Goal: Task Accomplishment & Management: Manage account settings

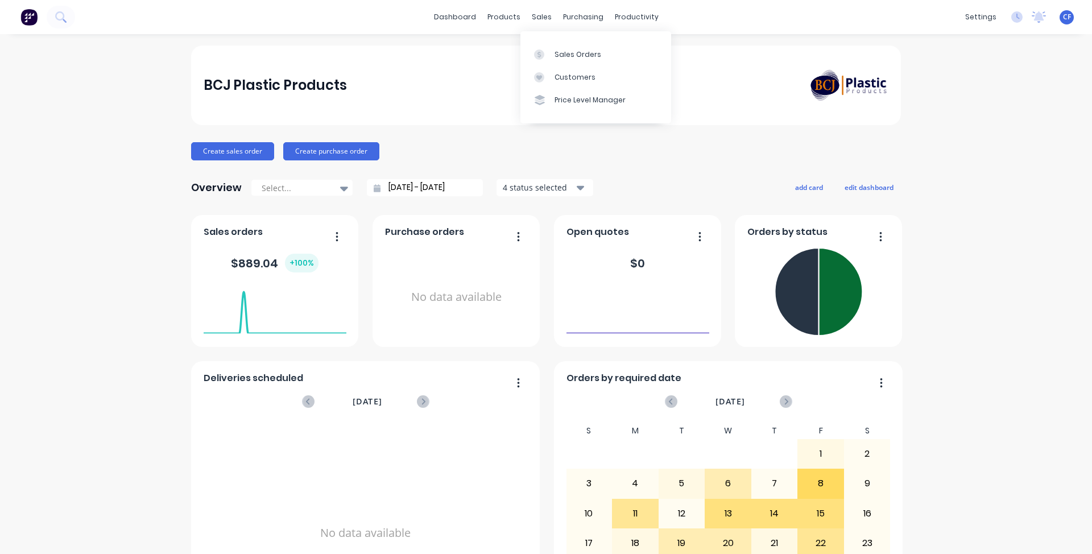
click at [549, 57] on div at bounding box center [542, 54] width 17 height 10
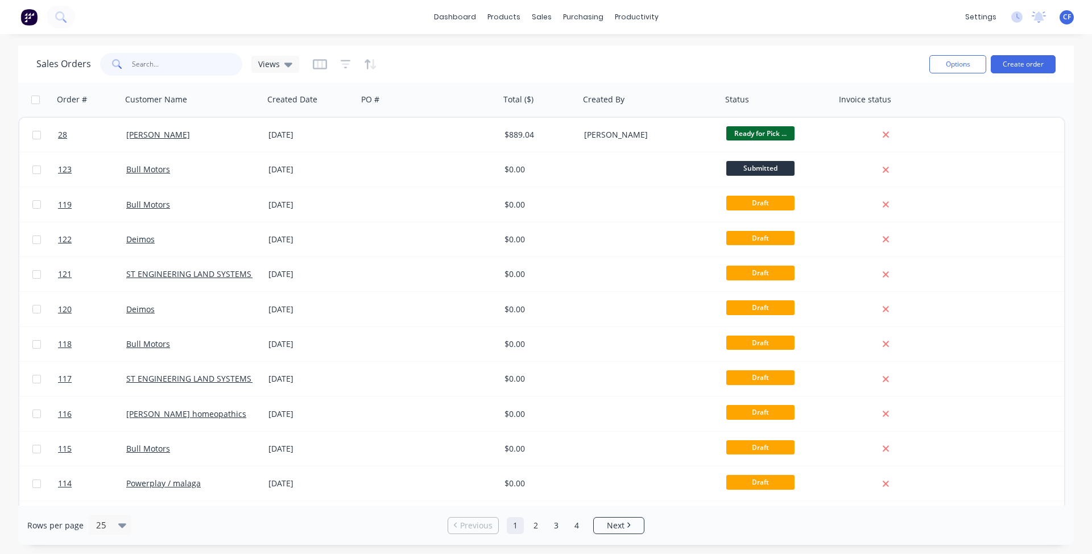
click at [201, 64] on input "text" at bounding box center [187, 64] width 111 height 23
drag, startPoint x: 255, startPoint y: 69, endPoint x: 259, endPoint y: 76, distance: 7.9
click at [257, 69] on div "Views" at bounding box center [275, 64] width 48 height 17
click at [447, 44] on div "dashboard products sales purchasing productivity dashboard products Product Cat…" at bounding box center [546, 277] width 1092 height 554
click at [335, 60] on div at bounding box center [345, 64] width 64 height 18
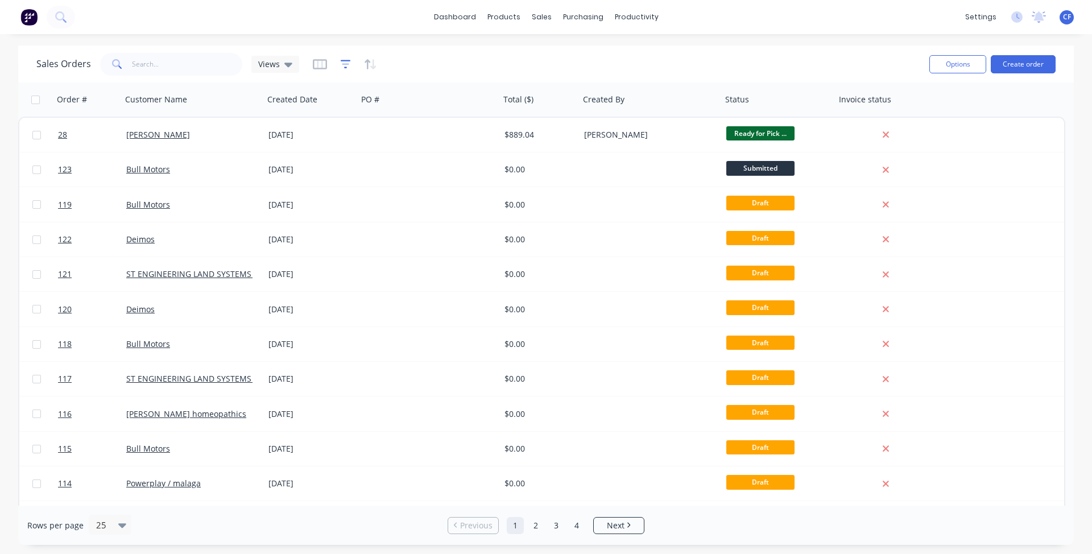
click at [341, 62] on icon "button" at bounding box center [346, 64] width 10 height 11
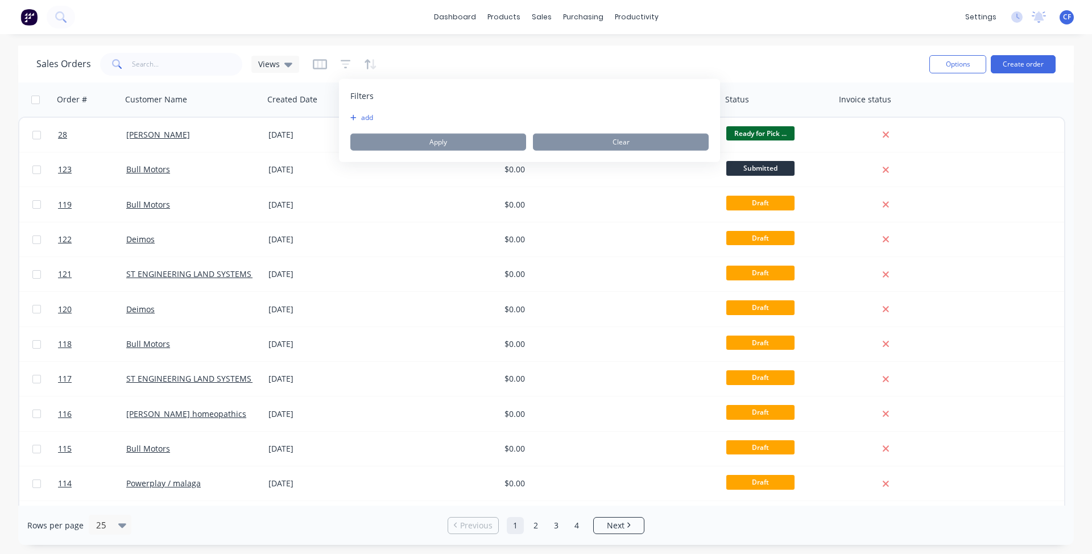
click at [413, 60] on div "Sales Orders Views" at bounding box center [477, 64] width 883 height 28
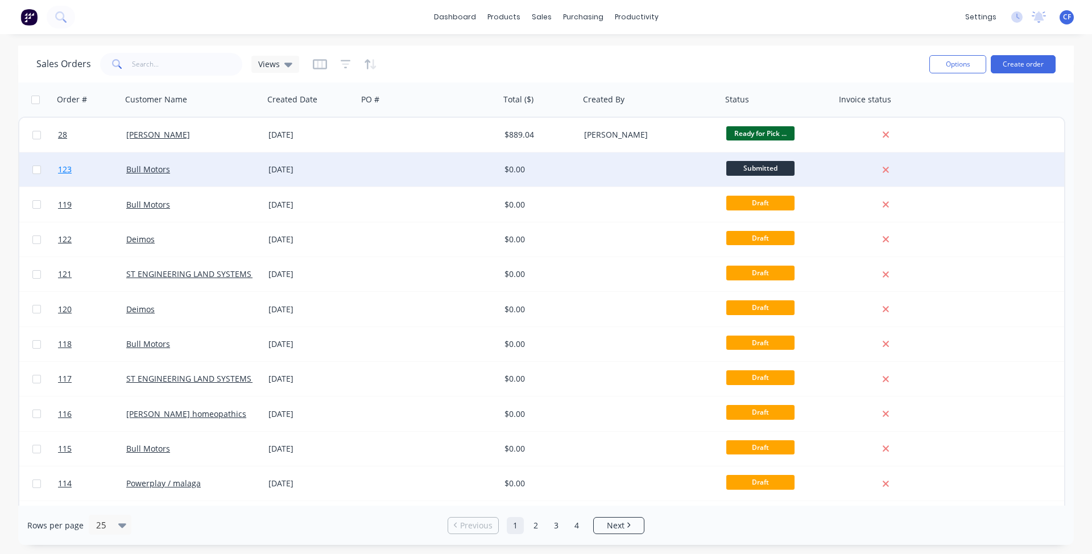
click at [122, 171] on link "123" at bounding box center [92, 169] width 68 height 34
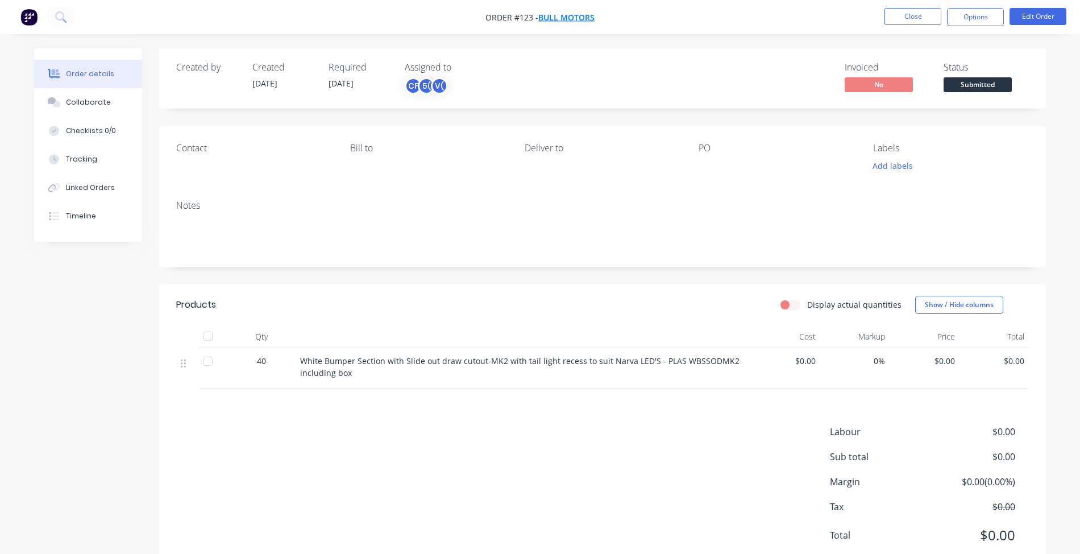
click at [574, 19] on span "Bull Motors" at bounding box center [566, 17] width 56 height 11
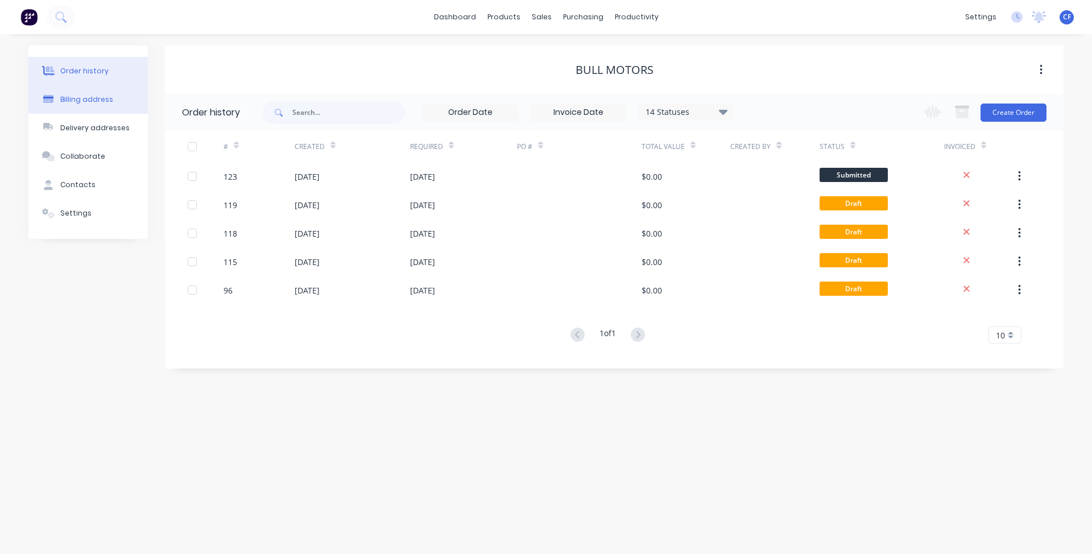
click at [113, 105] on button "Billing address" at bounding box center [87, 99] width 119 height 28
select select "AU"
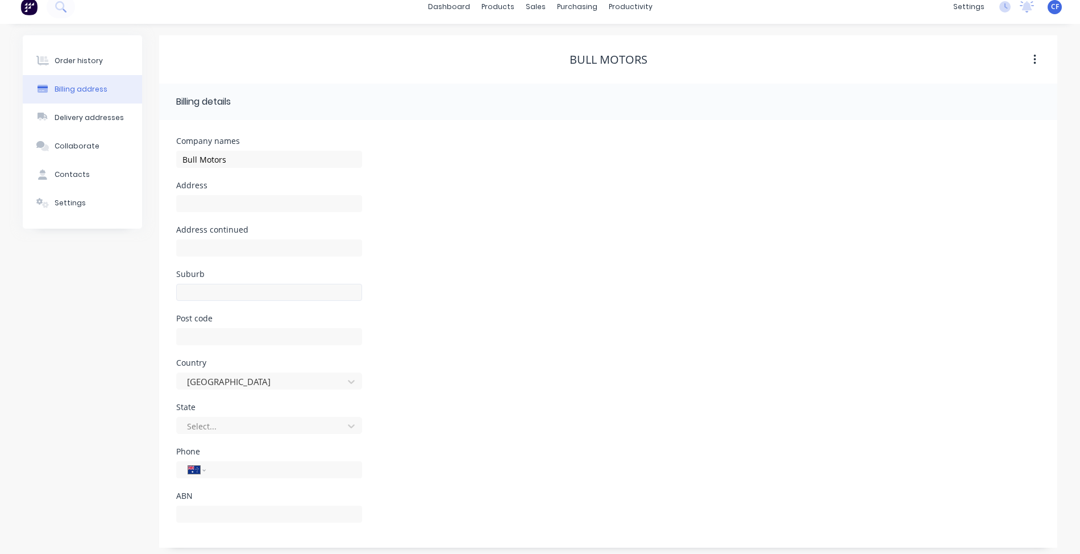
scroll to position [15, 0]
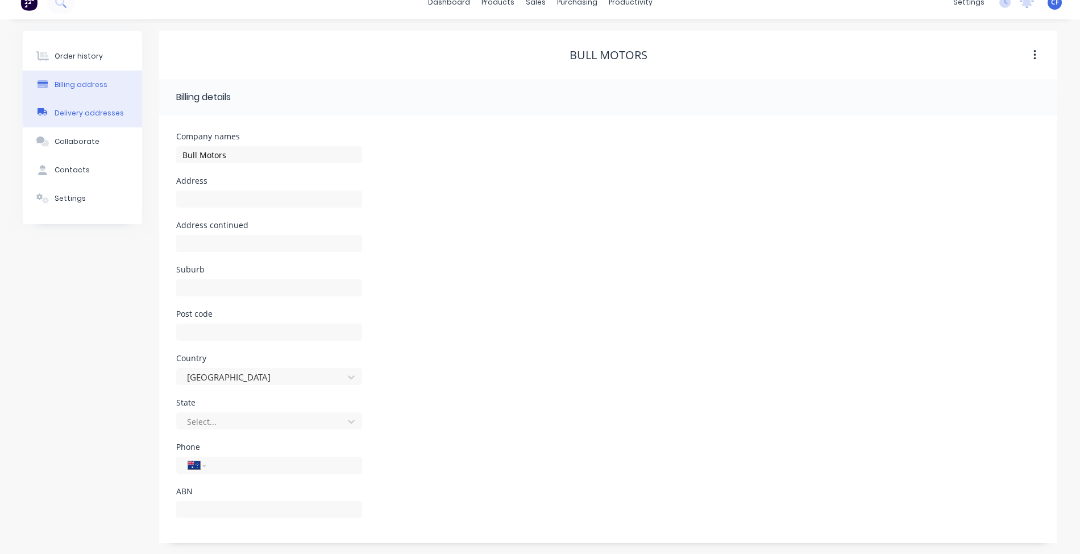
click at [81, 122] on button "Delivery addresses" at bounding box center [82, 113] width 119 height 28
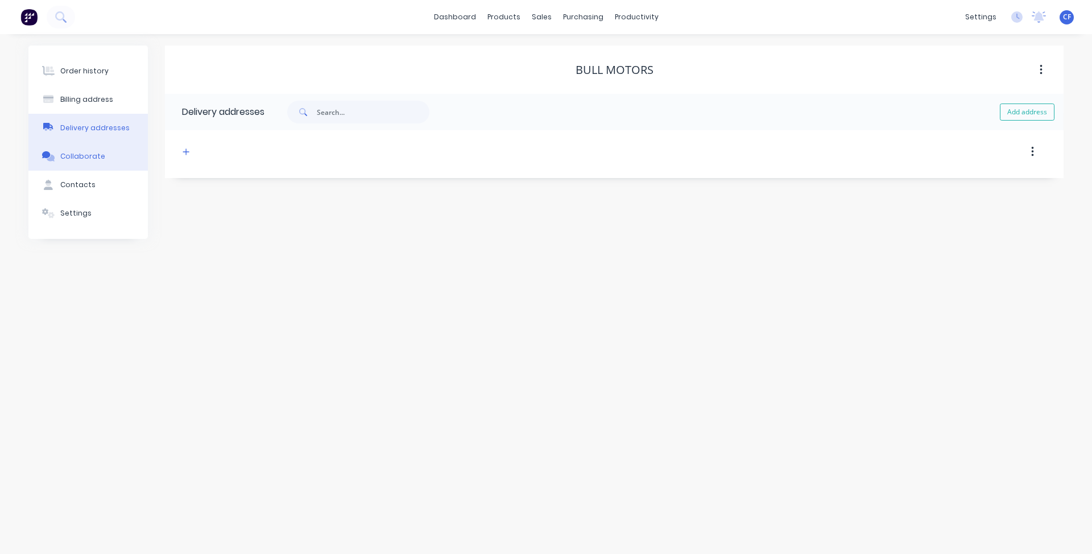
click at [98, 151] on div "Collaborate" at bounding box center [82, 156] width 45 height 10
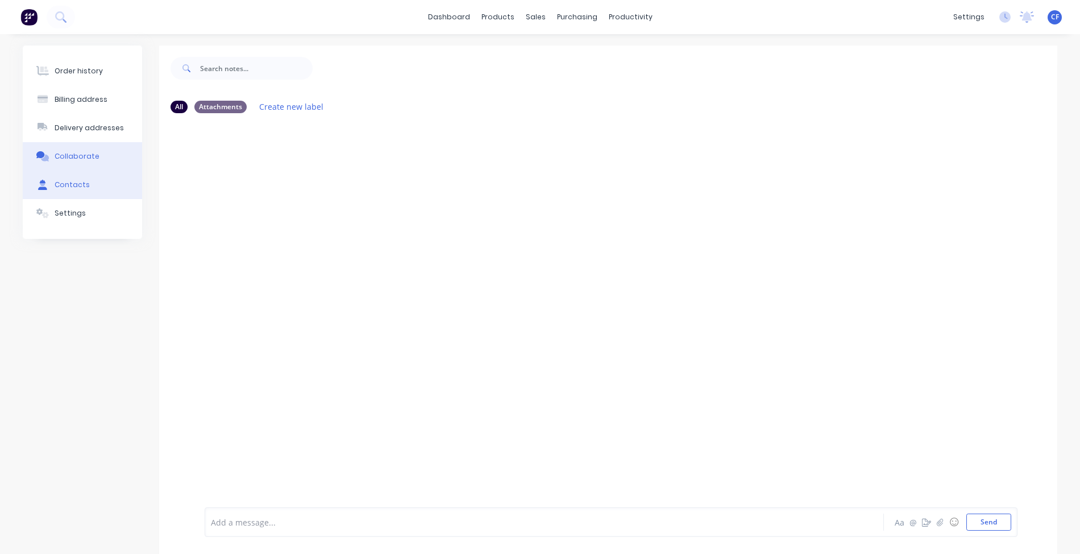
click at [98, 182] on button "Contacts" at bounding box center [82, 185] width 119 height 28
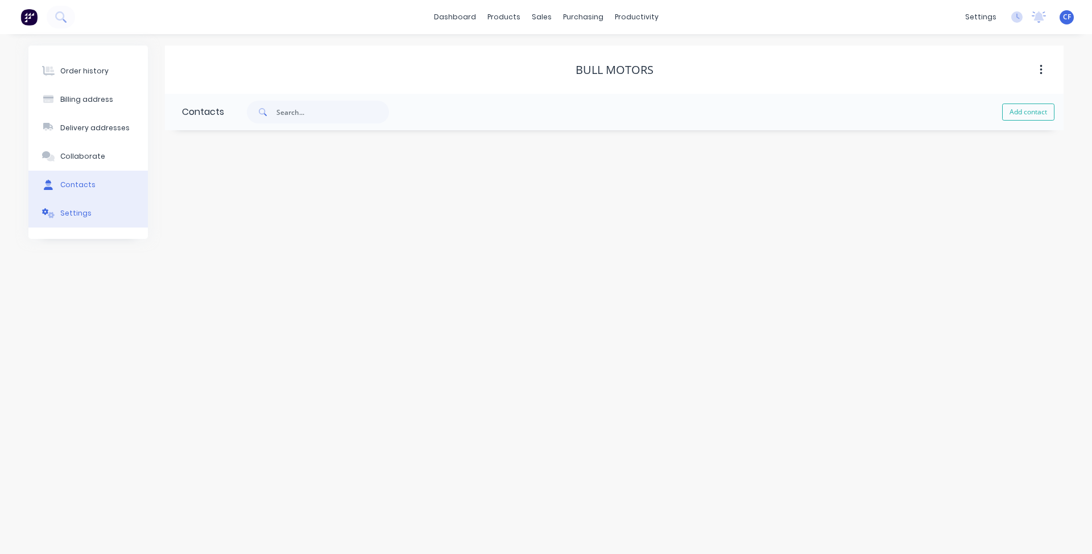
click at [105, 204] on button "Settings" at bounding box center [87, 213] width 119 height 28
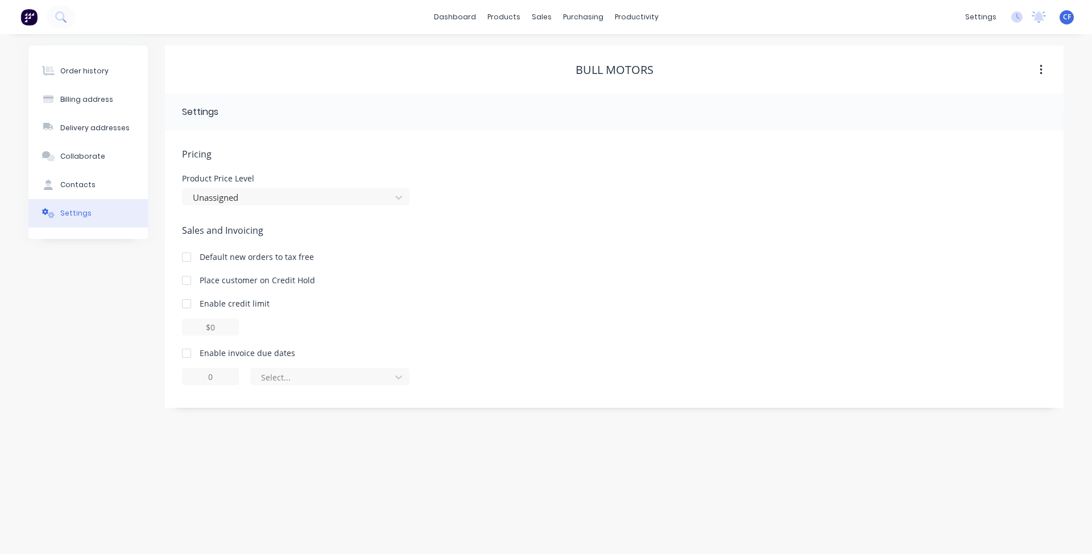
drag, startPoint x: 169, startPoint y: 339, endPoint x: 179, endPoint y: 353, distance: 16.7
click at [169, 341] on div "Pricing Product Price Level Unassigned Sales and Invoicing Default new orders t…" at bounding box center [614, 268] width 898 height 277
click at [179, 353] on div at bounding box center [186, 353] width 23 height 23
type input "1"
click at [274, 376] on div at bounding box center [322, 377] width 125 height 14
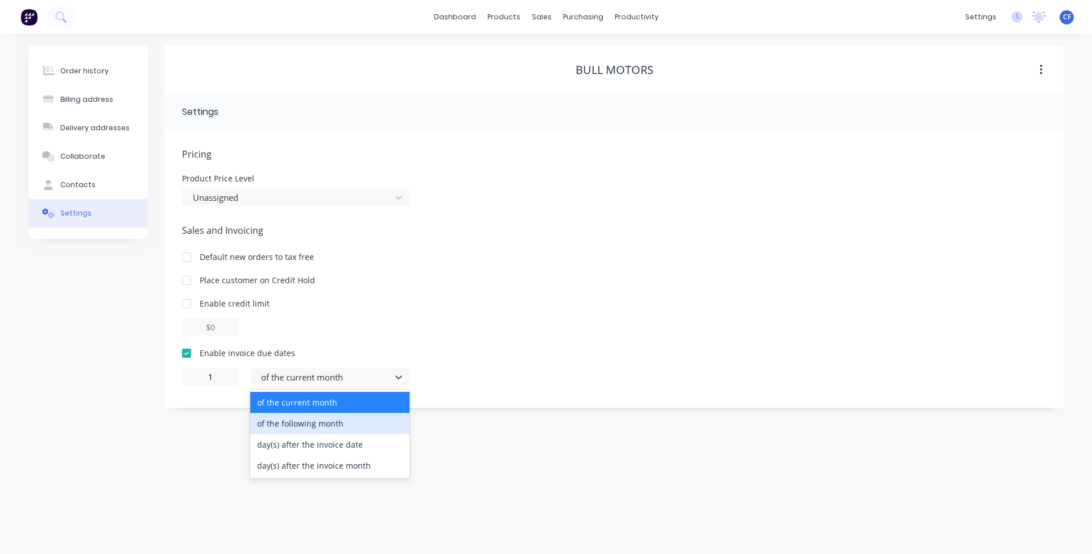
click at [379, 419] on div "of the following month" at bounding box center [329, 423] width 159 height 21
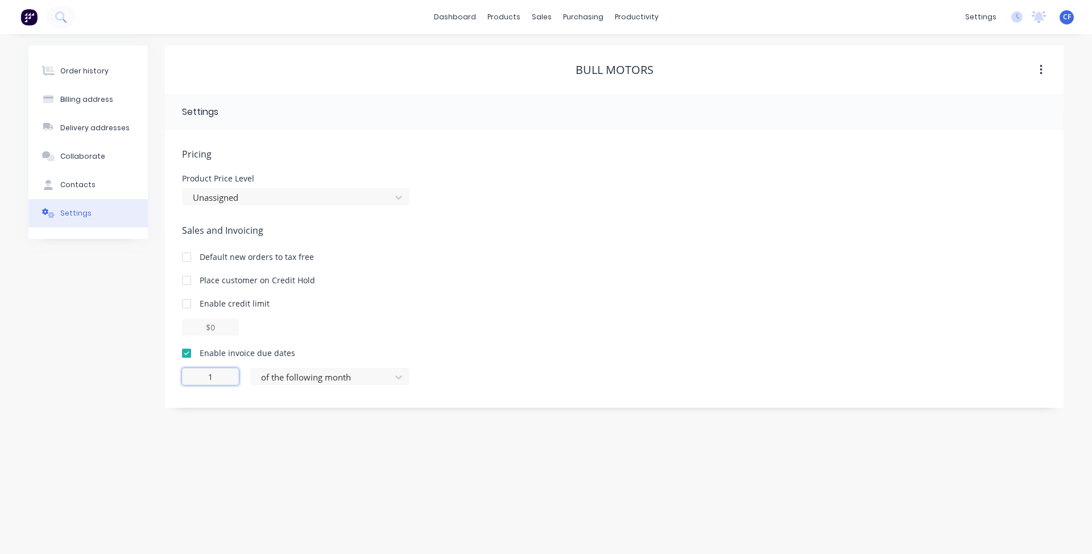
click at [219, 374] on input "1" at bounding box center [210, 376] width 57 height 17
drag, startPoint x: 226, startPoint y: 380, endPoint x: 146, endPoint y: 380, distance: 79.6
click at [146, 380] on div "Order history Billing address Delivery addresses Collaborate Contacts Settings …" at bounding box center [545, 226] width 1035 height 362
click at [229, 444] on div "Order history Billing address Delivery addresses Collaborate Contacts Settings …" at bounding box center [546, 294] width 1092 height 520
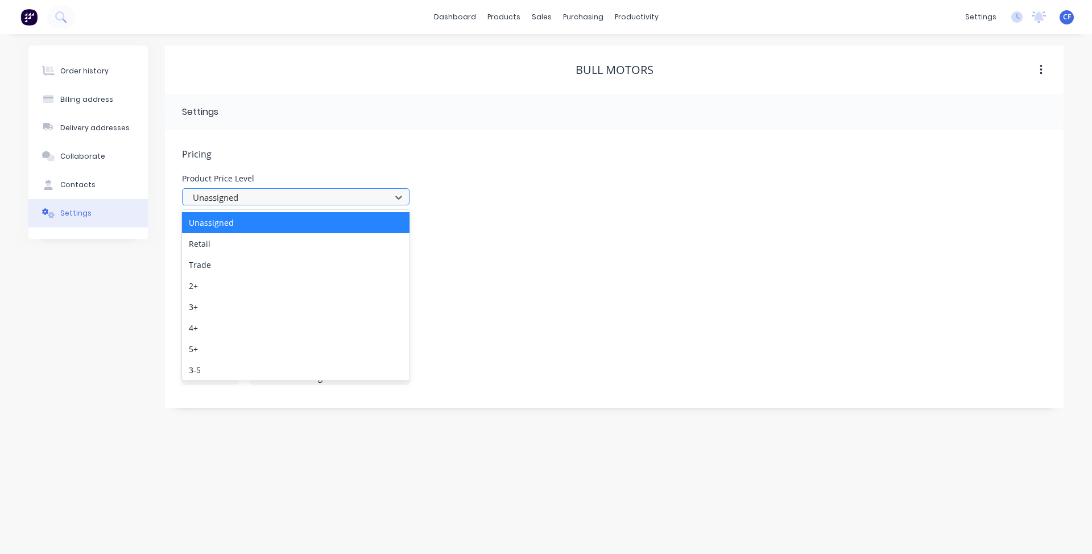
click at [239, 197] on div at bounding box center [288, 197] width 193 height 14
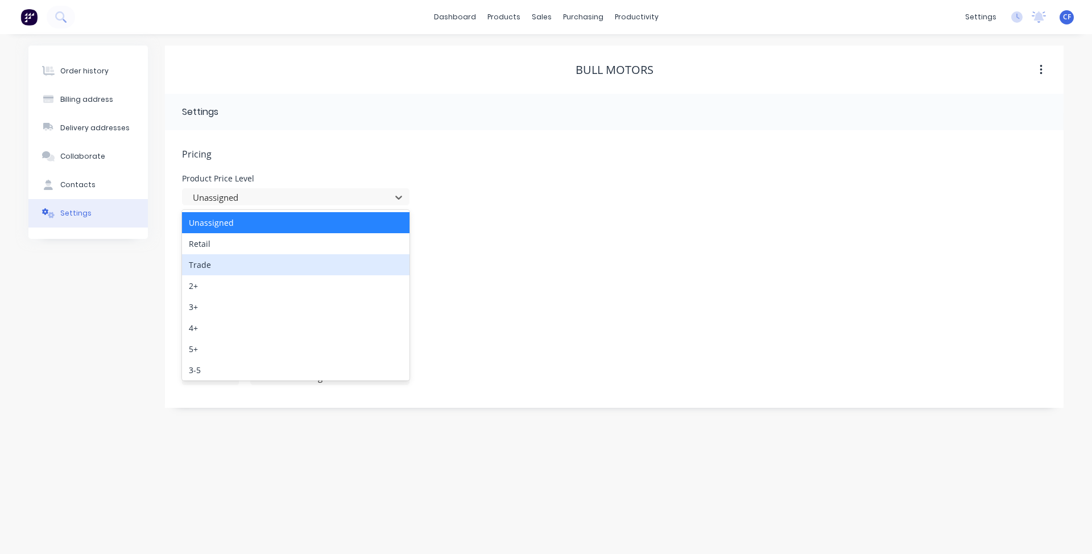
drag, startPoint x: 656, startPoint y: 218, endPoint x: 469, endPoint y: 237, distance: 188.0
click at [639, 226] on div "Pricing Product Price Level 40 results available. Use Up and Down to choose opt…" at bounding box center [614, 277] width 864 height 260
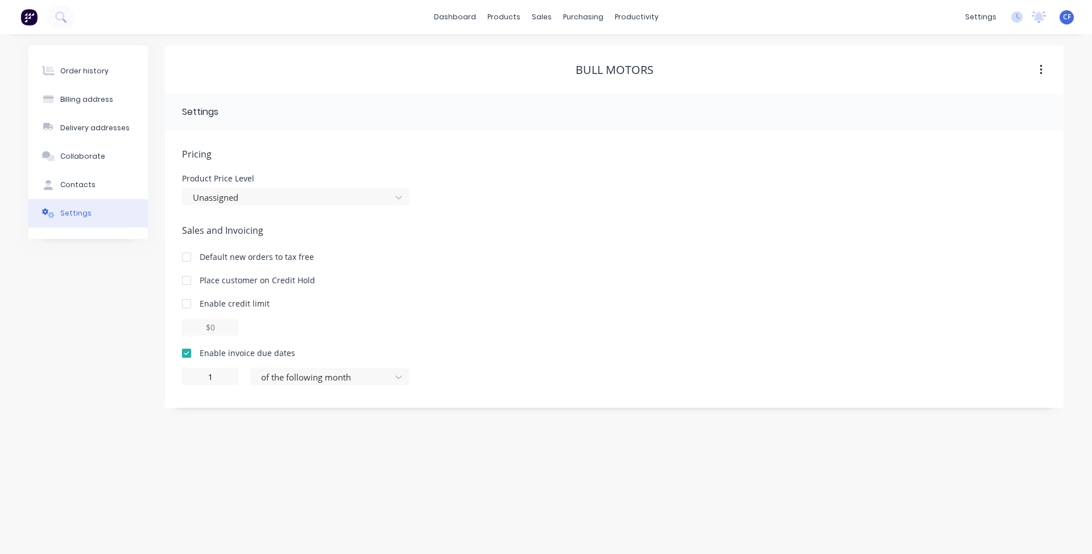
click at [190, 355] on div at bounding box center [186, 353] width 23 height 23
click at [188, 300] on div at bounding box center [186, 303] width 23 height 23
type input "$0.00"
click at [188, 300] on div at bounding box center [186, 303] width 23 height 23
click at [182, 275] on div at bounding box center [186, 280] width 23 height 23
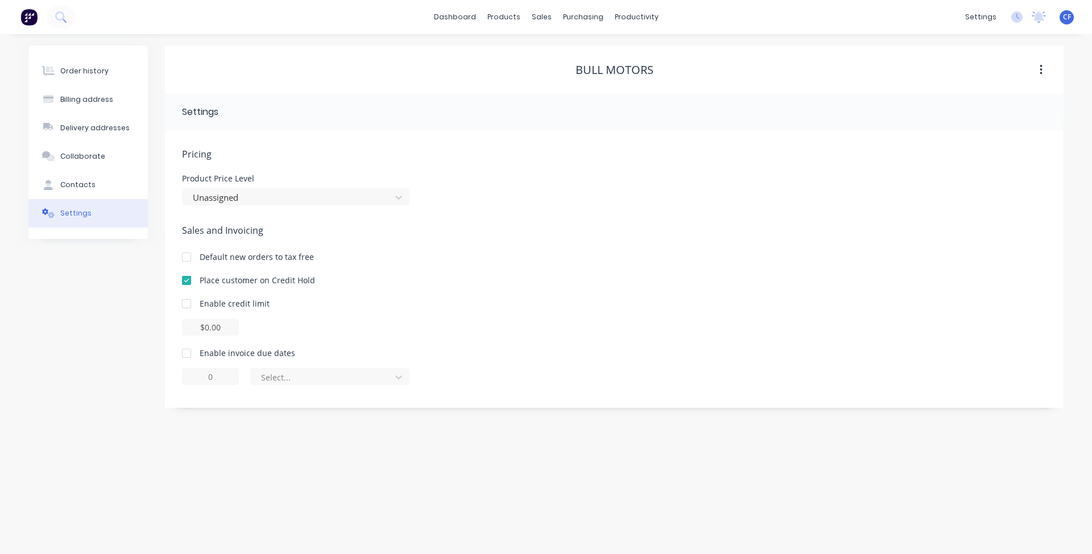
click at [182, 275] on div at bounding box center [186, 280] width 23 height 23
click at [57, 189] on button "Contacts" at bounding box center [87, 185] width 119 height 28
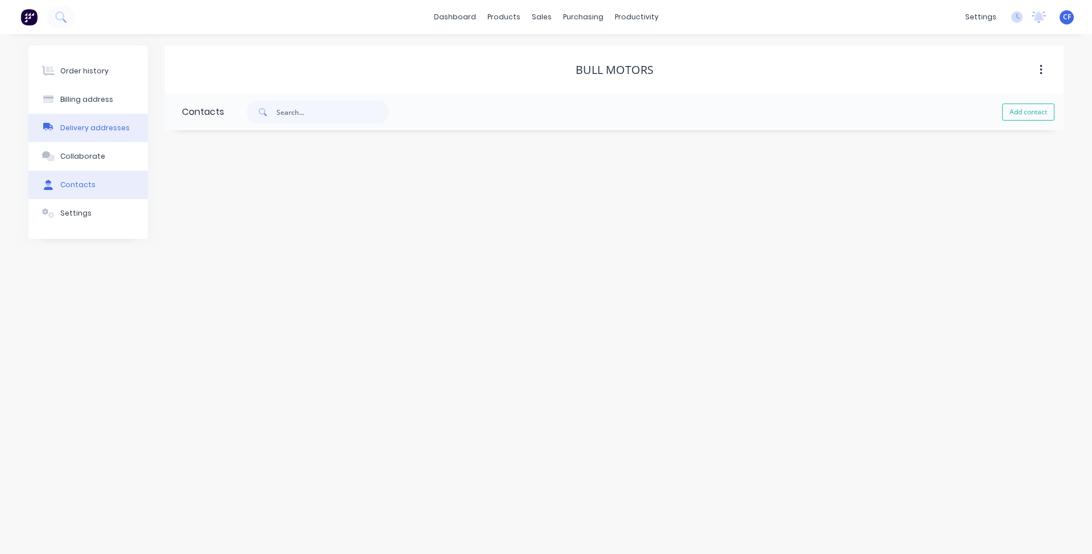
click at [71, 139] on button "Delivery addresses" at bounding box center [87, 128] width 119 height 28
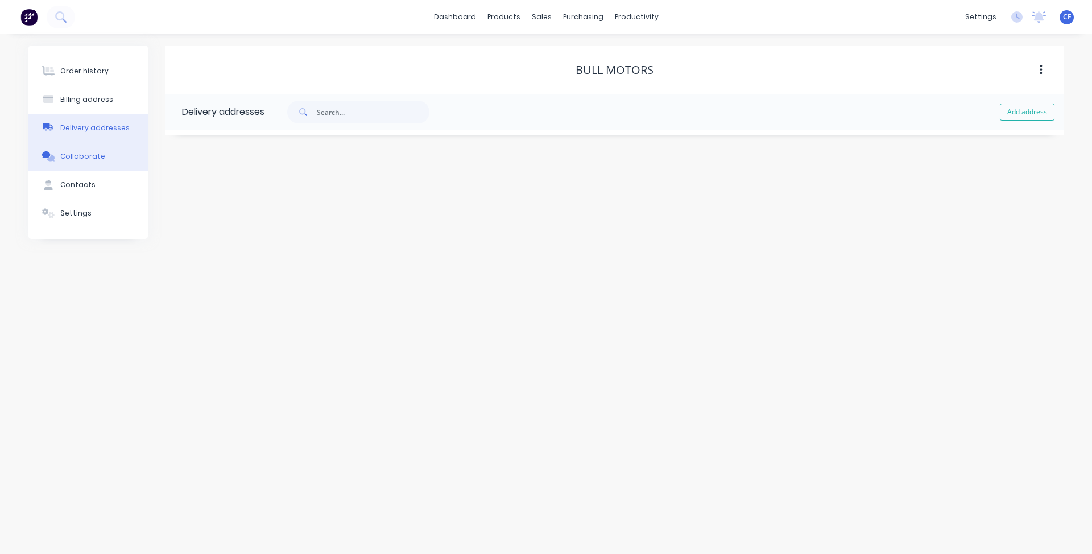
click at [103, 153] on button "Collaborate" at bounding box center [87, 156] width 119 height 28
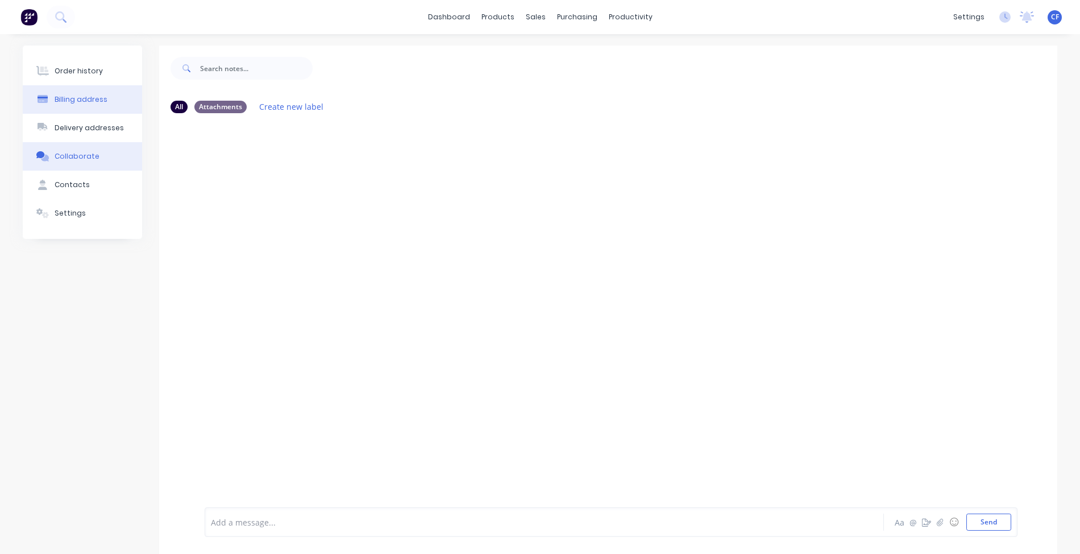
click at [84, 92] on button "Billing address" at bounding box center [82, 99] width 119 height 28
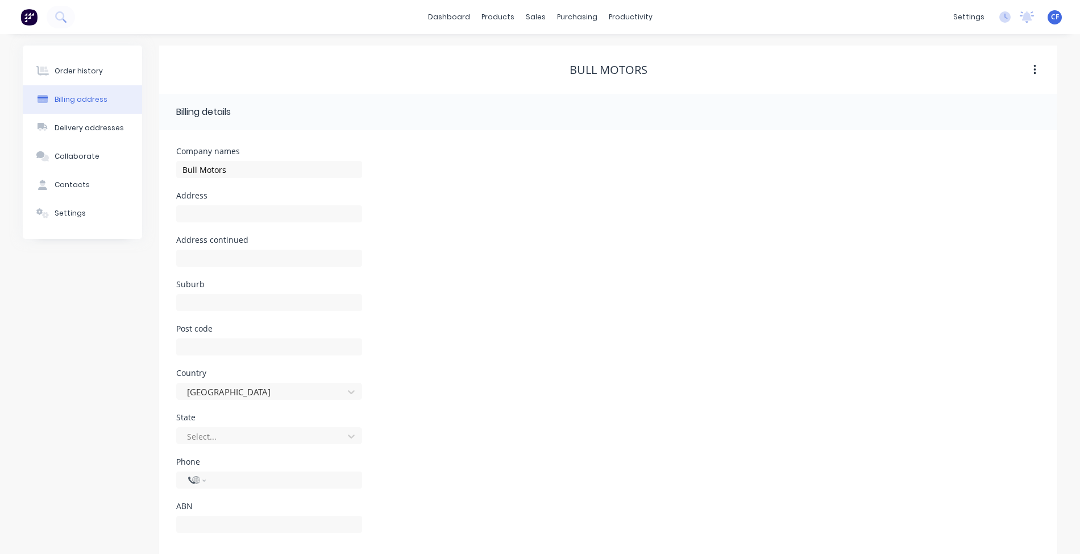
select select "AU"
click at [80, 124] on div "Delivery addresses" at bounding box center [89, 128] width 69 height 10
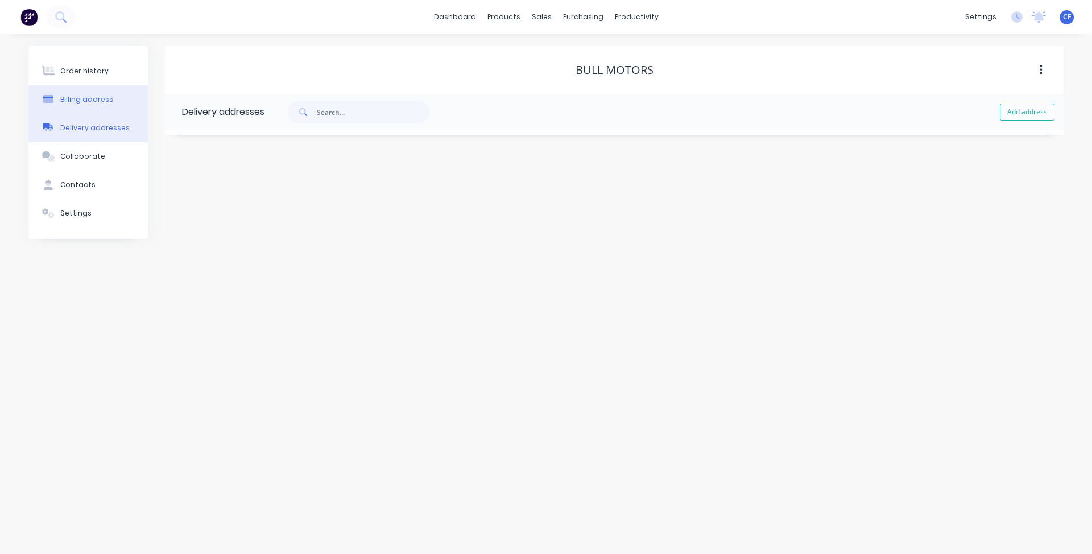
click at [83, 94] on div "Billing address" at bounding box center [86, 99] width 53 height 10
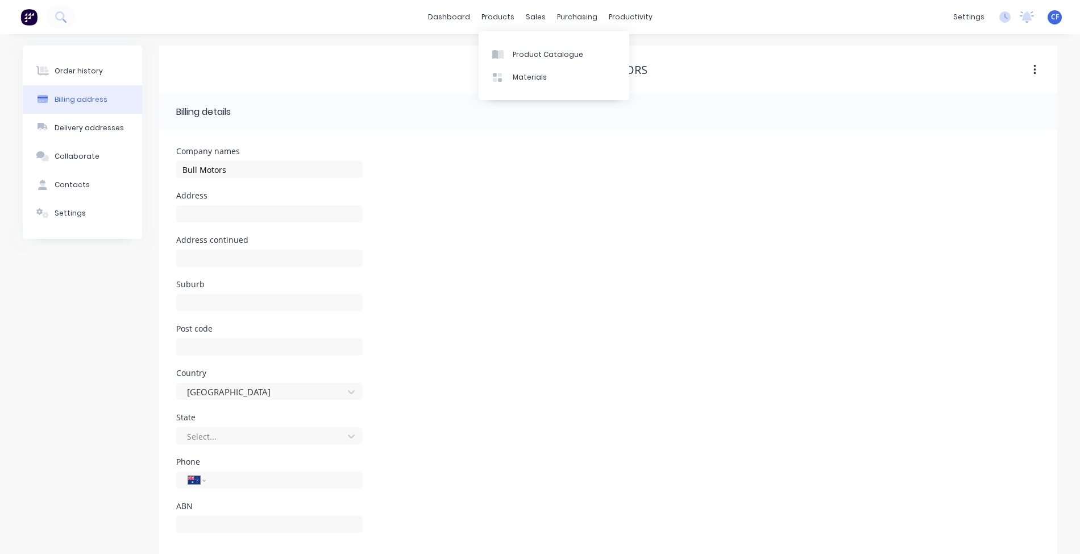
drag, startPoint x: 485, startPoint y: 25, endPoint x: 506, endPoint y: 32, distance: 22.1
click at [506, 30] on div "Product Catalogue Materials" at bounding box center [554, 66] width 151 height 76
click at [470, 31] on div "dashboard products sales purchasing productivity dashboard products Product Cat…" at bounding box center [540, 17] width 1080 height 34
click at [457, 18] on link "dashboard" at bounding box center [448, 17] width 53 height 17
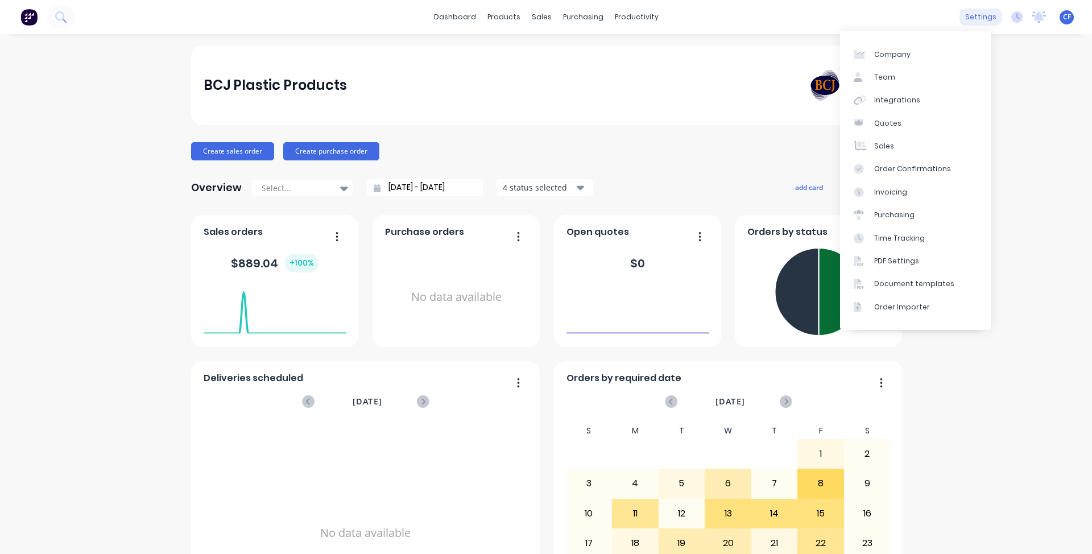
click at [966, 18] on div "settings" at bounding box center [980, 17] width 43 height 17
click at [894, 173] on div "Order Confirmations" at bounding box center [912, 169] width 77 height 10
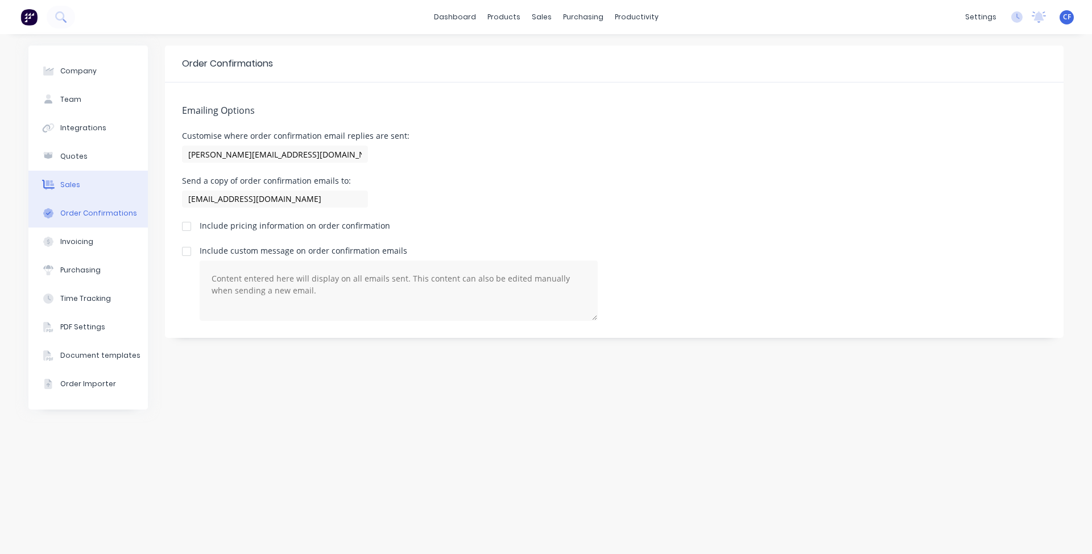
click at [76, 180] on div "Sales" at bounding box center [70, 185] width 20 height 10
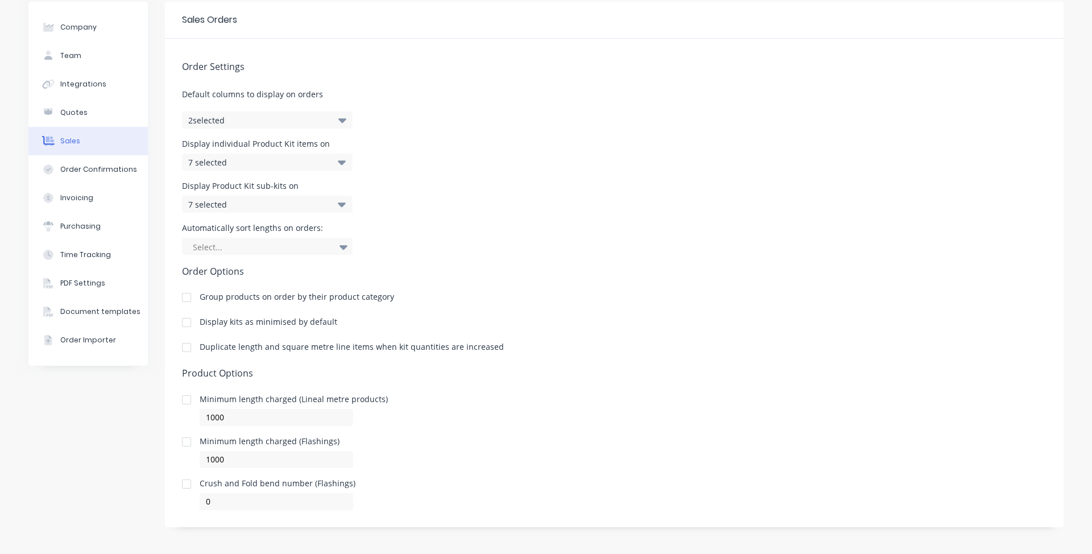
scroll to position [44, 0]
click at [90, 178] on button "Order Confirmations" at bounding box center [87, 169] width 119 height 28
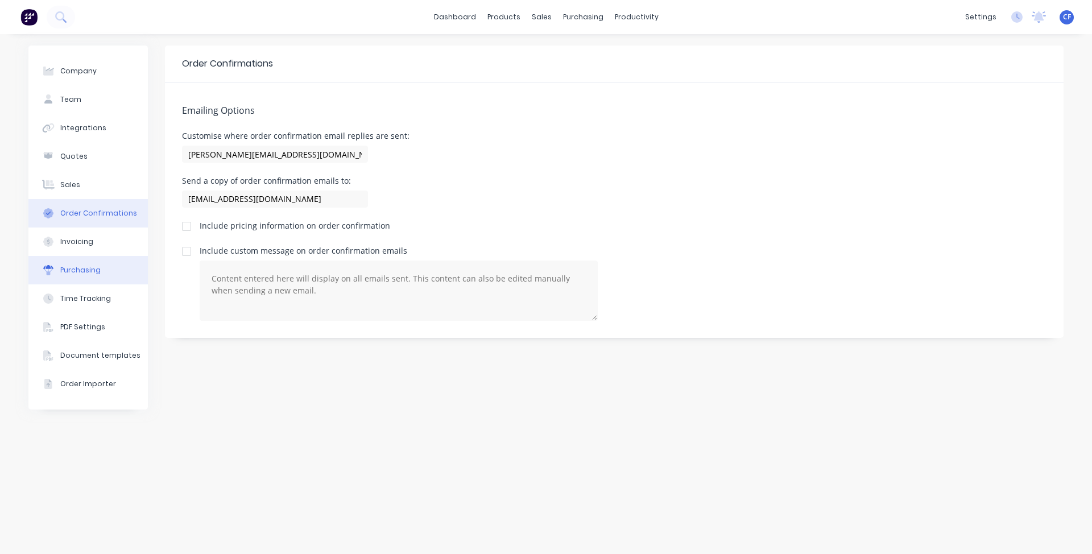
click at [59, 266] on button "Purchasing" at bounding box center [87, 270] width 119 height 28
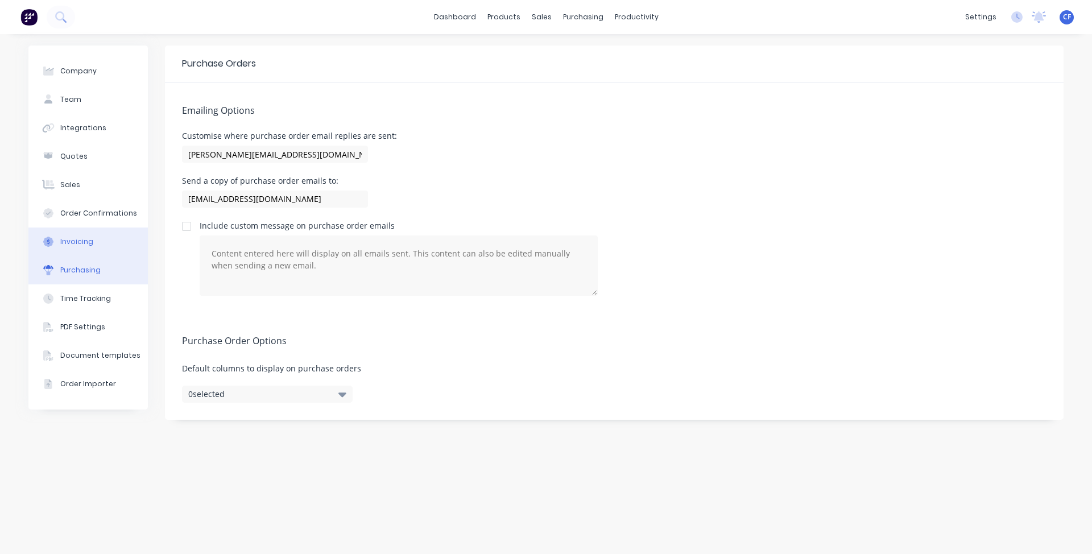
click at [78, 240] on div "Invoicing" at bounding box center [76, 241] width 33 height 10
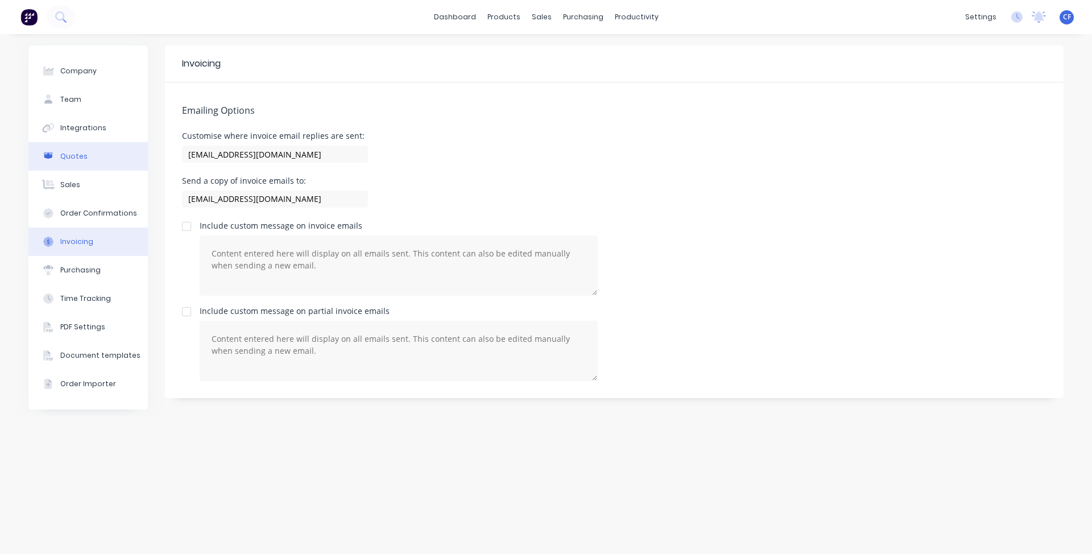
click at [80, 160] on div "Quotes" at bounding box center [73, 156] width 27 height 10
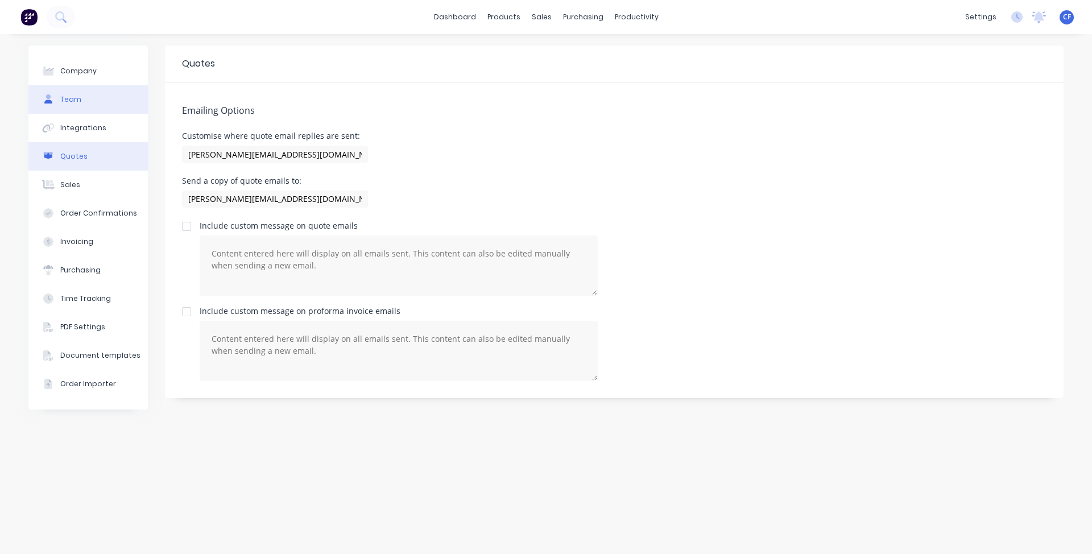
click at [67, 113] on button "Team" at bounding box center [87, 99] width 119 height 28
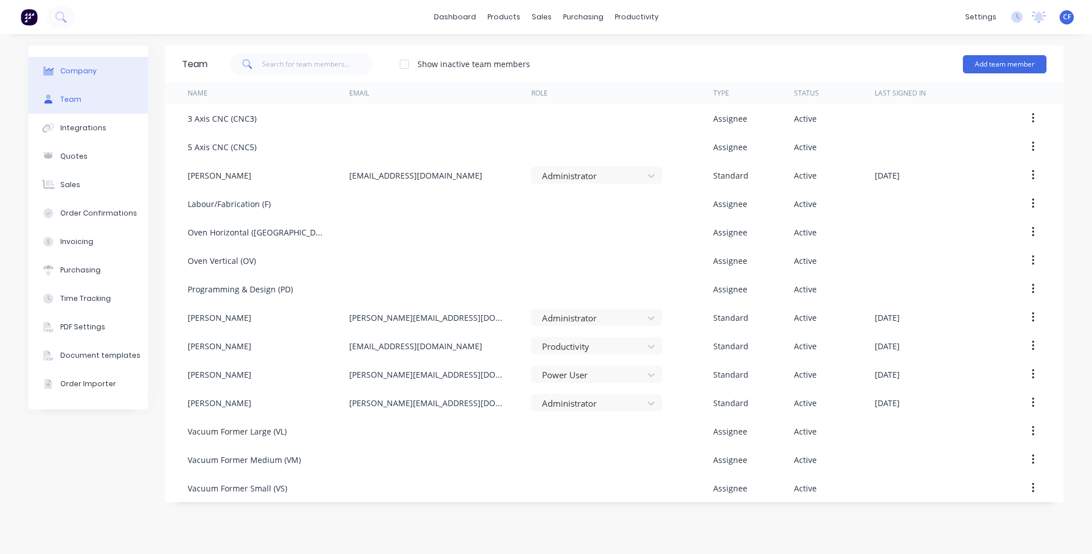
click at [73, 75] on div "Company" at bounding box center [78, 71] width 36 height 10
select select "AU"
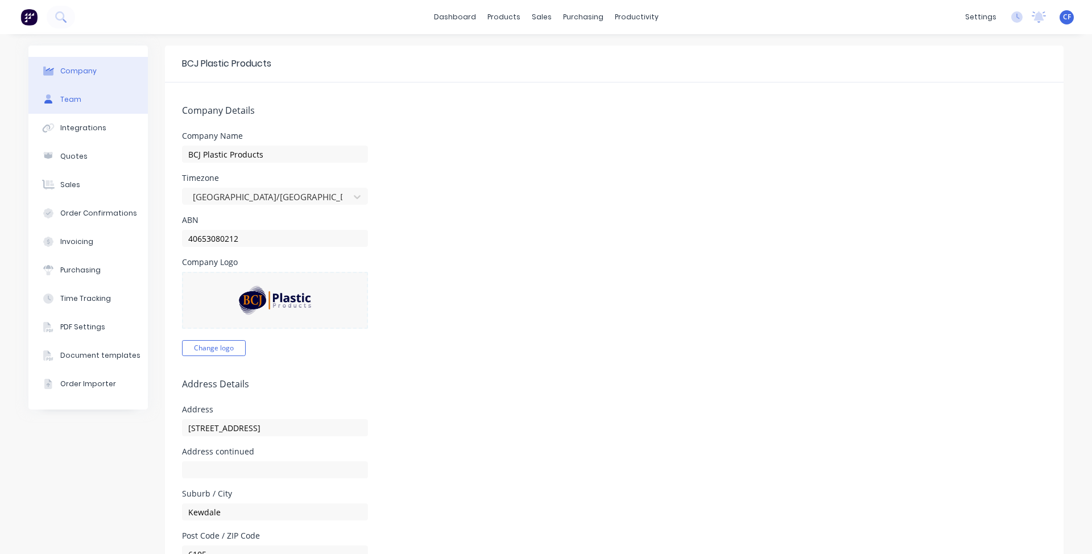
click at [60, 98] on div "Team" at bounding box center [70, 99] width 21 height 10
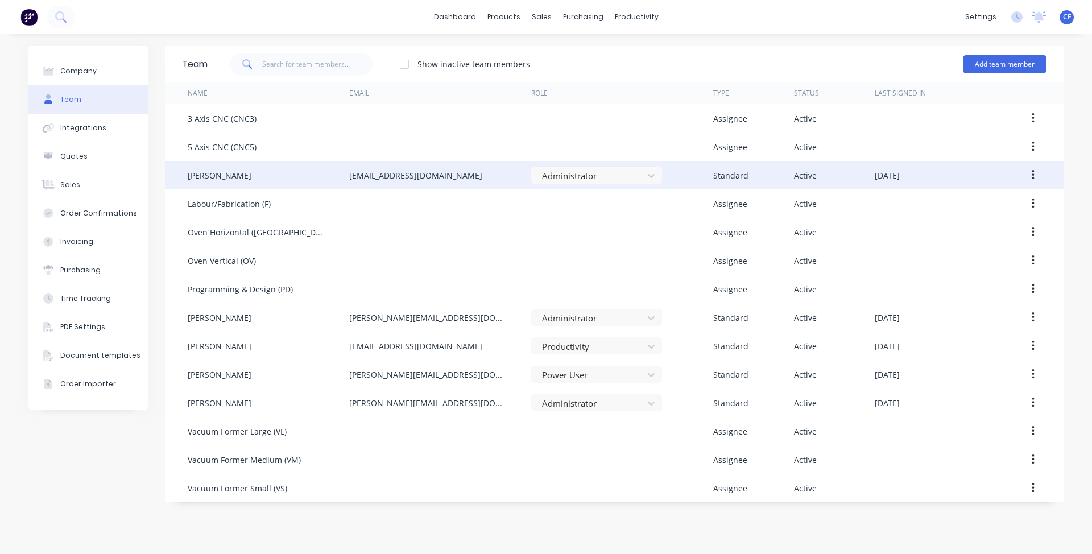
click at [231, 180] on div "[PERSON_NAME]" at bounding box center [220, 175] width 64 height 12
click at [1028, 174] on button "button" at bounding box center [1032, 175] width 27 height 20
click at [984, 209] on div "Edit" at bounding box center [992, 205] width 88 height 16
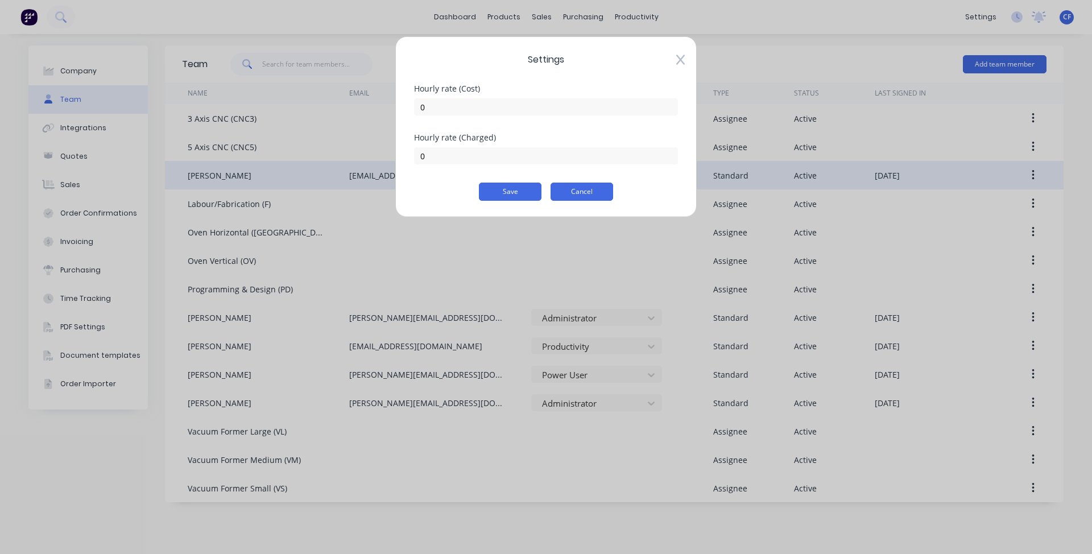
click at [569, 185] on button "Cancel" at bounding box center [581, 191] width 63 height 18
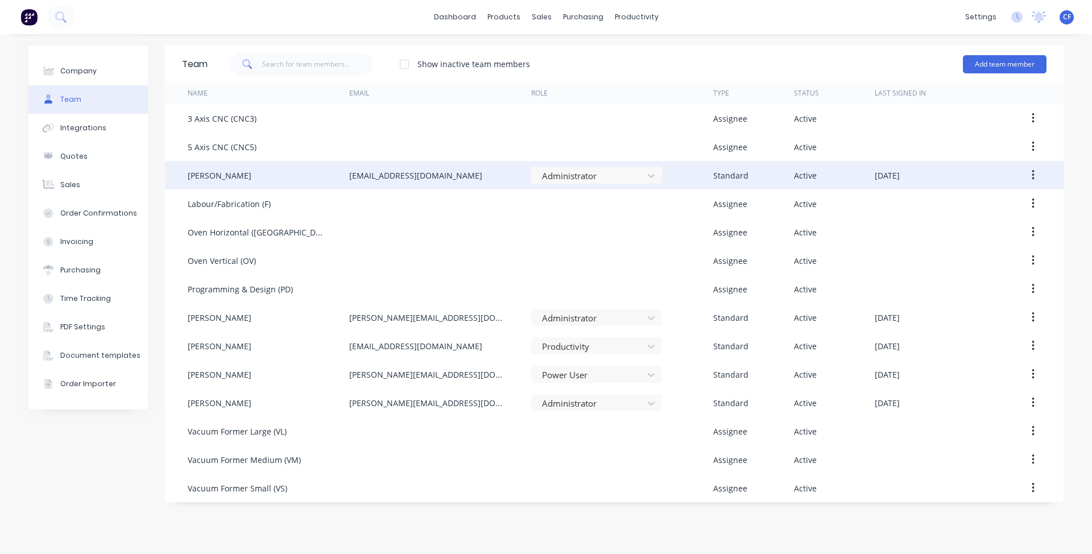
click at [1073, 16] on div "settings No new notifications Mark all as read You have no notifications CF BCJ…" at bounding box center [1025, 17] width 132 height 17
click at [1071, 17] on div "CF BCJ Plastic Products Charlotte Ford Administrator Profile Sign out" at bounding box center [1066, 17] width 14 height 14
click at [1068, 17] on span "CF" at bounding box center [1067, 17] width 8 height 10
click at [949, 128] on button "Profile" at bounding box center [995, 120] width 151 height 23
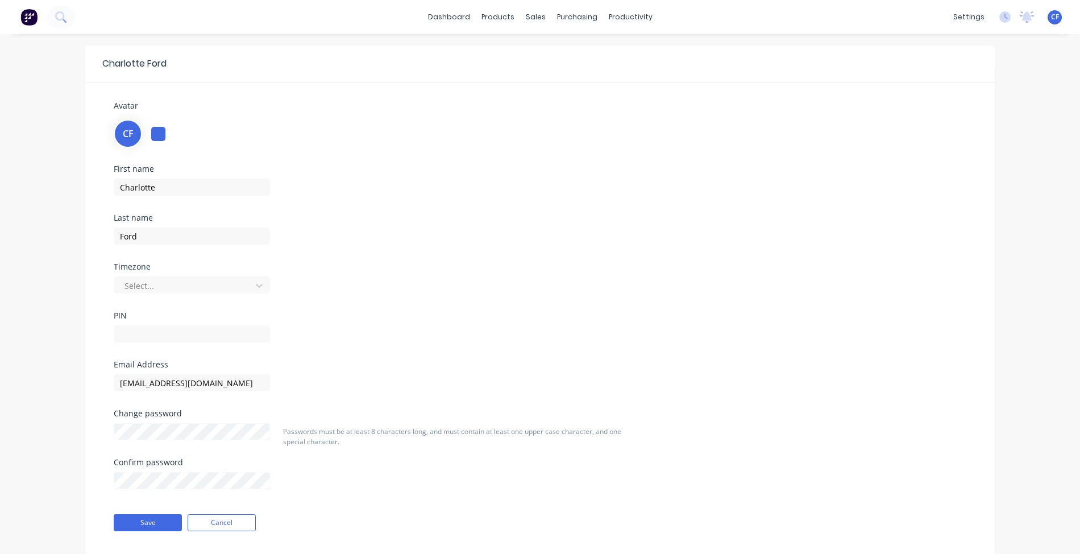
click at [153, 130] on div at bounding box center [158, 134] width 14 height 14
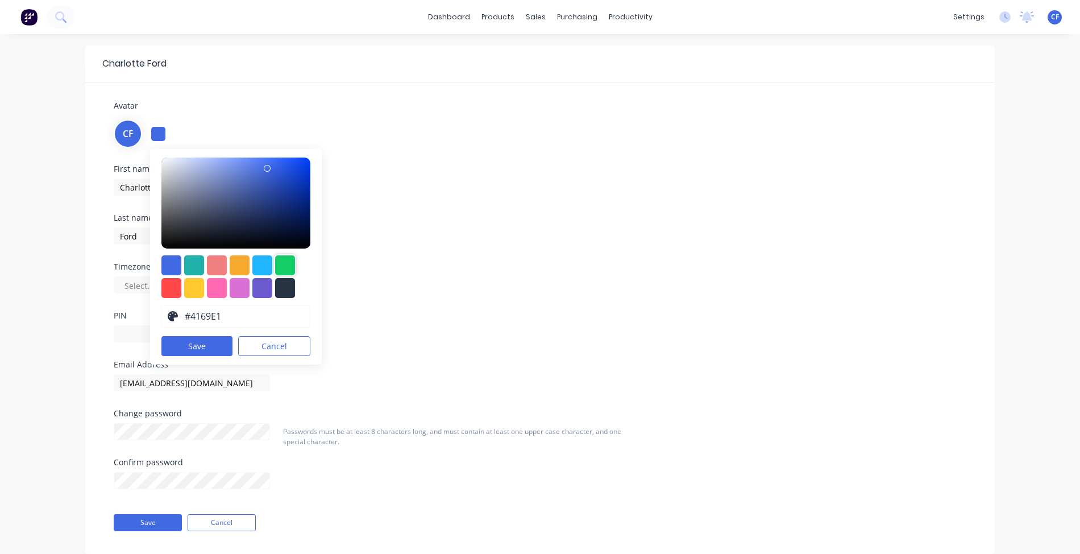
click at [287, 262] on div at bounding box center [285, 265] width 20 height 20
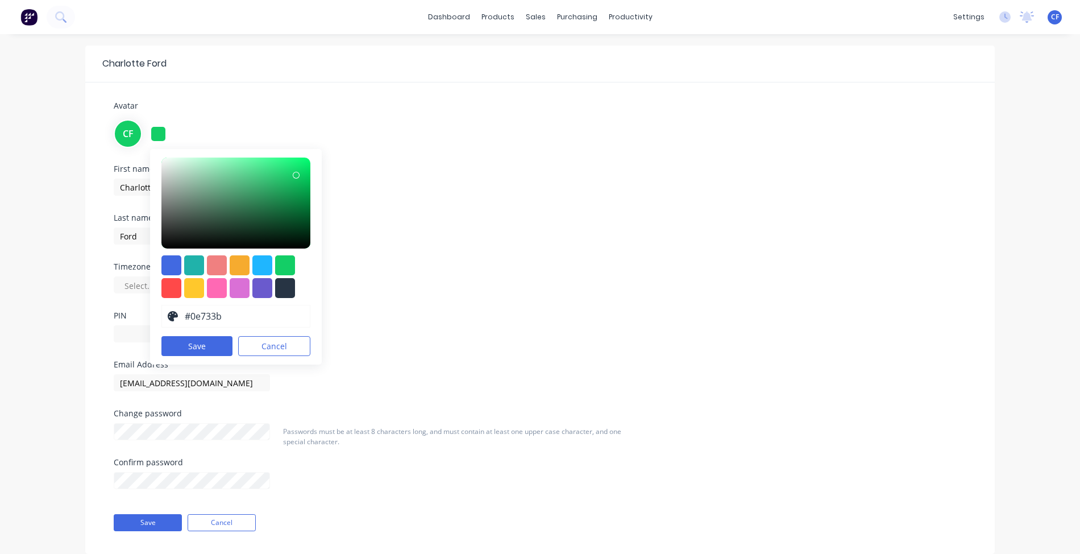
click at [287, 208] on div at bounding box center [235, 202] width 149 height 91
click at [287, 203] on div at bounding box center [235, 202] width 149 height 91
type input "#089245"
click at [296, 197] on div at bounding box center [235, 202] width 149 height 91
click at [203, 342] on button "Save" at bounding box center [196, 346] width 71 height 20
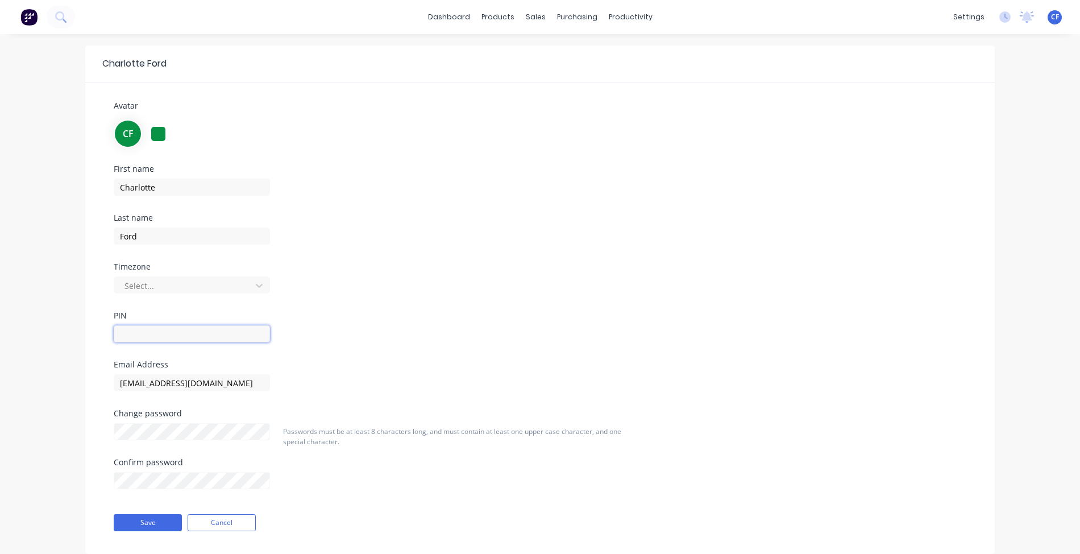
click at [148, 326] on input "text" at bounding box center [192, 333] width 156 height 17
type input "0102"
click at [169, 522] on button "Save" at bounding box center [148, 522] width 68 height 17
click at [152, 132] on div at bounding box center [158, 134] width 14 height 14
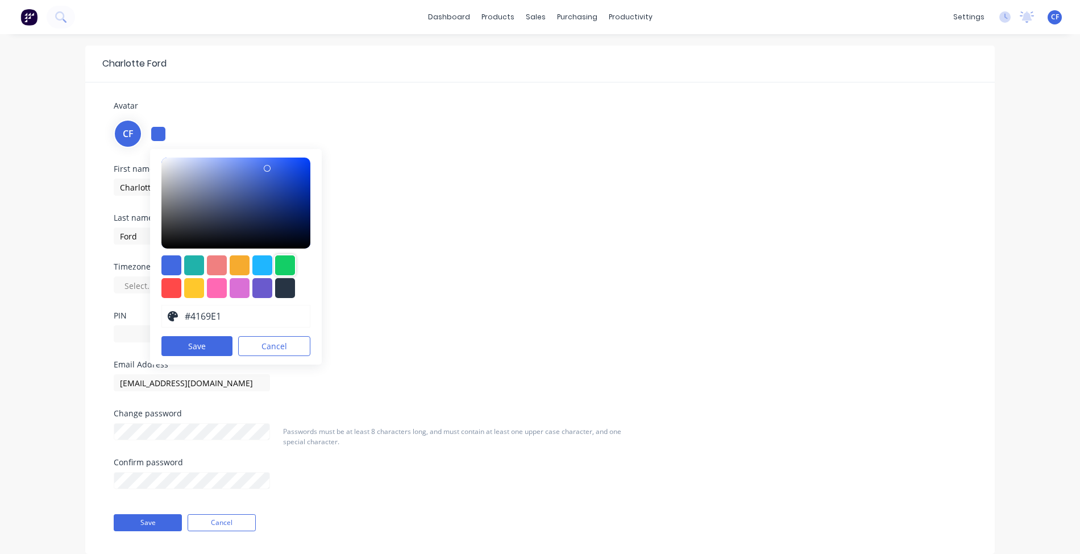
click at [276, 256] on div at bounding box center [285, 265] width 20 height 20
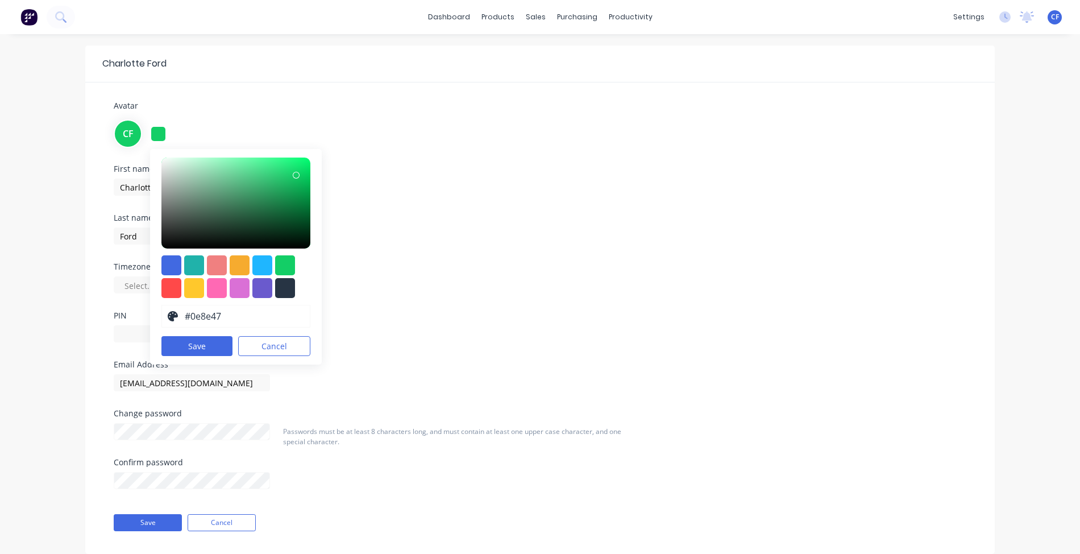
click at [289, 198] on div at bounding box center [235, 202] width 149 height 91
click at [284, 205] on div at bounding box center [235, 202] width 149 height 91
type input "#13984e"
click at [285, 194] on div at bounding box center [235, 202] width 149 height 91
click at [204, 357] on div "#13984E hex #13984e Save Cancel" at bounding box center [236, 256] width 172 height 215
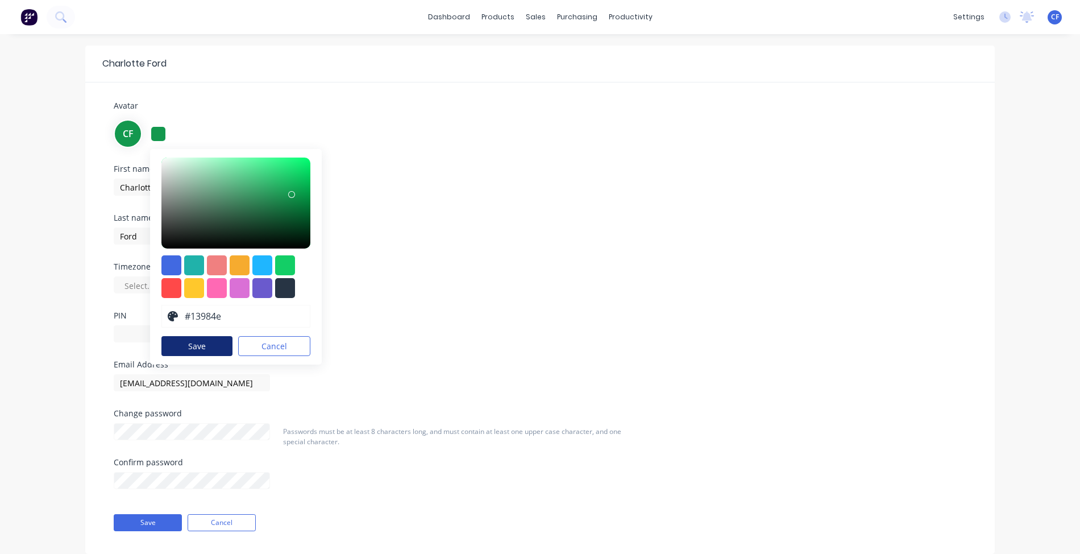
click at [198, 346] on button "Save" at bounding box center [196, 346] width 71 height 20
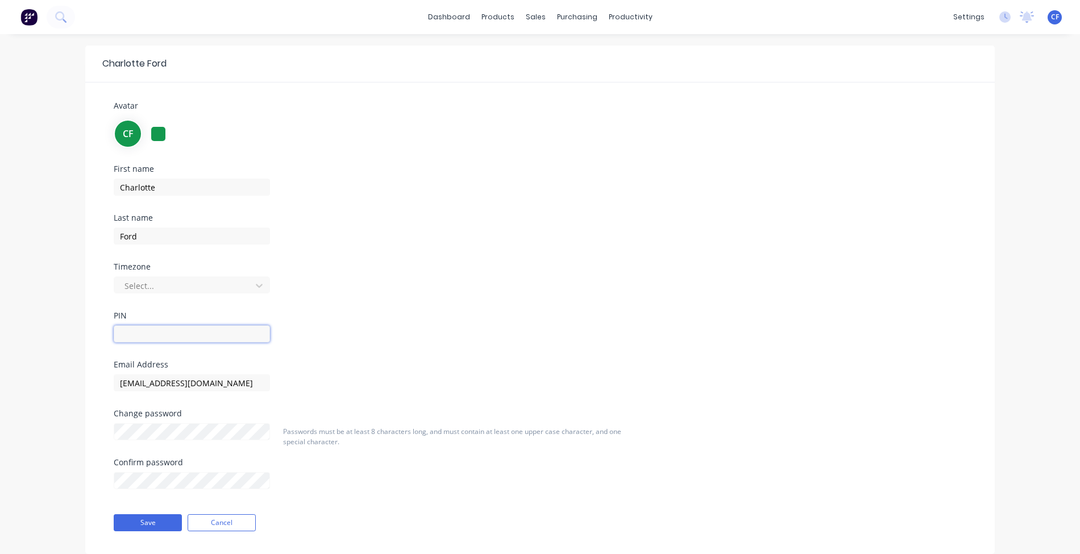
click at [153, 337] on input "text" at bounding box center [192, 333] width 156 height 17
type input "0102"
click at [217, 524] on button "Cancel" at bounding box center [222, 522] width 68 height 17
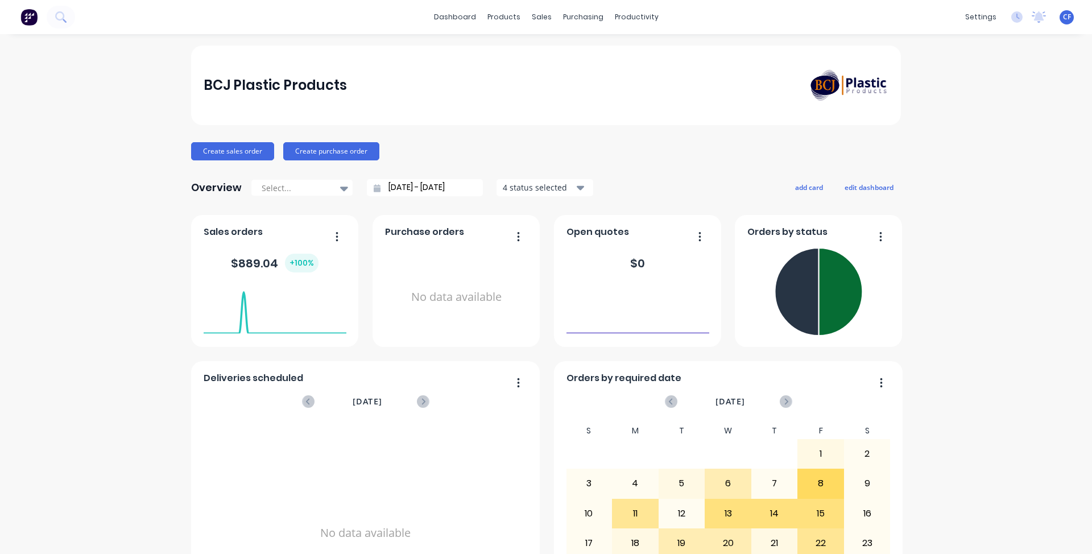
click at [879, 233] on icon "button" at bounding box center [880, 236] width 3 height 11
click at [846, 317] on div "Export to Excel Format" at bounding box center [834, 311] width 88 height 16
click at [862, 192] on button "edit dashboard" at bounding box center [869, 187] width 64 height 15
click at [869, 177] on div "Overview Select... 15/07/25 - 15/08/25 4 status selected add card save dashboard" at bounding box center [545, 187] width 709 height 23
click at [862, 185] on button "save dashboard" at bounding box center [868, 187] width 66 height 15
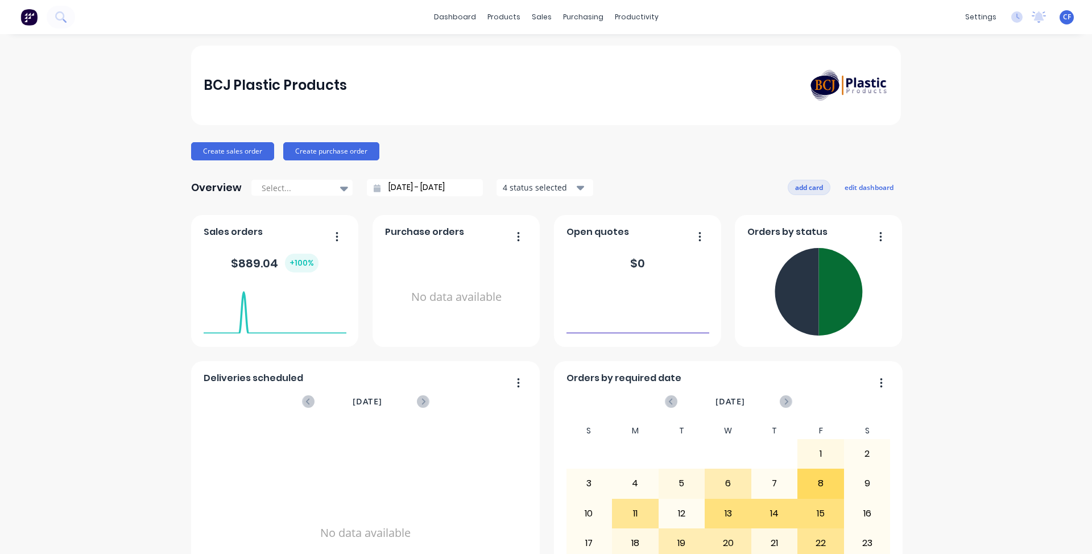
click at [801, 192] on button "add card" at bounding box center [808, 187] width 43 height 15
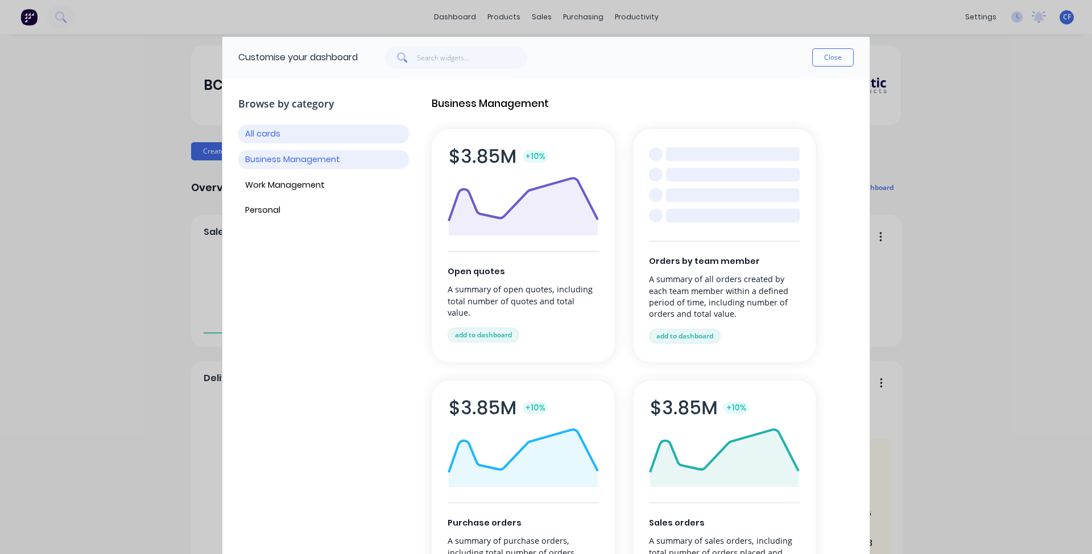
click at [290, 153] on button "Business Management" at bounding box center [323, 159] width 171 height 19
click at [276, 207] on button "Personal" at bounding box center [323, 210] width 171 height 19
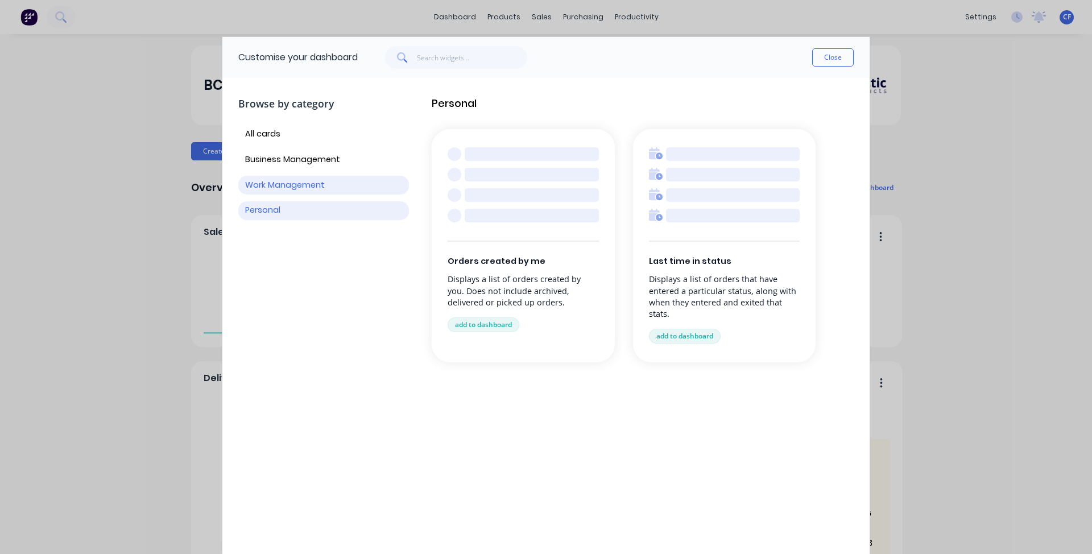
click at [353, 178] on button "Work Management" at bounding box center [323, 185] width 171 height 19
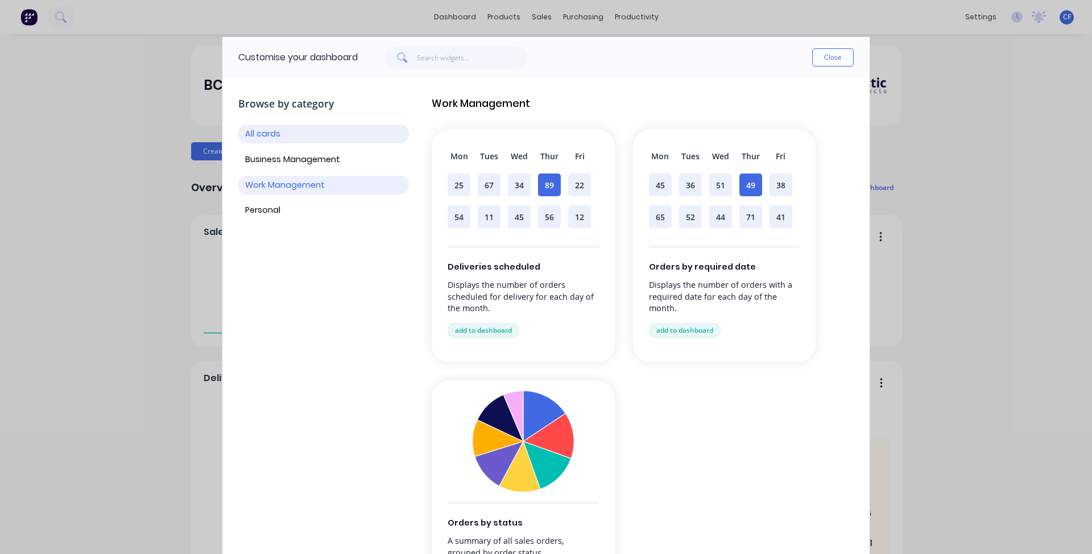
click at [305, 126] on button "All cards" at bounding box center [323, 134] width 171 height 19
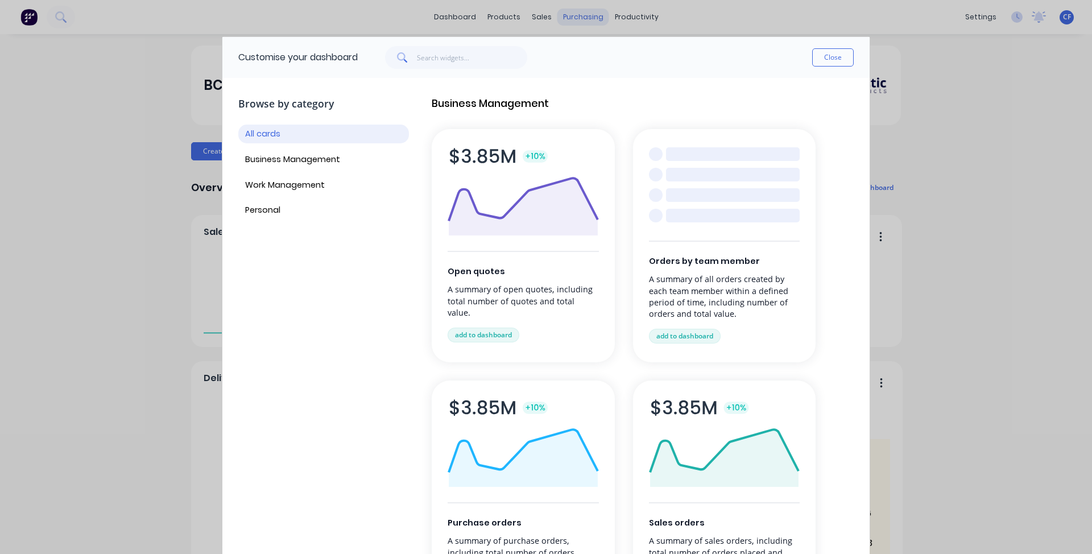
click at [849, 60] on button "Close" at bounding box center [833, 57] width 42 height 18
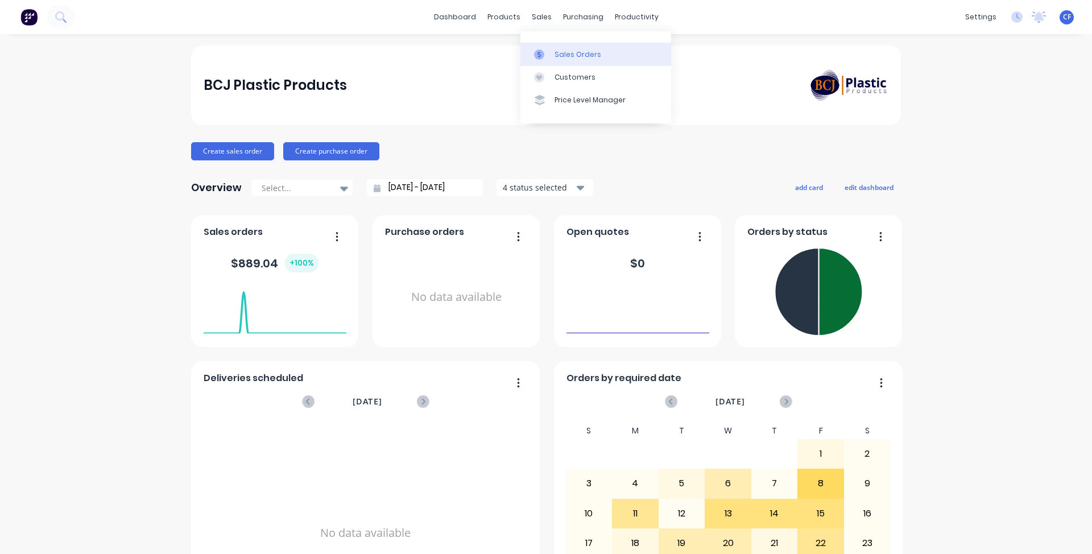
click at [551, 48] on link "Sales Orders" at bounding box center [595, 54] width 151 height 23
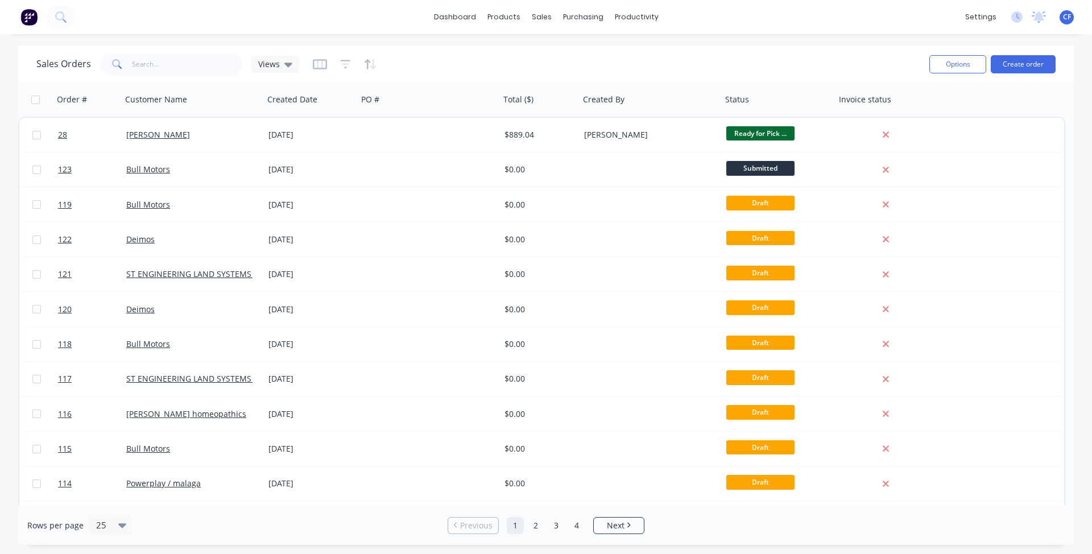
drag, startPoint x: 358, startPoint y: 69, endPoint x: 344, endPoint y: 70, distance: 14.3
click at [360, 70] on div at bounding box center [345, 64] width 64 height 18
click at [341, 69] on icon "button" at bounding box center [346, 64] width 10 height 11
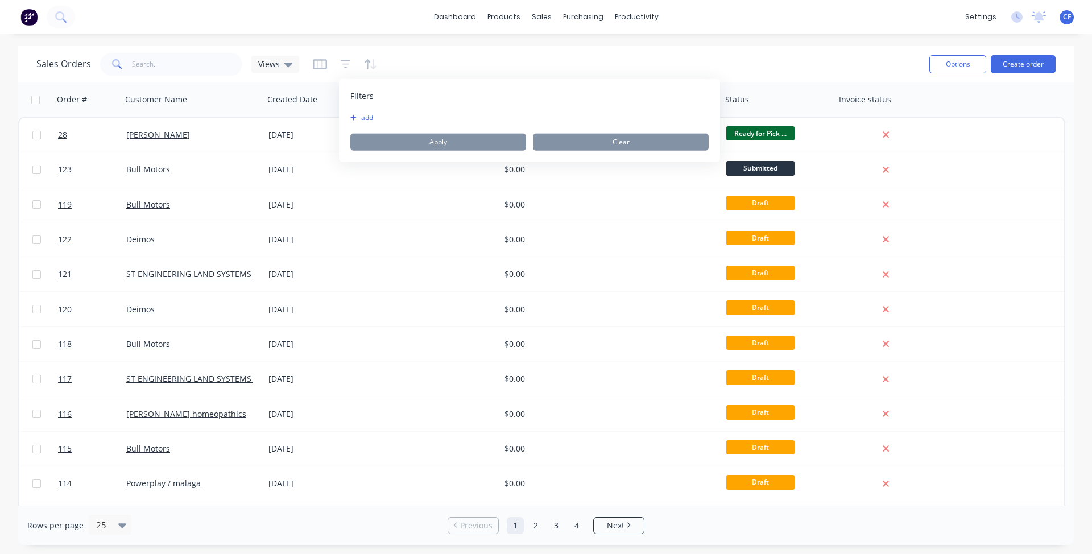
click at [362, 119] on button "add" at bounding box center [364, 117] width 28 height 9
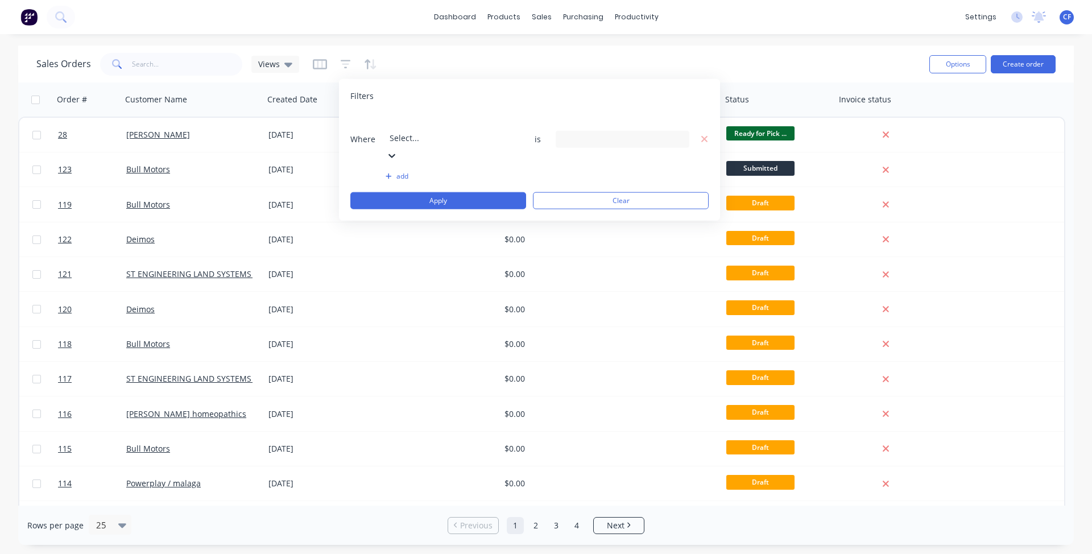
click at [417, 172] on button "add" at bounding box center [452, 176] width 134 height 9
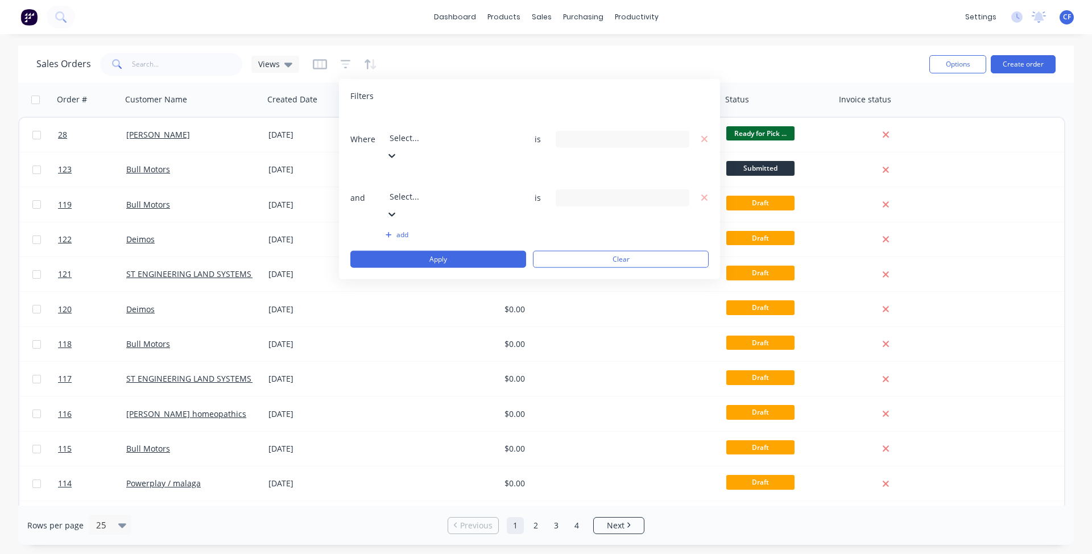
click at [408, 168] on div "Where Select... is and Select... is add Apply Clear" at bounding box center [529, 190] width 358 height 155
click at [405, 230] on button "add" at bounding box center [452, 234] width 134 height 9
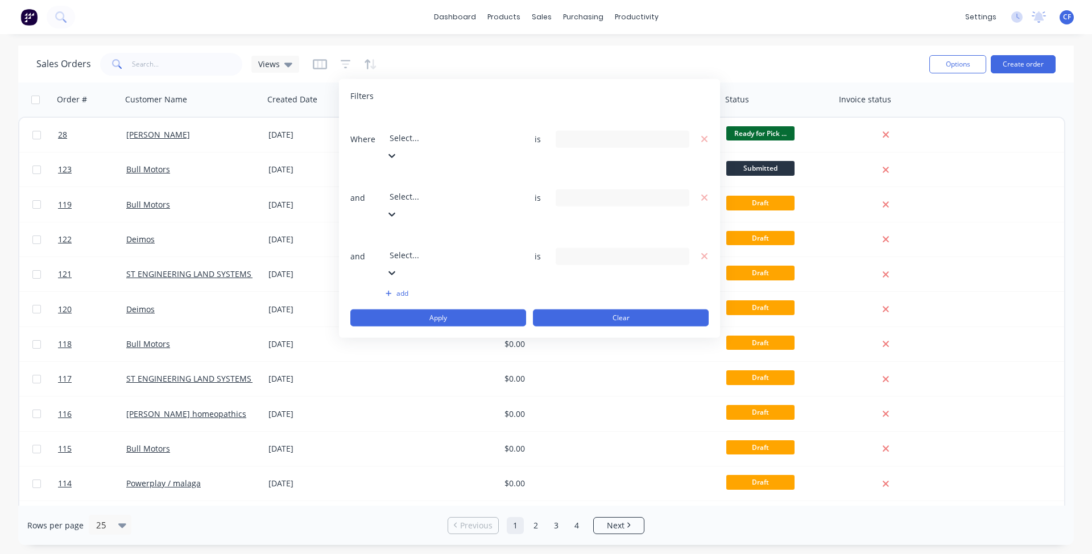
click at [576, 309] on button "Clear" at bounding box center [621, 317] width 176 height 17
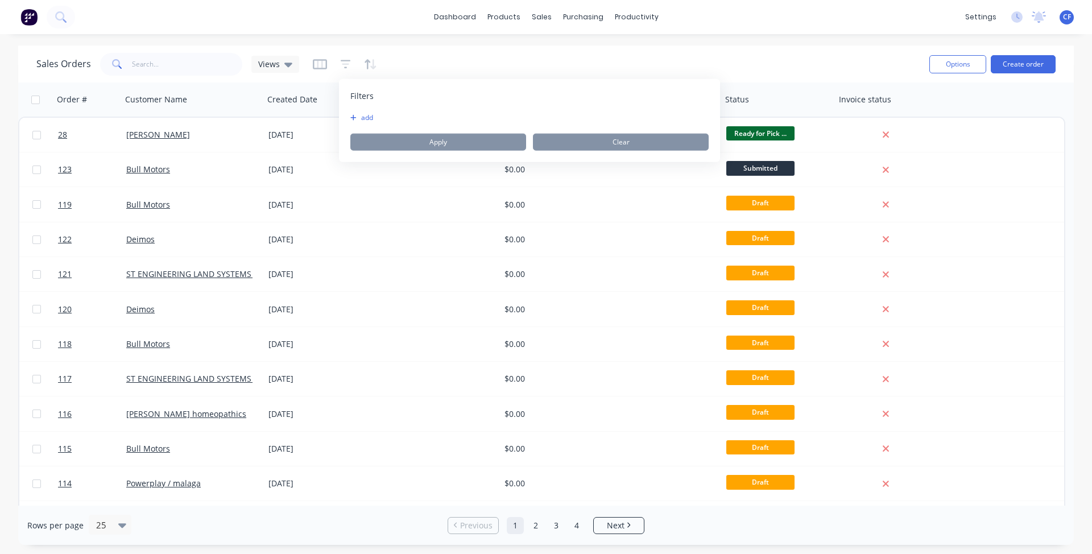
click at [414, 60] on div "Sales Orders Views" at bounding box center [477, 64] width 883 height 28
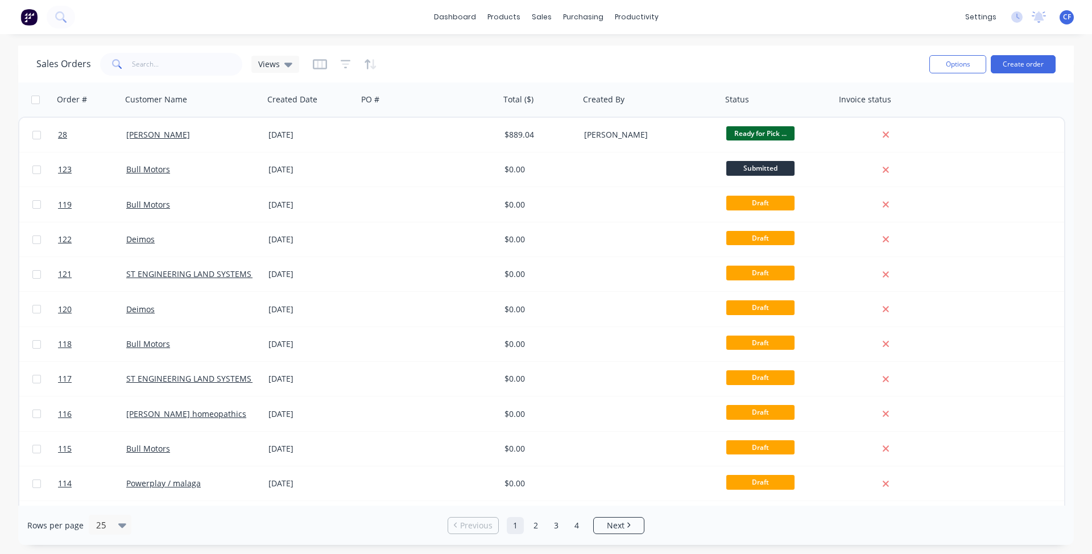
click at [310, 67] on div "Sales Orders Views" at bounding box center [477, 64] width 883 height 28
click at [341, 67] on icon "button" at bounding box center [346, 64] width 10 height 11
click at [303, 57] on div "Sales Orders Views" at bounding box center [477, 64] width 883 height 28
click at [326, 68] on div at bounding box center [345, 64] width 64 height 18
click at [321, 68] on icon "button" at bounding box center [320, 64] width 14 height 10
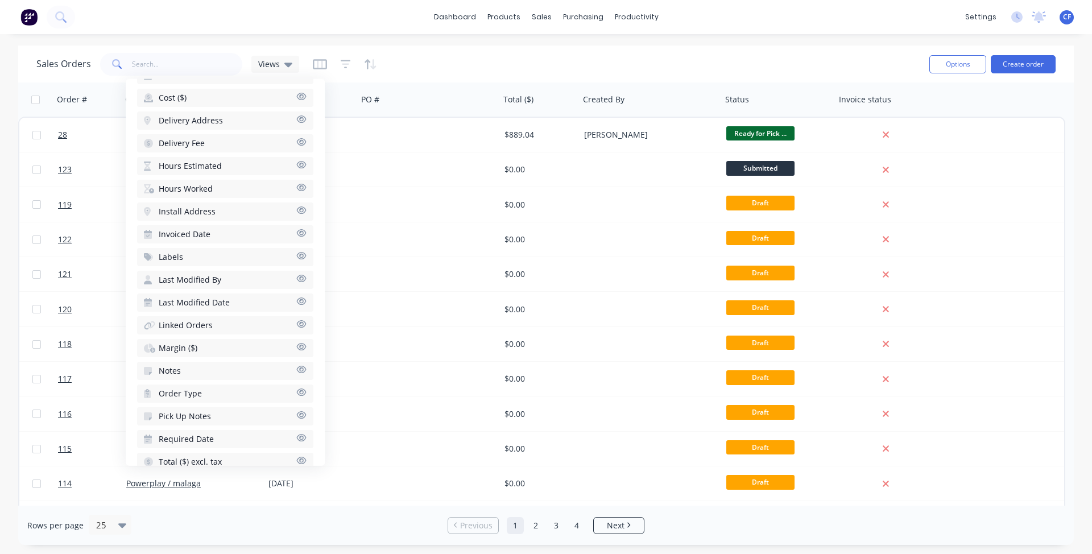
scroll to position [358, 0]
click at [172, 387] on span "Order Type" at bounding box center [180, 392] width 43 height 11
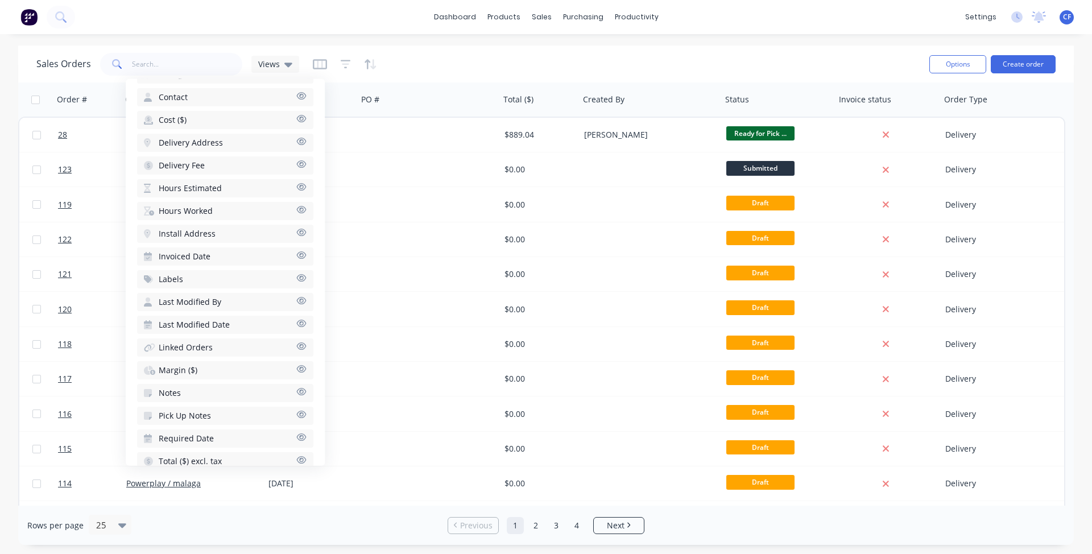
click at [172, 387] on span "Notes" at bounding box center [170, 392] width 22 height 11
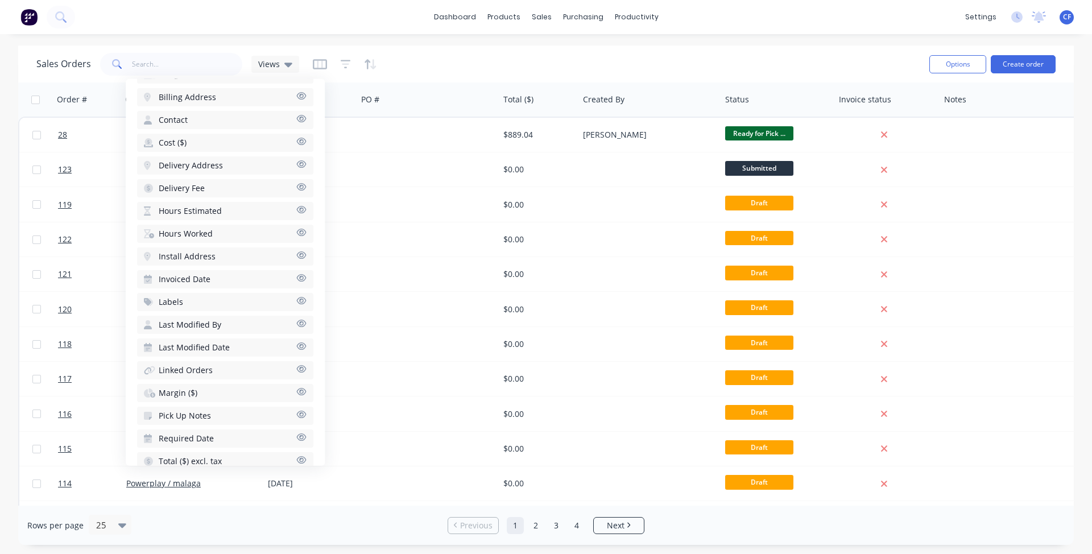
drag, startPoint x: 172, startPoint y: 374, endPoint x: 174, endPoint y: 380, distance: 6.7
click at [172, 387] on span "Margin ($)" at bounding box center [178, 392] width 39 height 11
click at [174, 384] on button "Linked Orders" at bounding box center [225, 393] width 176 height 18
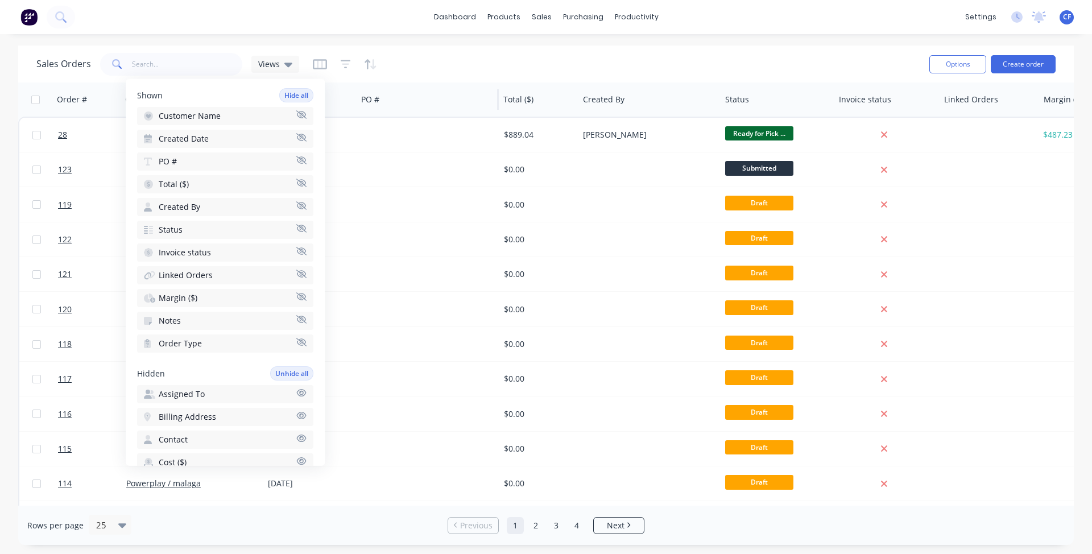
scroll to position [20, 0]
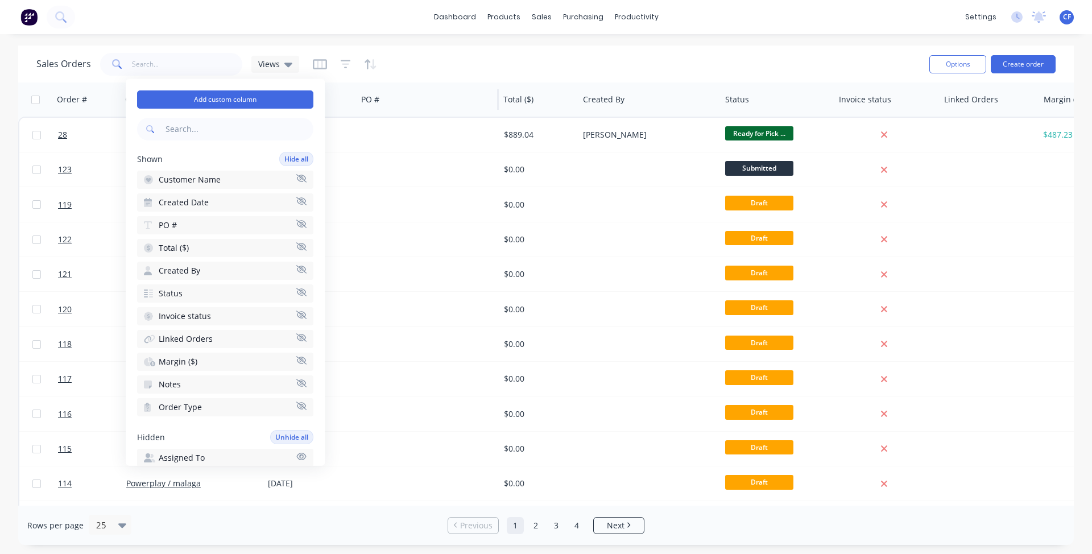
click at [486, 83] on div "PO #" at bounding box center [427, 99] width 142 height 34
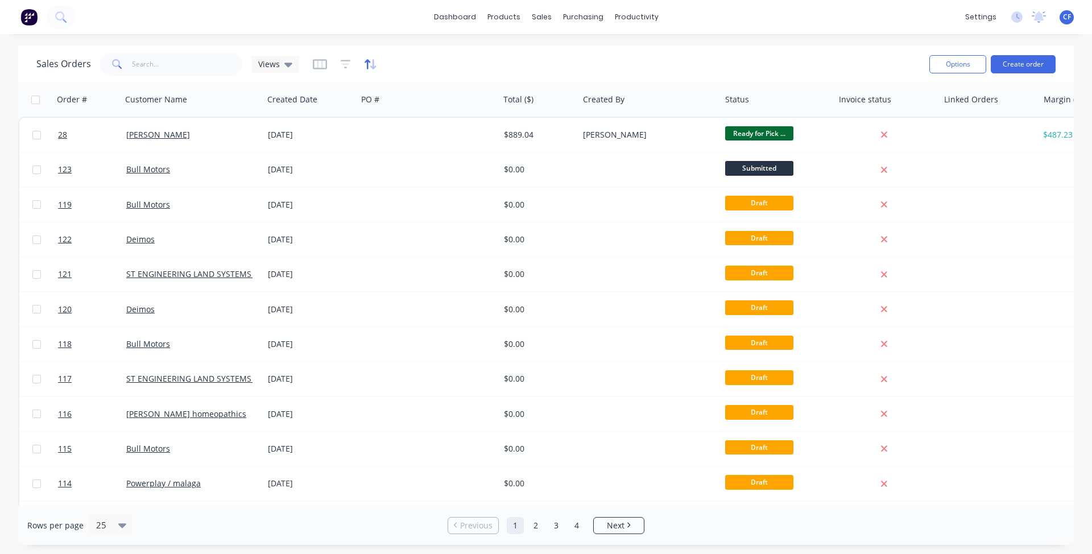
click at [369, 59] on icon "button" at bounding box center [370, 64] width 13 height 11
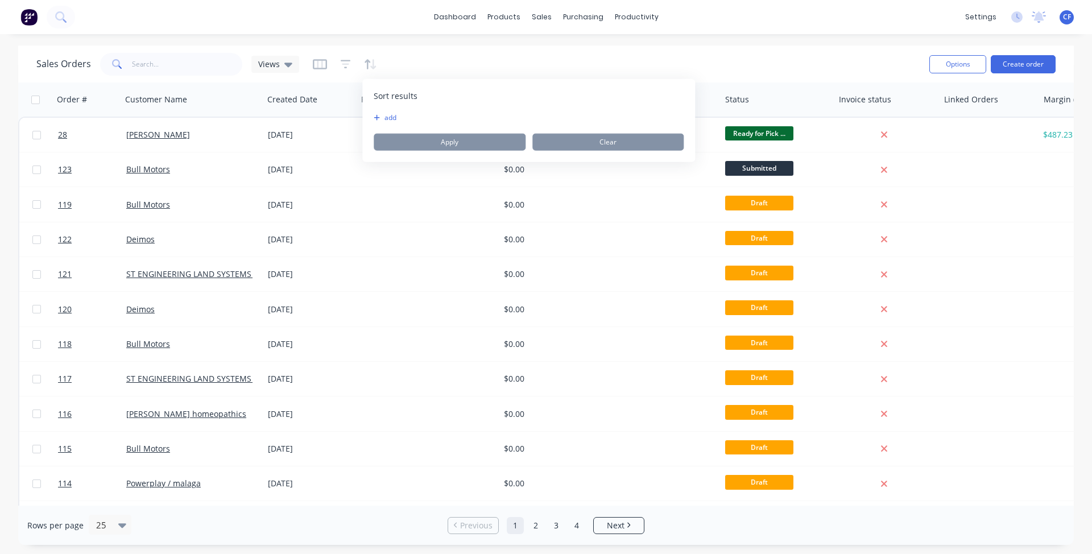
click at [385, 124] on div "To pick up a draggable item, press the space bar. While dragging, use the arrow…" at bounding box center [529, 132] width 310 height 38
click at [381, 113] on button "add" at bounding box center [381, 117] width 14 height 9
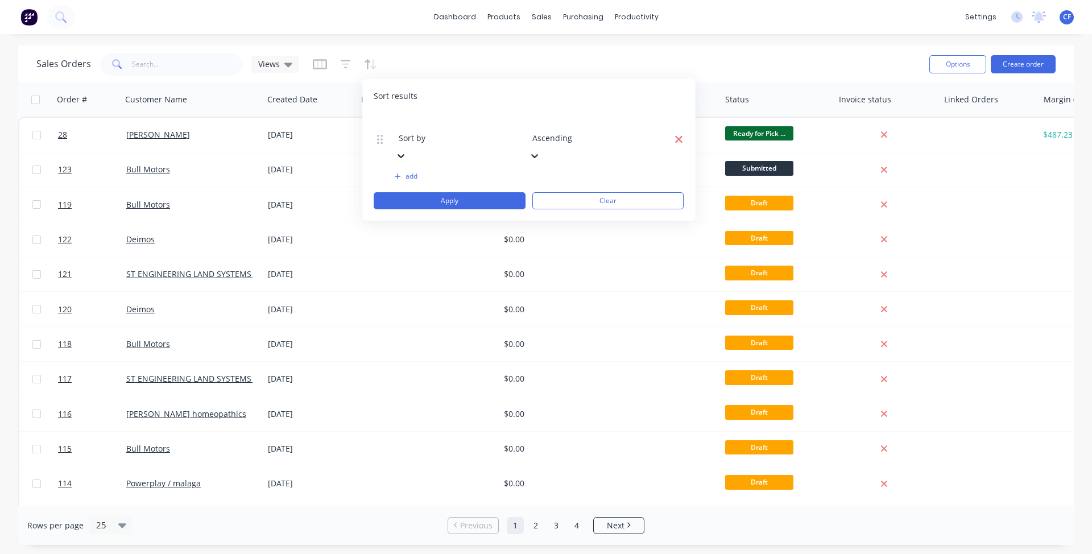
click at [679, 133] on icon "button" at bounding box center [678, 138] width 9 height 11
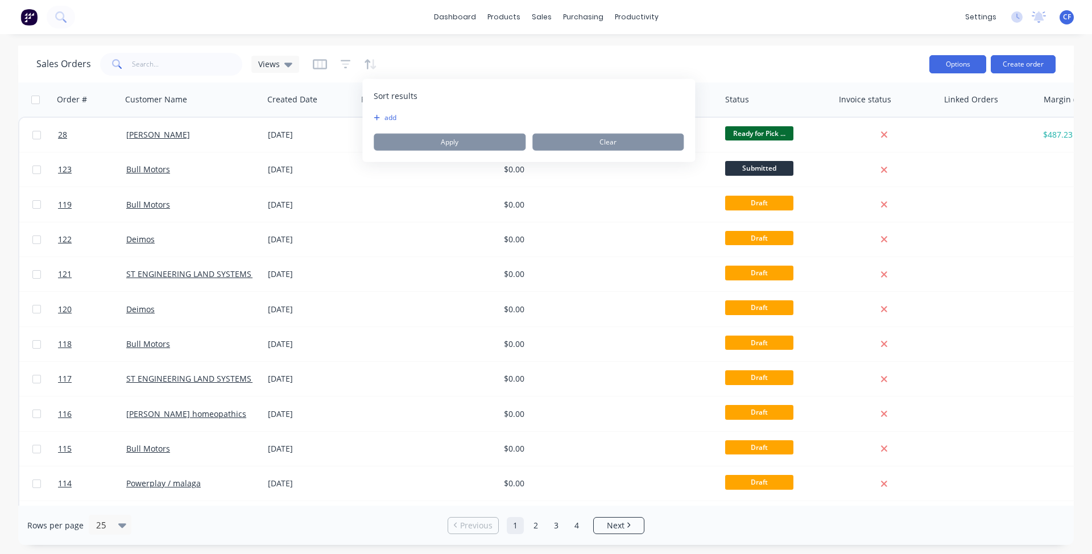
click at [930, 65] on button "Options" at bounding box center [957, 64] width 57 height 18
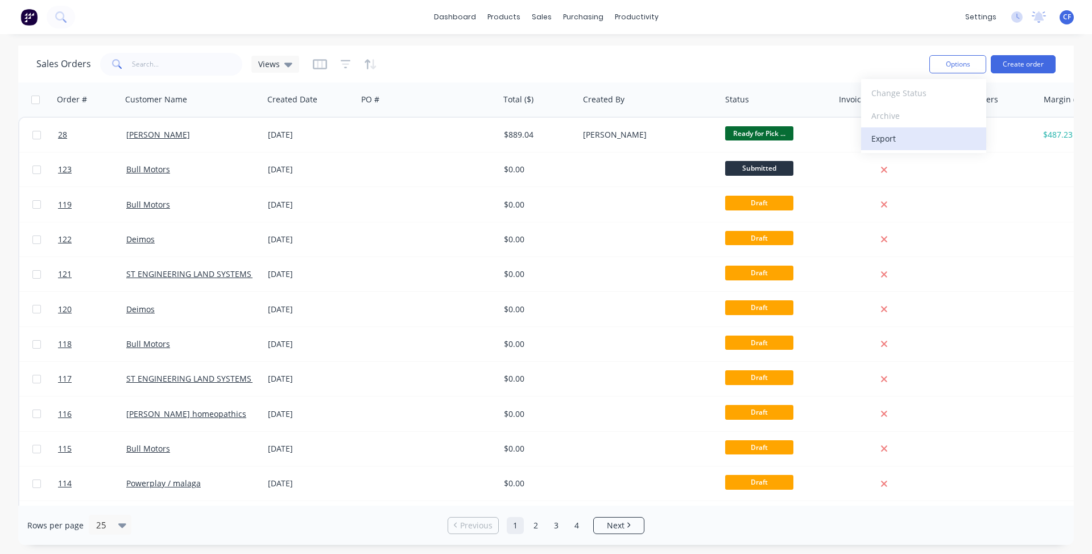
click at [891, 137] on div "Export" at bounding box center [923, 138] width 105 height 16
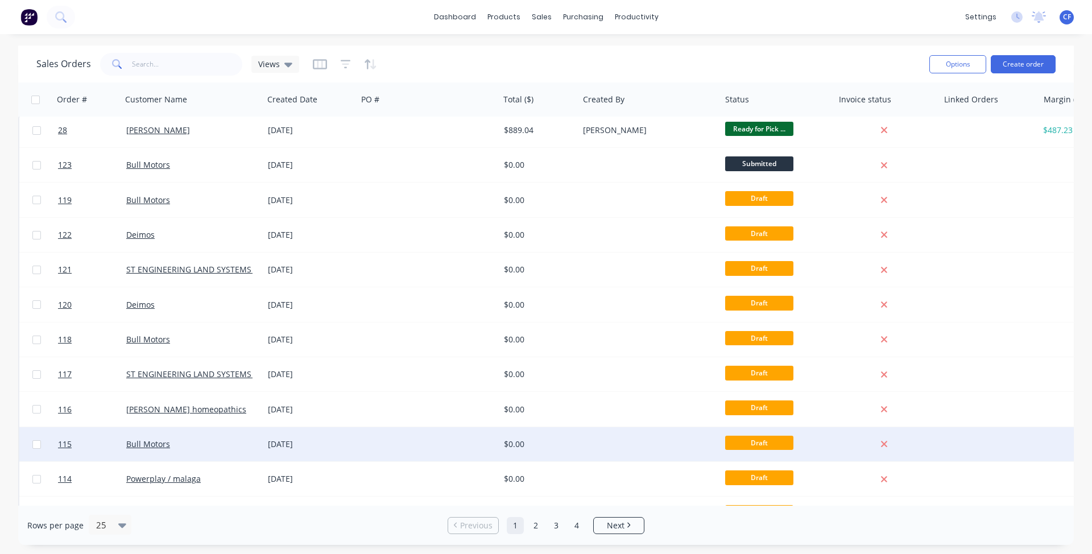
scroll to position [0, 0]
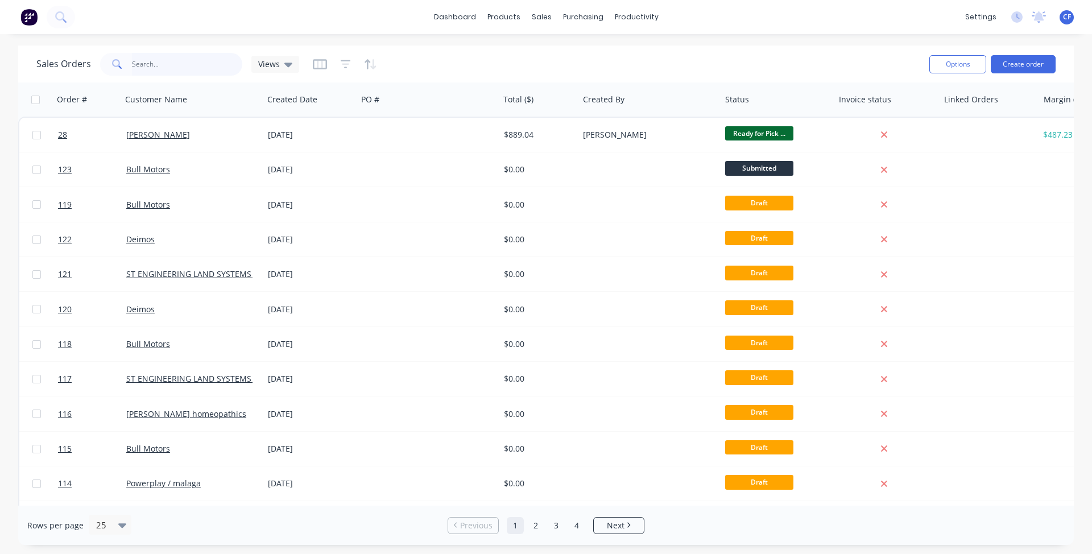
click at [192, 67] on input "text" at bounding box center [187, 64] width 111 height 23
click at [274, 57] on div "Views" at bounding box center [275, 64] width 48 height 17
click at [345, 65] on icon "button" at bounding box center [346, 64] width 10 height 11
click at [393, 60] on div "Sales Orders Views" at bounding box center [477, 64] width 883 height 28
click at [366, 60] on icon "button" at bounding box center [367, 64] width 6 height 10
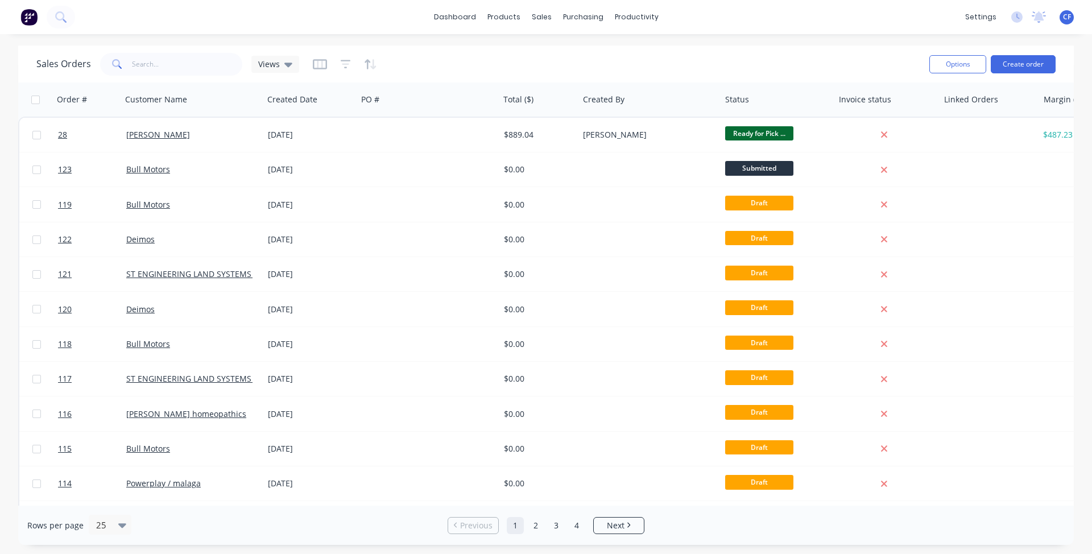
click at [341, 70] on button "button" at bounding box center [346, 64] width 10 height 18
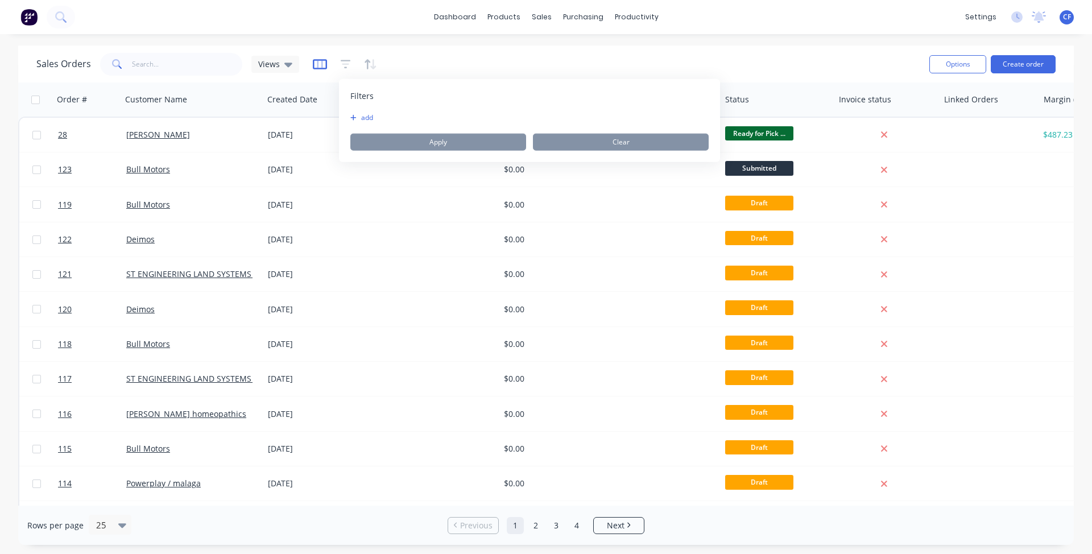
click at [324, 63] on icon "button" at bounding box center [320, 64] width 14 height 10
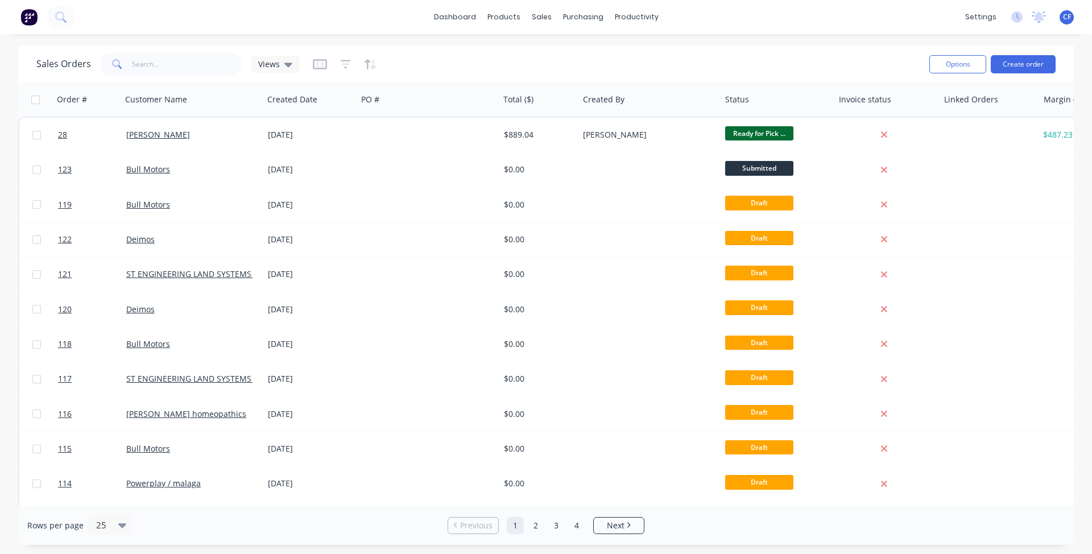
drag, startPoint x: 492, startPoint y: 47, endPoint x: 483, endPoint y: 60, distance: 16.4
click at [492, 53] on div "Sales Orders Views Options Create order" at bounding box center [545, 63] width 1055 height 37
click at [266, 103] on div "Created Date" at bounding box center [310, 99] width 94 height 34
click at [321, 99] on div at bounding box center [307, 99] width 81 height 23
click at [348, 100] on div "Created Date" at bounding box center [310, 99] width 94 height 34
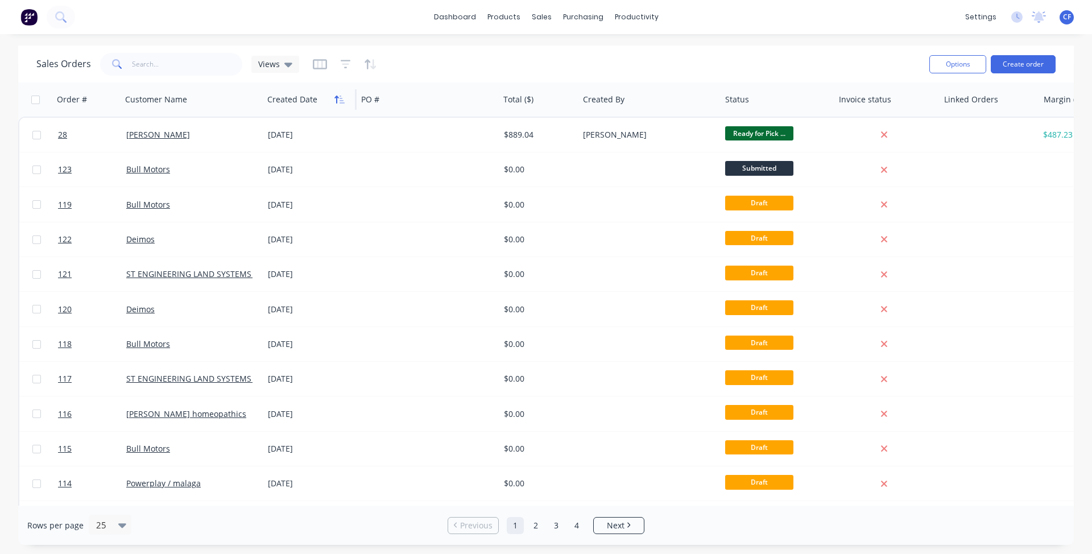
click at [335, 99] on icon "button" at bounding box center [339, 99] width 10 height 9
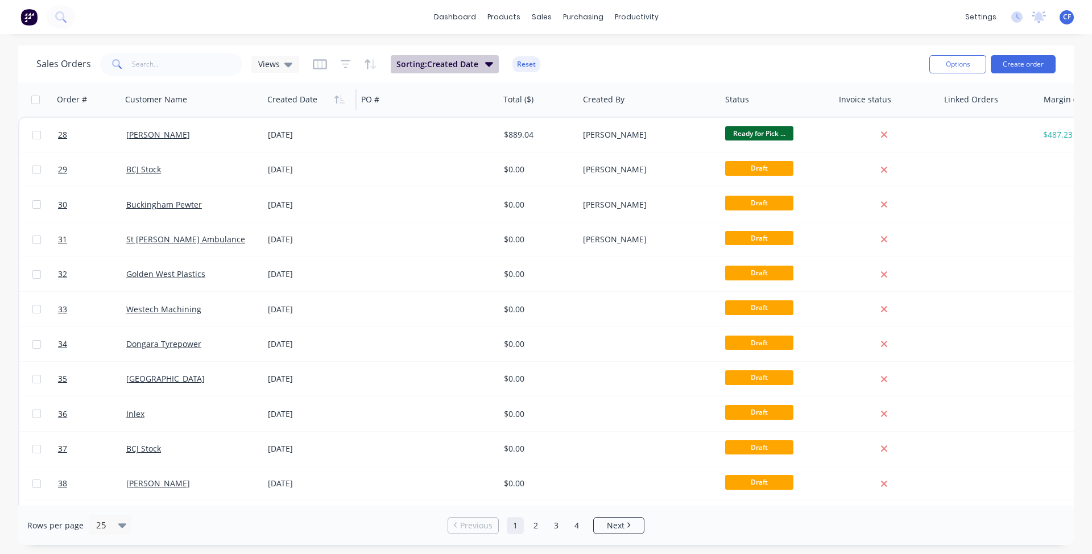
click at [395, 72] on button "Sorting: Created Date" at bounding box center [445, 64] width 108 height 18
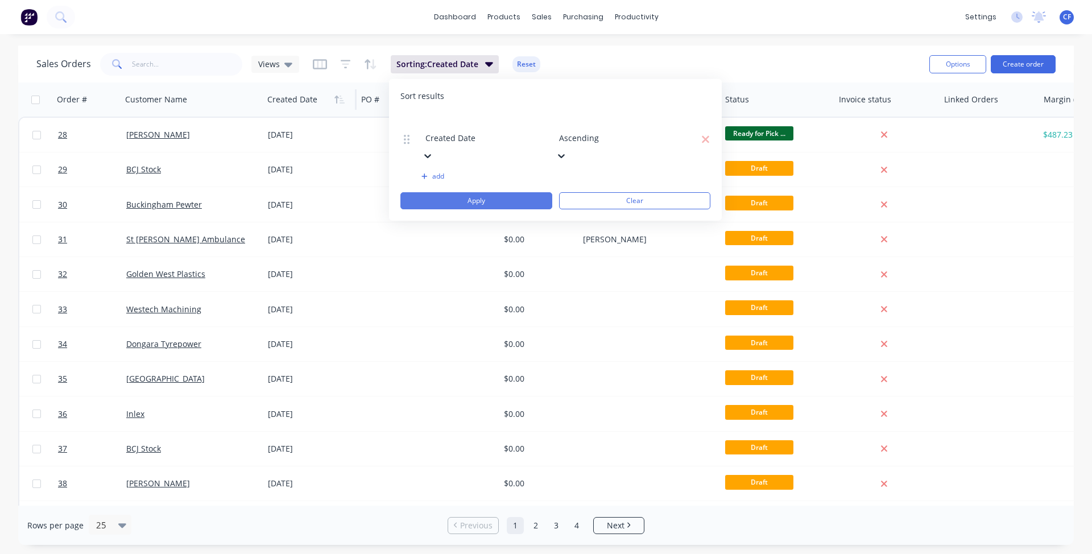
click at [506, 192] on button "Apply" at bounding box center [476, 200] width 152 height 17
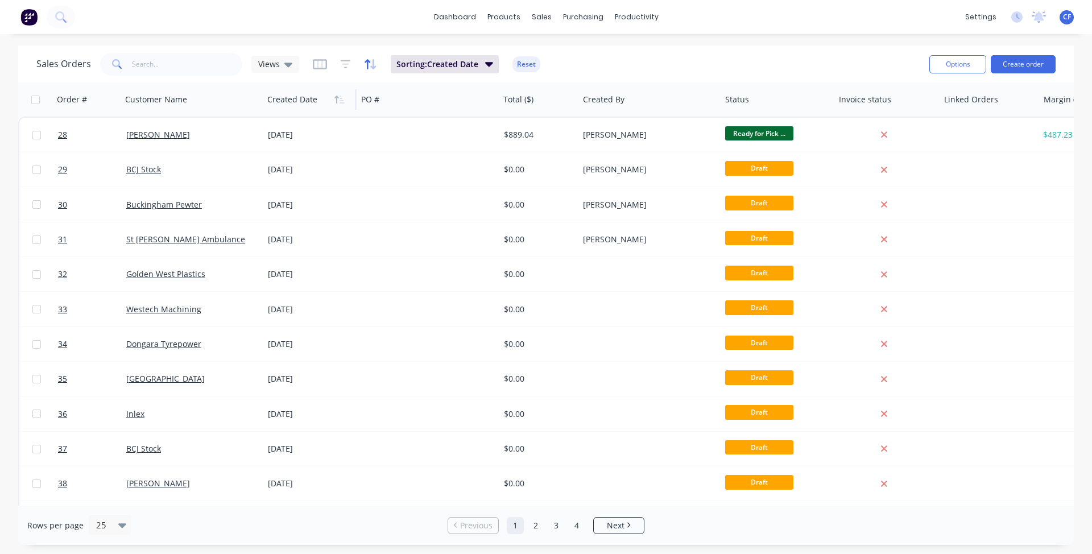
click at [371, 66] on icon "button" at bounding box center [373, 64] width 6 height 10
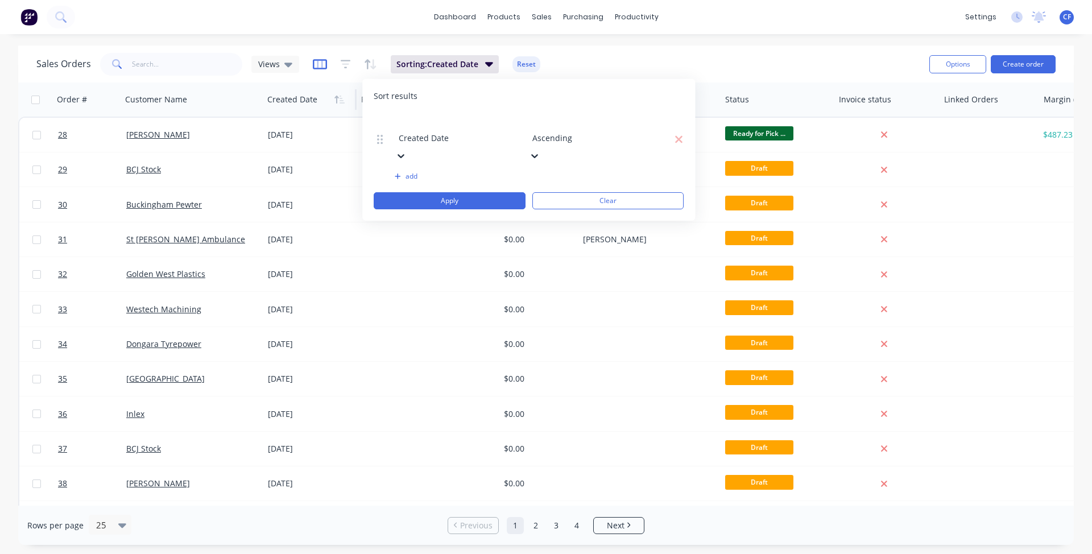
click at [317, 61] on icon "button" at bounding box center [320, 64] width 14 height 11
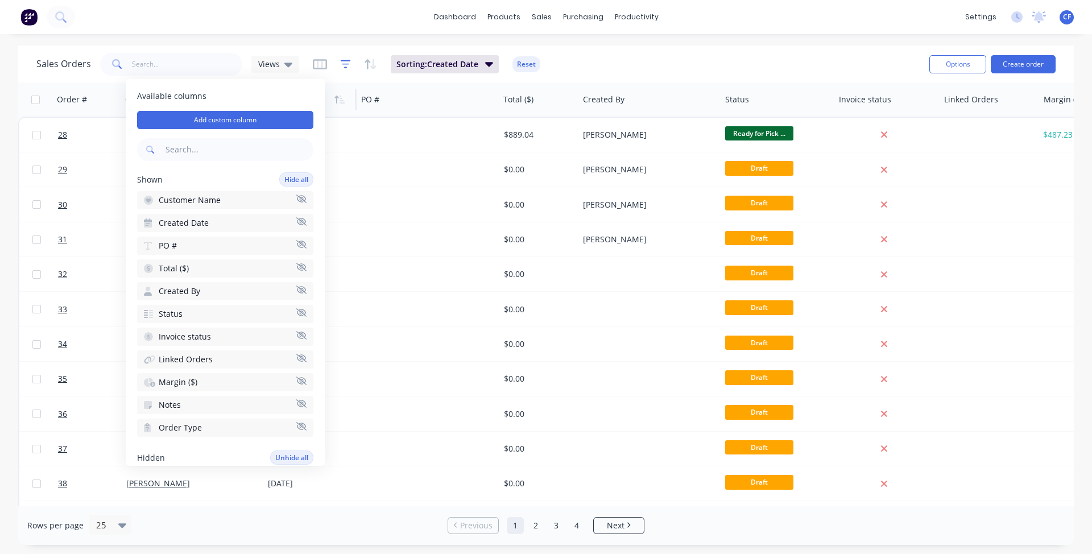
click at [341, 59] on icon "button" at bounding box center [346, 64] width 10 height 11
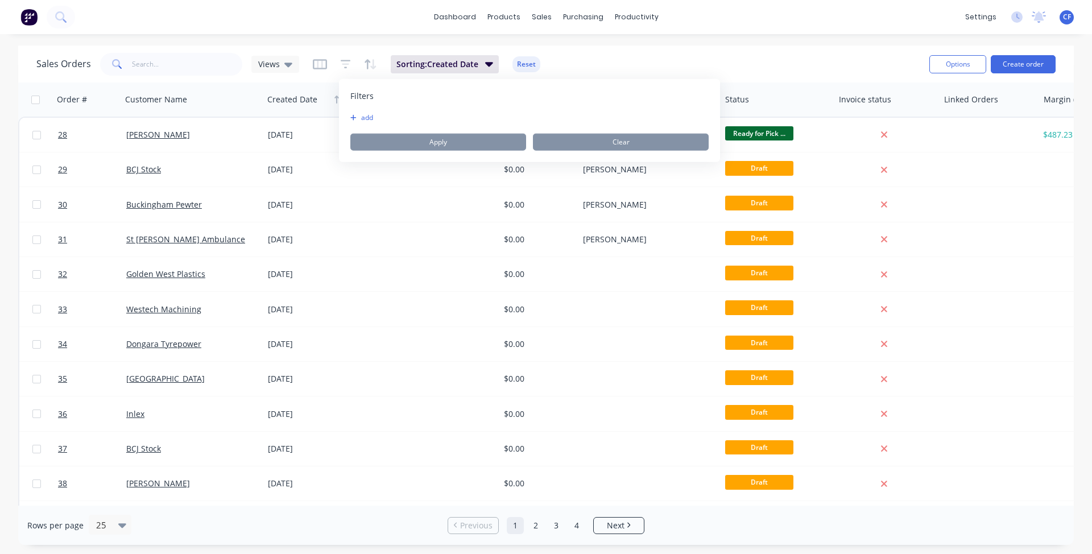
click at [373, 114] on button "add" at bounding box center [364, 117] width 28 height 9
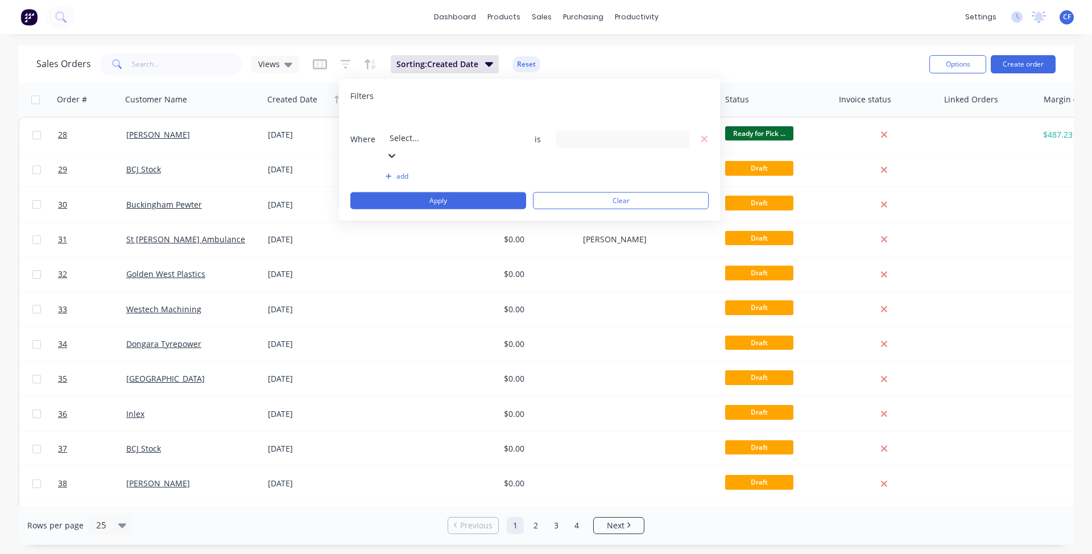
click at [401, 133] on div "Select..." at bounding box center [452, 139] width 132 height 51
click at [603, 132] on label at bounding box center [622, 139] width 134 height 18
click at [603, 132] on input at bounding box center [622, 138] width 132 height 17
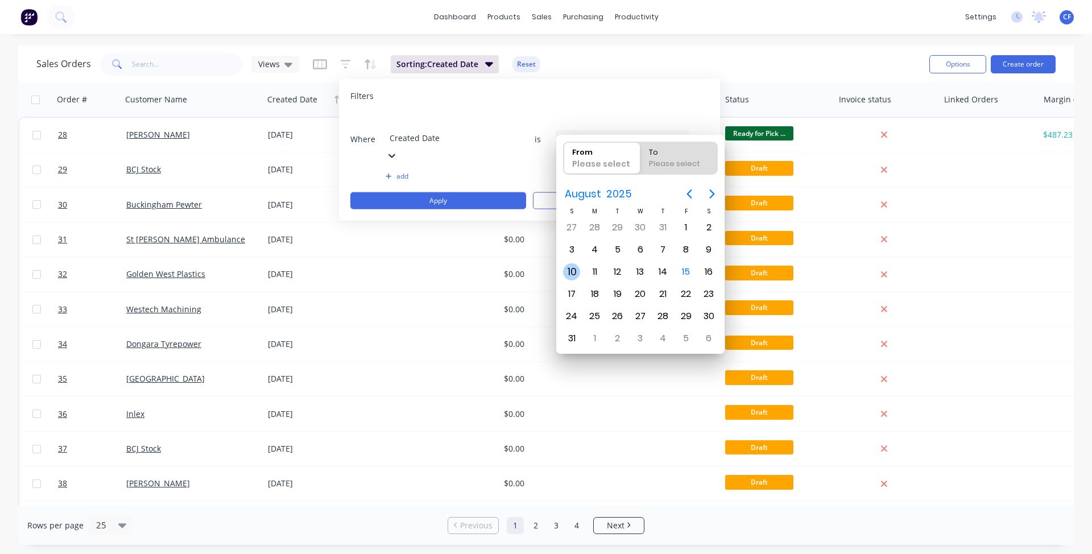
click at [579, 268] on div "10" at bounding box center [571, 271] width 17 height 17
type input "10/08/25"
radio input "false"
radio input "true"
click at [669, 267] on div "14" at bounding box center [662, 271] width 17 height 17
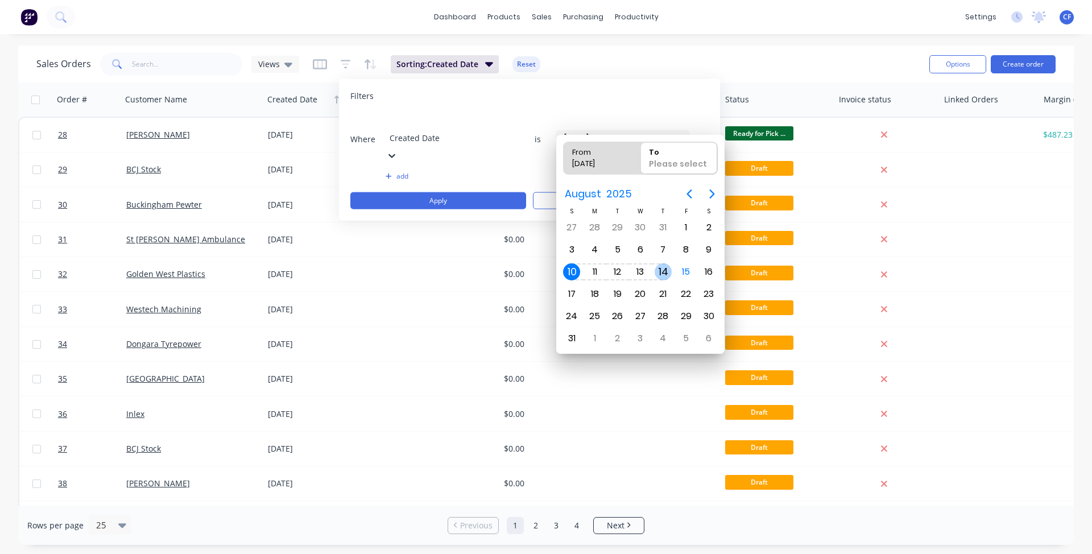
type input "10/08/25 - 14/08/25"
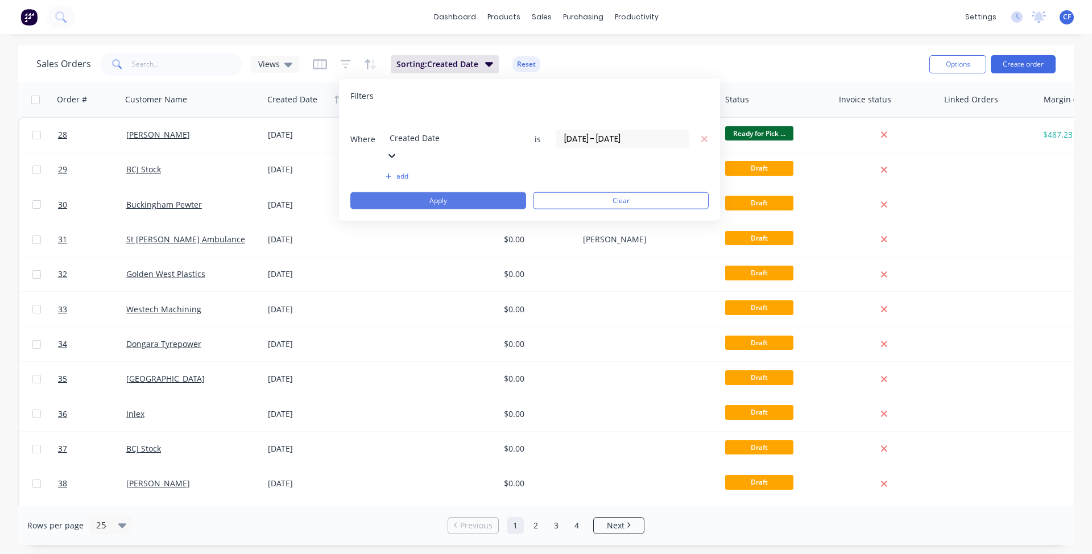
drag, startPoint x: 455, startPoint y: 157, endPoint x: 458, endPoint y: 169, distance: 12.2
click at [457, 164] on div "Where Created Date is 10/08/25 - 14/08/25 add Apply Clear" at bounding box center [529, 161] width 358 height 96
click at [460, 192] on button "Apply" at bounding box center [438, 200] width 176 height 17
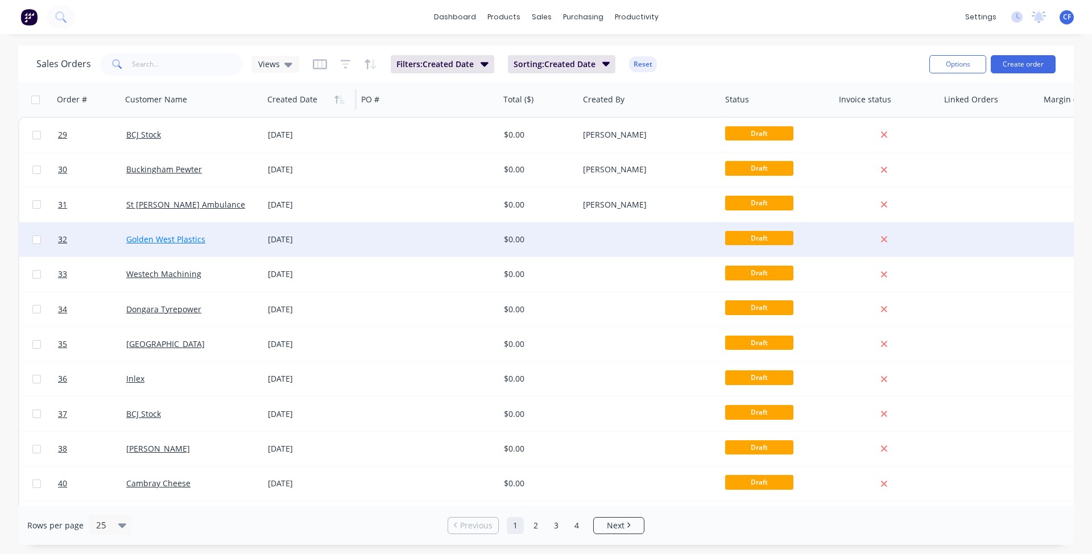
click at [167, 237] on link "Golden West Plastics" at bounding box center [165, 239] width 79 height 11
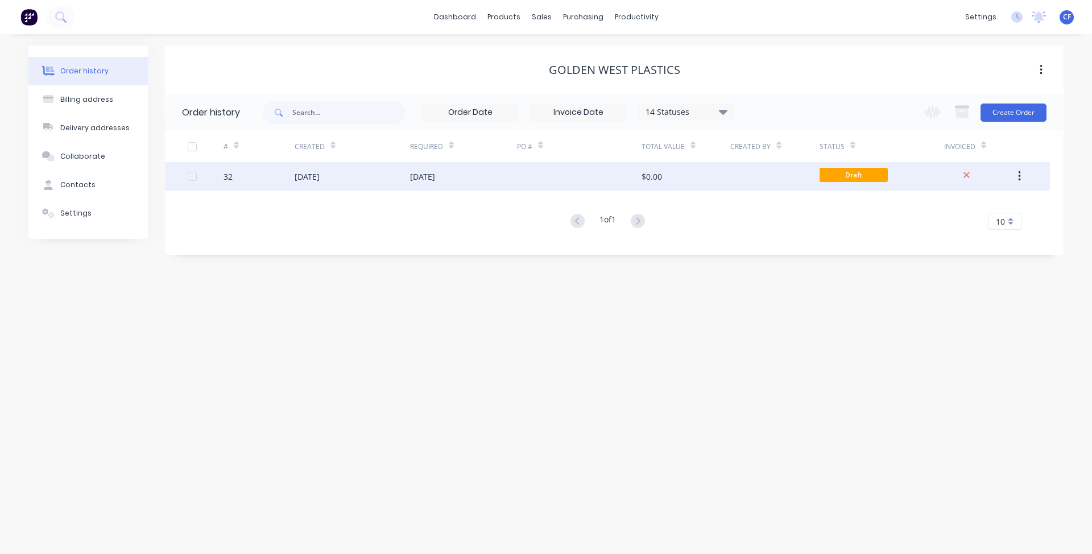
click at [579, 169] on div at bounding box center [579, 176] width 125 height 28
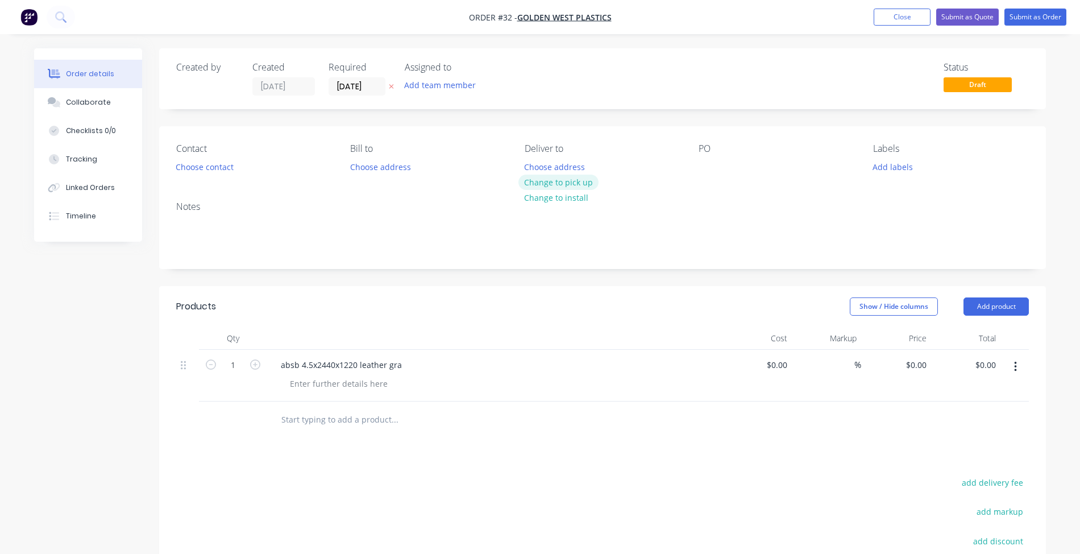
click at [562, 185] on button "Change to pick up" at bounding box center [558, 182] width 81 height 15
click at [549, 157] on div "Pick up Change to delivery Change to install" at bounding box center [603, 159] width 156 height 32
click at [717, 154] on div "PO" at bounding box center [777, 148] width 156 height 11
click at [696, 149] on div "Contact Choose contact Bill to Choose address Pick up Change to delivery Change…" at bounding box center [602, 159] width 887 height 66
click at [883, 173] on button "Add labels" at bounding box center [892, 166] width 52 height 15
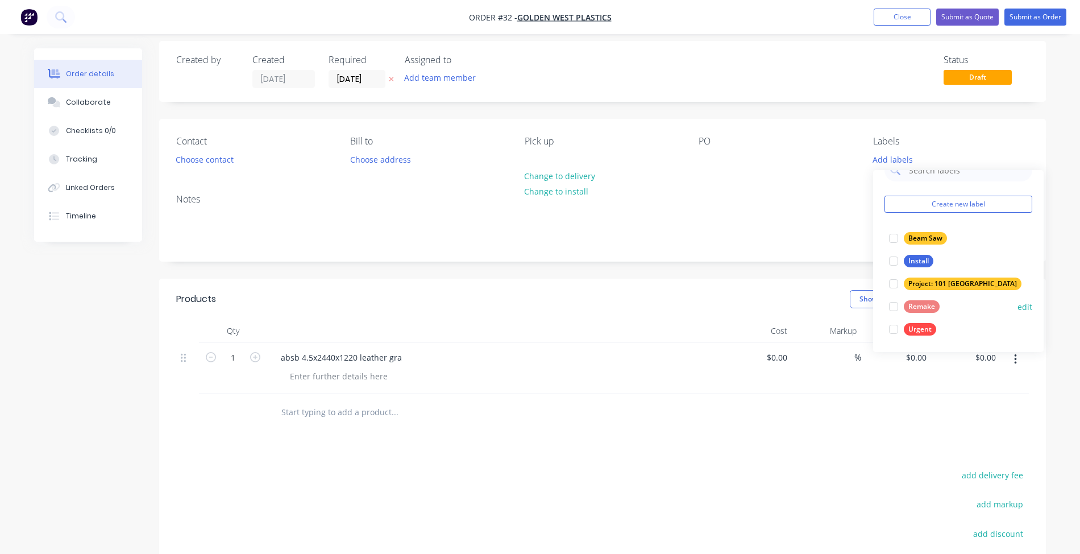
scroll to position [6, 0]
click at [1003, 309] on div "Remake edit" at bounding box center [959, 308] width 148 height 23
click at [1018, 307] on button "edit" at bounding box center [1025, 308] width 15 height 12
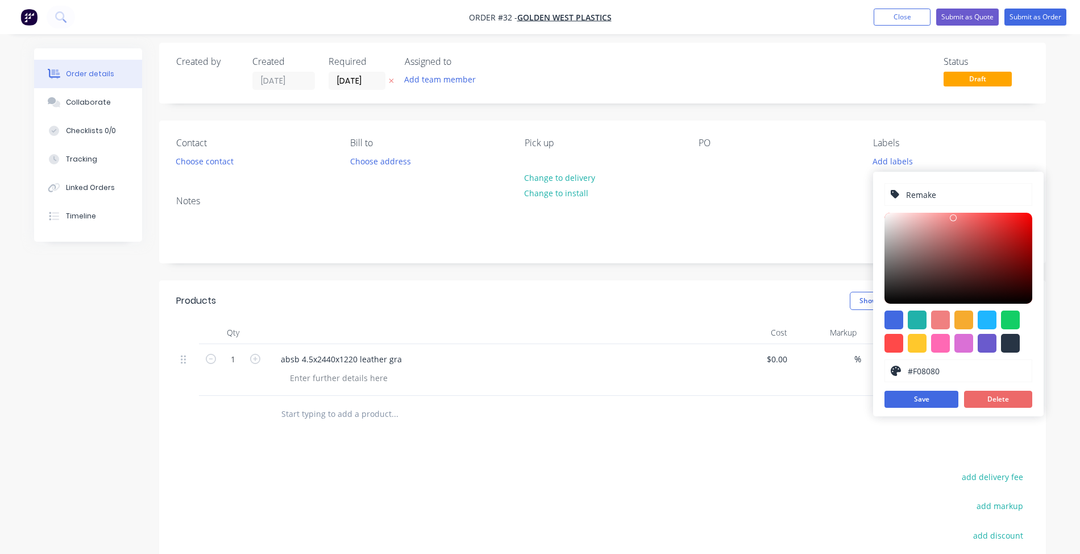
click at [984, 396] on button "Delete" at bounding box center [998, 399] width 68 height 17
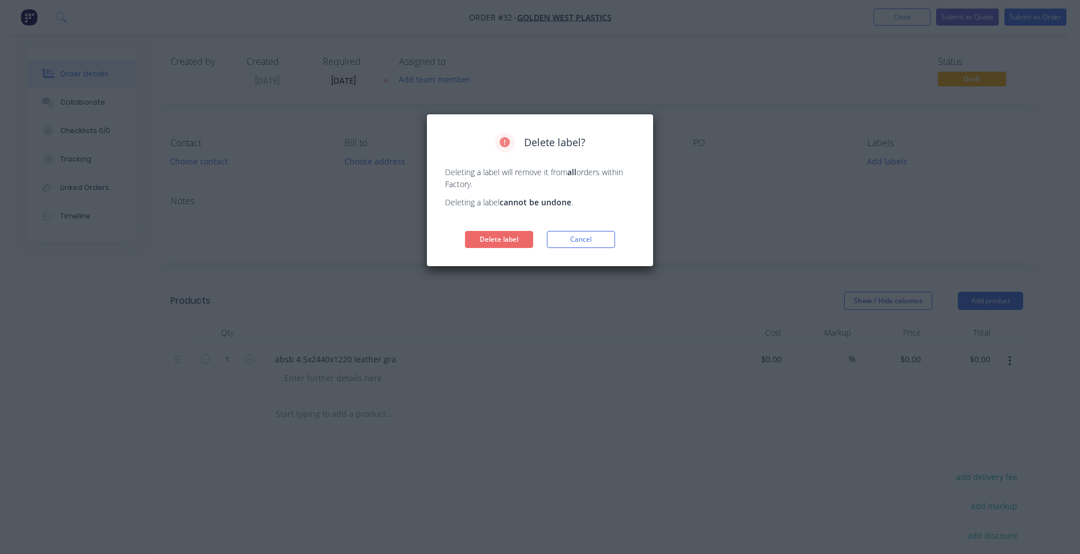
click at [513, 234] on button "Delete label" at bounding box center [499, 239] width 68 height 17
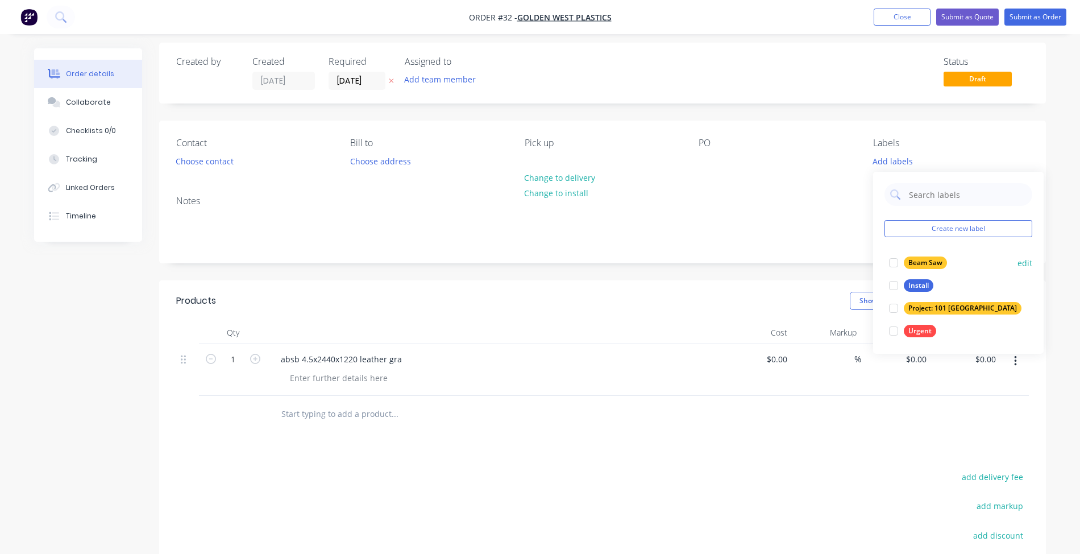
click at [1018, 263] on button "edit" at bounding box center [1025, 263] width 15 height 12
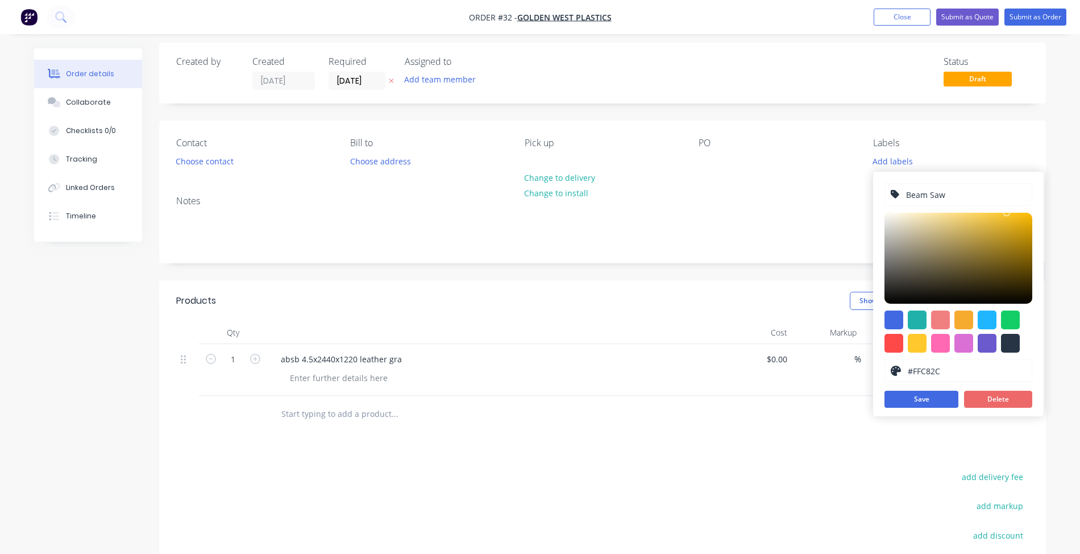
click at [990, 396] on button "Delete" at bounding box center [998, 399] width 68 height 17
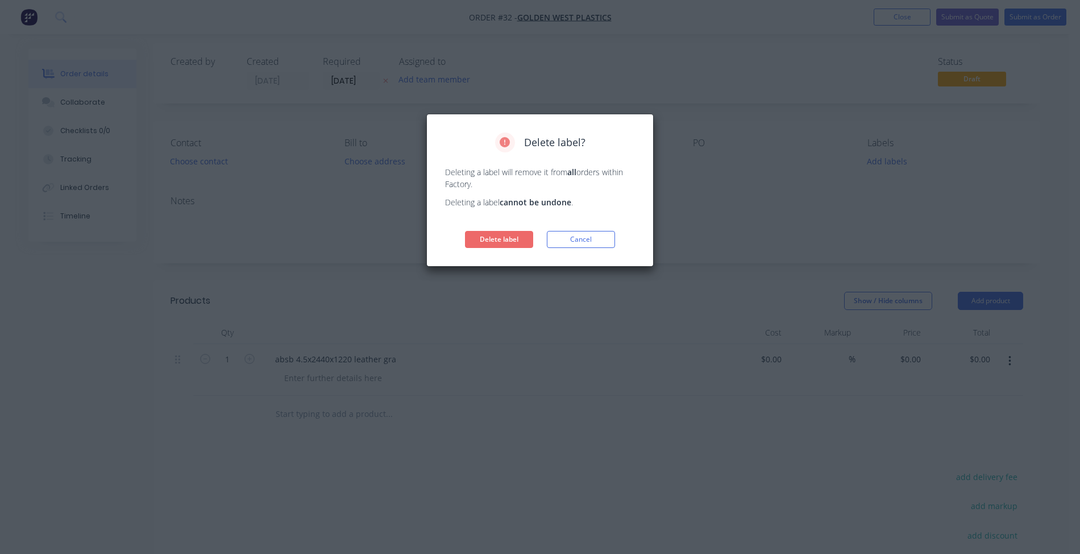
click at [490, 233] on button "Delete label" at bounding box center [499, 239] width 68 height 17
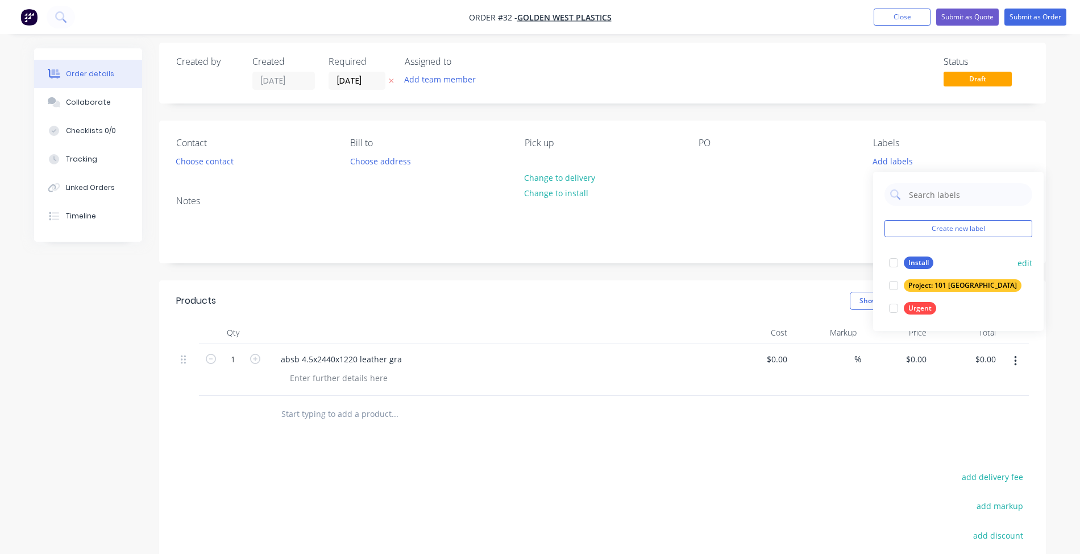
click at [1024, 260] on button "edit" at bounding box center [1025, 263] width 15 height 12
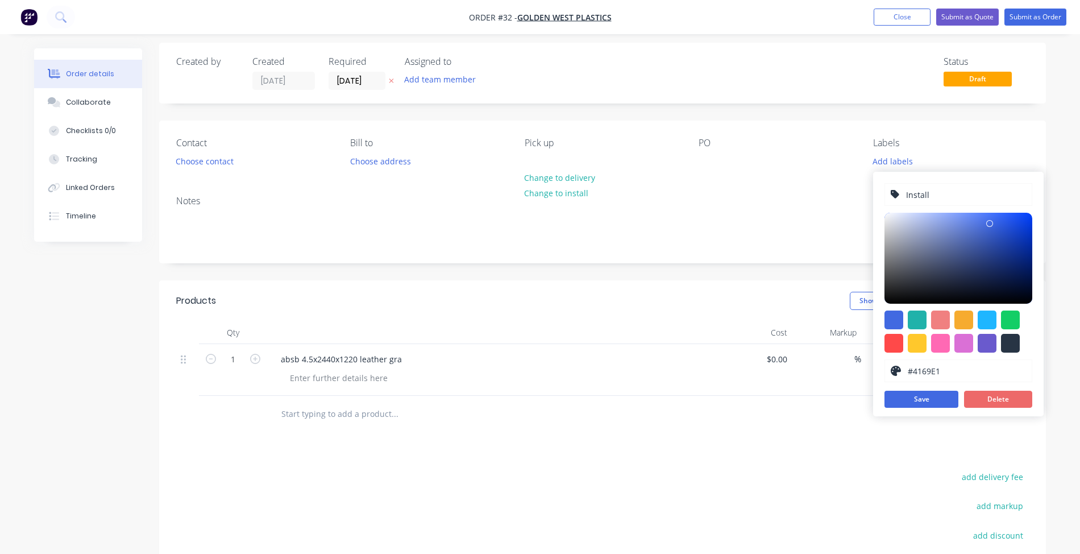
drag, startPoint x: 930, startPoint y: 397, endPoint x: 1004, endPoint y: 401, distance: 74.0
click at [1004, 401] on div "Save Delete" at bounding box center [959, 399] width 148 height 17
click at [1004, 401] on button "Delete" at bounding box center [998, 399] width 68 height 17
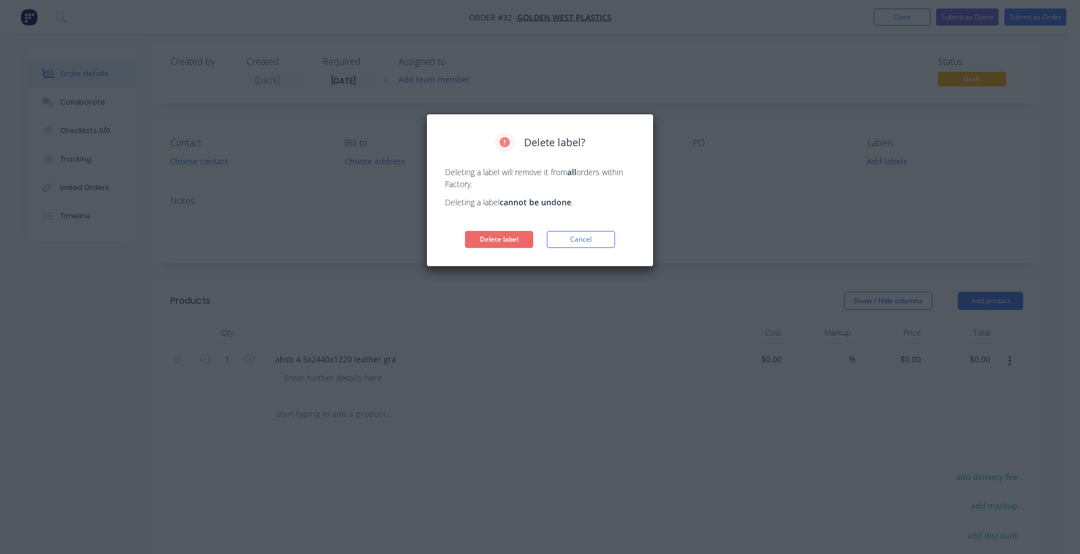
click at [491, 233] on button "Delete label" at bounding box center [499, 239] width 68 height 17
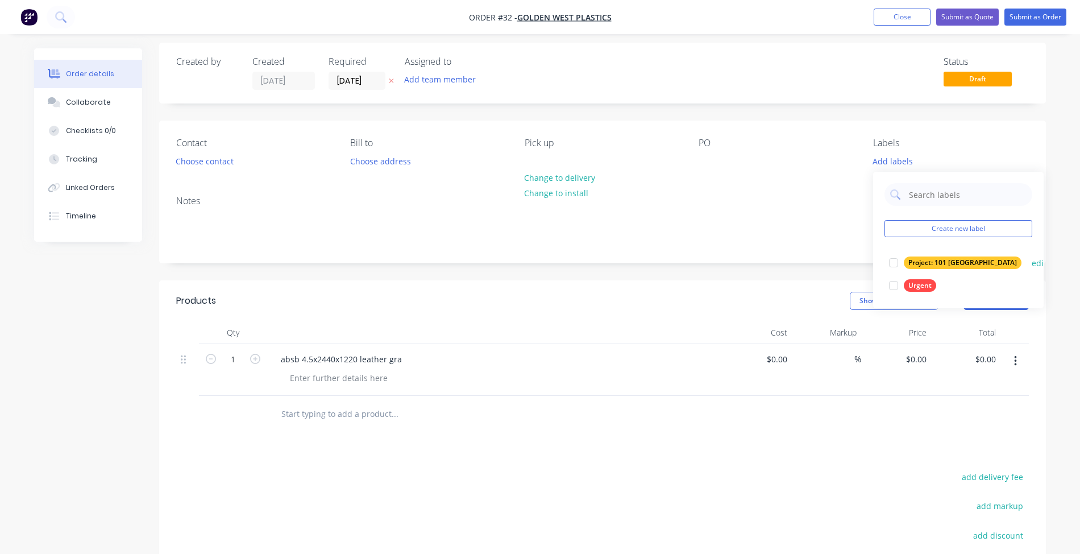
click at [1016, 262] on div "Project: 101 Lilydale edit" at bounding box center [959, 262] width 148 height 23
click at [1015, 262] on div "Project: 101 Lilydale edit" at bounding box center [959, 262] width 148 height 23
click at [1032, 262] on button "edit" at bounding box center [1039, 263] width 15 height 12
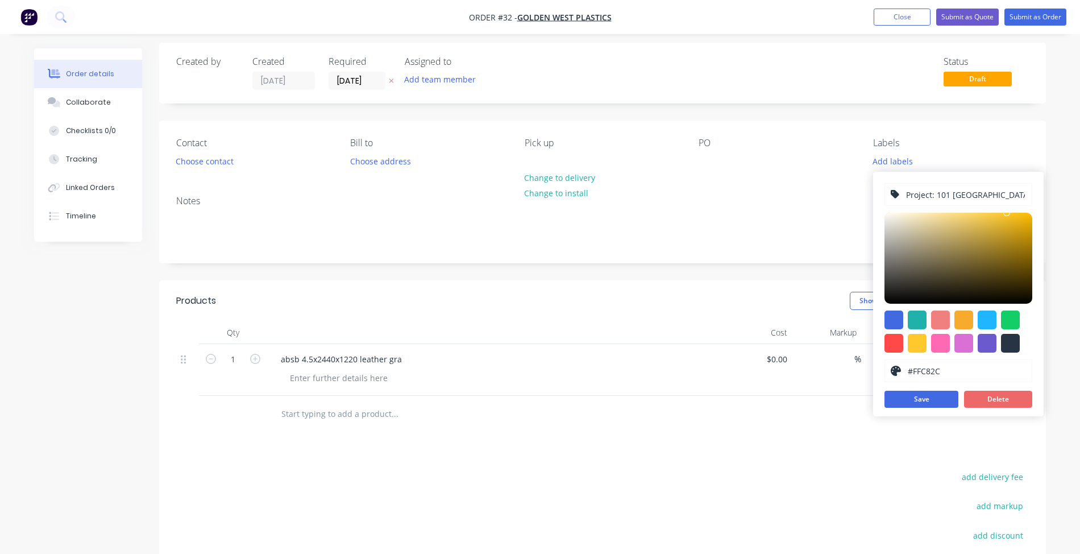
click at [991, 397] on button "Delete" at bounding box center [998, 399] width 68 height 17
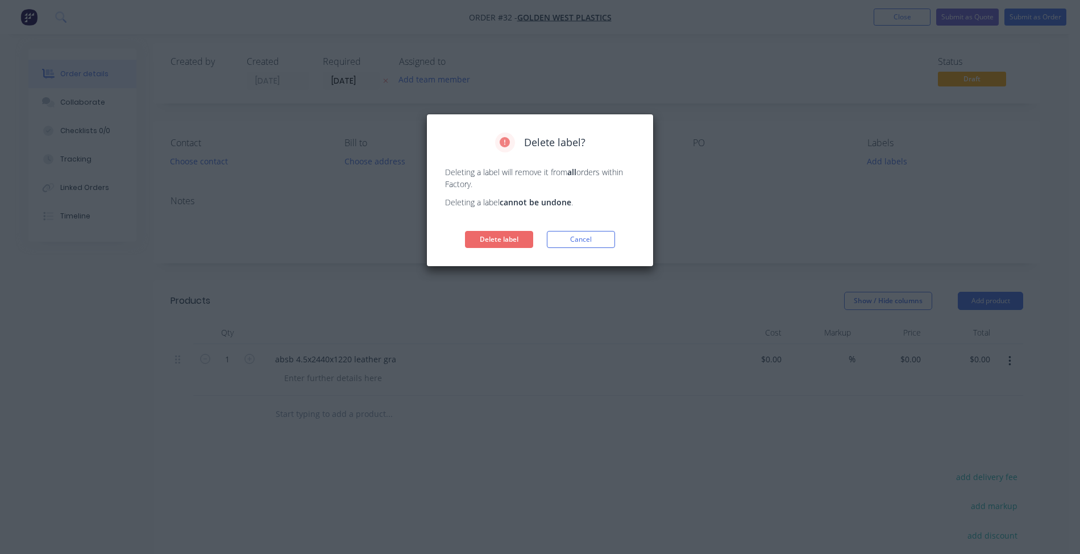
click at [514, 241] on button "Delete label" at bounding box center [499, 239] width 68 height 17
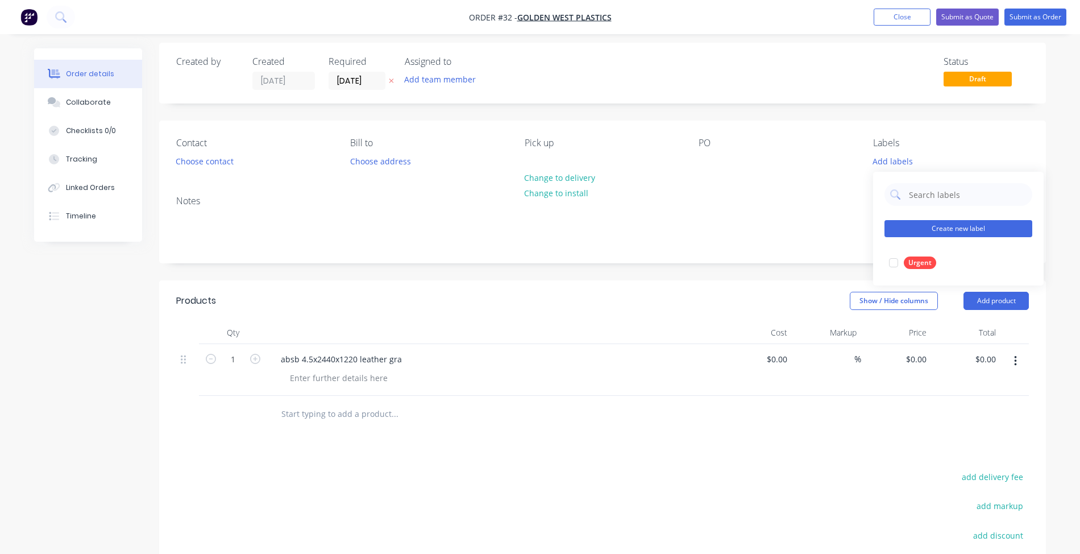
click at [937, 229] on button "Create new label" at bounding box center [959, 228] width 148 height 17
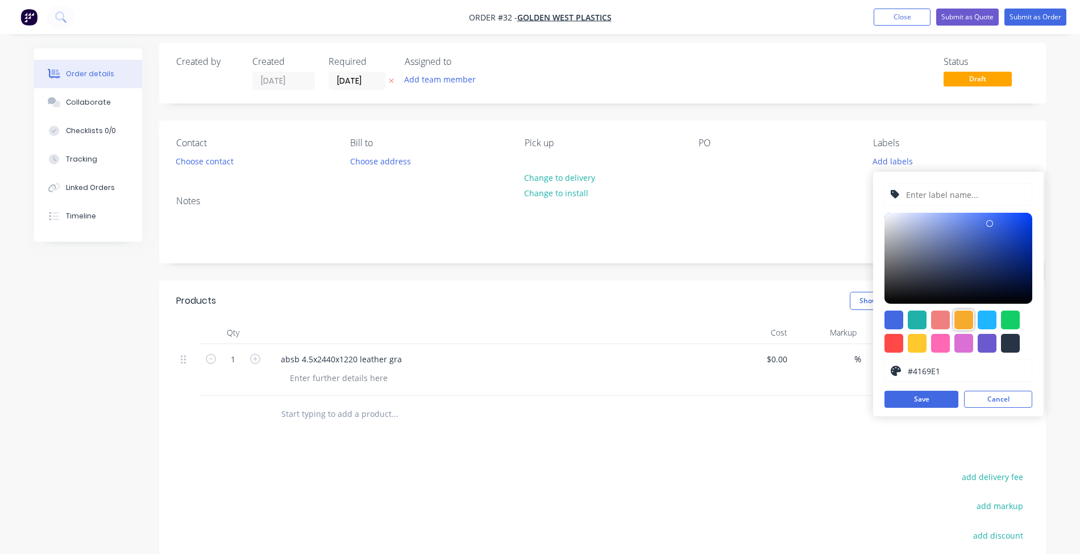
click at [963, 322] on div at bounding box center [964, 319] width 19 height 19
type input "#F6AB2F"
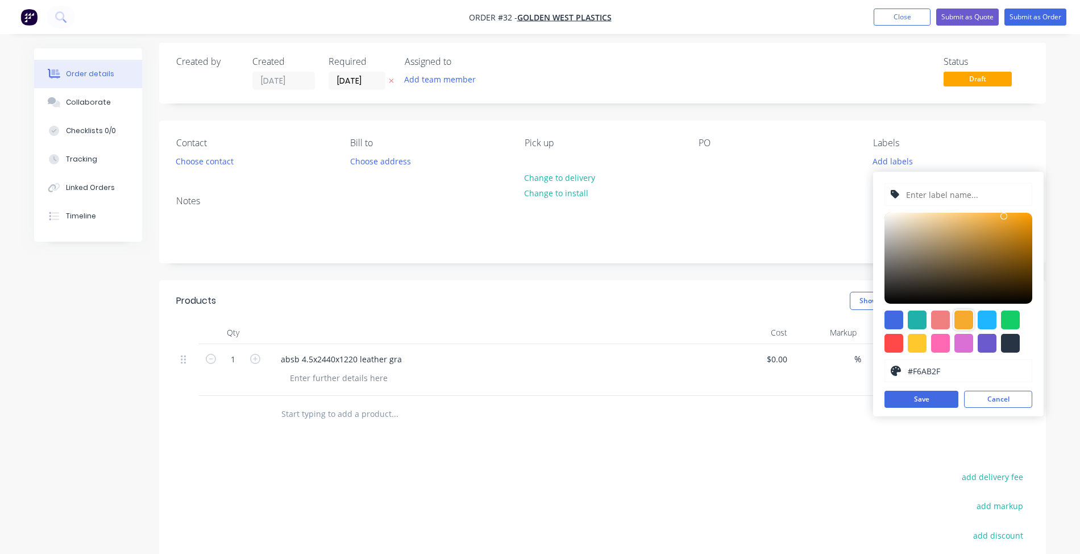
click at [927, 189] on input "text" at bounding box center [965, 195] width 121 height 22
type input "On Hold"
click at [937, 399] on button "Save" at bounding box center [922, 399] width 74 height 17
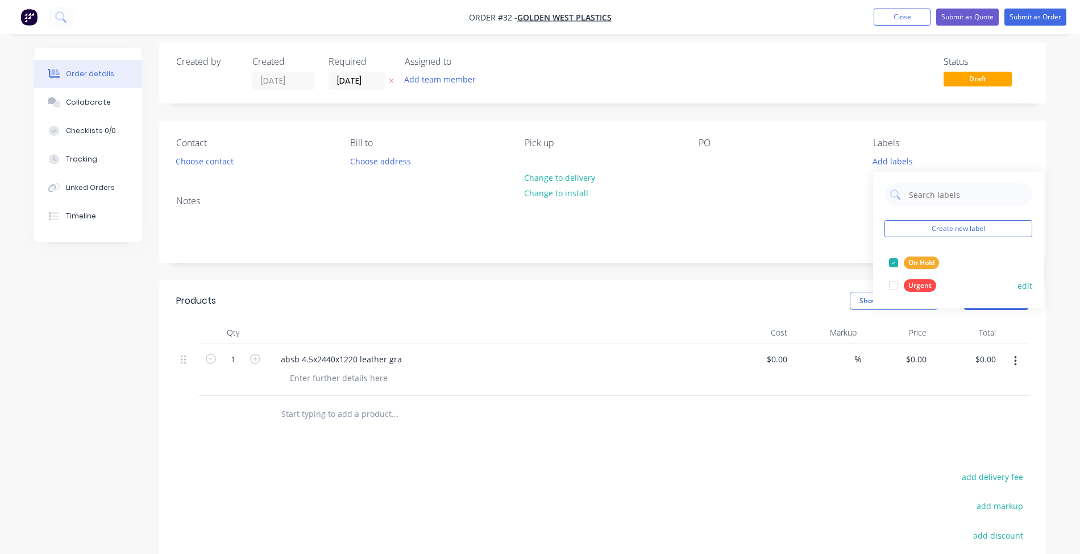
click at [887, 280] on div at bounding box center [893, 285] width 23 height 23
click at [894, 253] on div at bounding box center [893, 257] width 23 height 23
click at [894, 279] on div at bounding box center [893, 280] width 23 height 23
click at [887, 254] on div at bounding box center [893, 257] width 23 height 23
click at [892, 258] on div at bounding box center [893, 257] width 23 height 23
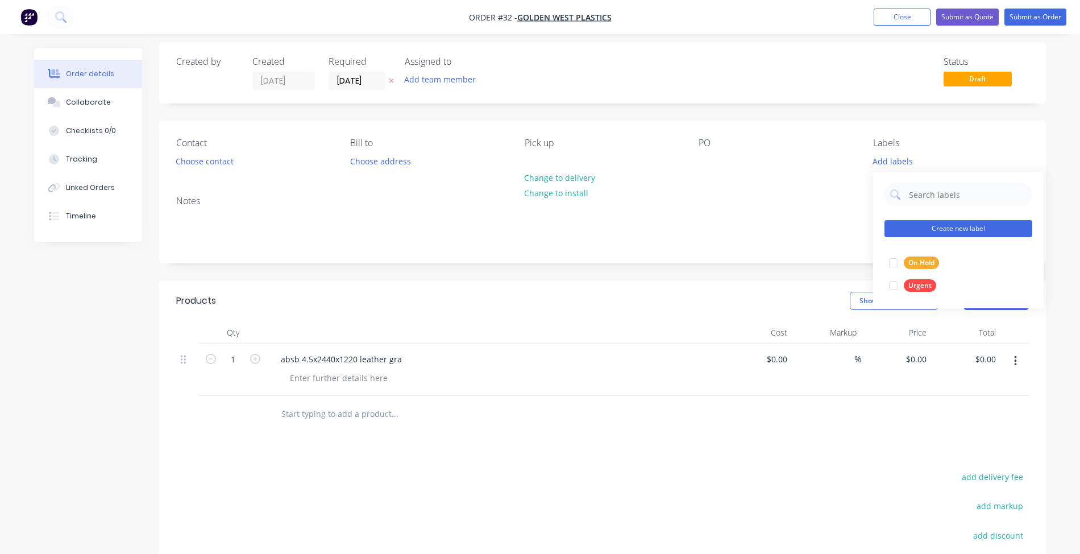
click at [954, 229] on button "Create new label" at bounding box center [959, 228] width 148 height 17
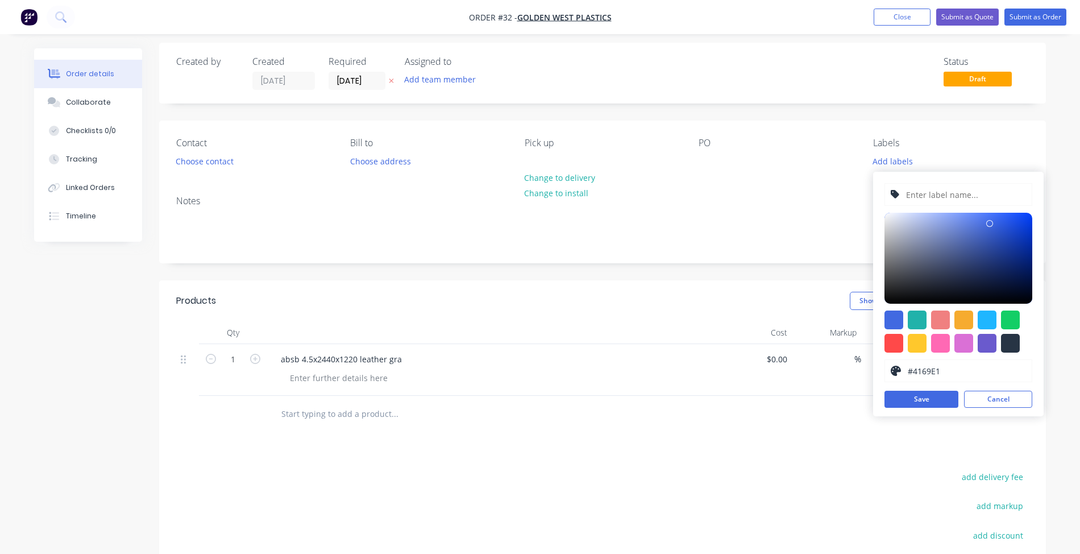
click at [936, 190] on input "text" at bounding box center [965, 195] width 121 height 22
type input "M"
type input "A-Card"
click at [937, 403] on button "Save" at bounding box center [922, 399] width 74 height 17
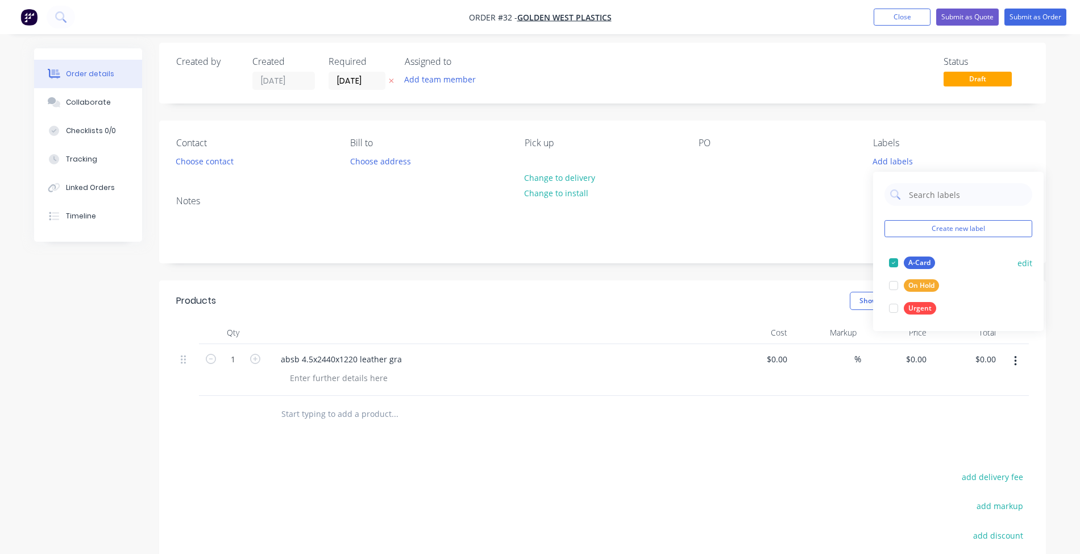
click at [894, 264] on div at bounding box center [893, 262] width 23 height 23
click at [914, 224] on button "Create new label" at bounding box center [959, 228] width 148 height 17
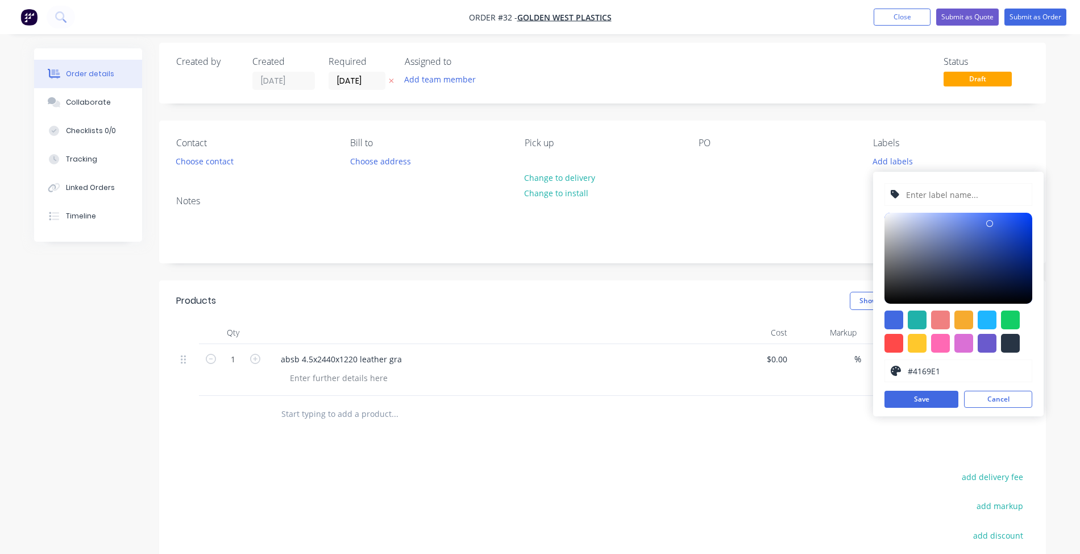
drag, startPoint x: 933, startPoint y: 185, endPoint x: 931, endPoint y: 178, distance: 7.7
click at [933, 185] on input "text" at bounding box center [965, 195] width 121 height 22
type input "Customer Contacted"
click at [948, 344] on div at bounding box center [940, 343] width 19 height 19
type input "#FF69B4"
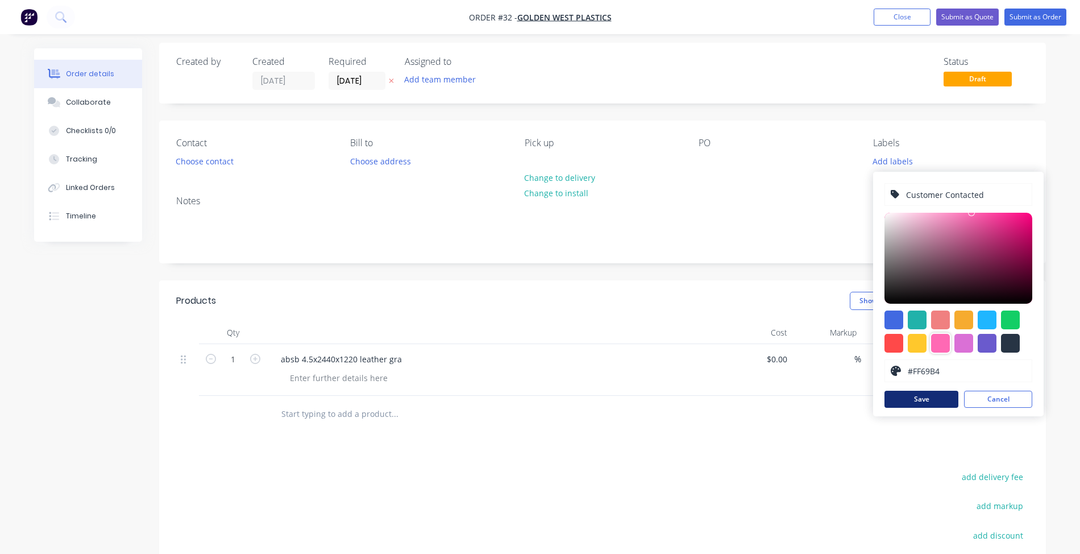
click at [924, 399] on button "Save" at bounding box center [922, 399] width 74 height 17
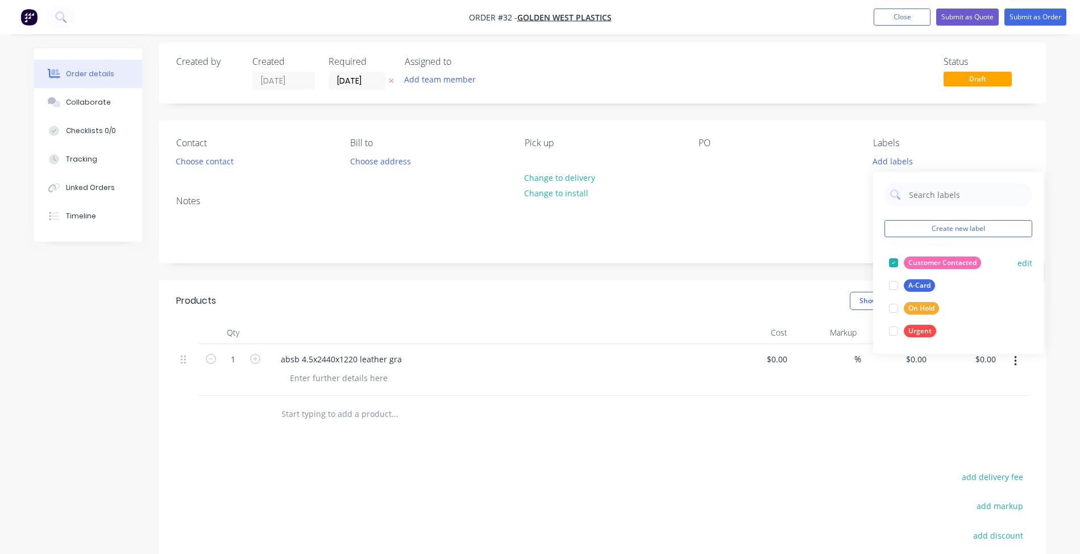
click at [897, 260] on div at bounding box center [893, 262] width 23 height 23
click at [918, 198] on input "text" at bounding box center [967, 194] width 119 height 23
click at [916, 205] on input "text" at bounding box center [967, 194] width 119 height 23
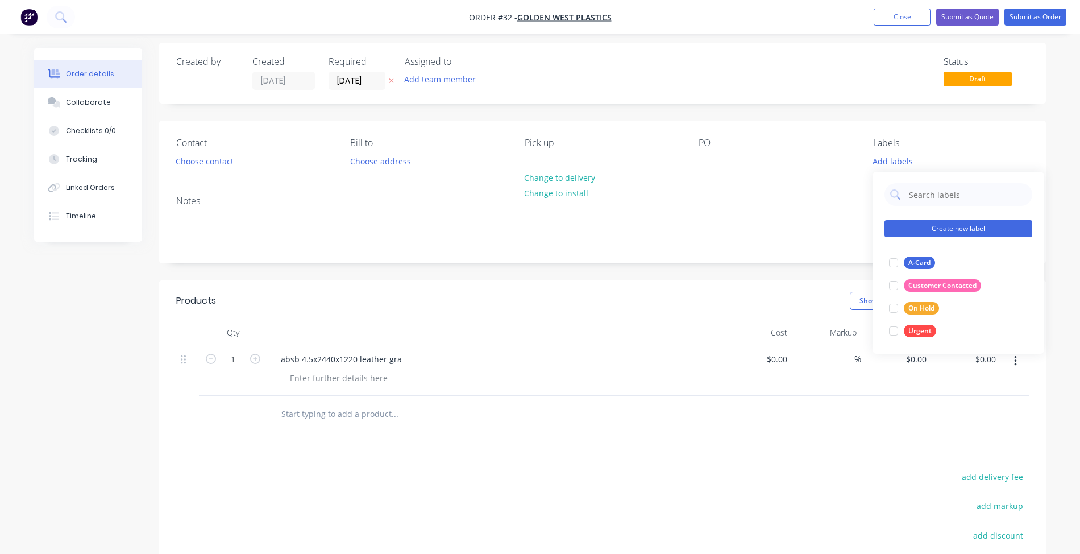
click at [922, 221] on button "Create new label" at bounding box center [959, 228] width 148 height 17
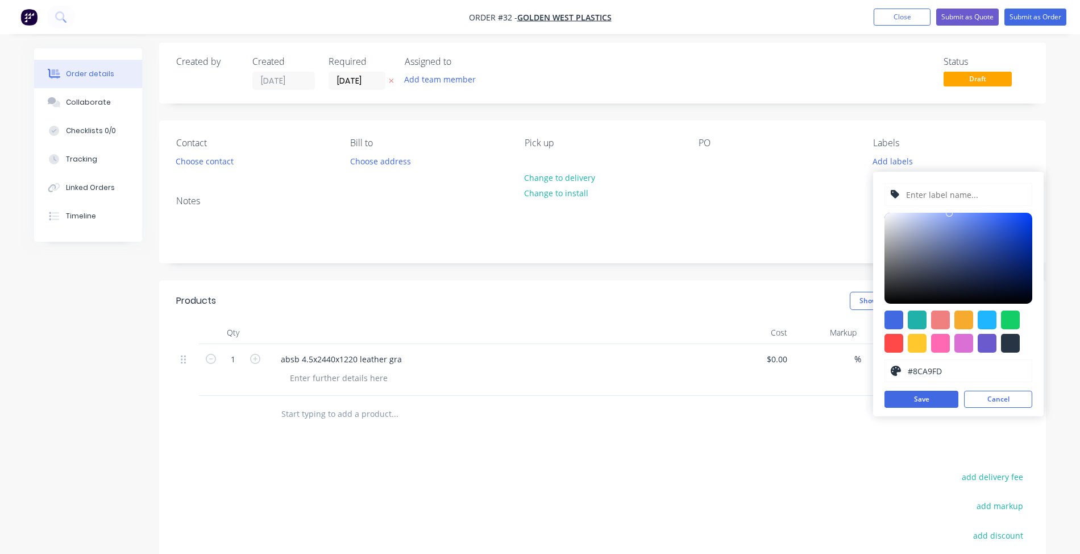
drag, startPoint x: 949, startPoint y: 214, endPoint x: 953, endPoint y: 204, distance: 10.8
click at [953, 204] on div "#8CA9FD hex #8CA9FD Save Cancel" at bounding box center [958, 294] width 171 height 244
type input "#89A8FF"
click at [954, 199] on input "text" at bounding box center [965, 195] width 121 height 22
click at [955, 189] on input "text" at bounding box center [965, 195] width 121 height 22
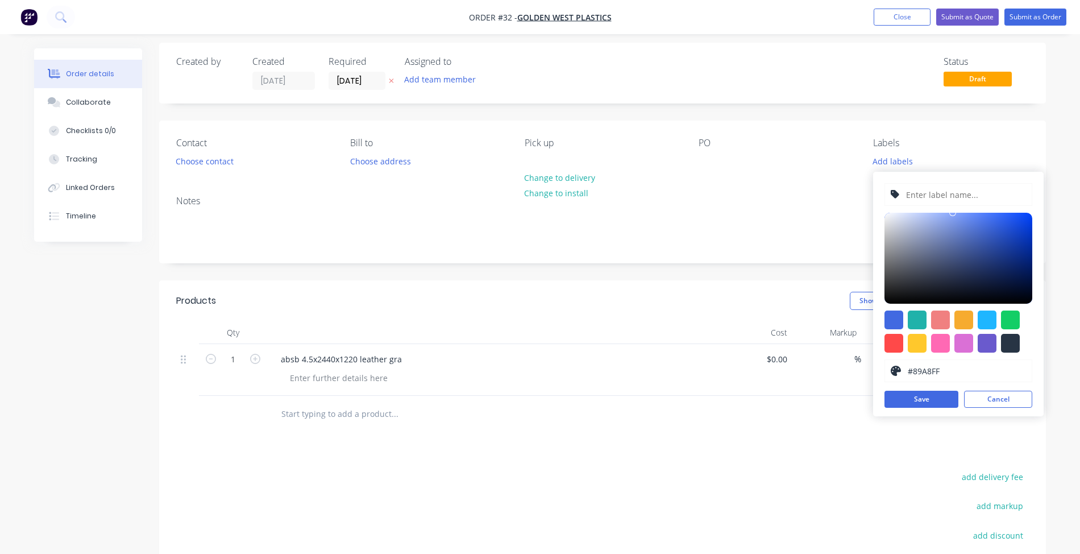
click at [990, 199] on input "text" at bounding box center [965, 195] width 121 height 22
type input "Outsource"
click at [920, 342] on div at bounding box center [917, 343] width 19 height 19
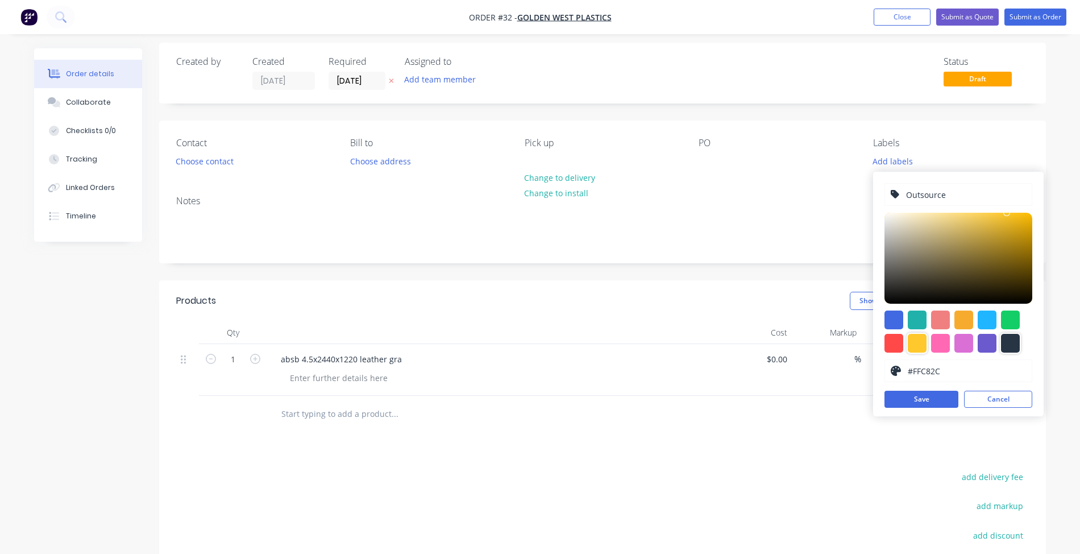
click at [1010, 339] on div at bounding box center [1010, 343] width 19 height 19
type input "#273444"
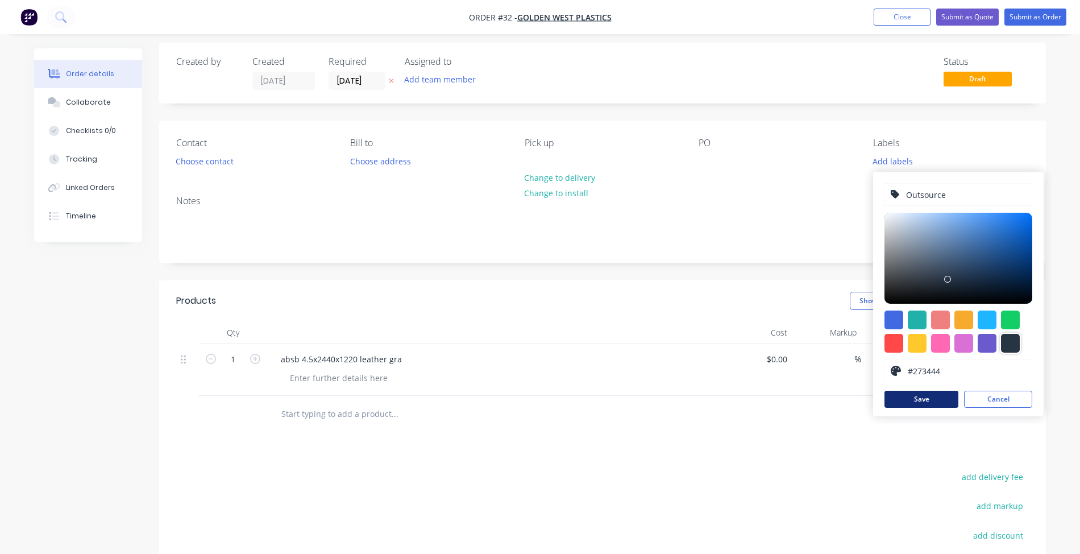
click at [930, 400] on button "Save" at bounding box center [922, 399] width 74 height 17
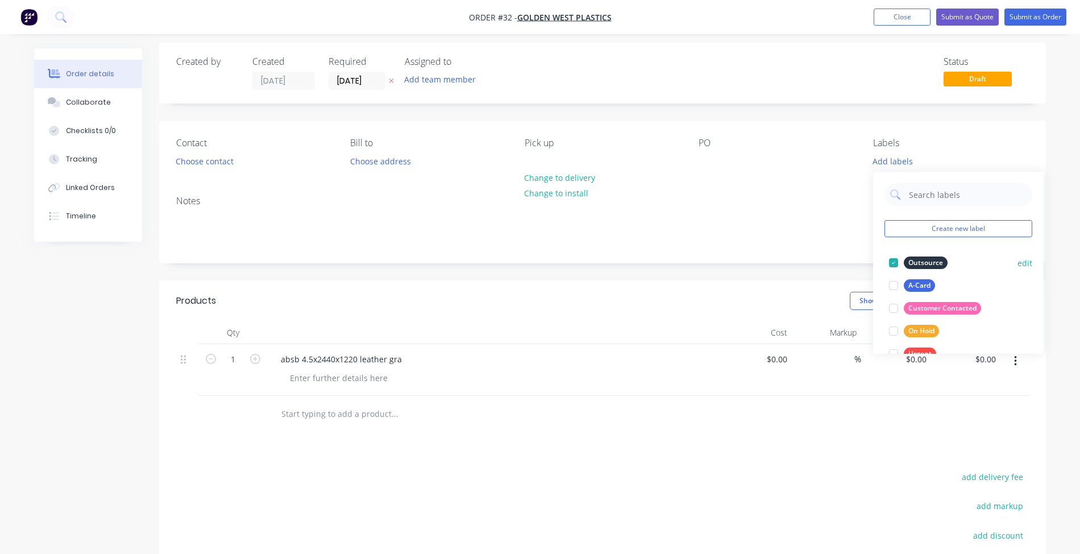
click at [892, 263] on div at bounding box center [893, 262] width 23 height 23
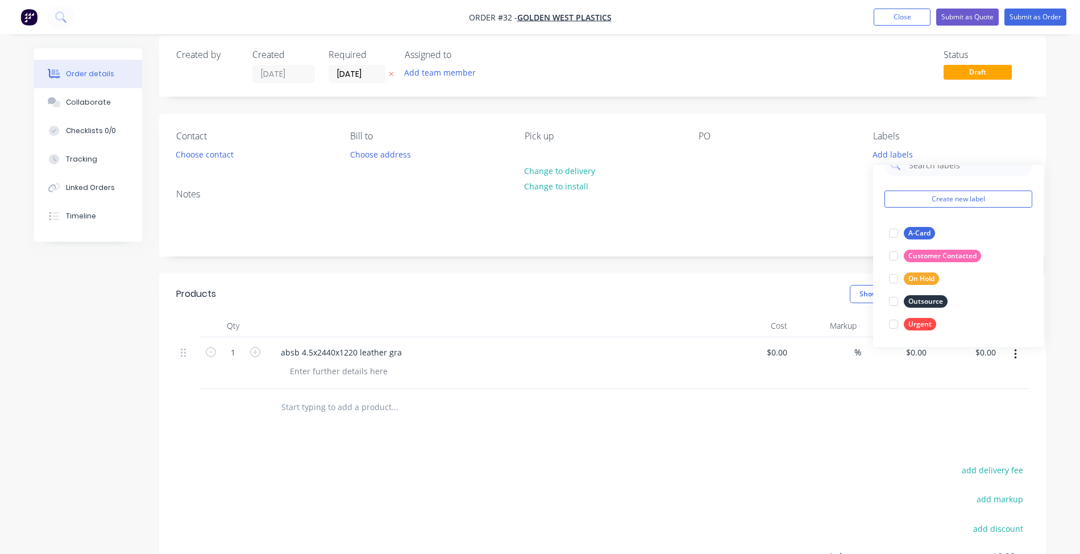
scroll to position [0, 0]
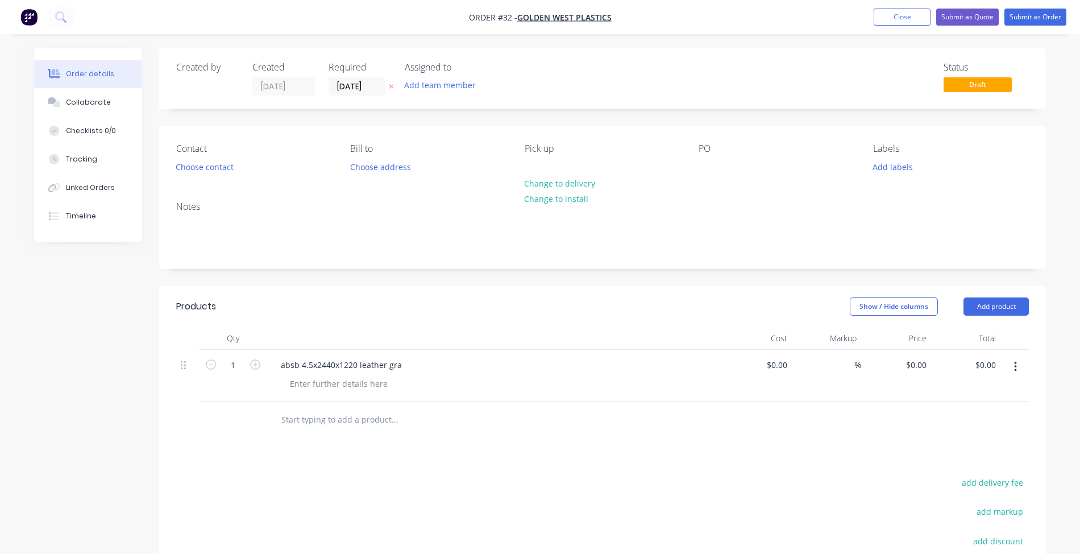
click at [833, 215] on div "Notes" at bounding box center [602, 230] width 887 height 76
click at [969, 14] on button "Submit as Quote" at bounding box center [967, 17] width 63 height 17
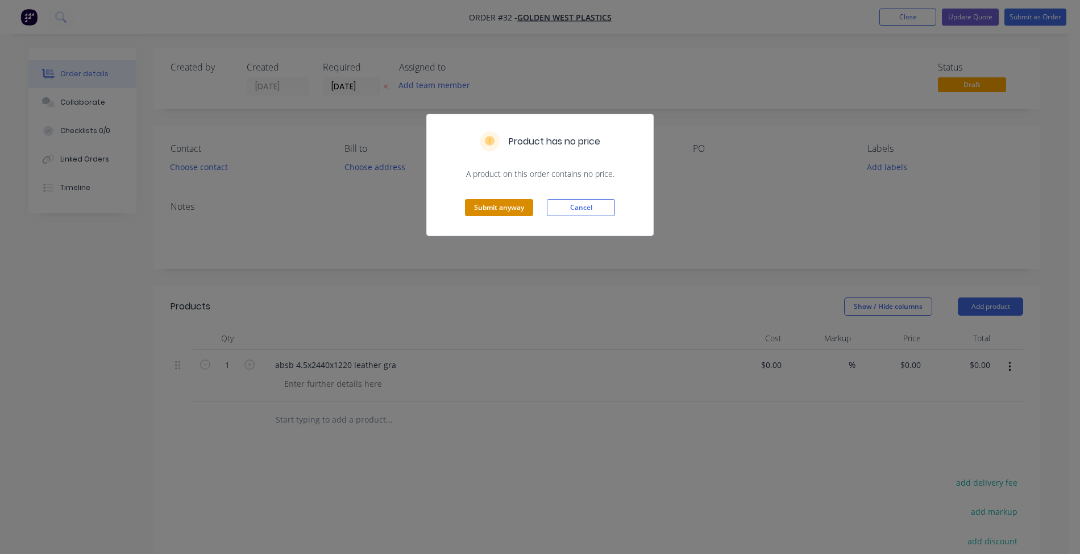
click at [475, 211] on button "Submit anyway" at bounding box center [499, 207] width 68 height 17
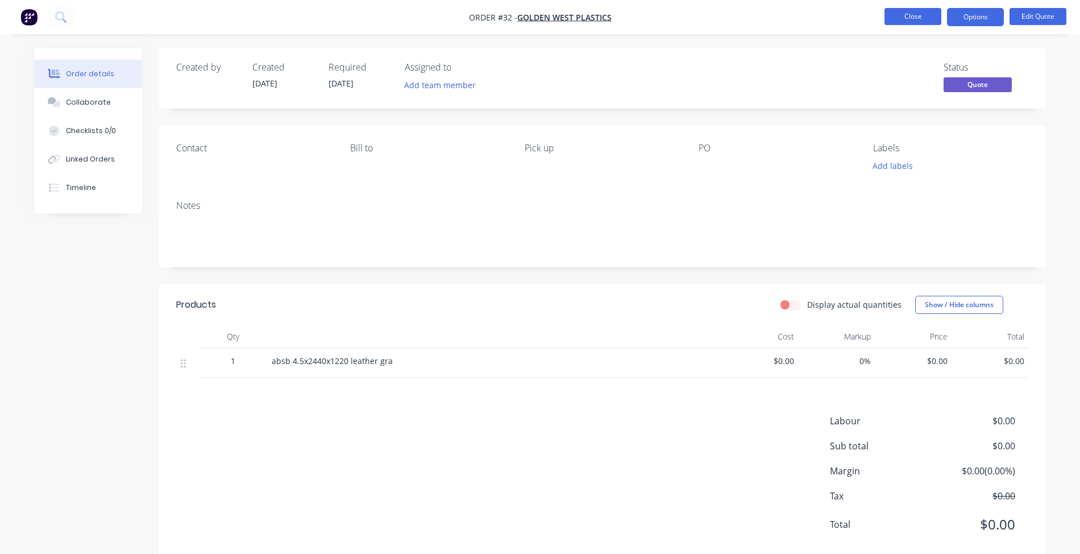
click at [901, 8] on button "Close" at bounding box center [913, 16] width 57 height 17
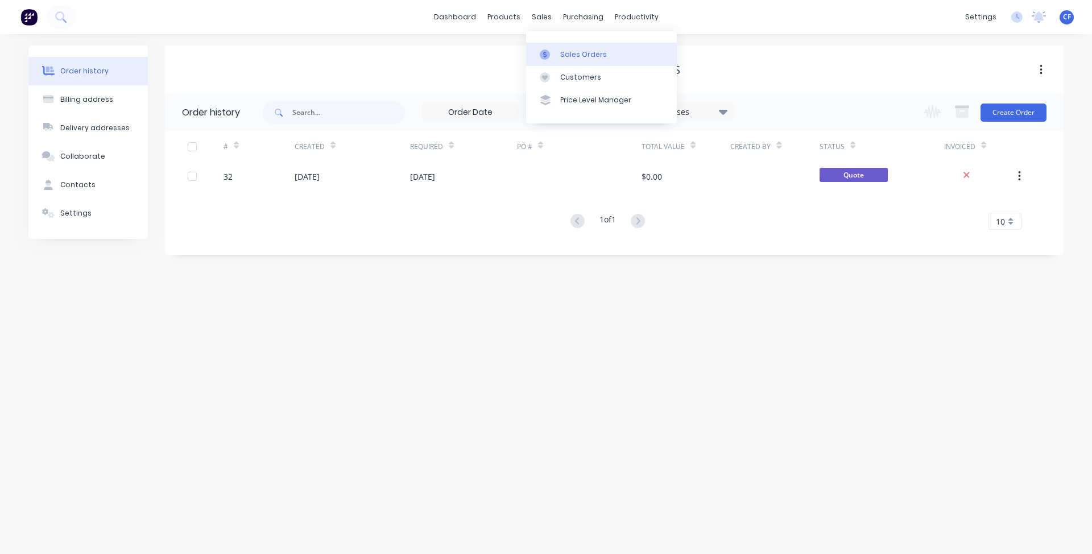
click at [538, 45] on link "Sales Orders" at bounding box center [601, 54] width 151 height 23
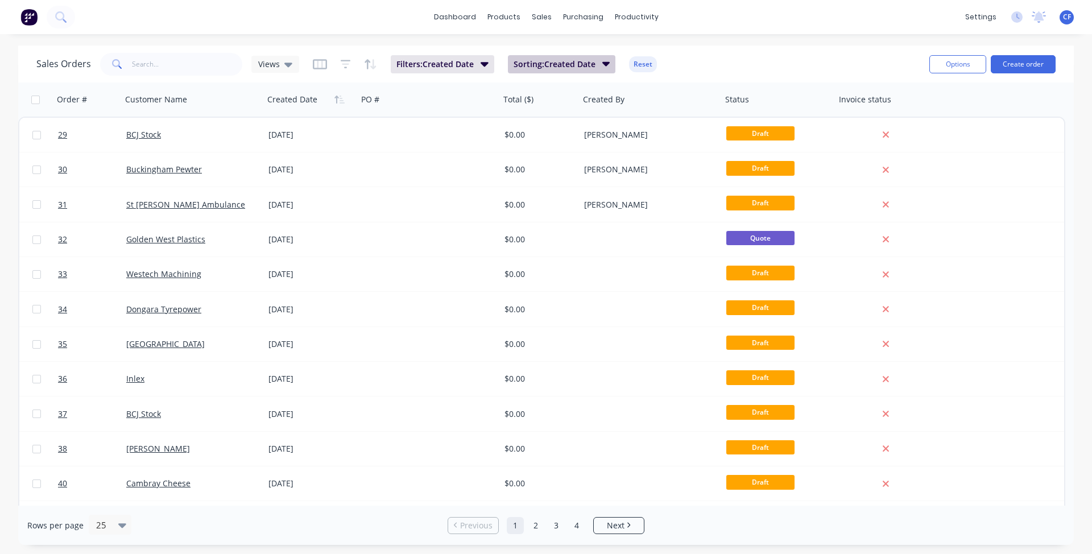
click at [548, 67] on span "Sorting: Created Date" at bounding box center [554, 64] width 82 height 11
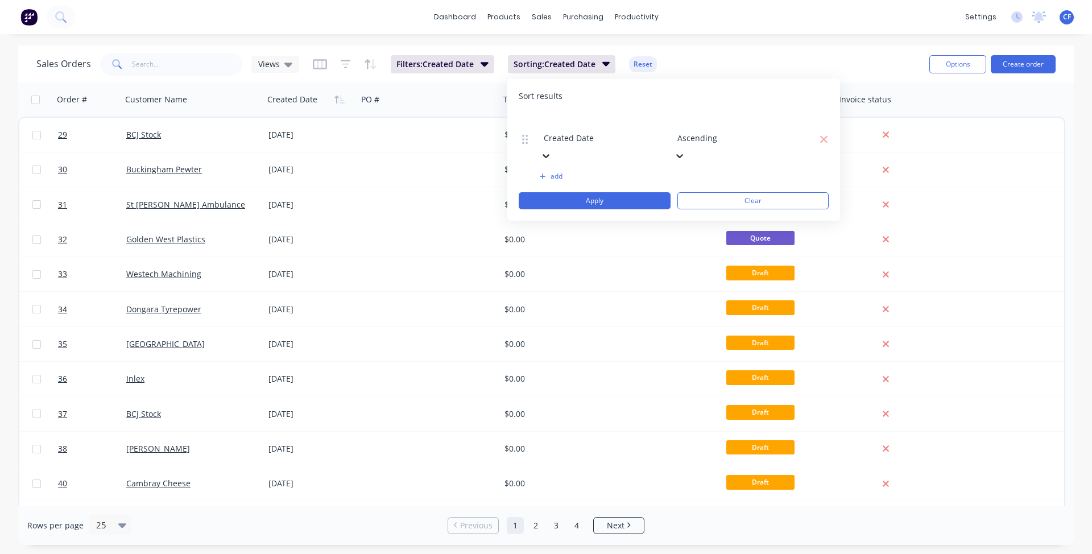
click at [654, 53] on div "Sales Orders Views Filters: Created Date Sorting: Created Date Reset" at bounding box center [477, 64] width 883 height 28
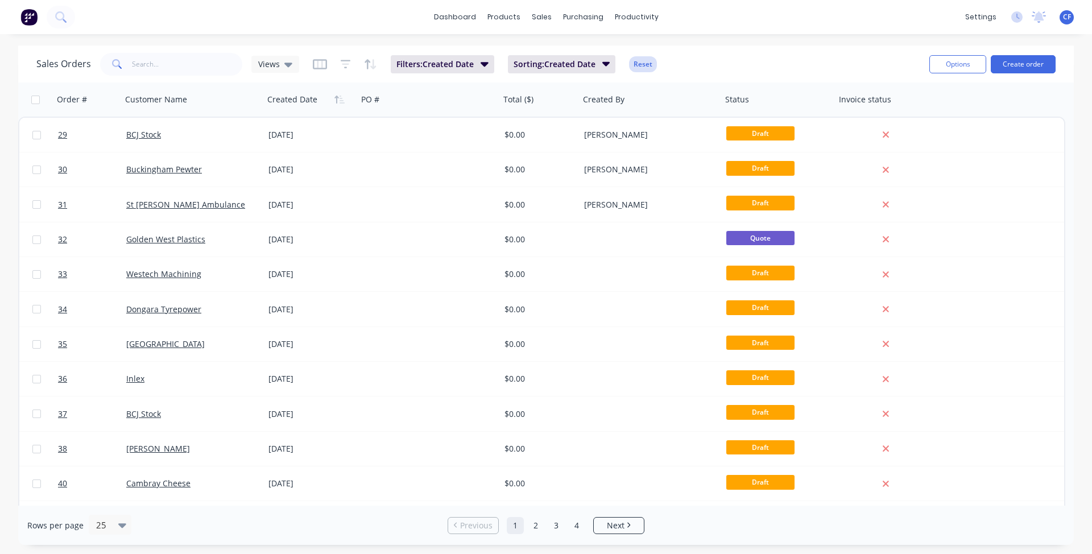
click at [649, 59] on button "Reset" at bounding box center [643, 64] width 28 height 16
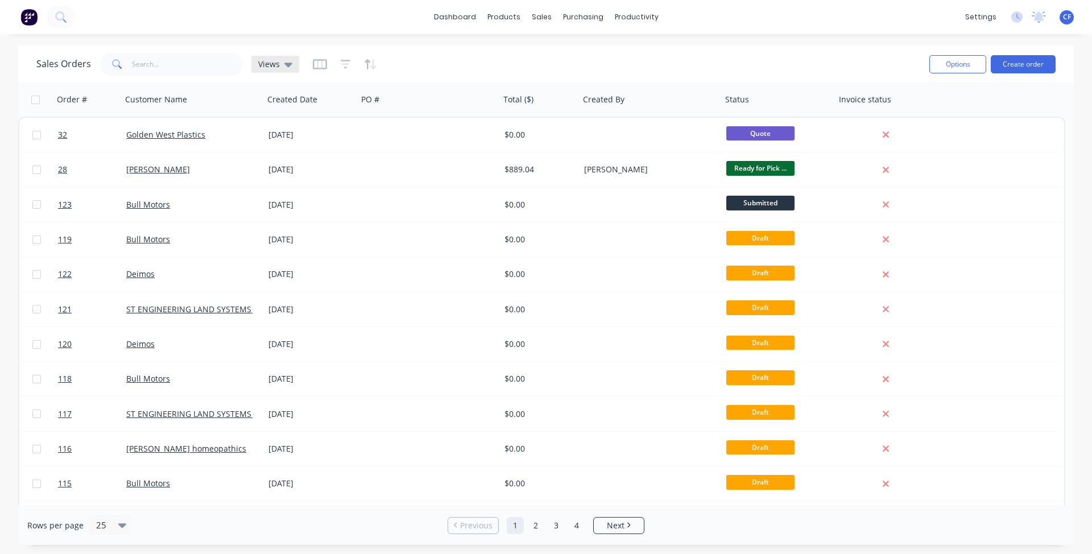
click at [288, 64] on icon at bounding box center [288, 65] width 8 height 5
click at [551, 57] on div at bounding box center [548, 54] width 17 height 10
click at [754, 47] on div "Sales Orders Views Options Create order" at bounding box center [545, 63] width 1055 height 37
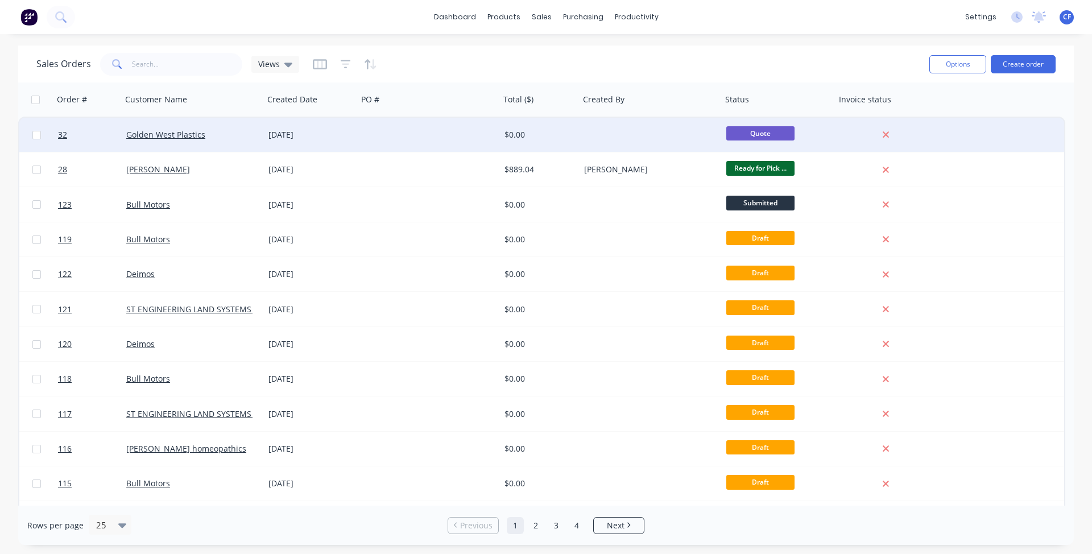
click at [647, 132] on div at bounding box center [650, 135] width 142 height 34
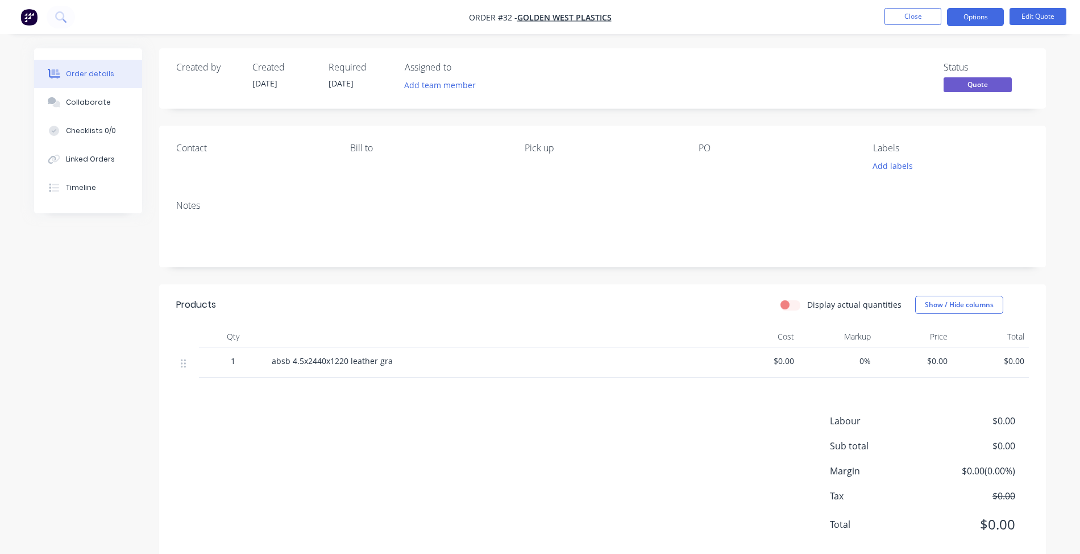
click at [1001, 76] on div "Status Quote" at bounding box center [986, 78] width 85 height 33
click at [1003, 92] on span "Quote" at bounding box center [978, 84] width 68 height 14
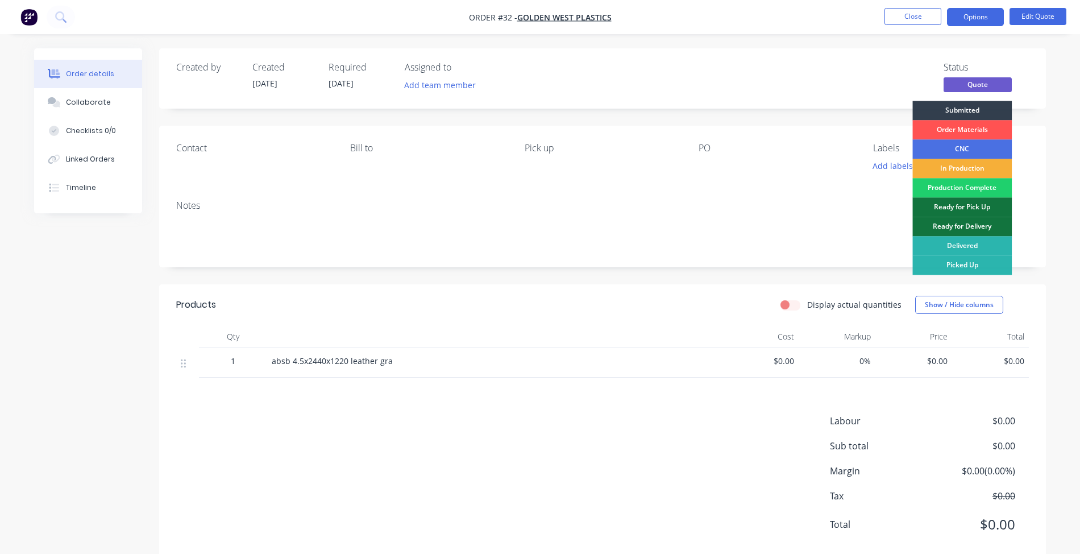
click at [1033, 169] on div "Contact Bill to Pick up PO Labels Add labels" at bounding box center [602, 158] width 887 height 65
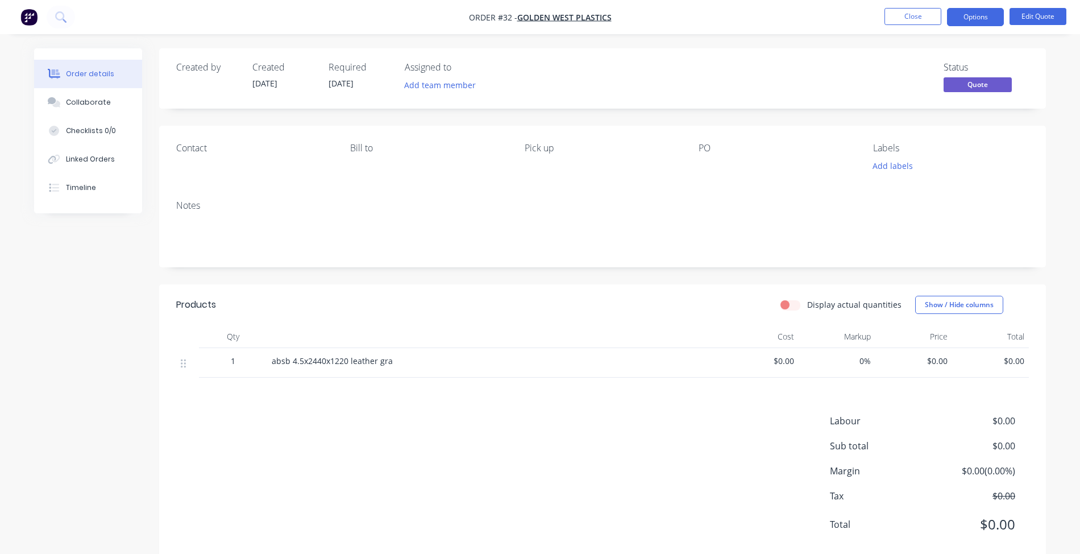
click at [974, 85] on span "Quote" at bounding box center [978, 84] width 68 height 14
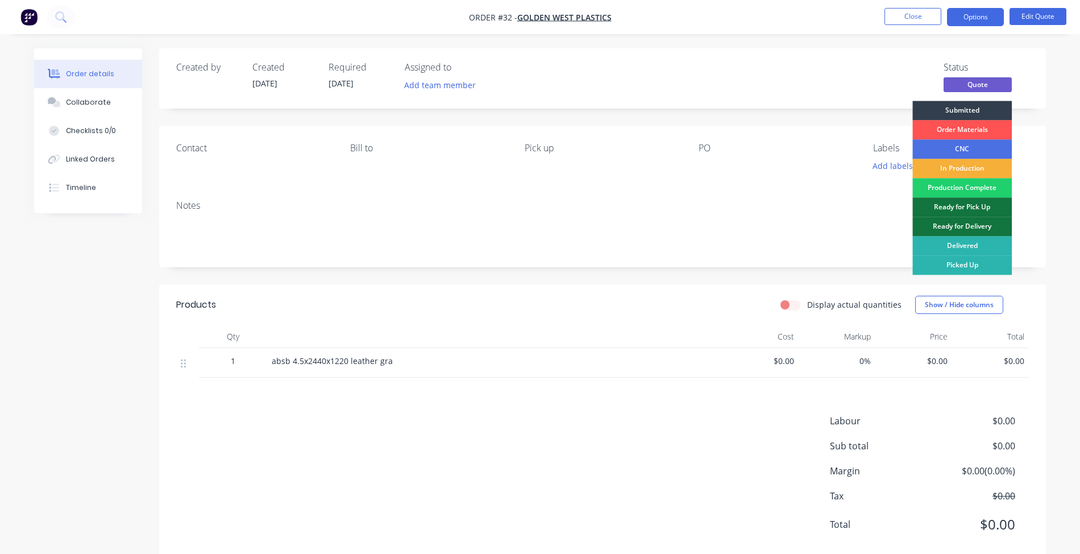
click at [1040, 126] on div "Contact Bill to Pick up PO Labels Add labels" at bounding box center [602, 158] width 887 height 65
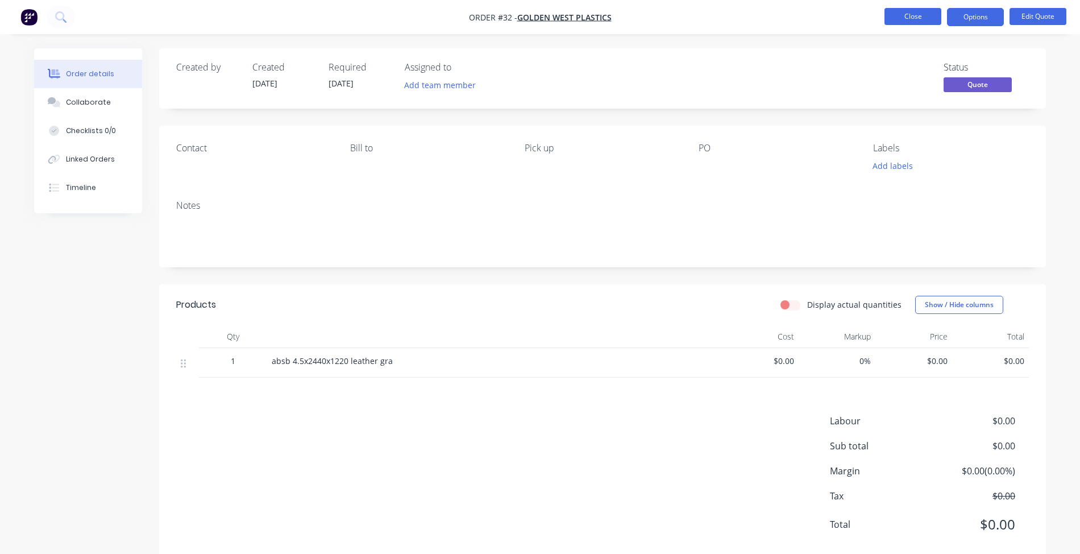
click at [928, 23] on button "Close" at bounding box center [913, 16] width 57 height 17
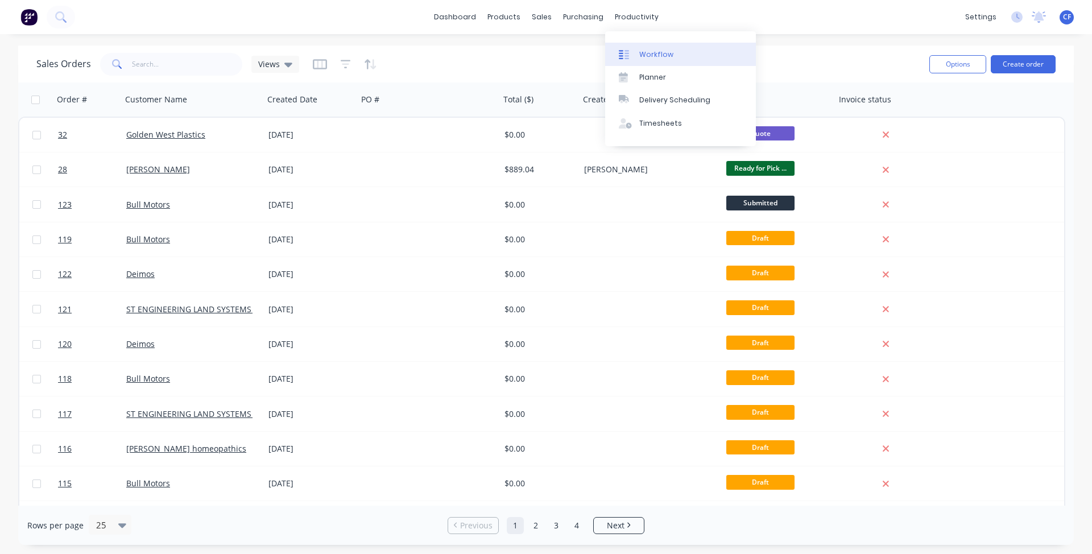
click at [632, 44] on link "Workflow" at bounding box center [680, 54] width 151 height 23
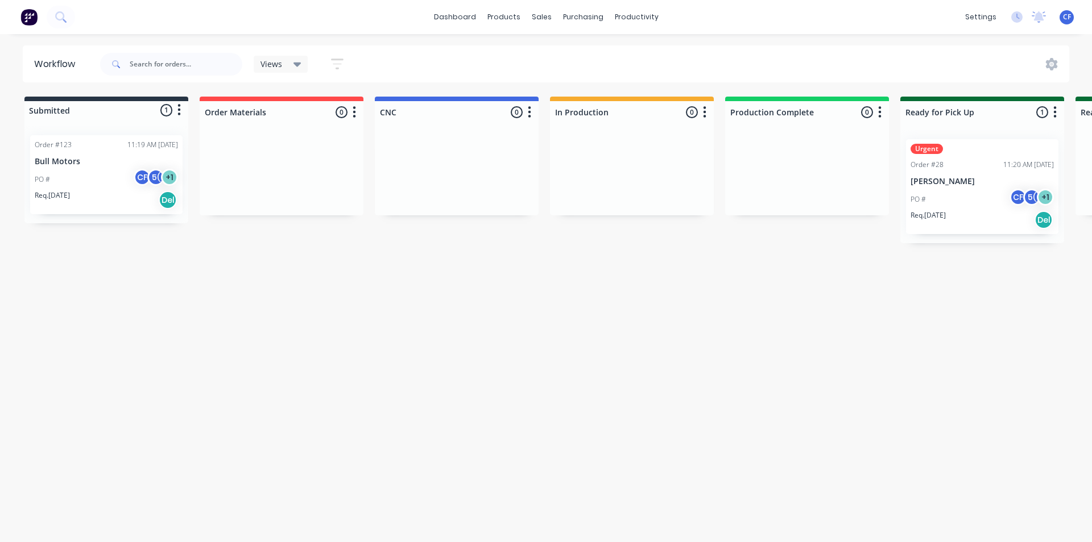
click at [283, 64] on div "Views" at bounding box center [280, 64] width 41 height 10
click at [541, 68] on div "Views Save new view None (Default) edit Show/Hide statuses Show line item cards…" at bounding box center [584, 64] width 972 height 34
click at [358, 61] on div "Views Save new view None (Default) edit Show/Hide statuses Show line item cards…" at bounding box center [584, 64] width 972 height 34
click at [344, 67] on button "button" at bounding box center [337, 64] width 36 height 22
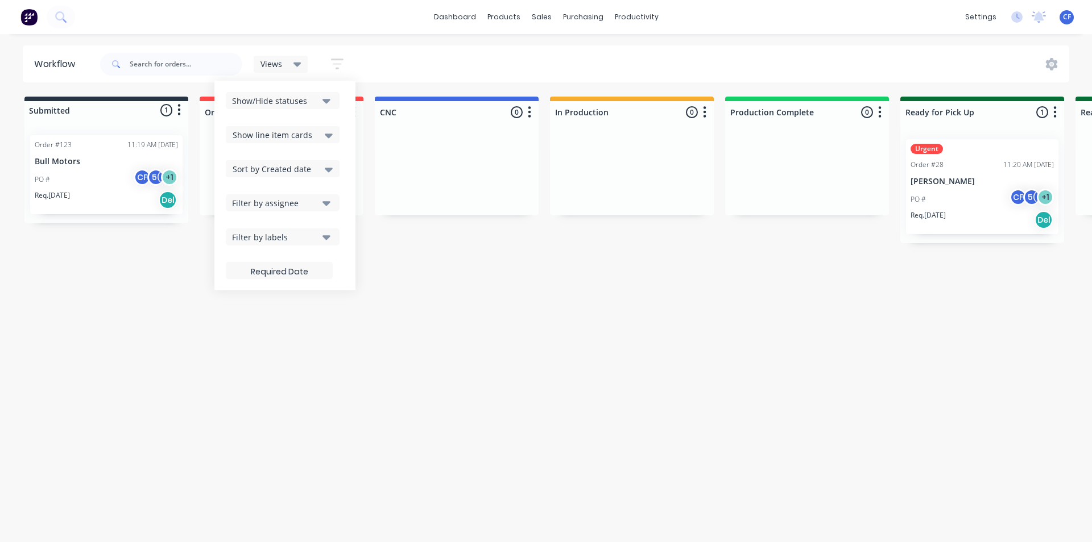
click at [332, 103] on button "Show/Hide statuses" at bounding box center [283, 100] width 114 height 17
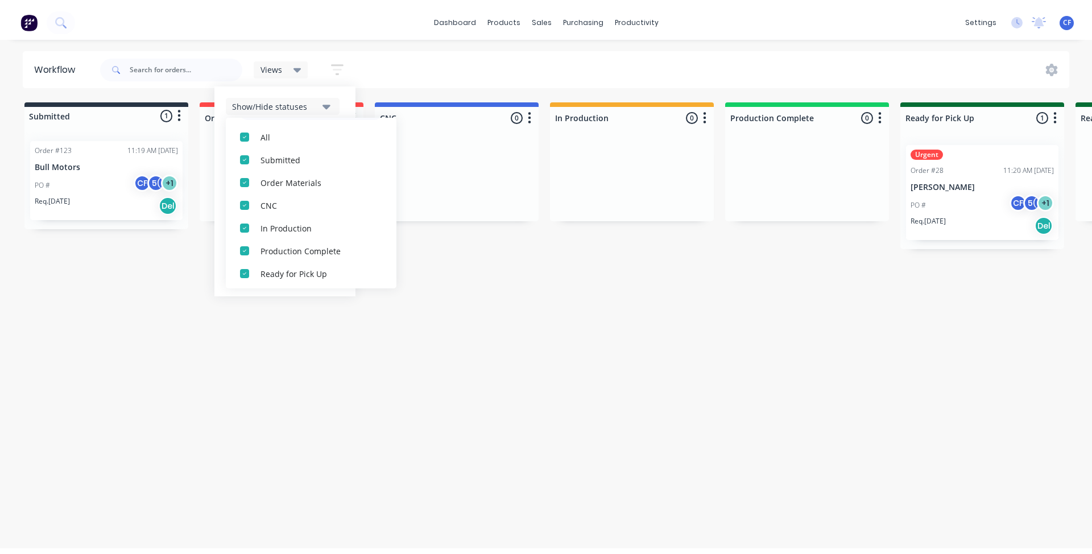
scroll to position [57, 0]
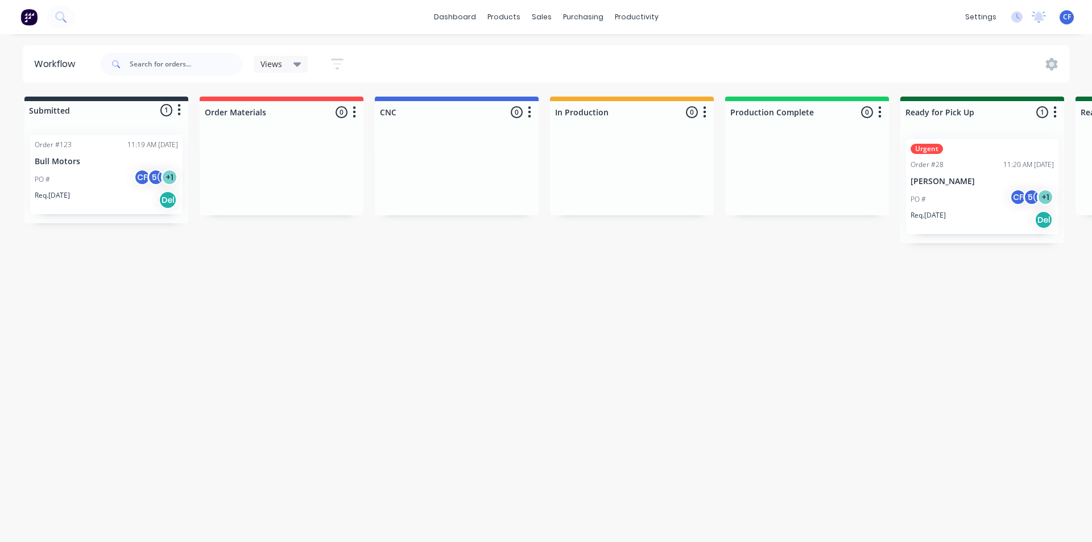
click at [513, 246] on div "Workflow Views Save new view None (Default) edit Show/Hide statuses All Submitt…" at bounding box center [546, 282] width 1092 height 474
click at [471, 23] on link "dashboard" at bounding box center [454, 17] width 53 height 17
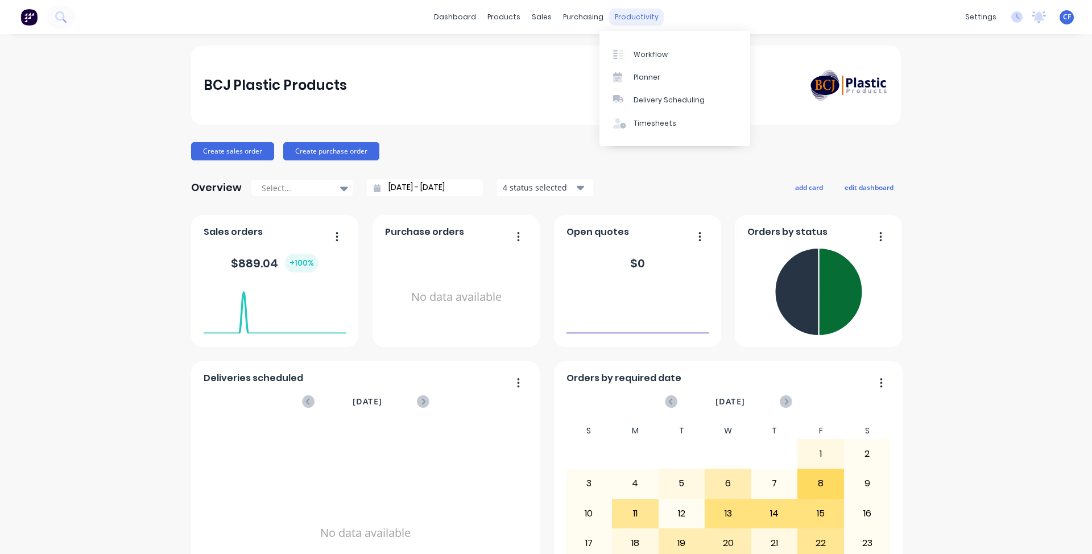
click at [615, 24] on div "productivity" at bounding box center [636, 17] width 55 height 17
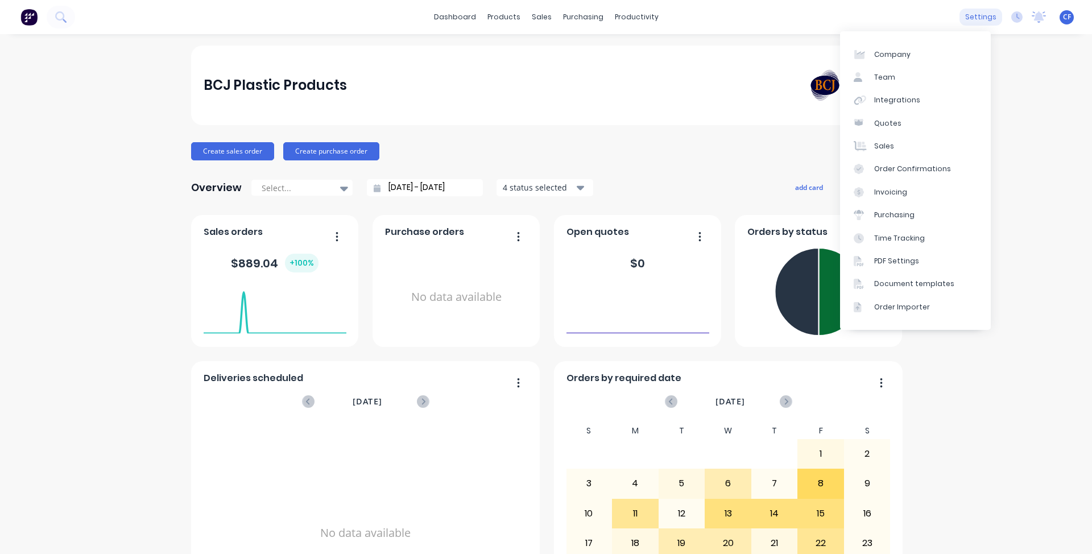
click at [982, 17] on div "settings" at bounding box center [980, 17] width 43 height 17
click at [901, 78] on link "Team" at bounding box center [915, 77] width 151 height 23
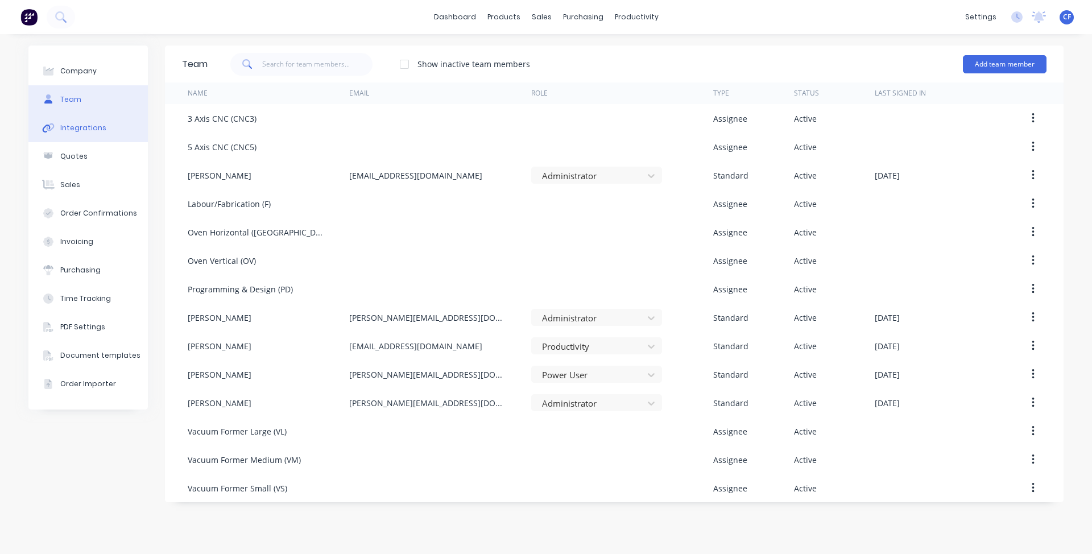
click at [69, 135] on button "Integrations" at bounding box center [87, 128] width 119 height 28
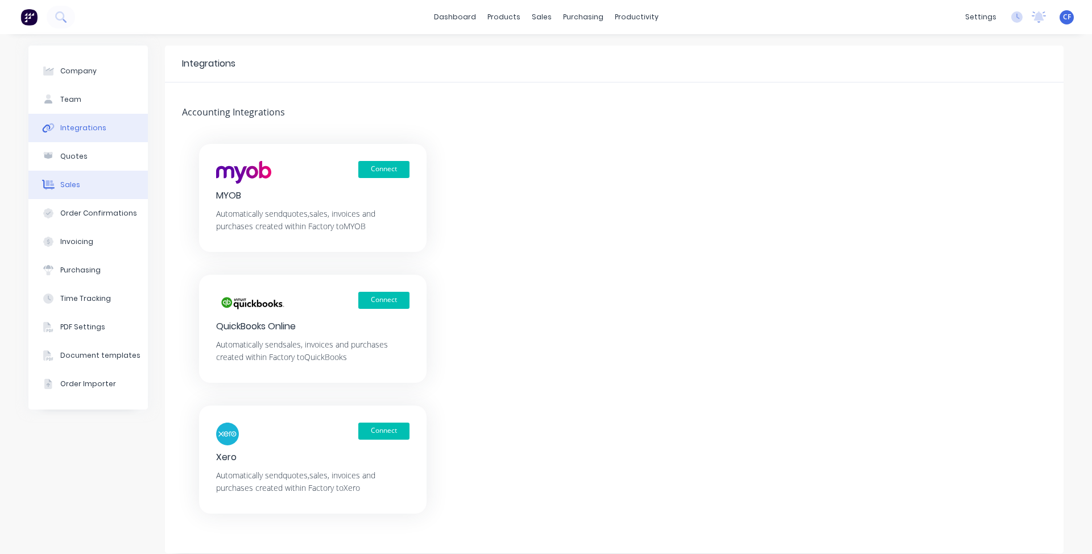
click at [105, 177] on button "Sales" at bounding box center [87, 185] width 119 height 28
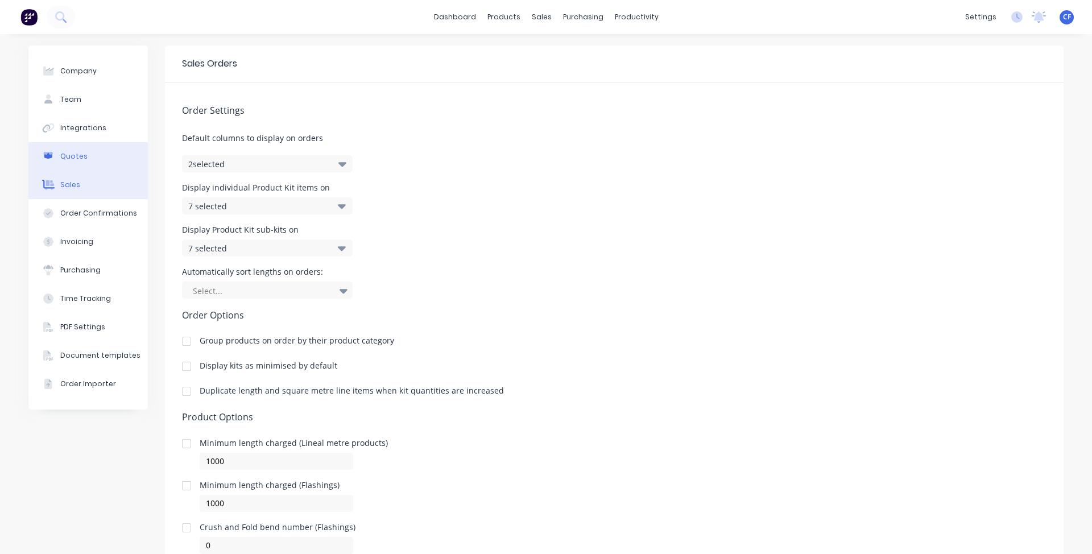
click at [78, 153] on button "Quotes" at bounding box center [87, 156] width 119 height 28
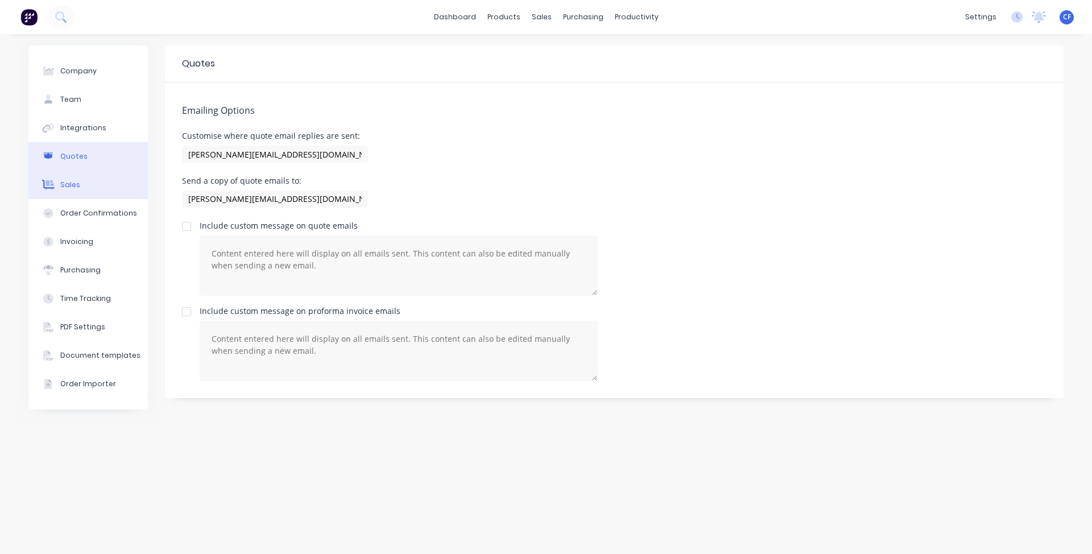
click at [82, 182] on button "Sales" at bounding box center [87, 185] width 119 height 28
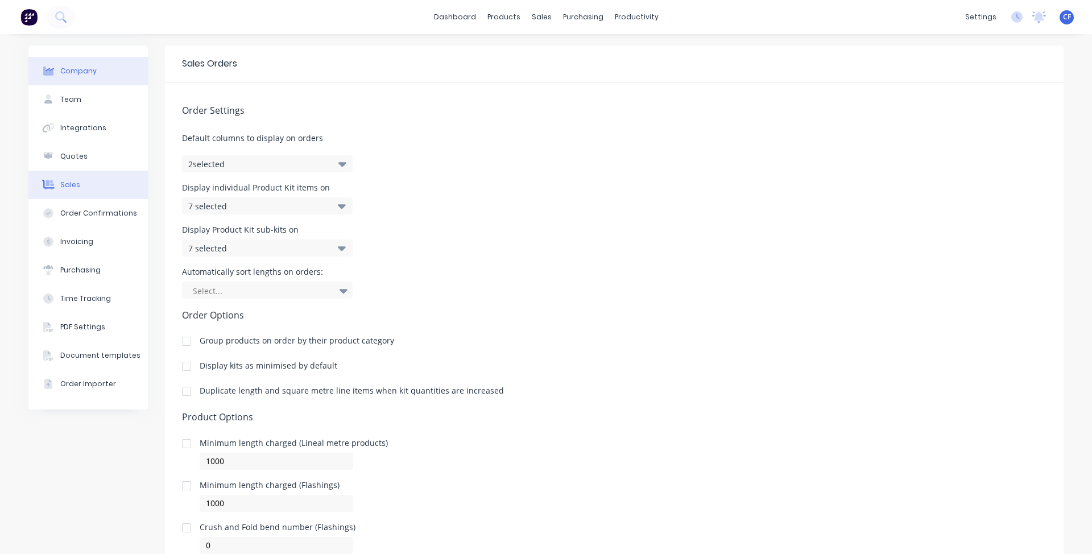
click at [87, 76] on div "Company" at bounding box center [78, 71] width 36 height 10
select select "AU"
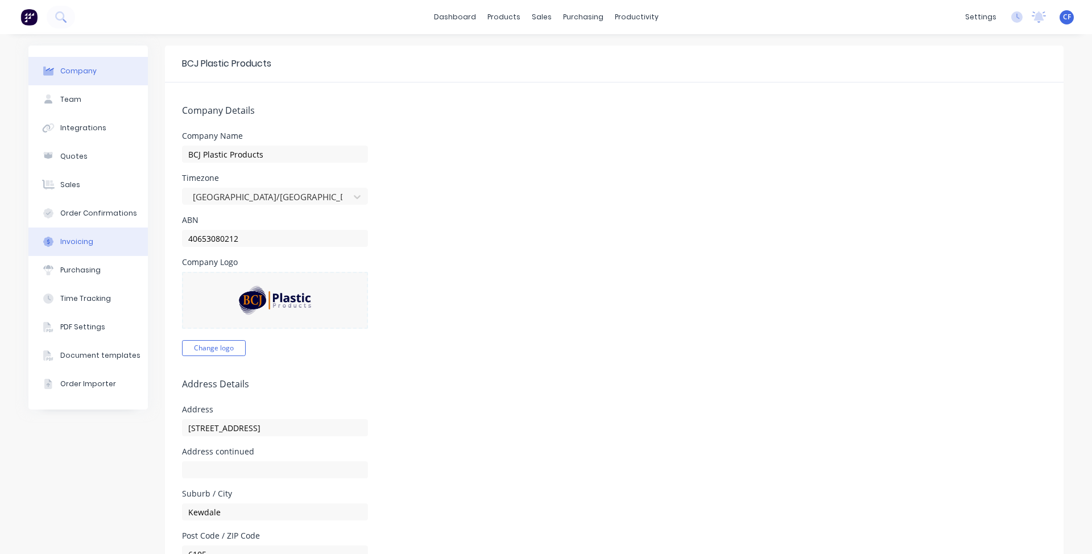
click at [108, 248] on button "Invoicing" at bounding box center [87, 241] width 119 height 28
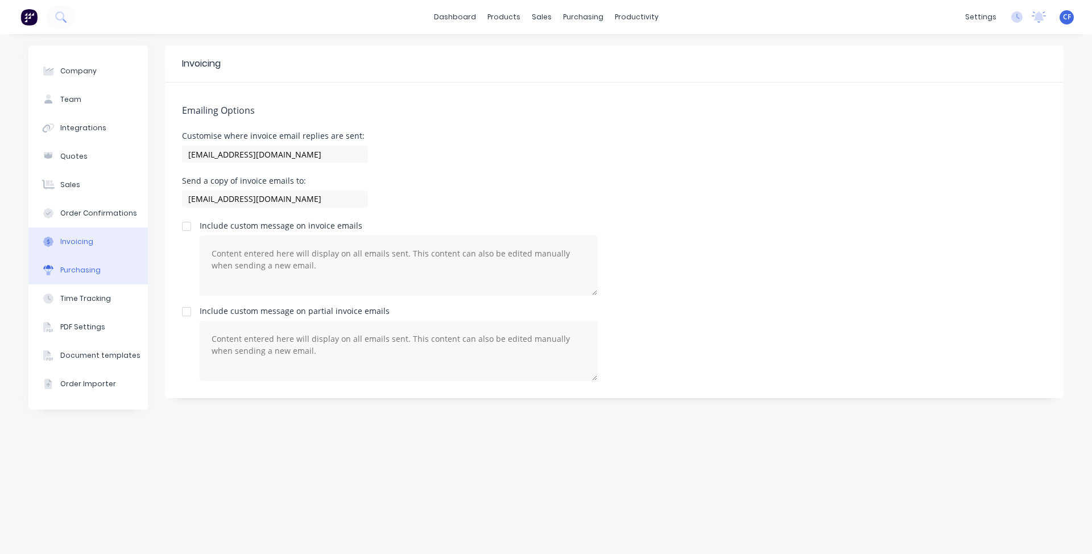
click at [100, 260] on button "Purchasing" at bounding box center [87, 270] width 119 height 28
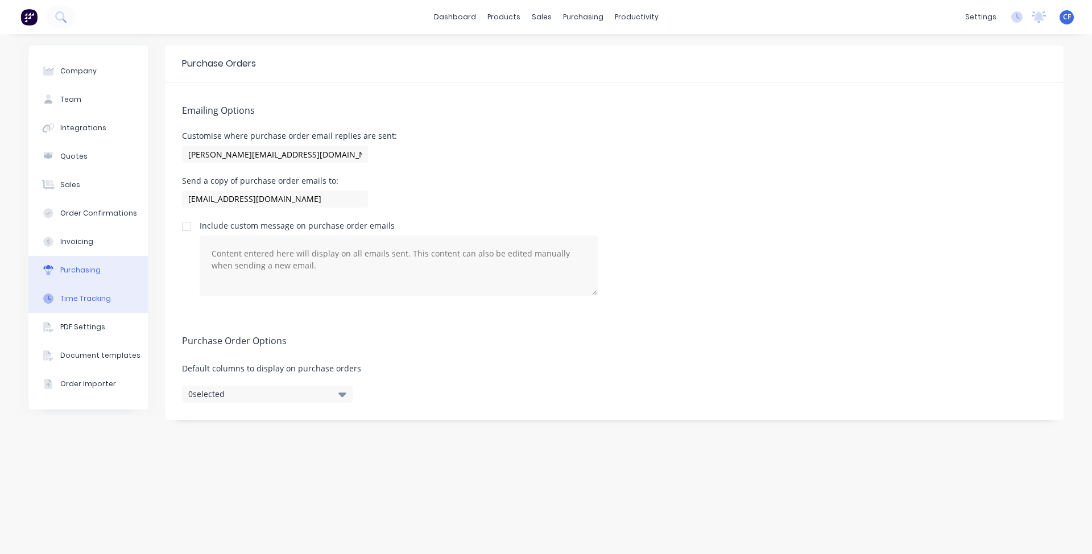
click at [99, 308] on button "Time Tracking" at bounding box center [87, 298] width 119 height 28
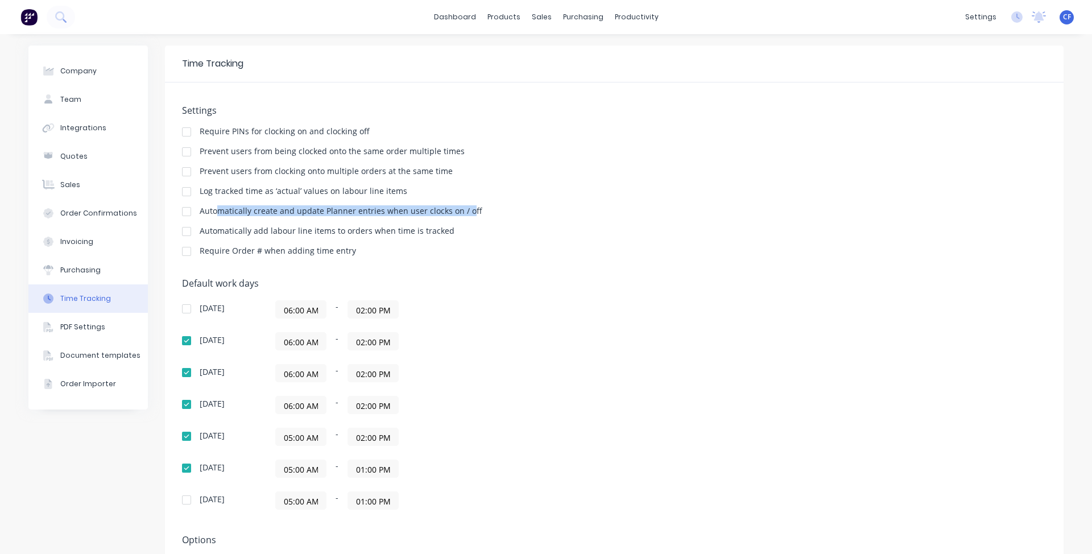
drag, startPoint x: 209, startPoint y: 212, endPoint x: 462, endPoint y: 212, distance: 252.4
click at [462, 212] on div "Automatically create and update Planner entries when user clocks on / off" at bounding box center [341, 211] width 283 height 8
click at [487, 233] on div "Automatically add labour line items to orders when time is tracked" at bounding box center [614, 232] width 864 height 11
drag, startPoint x: 487, startPoint y: 233, endPoint x: 233, endPoint y: 209, distance: 255.2
click at [233, 209] on div "Settings Require PINs for clocking on and clocking off Prevent users from being…" at bounding box center [614, 185] width 864 height 161
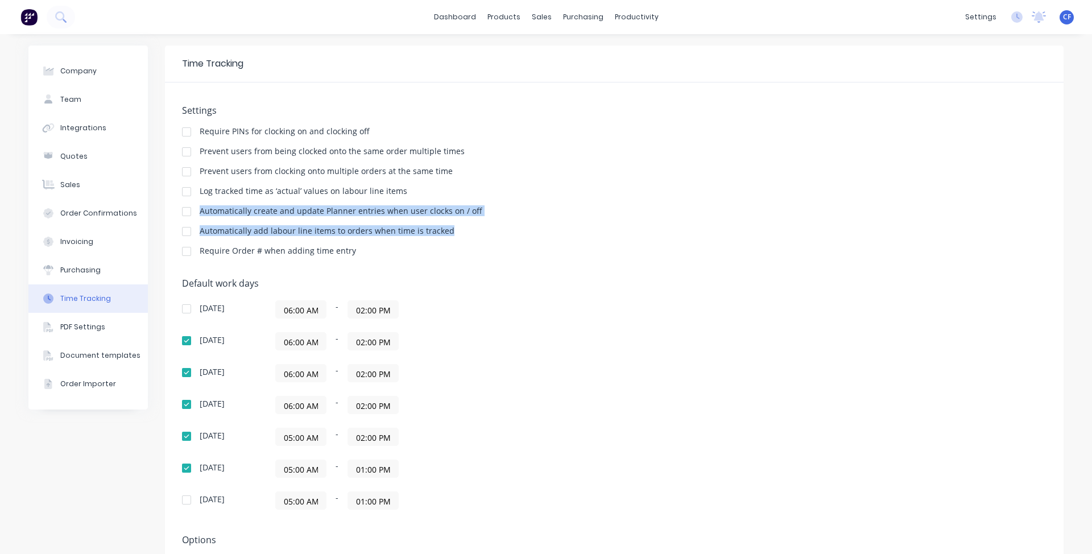
click at [319, 217] on div "Automatically create and update Planner entries when user clocks on / off" at bounding box center [341, 212] width 283 height 11
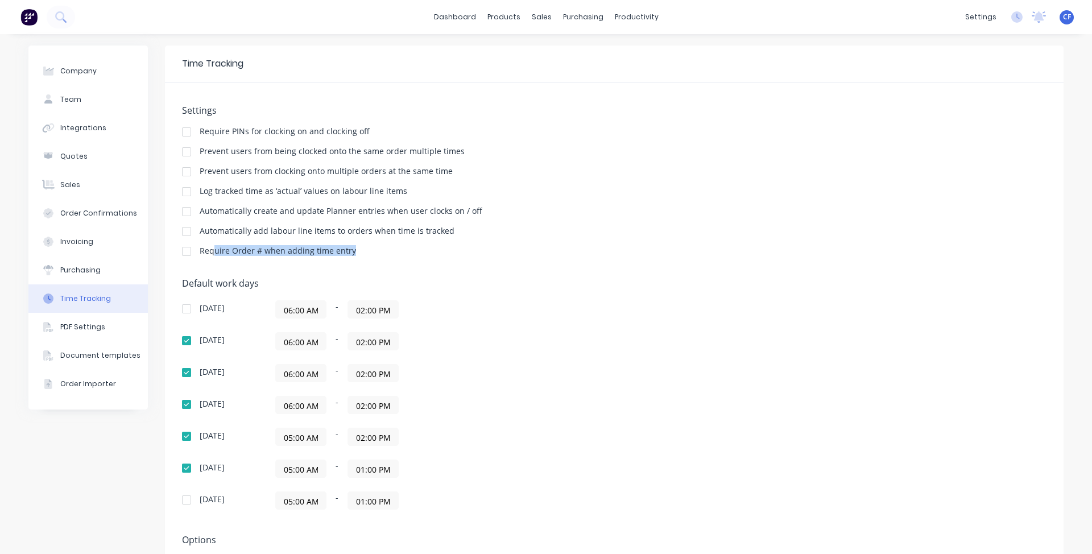
drag, startPoint x: 210, startPoint y: 255, endPoint x: 367, endPoint y: 253, distance: 157.5
click at [367, 253] on div "Require Order # when adding time entry" at bounding box center [614, 252] width 864 height 11
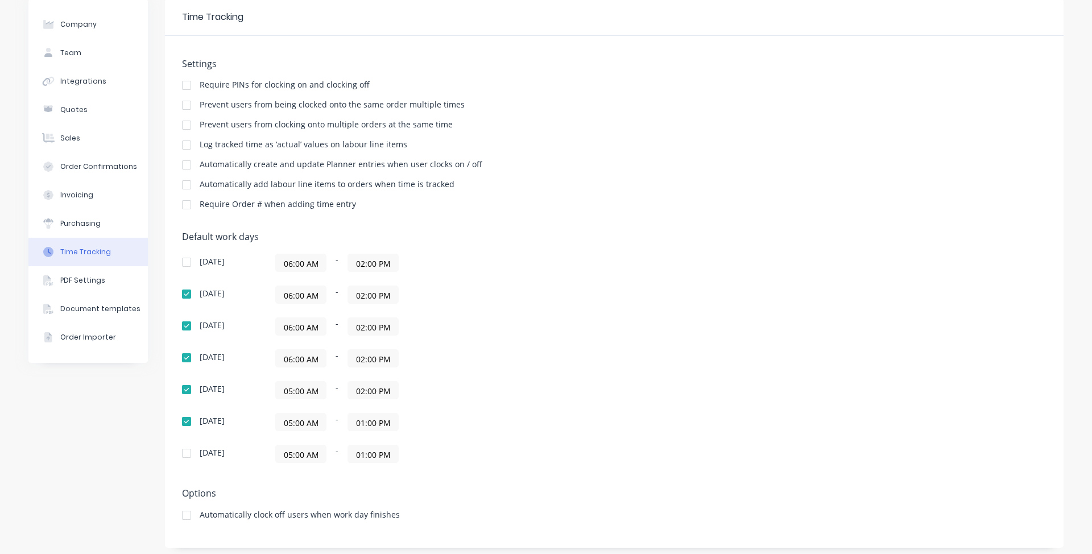
scroll to position [53, 0]
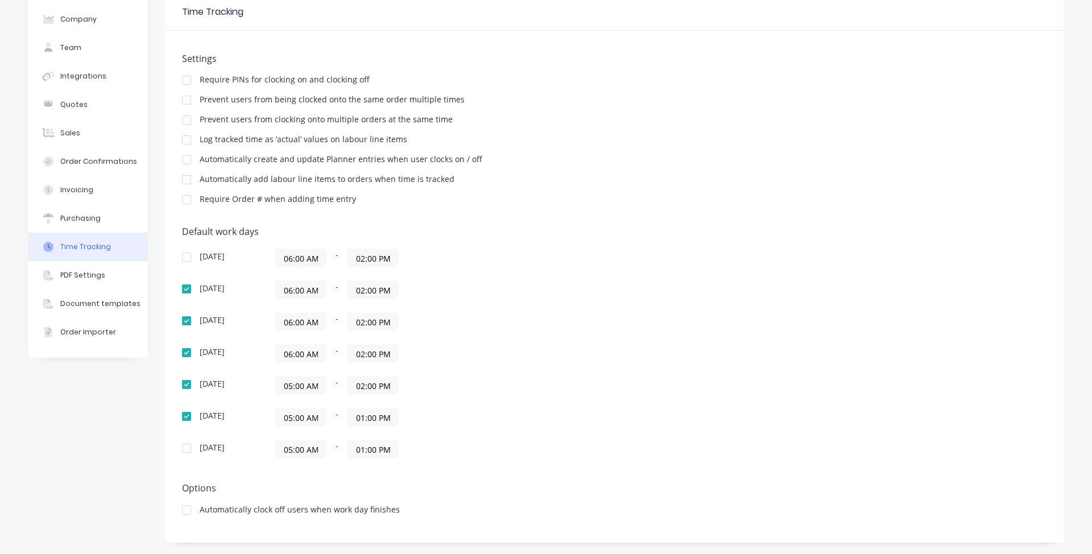
click at [186, 193] on div at bounding box center [186, 199] width 23 height 23
click at [188, 157] on div at bounding box center [186, 159] width 23 height 23
click at [382, 285] on input "02:00 PM" at bounding box center [373, 289] width 50 height 17
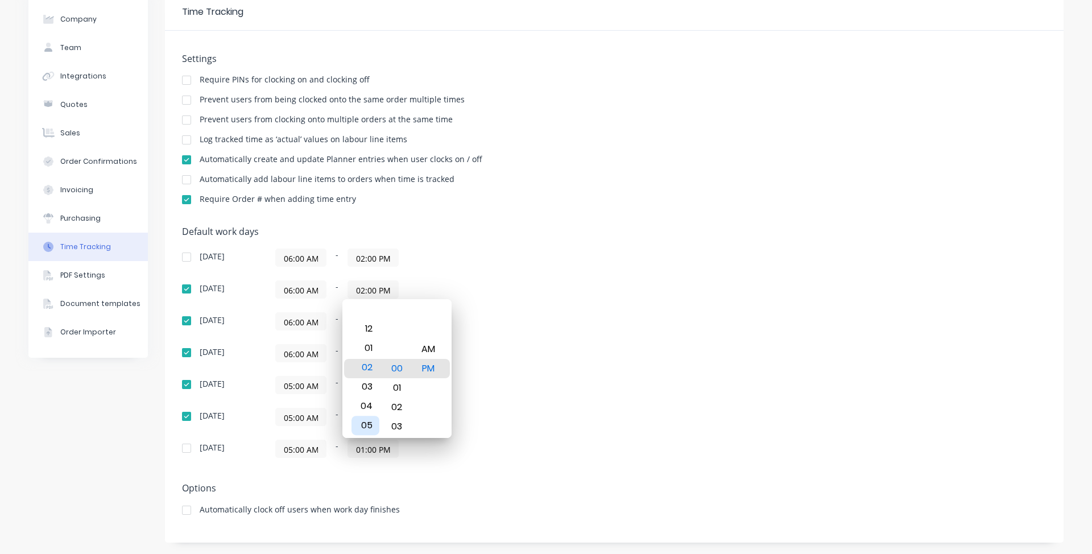
click at [370, 431] on div "05" at bounding box center [365, 425] width 28 height 19
click at [360, 392] on div "06" at bounding box center [365, 387] width 28 height 19
type input "06:00 PM"
click at [490, 299] on div "Sunday 06:00 AM - 02:00 PM Monday 06:00 AM - 06:00 PM Tuesday 06:00 AM - 02:00 …" at bounding box center [381, 352] width 398 height 209
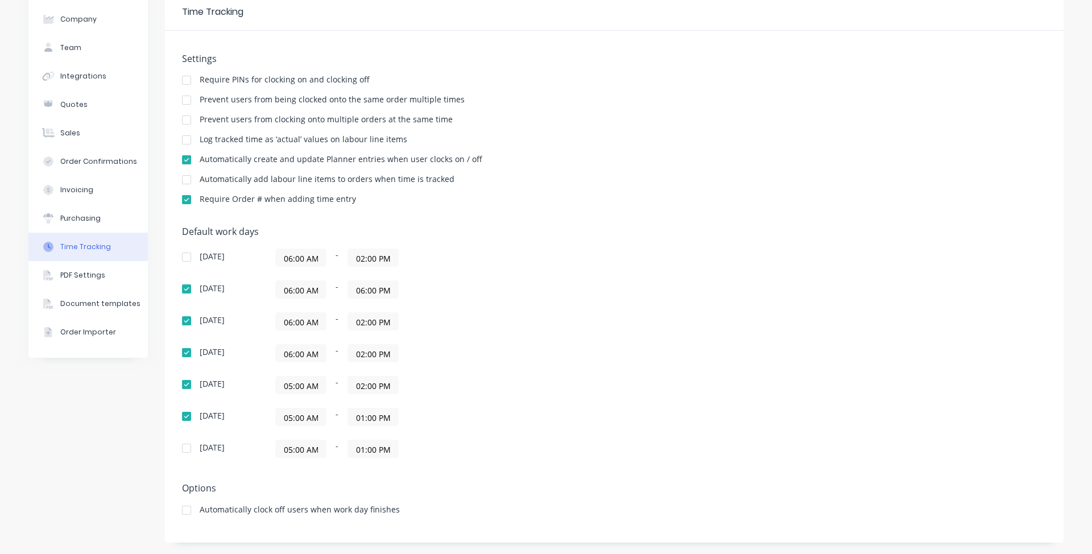
click at [365, 321] on input "02:00 PM" at bounding box center [373, 321] width 50 height 17
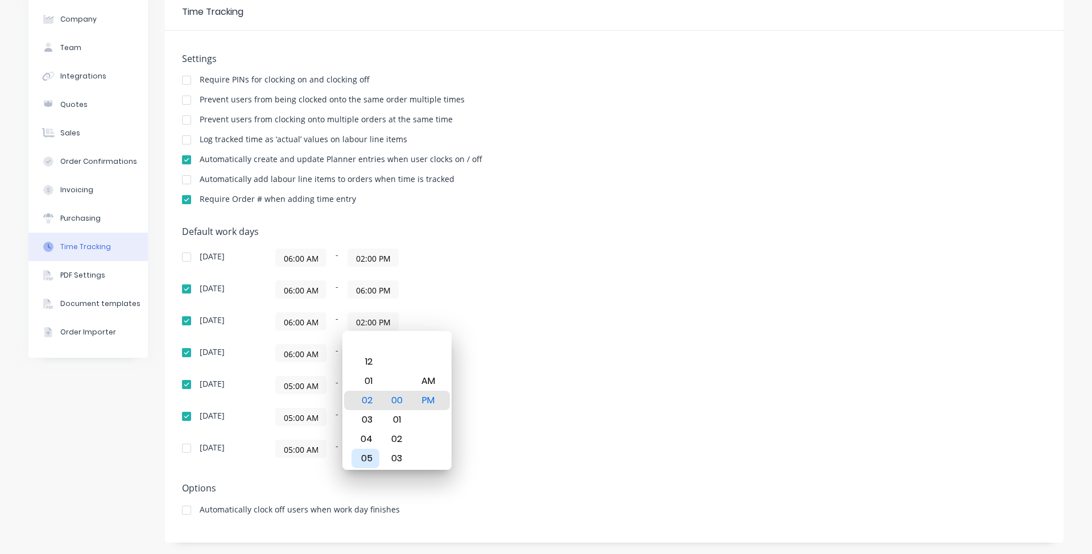
click at [371, 455] on div "05" at bounding box center [365, 458] width 28 height 19
click at [371, 439] on div "07" at bounding box center [365, 438] width 28 height 19
click at [358, 380] on div "06" at bounding box center [365, 380] width 28 height 19
type input "06:00 PM"
click at [496, 380] on div "05:00 AM - 02:00 PM" at bounding box center [417, 385] width 284 height 18
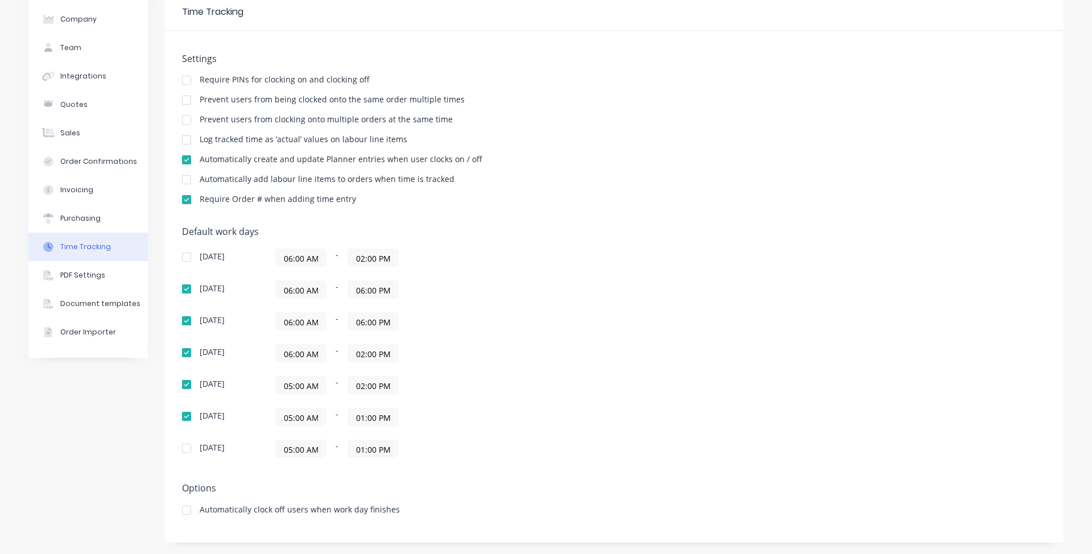
click at [384, 346] on input "02:00 PM" at bounding box center [373, 353] width 50 height 17
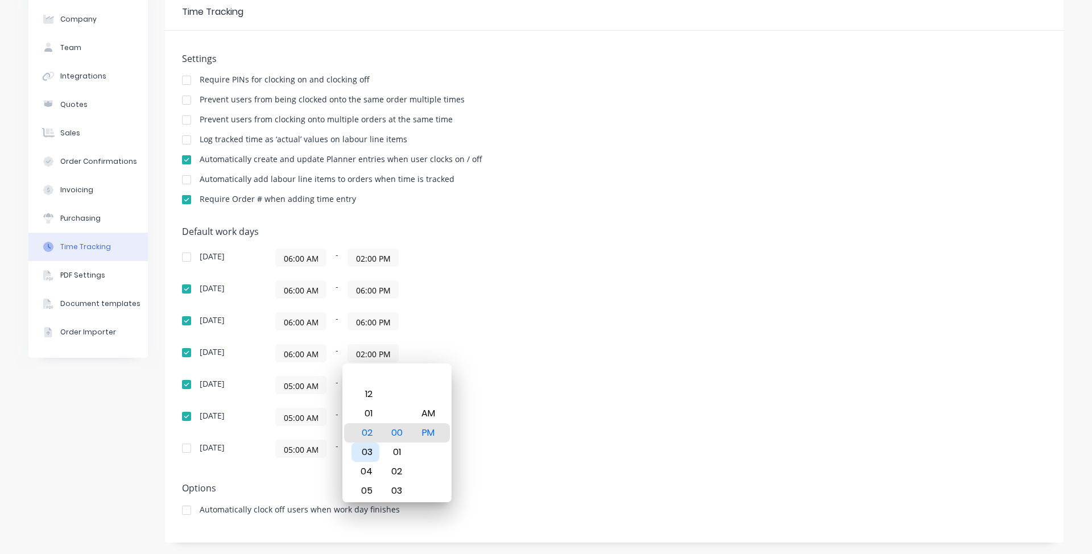
click at [371, 459] on div "03" at bounding box center [365, 451] width 28 height 19
click at [371, 476] on div "05" at bounding box center [365, 471] width 28 height 19
click at [360, 451] on div "06" at bounding box center [365, 451] width 28 height 19
type input "06:00 PM"
click at [501, 382] on div "05:00 AM - 02:00 PM" at bounding box center [417, 385] width 284 height 18
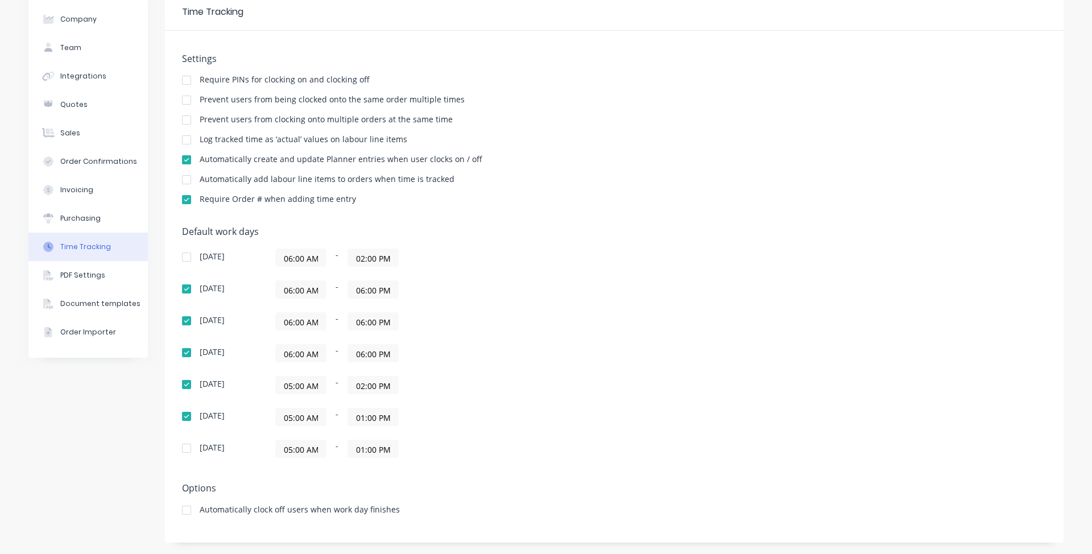
click at [375, 383] on input "02:00 PM" at bounding box center [373, 384] width 50 height 17
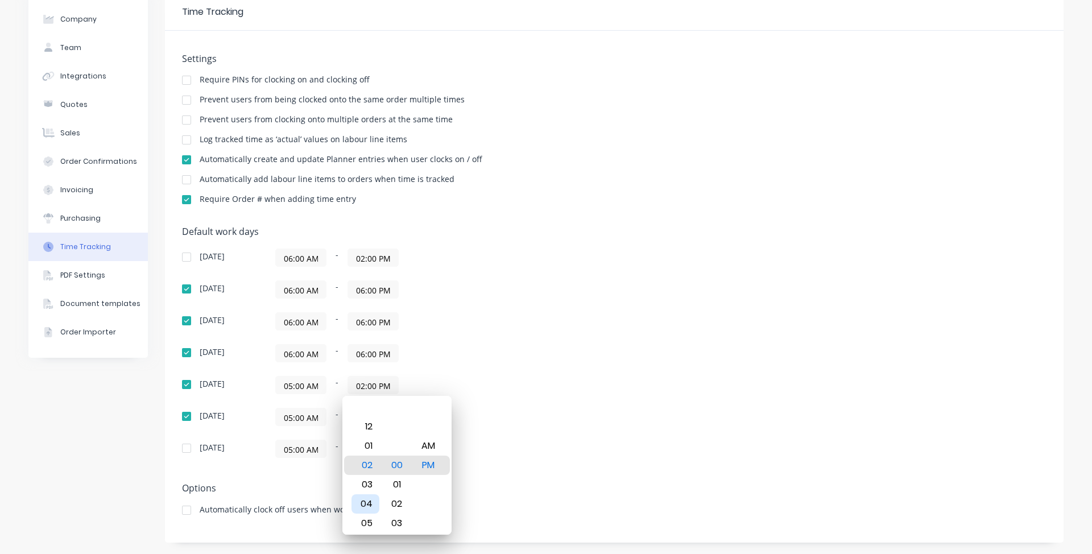
click at [362, 494] on div "04" at bounding box center [365, 503] width 28 height 19
click at [371, 507] on div "06" at bounding box center [365, 503] width 28 height 19
type input "06:00 PM"
click at [507, 417] on div "05:00 AM - 01:00 PM" at bounding box center [417, 417] width 284 height 18
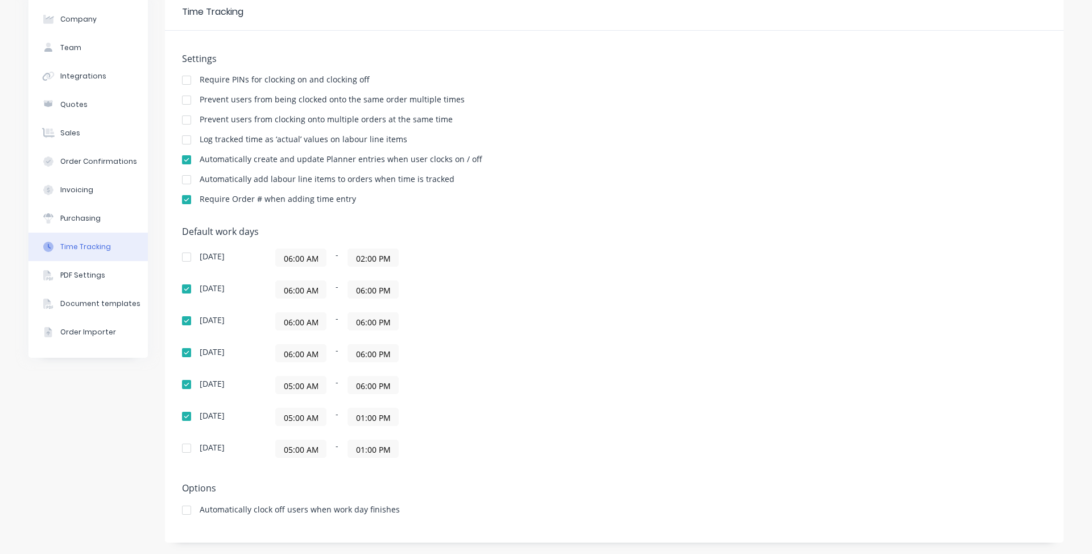
click at [294, 390] on input "05:00 AM" at bounding box center [301, 384] width 50 height 17
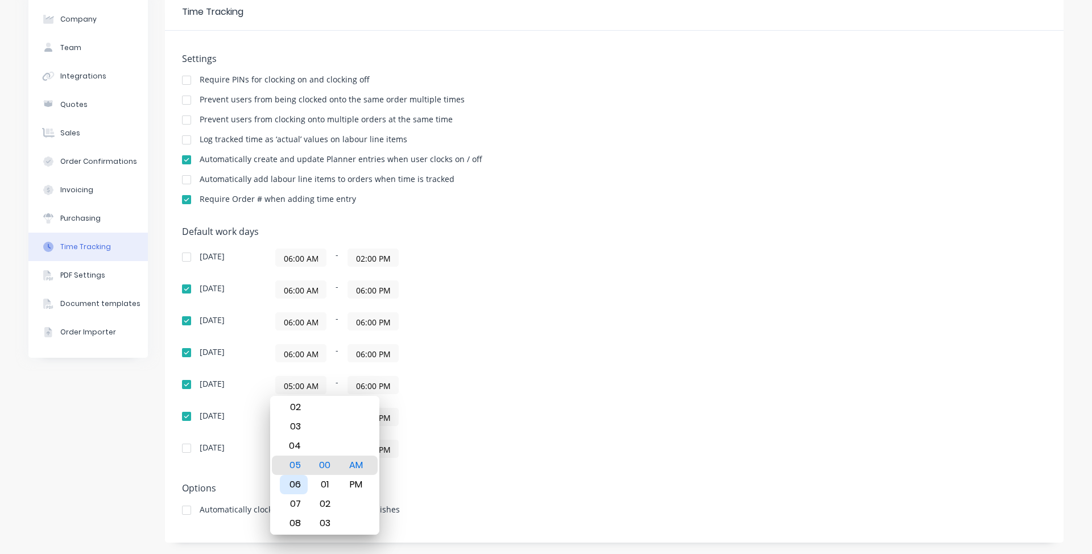
click at [300, 483] on div "06" at bounding box center [294, 484] width 28 height 19
type input "06:00 AM"
click at [440, 404] on div "Sunday 06:00 AM - 02:00 PM Monday 06:00 AM - 06:00 PM Tuesday 06:00 AM - 06:00 …" at bounding box center [381, 352] width 398 height 209
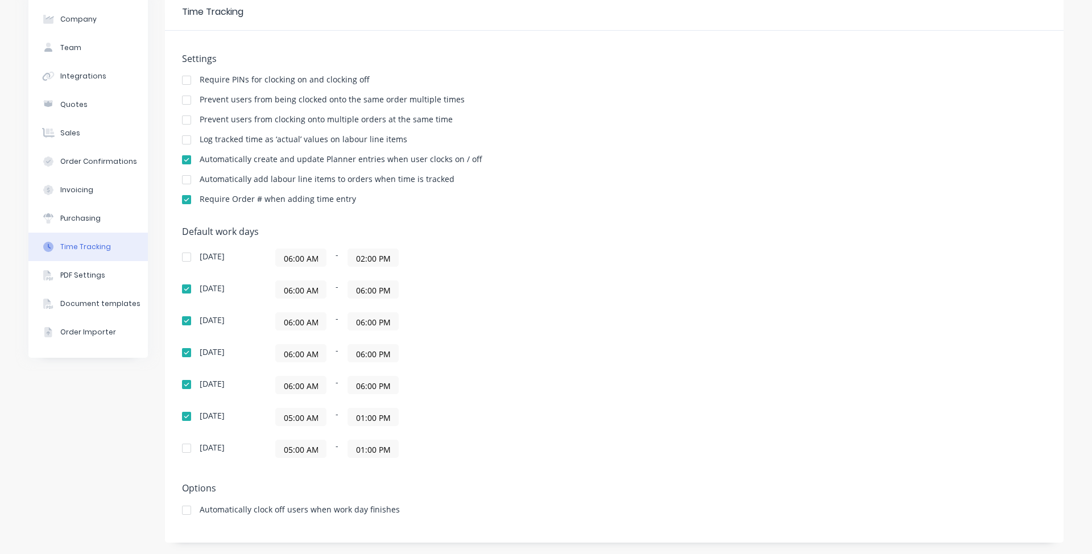
click at [304, 421] on input "05:00 AM" at bounding box center [301, 416] width 50 height 17
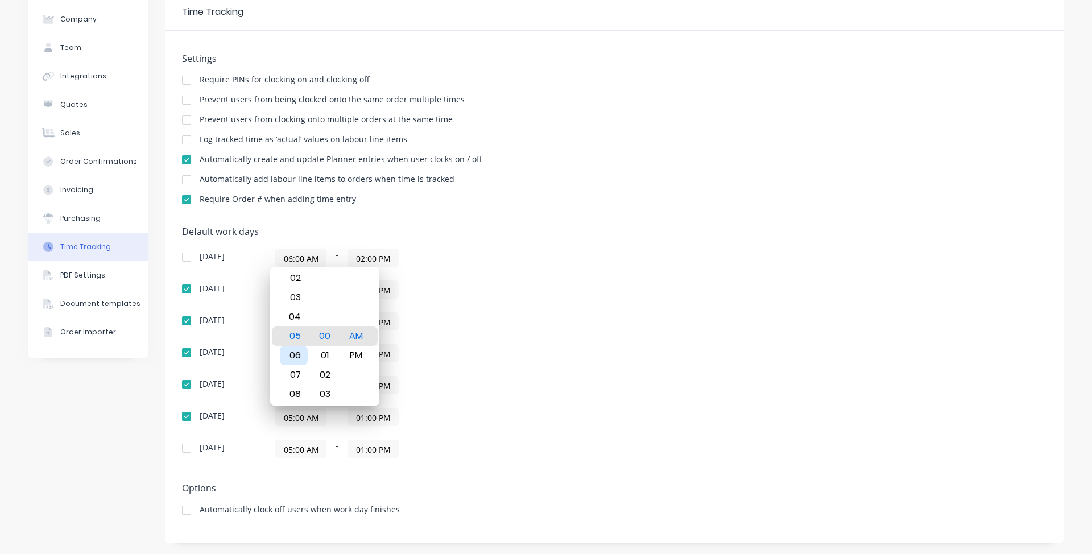
click at [290, 358] on div "06" at bounding box center [294, 355] width 28 height 19
type input "06:00 AM"
click at [468, 410] on div "06:00 AM - 01:00 PM" at bounding box center [417, 417] width 284 height 18
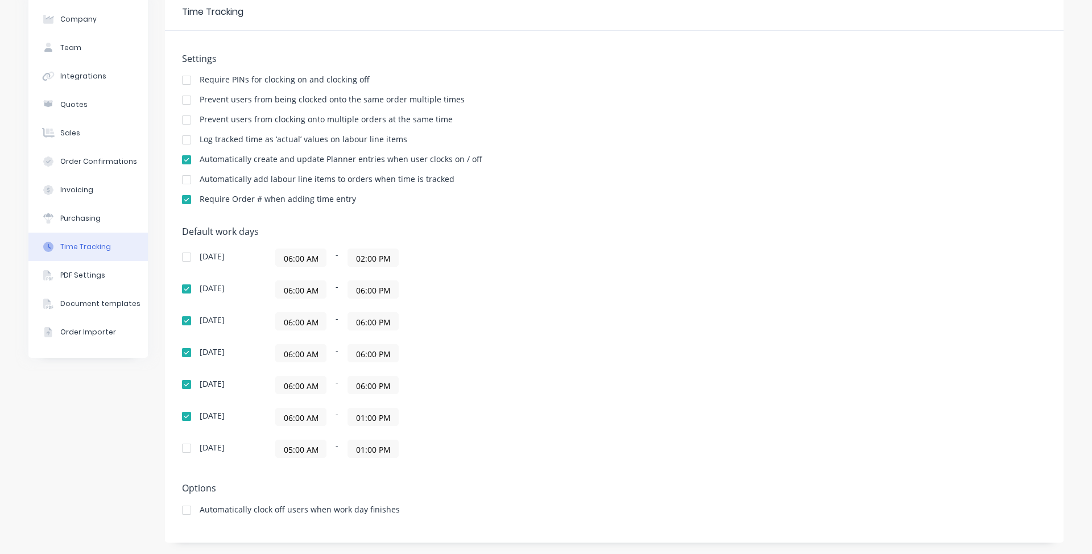
click at [364, 422] on input "01:00 PM" at bounding box center [373, 416] width 50 height 17
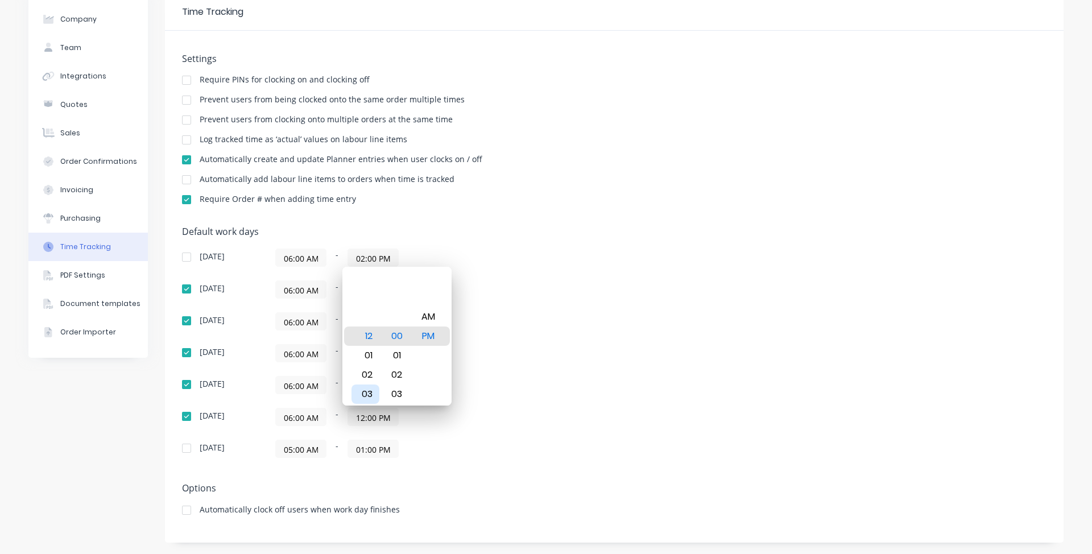
click at [366, 396] on div "03" at bounding box center [365, 393] width 28 height 19
click at [367, 356] on div "04" at bounding box center [365, 355] width 28 height 19
type input "04:00 PM"
click at [553, 362] on div "06:00 AM - 06:00 PM" at bounding box center [417, 353] width 284 height 18
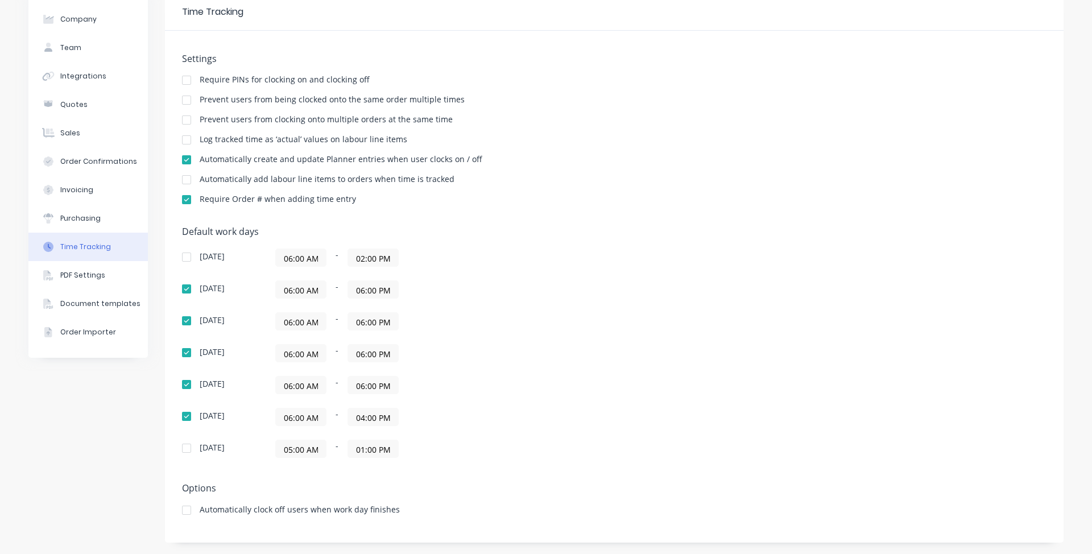
click at [182, 511] on div at bounding box center [186, 510] width 23 height 23
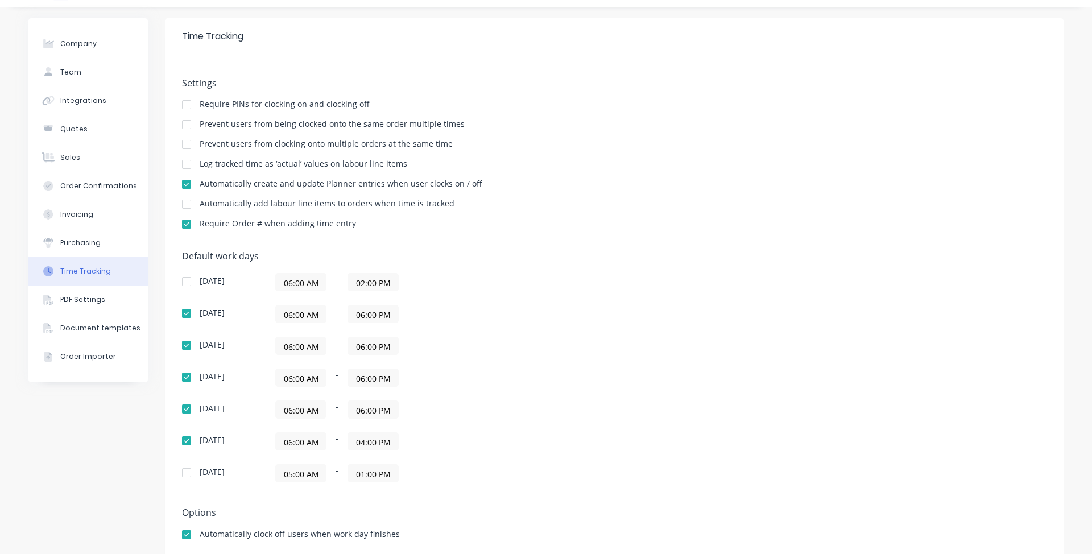
scroll to position [0, 0]
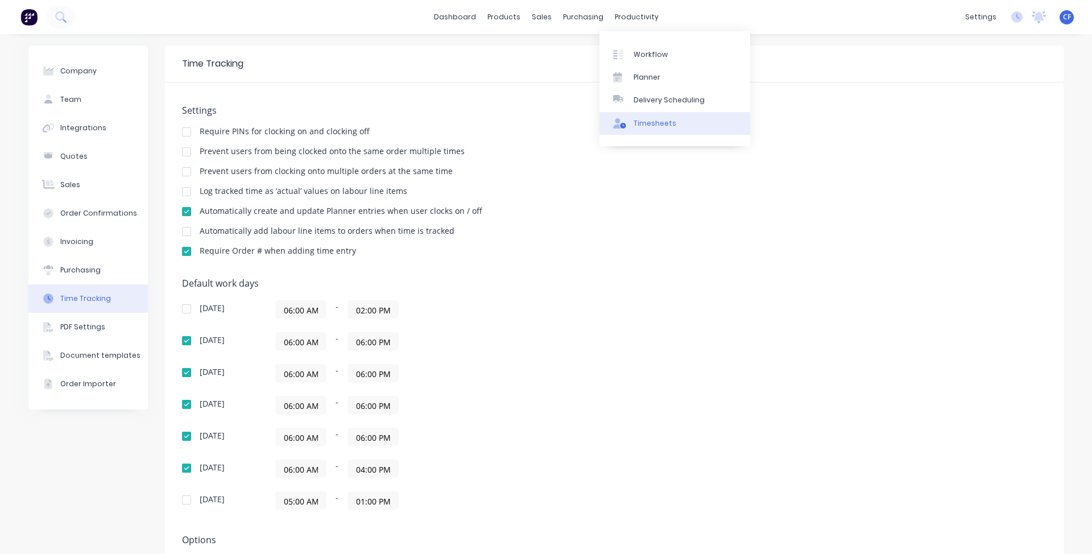
click at [629, 130] on link "Timesheets" at bounding box center [674, 123] width 151 height 23
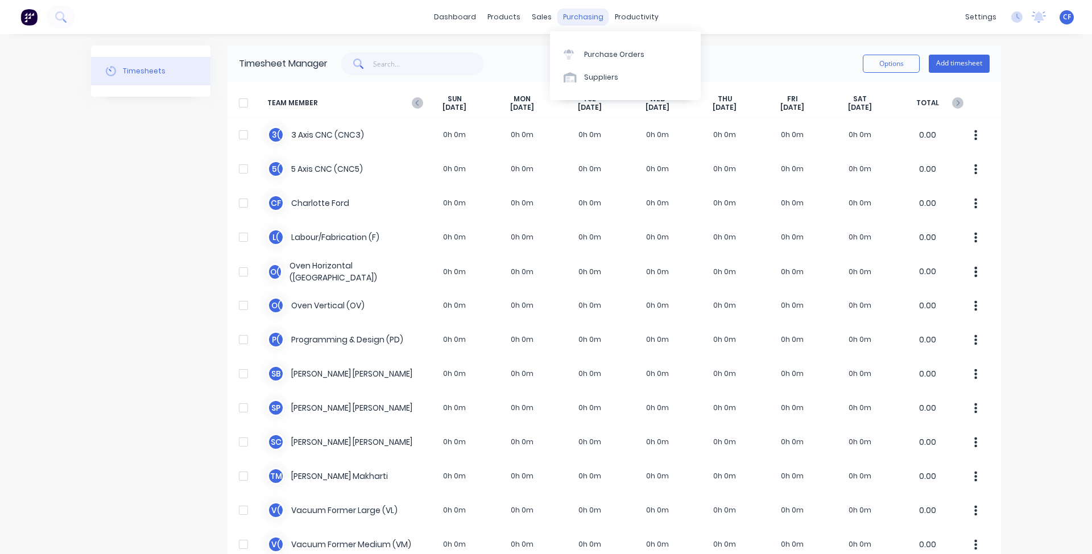
click at [583, 17] on div "purchasing" at bounding box center [583, 17] width 52 height 17
click at [657, 13] on div "dashboard products sales purchasing productivity dashboard products Product Cat…" at bounding box center [546, 17] width 1092 height 34
click at [626, 68] on link "Planner" at bounding box center [674, 77] width 151 height 23
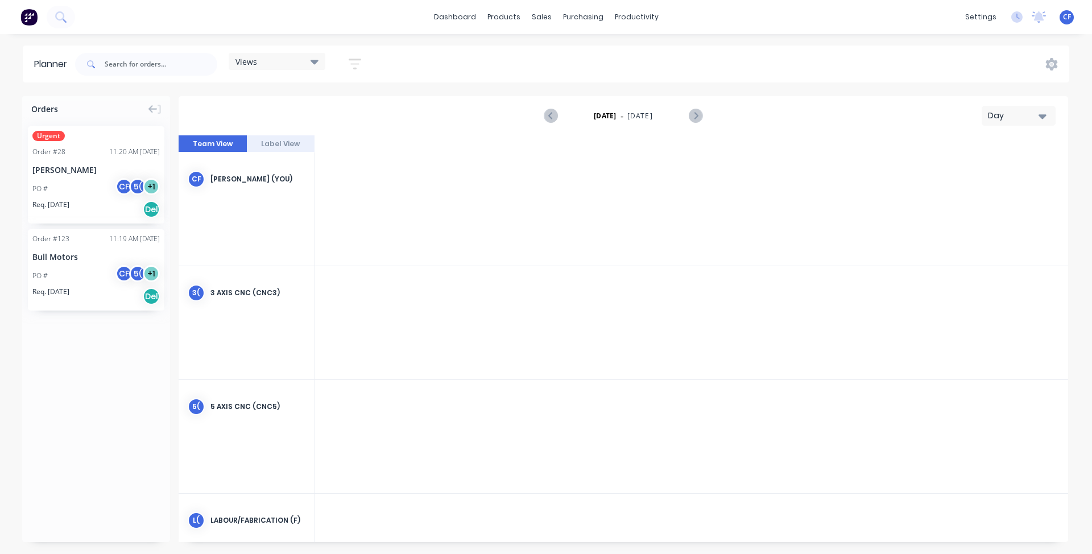
scroll to position [0, 2547]
click at [97, 244] on div "Order # 123 11:19 AM 15/08/25 Bull Motors PO # CF 5( + 1 Req. 07/11/25 Del" at bounding box center [96, 269] width 136 height 81
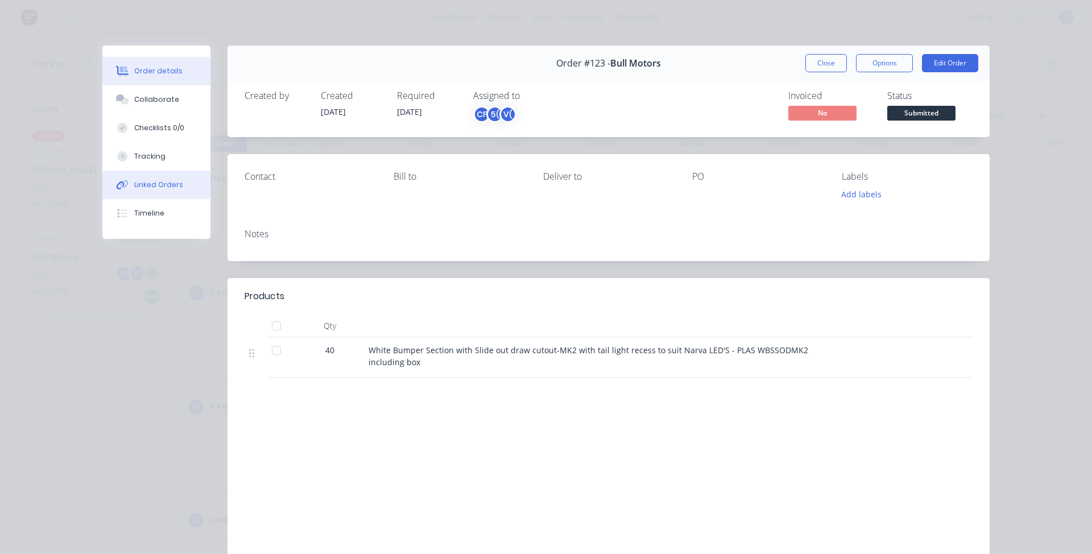
click at [134, 182] on div "Linked Orders" at bounding box center [158, 185] width 49 height 10
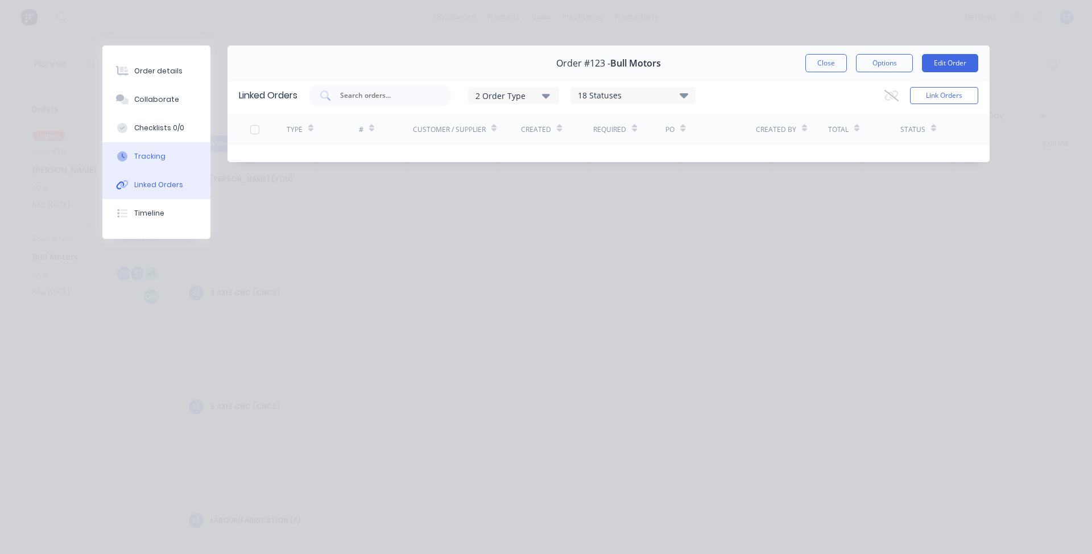
click at [144, 164] on button "Tracking" at bounding box center [156, 156] width 108 height 28
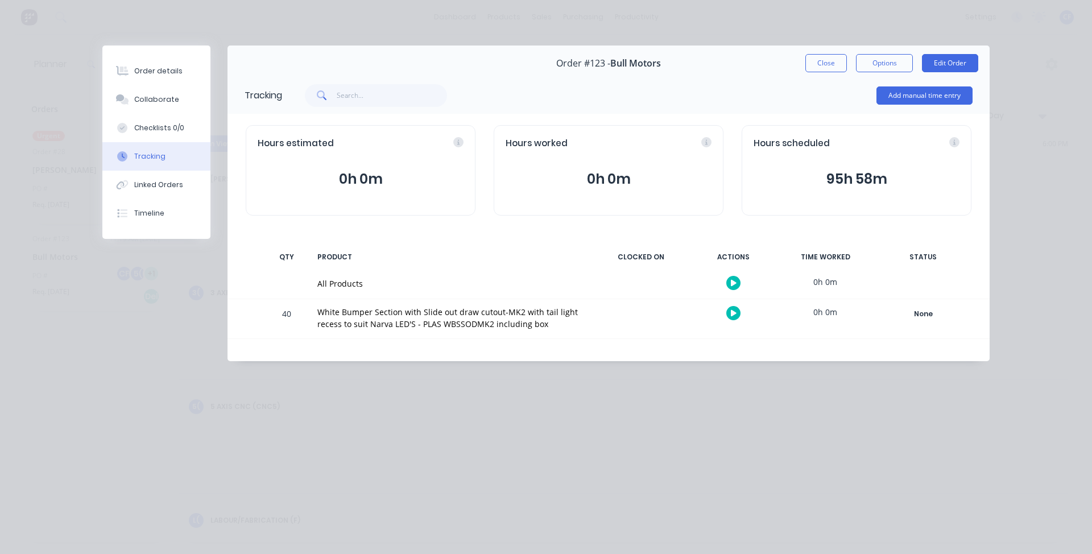
click at [887, 164] on div "Hours scheduled 95h 58m" at bounding box center [856, 170] width 230 height 90
click at [953, 142] on div "Hours scheduled" at bounding box center [856, 143] width 206 height 13
click at [819, 70] on button "Close" at bounding box center [826, 63] width 42 height 18
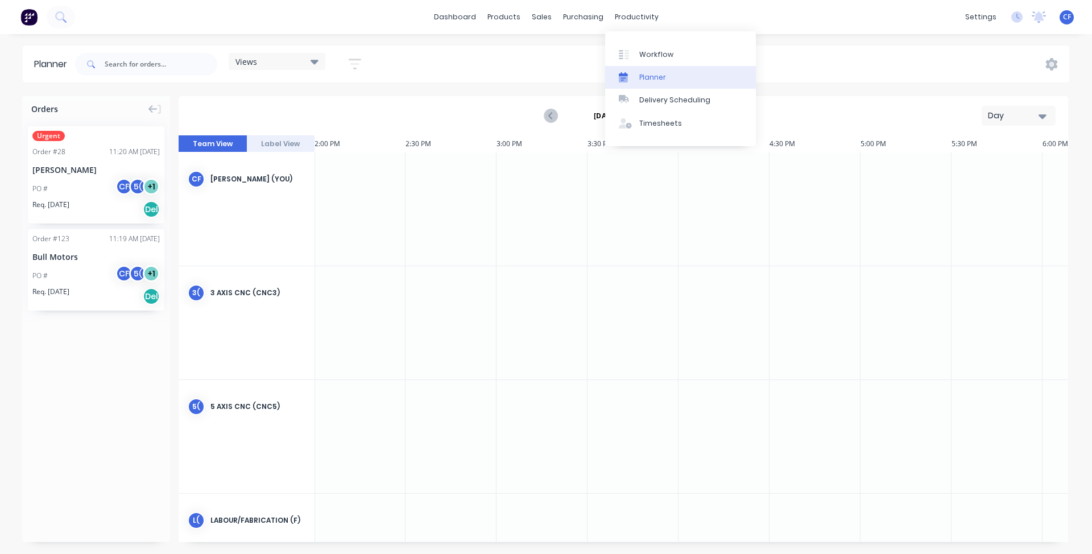
click at [664, 86] on link "Planner" at bounding box center [680, 77] width 151 height 23
click at [1063, 62] on div "Views Save new view None (Default) edit Show/Hide users Show/Hide orders Filter…" at bounding box center [571, 64] width 996 height 34
click at [1043, 60] on div "Views Save new view None (Default) edit Show/Hide users Show/Hide orders Filter…" at bounding box center [571, 64] width 996 height 34
click at [1047, 61] on icon at bounding box center [1051, 64] width 12 height 13
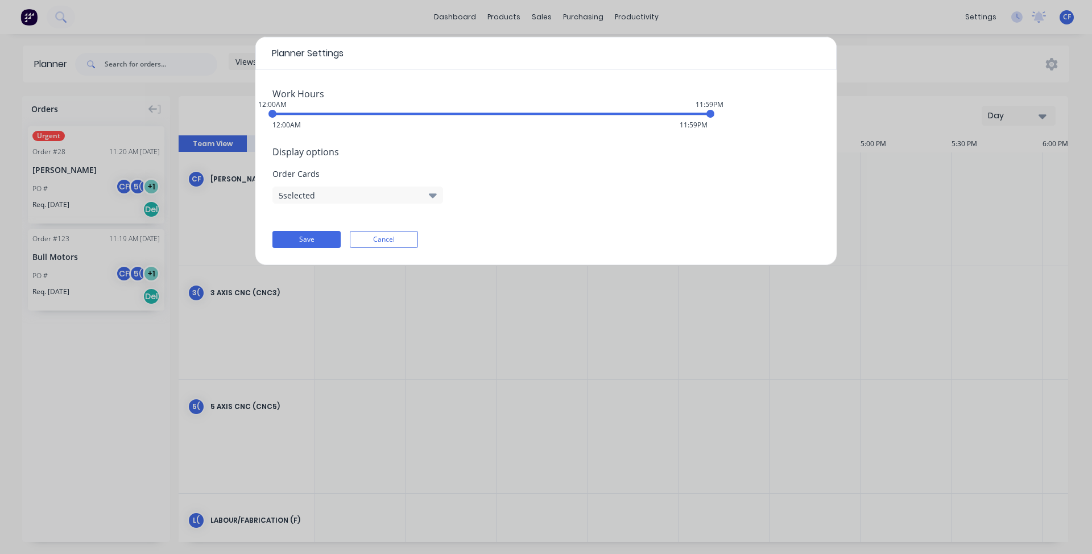
click at [344, 188] on button "5 selected" at bounding box center [357, 194] width 171 height 17
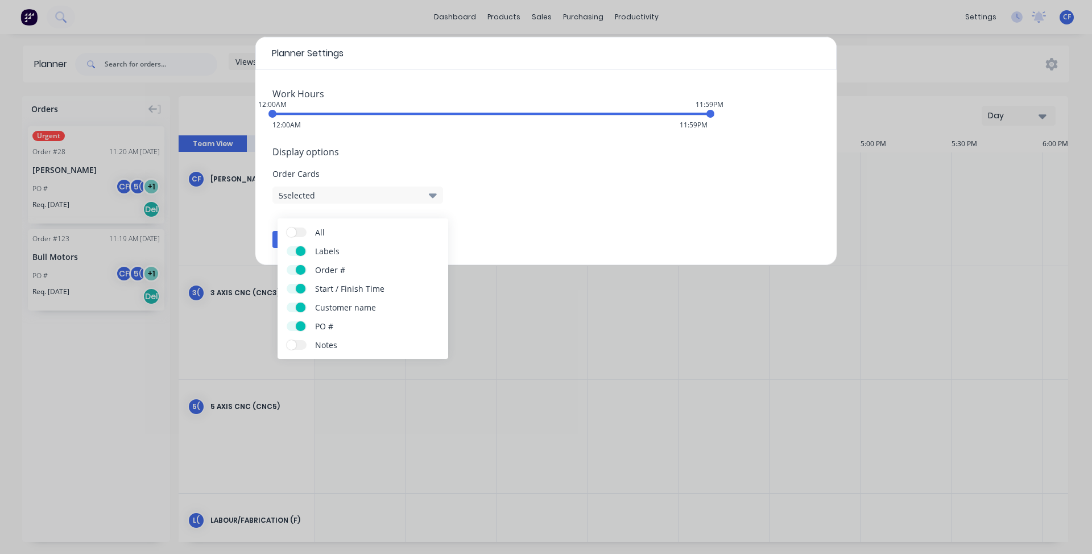
click at [344, 188] on button "5 selected" at bounding box center [357, 194] width 171 height 17
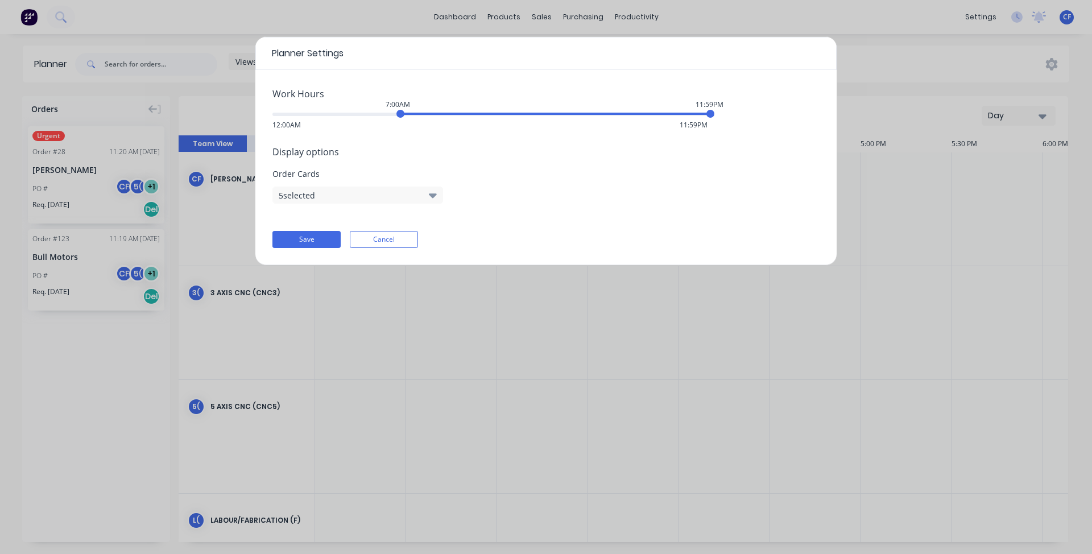
drag, startPoint x: 276, startPoint y: 113, endPoint x: 401, endPoint y: 126, distance: 125.8
click at [401, 126] on div "Work Hours 7:00AM 11:59PM 12:00AM 11:59PM Display options Order Cards 5 selecte…" at bounding box center [545, 167] width 581 height 195
drag, startPoint x: 707, startPoint y: 112, endPoint x: 589, endPoint y: 128, distance: 119.4
click at [589, 128] on div "Work Hours 7:00AM 5:30PM 12:00AM 11:59PM Display options Order Cards 5 selected…" at bounding box center [545, 167] width 581 height 195
click at [585, 115] on div "7:00AM 5:30PM 12:00AM 11:59PM" at bounding box center [491, 114] width 438 height 8
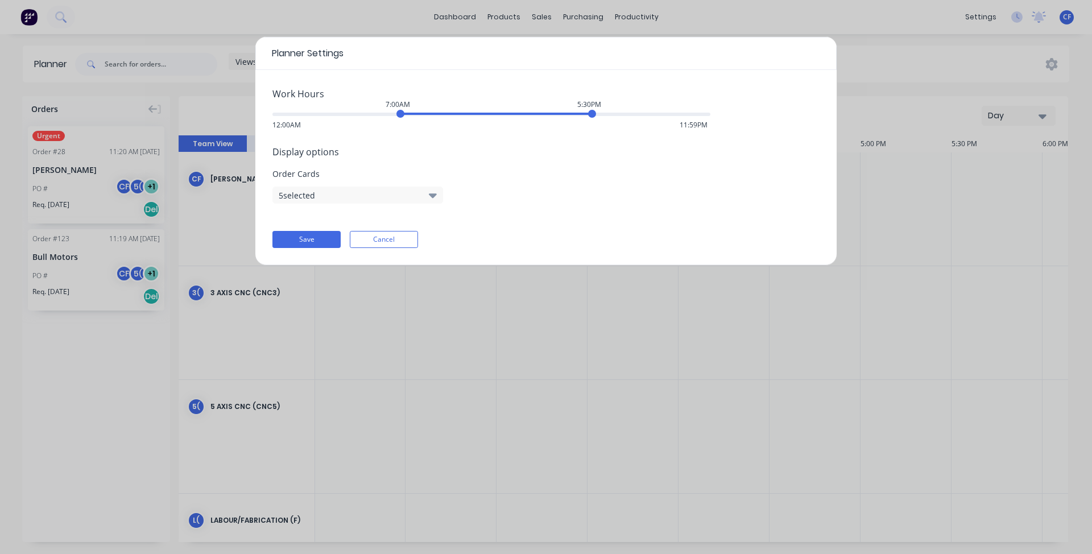
click at [594, 130] on div "Work Hours 7:00AM 5:30PM 12:00AM 11:59PM Display options Order Cards 5 selected…" at bounding box center [545, 167] width 581 height 195
drag, startPoint x: 587, startPoint y: 115, endPoint x: 599, endPoint y: 117, distance: 11.5
click at [599, 117] on div "6:00PM" at bounding box center [601, 114] width 8 height 8
drag, startPoint x: 399, startPoint y: 114, endPoint x: 385, endPoint y: 116, distance: 14.3
click at [385, 116] on div "6:00AM" at bounding box center [382, 114] width 8 height 8
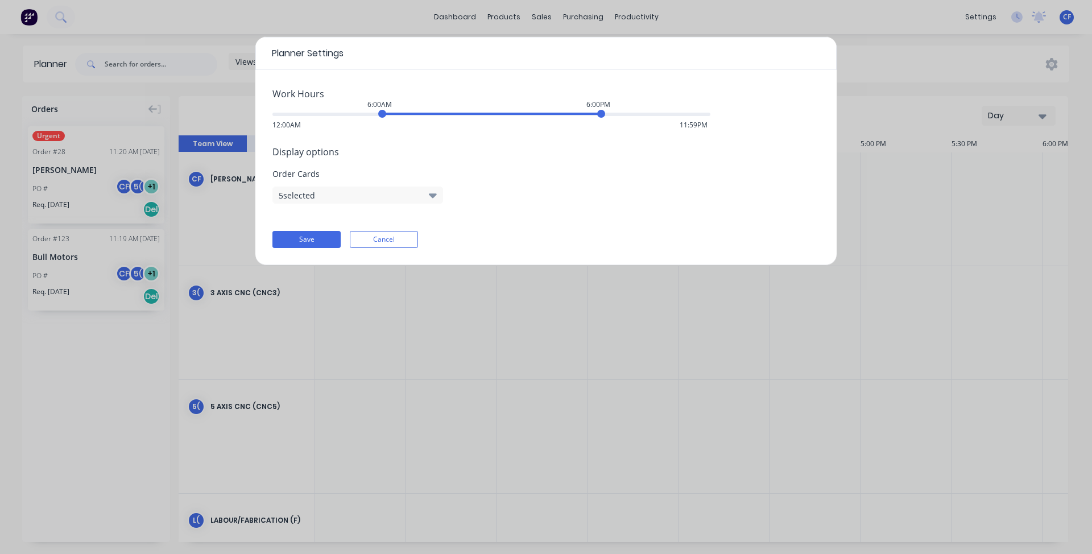
click at [279, 198] on button "5 selected" at bounding box center [357, 194] width 171 height 17
click at [389, 153] on span "Display options" at bounding box center [545, 152] width 547 height 14
click at [360, 194] on button "5 selected" at bounding box center [357, 194] width 171 height 17
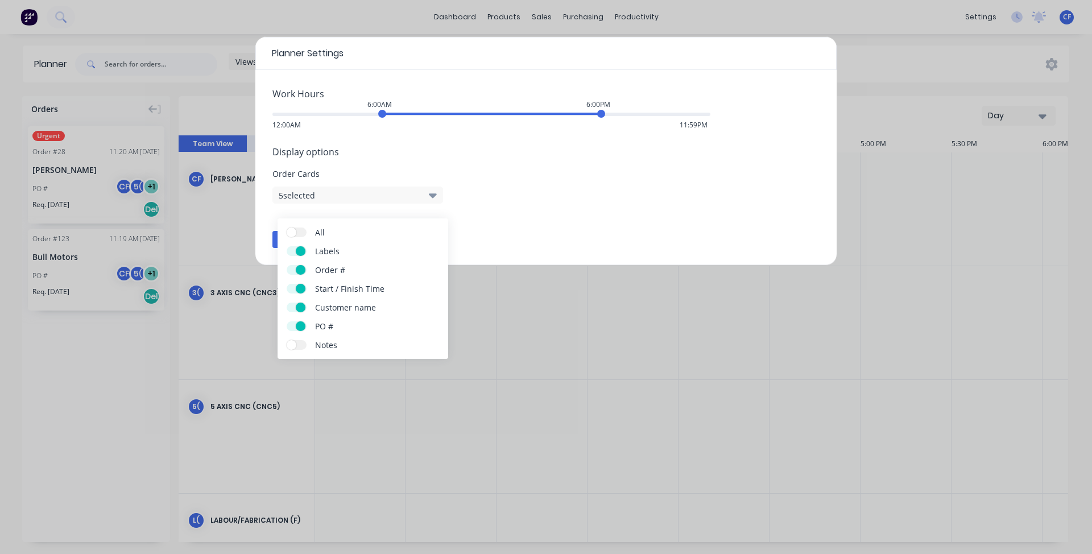
click at [303, 233] on label "All" at bounding box center [297, 232] width 20 height 10
click at [287, 227] on input "All" at bounding box center [287, 227] width 0 height 0
click at [303, 233] on span at bounding box center [301, 232] width 10 height 10
click at [287, 227] on input "All" at bounding box center [287, 227] width 0 height 0
click at [296, 254] on label "Labels" at bounding box center [297, 251] width 20 height 10
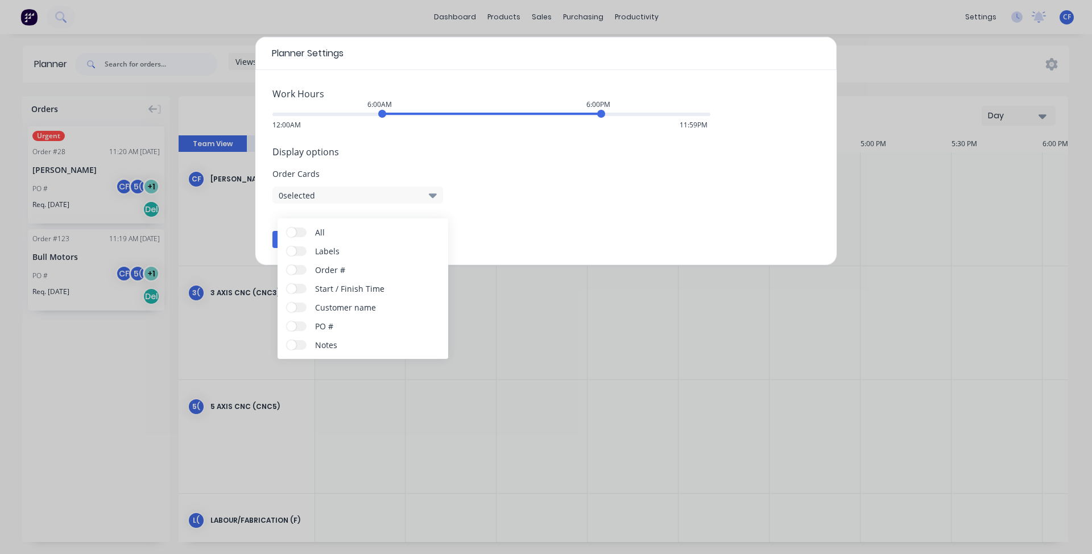
click at [287, 246] on input "Labels" at bounding box center [287, 246] width 0 height 0
click at [305, 269] on label "Order #" at bounding box center [297, 270] width 20 height 10
click at [287, 265] on input "Order #" at bounding box center [287, 265] width 0 height 0
click at [293, 289] on span at bounding box center [292, 289] width 10 height 10
click at [287, 284] on input "Start / Finish Time" at bounding box center [287, 284] width 0 height 0
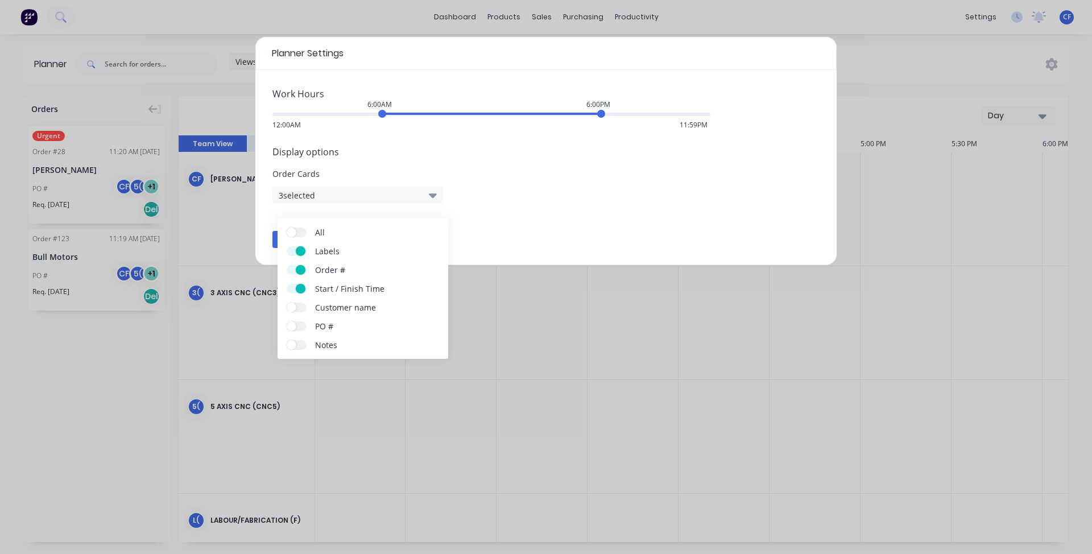
click at [303, 303] on label "Customer name" at bounding box center [297, 307] width 20 height 10
click at [287, 302] on input "Customer name" at bounding box center [287, 302] width 0 height 0
click at [296, 318] on div "All Labels Order # Start / Finish Time Customer name PO # Notes" at bounding box center [362, 288] width 171 height 140
click at [296, 324] on span at bounding box center [292, 326] width 10 height 10
click at [287, 321] on input "PO #" at bounding box center [287, 321] width 0 height 0
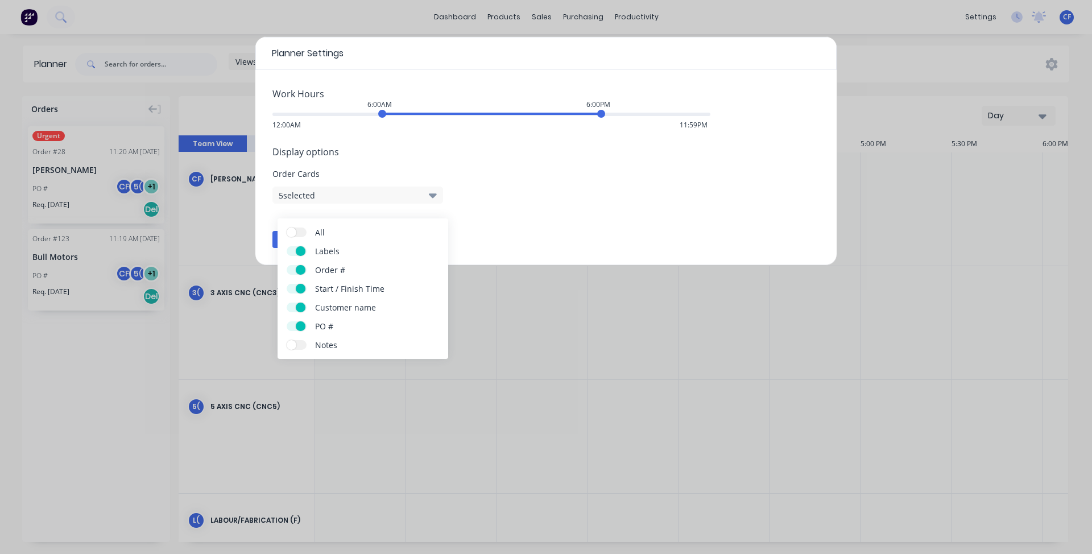
drag, startPoint x: 449, startPoint y: 214, endPoint x: 487, endPoint y: 222, distance: 38.8
click at [453, 217] on div "Work Hours 6:00AM 6:00PM 12:00AM 11:59PM Display options Order Cards 5 selected…" at bounding box center [545, 167] width 581 height 195
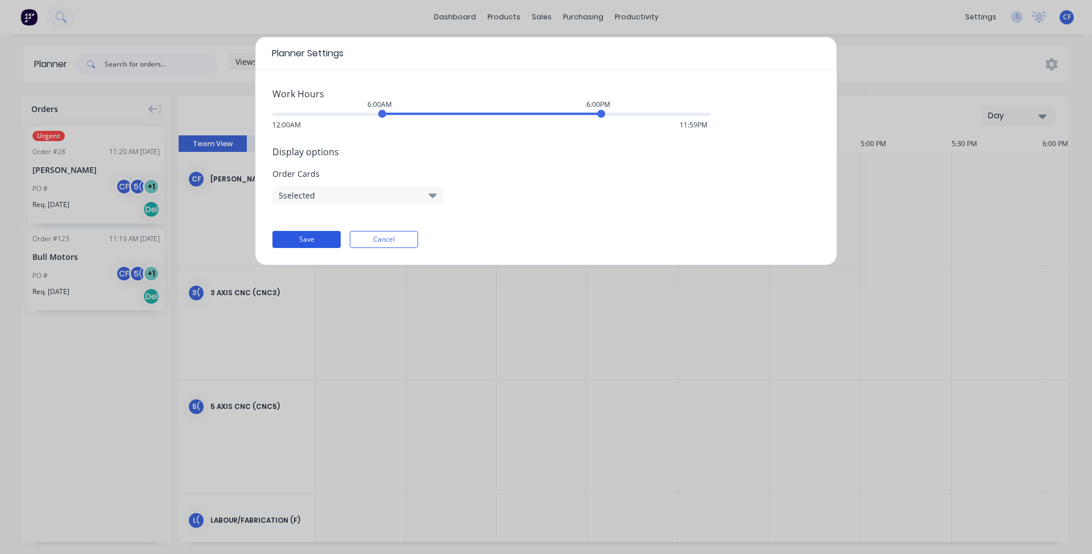
click at [291, 242] on button "Save" at bounding box center [306, 239] width 68 height 17
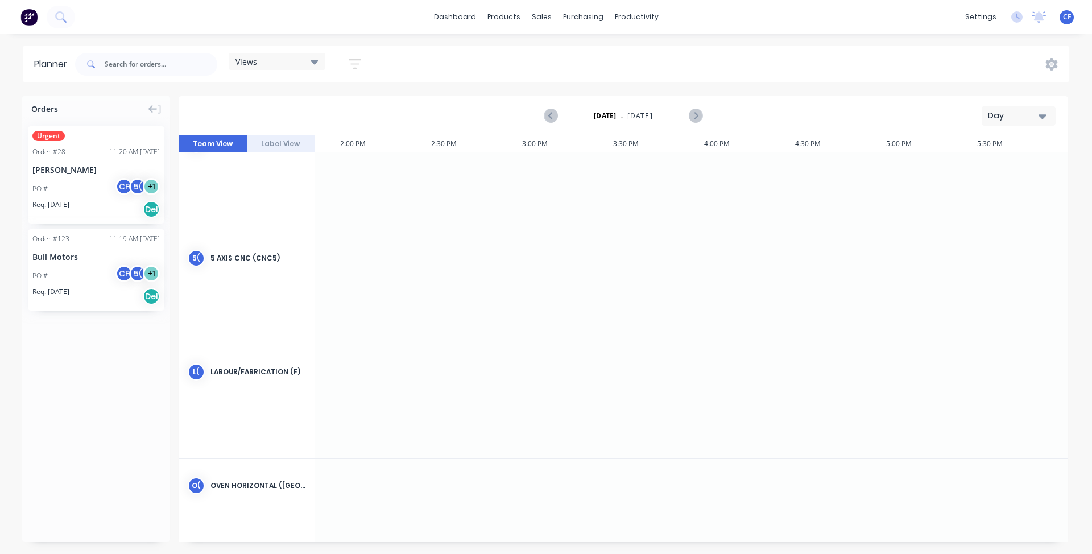
scroll to position [0, 1435]
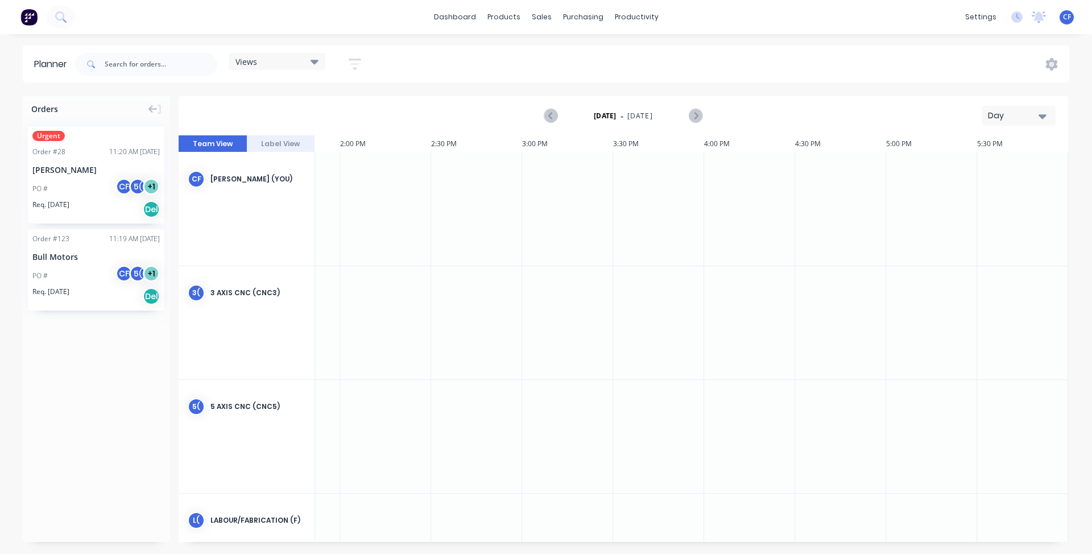
click at [1024, 114] on div "Day" at bounding box center [1013, 116] width 52 height 12
click at [1013, 181] on div "Month" at bounding box center [997, 191] width 113 height 23
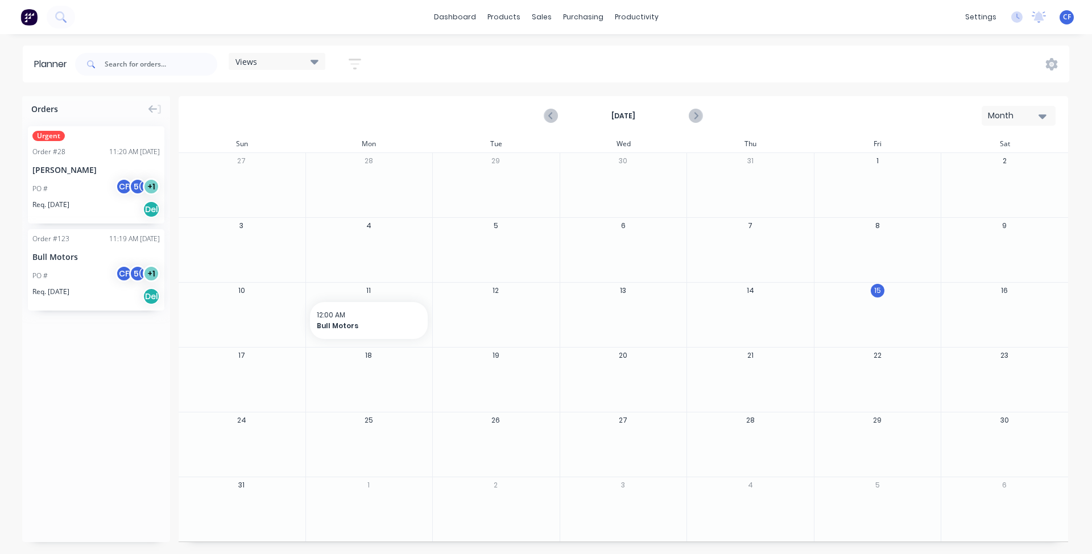
click at [1004, 115] on div "Month" at bounding box center [1013, 116] width 52 height 12
click at [340, 322] on span "Bull Motors" at bounding box center [364, 326] width 94 height 10
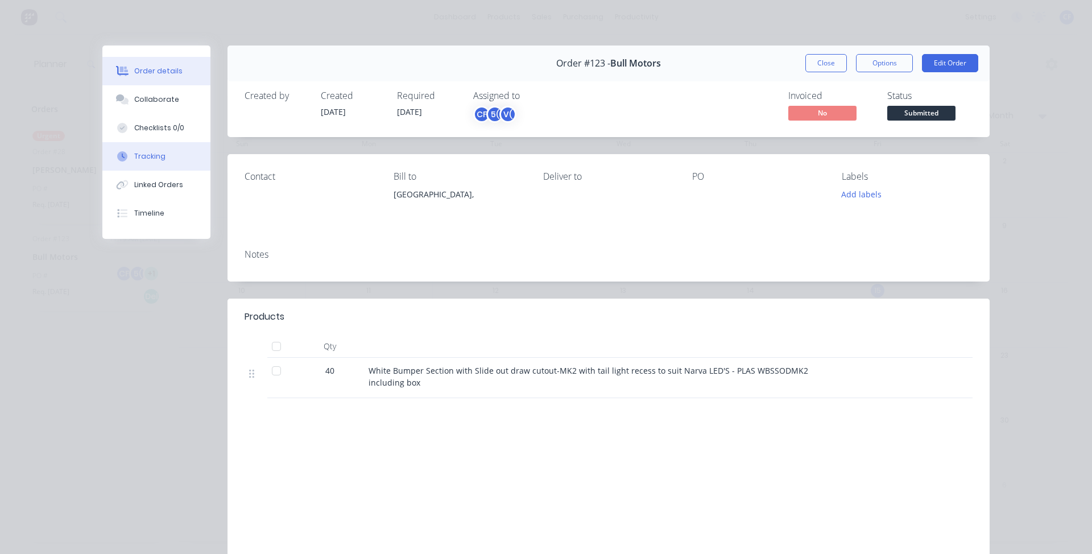
click at [160, 157] on button "Tracking" at bounding box center [156, 156] width 108 height 28
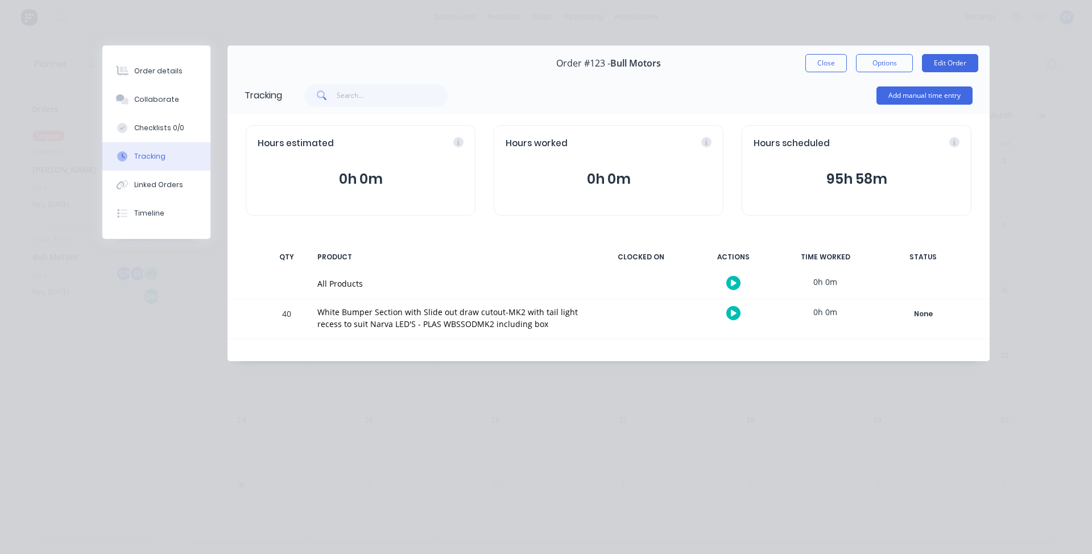
click at [835, 169] on button "95h 58m" at bounding box center [856, 179] width 206 height 22
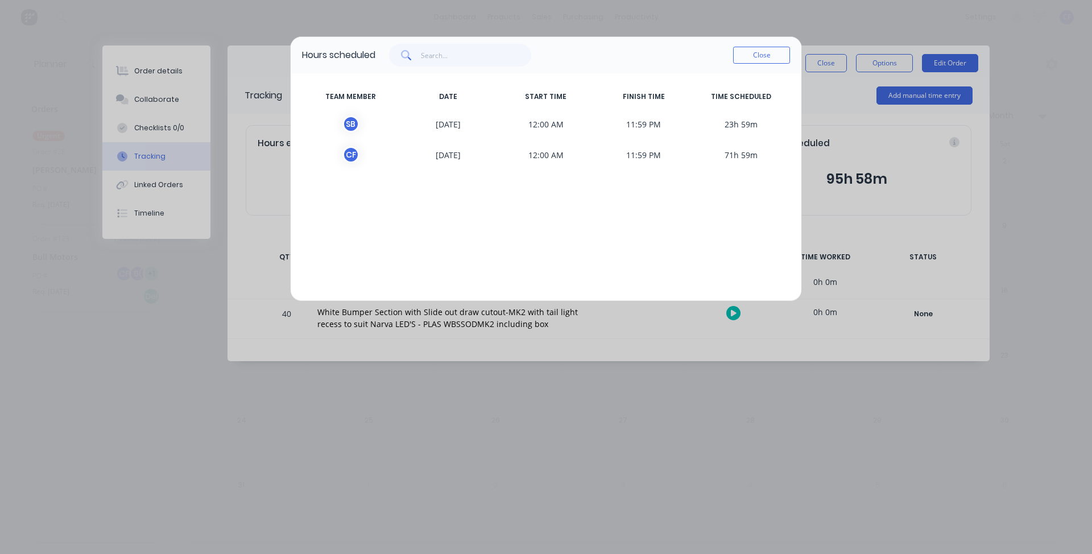
click at [715, 125] on span "23h 59m" at bounding box center [741, 123] width 98 height 17
drag, startPoint x: 717, startPoint y: 125, endPoint x: 557, endPoint y: 191, distance: 173.4
click at [715, 230] on div "TEAM MEMBER DATE START TIME FINISH TIME TIME SCHEDULED S B 11/08/2025 12:00 AM …" at bounding box center [546, 186] width 511 height 227
click at [557, 191] on div "TEAM MEMBER DATE START TIME FINISH TIME TIME SCHEDULED S B 11/08/2025 12:00 AM …" at bounding box center [546, 186] width 511 height 227
drag, startPoint x: 746, startPoint y: 65, endPoint x: 753, endPoint y: 67, distance: 7.0
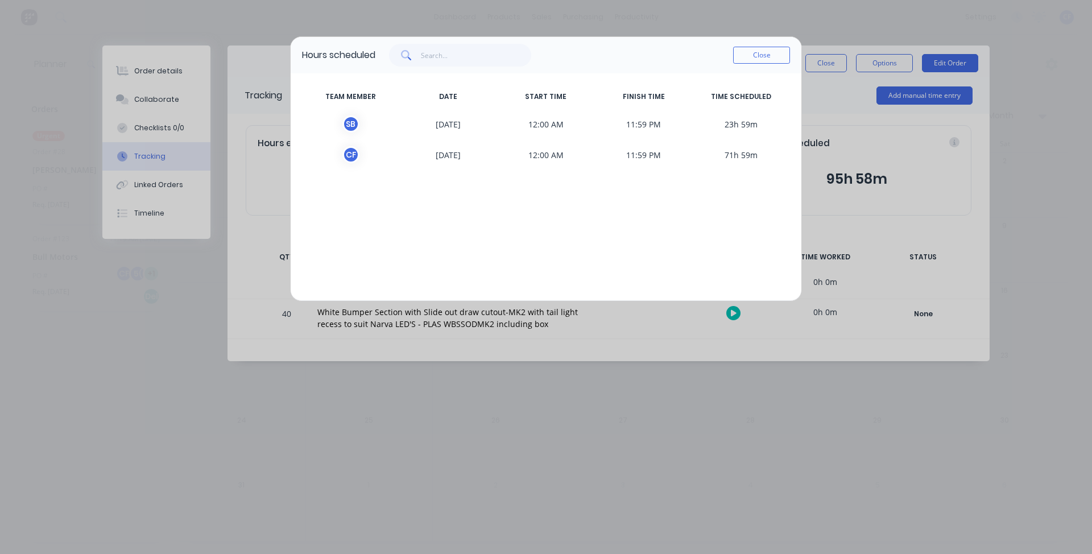
click at [748, 66] on div "Close" at bounding box center [761, 55] width 57 height 23
click at [760, 60] on button "Close" at bounding box center [761, 55] width 57 height 17
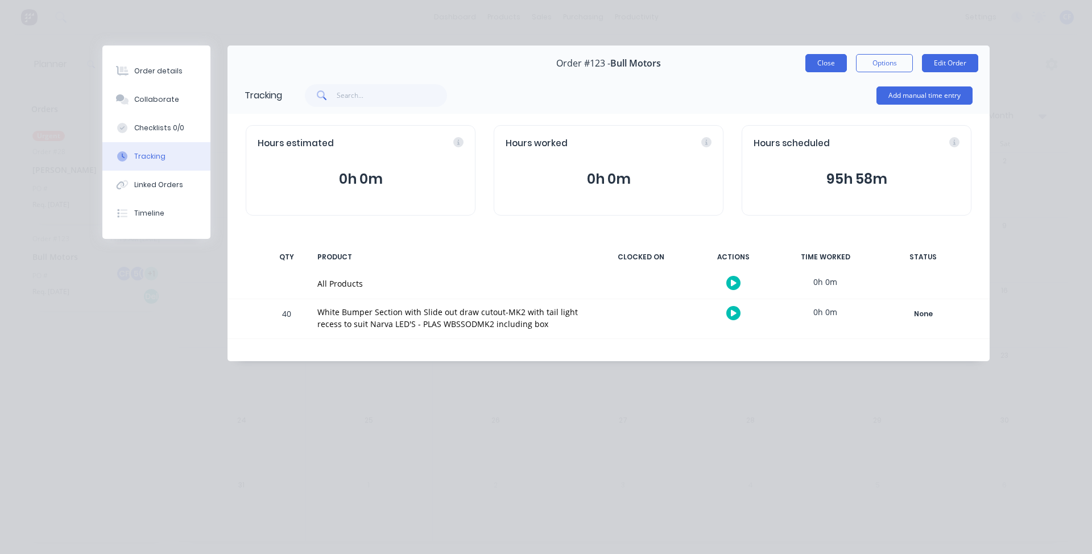
click at [836, 59] on button "Close" at bounding box center [826, 63] width 42 height 18
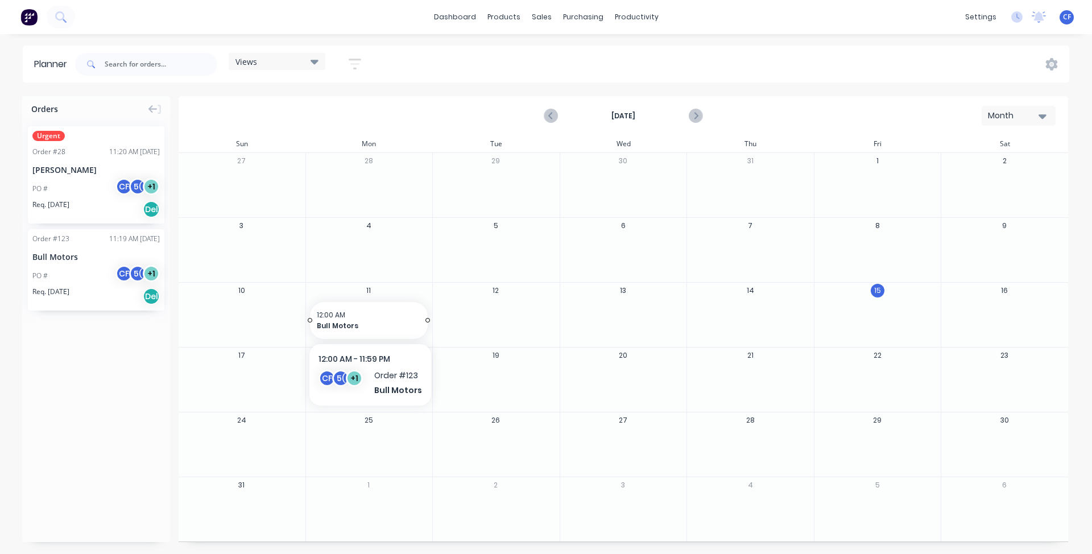
click at [394, 305] on div "12:00 AM Bull Motors" at bounding box center [369, 320] width 118 height 35
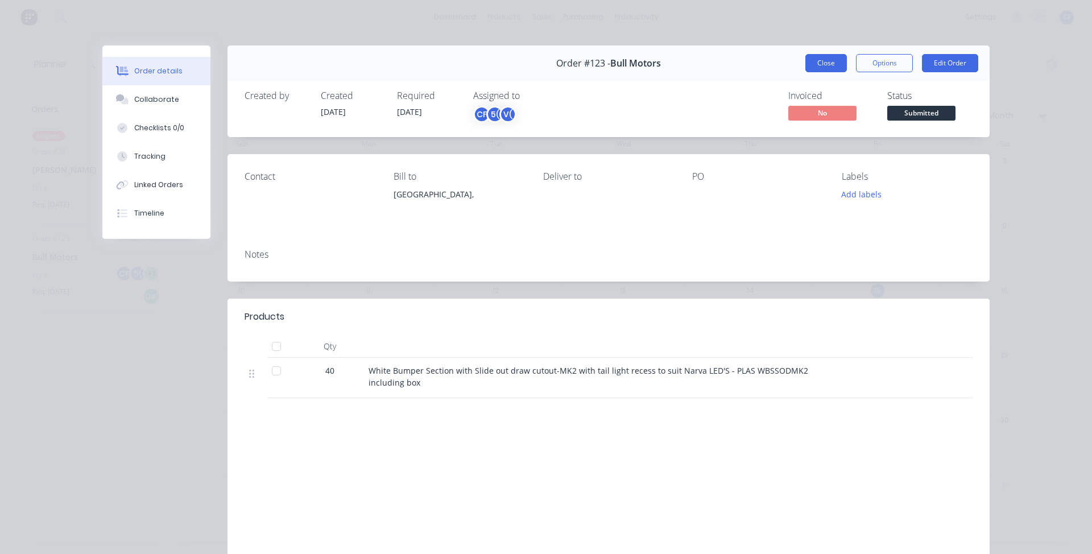
click at [828, 64] on button "Close" at bounding box center [826, 63] width 42 height 18
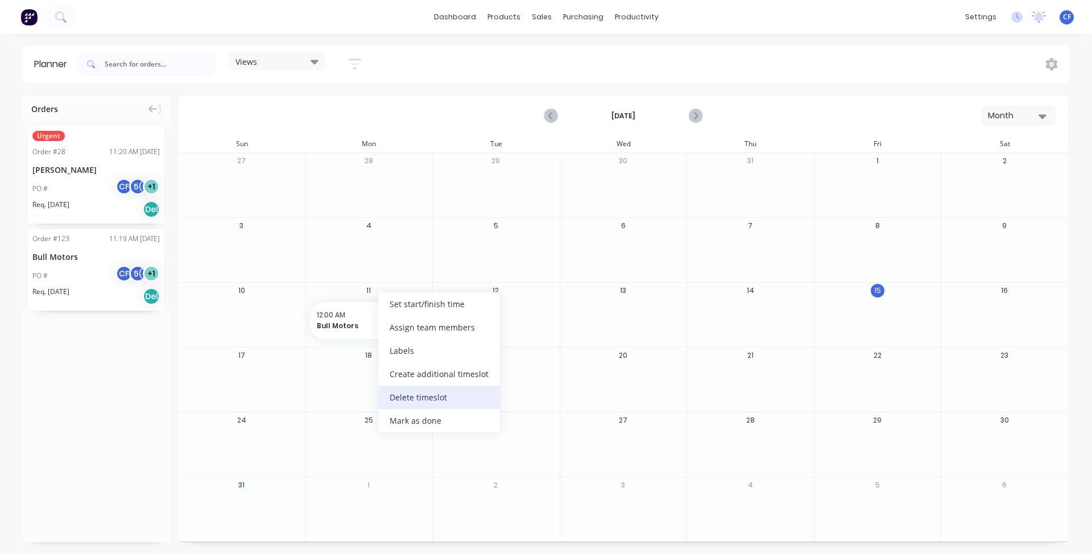
click at [435, 393] on div "Delete timeslot" at bounding box center [439, 396] width 122 height 23
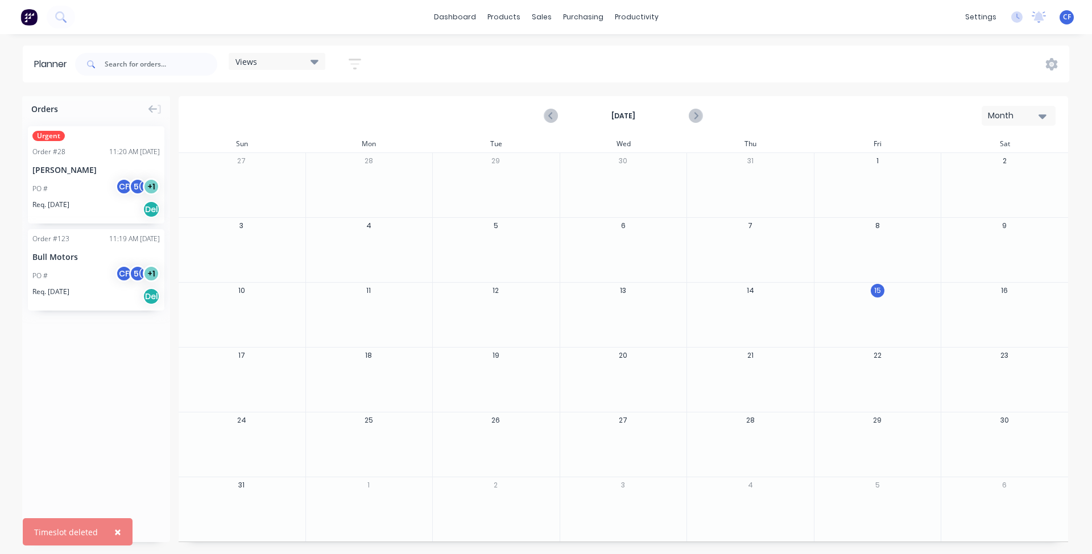
click at [1002, 108] on button "Month" at bounding box center [1018, 116] width 74 height 20
click at [972, 171] on div "Week" at bounding box center [997, 168] width 113 height 23
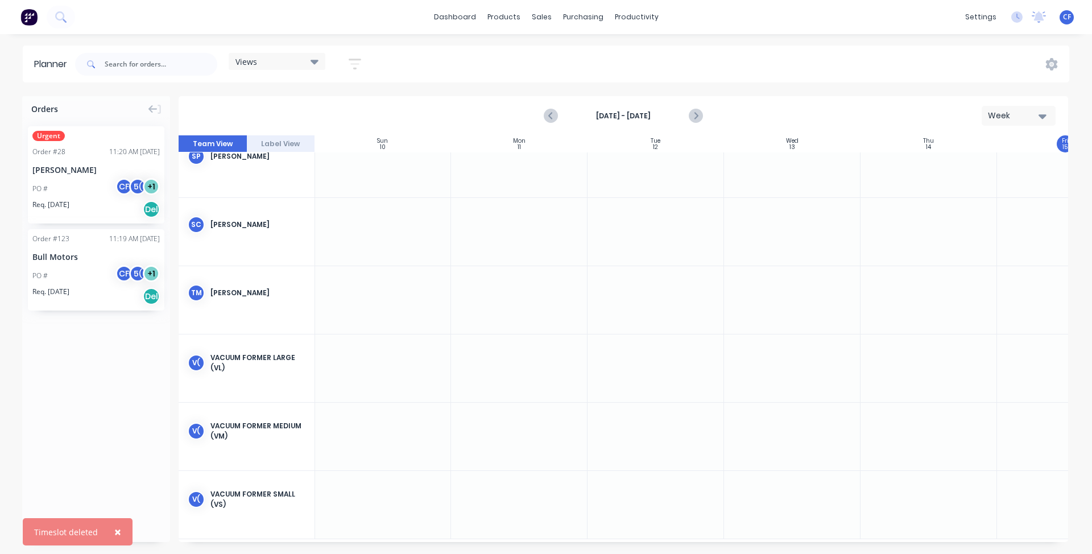
scroll to position [0, 1]
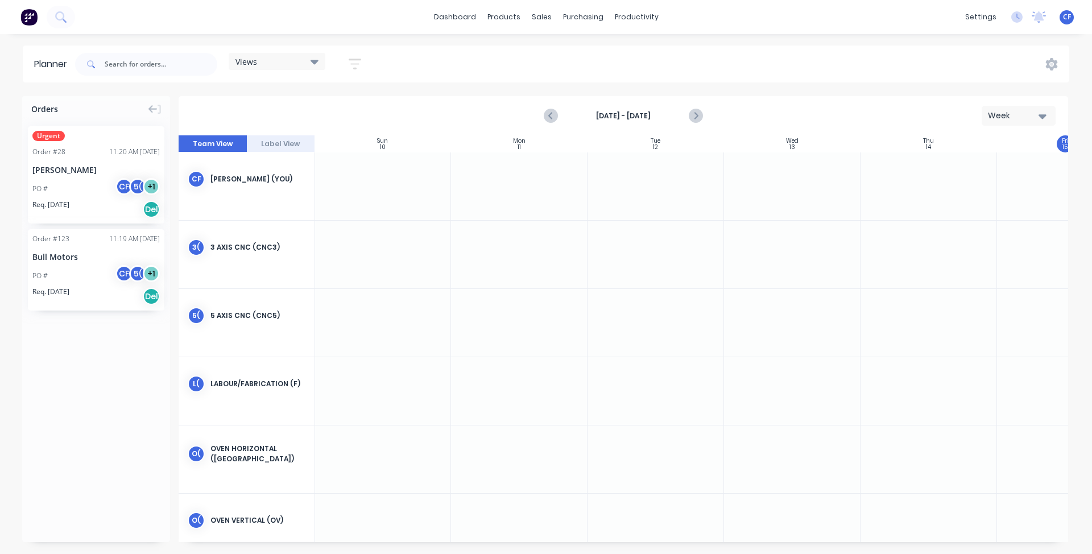
click at [279, 144] on button "Label View" at bounding box center [281, 143] width 68 height 17
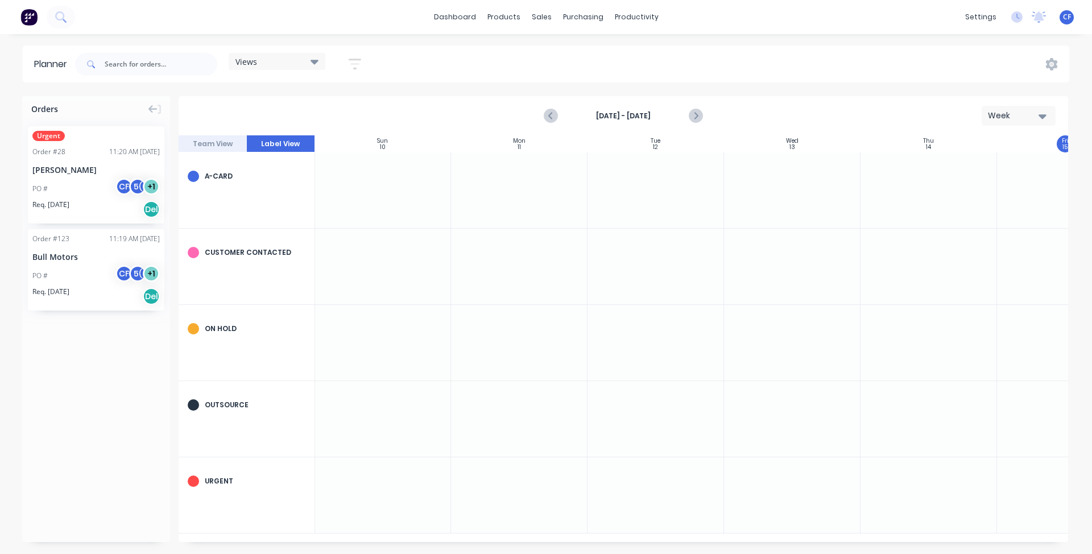
click at [200, 142] on button "Team View" at bounding box center [213, 143] width 68 height 17
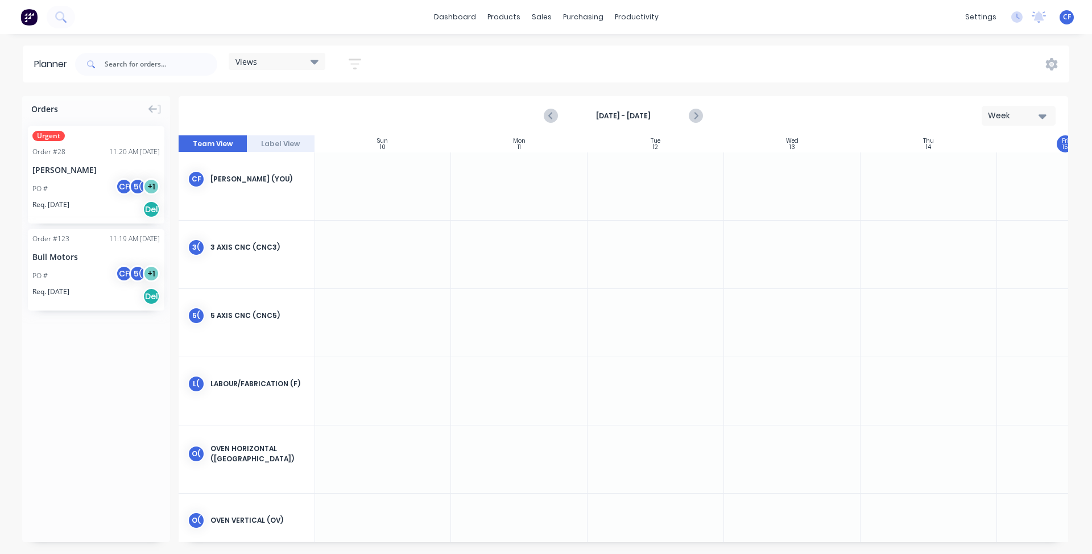
click at [360, 66] on icon "button" at bounding box center [354, 64] width 13 height 14
click at [315, 276] on label at bounding box center [302, 276] width 107 height 17
click at [315, 276] on input at bounding box center [303, 278] width 106 height 22
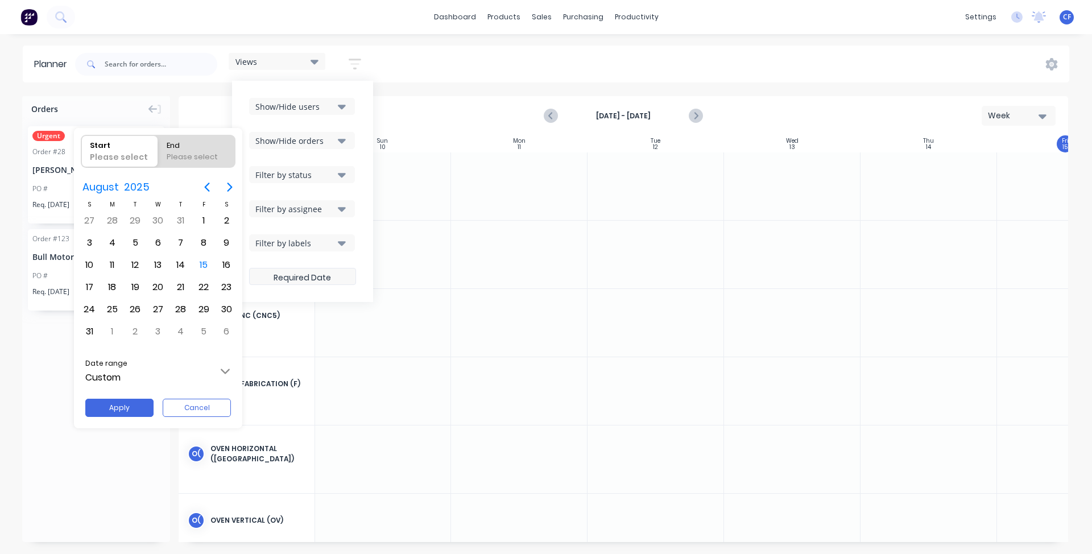
click at [315, 276] on div at bounding box center [545, 277] width 1273 height 736
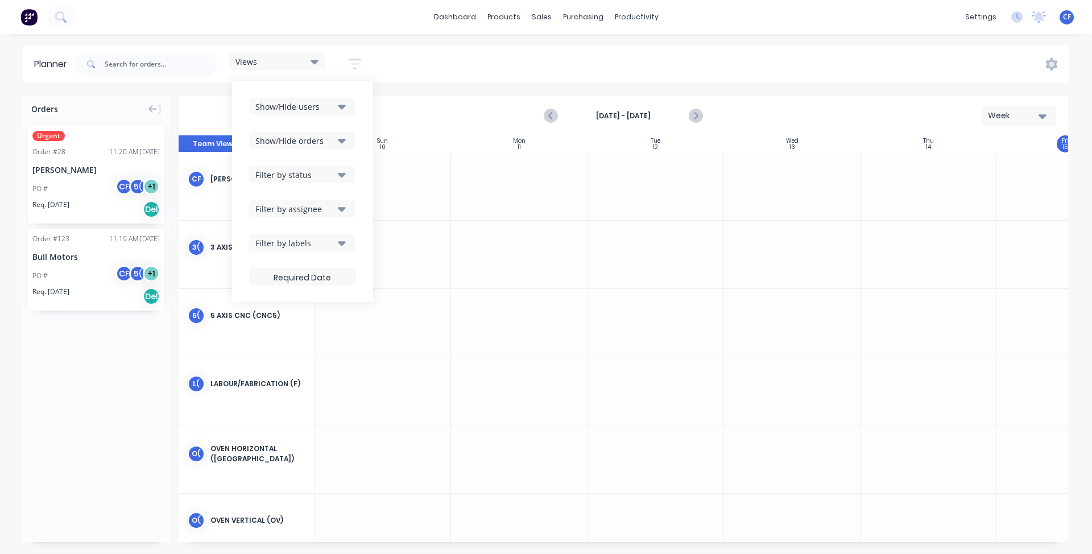
click at [296, 144] on div "Show/Hide orders" at bounding box center [294, 141] width 79 height 12
click at [282, 107] on div "Show/Hide users" at bounding box center [294, 107] width 79 height 12
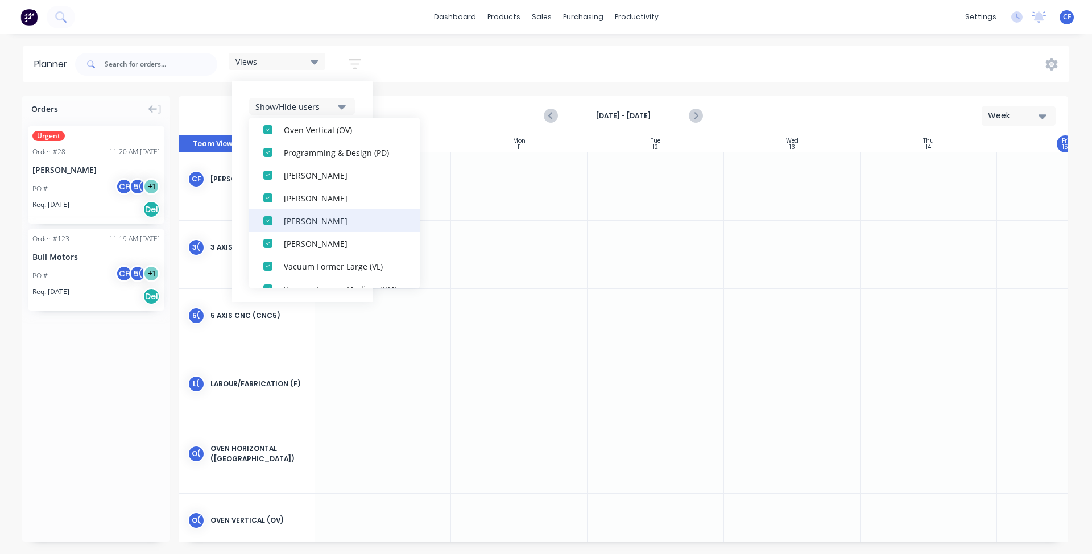
scroll to position [216, 0]
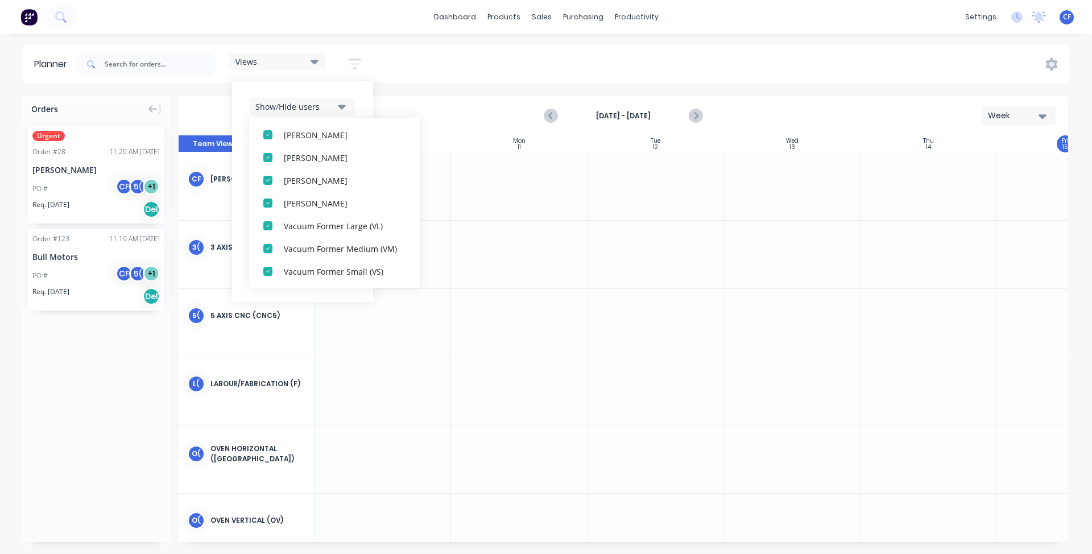
click at [439, 71] on div "Views Save new view None (Default) edit Show/Hide users All Charlotte Ford (You…" at bounding box center [571, 64] width 996 height 34
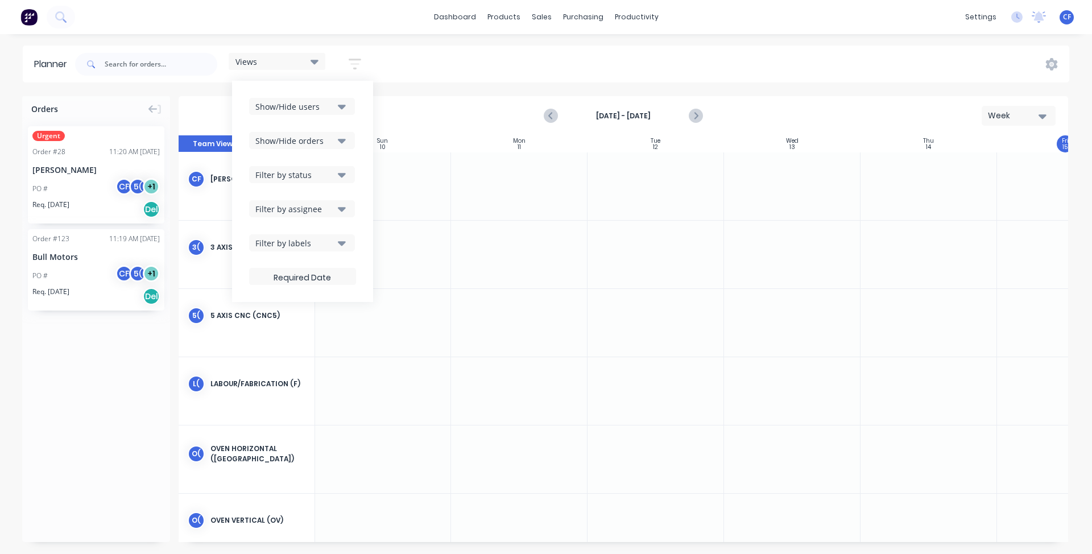
click at [483, 60] on div "Views Save new view None (Default) edit Show/Hide users Show/Hide orders Filter…" at bounding box center [571, 64] width 996 height 34
click at [403, 305] on div at bounding box center [382, 323] width 136 height 68
drag, startPoint x: 107, startPoint y: 284, endPoint x: 406, endPoint y: 341, distance: 303.8
click at [451, 317] on div at bounding box center [519, 323] width 136 height 68
drag, startPoint x: 447, startPoint y: 319, endPoint x: 661, endPoint y: 328, distance: 214.0
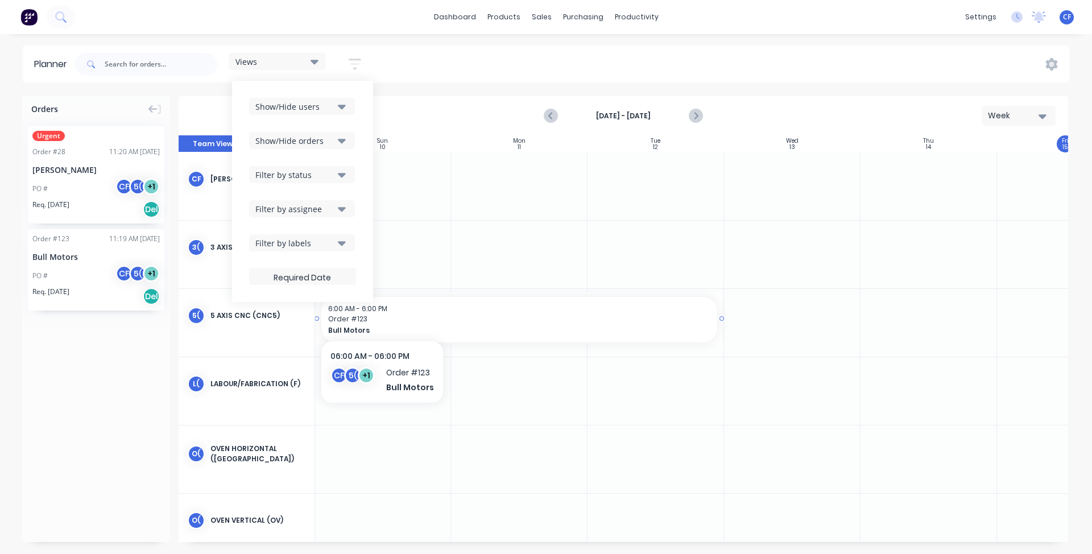
click at [380, 315] on span "Order # 123" at bounding box center [519, 319] width 382 height 10
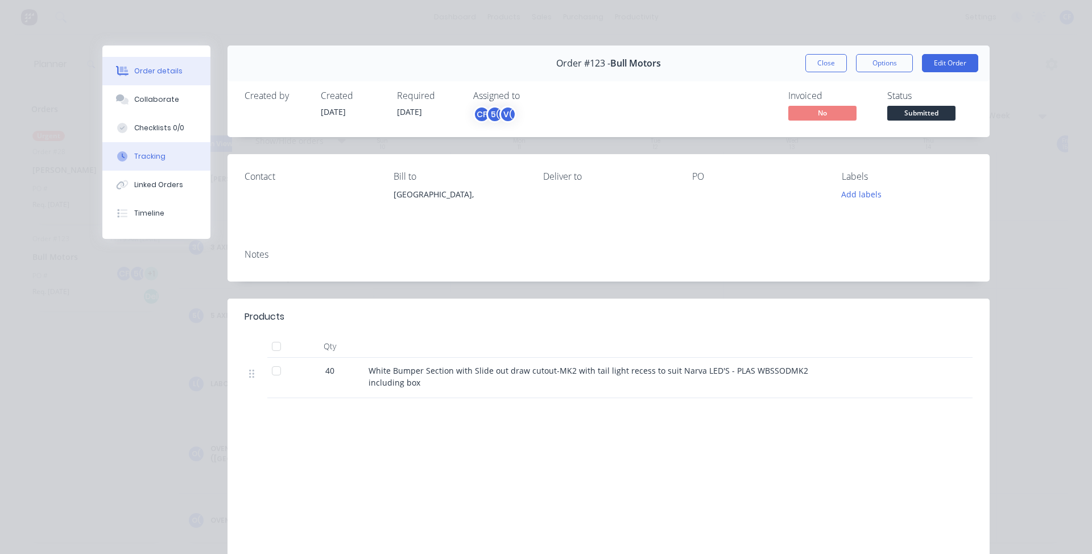
click at [128, 162] on button "Tracking" at bounding box center [156, 156] width 108 height 28
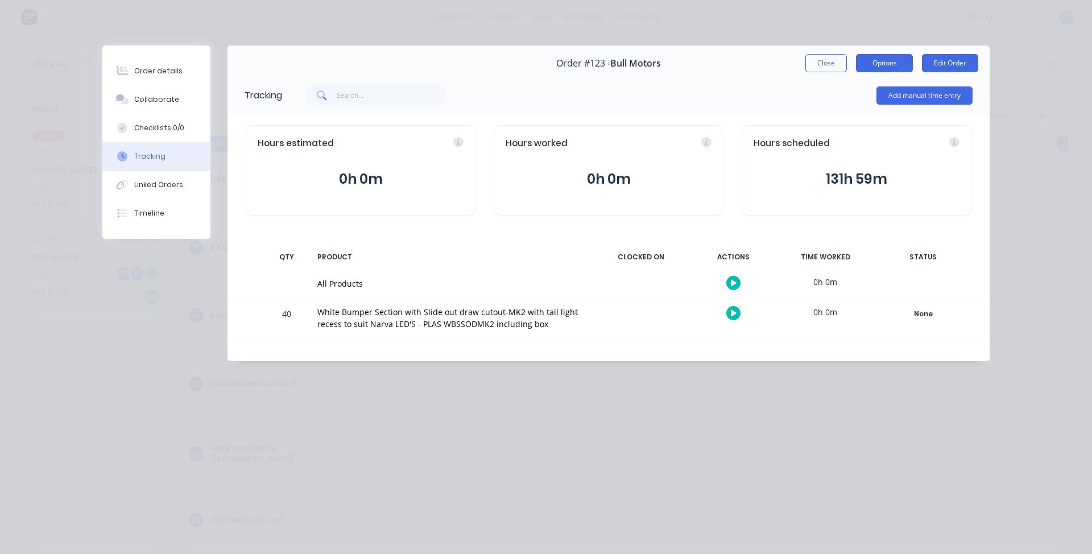
click at [869, 63] on button "Options" at bounding box center [884, 63] width 57 height 18
click at [649, 78] on div "Add manual time entry" at bounding box center [627, 95] width 690 height 34
click at [826, 71] on button "Close" at bounding box center [826, 63] width 42 height 18
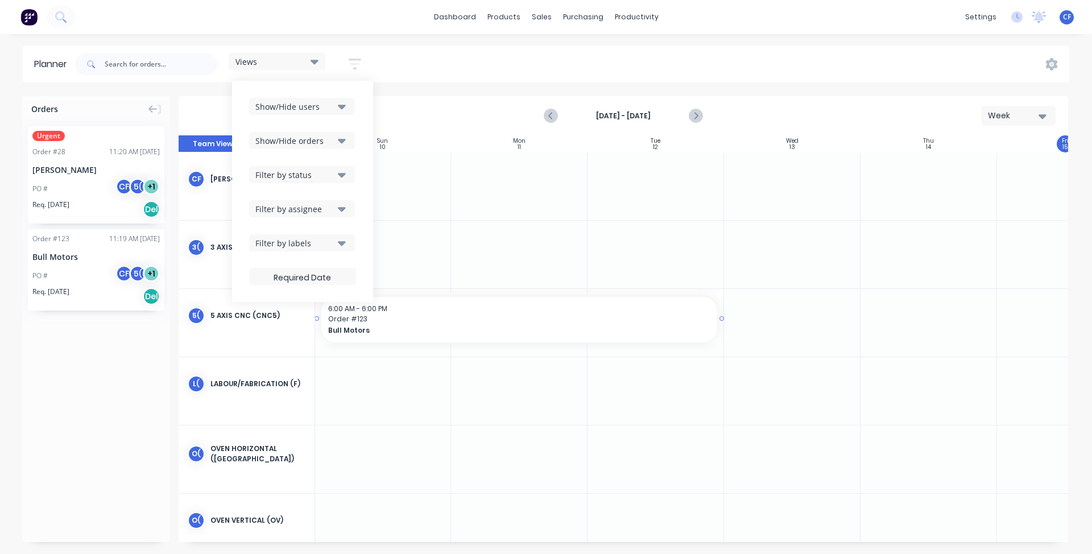
click at [588, 342] on div "6:00 AM - 6:00 PM Order # 123 Bull Motors" at bounding box center [519, 319] width 396 height 45
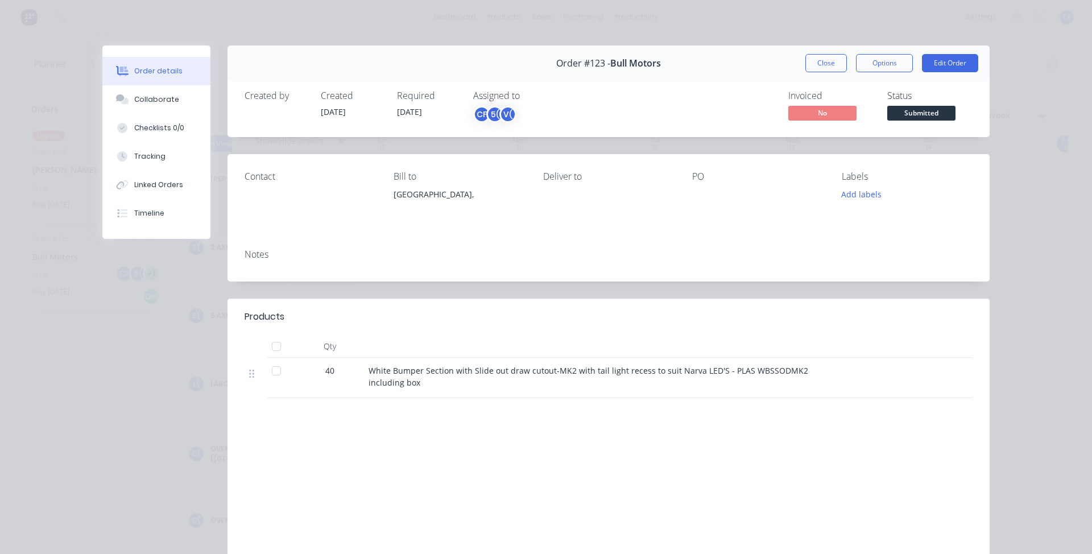
click at [819, 74] on div "Order #123 - Bull Motors Close Options Edit Order" at bounding box center [608, 63] width 762 height 36
click at [812, 75] on div "Order #123 - Bull Motors Close Options Edit Order" at bounding box center [608, 63] width 762 height 36
click at [795, 52] on div "Order #123 - Bull Motors Close Options Edit Order" at bounding box center [608, 63] width 762 height 36
click at [805, 59] on button "Close" at bounding box center [826, 63] width 42 height 18
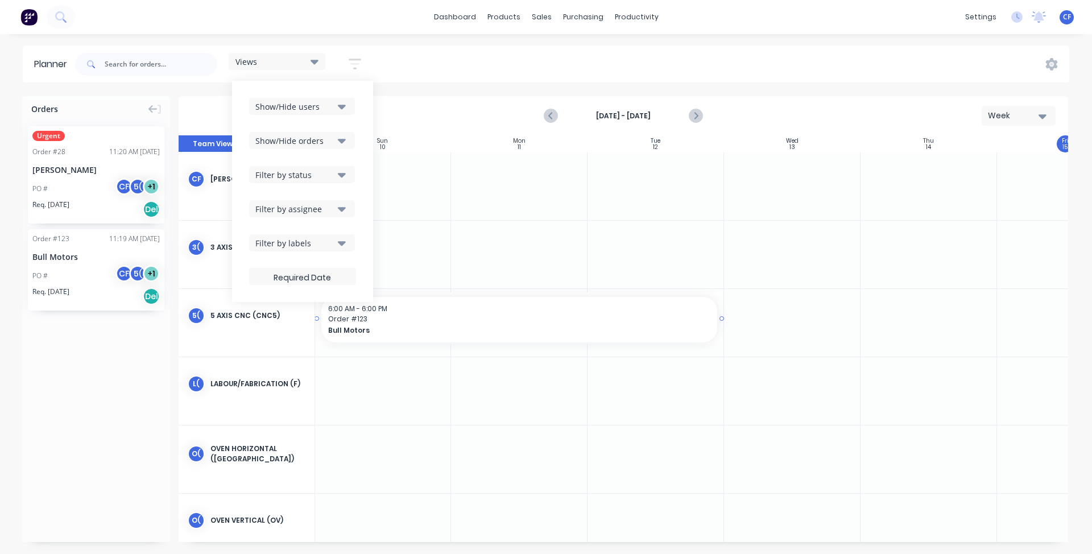
click at [405, 302] on div "6:00 AM - 6:00 PM Order # 123 Bull Motors" at bounding box center [519, 319] width 396 height 45
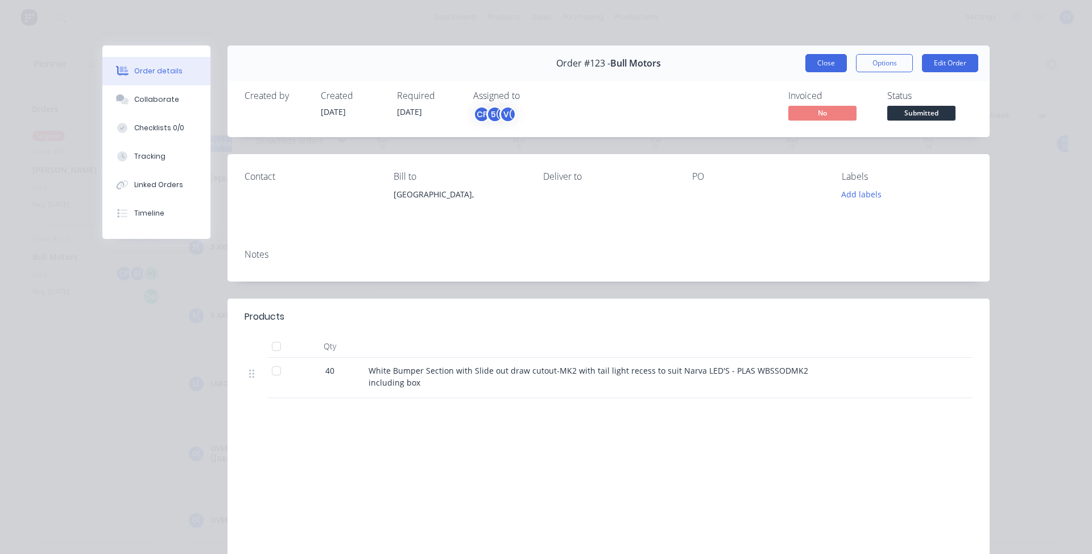
click at [831, 57] on button "Close" at bounding box center [826, 63] width 42 height 18
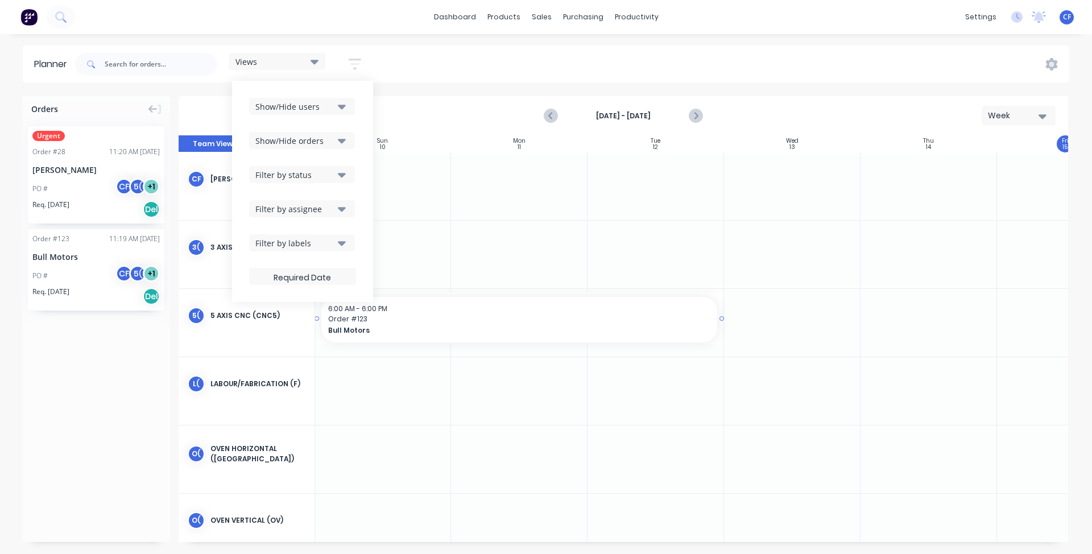
click at [628, 314] on span "Order # 123" at bounding box center [519, 319] width 382 height 10
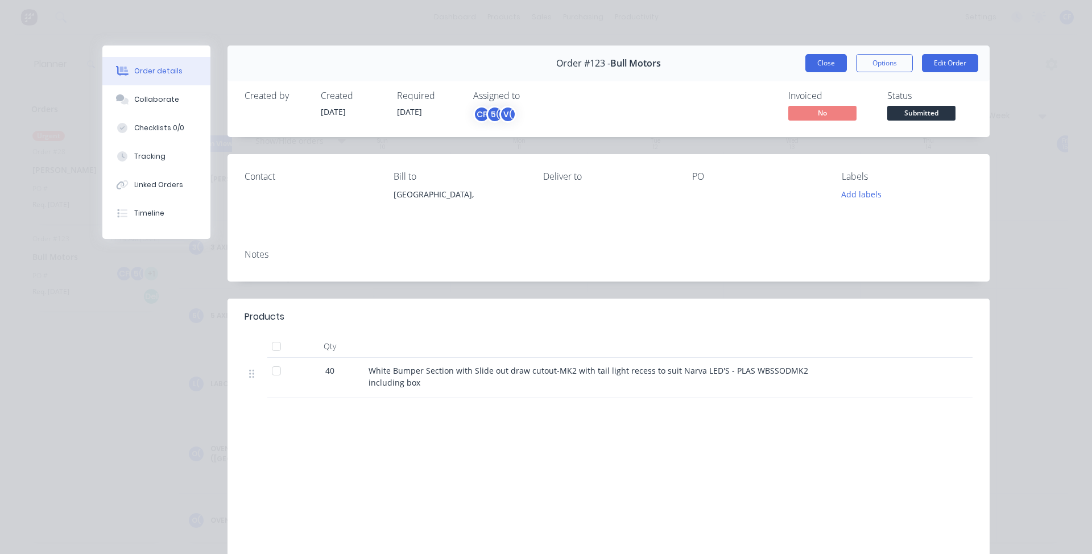
click at [817, 70] on button "Close" at bounding box center [826, 63] width 42 height 18
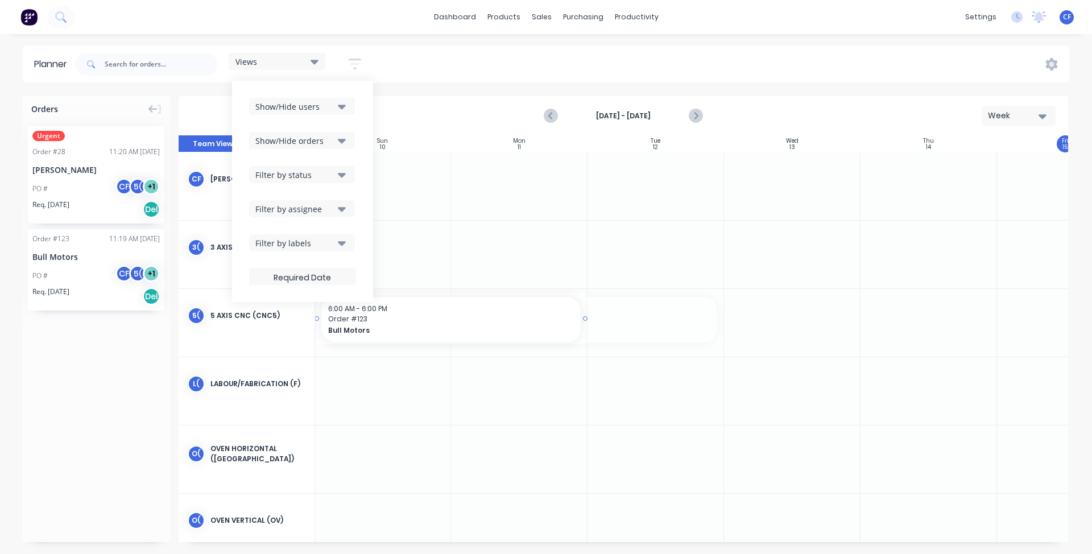
drag, startPoint x: 721, startPoint y: 317, endPoint x: 536, endPoint y: 327, distance: 186.2
click at [658, 345] on div at bounding box center [655, 323] width 136 height 68
click at [524, 237] on div at bounding box center [519, 255] width 136 height 68
click at [989, 121] on div "Week" at bounding box center [1013, 116] width 52 height 12
click at [969, 139] on div "Day" at bounding box center [997, 146] width 113 height 23
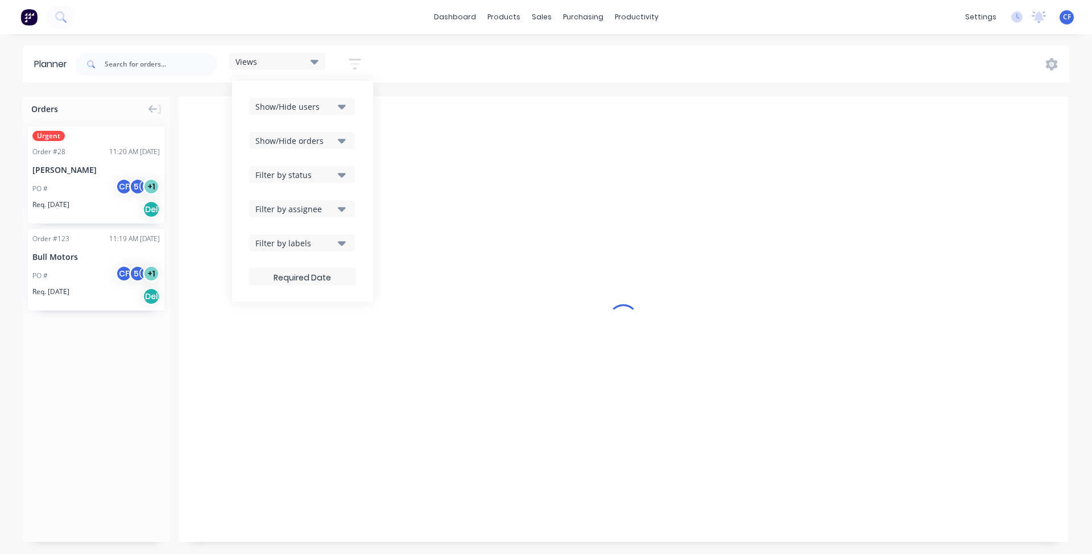
scroll to position [0, 1435]
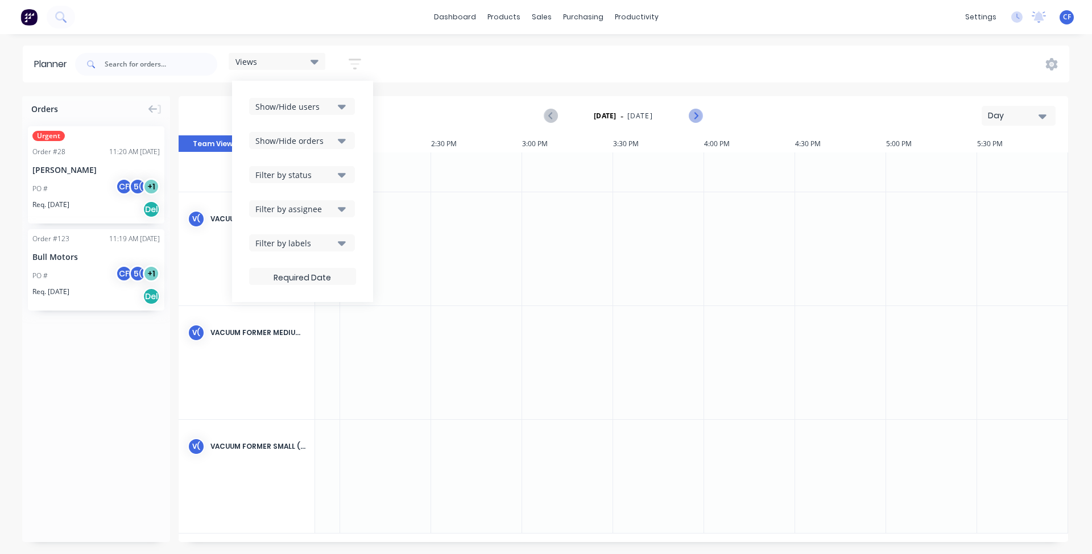
click at [699, 116] on icon "Next page" at bounding box center [695, 116] width 14 height 14
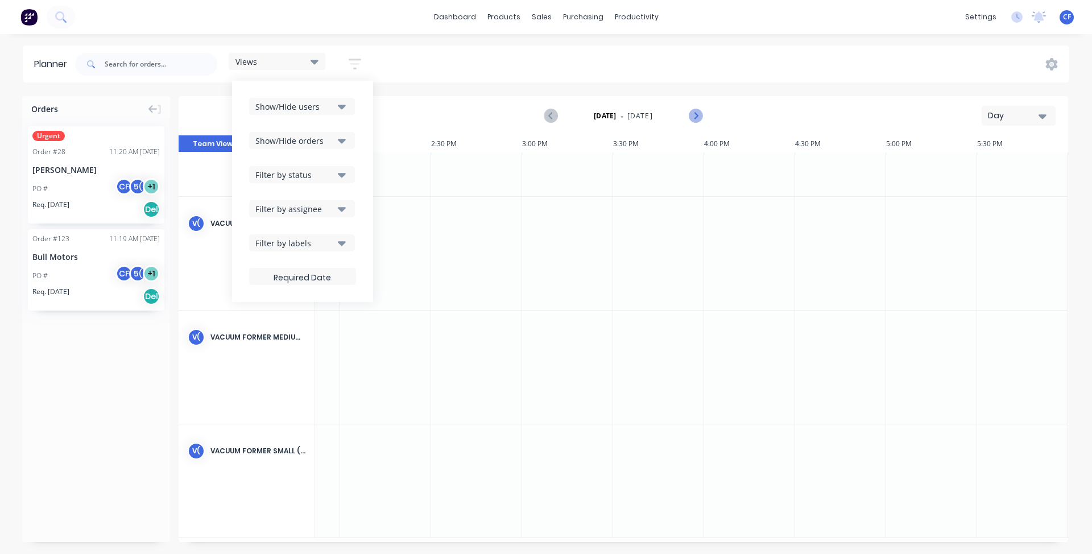
click at [699, 116] on icon "Next page" at bounding box center [695, 116] width 14 height 14
click at [424, 87] on div "Planner Views Save new view None (Default) edit Show/Hide users Show/Hide order…" at bounding box center [546, 299] width 1092 height 508
click at [289, 62] on div "Views" at bounding box center [276, 61] width 83 height 10
click at [297, 59] on div "Views" at bounding box center [276, 61] width 83 height 10
click at [443, 91] on div "Planner Views Save new view None (Default) edit Show/Hide users Show/Hide order…" at bounding box center [546, 299] width 1092 height 508
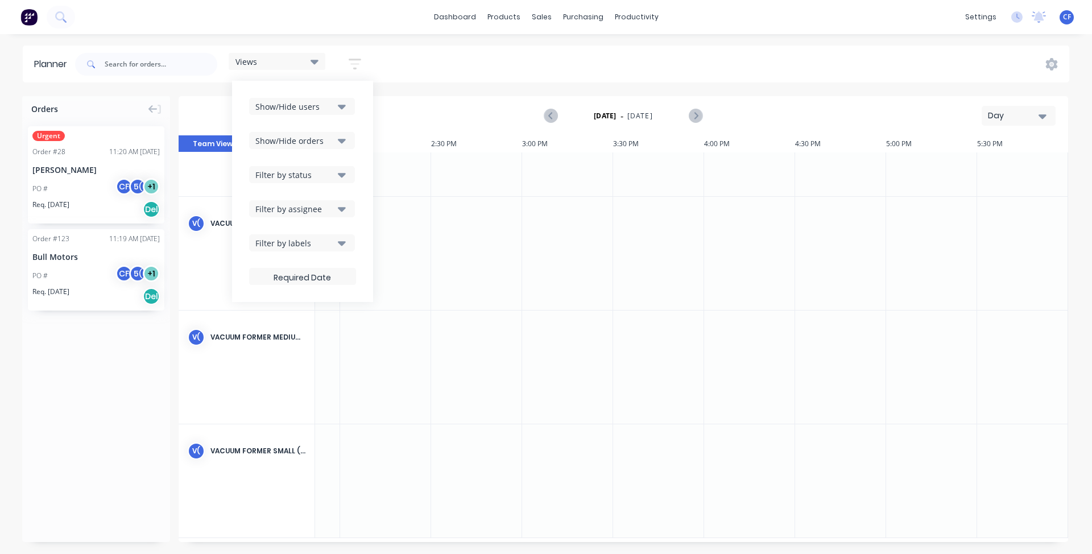
click at [313, 63] on icon at bounding box center [314, 61] width 8 height 13
click at [364, 67] on button "button" at bounding box center [355, 64] width 36 height 22
click at [355, 62] on icon "button" at bounding box center [354, 64] width 13 height 14
click at [361, 64] on icon "button" at bounding box center [354, 64] width 13 height 14
click at [401, 269] on div at bounding box center [385, 253] width 91 height 113
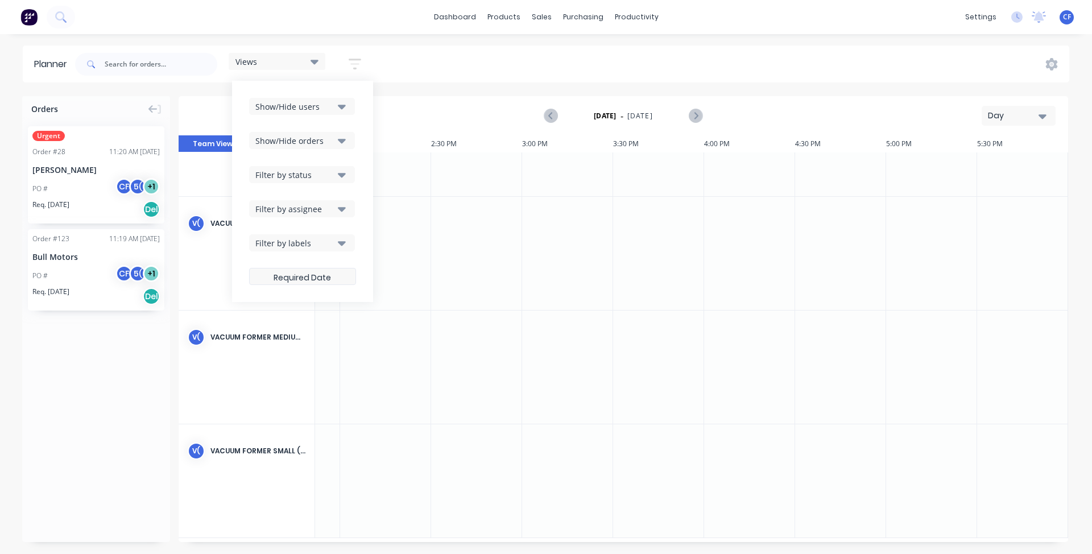
click at [312, 282] on label at bounding box center [302, 276] width 107 height 17
click at [312, 282] on input at bounding box center [303, 278] width 106 height 22
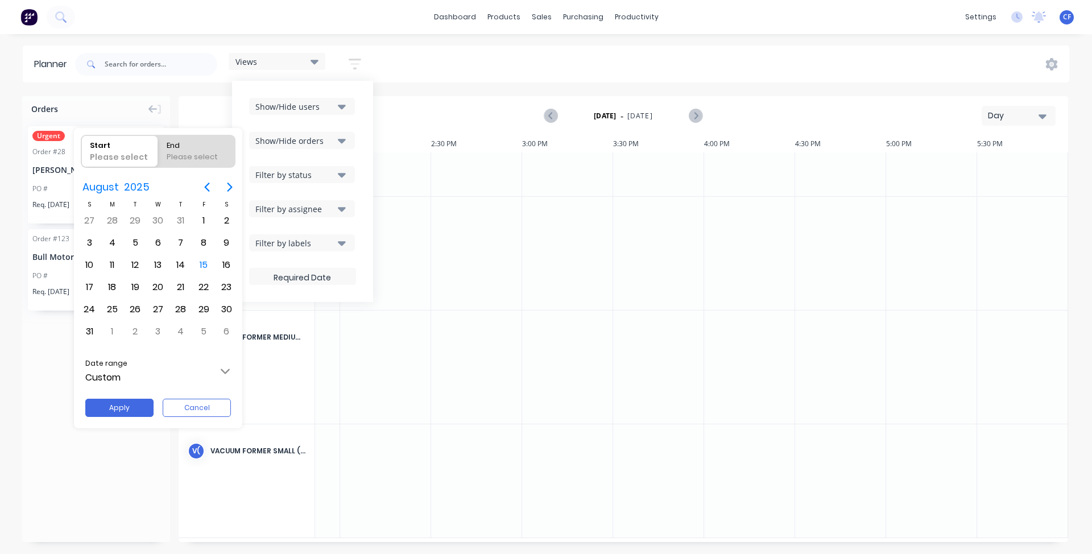
click at [327, 283] on div at bounding box center [545, 277] width 1273 height 736
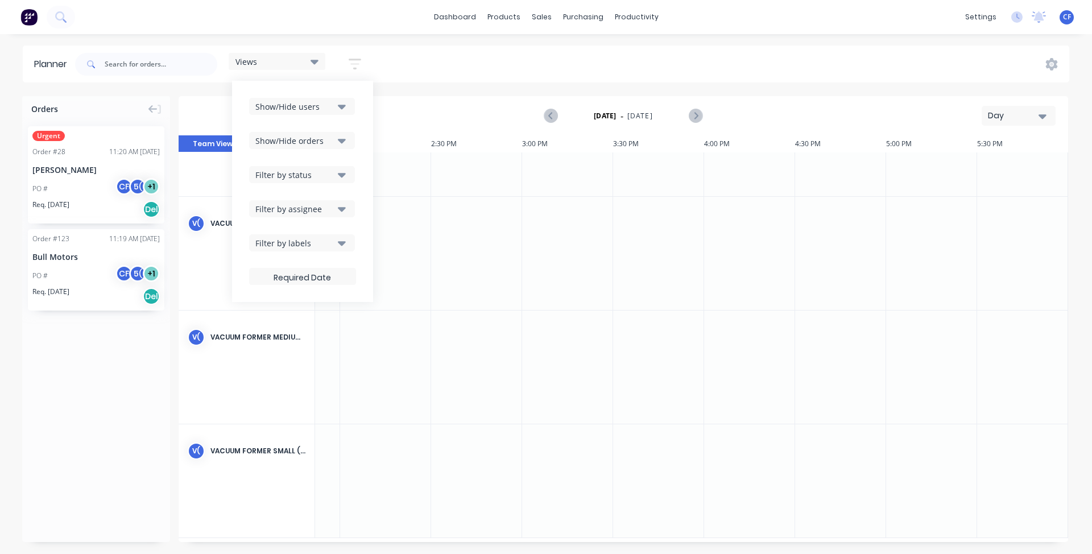
click at [306, 340] on div "V( Vacuum Former Medium (VM)" at bounding box center [247, 336] width 136 height 53
click at [360, 396] on div at bounding box center [385, 366] width 91 height 113
click at [355, 60] on icon "button" at bounding box center [354, 64] width 13 height 11
click at [210, 63] on input "text" at bounding box center [161, 64] width 113 height 23
click at [589, 9] on div "purchasing" at bounding box center [583, 17] width 52 height 17
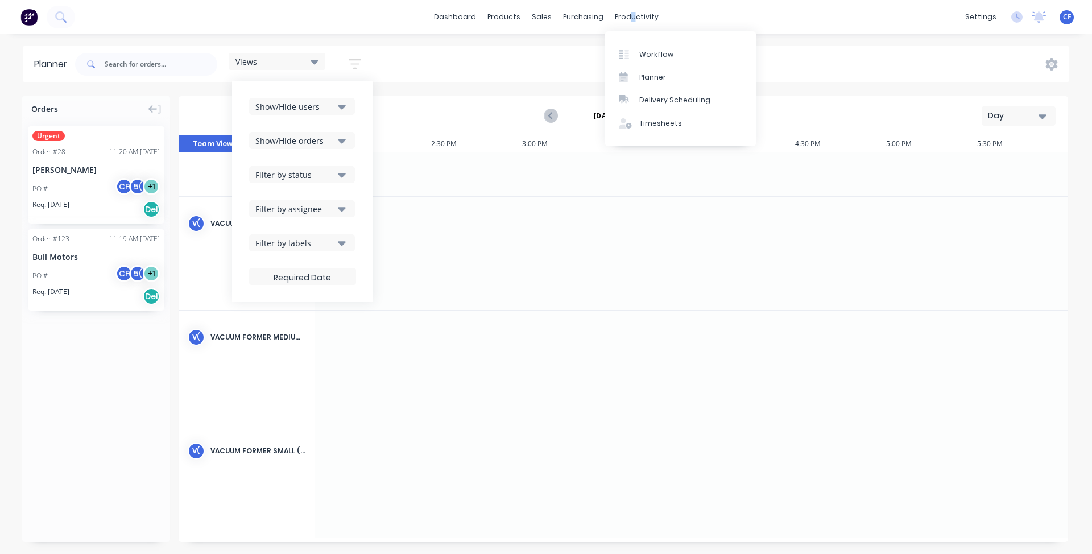
drag, startPoint x: 628, startPoint y: 17, endPoint x: 635, endPoint y: 41, distance: 25.0
click at [628, 19] on div "productivity" at bounding box center [636, 17] width 55 height 17
click at [639, 98] on div "Delivery Scheduling" at bounding box center [674, 100] width 71 height 10
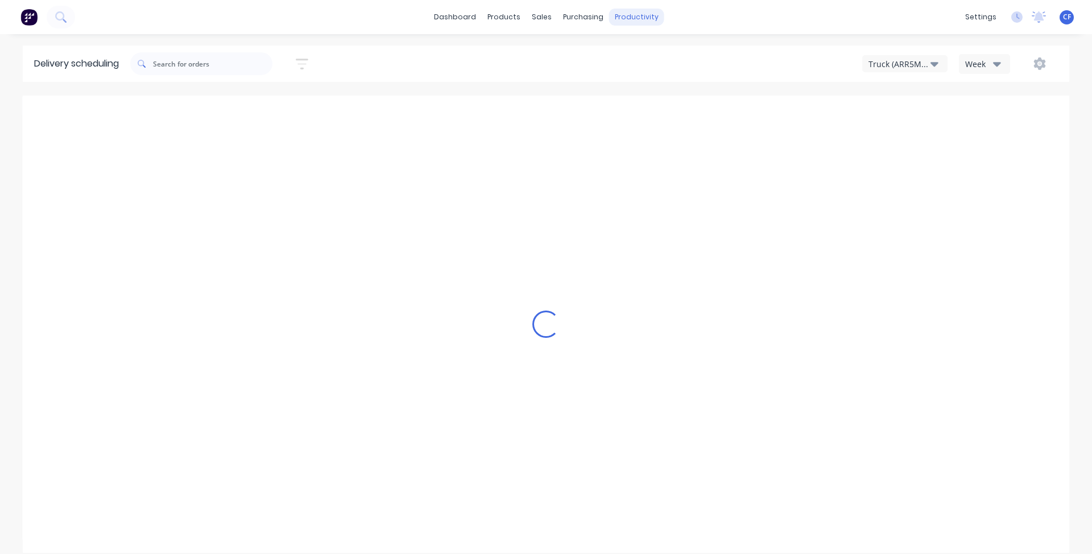
click at [629, 16] on div "productivity" at bounding box center [636, 17] width 55 height 17
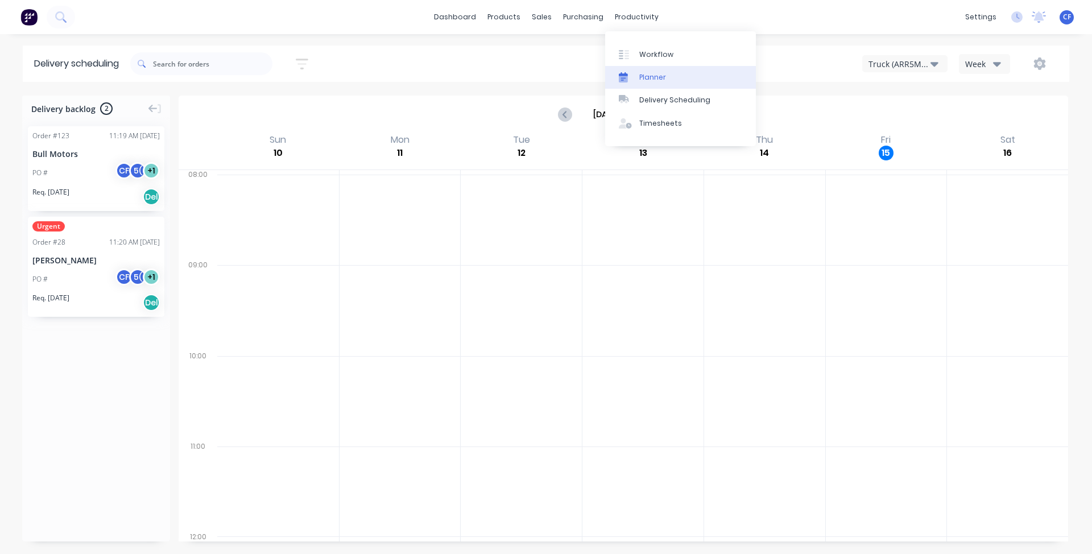
click at [636, 73] on link "Planner" at bounding box center [680, 77] width 151 height 23
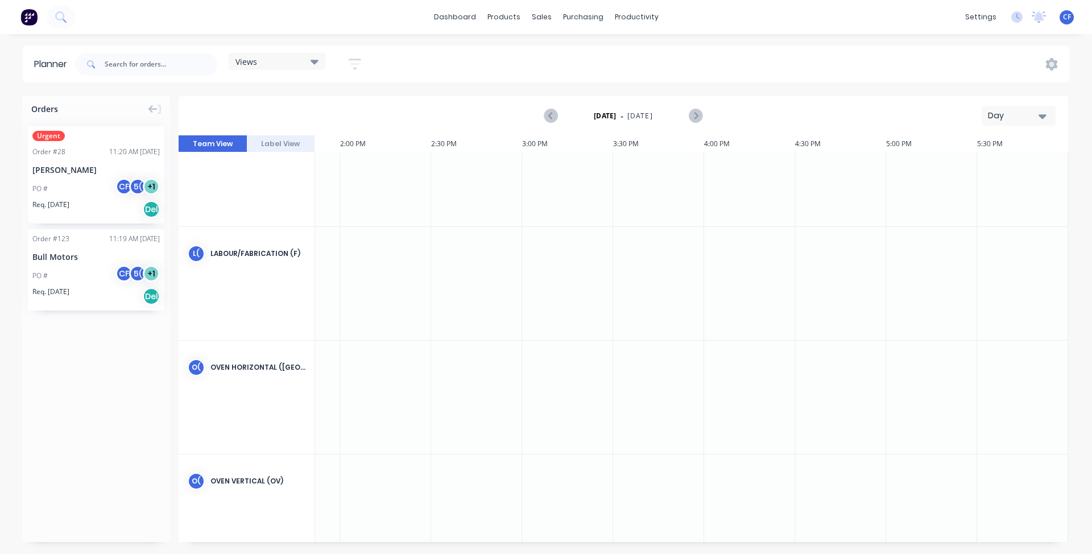
scroll to position [0, 1435]
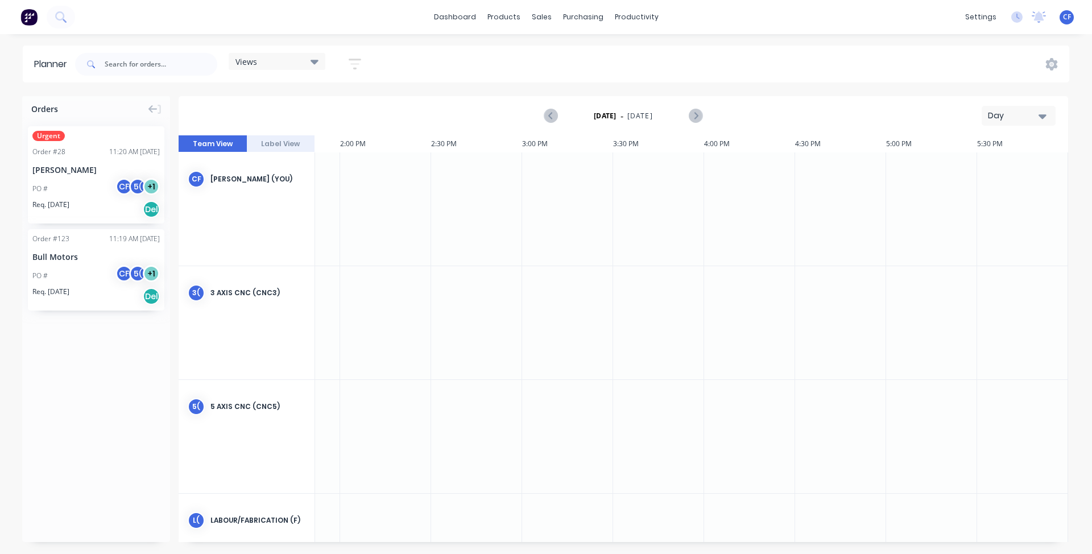
drag, startPoint x: 686, startPoint y: 542, endPoint x: 801, endPoint y: 531, distance: 115.9
click at [801, 531] on div "2:55 PM 4:30 PM 15 Fri Friday, August 15, 2025 9:30 AM 10:00 AM 10:30 AM 11:00 …" at bounding box center [623, 338] width 889 height 406
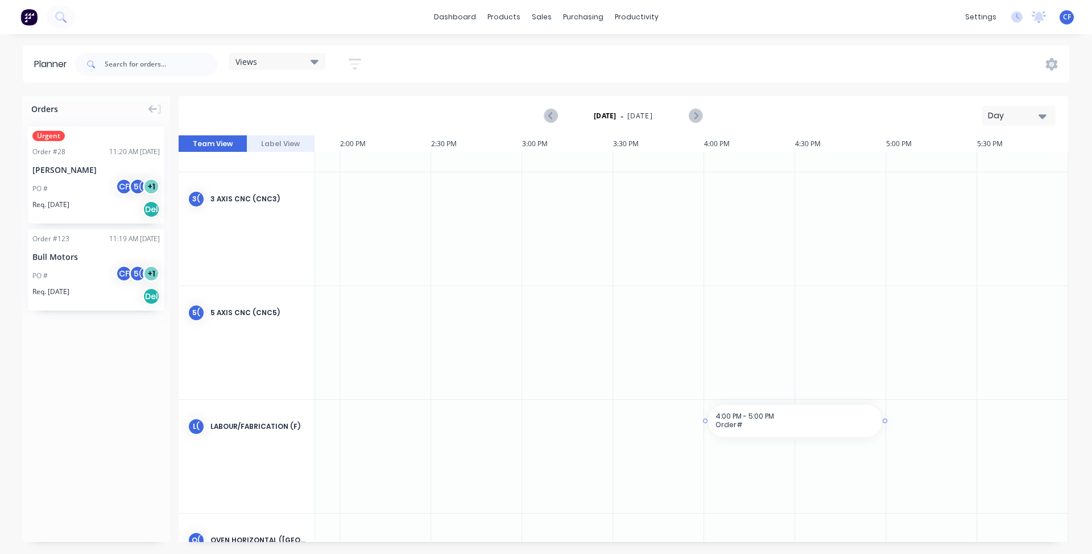
scroll to position [115, 1435]
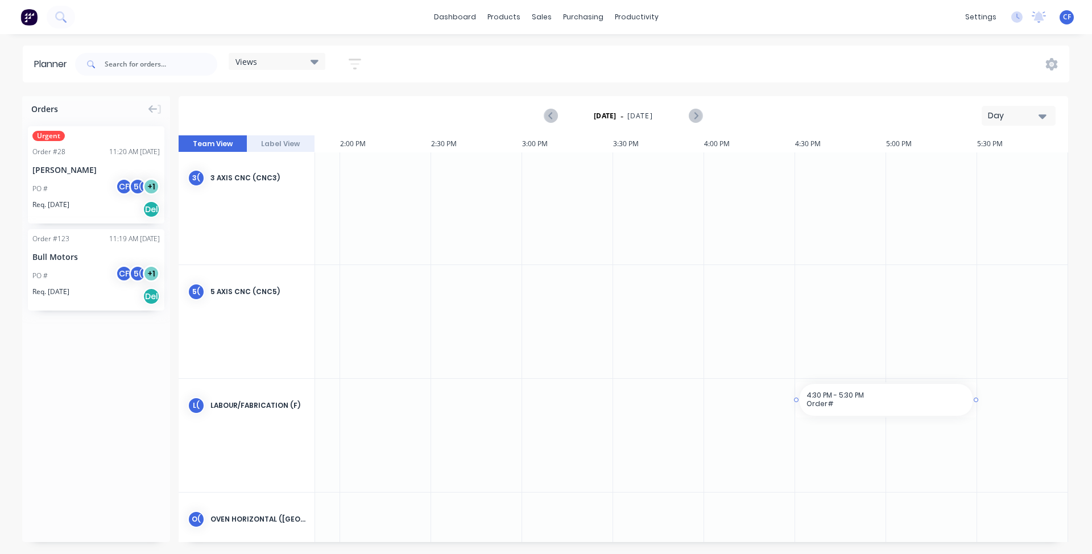
drag, startPoint x: 818, startPoint y: 535, endPoint x: 893, endPoint y: 396, distance: 158.2
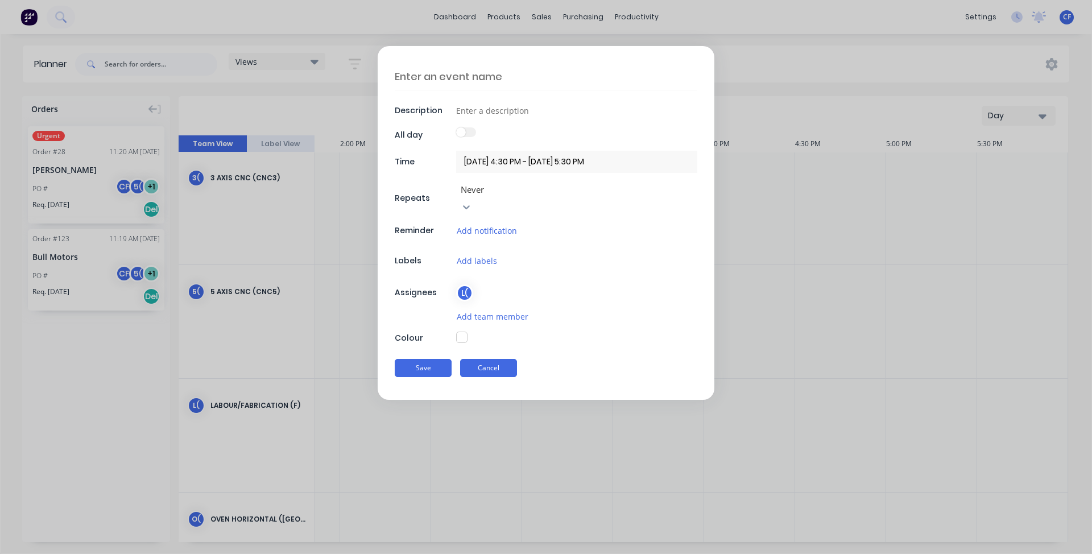
click at [496, 359] on button "Cancel" at bounding box center [488, 368] width 57 height 18
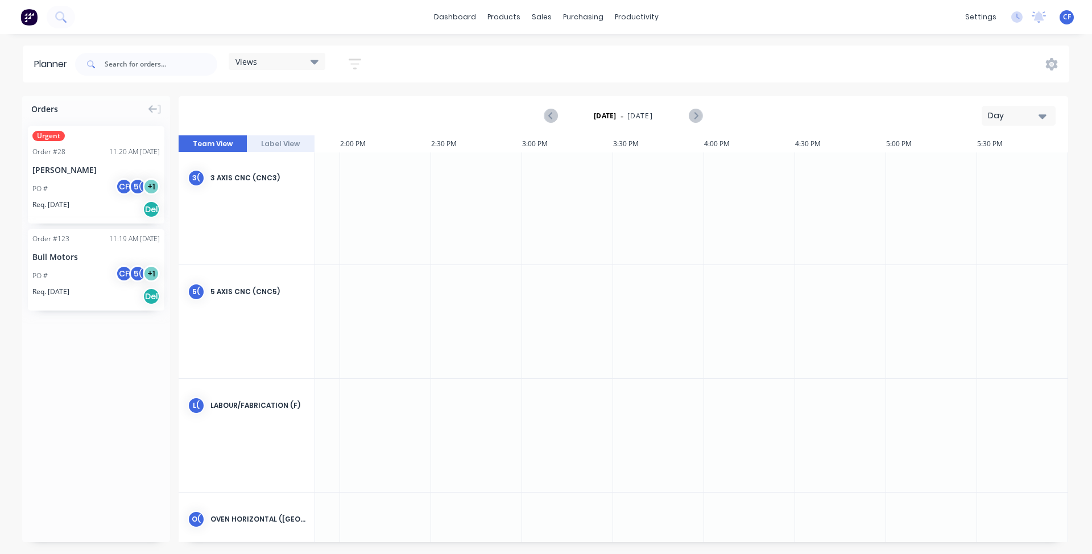
click at [751, 396] on div at bounding box center [749, 435] width 91 height 113
drag, startPoint x: 722, startPoint y: 396, endPoint x: 741, endPoint y: 433, distance: 42.2
click at [741, 433] on div at bounding box center [749, 435] width 91 height 113
drag, startPoint x: 683, startPoint y: 387, endPoint x: 753, endPoint y: 406, distance: 72.4
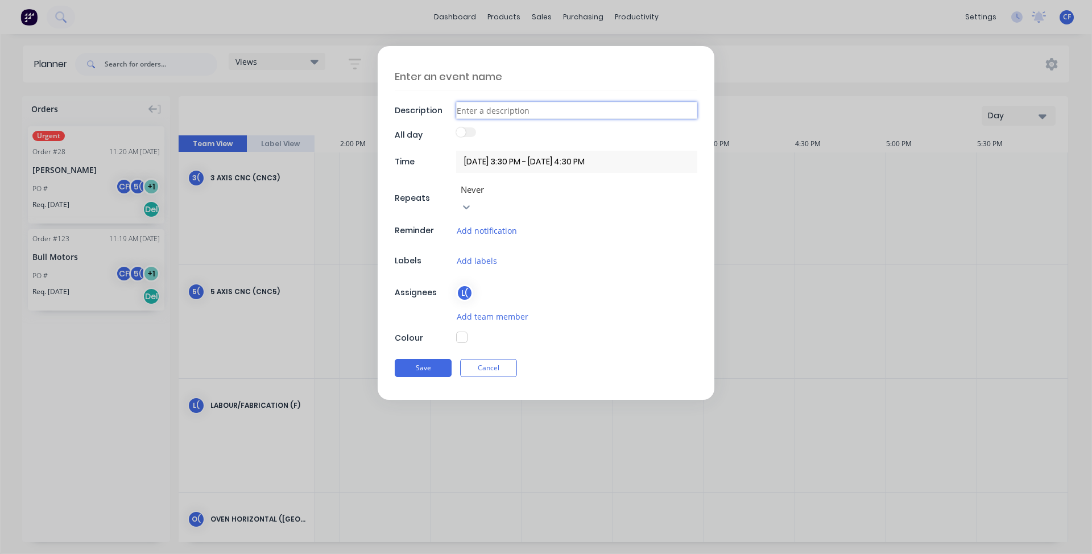
click at [465, 115] on input at bounding box center [576, 110] width 241 height 17
click at [549, 128] on div at bounding box center [576, 134] width 241 height 15
click at [487, 132] on div at bounding box center [576, 134] width 241 height 15
click at [463, 132] on span at bounding box center [461, 132] width 10 height 10
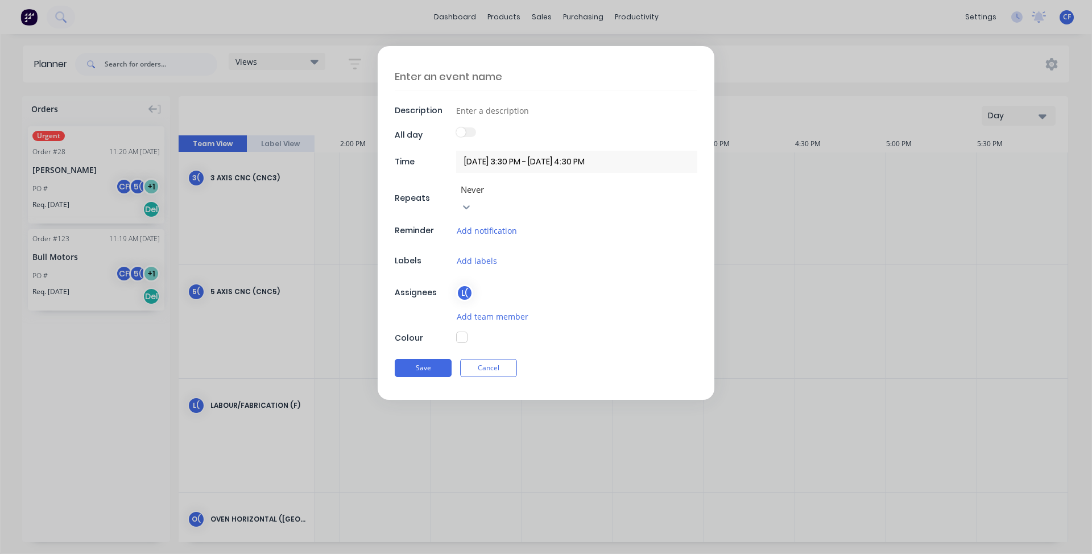
click at [465, 131] on span at bounding box center [461, 132] width 10 height 10
click at [484, 115] on input at bounding box center [576, 110] width 241 height 17
click at [485, 353] on div "Save Cancel" at bounding box center [546, 368] width 302 height 30
click at [490, 359] on button "Cancel" at bounding box center [488, 368] width 57 height 18
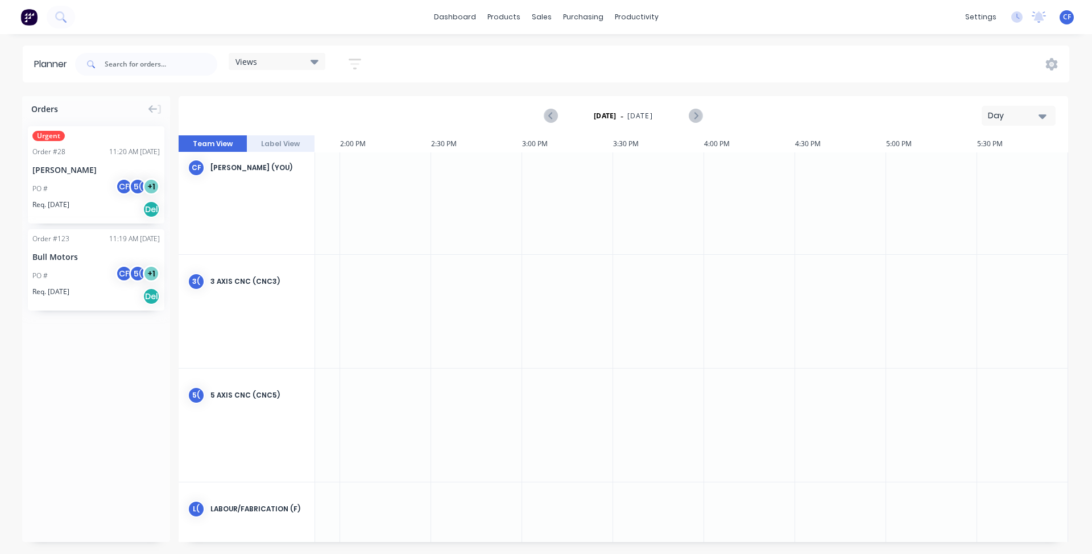
scroll to position [0, 1435]
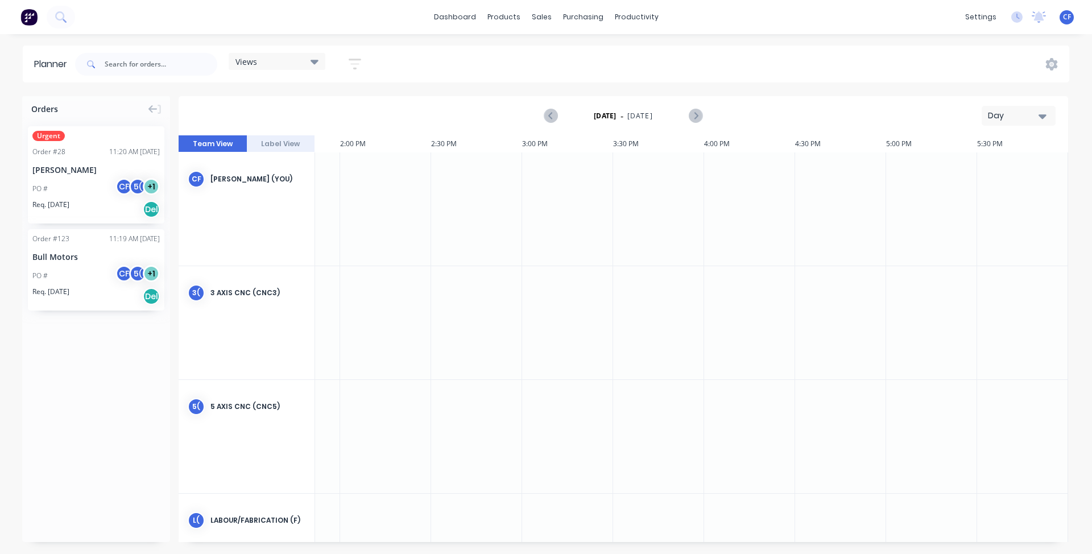
click at [1055, 71] on div "Views Save new view None (Default) edit Show/Hide users Show/Hide orders Filter…" at bounding box center [571, 64] width 996 height 34
drag, startPoint x: 1022, startPoint y: 108, endPoint x: 1026, endPoint y: 114, distance: 6.6
click at [1026, 114] on button "Day" at bounding box center [1018, 116] width 74 height 20
click at [1003, 167] on div "Week" at bounding box center [997, 168] width 113 height 23
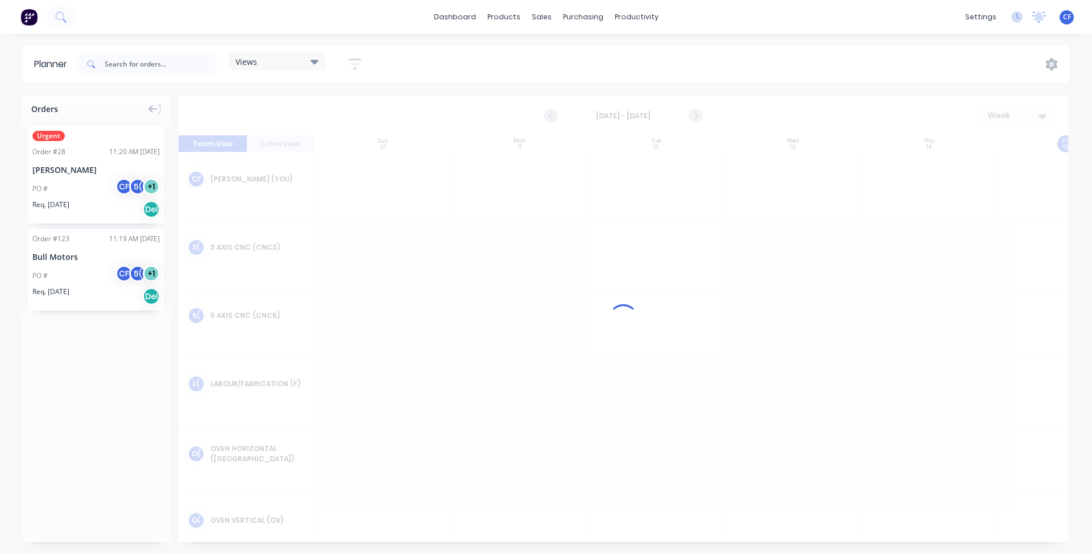
scroll to position [0, 1]
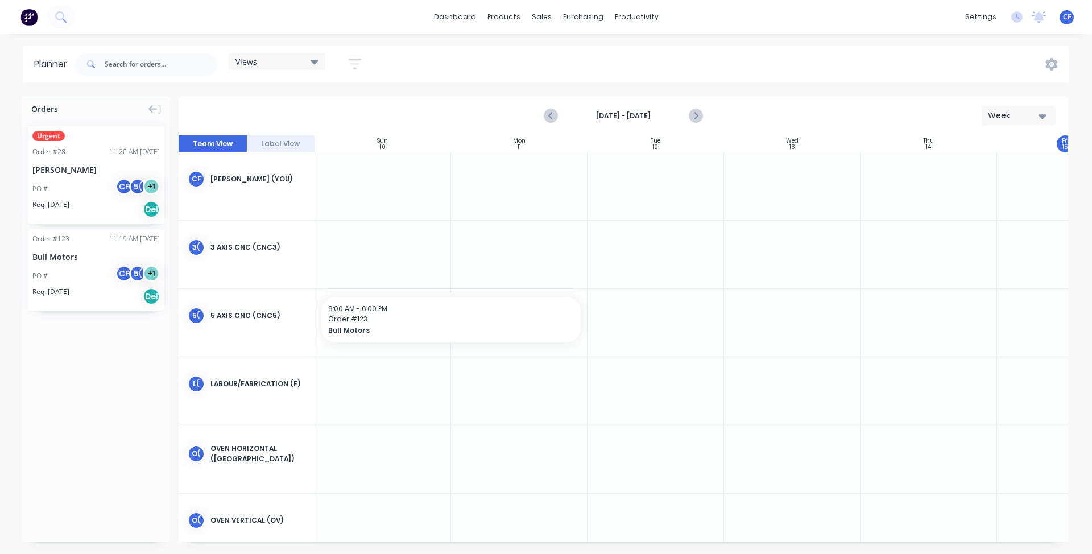
click at [1044, 111] on icon "button" at bounding box center [1042, 116] width 8 height 13
click at [993, 146] on div "Day" at bounding box center [997, 146] width 113 height 23
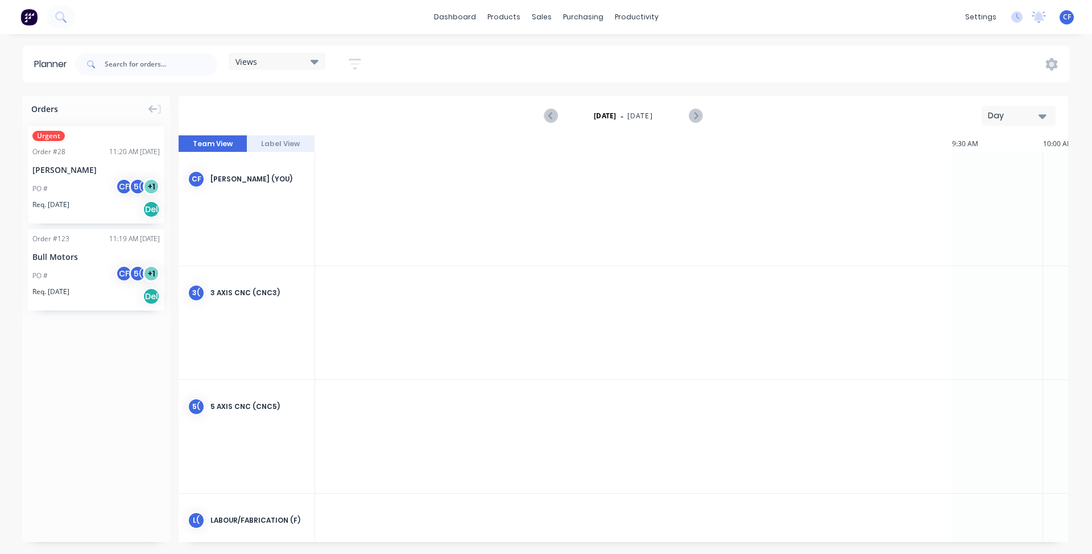
scroll to position [0, 1435]
click at [558, 115] on icon "Previous page" at bounding box center [551, 116] width 14 height 14
click at [553, 115] on icon "Previous page" at bounding box center [551, 116] width 14 height 14
click at [553, 114] on icon "Previous page" at bounding box center [551, 116] width 14 height 14
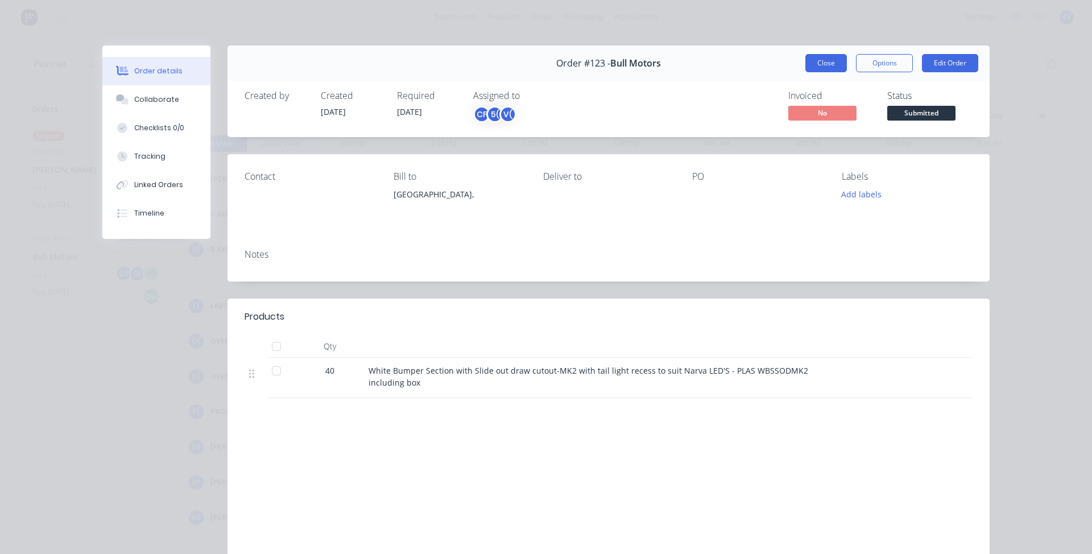
click at [827, 63] on button "Close" at bounding box center [826, 63] width 42 height 18
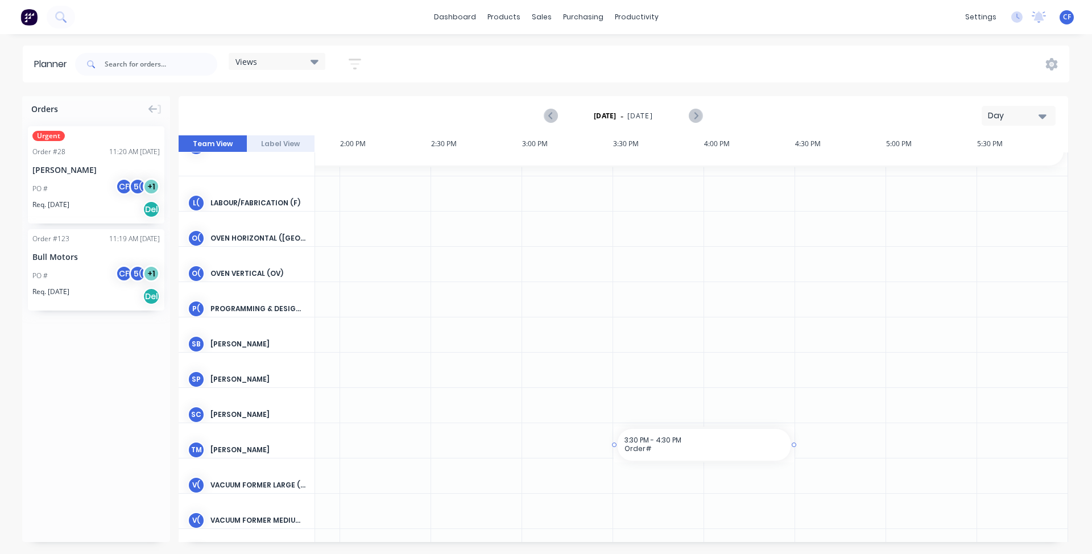
scroll to position [121, 1435]
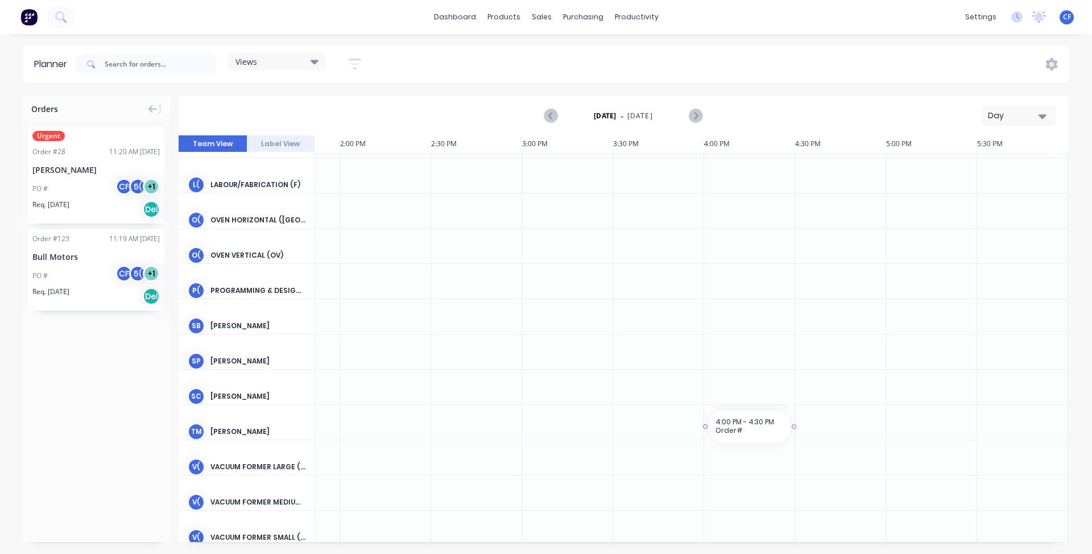
drag, startPoint x: 745, startPoint y: 537, endPoint x: 785, endPoint y: 377, distance: 164.8
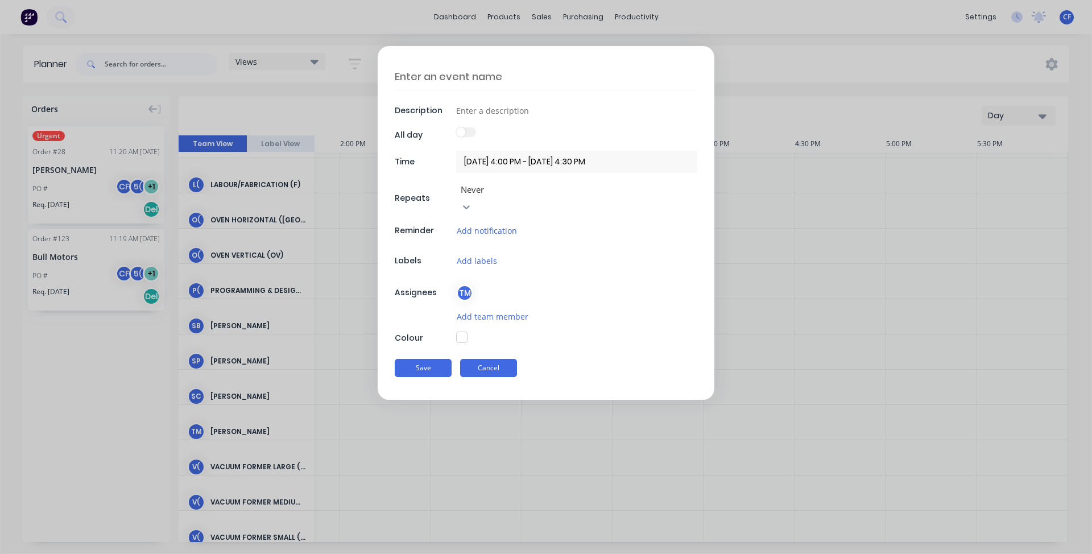
click at [508, 359] on button "Cancel" at bounding box center [488, 368] width 57 height 18
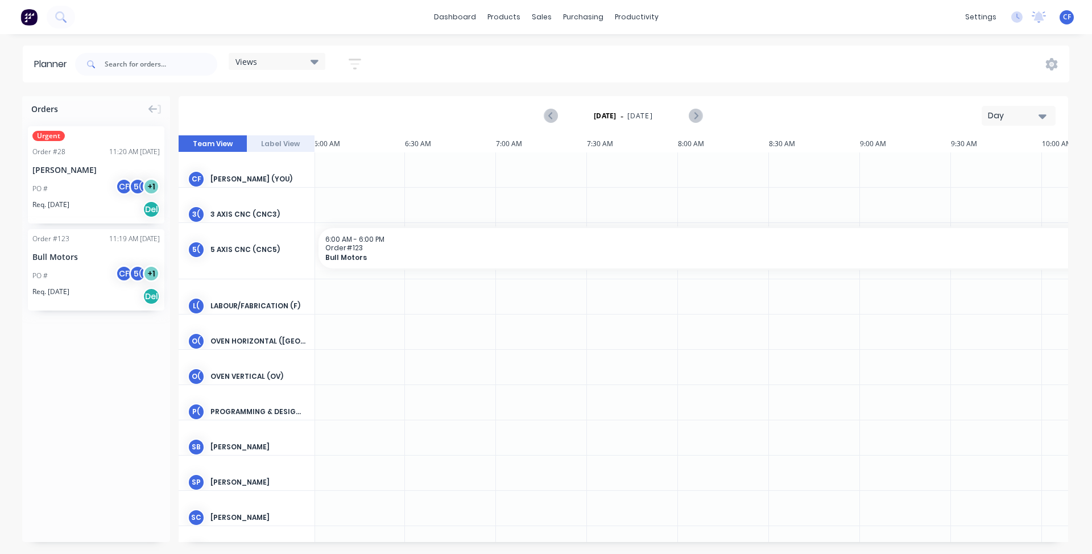
scroll to position [0, 0]
drag, startPoint x: 319, startPoint y: 248, endPoint x: 428, endPoint y: 251, distance: 108.1
drag, startPoint x: 428, startPoint y: 251, endPoint x: 517, endPoint y: 258, distance: 89.5
drag, startPoint x: 425, startPoint y: 253, endPoint x: 515, endPoint y: 319, distance: 111.4
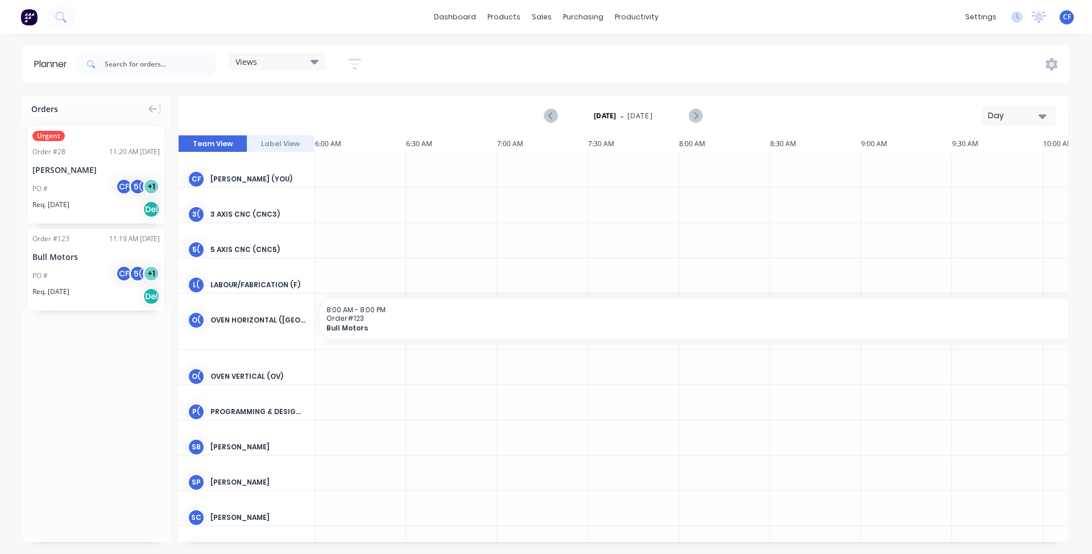
click at [414, 401] on div at bounding box center [451, 402] width 91 height 35
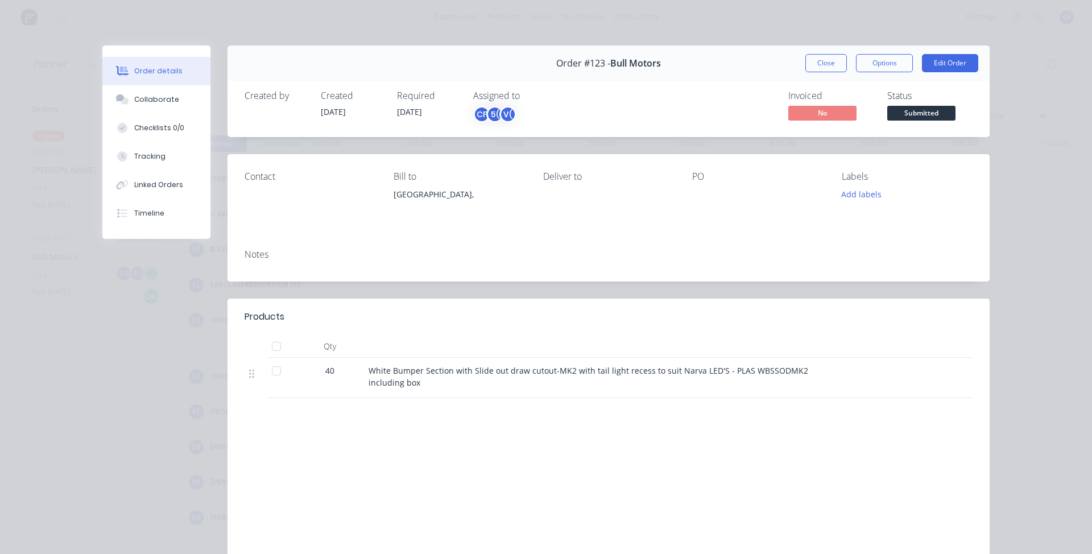
click at [838, 56] on button "Close" at bounding box center [826, 63] width 42 height 18
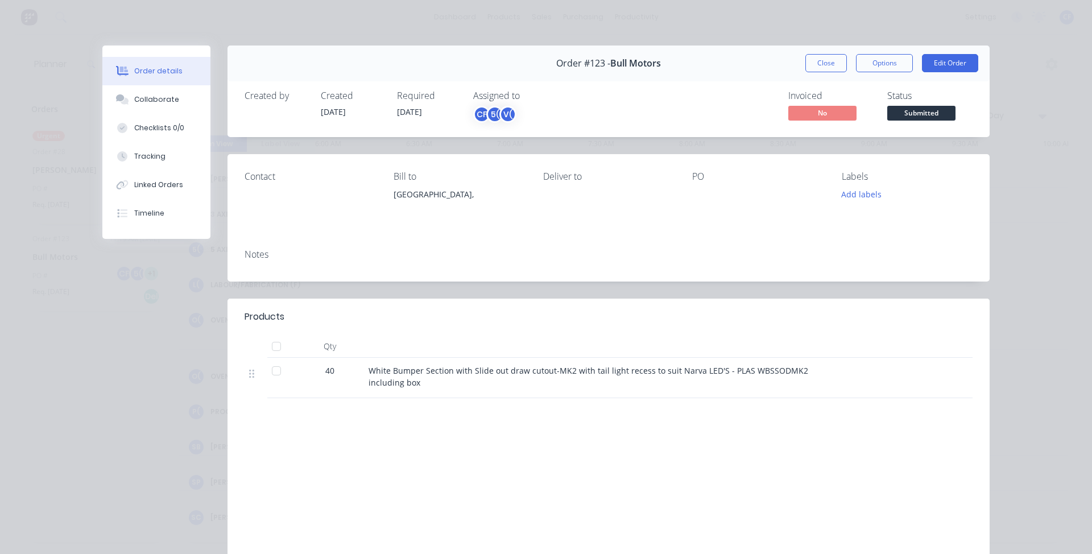
drag, startPoint x: 576, startPoint y: 312, endPoint x: 540, endPoint y: 321, distance: 37.6
click at [540, 321] on div at bounding box center [685, 317] width 573 height 14
click at [828, 80] on div "Order #123 - Bull Motors Close Options Edit Order" at bounding box center [608, 63] width 762 height 36
click at [819, 64] on button "Close" at bounding box center [826, 63] width 42 height 18
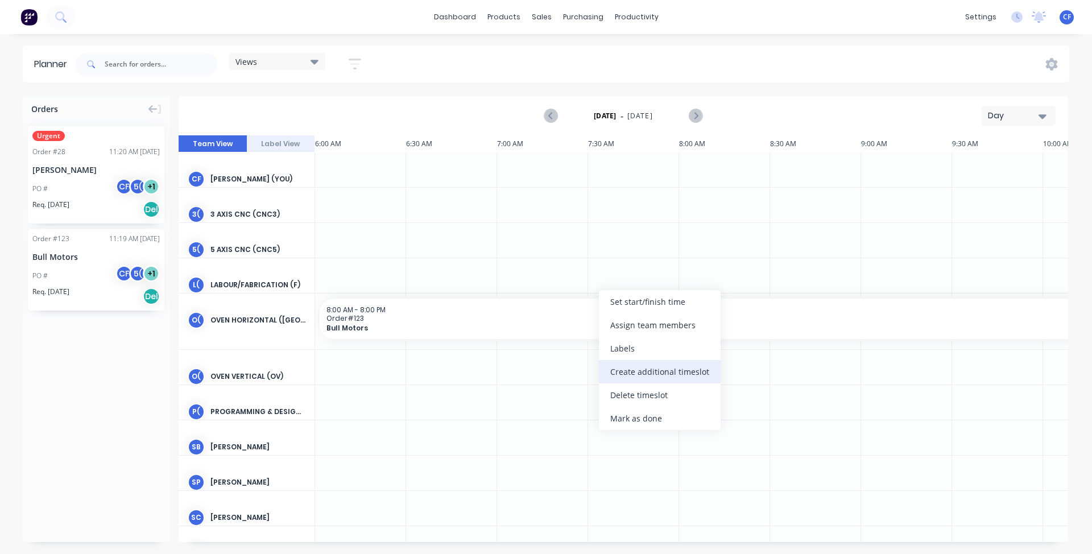
click at [662, 378] on div "Create additional timeslot" at bounding box center [660, 371] width 122 height 23
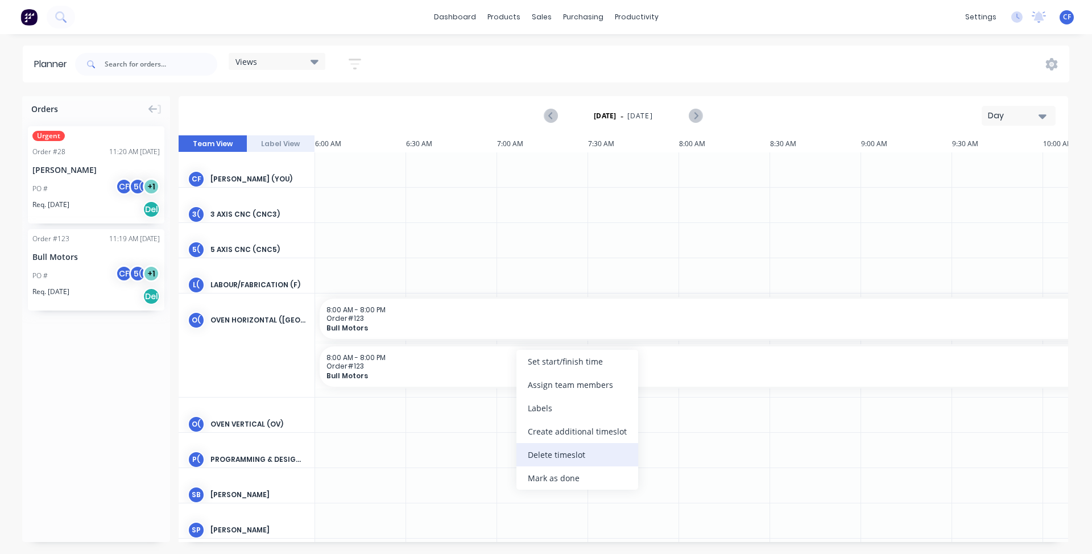
click at [591, 458] on div "Delete timeslot" at bounding box center [577, 454] width 122 height 23
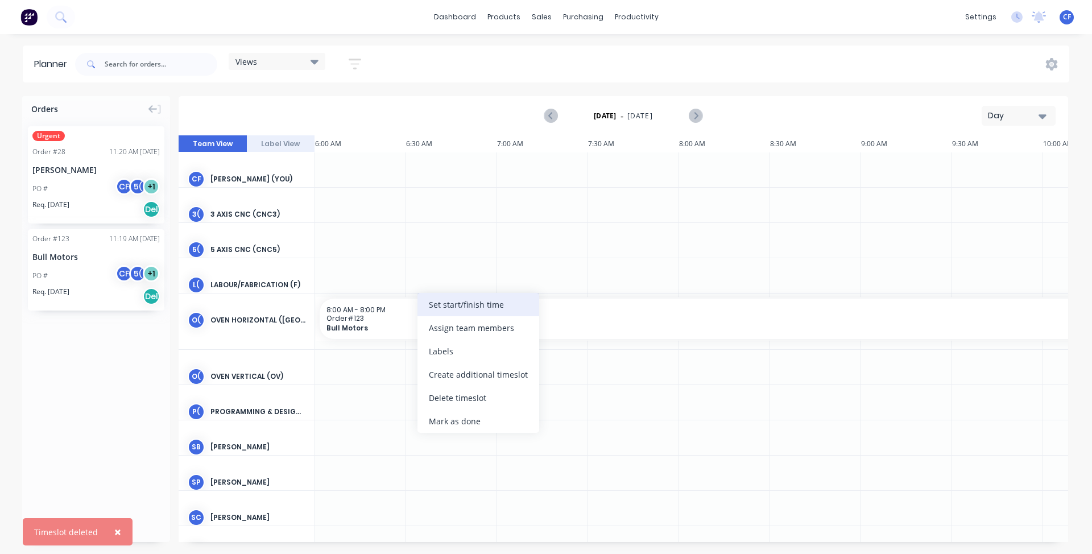
click at [458, 301] on div "Set start/finish time" at bounding box center [478, 304] width 122 height 23
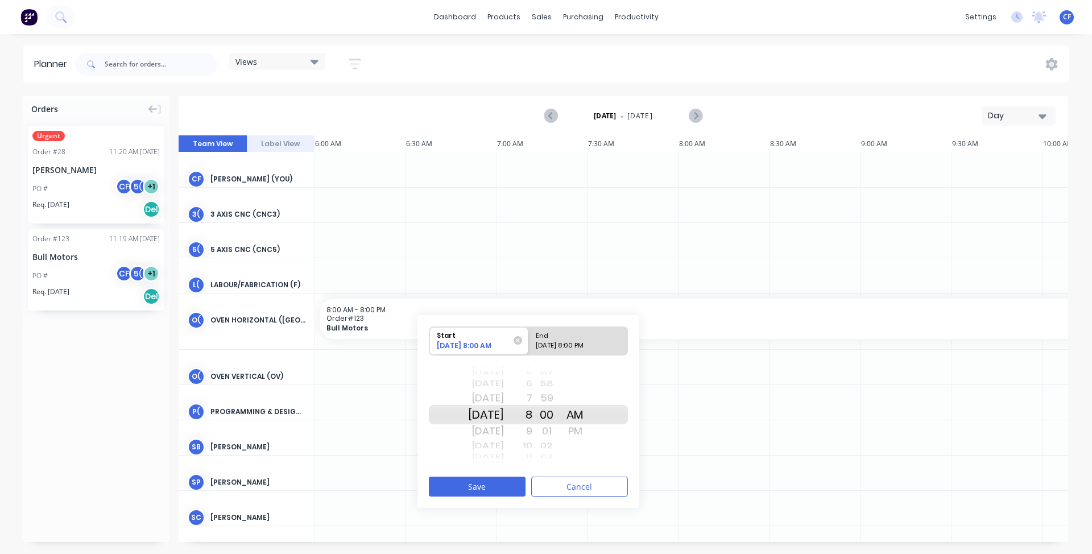
click at [504, 422] on div "Sun Aug 10" at bounding box center [486, 414] width 36 height 19
click at [504, 433] on div "Mon Aug 11" at bounding box center [486, 431] width 36 height 18
click at [532, 417] on div "8" at bounding box center [518, 414] width 28 height 19
click at [544, 486] on button "Cancel" at bounding box center [579, 486] width 97 height 20
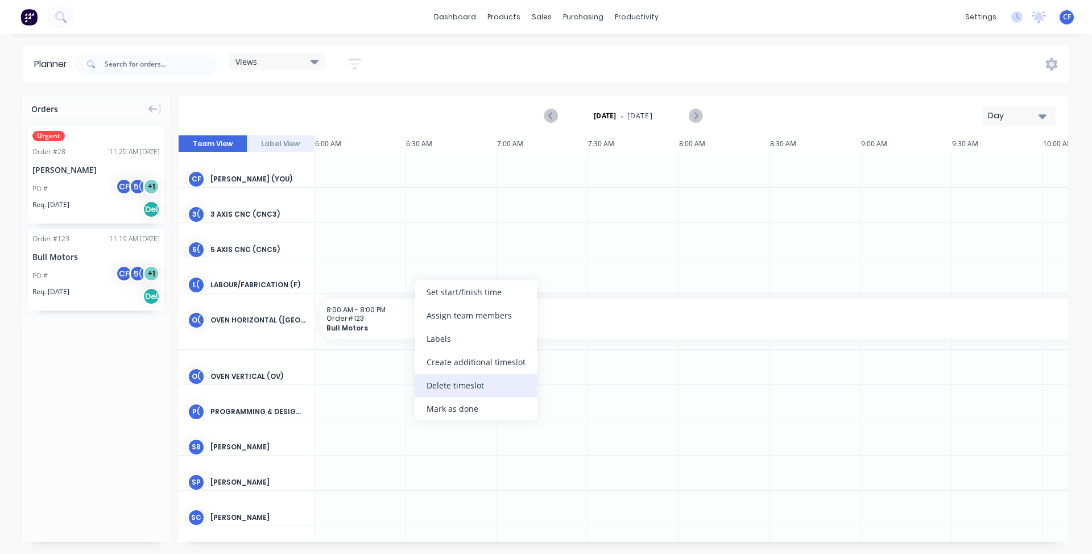
click at [466, 380] on div "Delete timeslot" at bounding box center [476, 385] width 122 height 23
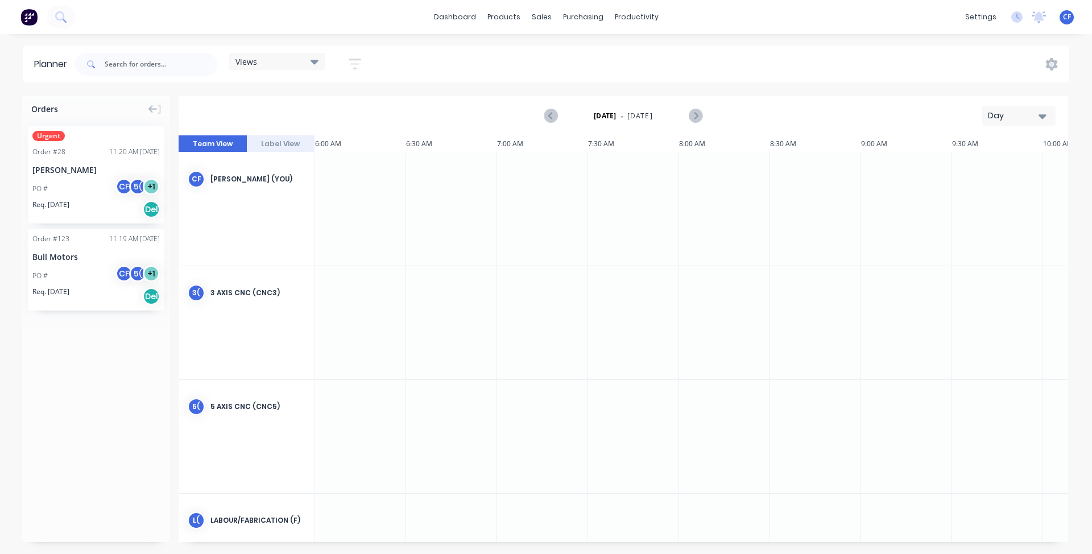
scroll to position [0, 1]
click at [1051, 67] on icon at bounding box center [1051, 64] width 12 height 13
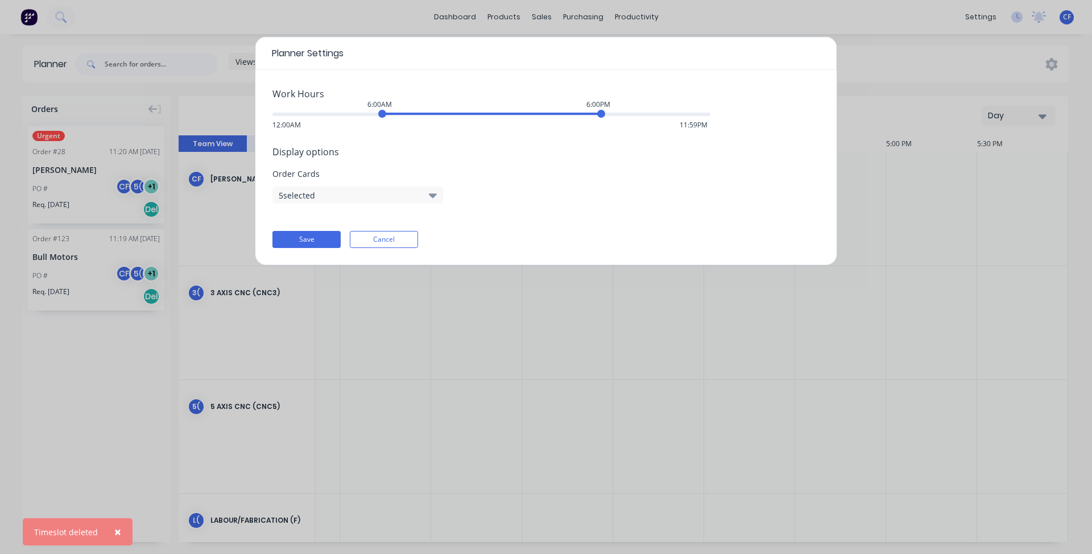
scroll to position [0, 1435]
drag, startPoint x: 384, startPoint y: 109, endPoint x: 400, endPoint y: 119, distance: 18.9
click at [400, 119] on div "Work Hours 7:00AM 6:00PM 12:00AM 11:59PM Display options Order Cards 5 selected…" at bounding box center [545, 167] width 581 height 195
drag, startPoint x: 599, startPoint y: 117, endPoint x: 581, endPoint y: 121, distance: 18.5
click at [581, 121] on div "Work Hours 7:00AM 5:00PM 12:00AM 11:59PM Display options Order Cards 5 selected…" at bounding box center [545, 167] width 581 height 195
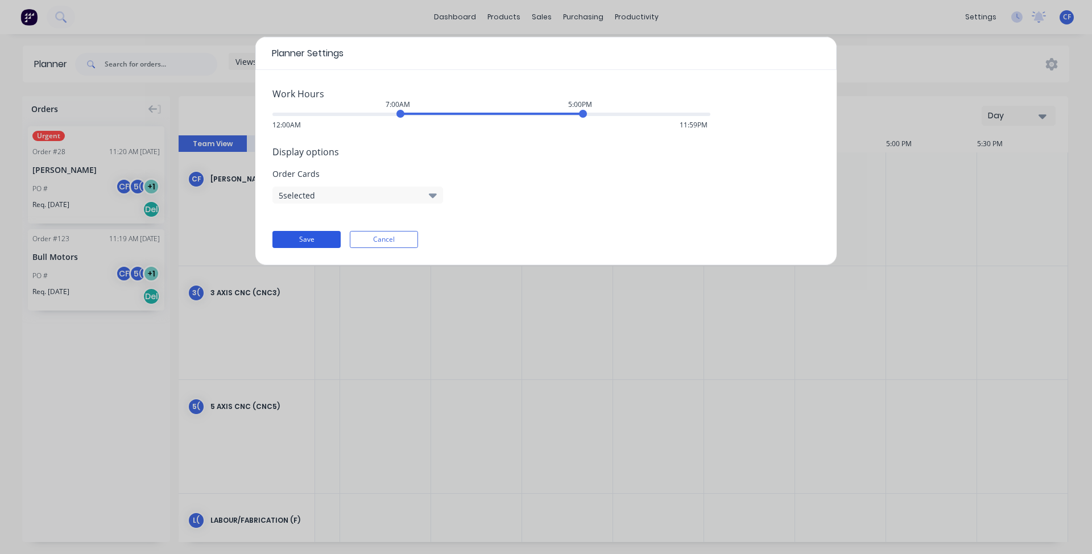
click at [301, 246] on button "Save" at bounding box center [306, 239] width 68 height 17
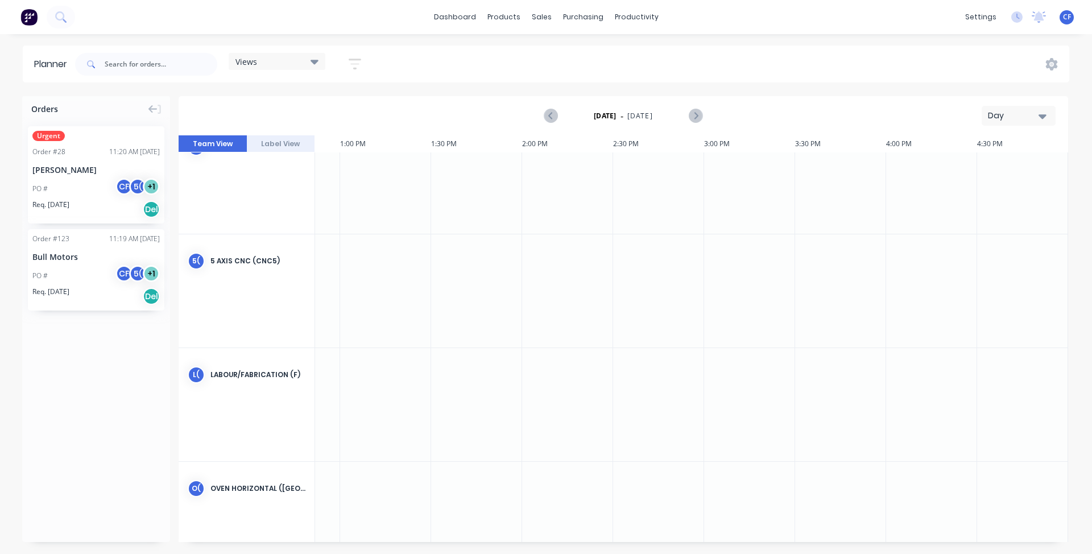
scroll to position [0, 1071]
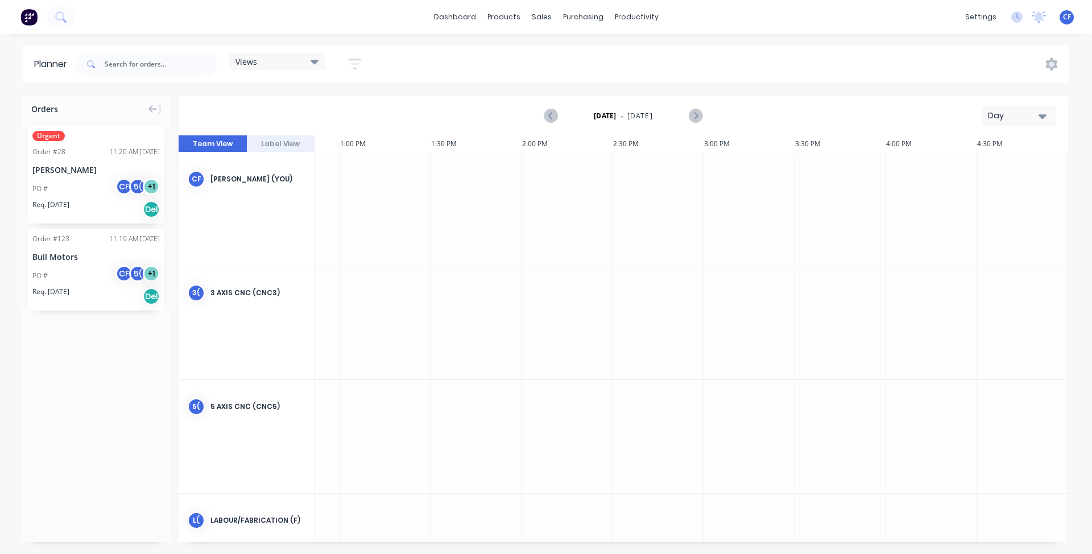
click at [191, 178] on div "CF" at bounding box center [196, 179] width 17 height 17
drag, startPoint x: 191, startPoint y: 178, endPoint x: 199, endPoint y: 175, distance: 8.5
click at [199, 175] on div "CF" at bounding box center [196, 179] width 17 height 17
click at [102, 190] on div "PO # CF 5( + 1" at bounding box center [95, 189] width 127 height 22
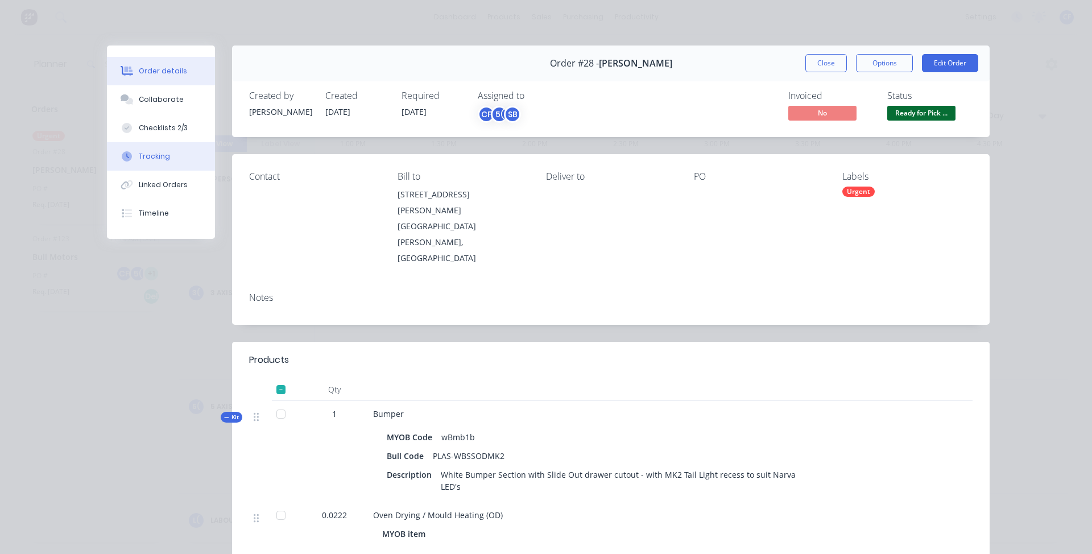
click at [150, 160] on div "Tracking" at bounding box center [154, 156] width 31 height 10
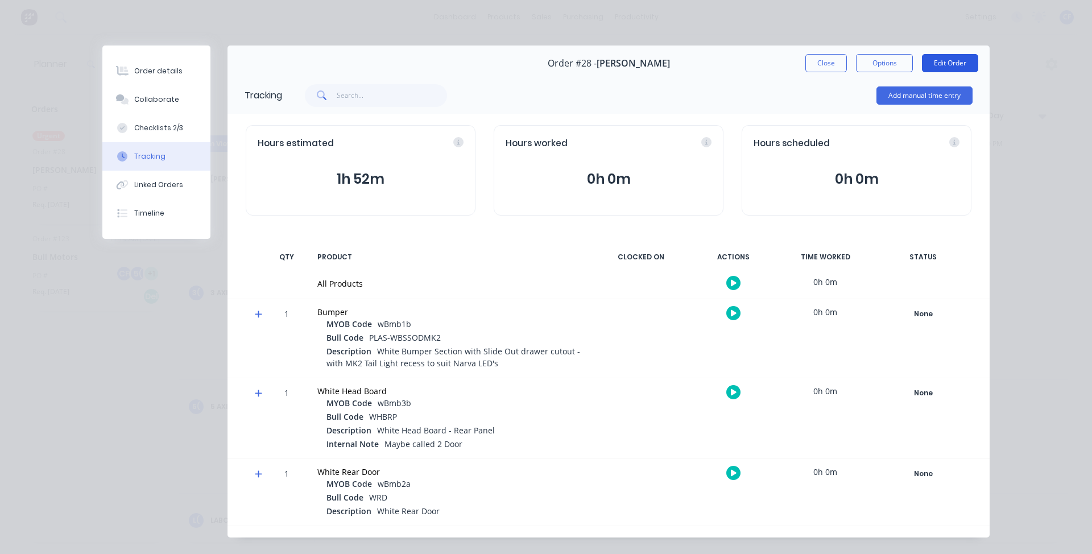
click at [933, 55] on button "Edit Order" at bounding box center [950, 63] width 56 height 18
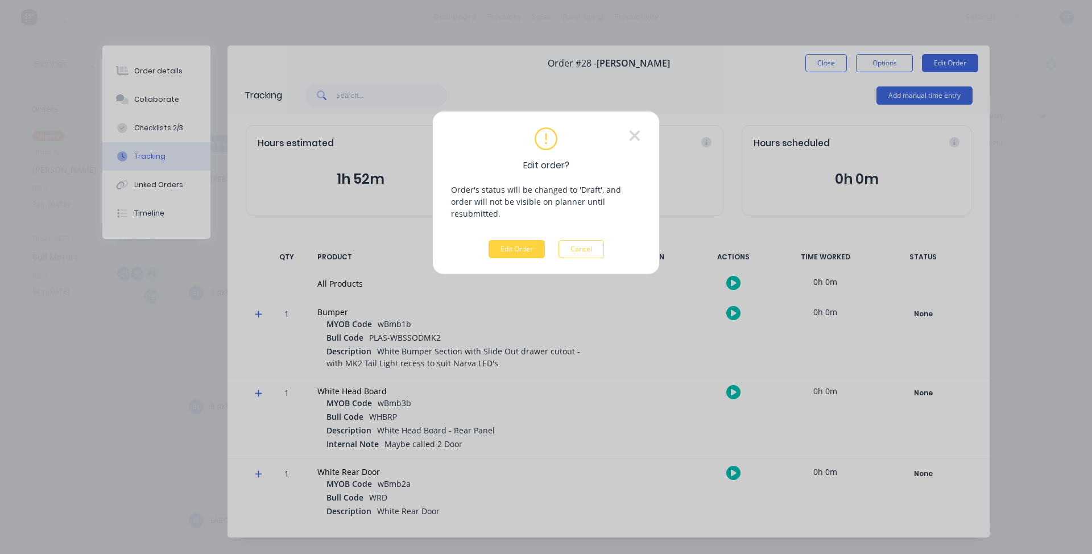
click at [555, 240] on div "Edit Order Cancel" at bounding box center [545, 249] width 115 height 18
click at [576, 240] on button "Cancel" at bounding box center [580, 249] width 45 height 18
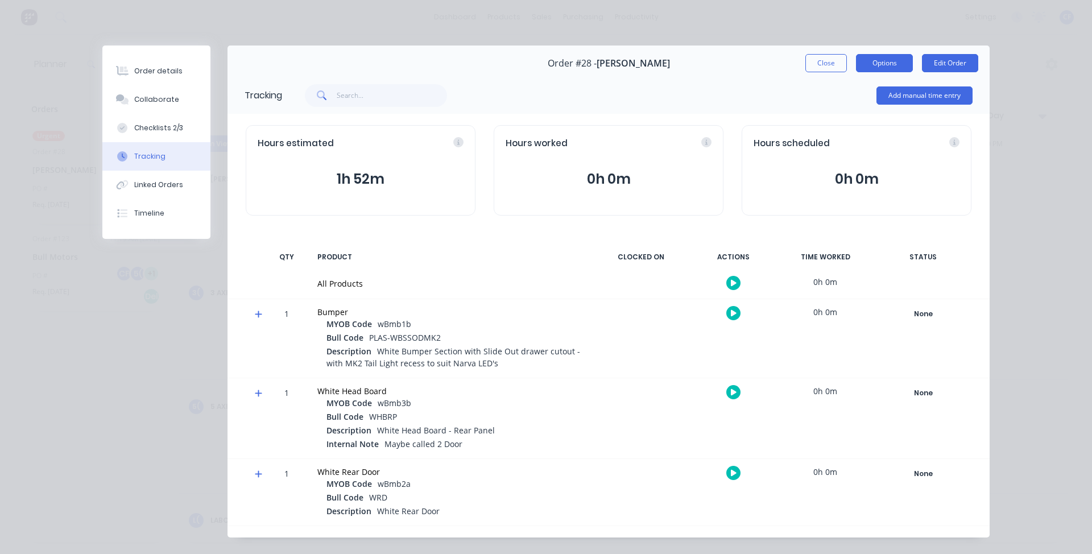
click at [880, 55] on button "Options" at bounding box center [884, 63] width 57 height 18
click at [697, 121] on div "Hours estimated 1h 52m Hours worked 0h 0m Hours scheduled 0h 0m" at bounding box center [608, 170] width 762 height 113
click at [806, 48] on div "Order #28 - Tiffani Makharti Close Options Edit Order" at bounding box center [608, 63] width 762 height 36
click at [731, 283] on icon "button" at bounding box center [734, 282] width 6 height 7
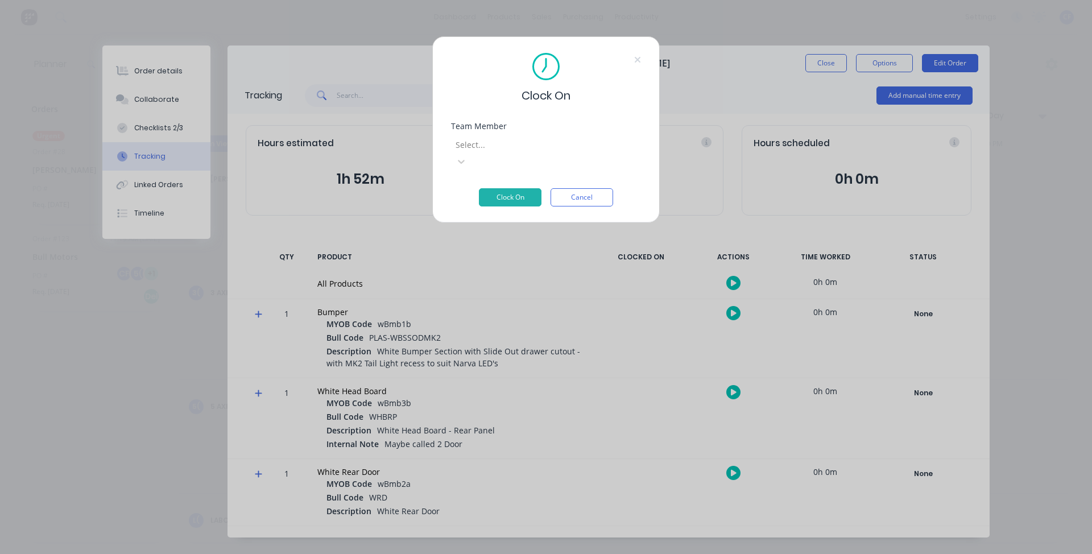
click at [503, 144] on div at bounding box center [536, 145] width 164 height 14
click at [742, 121] on div "Clock On Team Member 14 results available. Use Up and Down to choose options, p…" at bounding box center [546, 277] width 1092 height 554
click at [610, 230] on div "Clock On Team Member Select... Clock On Cancel" at bounding box center [546, 277] width 1092 height 554
click at [594, 188] on button "Cancel" at bounding box center [581, 197] width 63 height 18
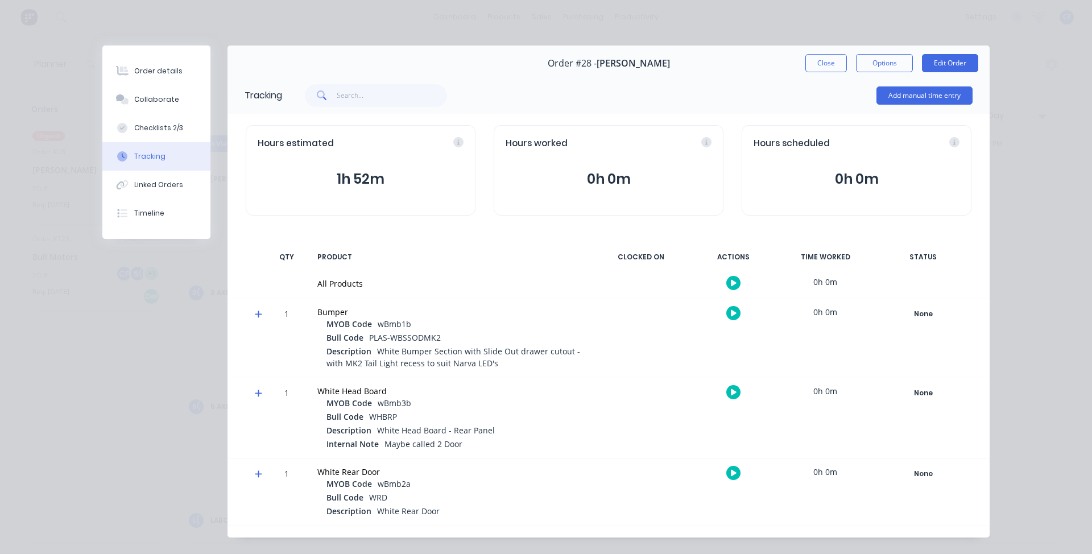
click at [731, 280] on icon "button" at bounding box center [734, 282] width 6 height 7
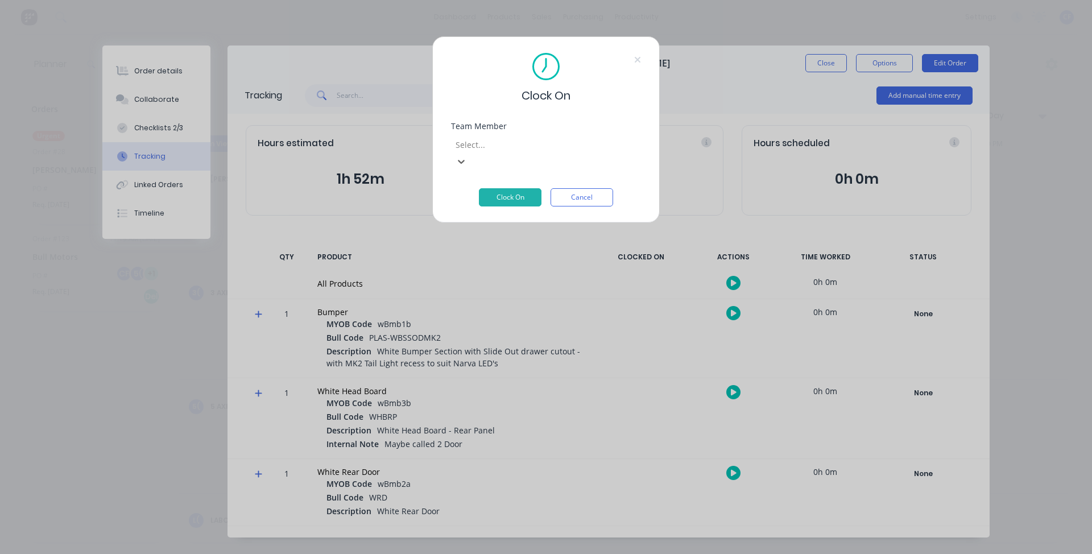
click at [528, 151] on div at bounding box center [536, 145] width 164 height 14
click at [518, 188] on button "Clock On" at bounding box center [510, 197] width 63 height 18
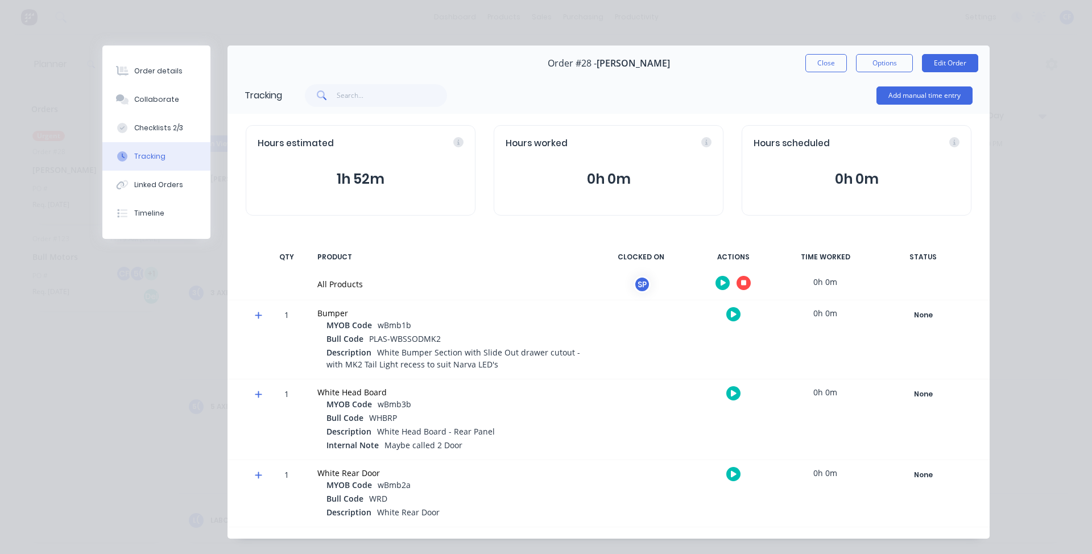
click at [736, 280] on button "button" at bounding box center [743, 283] width 14 height 14
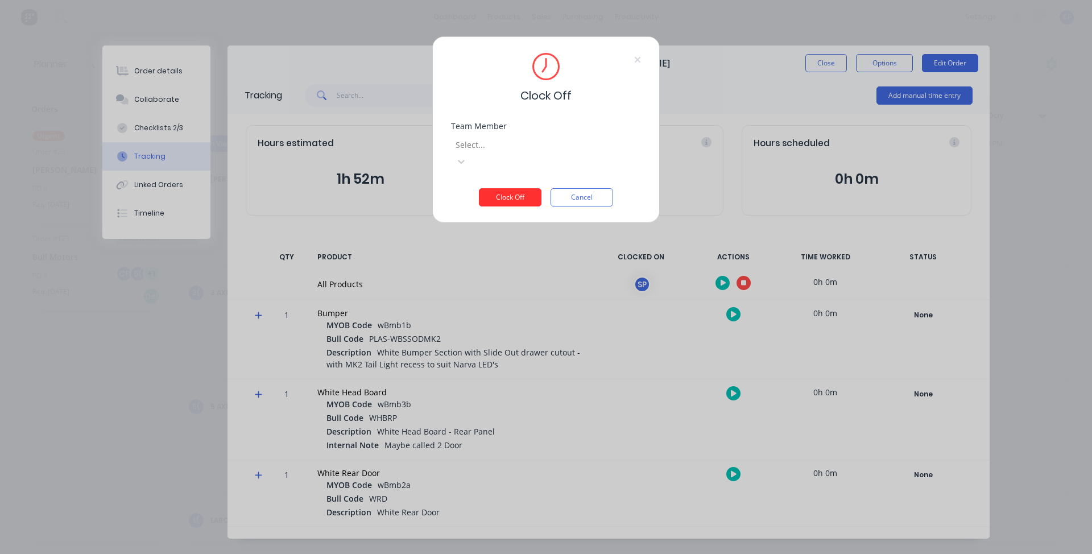
click at [524, 188] on button "Clock Off" at bounding box center [510, 197] width 63 height 18
drag, startPoint x: 529, startPoint y: 138, endPoint x: 532, endPoint y: 153, distance: 15.7
click at [529, 140] on div at bounding box center [537, 145] width 164 height 14
click at [532, 553] on div "[PERSON_NAME]" at bounding box center [546, 564] width 1092 height 21
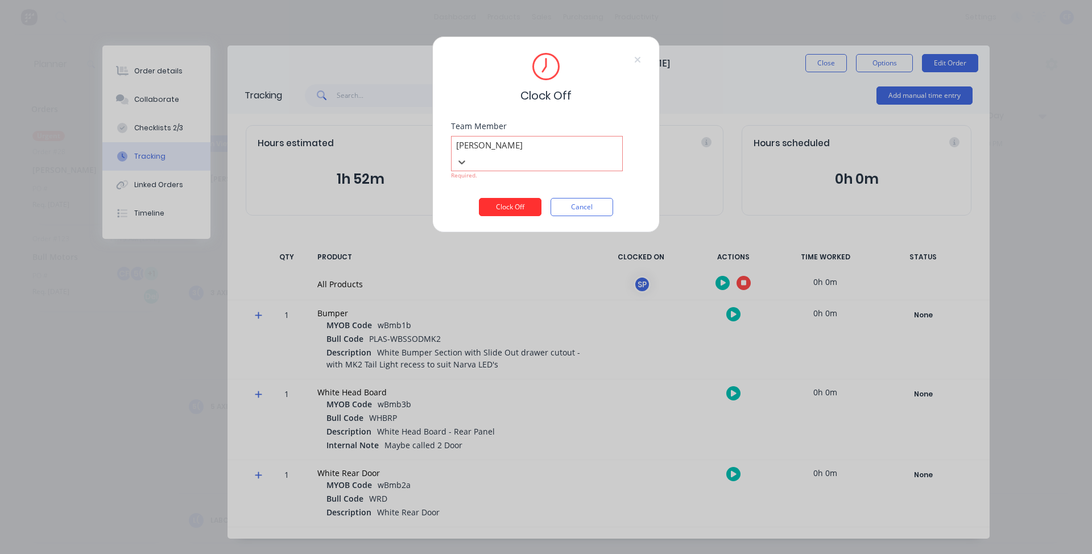
click at [518, 198] on button "Clock Off" at bounding box center [510, 207] width 63 height 18
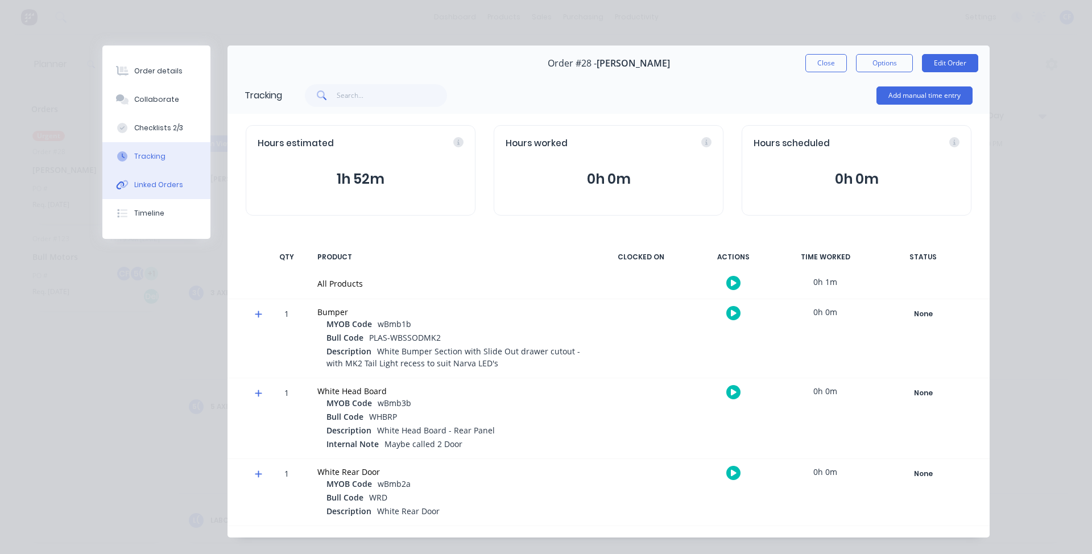
click at [122, 187] on icon at bounding box center [122, 185] width 13 height 10
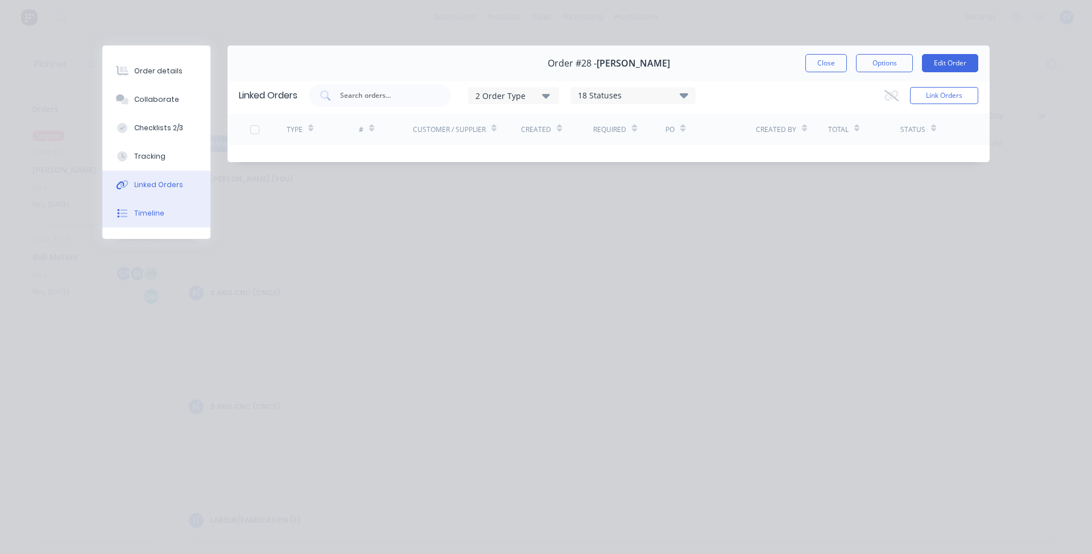
click at [135, 217] on div "Timeline" at bounding box center [149, 213] width 30 height 10
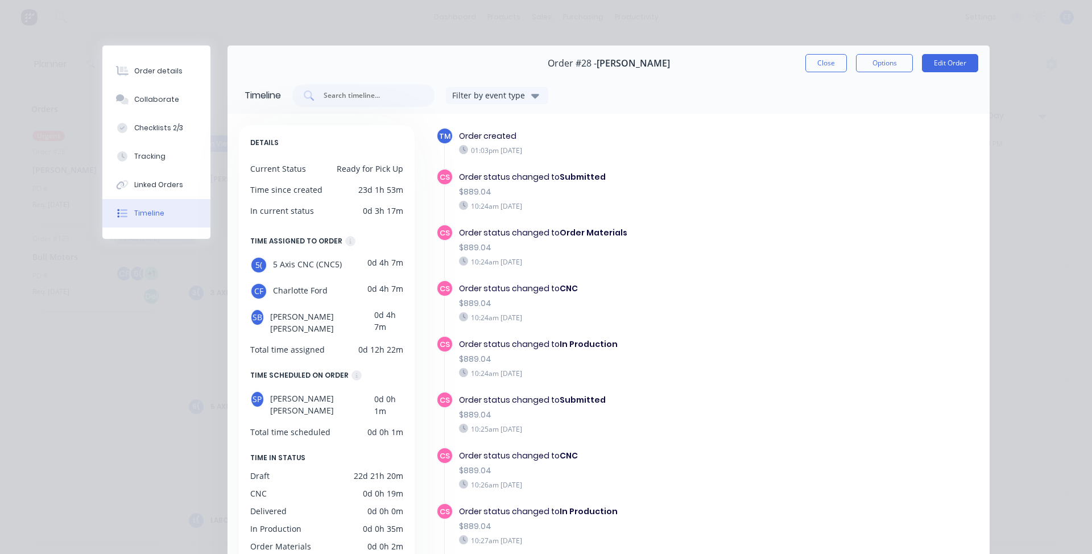
scroll to position [0, 0]
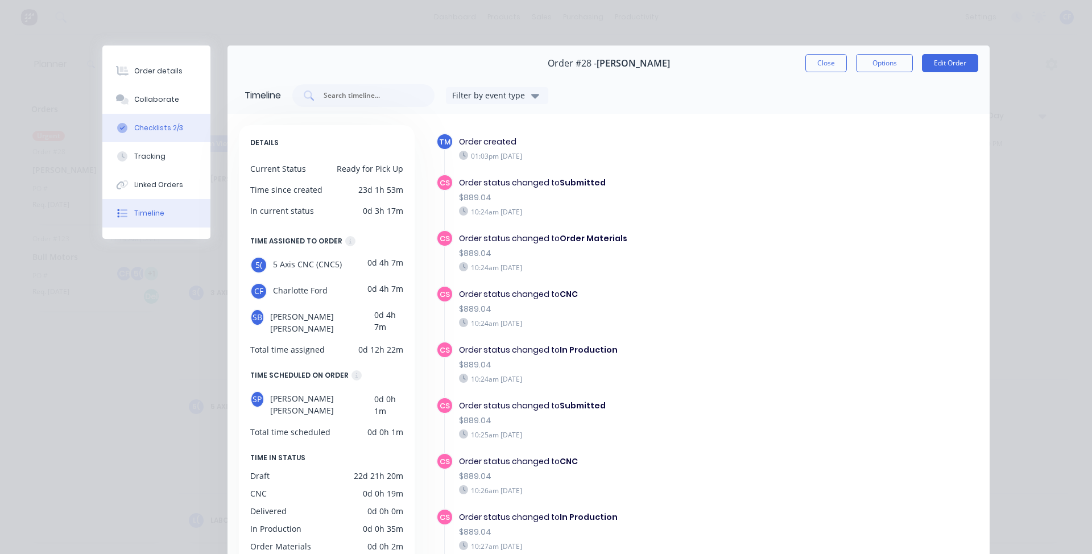
click at [153, 123] on div "Checklists 2/3" at bounding box center [158, 128] width 49 height 10
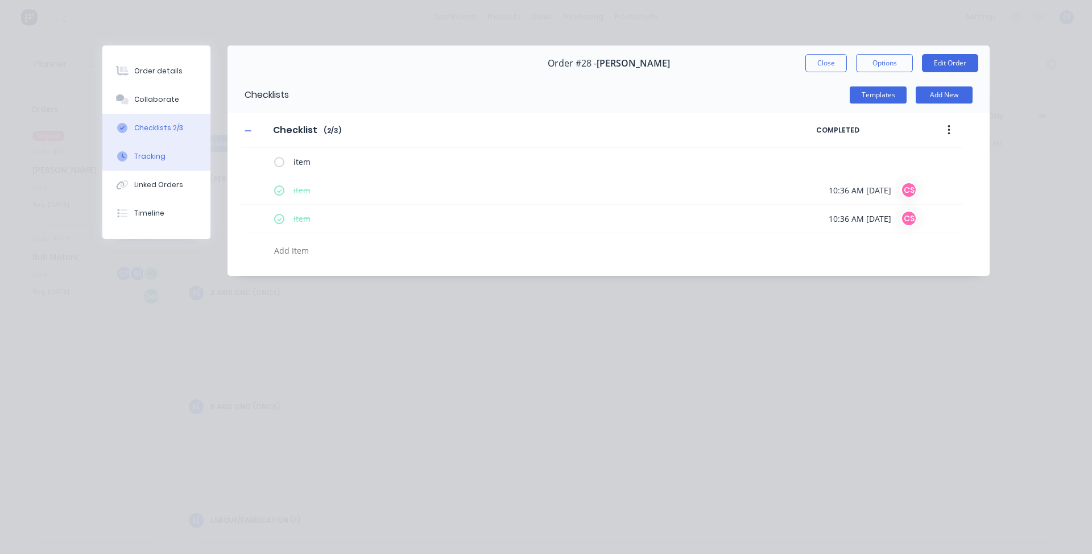
click at [158, 168] on button "Tracking" at bounding box center [156, 156] width 108 height 28
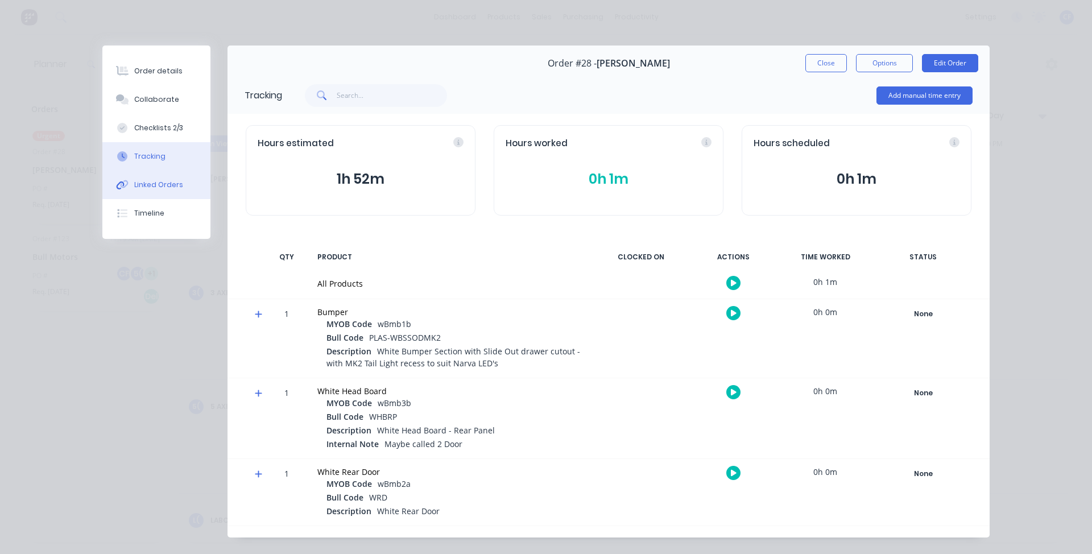
click at [158, 181] on div "Linked Orders" at bounding box center [158, 185] width 49 height 10
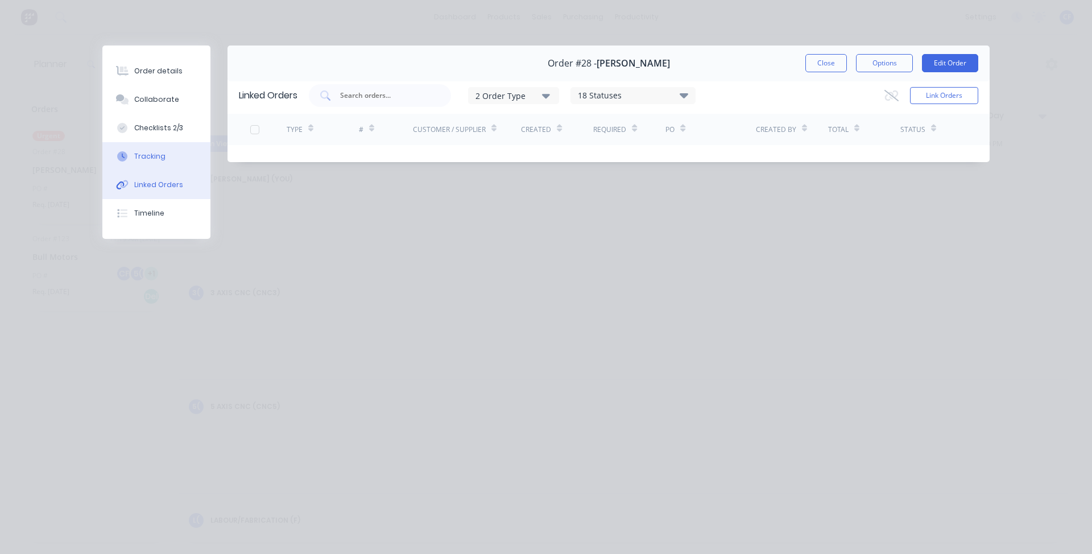
click at [149, 157] on div "Tracking" at bounding box center [149, 156] width 31 height 10
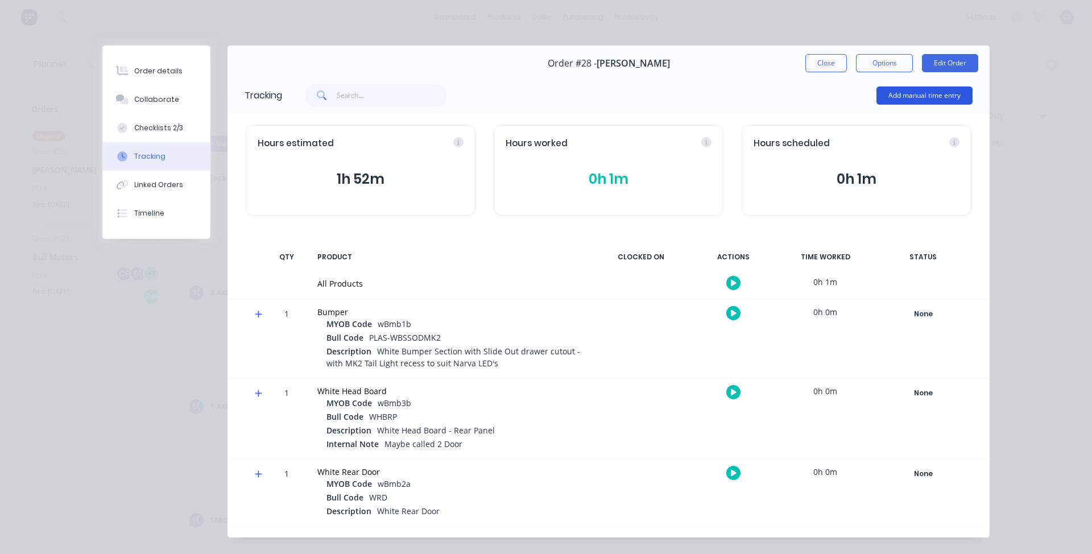
click at [921, 99] on button "Add manual time entry" at bounding box center [924, 95] width 96 height 18
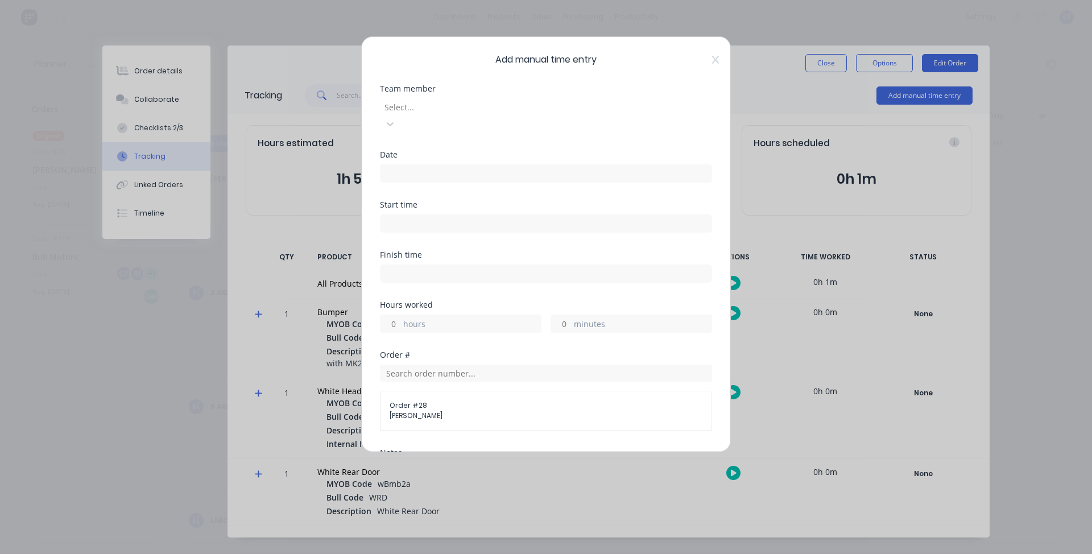
click at [460, 103] on div at bounding box center [465, 107] width 164 height 14
click at [492, 165] on input at bounding box center [545, 173] width 331 height 17
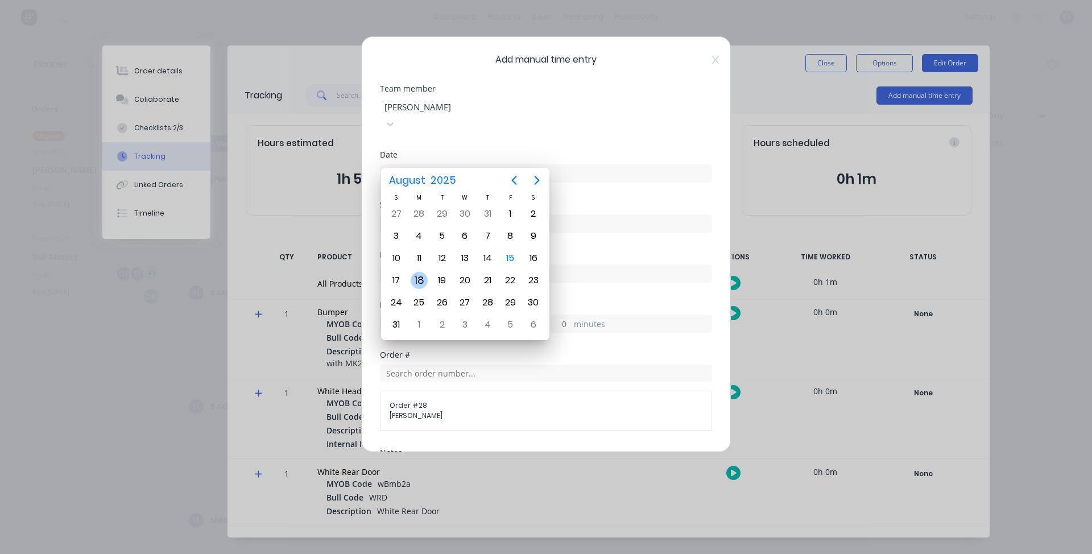
click at [424, 280] on div "18" at bounding box center [418, 280] width 17 height 17
type input "18/08/2025"
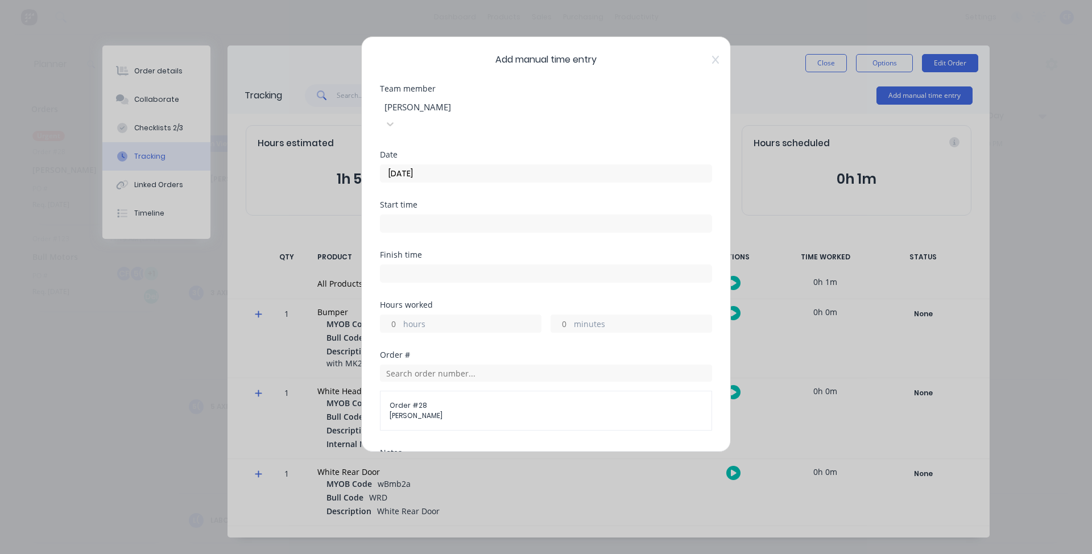
click at [422, 215] on input at bounding box center [545, 223] width 331 height 17
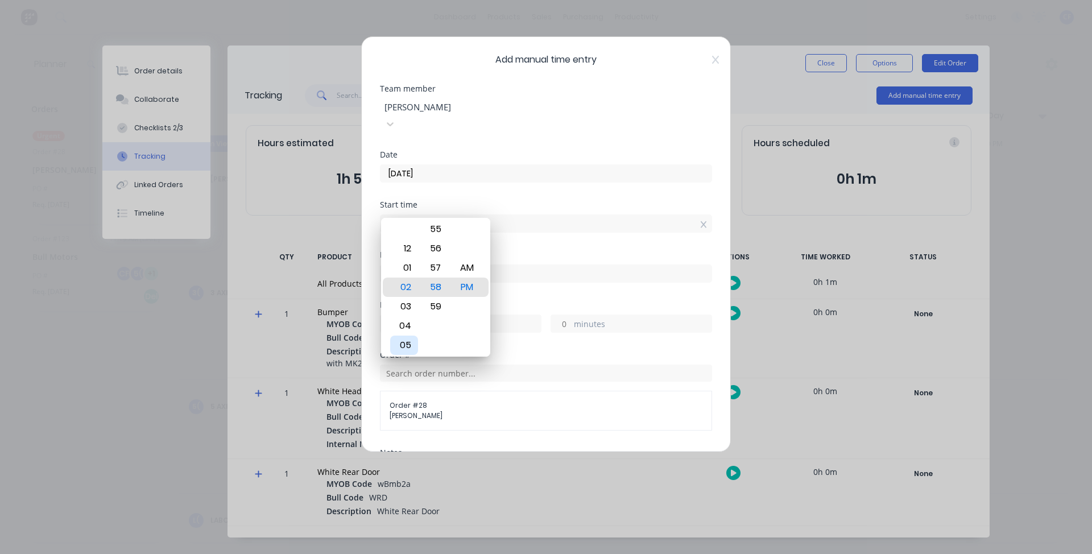
click at [408, 346] on div "05" at bounding box center [404, 344] width 28 height 19
click at [406, 323] on div "07" at bounding box center [404, 325] width 28 height 19
click at [478, 263] on div "AM" at bounding box center [467, 267] width 28 height 19
type input "07:00 AM"
click at [442, 287] on div "00" at bounding box center [435, 286] width 28 height 19
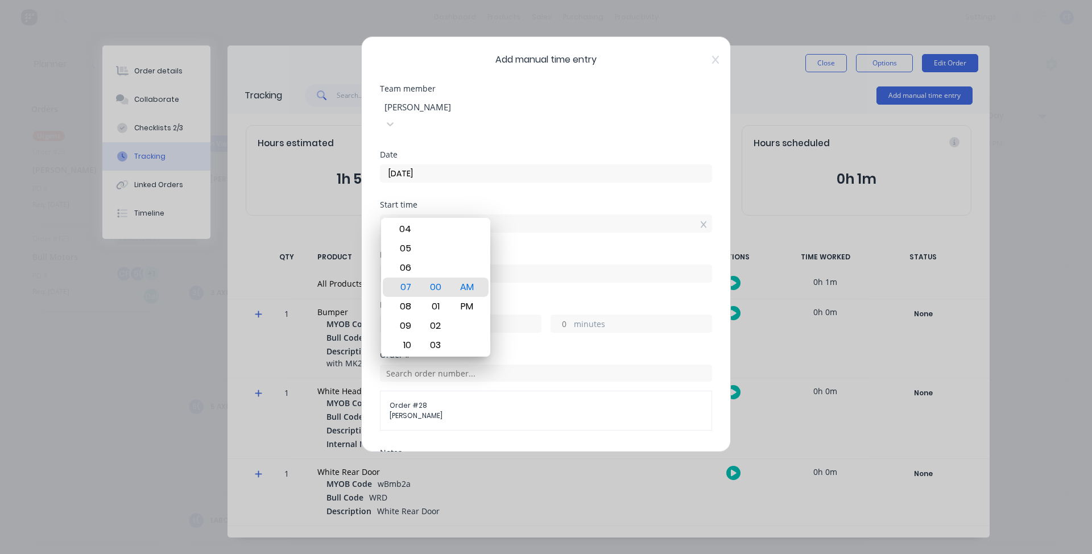
click at [537, 222] on div "Start time 07:00 AM" at bounding box center [546, 226] width 332 height 50
click at [510, 265] on input at bounding box center [545, 273] width 331 height 17
type input "02:58 PM"
type input "7"
type input "58"
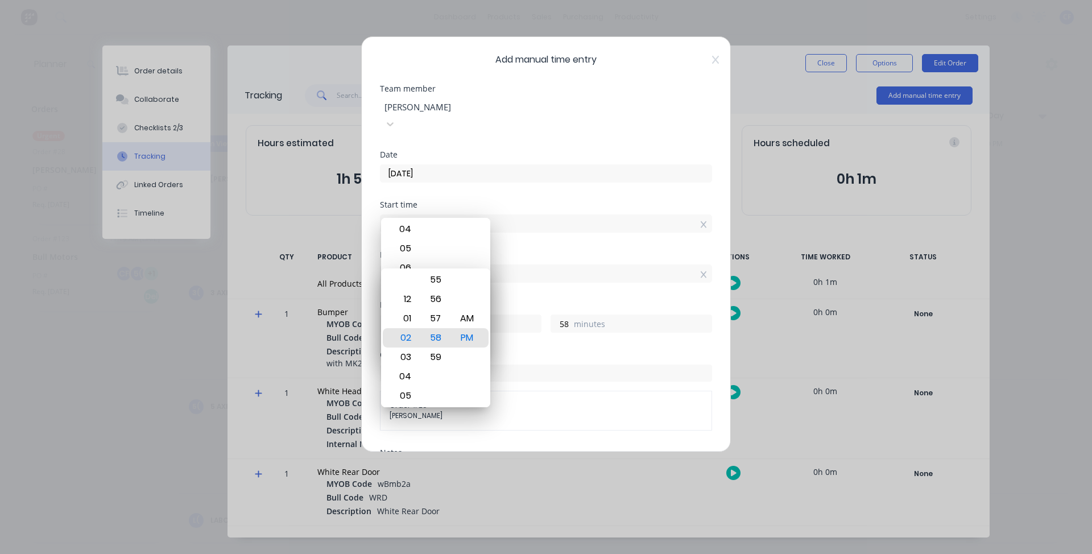
click at [562, 301] on div "Hours worked" at bounding box center [546, 305] width 332 height 8
click at [564, 316] on input "58" at bounding box center [561, 323] width 20 height 17
click at [608, 318] on label "minutes" at bounding box center [643, 325] width 138 height 14
click at [571, 315] on input "58" at bounding box center [561, 323] width 20 height 17
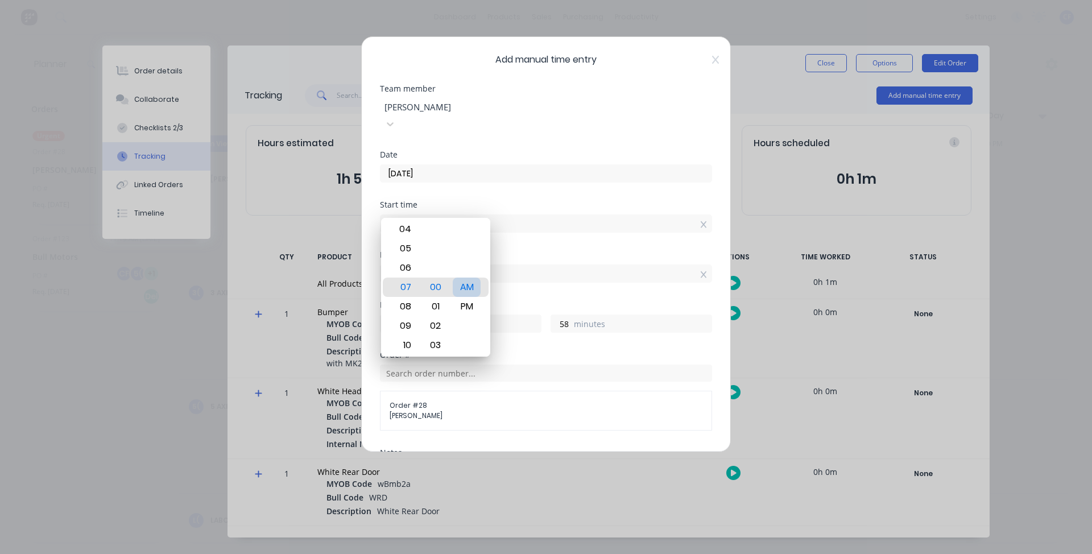
click at [465, 288] on div "AM" at bounding box center [467, 286] width 28 height 19
type input "13"
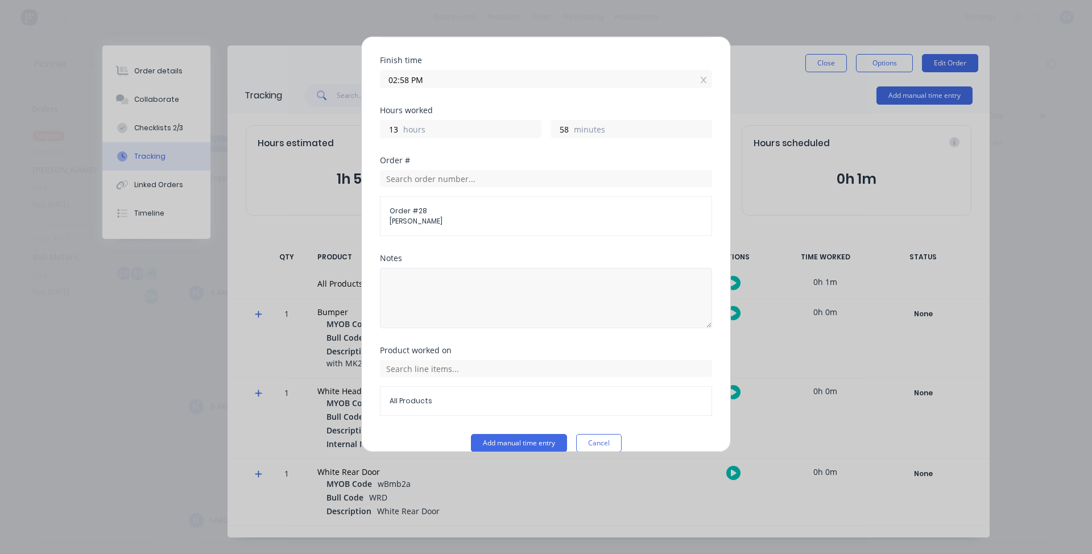
scroll to position [197, 0]
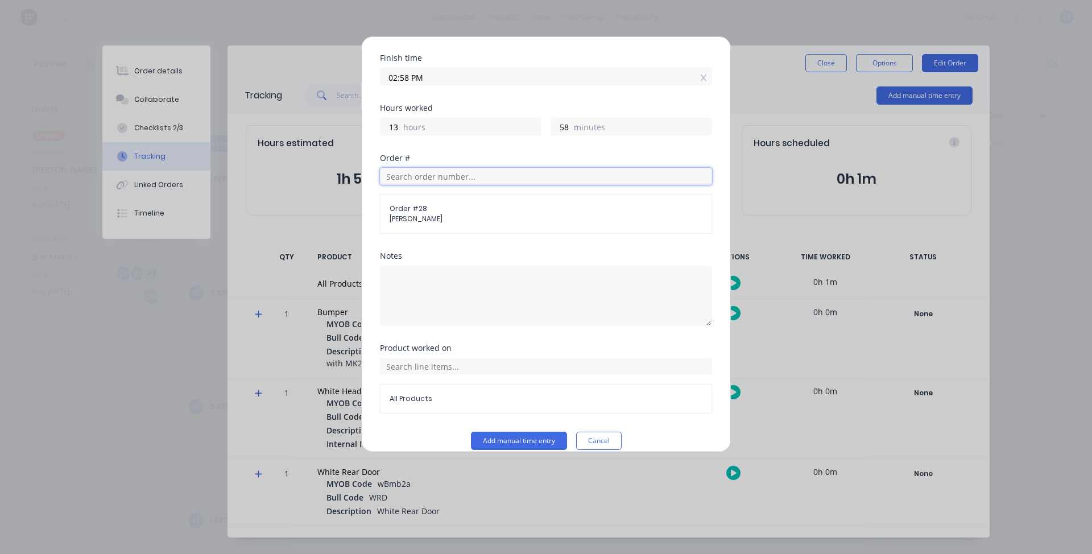
click at [444, 168] on input "text" at bounding box center [546, 176] width 332 height 17
click at [431, 204] on span "Order # 28" at bounding box center [545, 209] width 313 height 10
click at [430, 168] on input "text" at bounding box center [546, 176] width 332 height 17
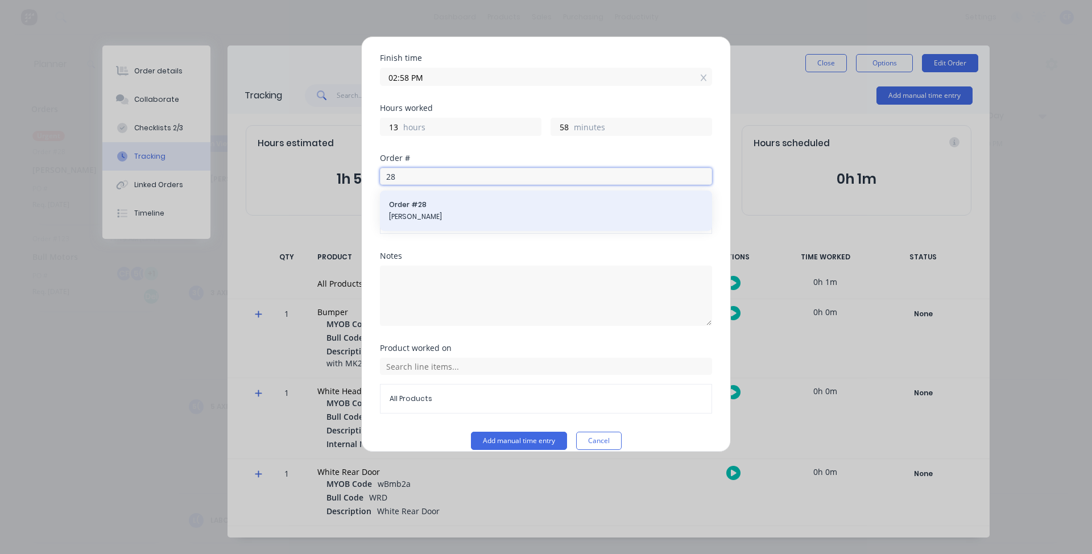
type input "28"
click at [430, 200] on span "Order # 28" at bounding box center [546, 205] width 314 height 10
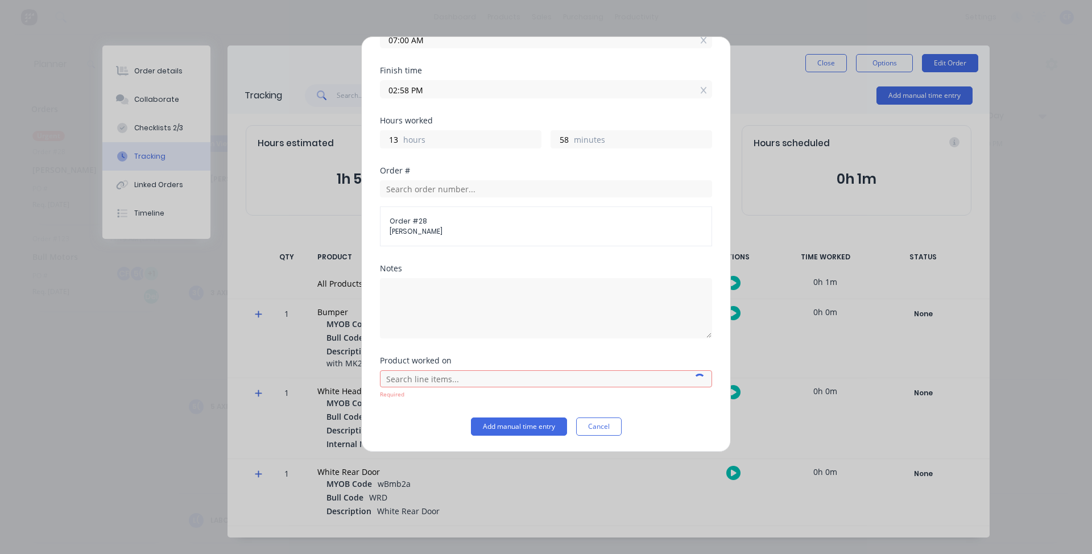
scroll to position [169, 0]
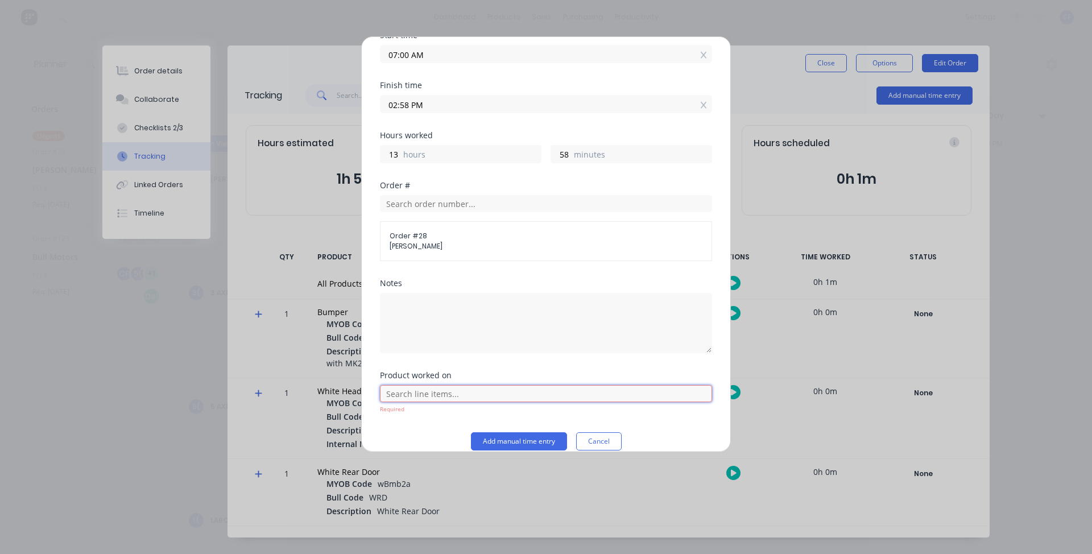
click at [437, 385] on input "text" at bounding box center [546, 393] width 332 height 17
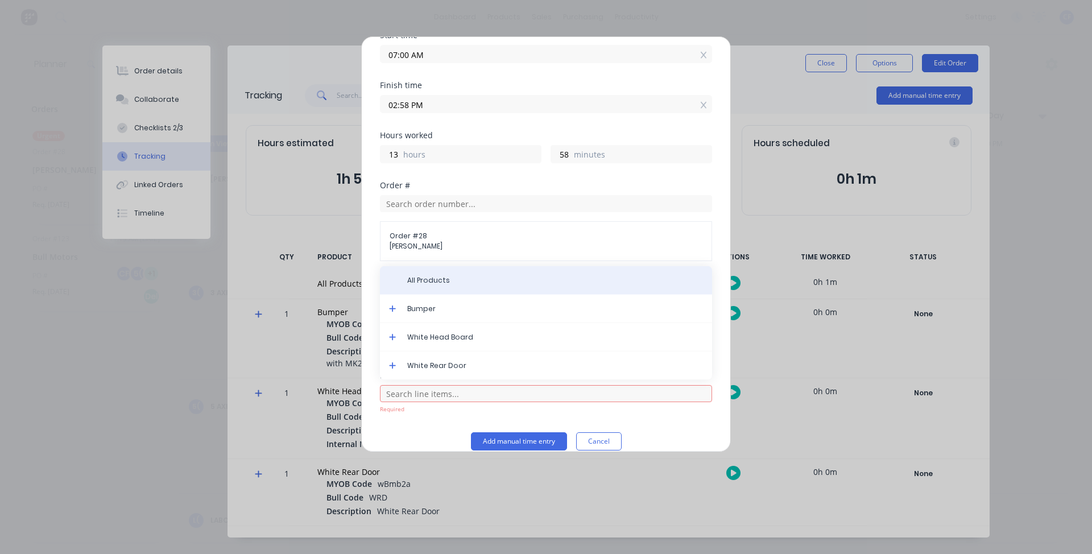
click at [413, 275] on span "All Products" at bounding box center [555, 280] width 296 height 10
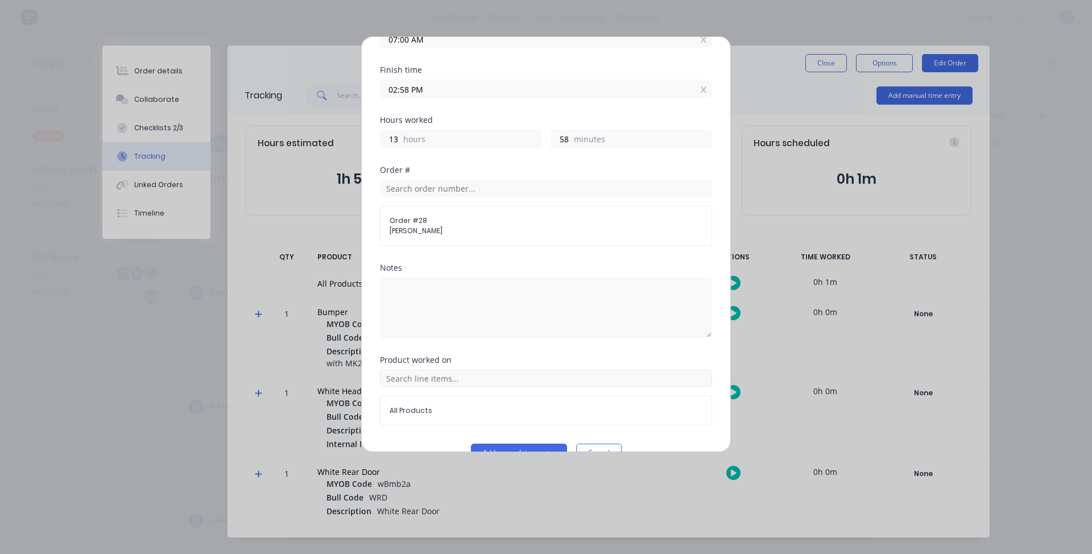
scroll to position [197, 0]
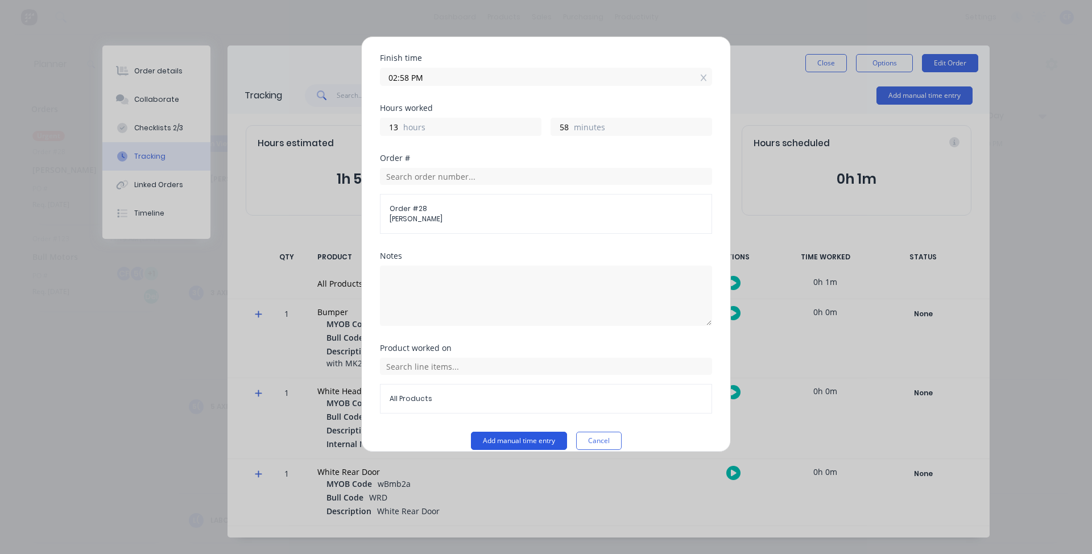
click at [517, 431] on button "Add manual time entry" at bounding box center [519, 440] width 96 height 18
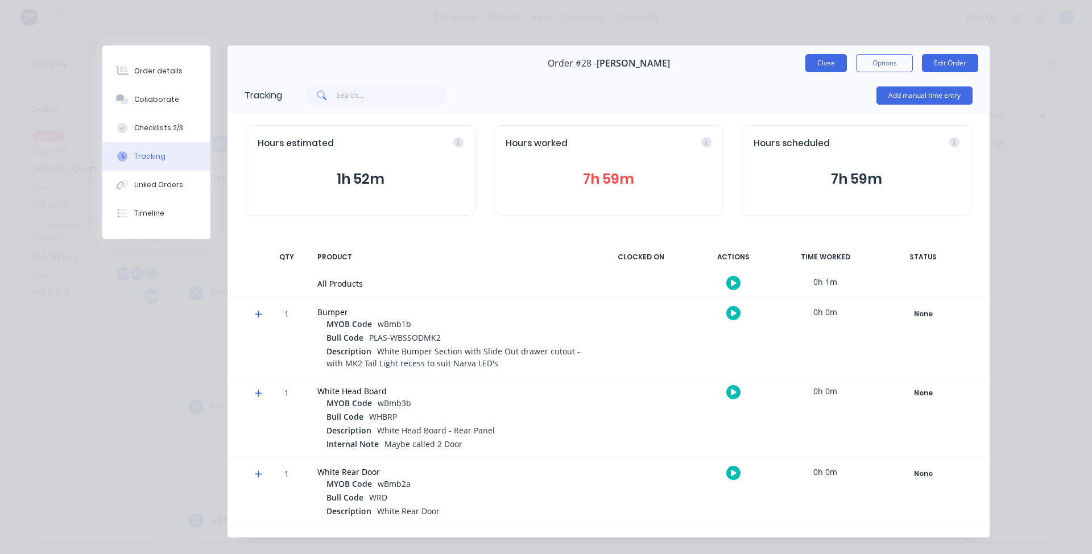
click at [818, 64] on button "Close" at bounding box center [826, 63] width 42 height 18
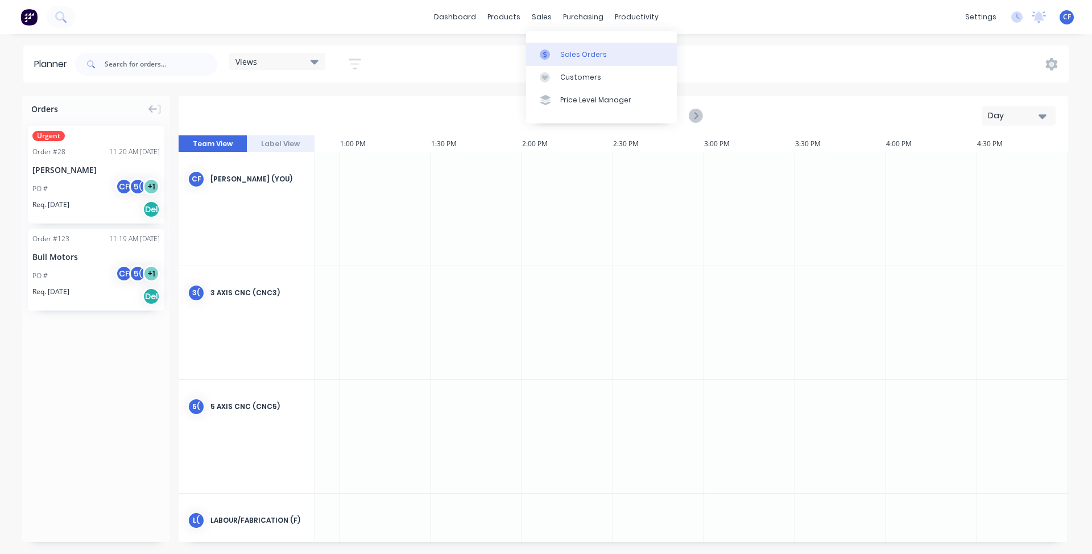
click at [561, 50] on div "Sales Orders" at bounding box center [583, 54] width 47 height 10
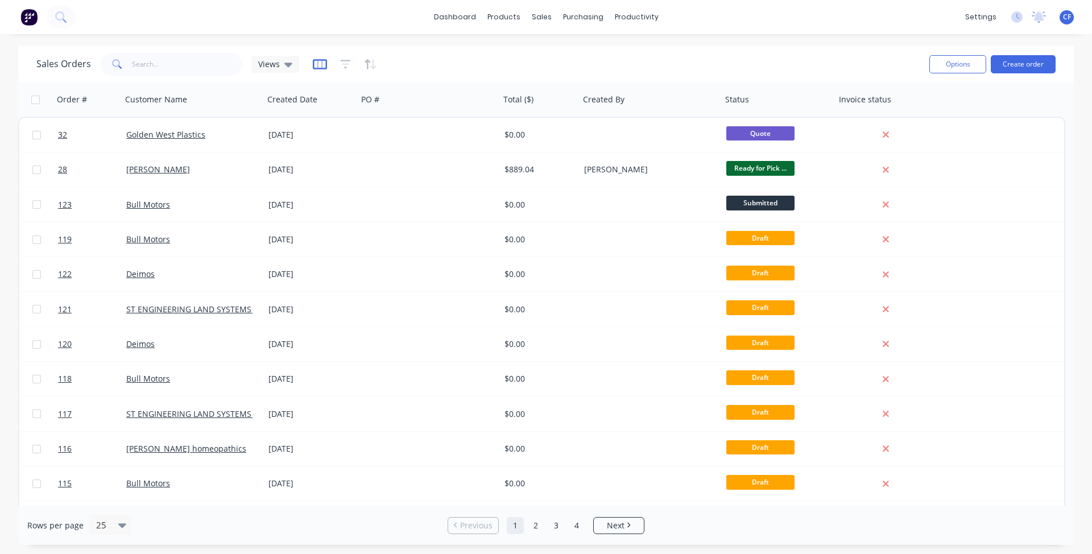
click at [322, 59] on icon "button" at bounding box center [320, 64] width 14 height 10
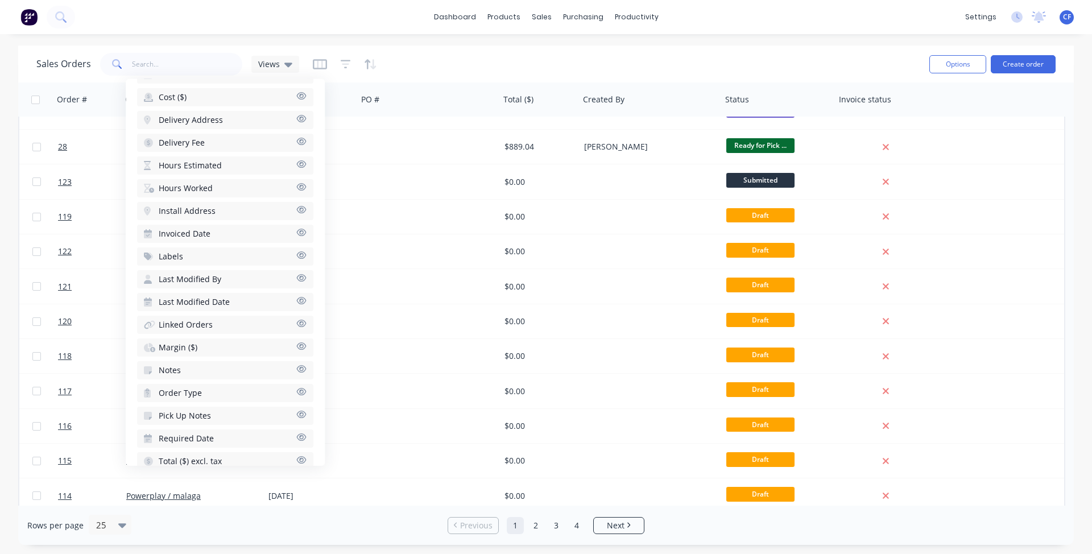
scroll to position [23, 0]
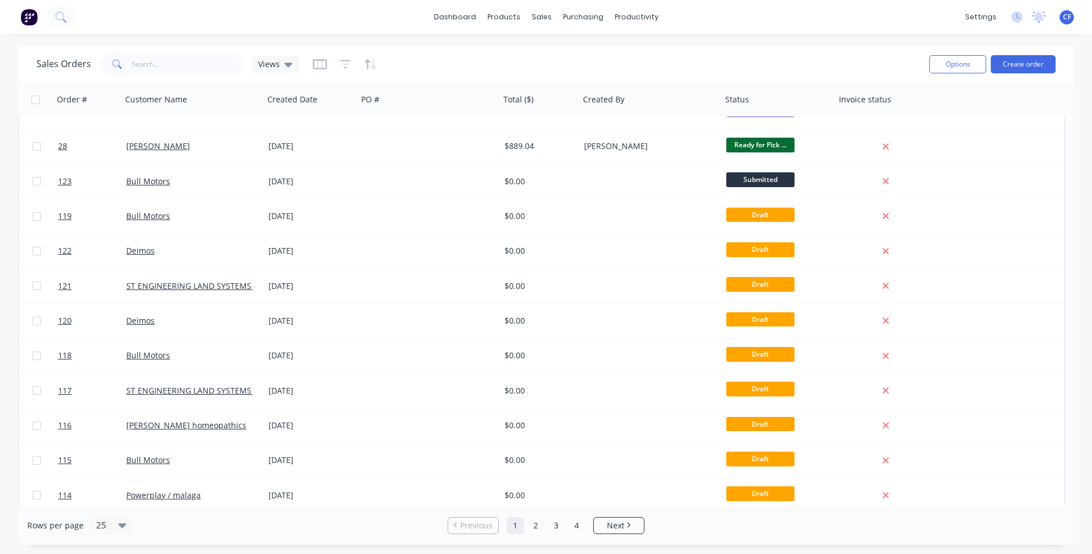
click at [428, 66] on div "Sales Orders Views" at bounding box center [477, 64] width 883 height 28
click at [371, 65] on icon "button" at bounding box center [373, 64] width 6 height 10
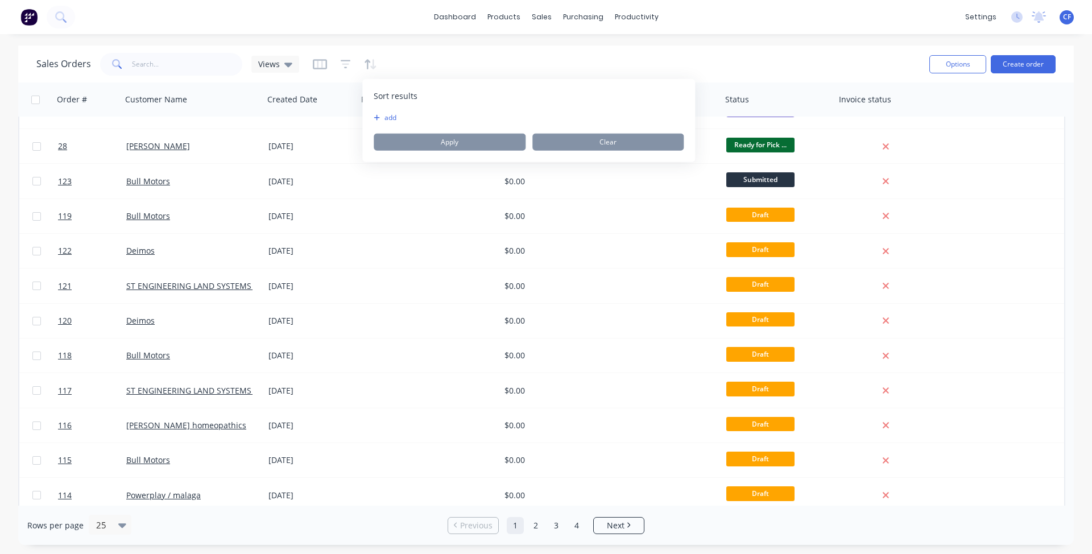
click at [380, 116] on button "add" at bounding box center [381, 117] width 14 height 9
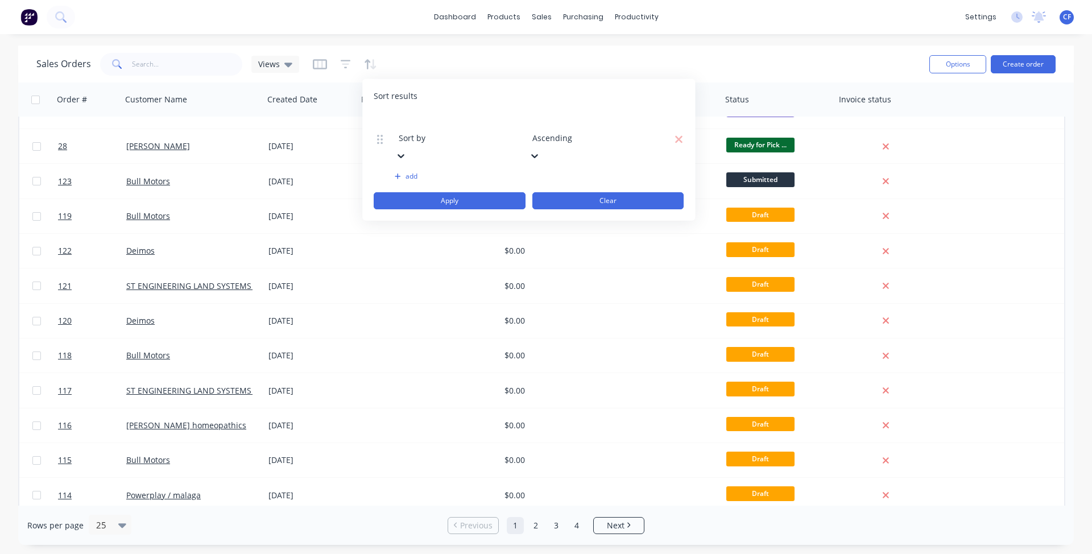
click at [567, 192] on button "Clear" at bounding box center [608, 200] width 152 height 17
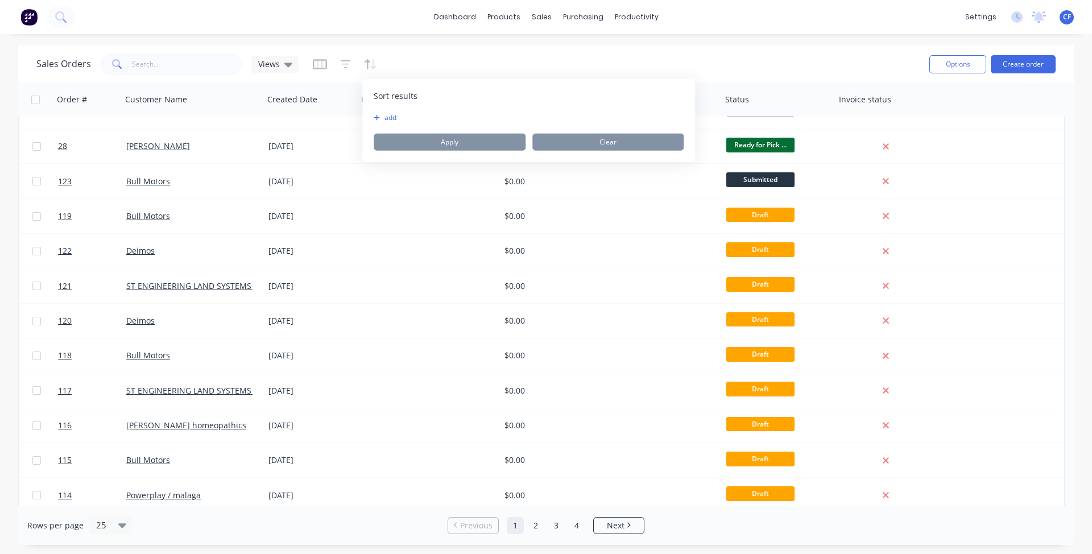
click at [518, 74] on div "Sales Orders Views" at bounding box center [477, 64] width 883 height 28
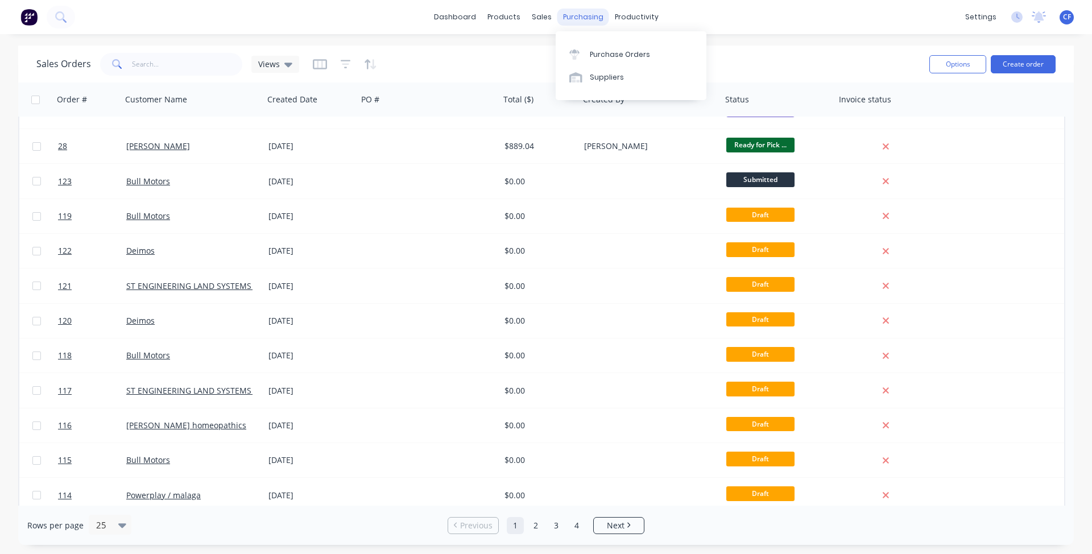
click at [560, 10] on div "purchasing" at bounding box center [583, 17] width 52 height 17
click at [642, 13] on div "productivity" at bounding box center [636, 17] width 55 height 17
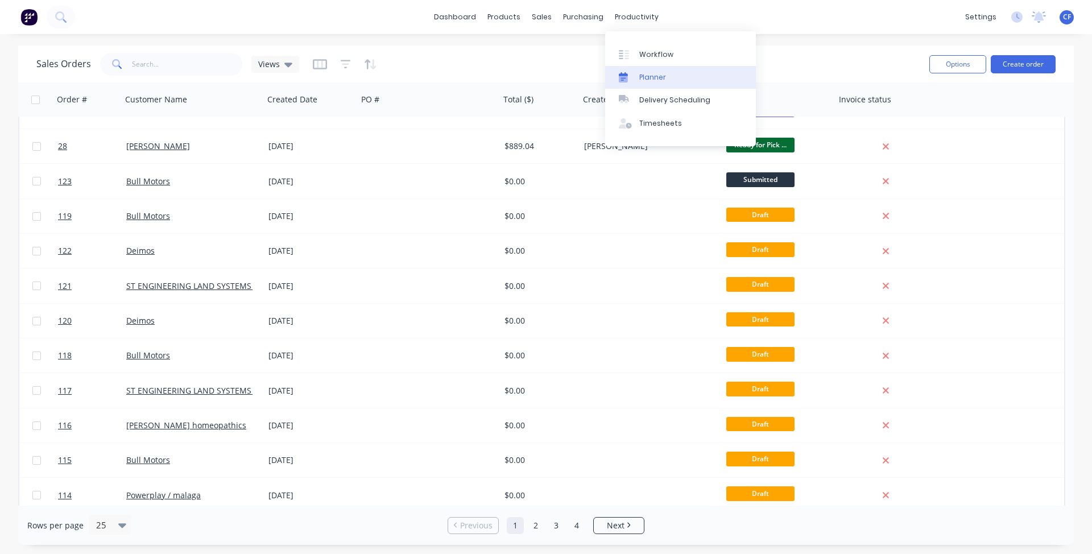
click at [636, 71] on link "Planner" at bounding box center [680, 77] width 151 height 23
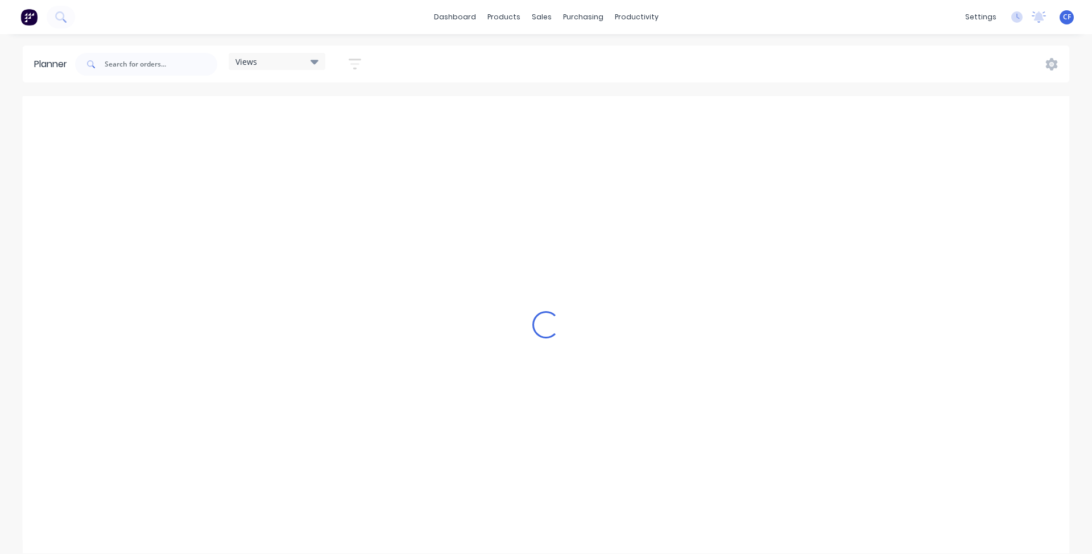
scroll to position [0, 1071]
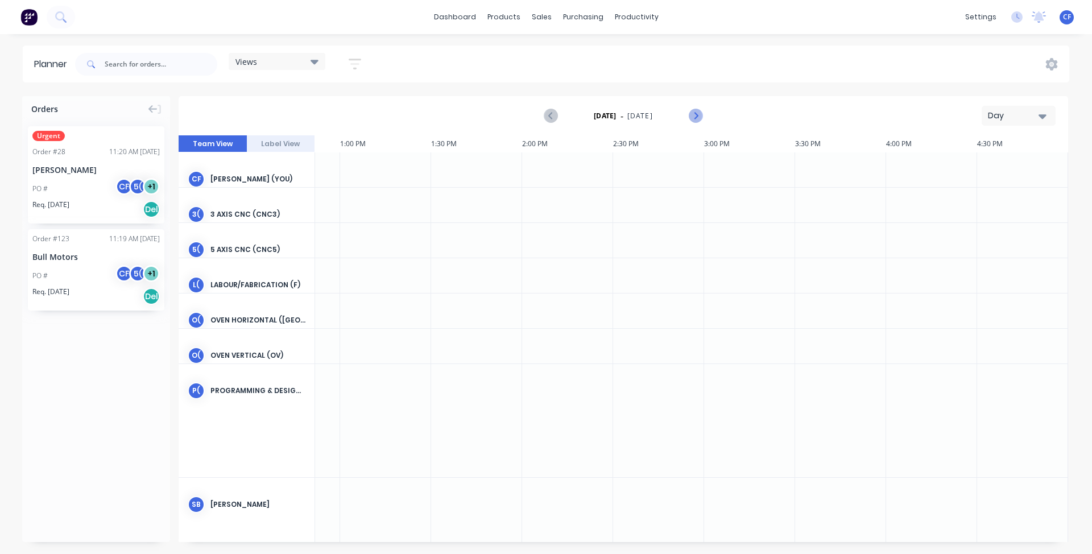
click at [696, 119] on icon "Next page" at bounding box center [695, 116] width 14 height 14
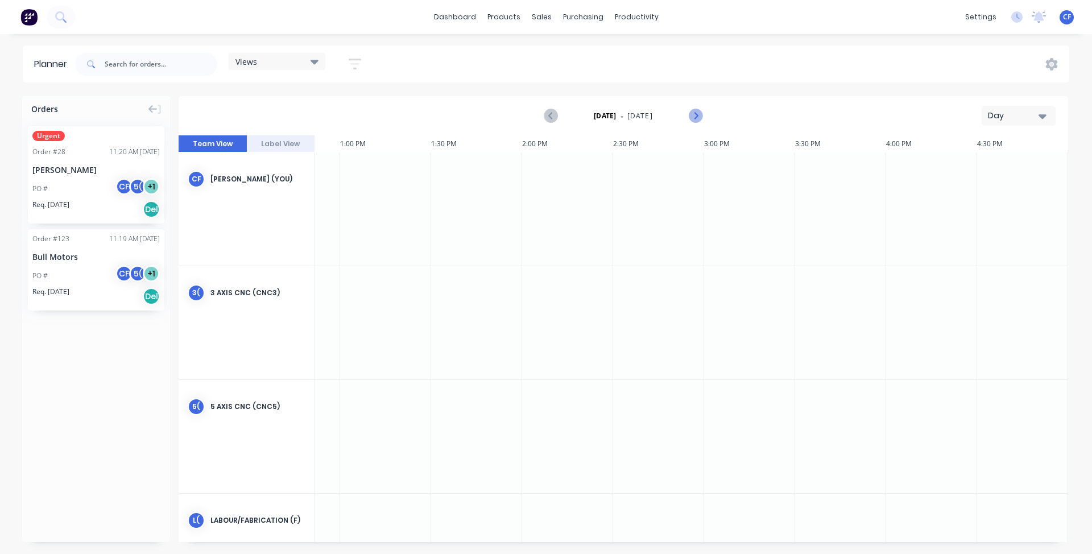
click at [696, 119] on icon "Next page" at bounding box center [695, 116] width 14 height 14
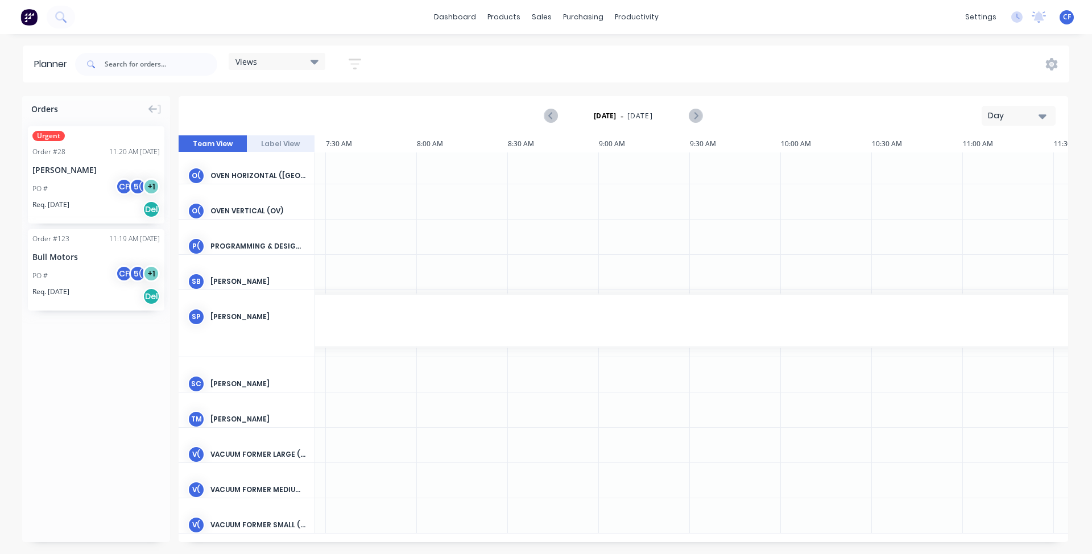
scroll to position [148, 0]
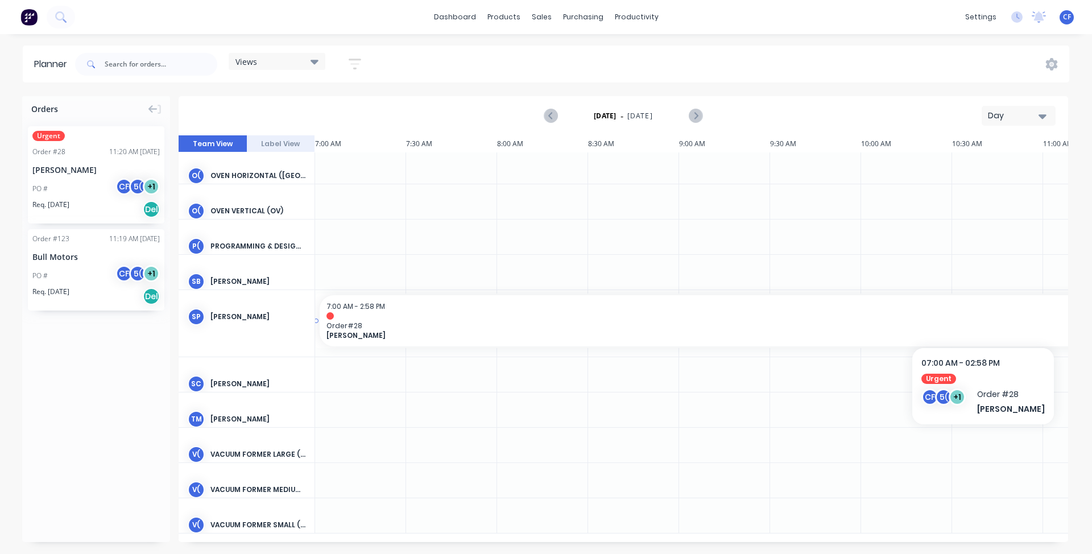
click at [447, 312] on div at bounding box center [1039, 315] width 1426 height 7
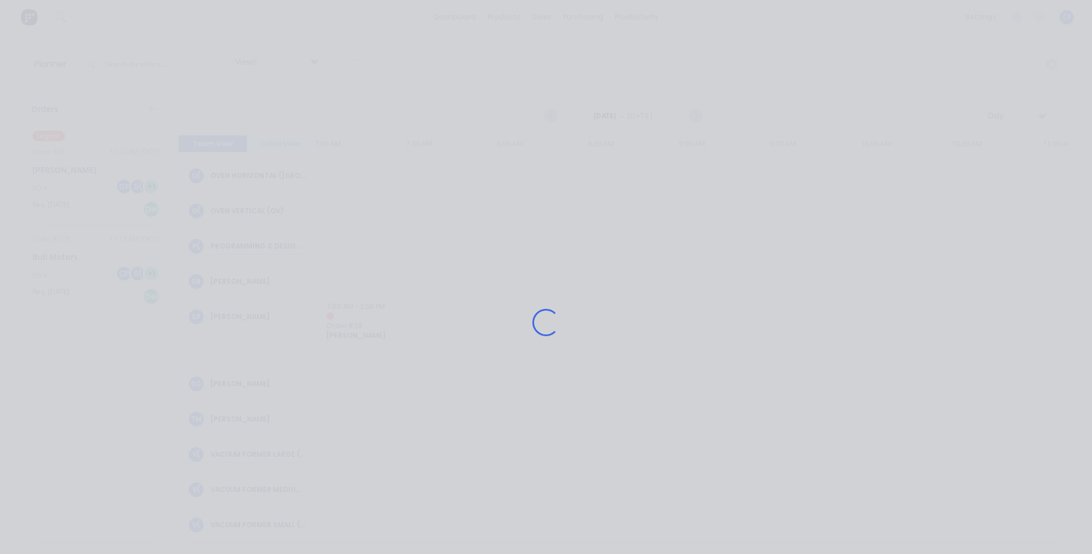
scroll to position [140, 0]
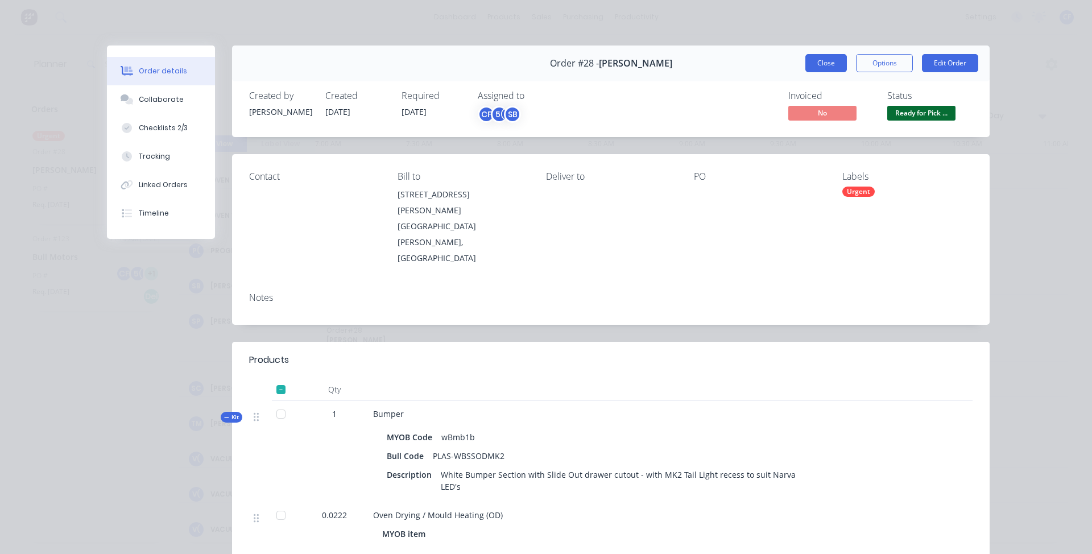
click at [828, 57] on button "Close" at bounding box center [826, 63] width 42 height 18
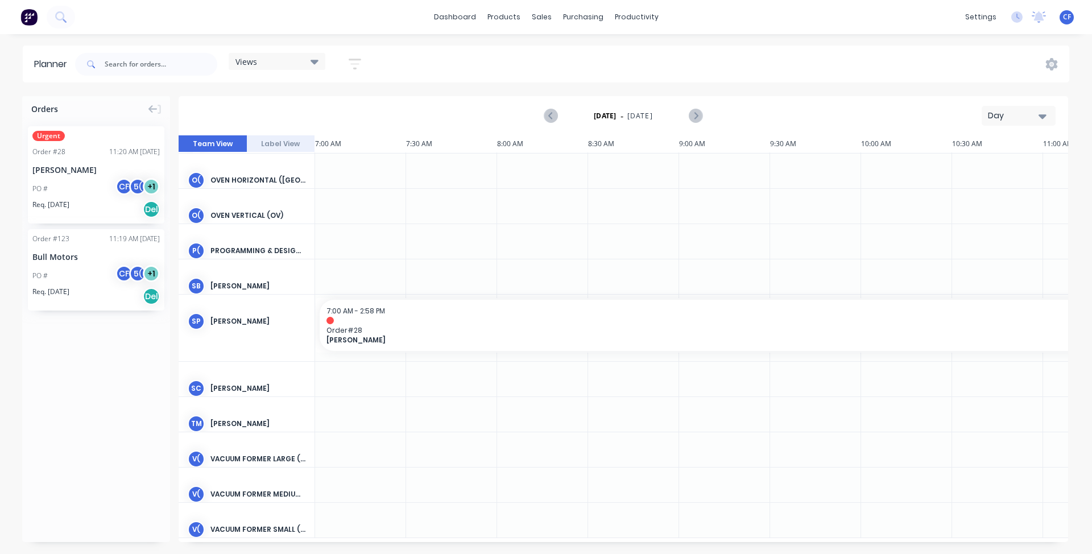
click at [69, 182] on div "PO # CF 5( + 1" at bounding box center [95, 189] width 127 height 22
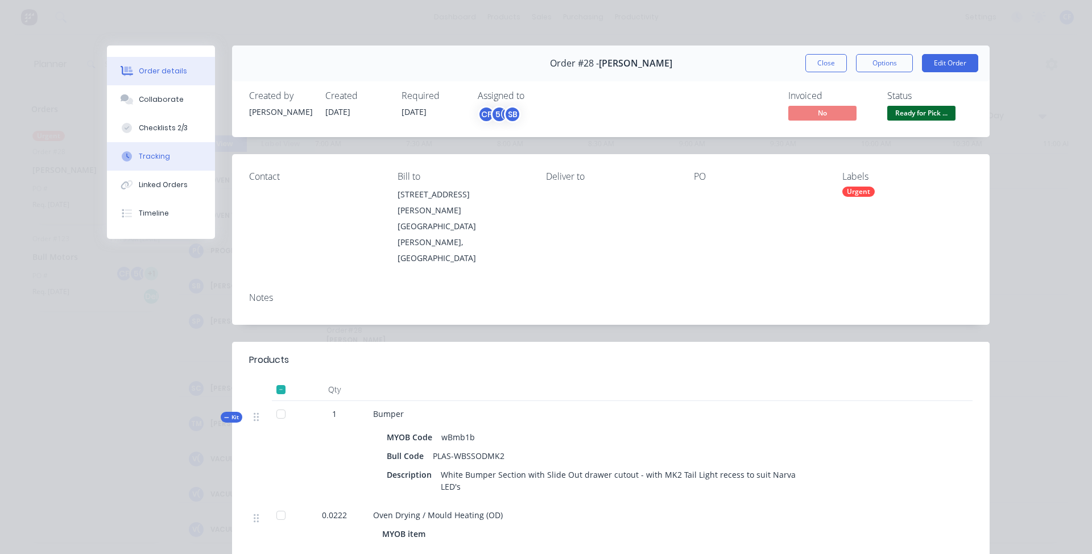
click at [148, 153] on div "Tracking" at bounding box center [154, 156] width 31 height 10
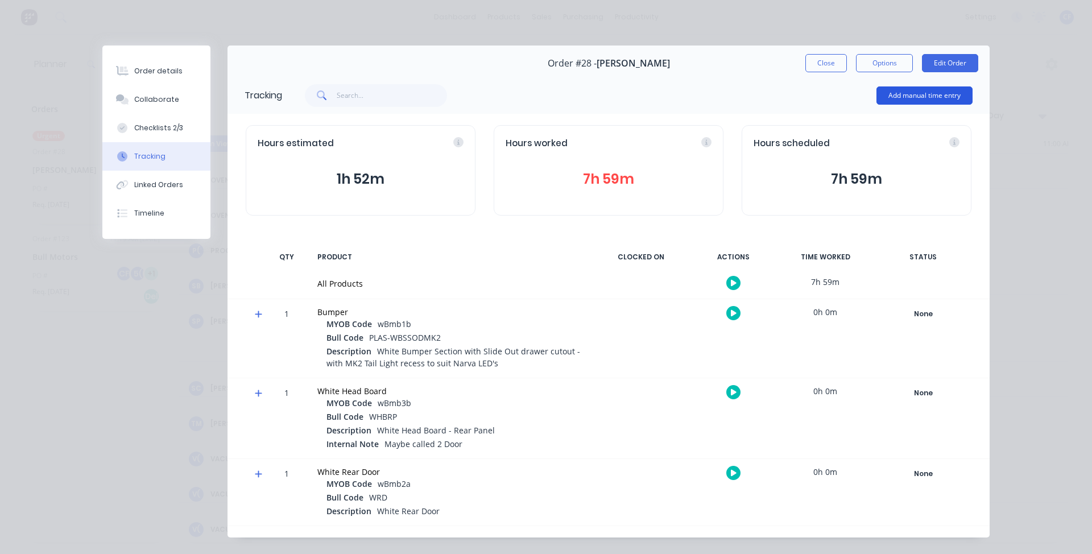
click at [919, 97] on button "Add manual time entry" at bounding box center [924, 95] width 96 height 18
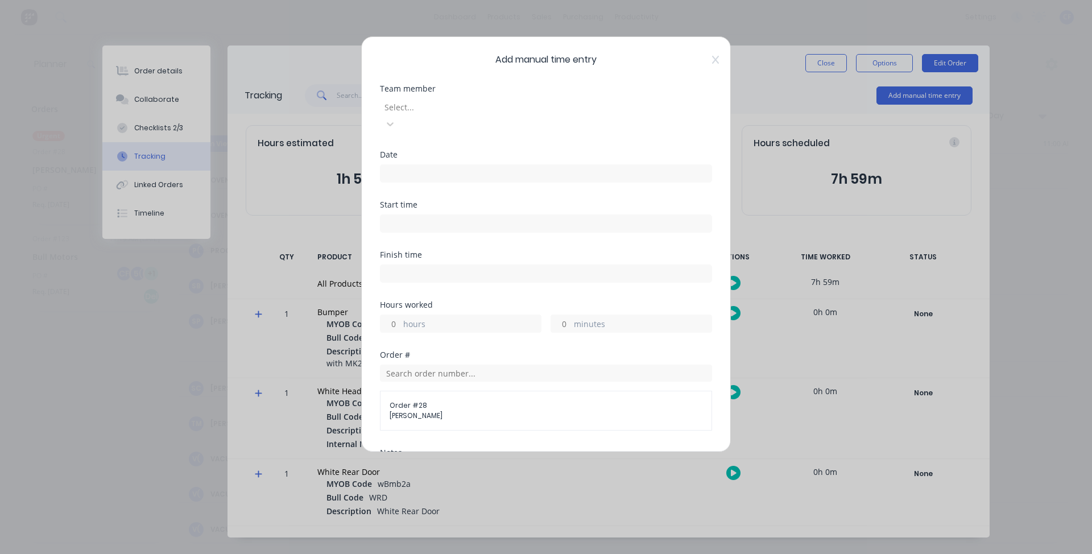
click at [483, 109] on div at bounding box center [465, 107] width 164 height 14
click at [392, 161] on div at bounding box center [546, 171] width 332 height 21
click at [397, 165] on input at bounding box center [545, 173] width 331 height 17
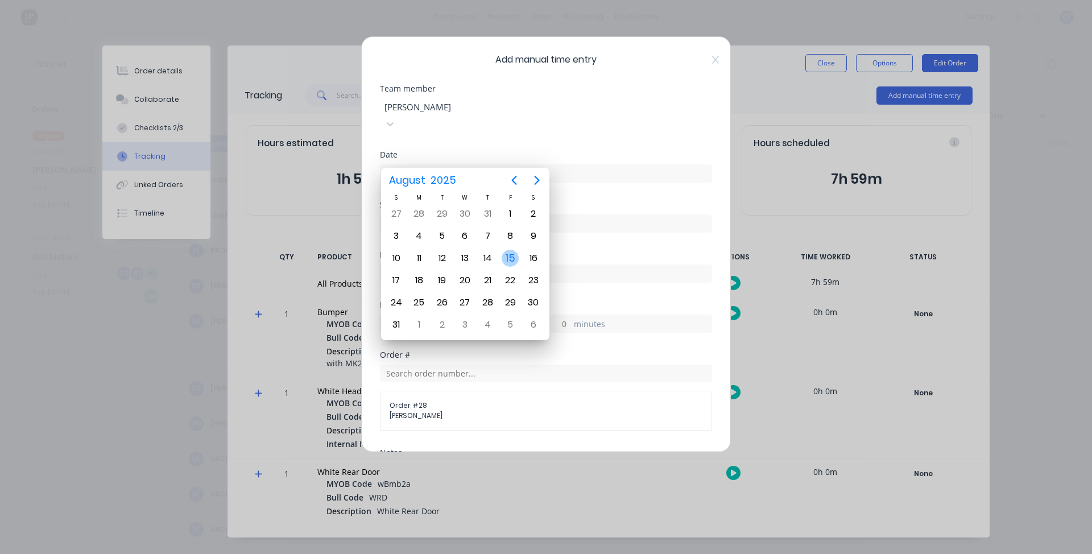
click at [508, 259] on div "15" at bounding box center [509, 258] width 17 height 17
type input "15/08/2025"
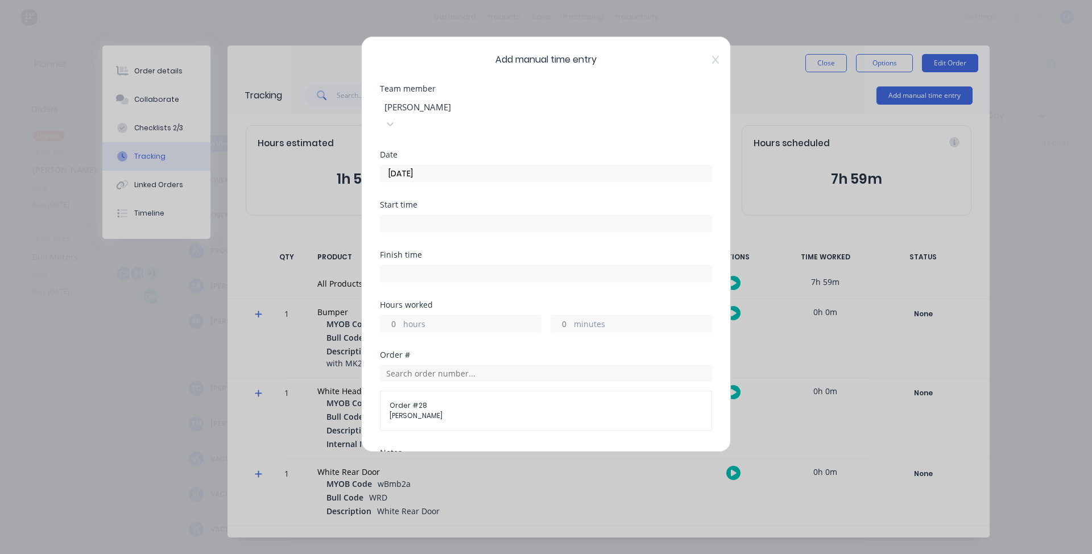
click at [399, 215] on input at bounding box center [545, 223] width 331 height 17
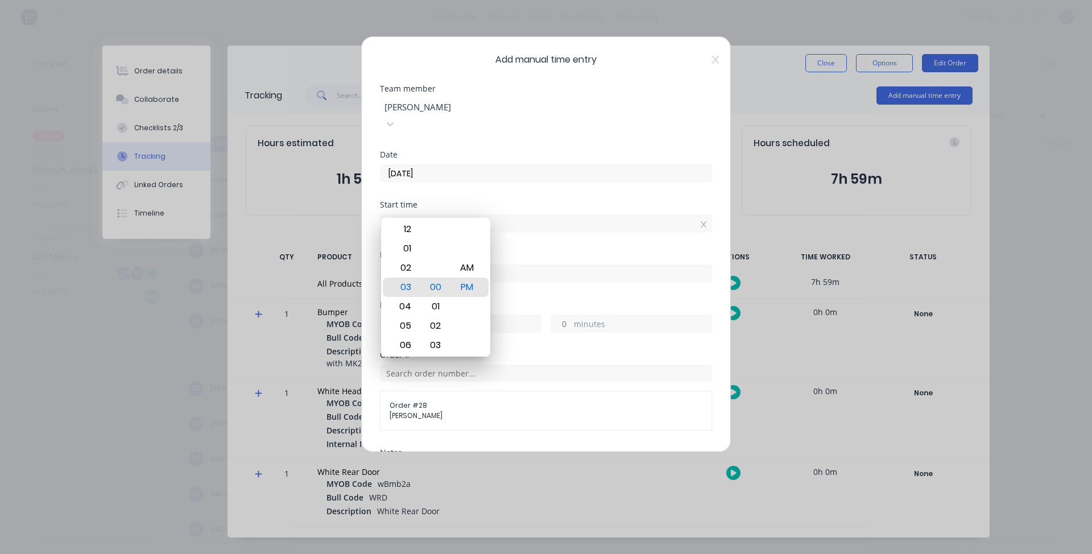
drag, startPoint x: 435, startPoint y: 209, endPoint x: 233, endPoint y: 223, distance: 203.5
click at [235, 221] on div "Add manual time entry Team member Charlotte Ford Date 15/08/2025 Start time 03:…" at bounding box center [546, 277] width 1092 height 554
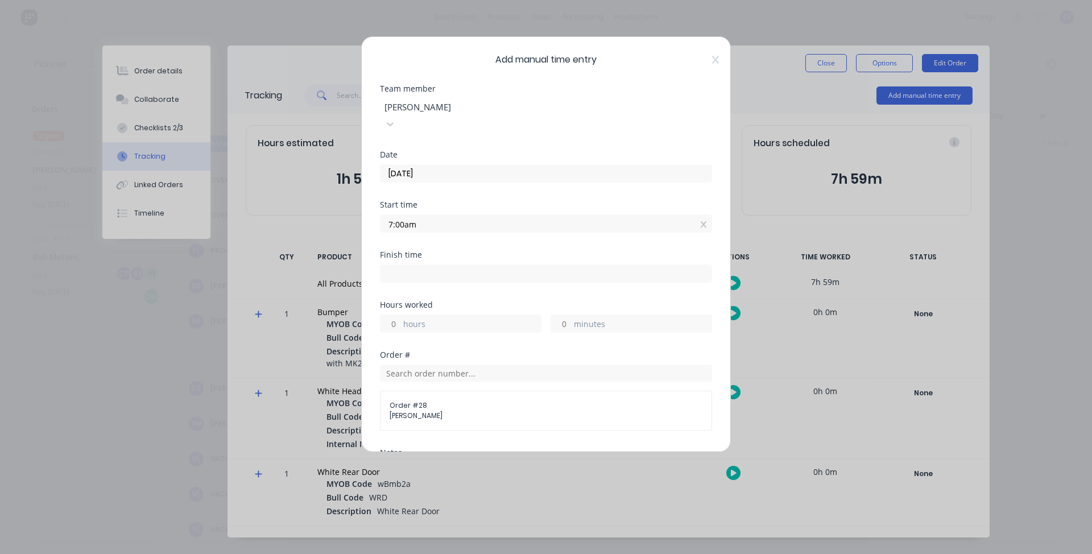
type input "07:00 AM"
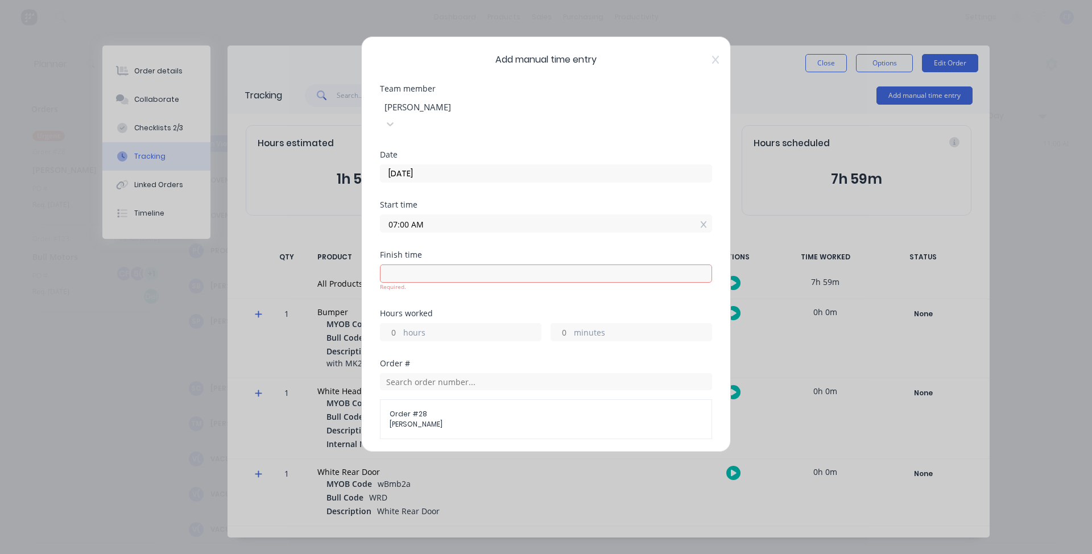
click at [385, 265] on input at bounding box center [545, 273] width 331 height 17
type input "03:01 PM"
type input "8"
type input "1"
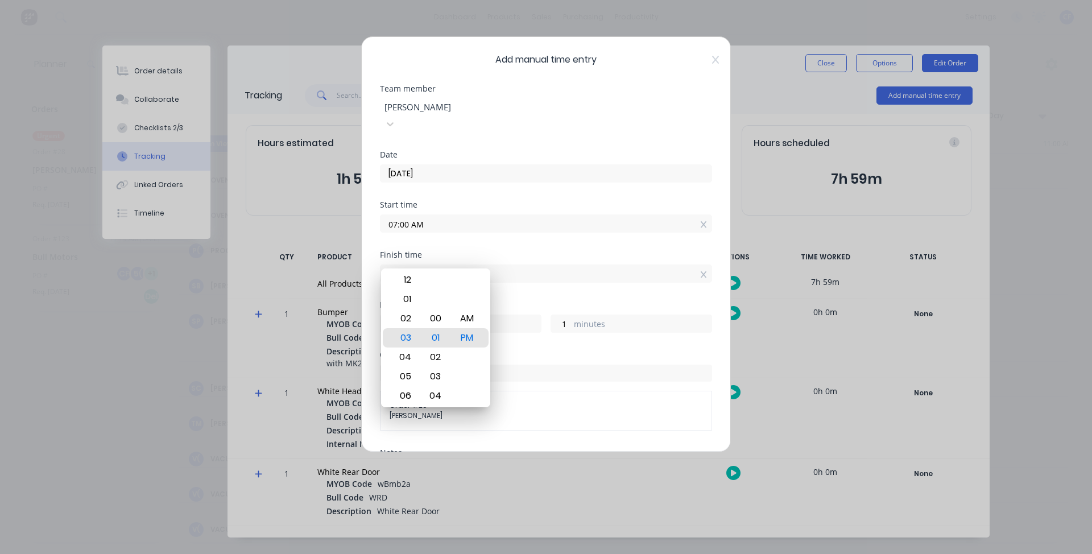
type input "0"
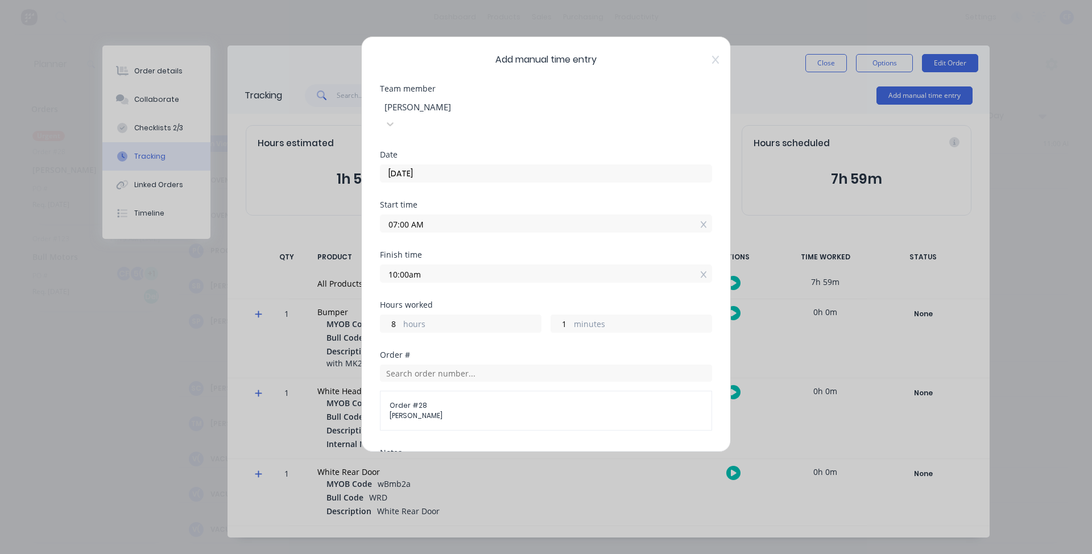
type input "10:00 AM"
type input "3"
type input "0"
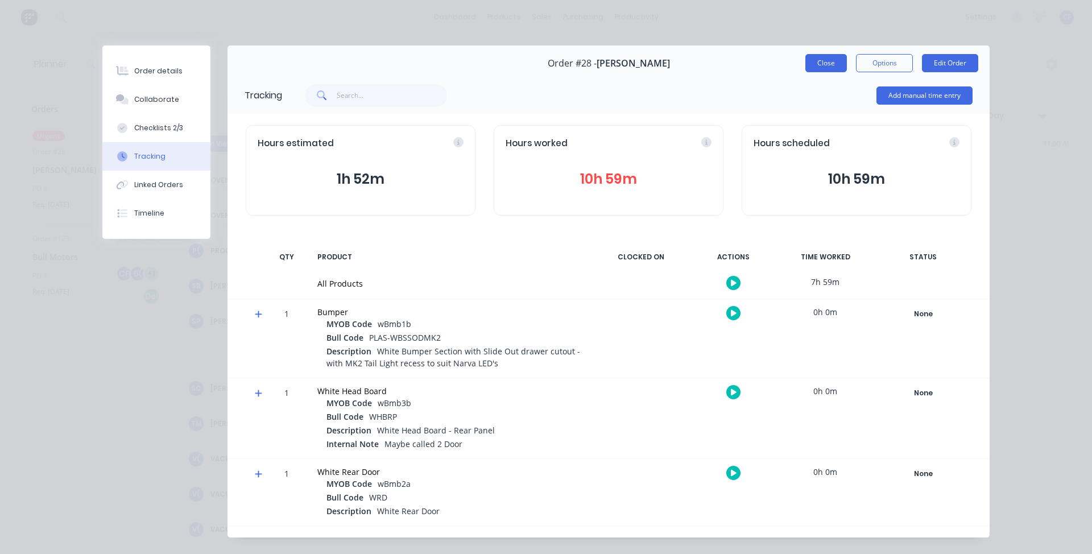
click at [817, 58] on button "Close" at bounding box center [826, 63] width 42 height 18
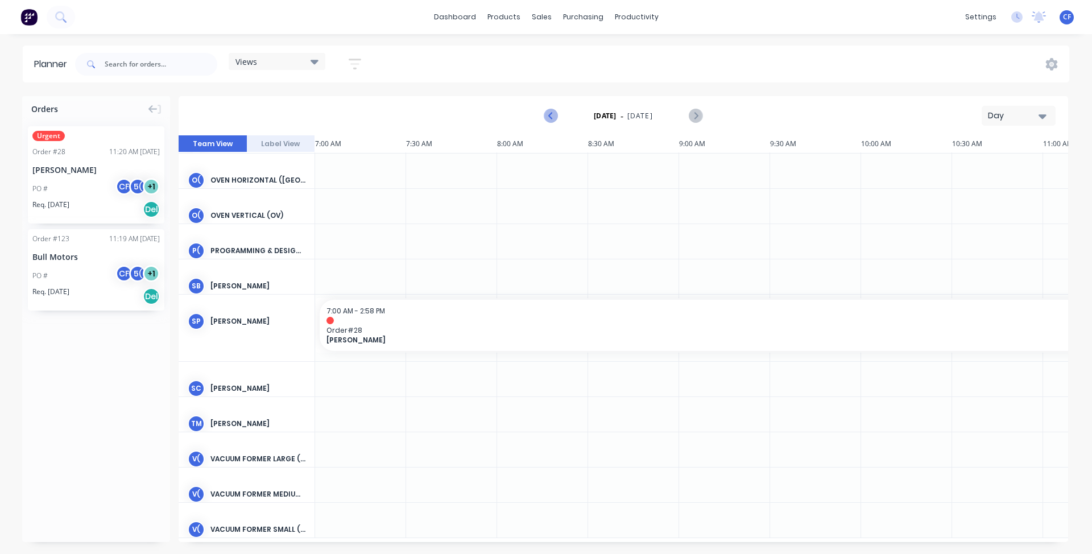
click at [546, 117] on icon "Previous page" at bounding box center [551, 116] width 14 height 14
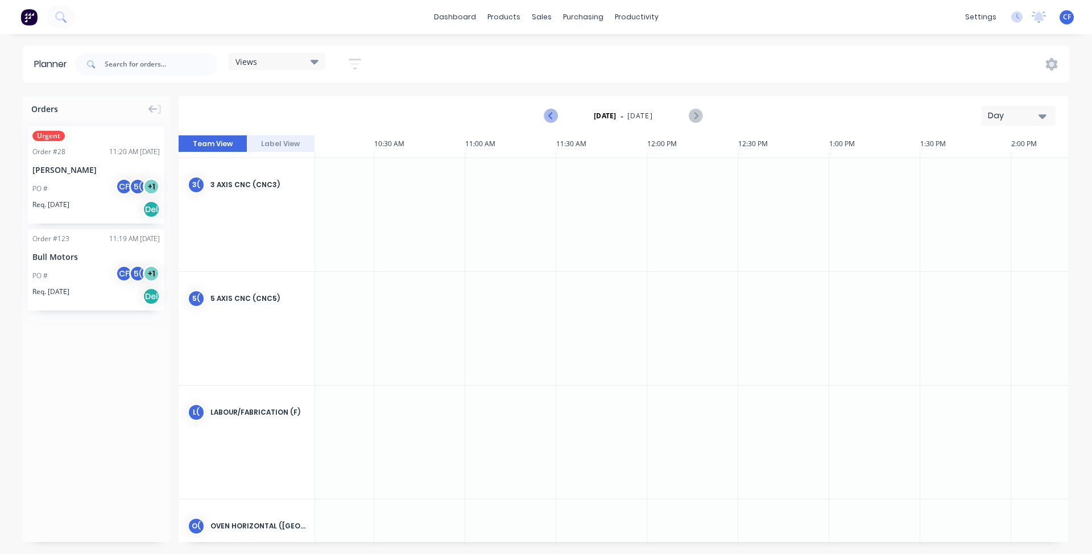
scroll to position [108, 1071]
click at [546, 117] on icon "Previous page" at bounding box center [551, 116] width 14 height 14
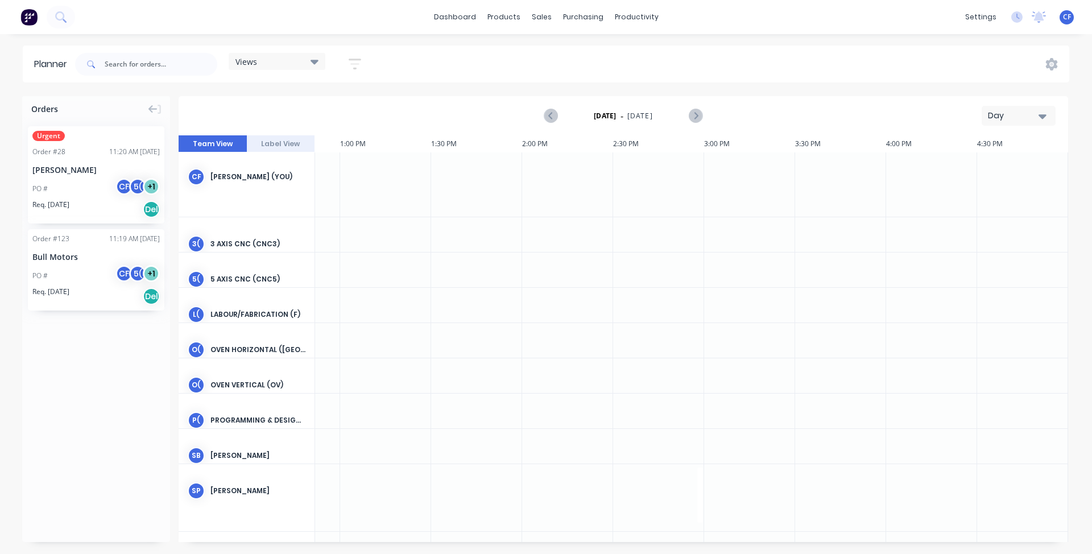
scroll to position [0, 1071]
drag, startPoint x: 801, startPoint y: 543, endPoint x: 788, endPoint y: 543, distance: 13.1
click at [791, 543] on div "Orders Urgent Order # 28 11:20 AM 15/08/25 Tiffani Makharti PO # CF 5( + 1 Req.…" at bounding box center [546, 324] width 1092 height 457
drag, startPoint x: 788, startPoint y: 543, endPoint x: 775, endPoint y: 540, distance: 13.0
click at [781, 543] on div "Orders Urgent Order # 28 11:20 AM 15/08/25 Tiffani Makharti PO # CF 5( + 1 Req.…" at bounding box center [546, 324] width 1092 height 457
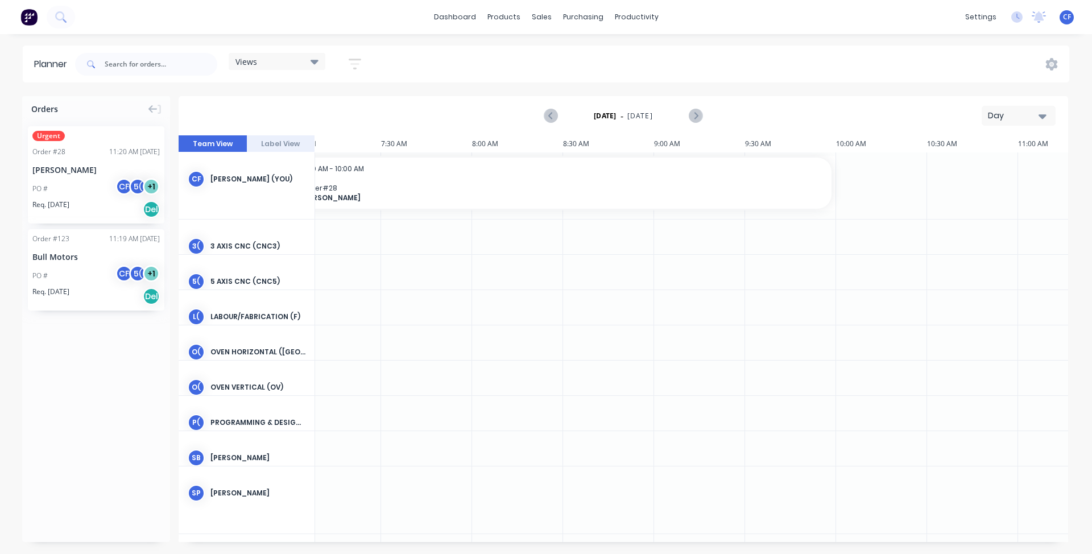
scroll to position [0, 0]
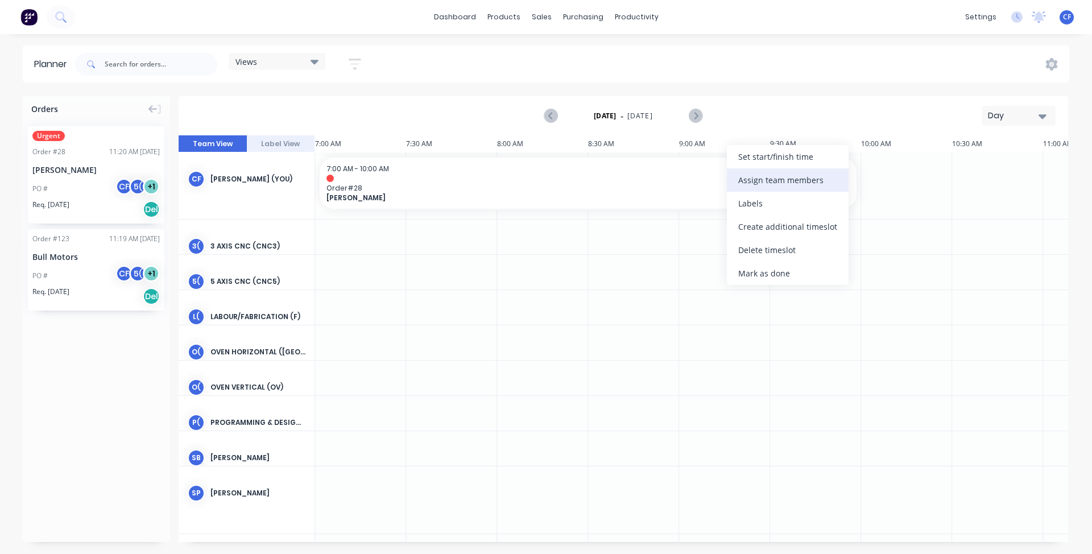
click at [773, 180] on div "Assign team members" at bounding box center [788, 179] width 122 height 23
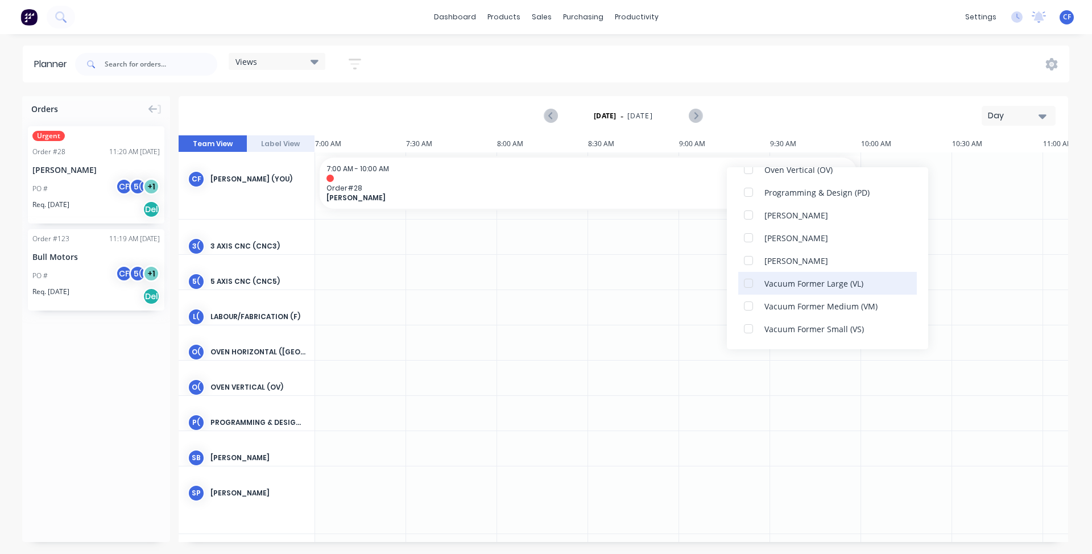
scroll to position [185, 0]
click at [765, 283] on div "Vacuum Former Large (VL)" at bounding box center [813, 284] width 99 height 12
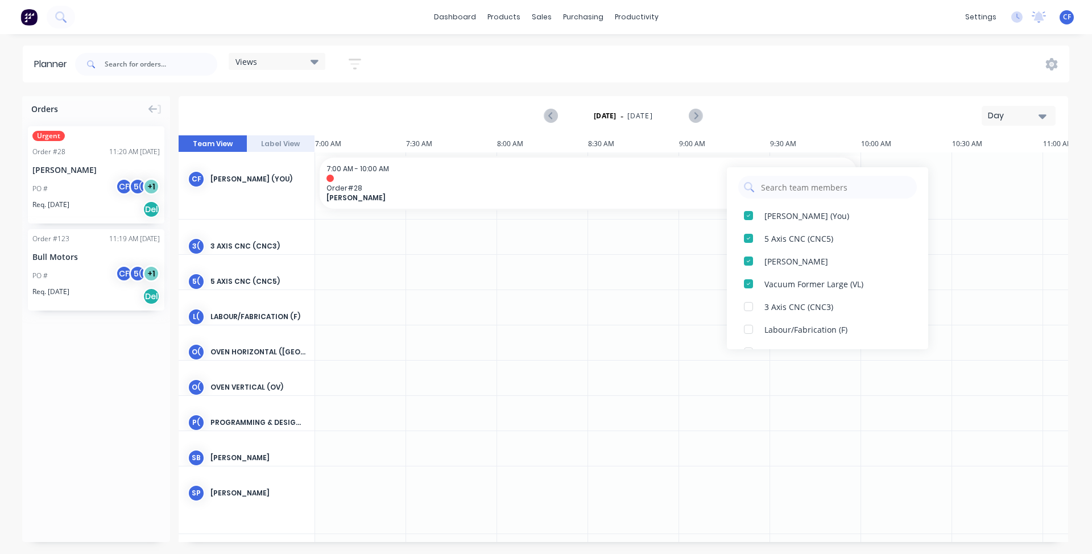
click at [569, 316] on div at bounding box center [542, 307] width 91 height 35
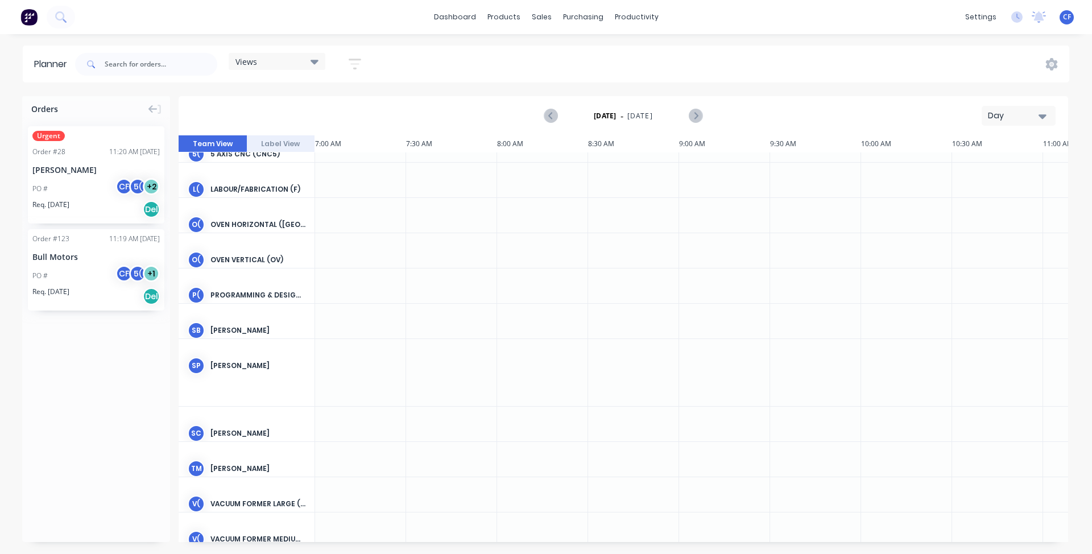
scroll to position [180, 0]
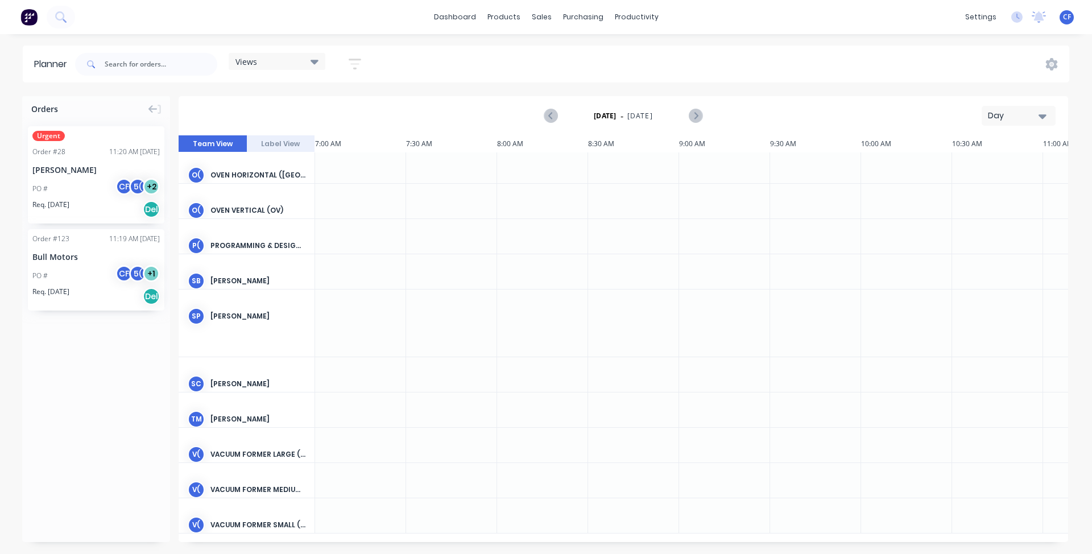
click at [180, 445] on div "V( Vacuum Former Large (VL)" at bounding box center [247, 454] width 136 height 53
click at [208, 446] on div "V( Vacuum Former Large (VL)" at bounding box center [247, 454] width 136 height 53
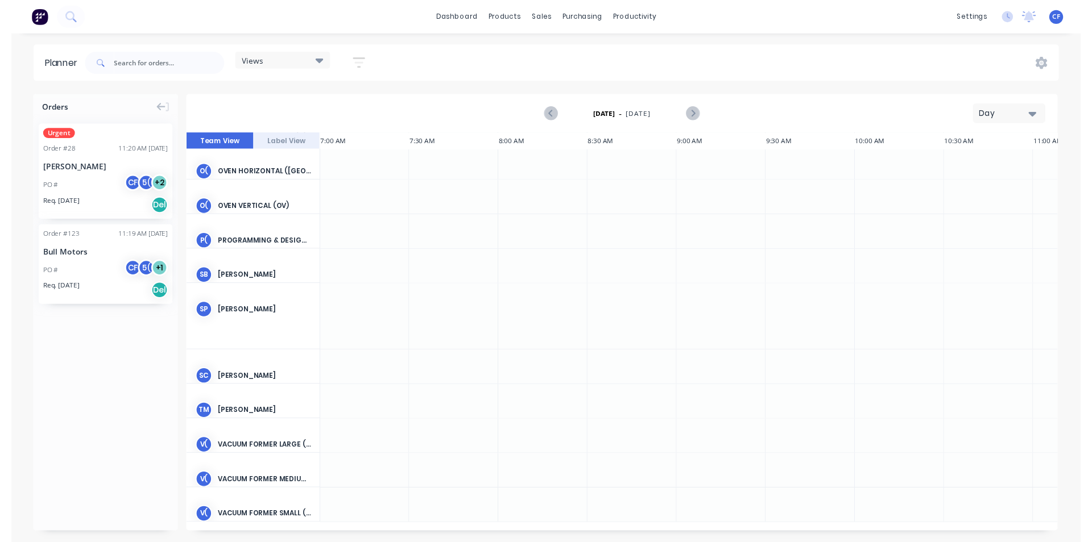
scroll to position [0, 0]
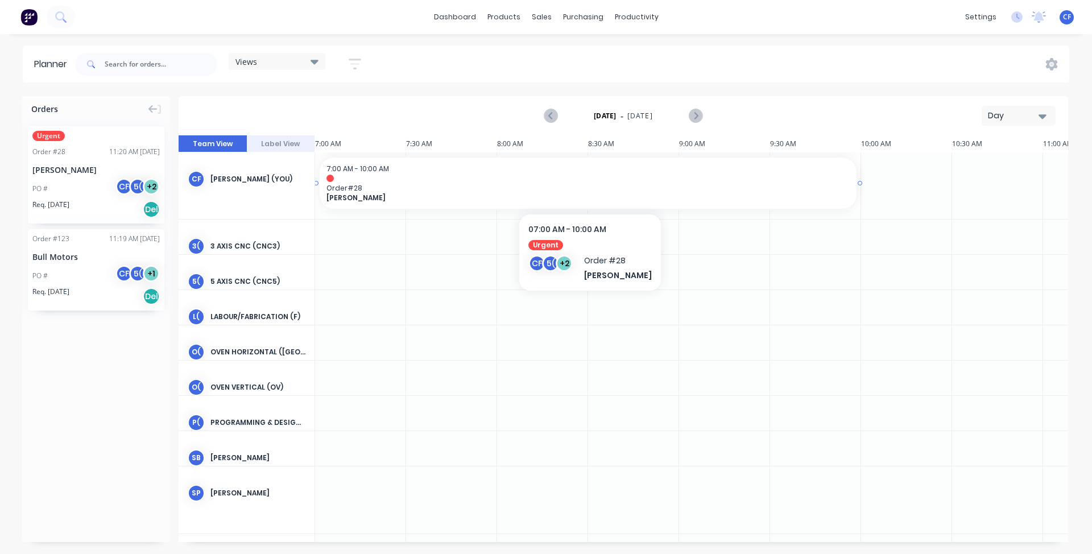
click at [383, 181] on div at bounding box center [587, 178] width 523 height 7
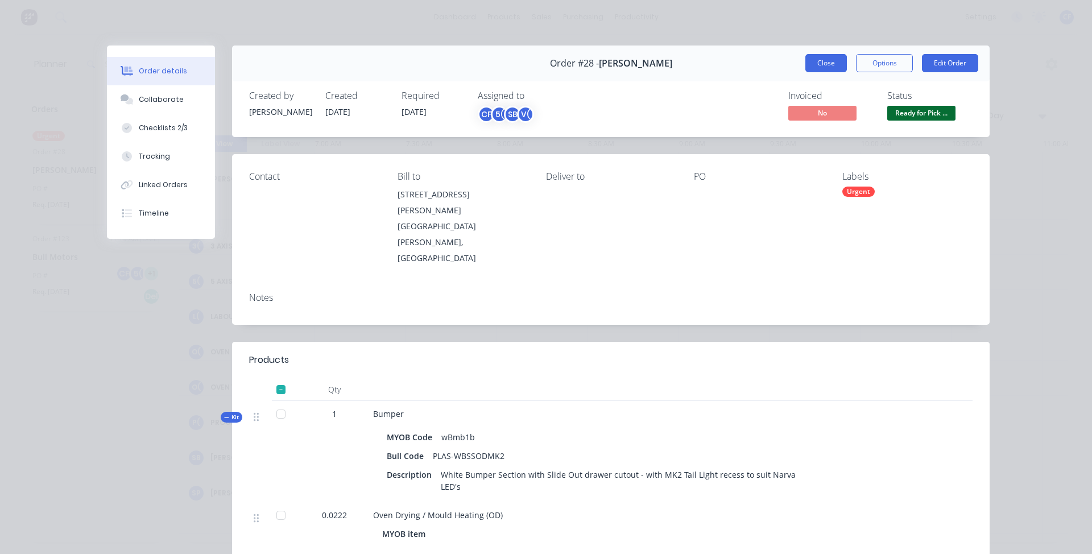
click at [822, 61] on button "Close" at bounding box center [826, 63] width 42 height 18
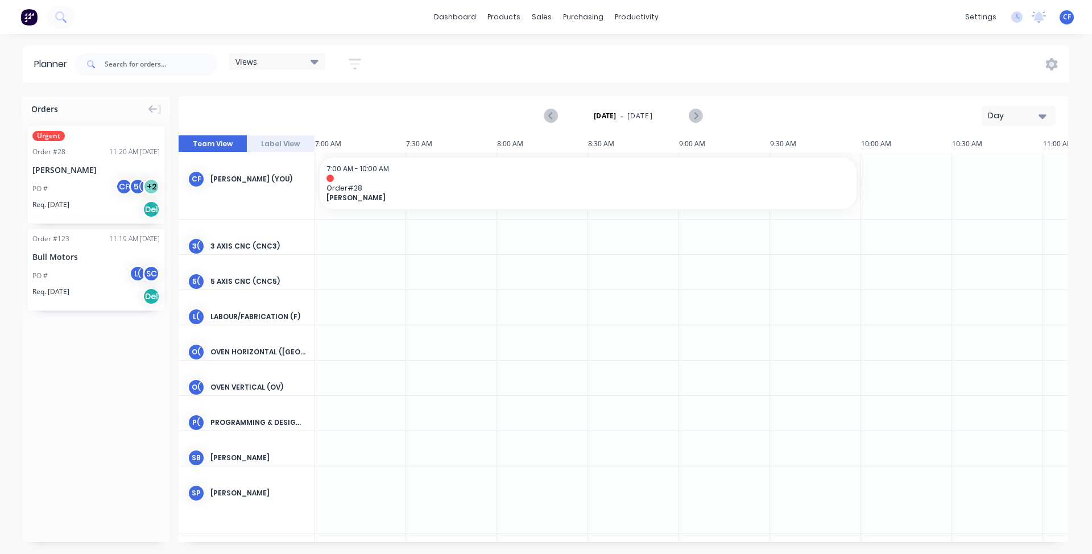
click at [385, 257] on div at bounding box center [360, 272] width 91 height 35
click at [609, 277] on div at bounding box center [633, 272] width 91 height 35
click at [649, 55] on div "Workflow" at bounding box center [656, 54] width 34 height 10
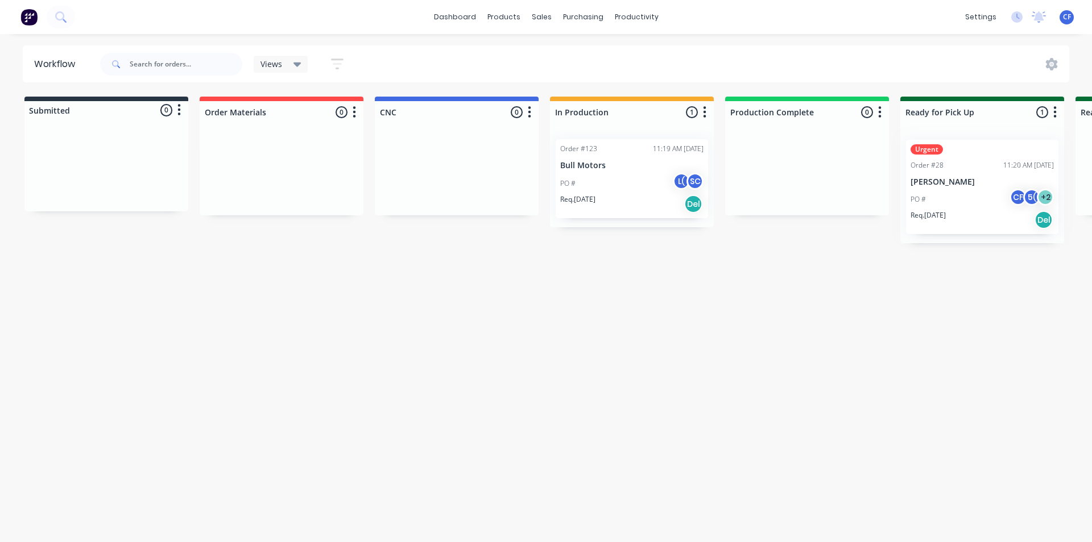
scroll to position [0, 5]
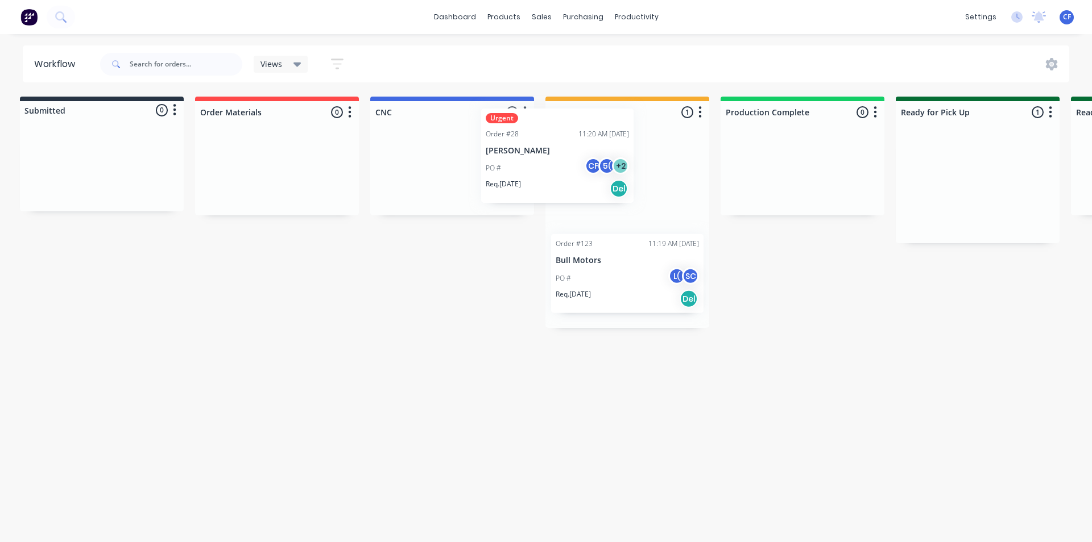
drag, startPoint x: 912, startPoint y: 239, endPoint x: 321, endPoint y: 149, distance: 598.0
click at [321, 149] on div "Submitted 0 Status colour #273444 hex #273444 Save Cancel Summaries Total order…" at bounding box center [770, 212] width 1566 height 231
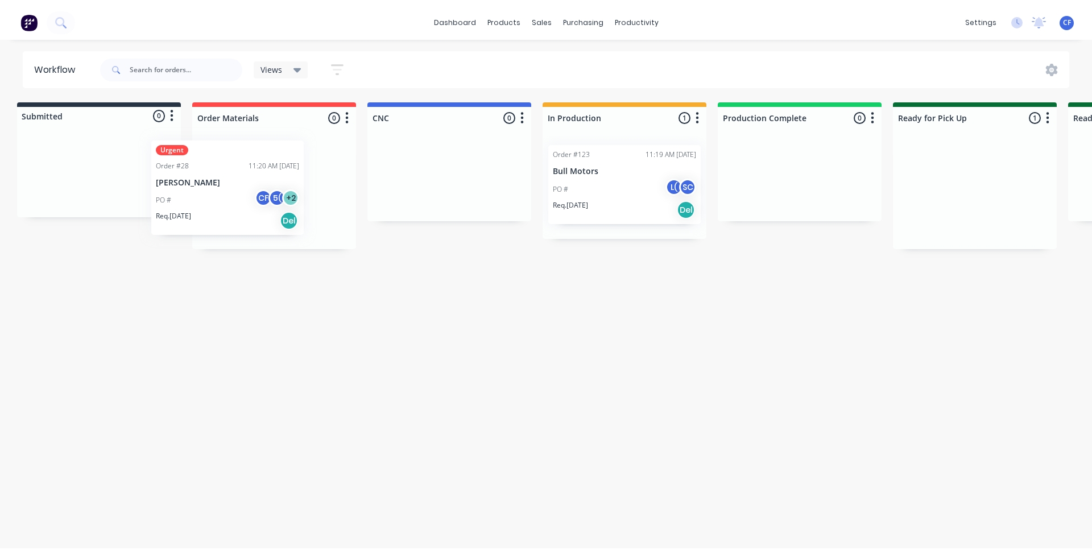
scroll to position [0, 0]
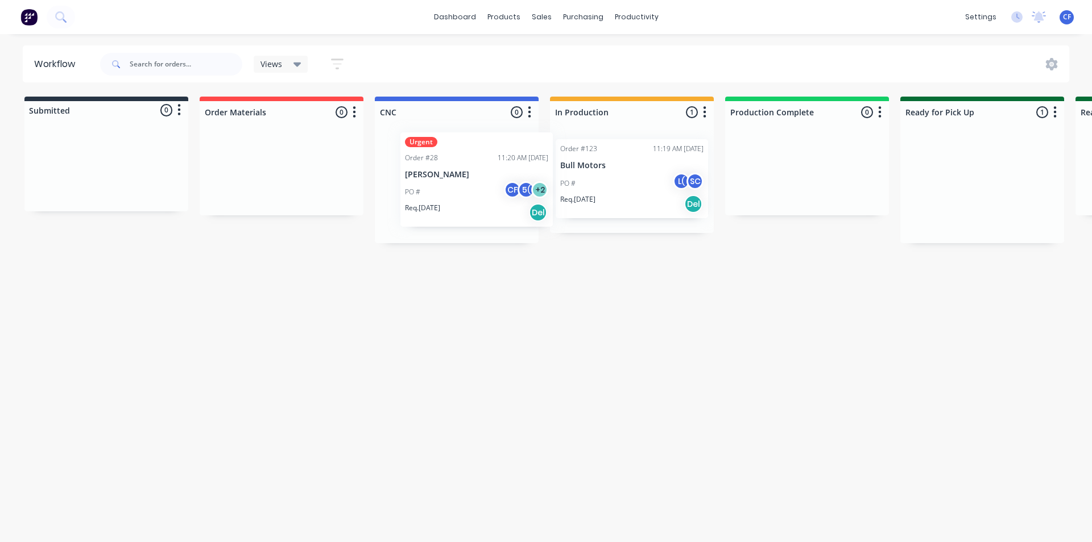
drag, startPoint x: 967, startPoint y: 223, endPoint x: 449, endPoint y: 214, distance: 518.0
click at [449, 214] on div "Submitted 0 Status colour #273444 hex #273444 Save Cancel Summaries Total order…" at bounding box center [774, 170] width 1566 height 147
click at [1073, 17] on div "settings No new notifications Mark all as read You have no notifications CF BCJ…" at bounding box center [1025, 17] width 132 height 17
click at [1069, 16] on span "CF" at bounding box center [1067, 17] width 8 height 10
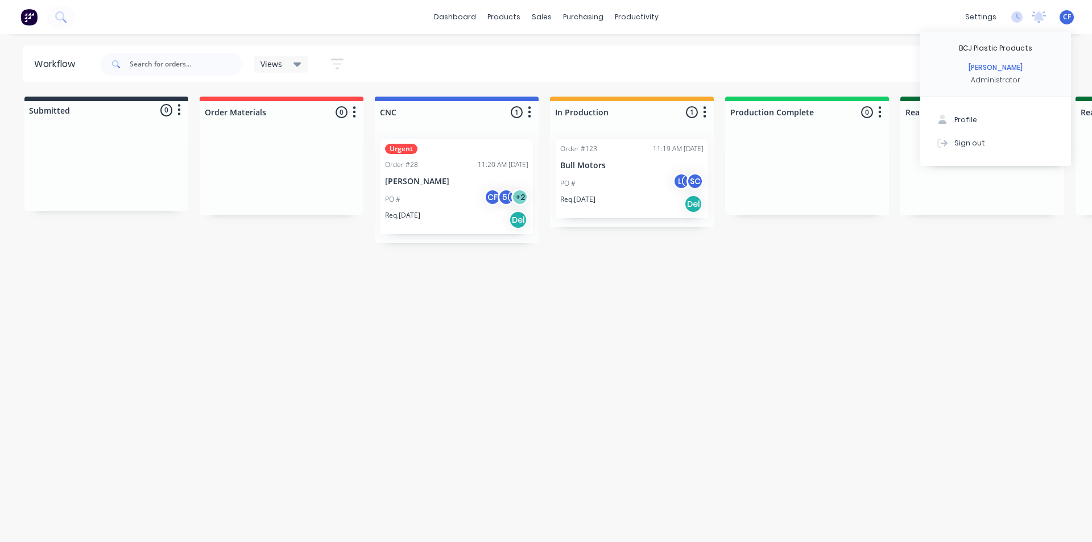
click at [1090, 64] on div "Workflow Views Save new view None (Default) edit Show/Hide statuses Show line i…" at bounding box center [546, 63] width 1092 height 37
click at [1053, 64] on icon at bounding box center [1051, 64] width 3 height 3
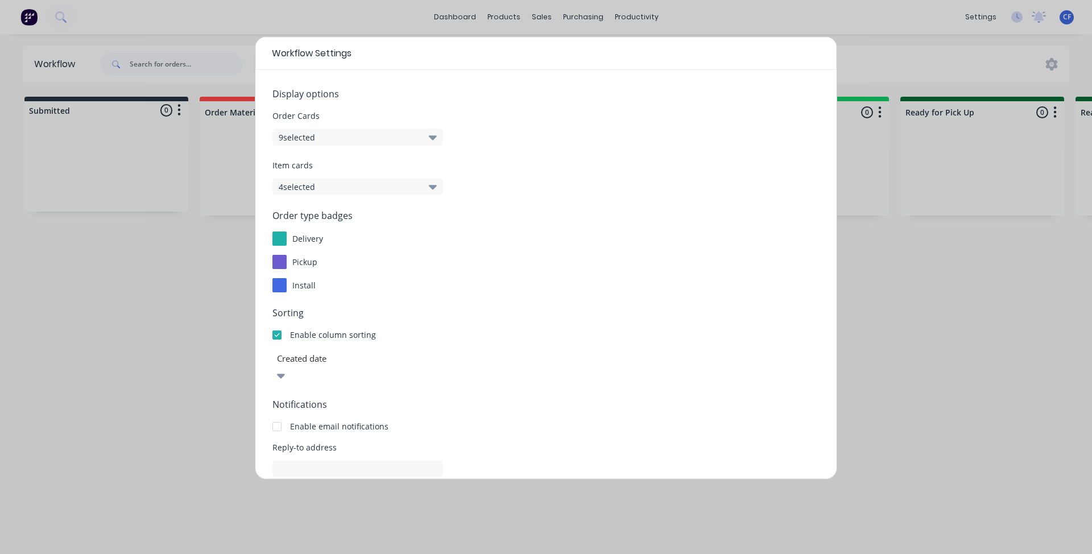
click at [272, 233] on div at bounding box center [279, 238] width 14 height 14
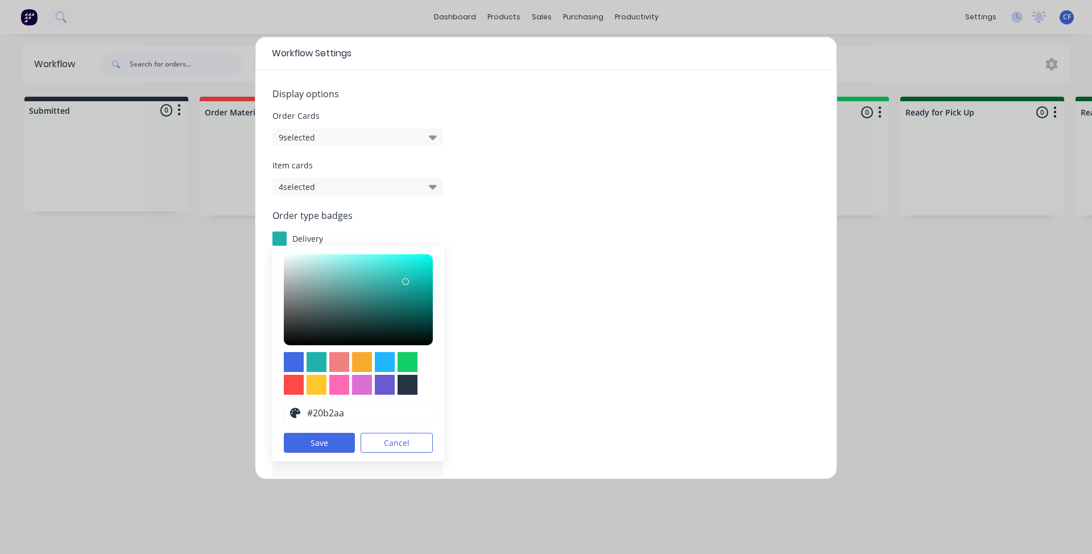
click at [529, 229] on div "Order type badges delivery #20B2AA hex #20b2aa Save Cancel pickup install" at bounding box center [545, 251] width 547 height 84
click at [487, 239] on div "delivery" at bounding box center [545, 238] width 547 height 14
click at [314, 433] on div "#20B2AA hex #20b2aa Save Cancel" at bounding box center [358, 353] width 172 height 215
click at [321, 437] on button "Save" at bounding box center [319, 443] width 71 height 20
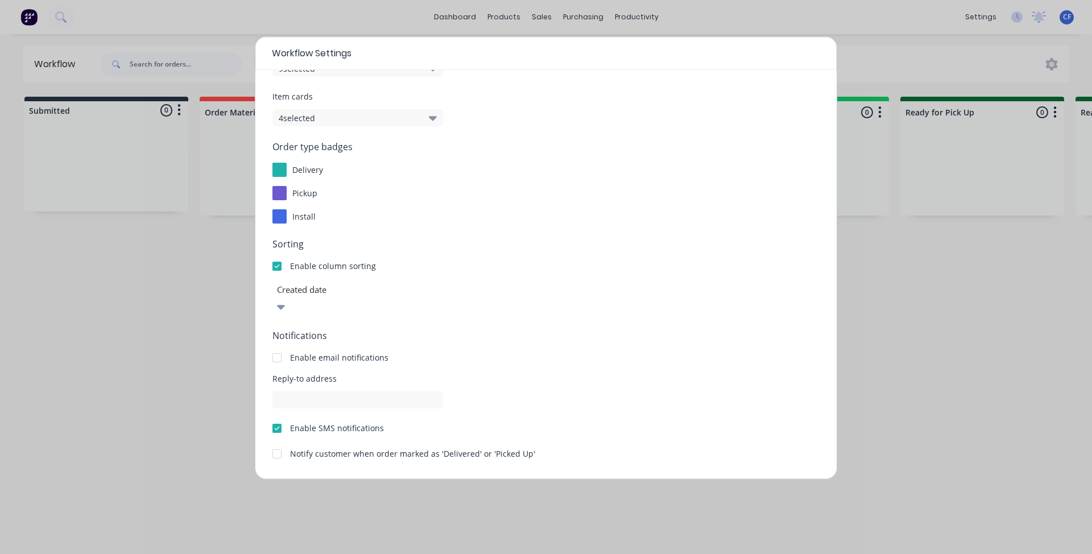
scroll to position [94, 0]
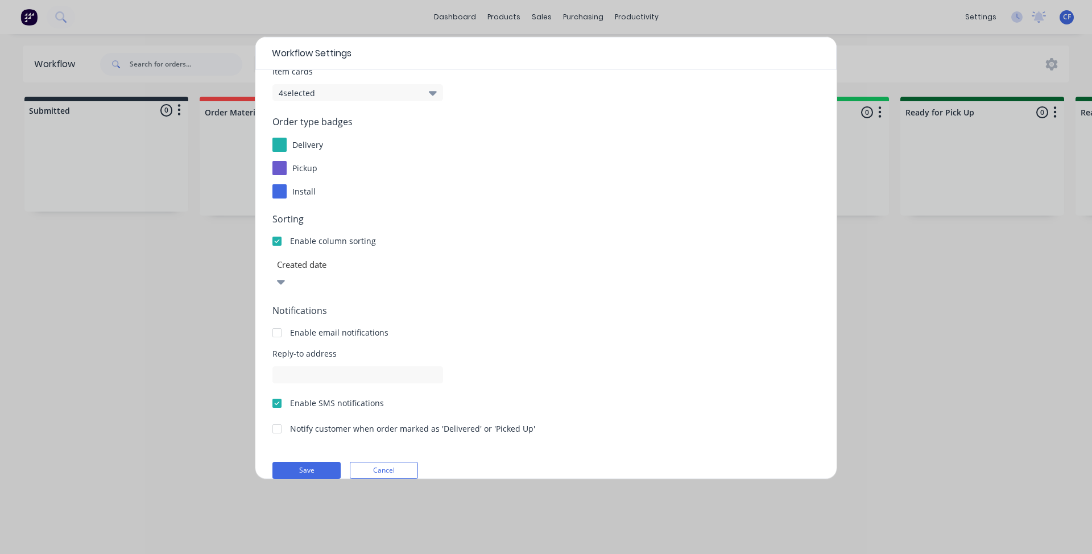
click at [340, 260] on div at bounding box center [358, 265] width 164 height 14
click at [567, 249] on div "Sorting Enable column sorting Created date" at bounding box center [545, 251] width 547 height 78
drag, startPoint x: 396, startPoint y: 256, endPoint x: 394, endPoint y: 267, distance: 11.0
click at [396, 257] on div "Created date" at bounding box center [545, 273] width 547 height 34
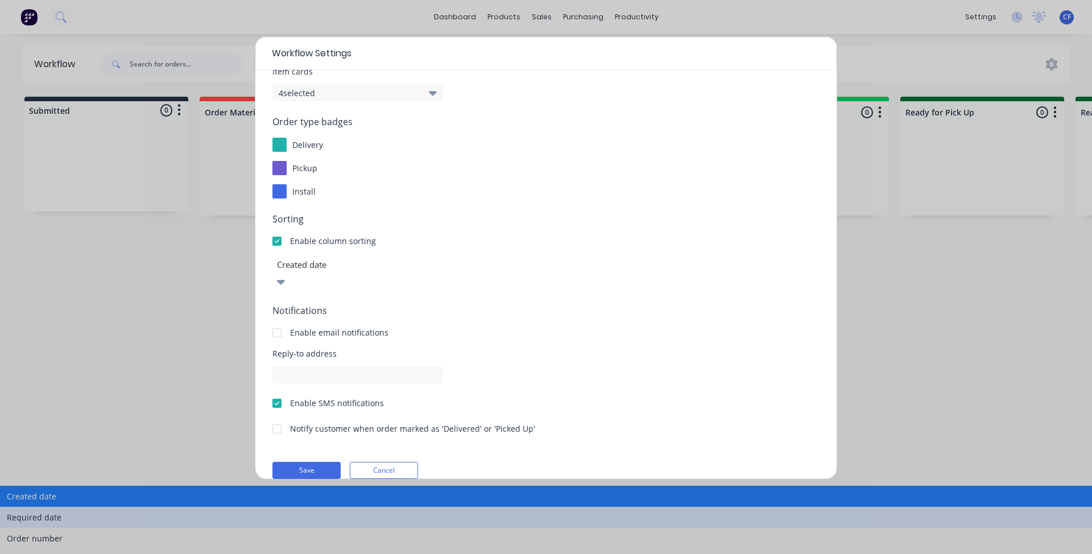
click at [366, 507] on div "Required date" at bounding box center [546, 517] width 1092 height 21
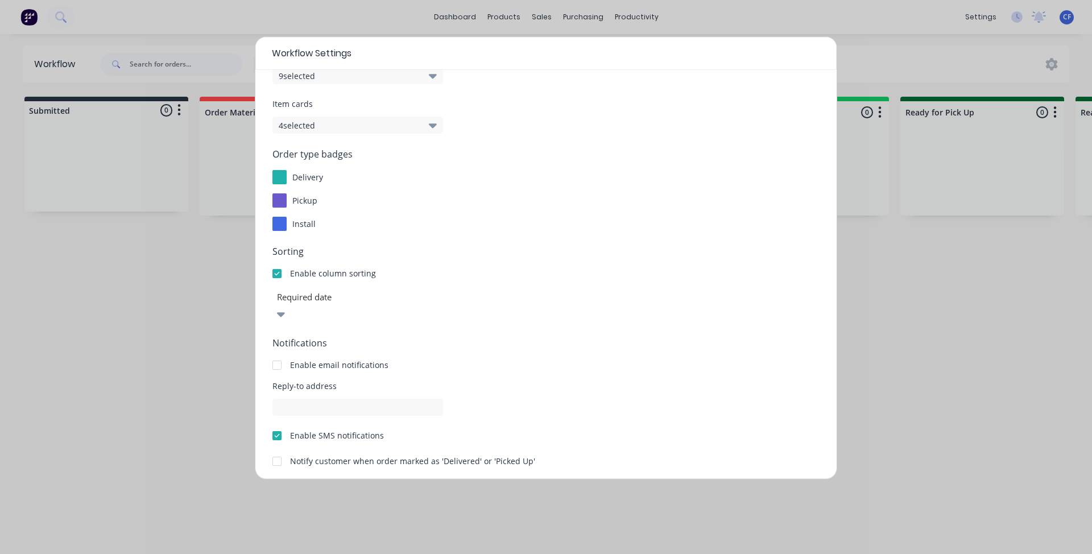
scroll to position [0, 0]
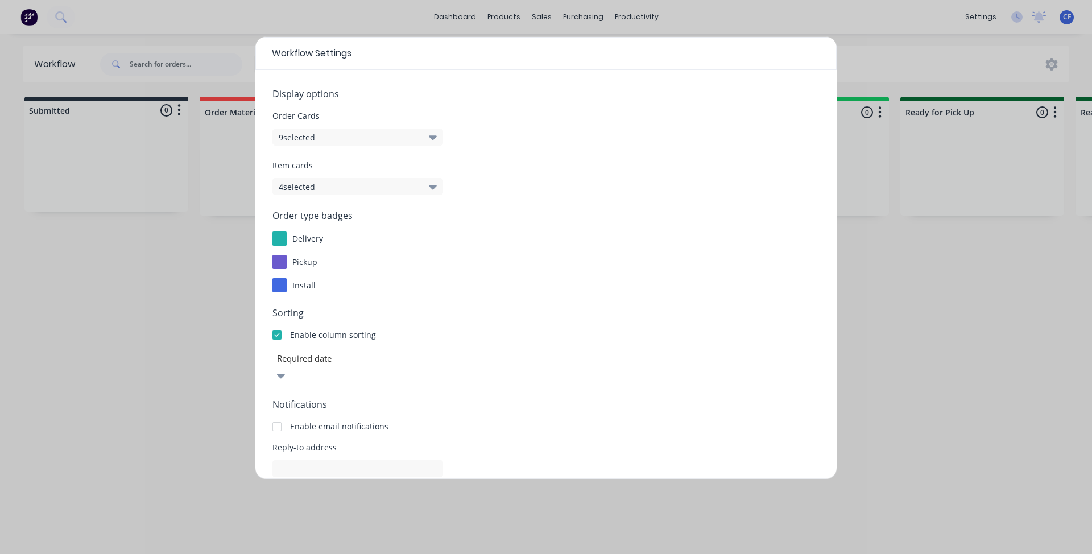
click at [372, 133] on button "9 selected" at bounding box center [357, 136] width 171 height 17
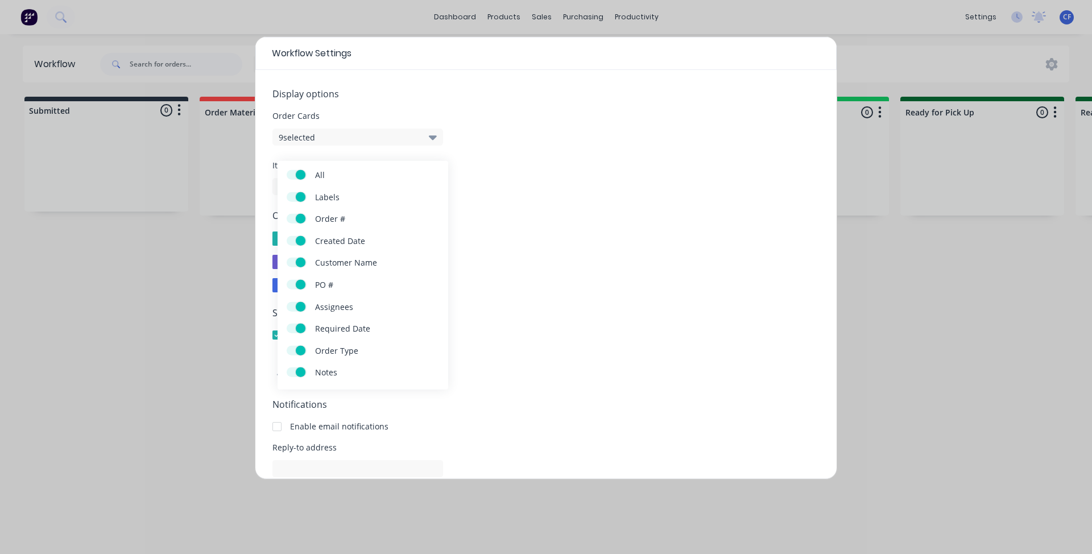
click at [567, 230] on div "Order type badges delivery pickup install" at bounding box center [545, 251] width 547 height 84
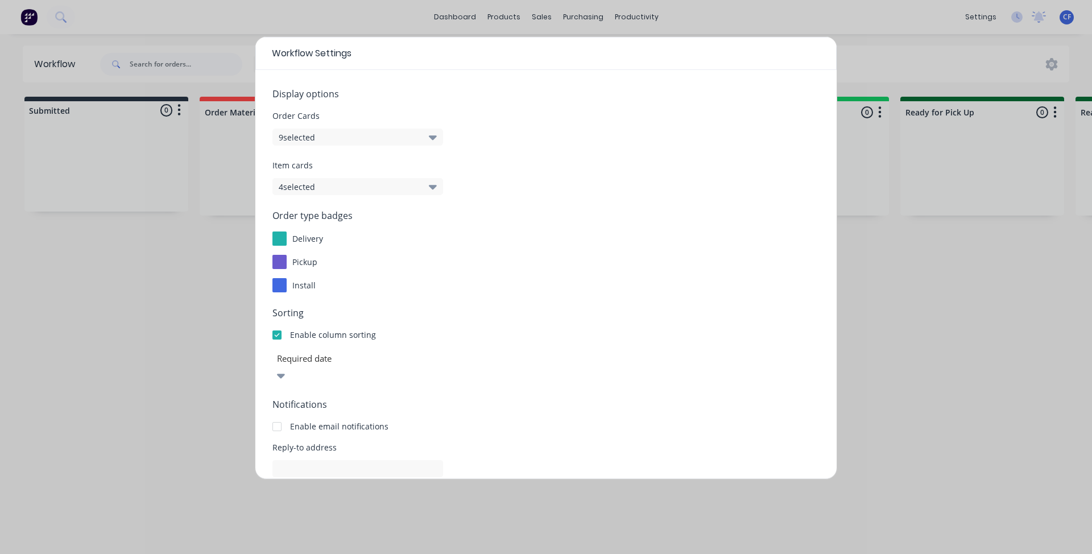
click at [406, 202] on form "Display options Order Cards 9 selected Item cards 4 selected Order type badges …" at bounding box center [545, 330] width 547 height 486
click at [398, 192] on button "4 selected" at bounding box center [357, 186] width 171 height 17
click at [608, 271] on div "Order type badges delivery pickup install" at bounding box center [545, 251] width 547 height 84
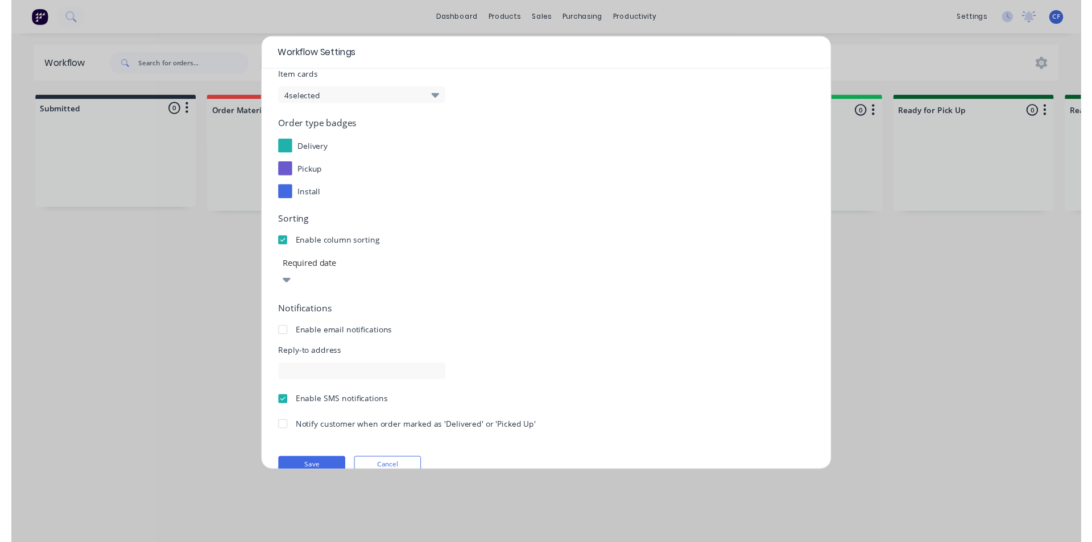
scroll to position [94, 0]
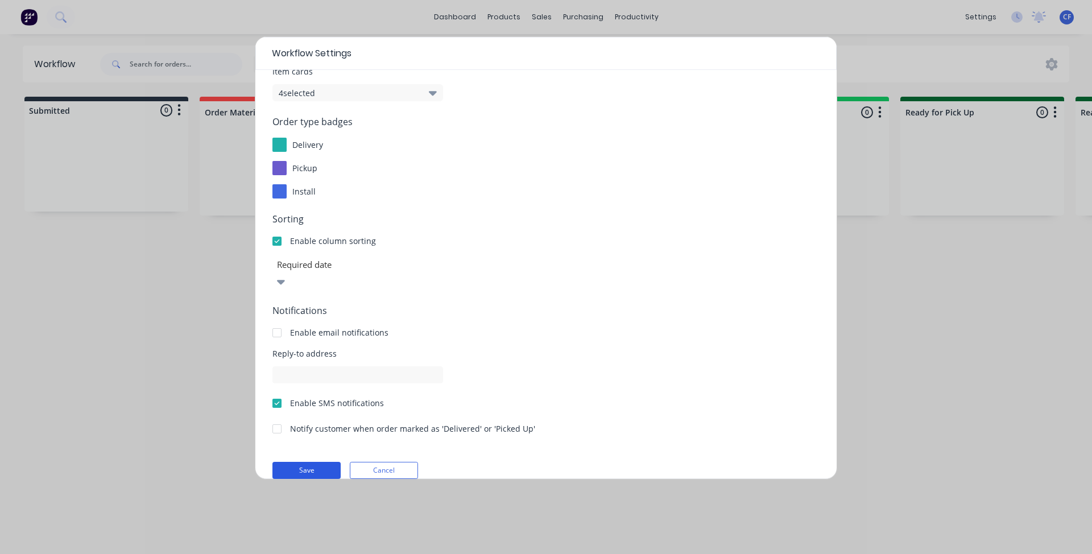
click at [296, 462] on button "Save" at bounding box center [306, 470] width 68 height 17
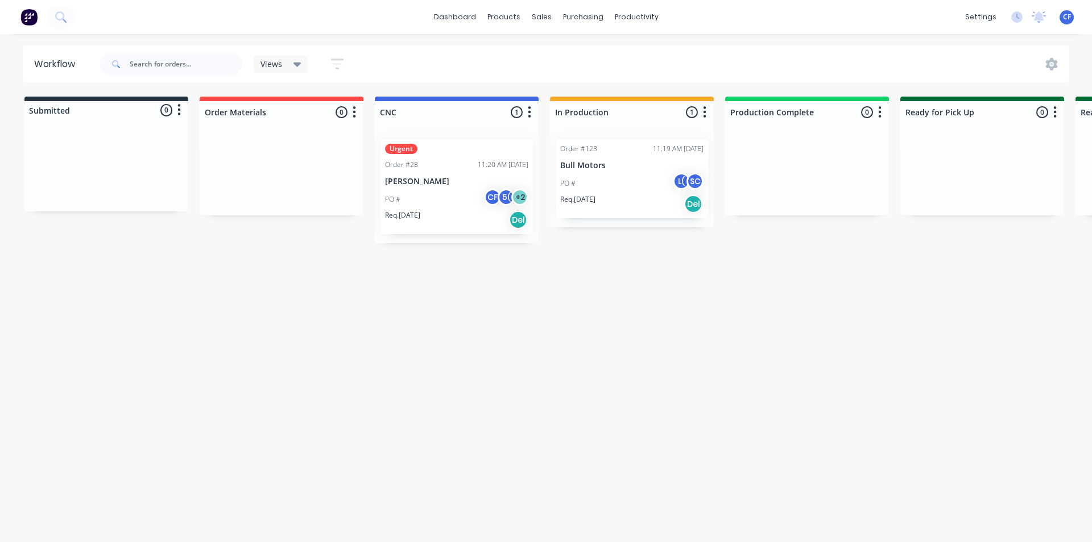
drag, startPoint x: 282, startPoint y: 150, endPoint x: 226, endPoint y: 306, distance: 165.6
click at [226, 306] on div "Workflow Views Save new view None (Default) edit Show/Hide statuses Show line i…" at bounding box center [546, 282] width 1092 height 474
click at [352, 117] on icon "button" at bounding box center [353, 112] width 3 height 14
click at [307, 169] on button "Summaries" at bounding box center [304, 174] width 114 height 19
click at [402, 174] on label at bounding box center [402, 174] width 0 height 0
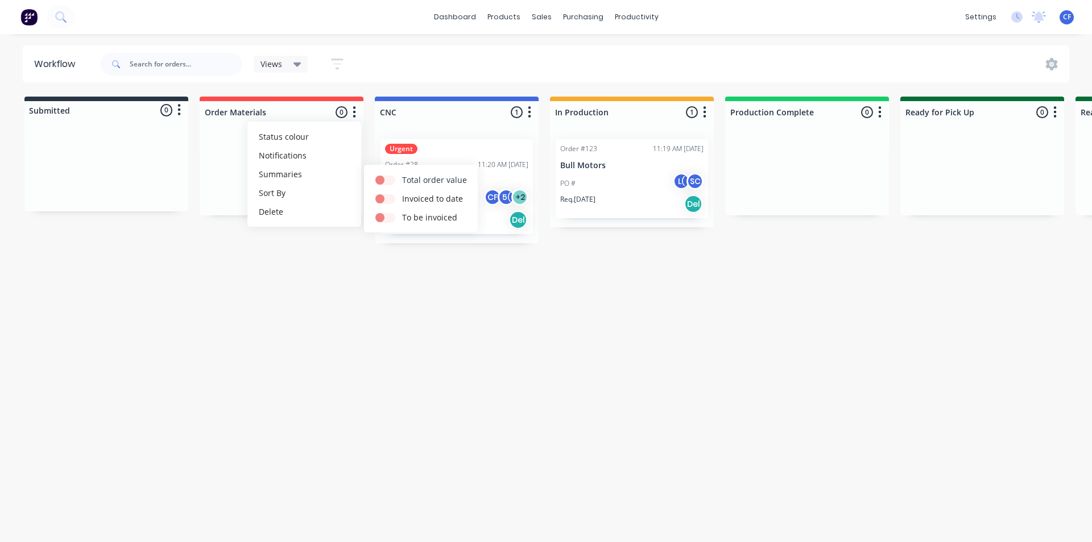
click at [384, 180] on input "checkbox" at bounding box center [379, 179] width 9 height 11
click at [402, 174] on label at bounding box center [402, 174] width 0 height 0
click at [384, 180] on input "checkbox" at bounding box center [379, 179] width 9 height 11
click at [402, 174] on label at bounding box center [402, 174] width 0 height 0
click at [384, 180] on input "checkbox" at bounding box center [379, 179] width 9 height 11
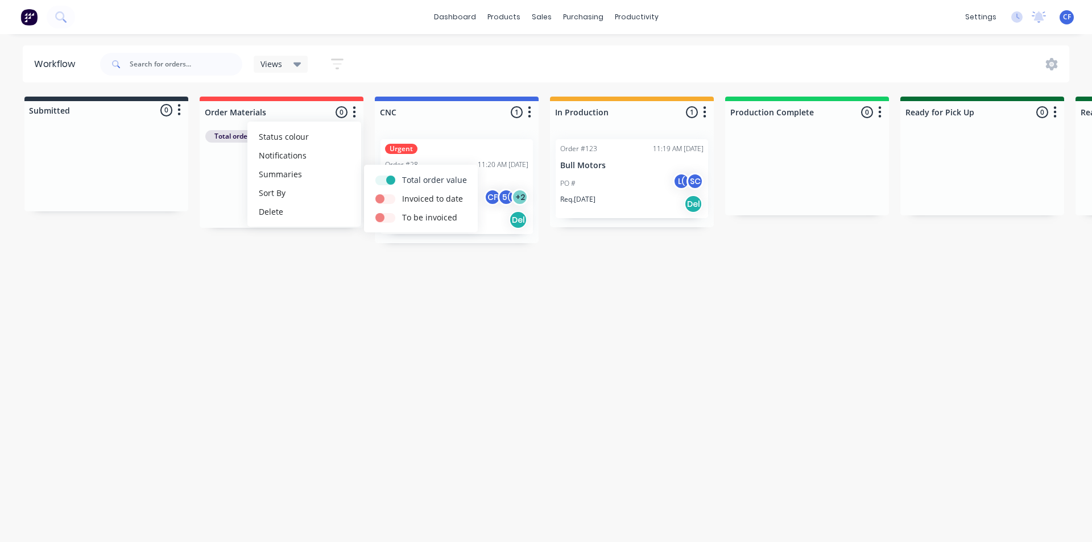
click at [402, 174] on label at bounding box center [402, 174] width 0 height 0
click at [384, 180] on input "checkbox" at bounding box center [379, 179] width 9 height 11
checkbox input "false"
click at [402, 193] on label at bounding box center [402, 193] width 0 height 0
click at [384, 197] on input "checkbox" at bounding box center [379, 198] width 9 height 11
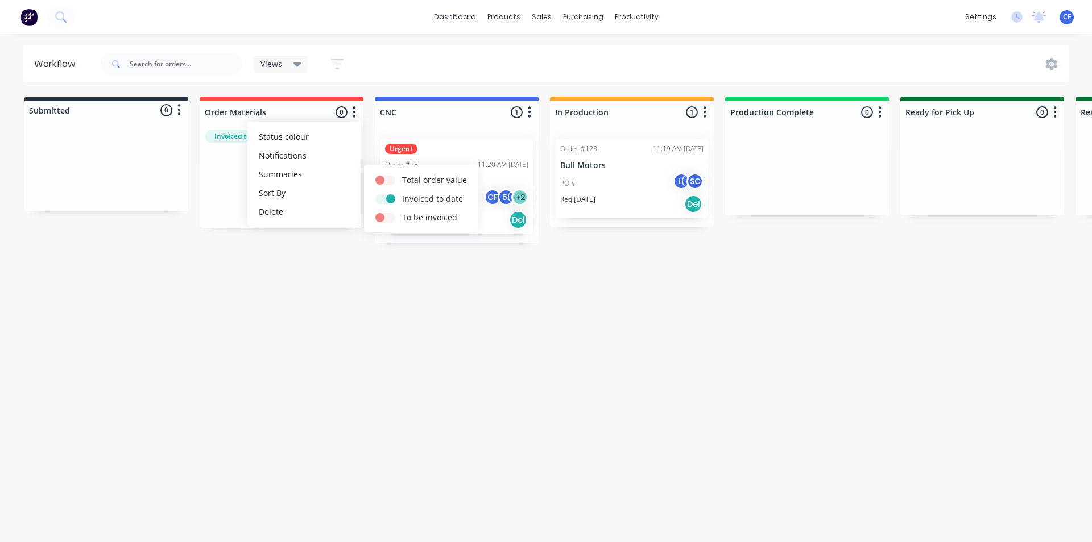
click at [402, 193] on label at bounding box center [402, 193] width 0 height 0
click at [384, 197] on input "checkbox" at bounding box center [379, 198] width 9 height 11
checkbox input "false"
click at [402, 211] on label at bounding box center [402, 211] width 0 height 0
click at [381, 222] on input "checkbox" at bounding box center [379, 216] width 9 height 11
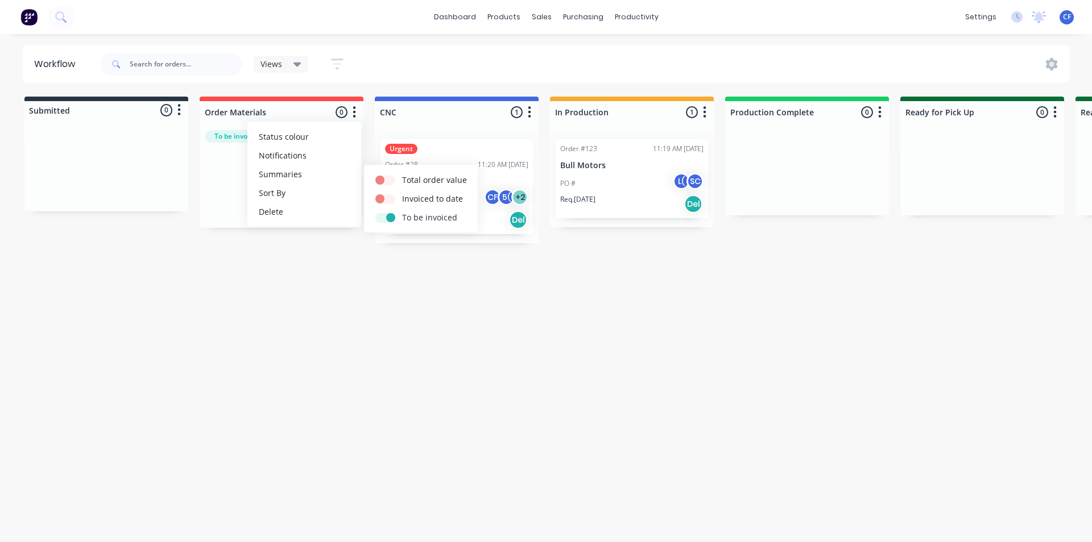
click at [402, 211] on label at bounding box center [402, 211] width 0 height 0
click at [383, 217] on input "checkbox" at bounding box center [379, 216] width 9 height 11
checkbox input "false"
click at [376, 267] on div "Workflow Views Save new view None (Default) edit Show/Hide statuses Show line i…" at bounding box center [546, 282] width 1092 height 474
drag, startPoint x: 947, startPoint y: 158, endPoint x: 906, endPoint y: 138, distance: 45.8
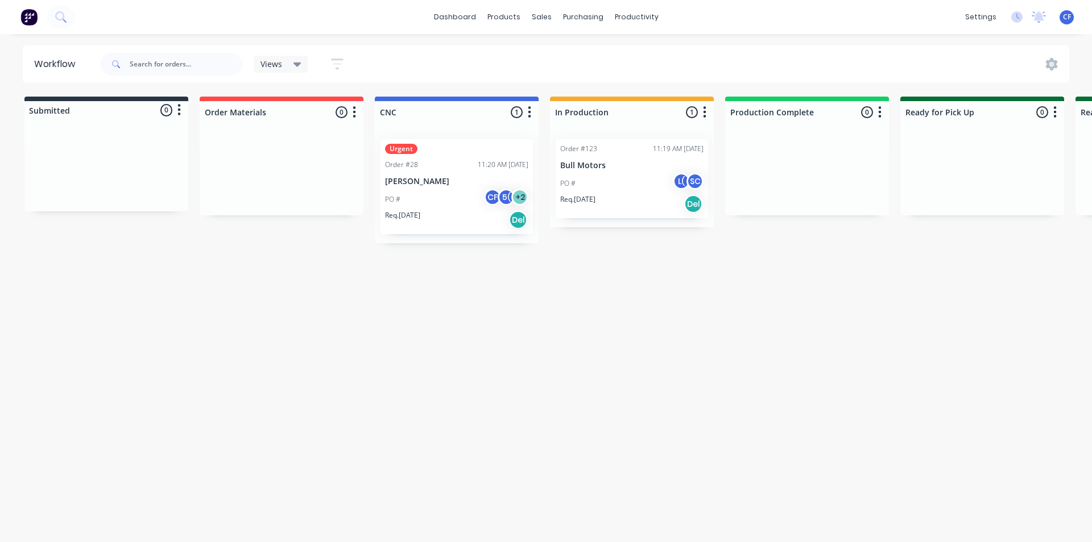
click at [906, 138] on div at bounding box center [982, 172] width 164 height 85
drag, startPoint x: 952, startPoint y: 142, endPoint x: 763, endPoint y: 122, distance: 189.8
drag, startPoint x: 763, startPoint y: 122, endPoint x: 737, endPoint y: 146, distance: 35.4
click at [737, 144] on div at bounding box center [807, 172] width 164 height 85
drag, startPoint x: 744, startPoint y: 159, endPoint x: 816, endPoint y: 153, distance: 72.5
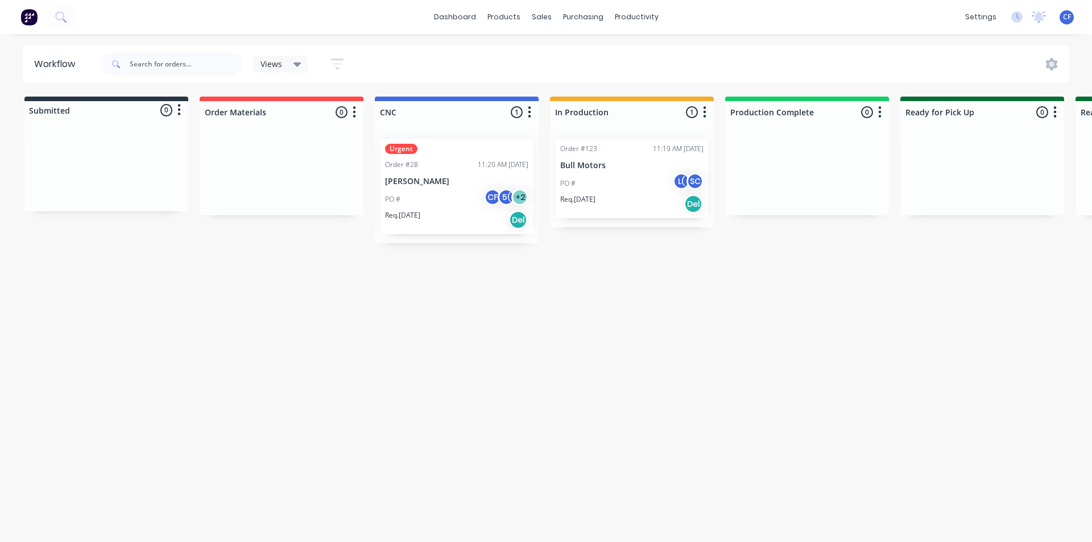
click at [816, 153] on div at bounding box center [807, 172] width 164 height 85
click at [878, 115] on icon "button" at bounding box center [879, 112] width 3 height 14
click at [836, 181] on button "Summaries" at bounding box center [830, 174] width 114 height 19
click at [921, 203] on div at bounding box center [914, 199] width 27 height 12
click at [910, 212] on div at bounding box center [914, 217] width 27 height 12
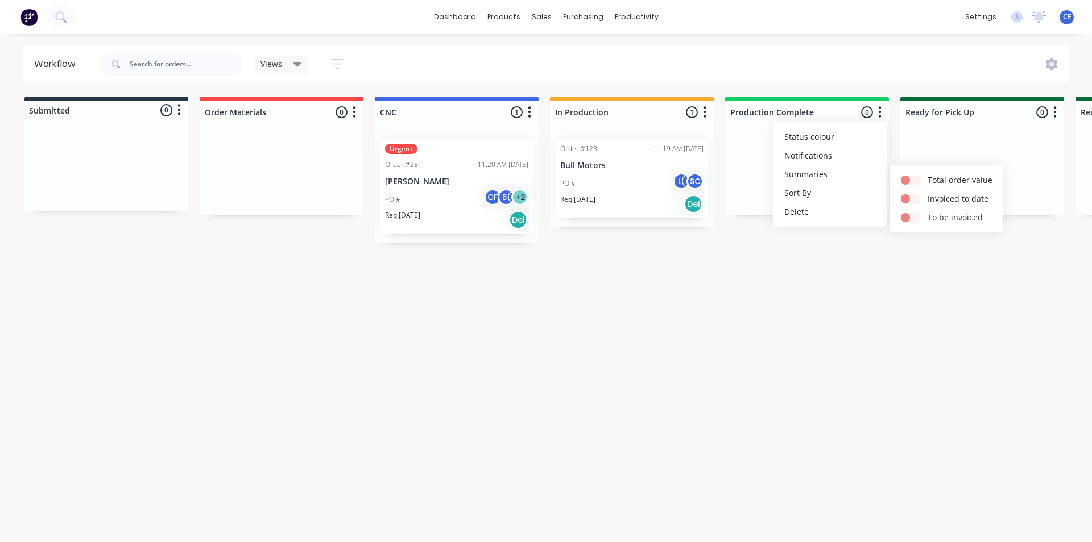
click at [899, 219] on button "To be invoiced" at bounding box center [946, 217] width 114 height 19
click at [927, 211] on label at bounding box center [927, 211] width 0 height 0
click at [903, 217] on input "checkbox" at bounding box center [905, 216] width 9 height 11
checkbox input "true"
click at [879, 303] on div "Workflow Views Save new view None (Default) edit Show/Hide statuses Show line i…" at bounding box center [546, 282] width 1092 height 474
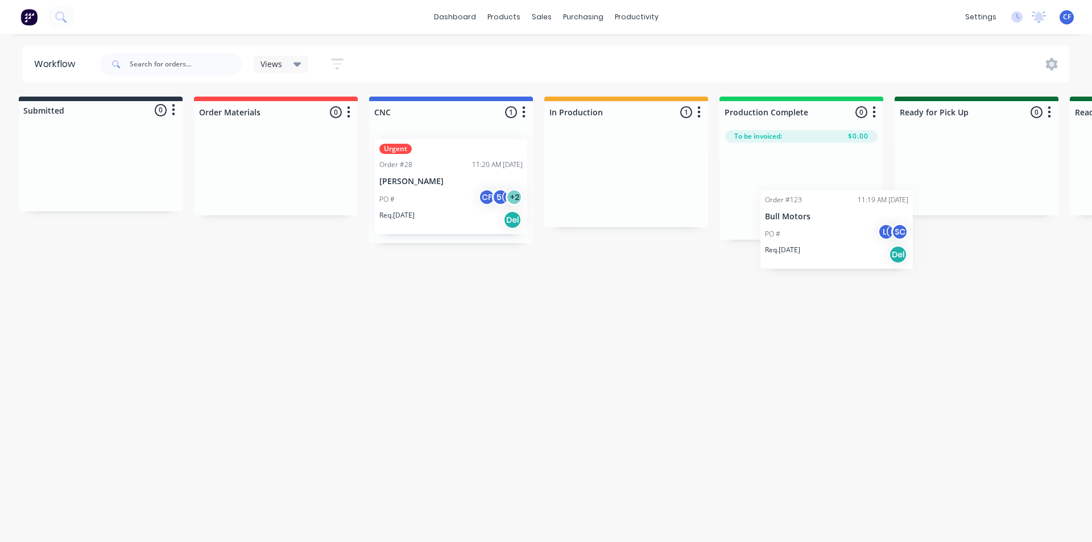
scroll to position [0, 14]
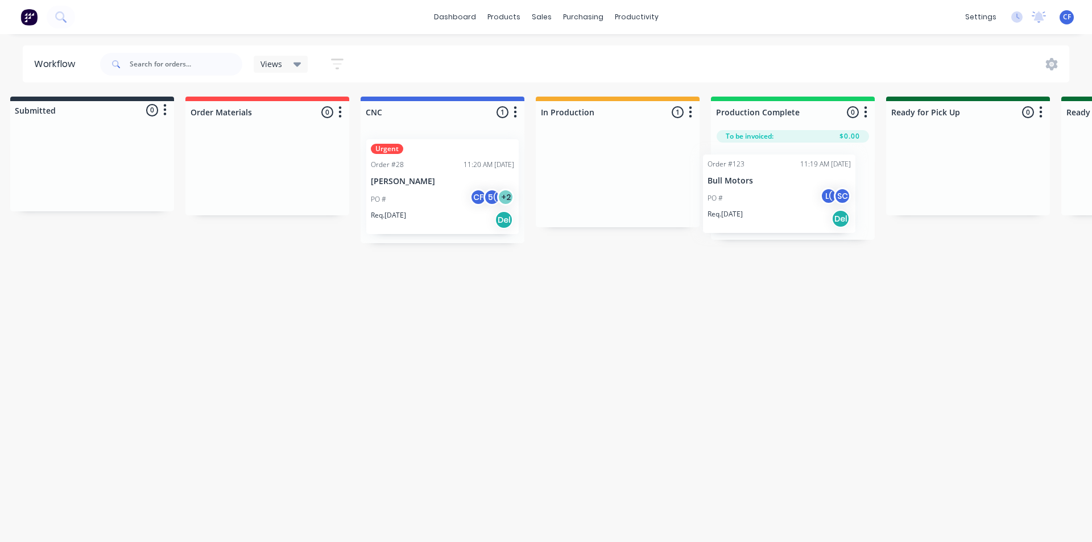
drag, startPoint x: 633, startPoint y: 152, endPoint x: 783, endPoint y: 169, distance: 151.1
click at [783, 169] on div "Submitted 0 Status colour #273444 hex #273444 Save Cancel Summaries Total order…" at bounding box center [760, 170] width 1566 height 147
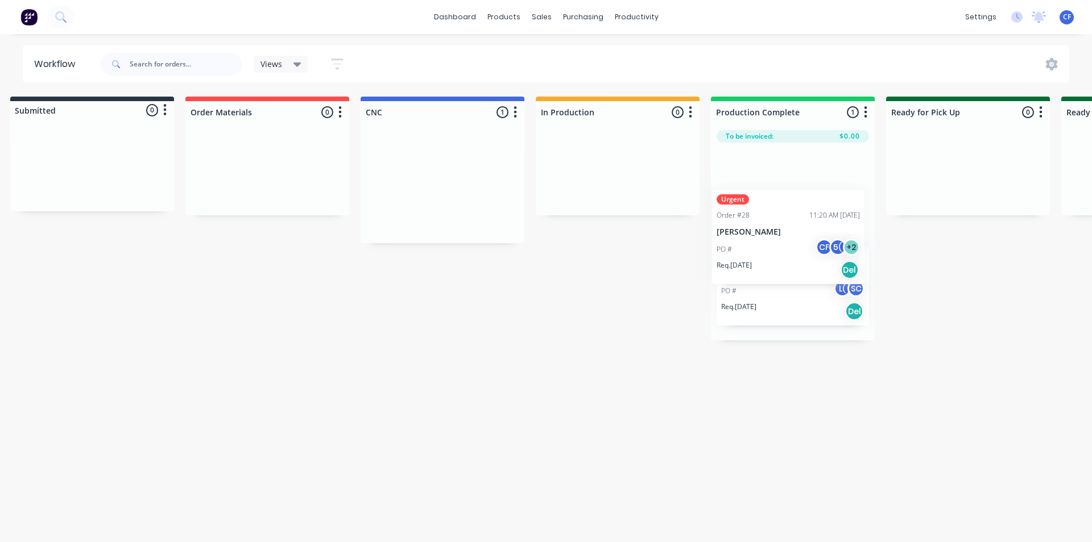
drag, startPoint x: 495, startPoint y: 155, endPoint x: 841, endPoint y: 208, distance: 350.8
click at [841, 208] on div "Submitted 0 Status colour #273444 hex #273444 Save Cancel Summaries Total order…" at bounding box center [760, 219] width 1566 height 244
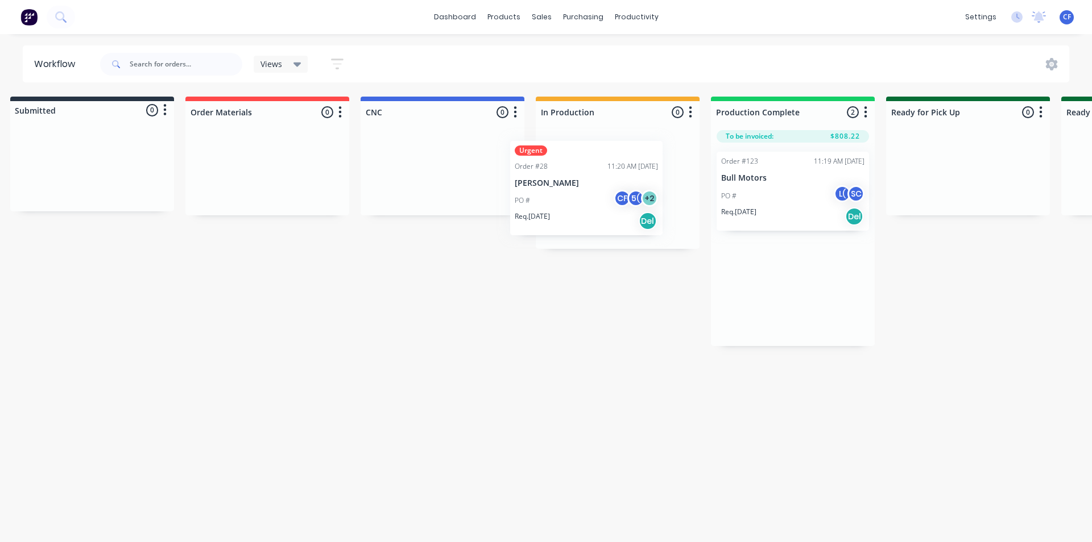
drag, startPoint x: 788, startPoint y: 208, endPoint x: 584, endPoint y: 194, distance: 203.9
click at [584, 196] on div "Submitted 0 Status colour #273444 hex #273444 Save Cancel Summaries Total order…" at bounding box center [760, 222] width 1566 height 250
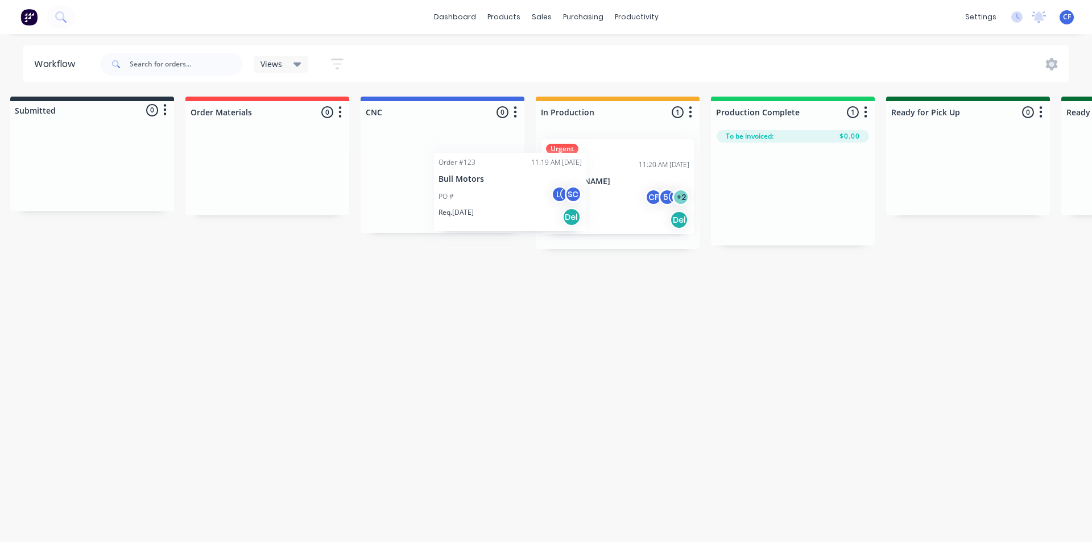
drag, startPoint x: 760, startPoint y: 218, endPoint x: 473, endPoint y: 189, distance: 288.0
click at [473, 189] on div "Submitted 0 Status colour #273444 hex #273444 Save Cancel Summaries Total order…" at bounding box center [760, 173] width 1566 height 152
click at [868, 116] on button "button" at bounding box center [865, 113] width 14 height 14
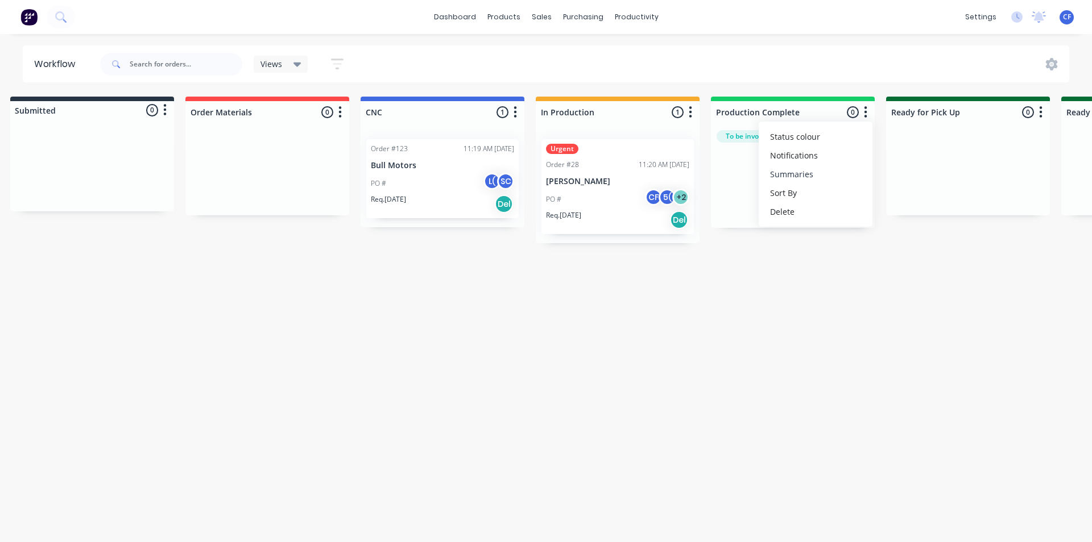
click at [804, 174] on button "Summaries" at bounding box center [815, 174] width 114 height 19
click at [913, 211] on label at bounding box center [913, 211] width 0 height 0
click at [893, 214] on input "checkbox" at bounding box center [890, 216] width 9 height 11
checkbox input "false"
click at [808, 159] on button "Notifications" at bounding box center [815, 155] width 114 height 19
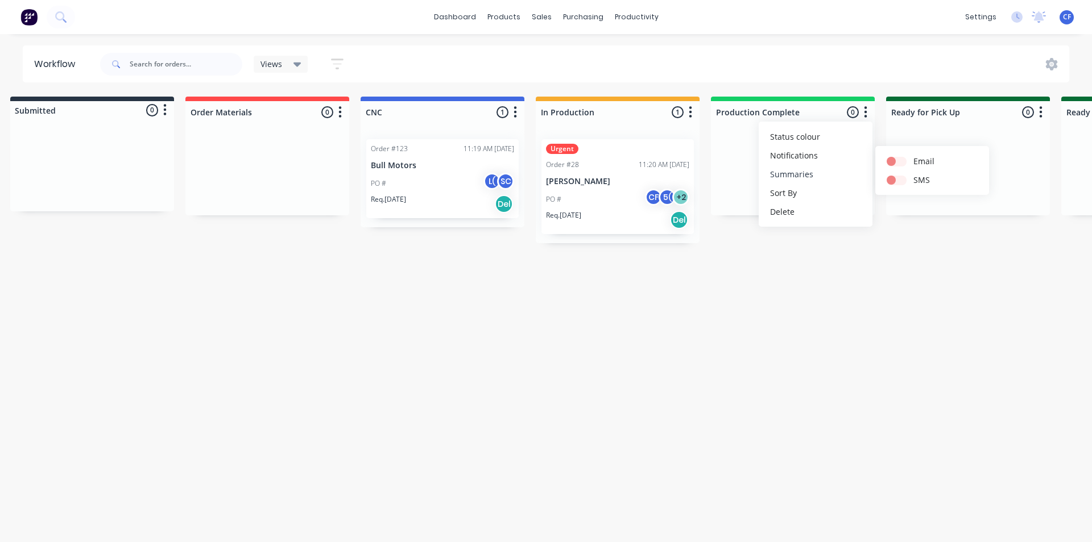
click at [812, 166] on button "Summaries" at bounding box center [815, 174] width 114 height 19
click at [813, 194] on button "Sort By" at bounding box center [815, 193] width 114 height 19
click at [781, 301] on div "Workflow Views Save new view None (Default) edit Show/Hide statuses Show line i…" at bounding box center [532, 282] width 1092 height 474
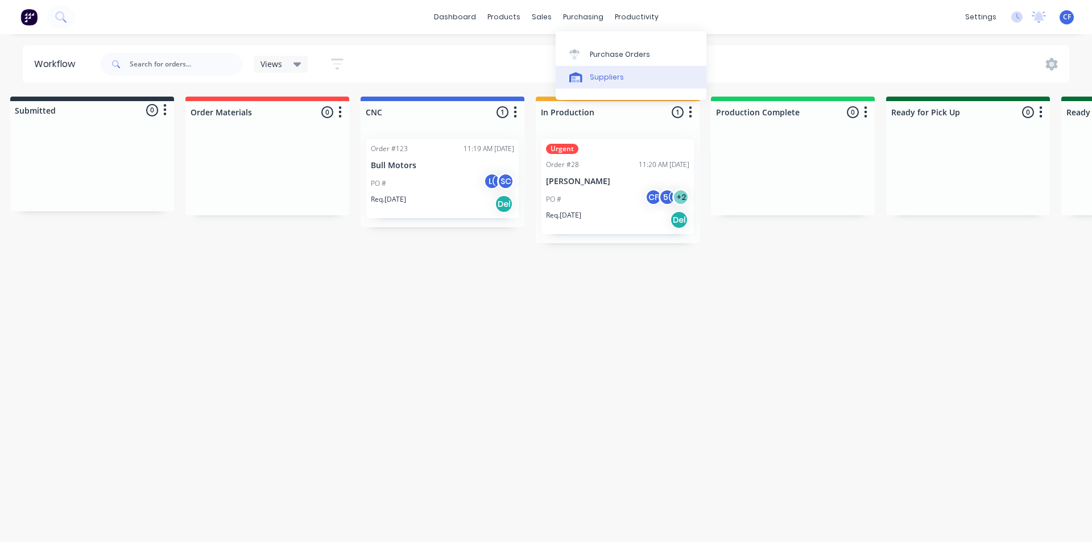
click at [589, 67] on link "Suppliers" at bounding box center [630, 77] width 151 height 23
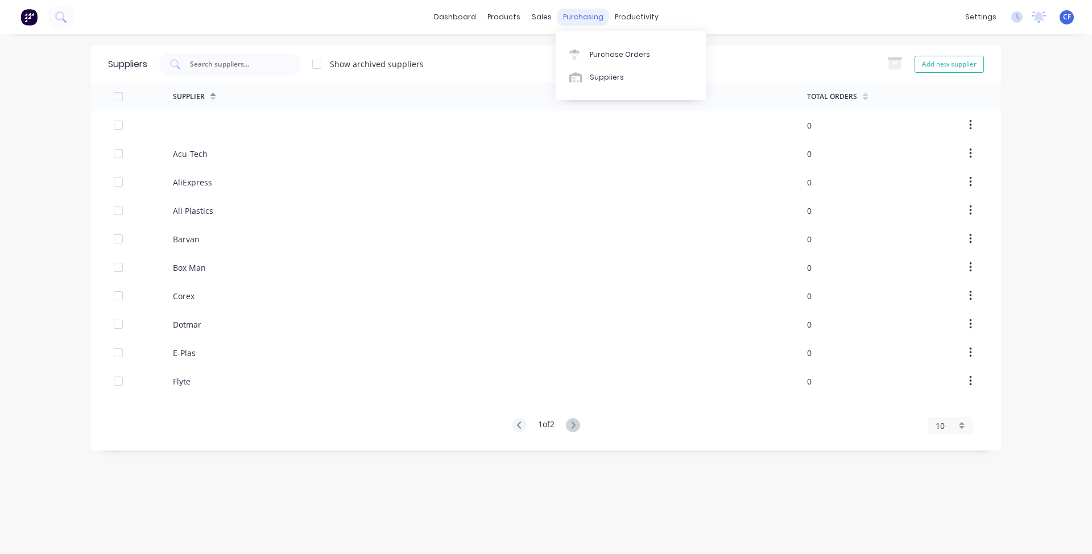
click at [580, 19] on div "purchasing" at bounding box center [583, 17] width 52 height 17
click at [595, 55] on div "Purchase Orders" at bounding box center [620, 54] width 60 height 10
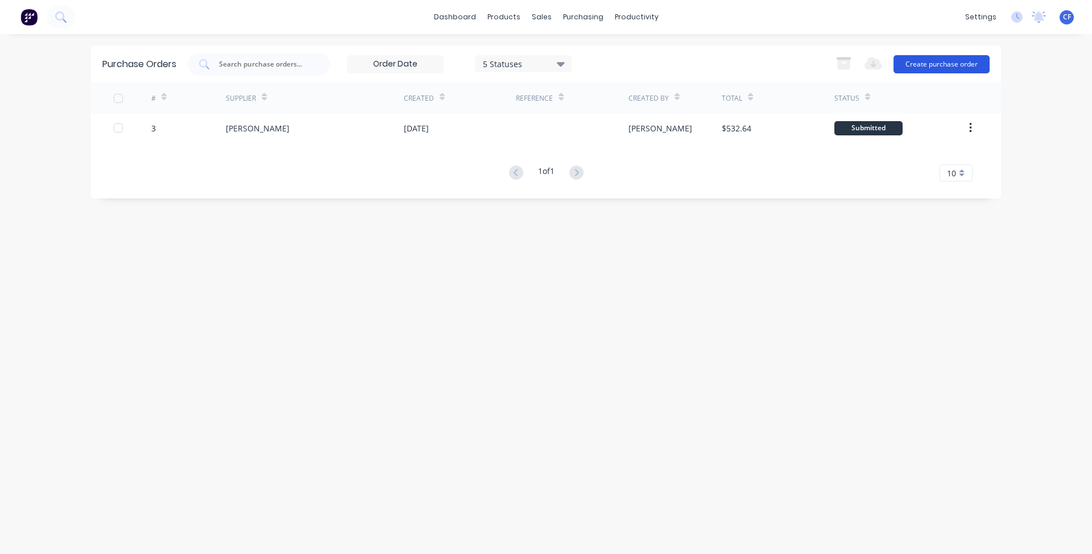
click at [910, 64] on button "Create purchase order" at bounding box center [941, 64] width 96 height 18
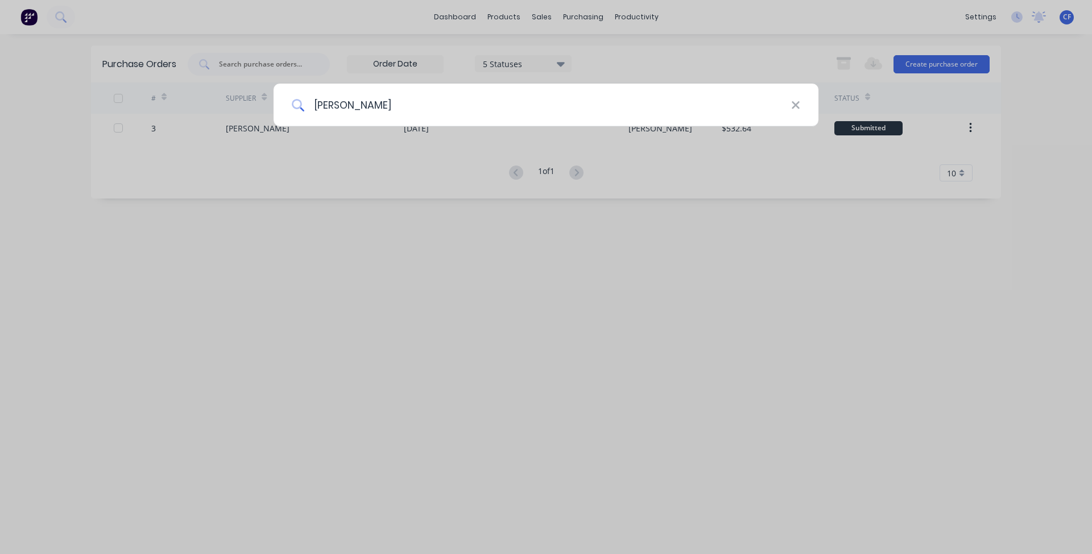
type input "mulford"
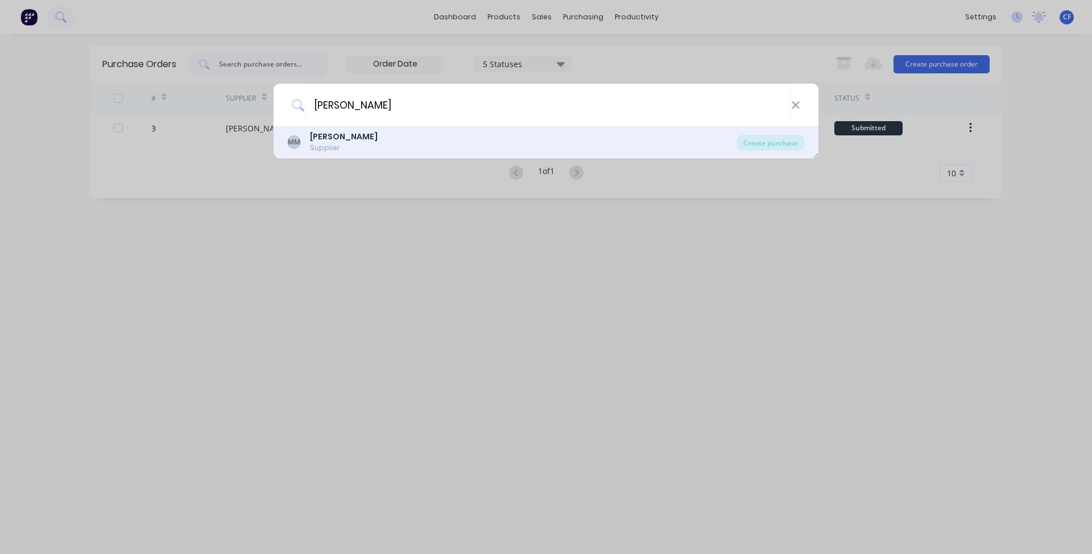
click at [358, 143] on div "MM Mulford Supplier" at bounding box center [511, 142] width 449 height 22
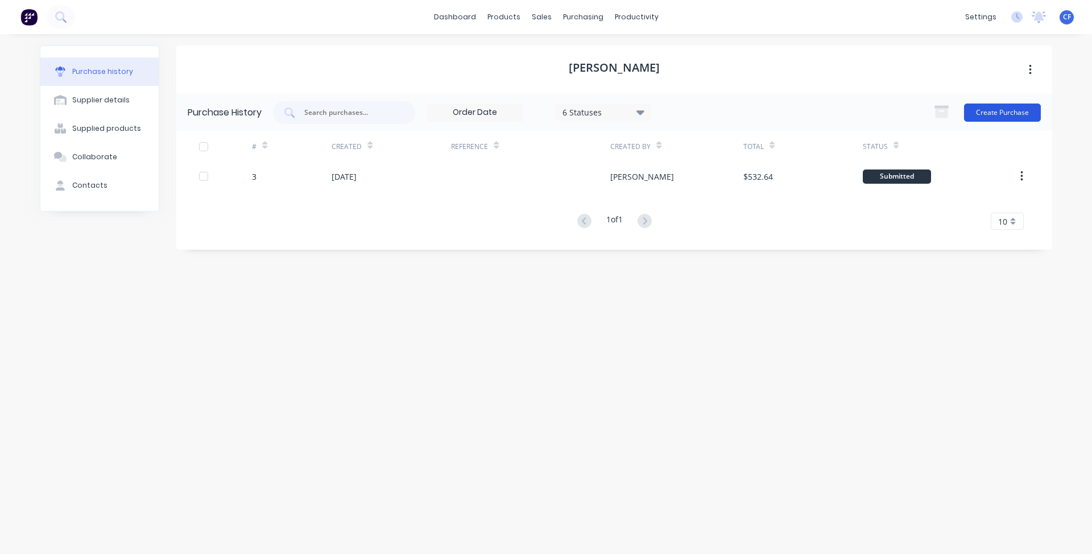
click at [1010, 112] on button "Create Purchase" at bounding box center [1002, 112] width 77 height 18
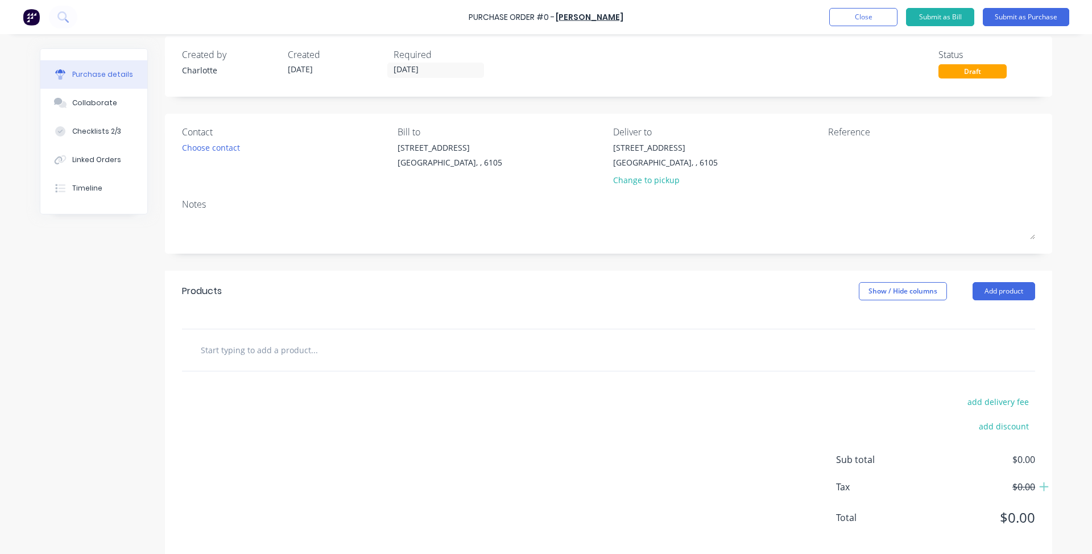
scroll to position [30, 0]
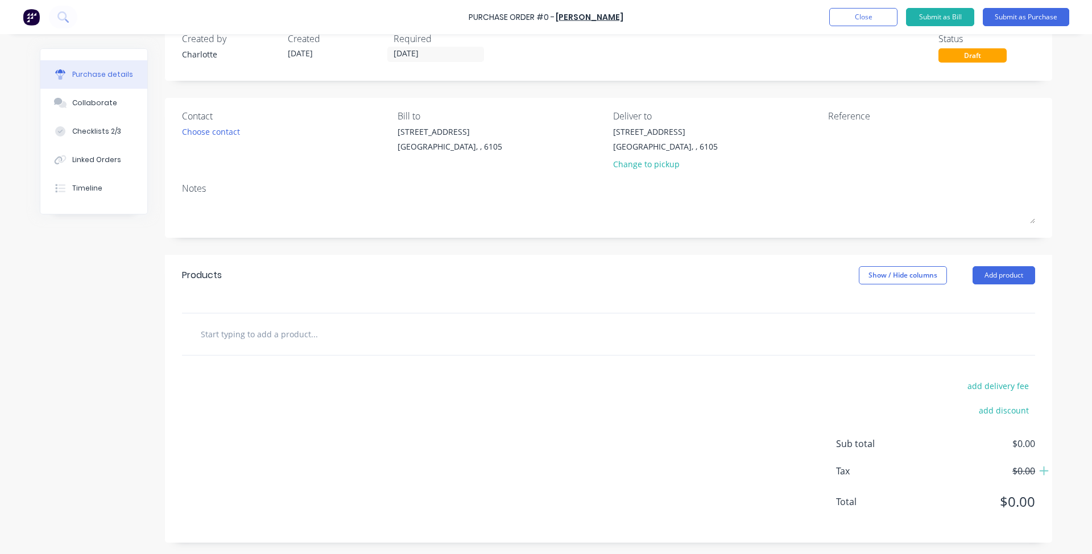
click at [993, 283] on div "Products Show / Hide columns Add product" at bounding box center [608, 275] width 887 height 41
click at [984, 283] on div "Products Show / Hide columns Add product" at bounding box center [608, 275] width 887 height 41
click at [982, 275] on button "Add product" at bounding box center [1003, 275] width 63 height 18
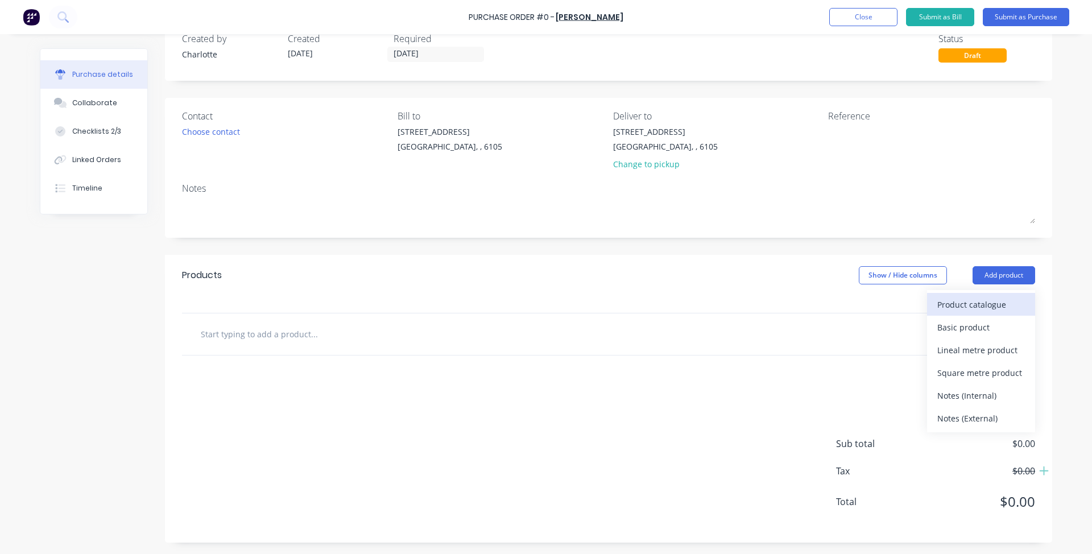
click at [956, 306] on div "Product catalogue" at bounding box center [981, 304] width 88 height 16
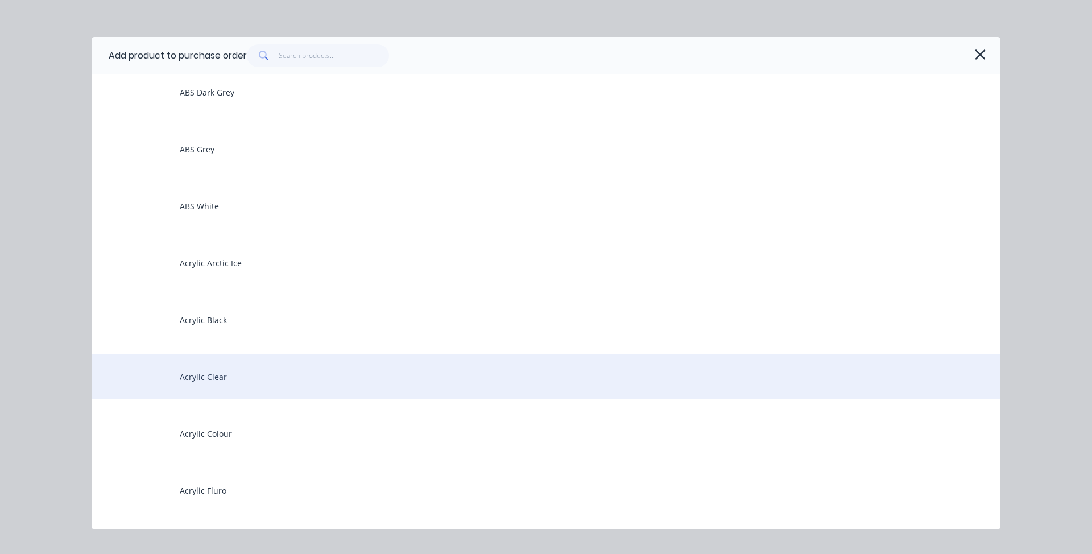
scroll to position [0, 0]
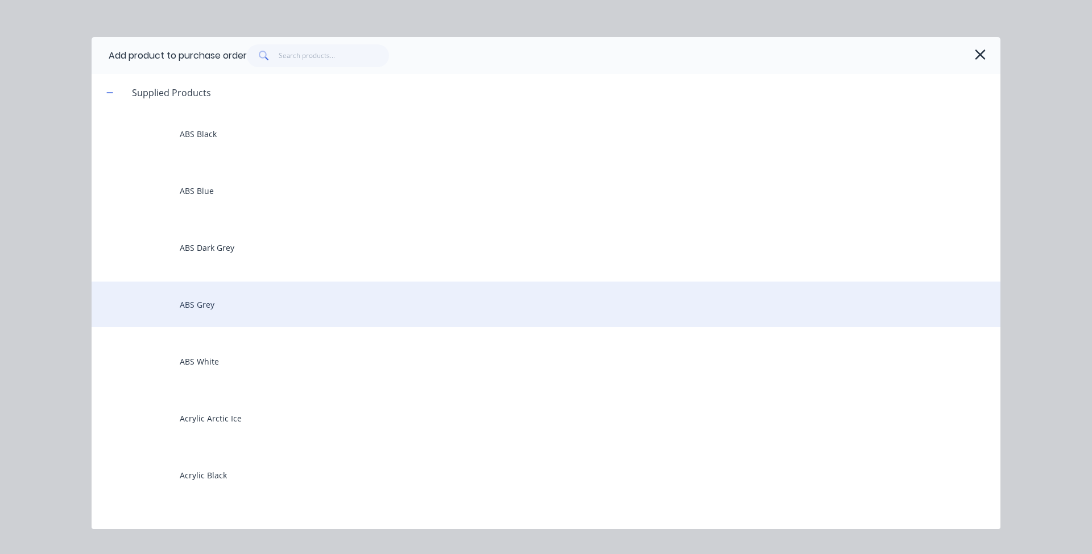
click at [236, 310] on div "ABS Grey" at bounding box center [546, 303] width 908 height 45
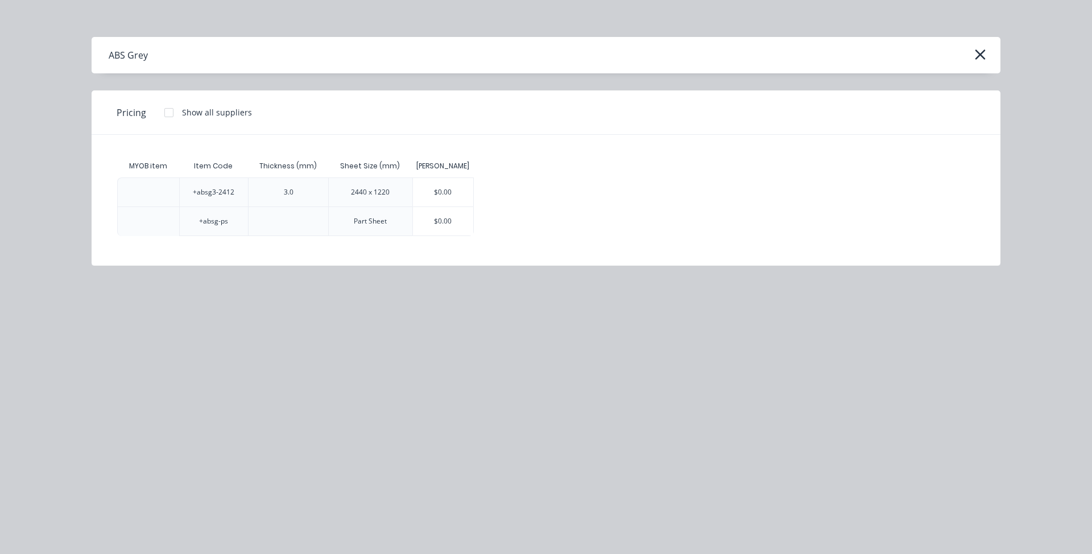
click at [176, 119] on div at bounding box center [168, 112] width 23 height 23
click at [458, 186] on div "$0.00" at bounding box center [443, 192] width 61 height 28
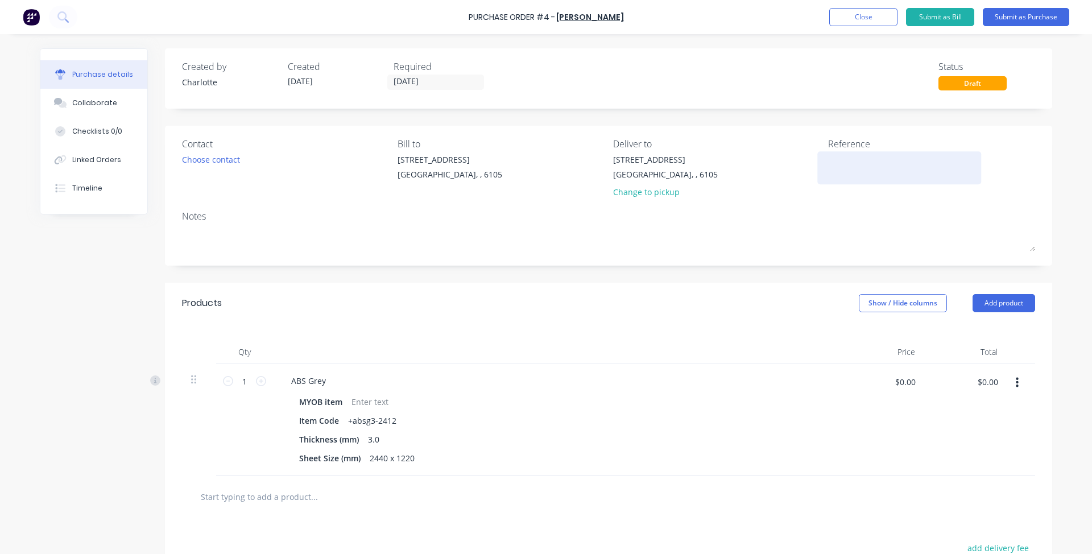
click at [849, 173] on textarea at bounding box center [899, 166] width 142 height 26
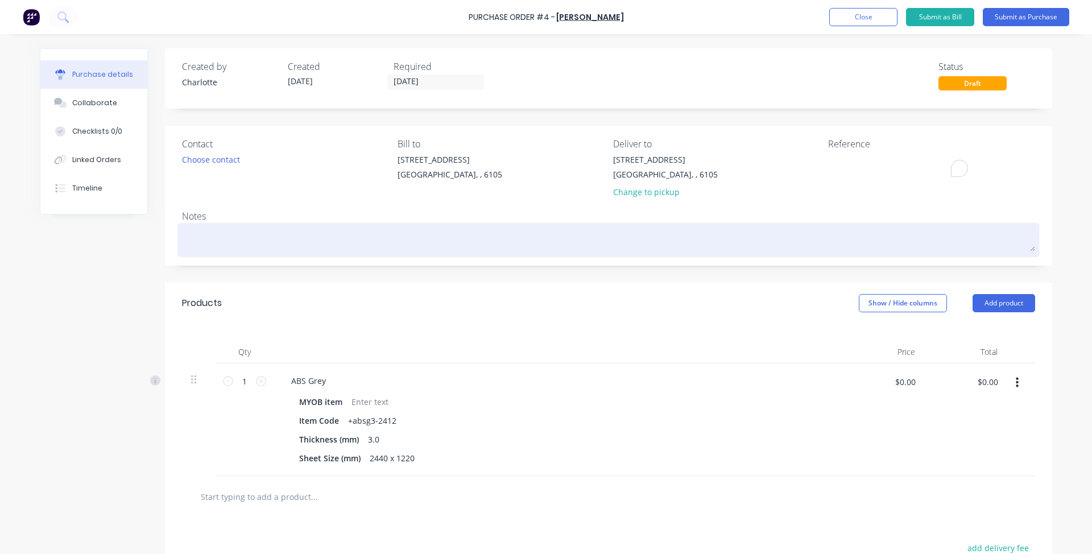
click at [829, 230] on textarea at bounding box center [608, 239] width 853 height 26
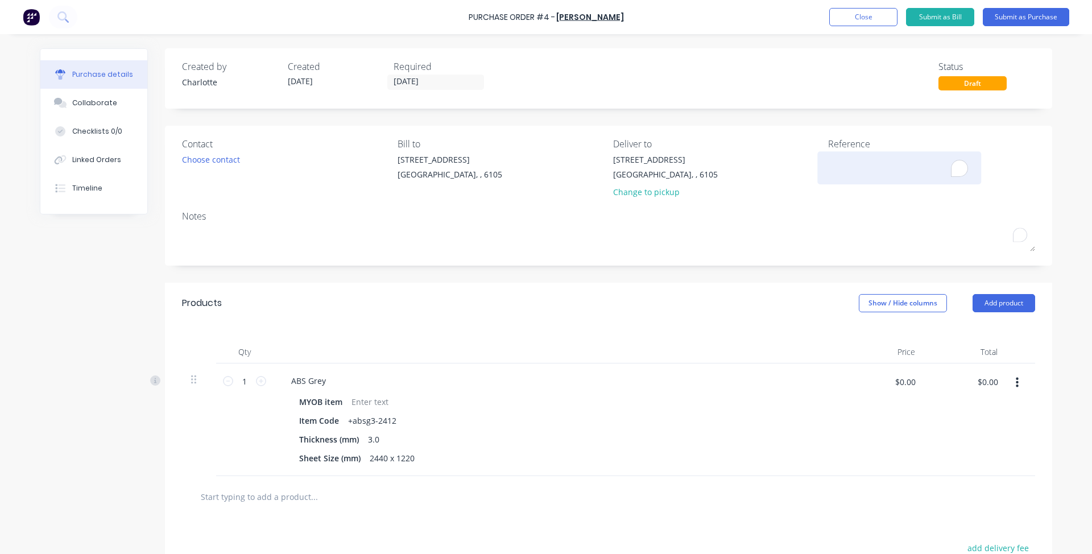
click at [931, 164] on textarea "To enrich screen reader interactions, please activate Accessibility in Grammarl…" at bounding box center [899, 166] width 142 height 26
drag, startPoint x: 813, startPoint y: 144, endPoint x: 826, endPoint y: 143, distance: 13.1
click at [815, 146] on div "Contact Choose contact Bill to 451 Belmont Avenue Kewdale, , 6105 Deliver to 45…" at bounding box center [608, 170] width 853 height 67
drag, startPoint x: 835, startPoint y: 143, endPoint x: 926, endPoint y: 146, distance: 91.0
click at [926, 146] on div "Reference" at bounding box center [931, 144] width 207 height 14
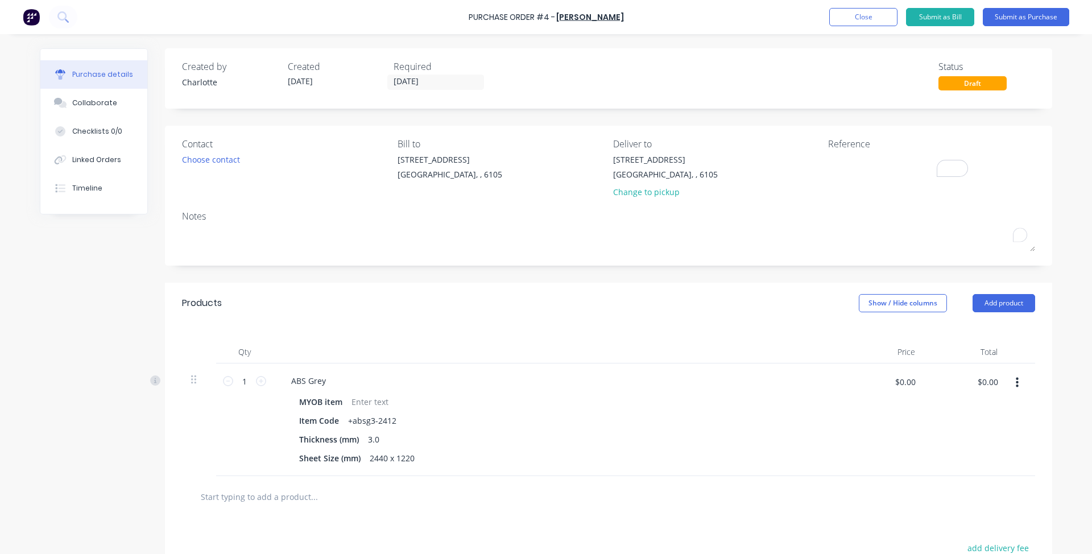
click at [758, 215] on div "Notes" at bounding box center [608, 216] width 853 height 14
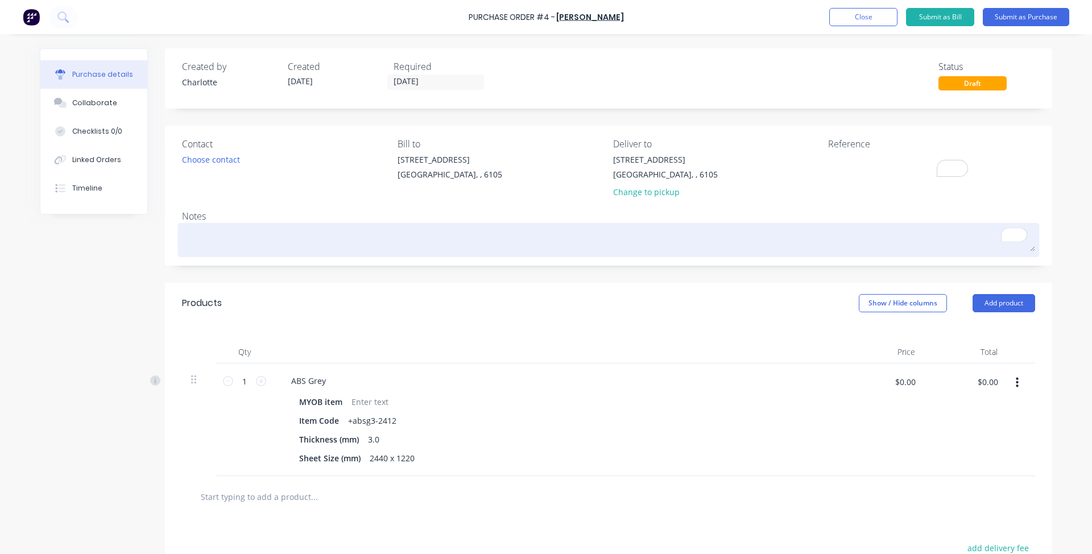
click at [384, 235] on textarea "To enrich screen reader interactions, please activate Accessibility in Grammarl…" at bounding box center [608, 239] width 853 height 26
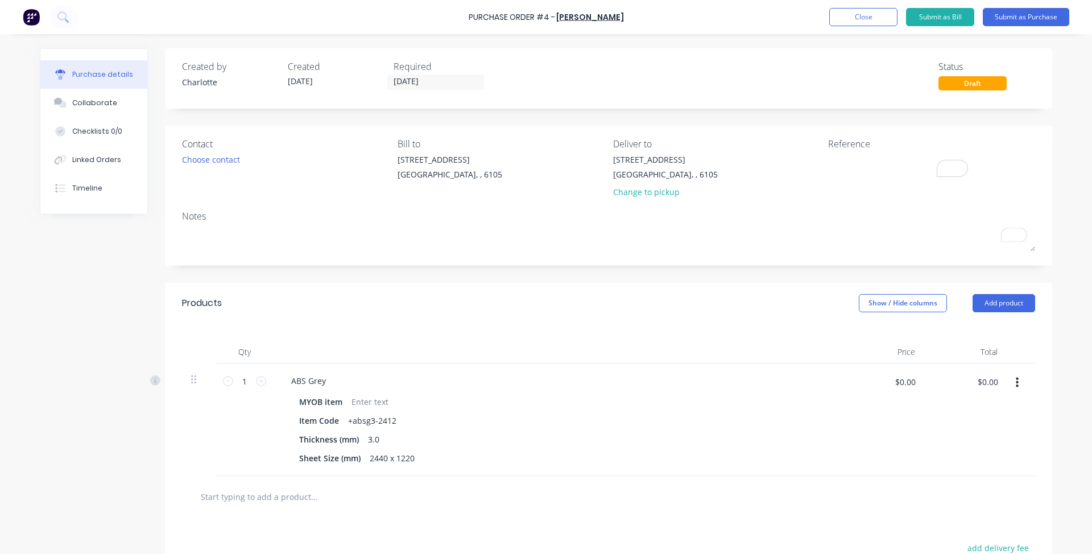
click at [310, 221] on div "Notes" at bounding box center [608, 216] width 853 height 14
drag, startPoint x: 490, startPoint y: 21, endPoint x: 704, endPoint y: 19, distance: 213.8
click at [704, 19] on div "Purchase Order #4 - Mulford Add product Close Submit as Bill Submit as Purchase" at bounding box center [546, 17] width 1092 height 34
click at [516, 93] on div "Created by Charlotte Created 15/08/25 Required 15/08/25 Status Draft" at bounding box center [608, 78] width 887 height 60
click at [647, 74] on div "Created by Charlotte Created 15/08/25 Required 15/08/25 Status Draft" at bounding box center [608, 75] width 853 height 31
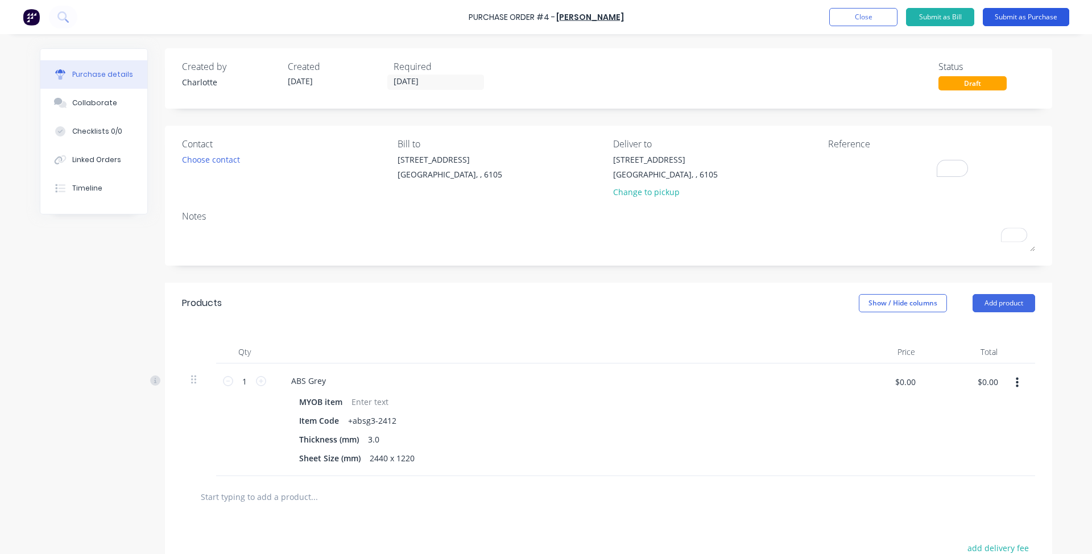
click at [1031, 16] on button "Submit as Purchase" at bounding box center [1025, 17] width 86 height 18
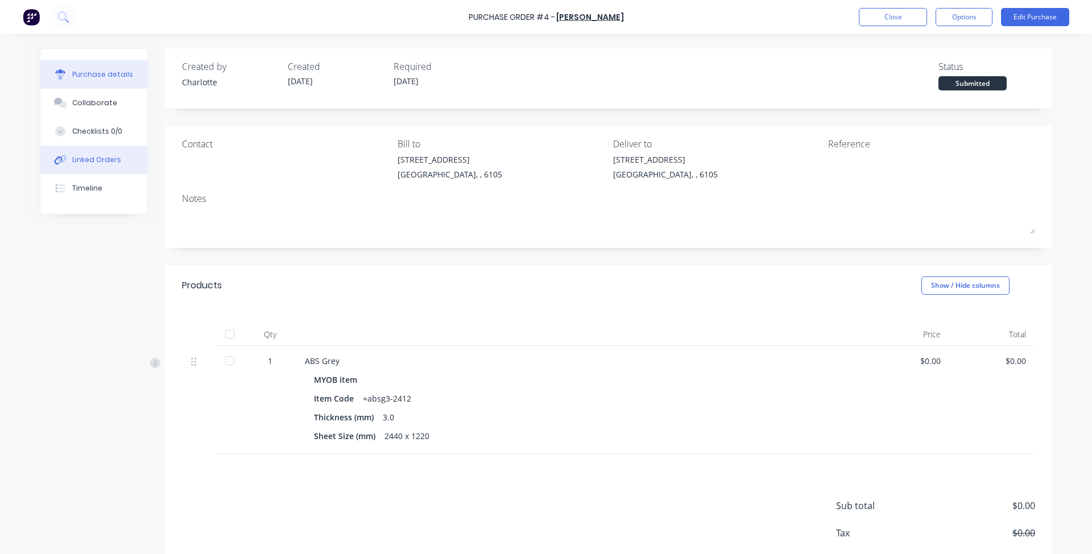
click at [80, 156] on div "Linked Orders" at bounding box center [96, 160] width 49 height 10
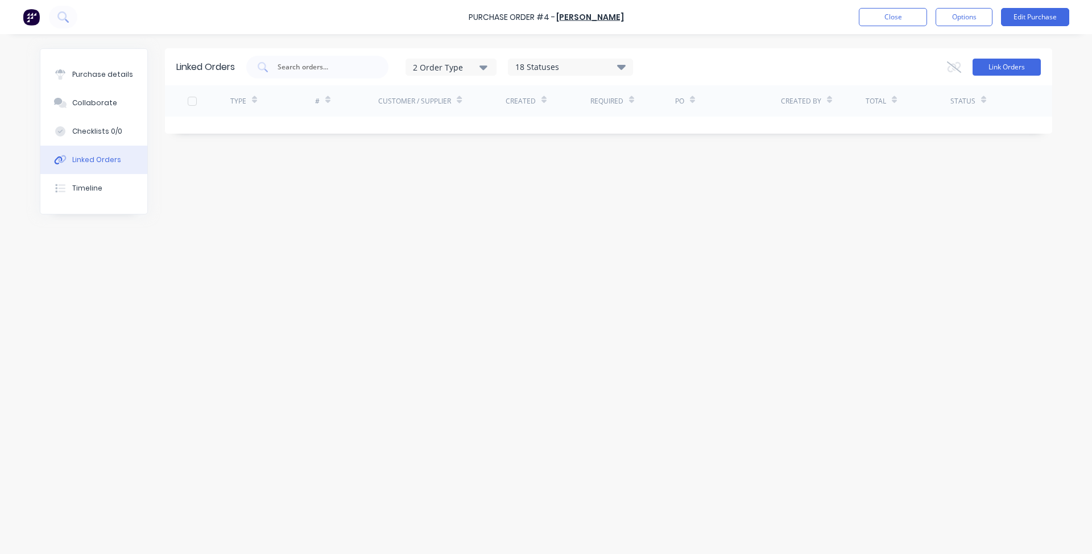
click at [990, 72] on button "Link Orders" at bounding box center [1006, 67] width 68 height 17
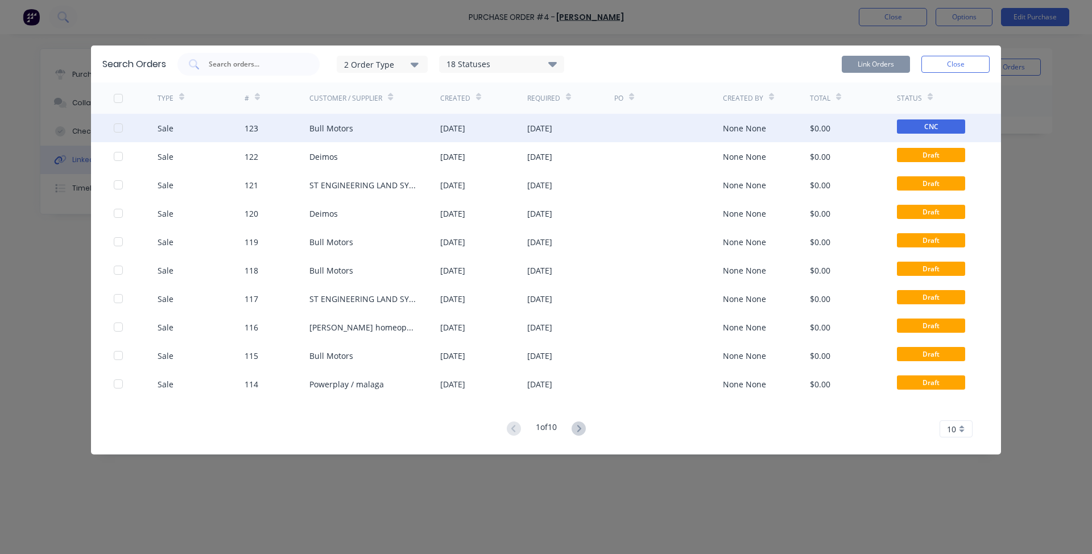
click at [389, 139] on div "Bull Motors" at bounding box center [374, 128] width 131 height 28
click at [465, 132] on div "11 Aug 2025" at bounding box center [452, 128] width 25 height 12
click at [122, 131] on div at bounding box center [118, 128] width 23 height 23
click at [876, 68] on button "Link Orders" at bounding box center [875, 64] width 68 height 17
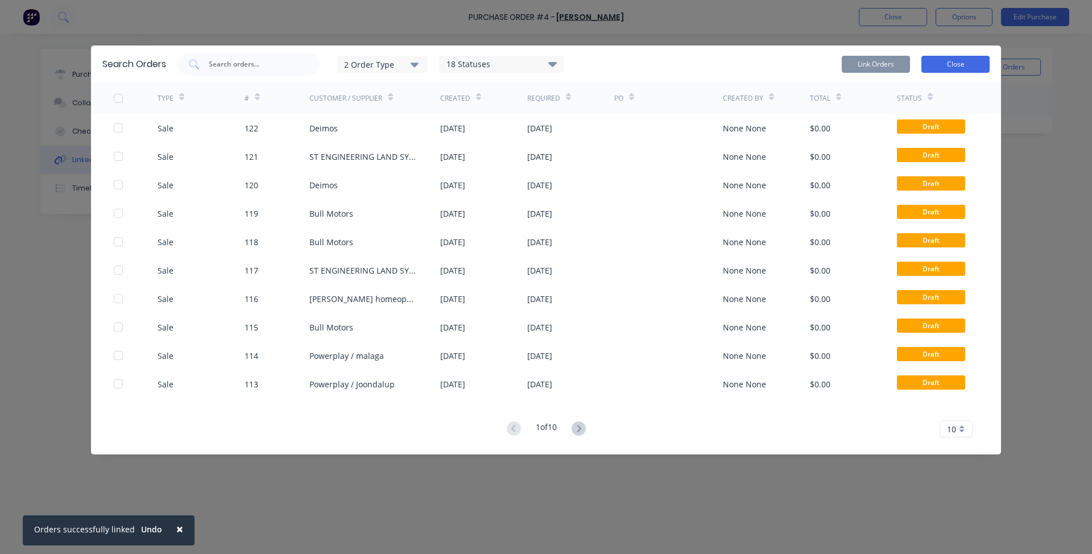
click at [946, 60] on button "Close" at bounding box center [955, 64] width 68 height 17
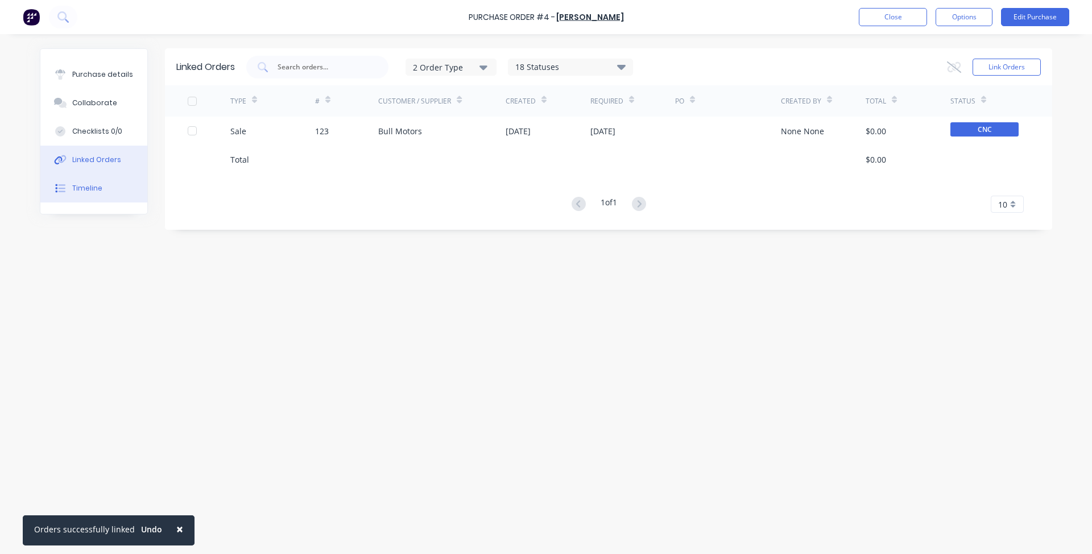
click at [107, 187] on button "Timeline" at bounding box center [93, 188] width 107 height 28
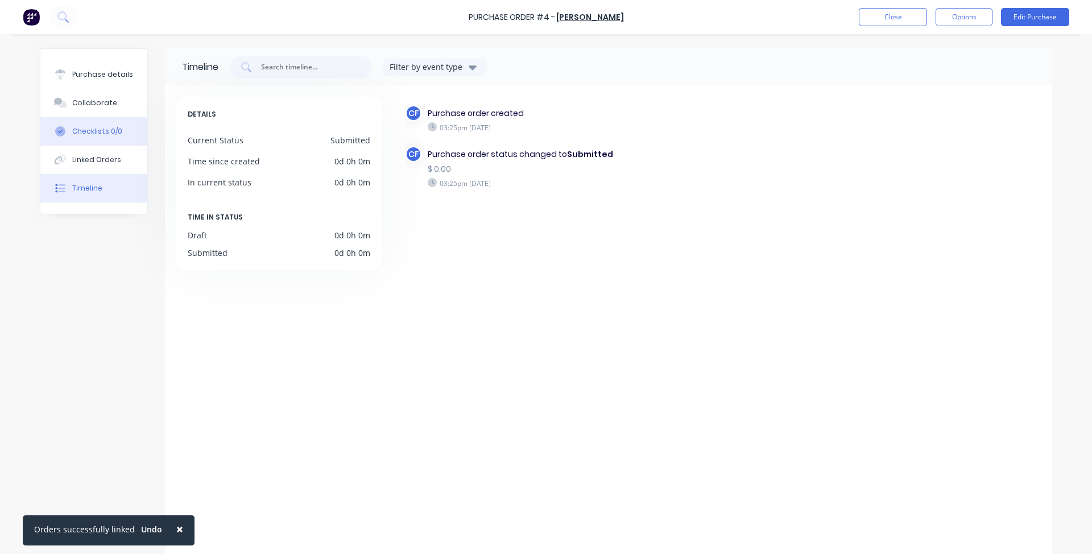
click at [82, 117] on button "Checklists 0/0" at bounding box center [93, 131] width 107 height 28
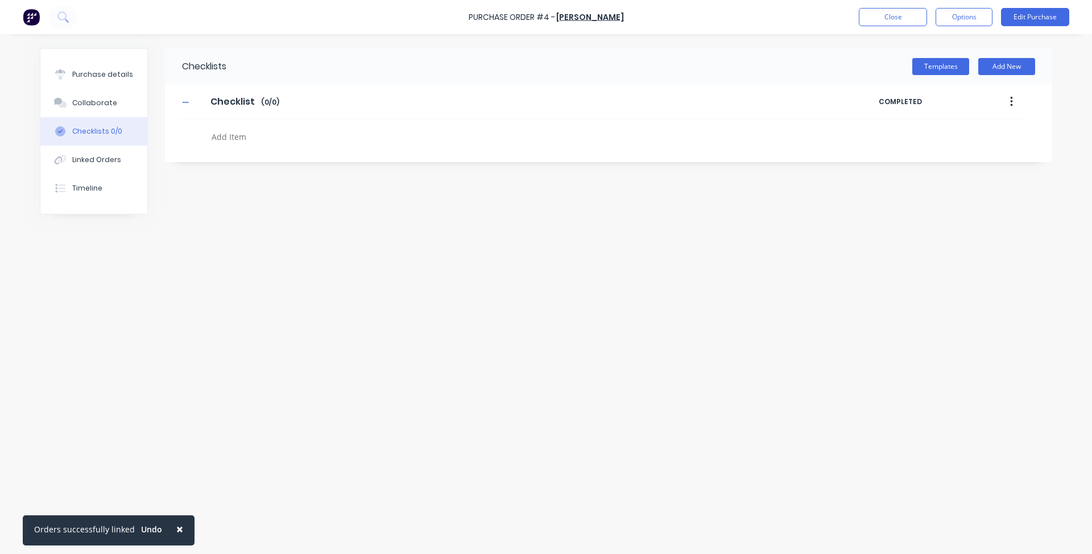
click at [93, 141] on button "Checklists 0/0" at bounding box center [93, 131] width 107 height 28
click at [92, 80] on button "Purchase details" at bounding box center [93, 74] width 107 height 28
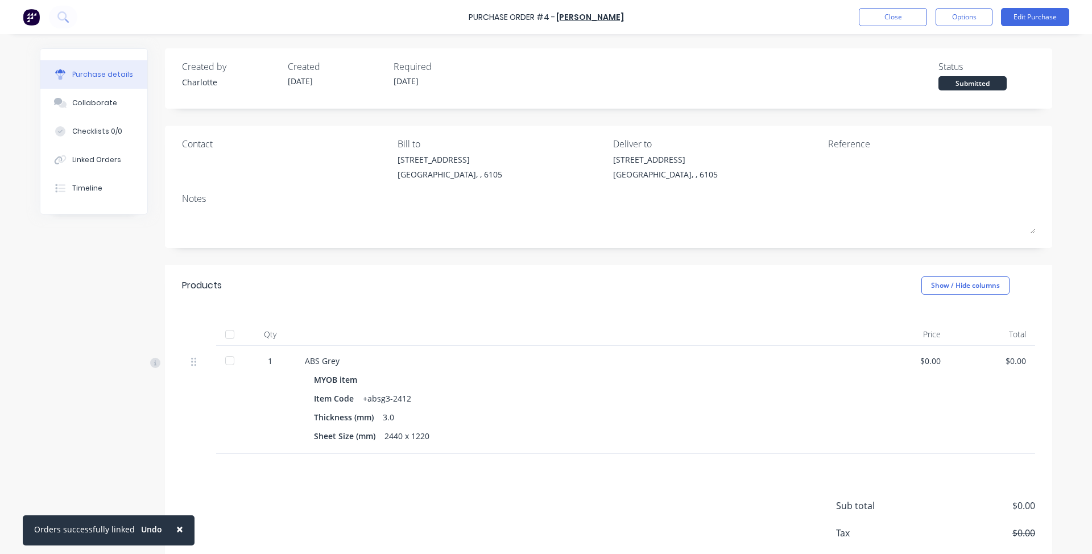
click at [837, 17] on div "Purchase Order #4 - Mulford Close Options Edit Purchase" at bounding box center [546, 17] width 1092 height 34
click at [878, 26] on button "Close" at bounding box center [892, 17] width 68 height 18
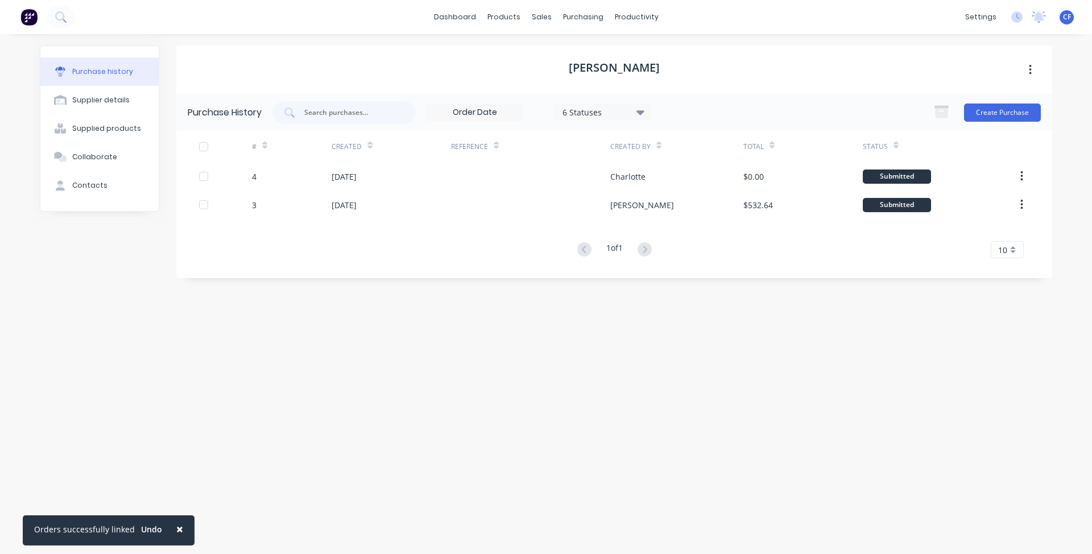
click at [639, 423] on div "Mulford Purchase History 6 Statuses 6 Statuses Create Purchase # Created Refere…" at bounding box center [613, 288] width 875 height 486
click at [622, 51] on icon at bounding box center [624, 54] width 10 height 10
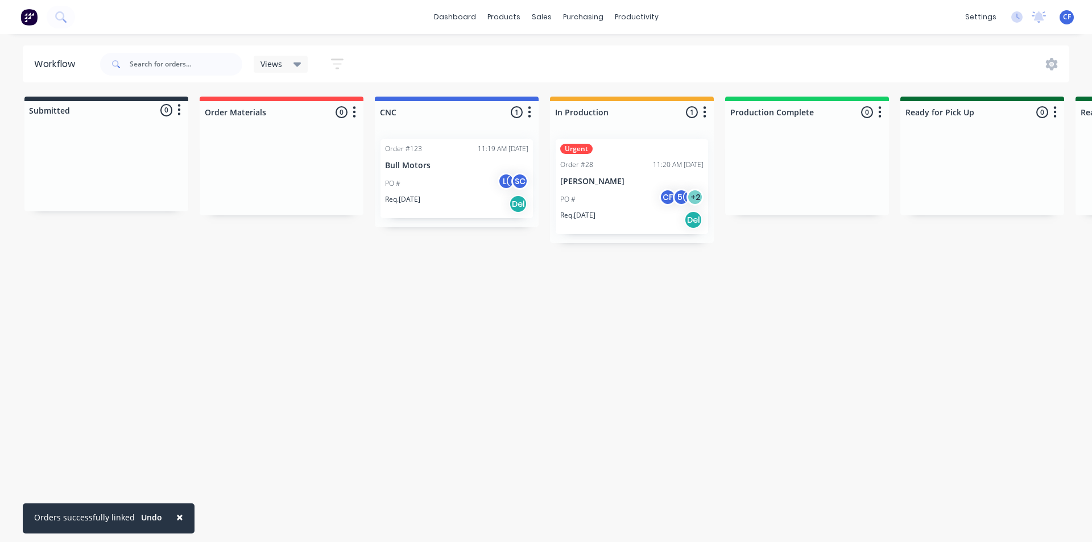
click at [644, 214] on div "Req. 23/07/25 Del" at bounding box center [631, 219] width 143 height 19
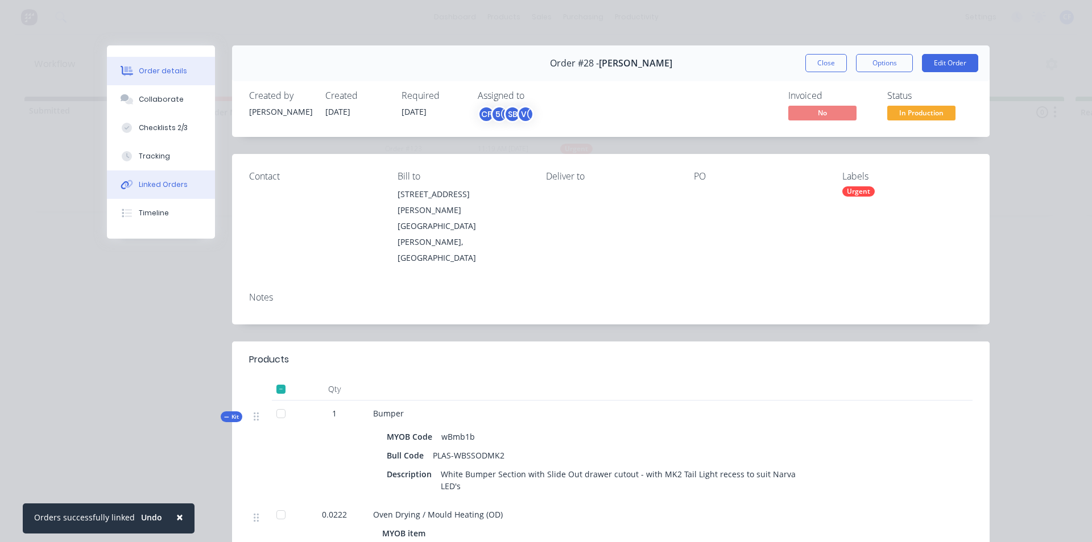
click at [151, 177] on button "Linked Orders" at bounding box center [161, 185] width 108 height 28
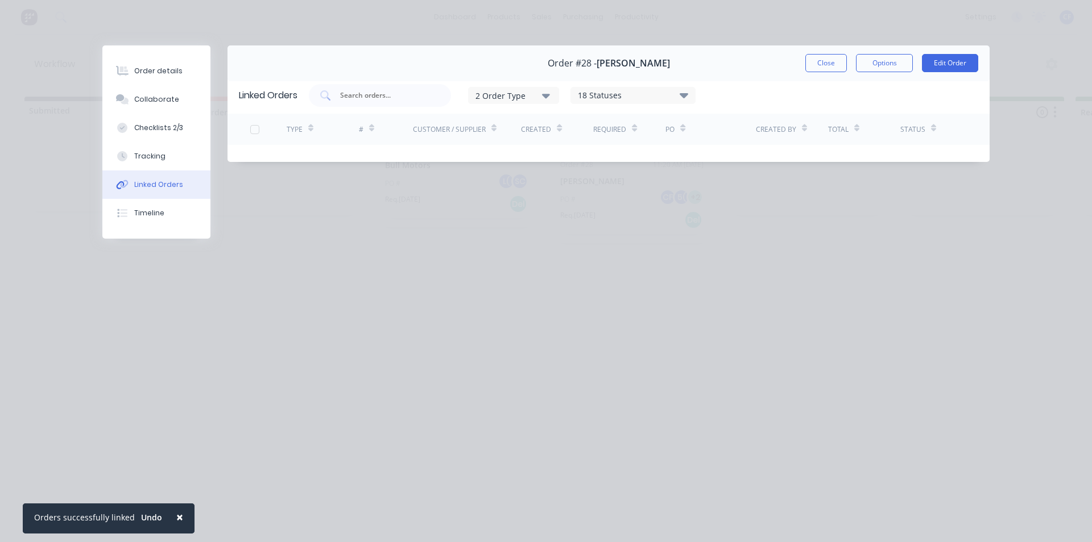
click at [530, 99] on div "2 Order Type" at bounding box center [513, 95] width 76 height 12
click at [752, 69] on div "Order #28 - Tiffani Makharti Close Options Edit Order" at bounding box center [608, 63] width 762 height 36
drag, startPoint x: 663, startPoint y: 80, endPoint x: 663, endPoint y: 90, distance: 10.2
click at [663, 84] on div "Order #28 - Tiffani Makharti Close Options Edit Order Linked Orders 2 Order Typ…" at bounding box center [545, 112] width 887 height 134
click at [663, 92] on div "18 Statuses" at bounding box center [633, 95] width 124 height 13
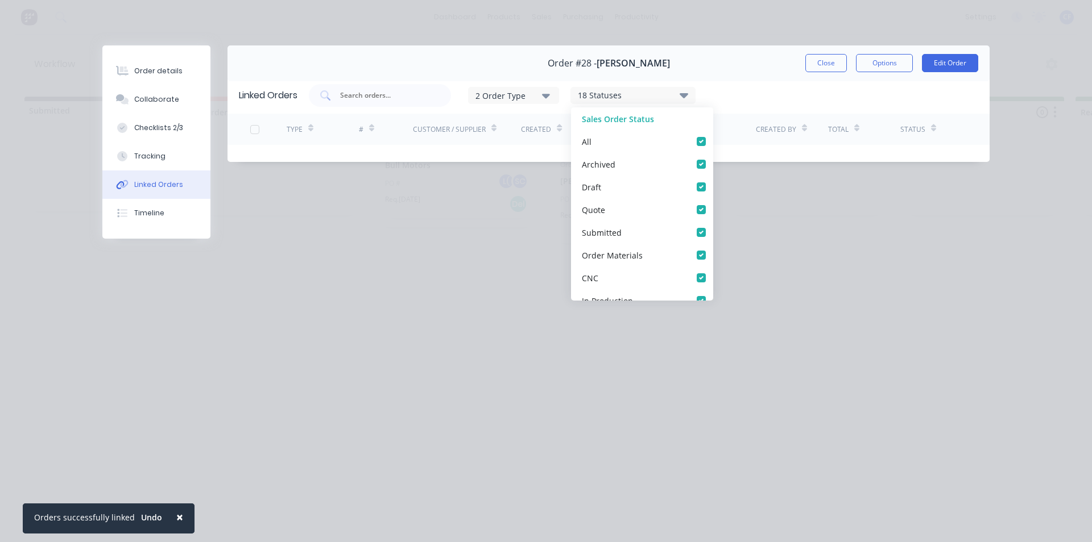
click at [742, 76] on div "Order #28 - Tiffani Makharti Close Options Edit Order" at bounding box center [608, 63] width 762 height 36
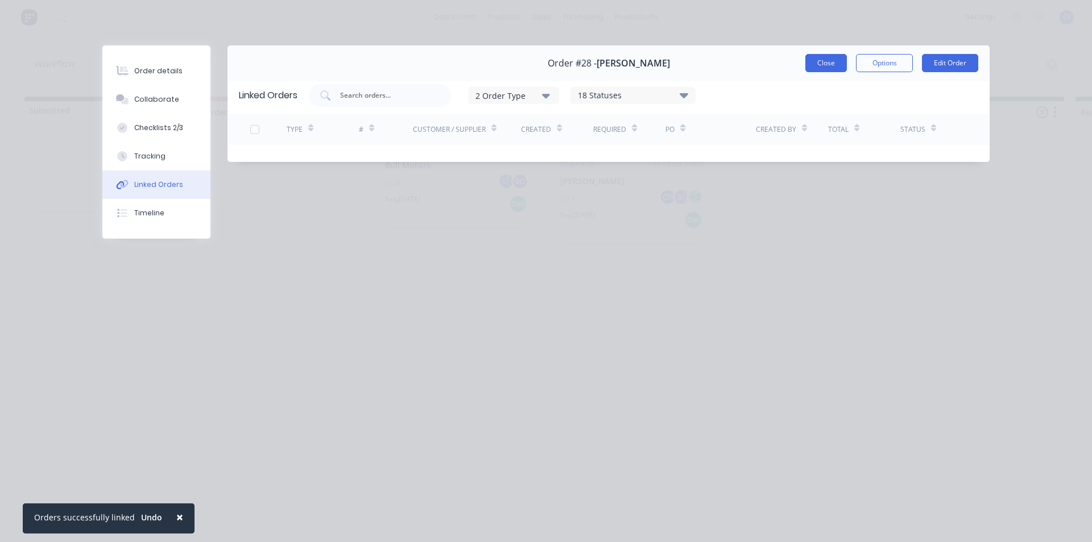
click at [815, 65] on button "Close" at bounding box center [826, 63] width 42 height 18
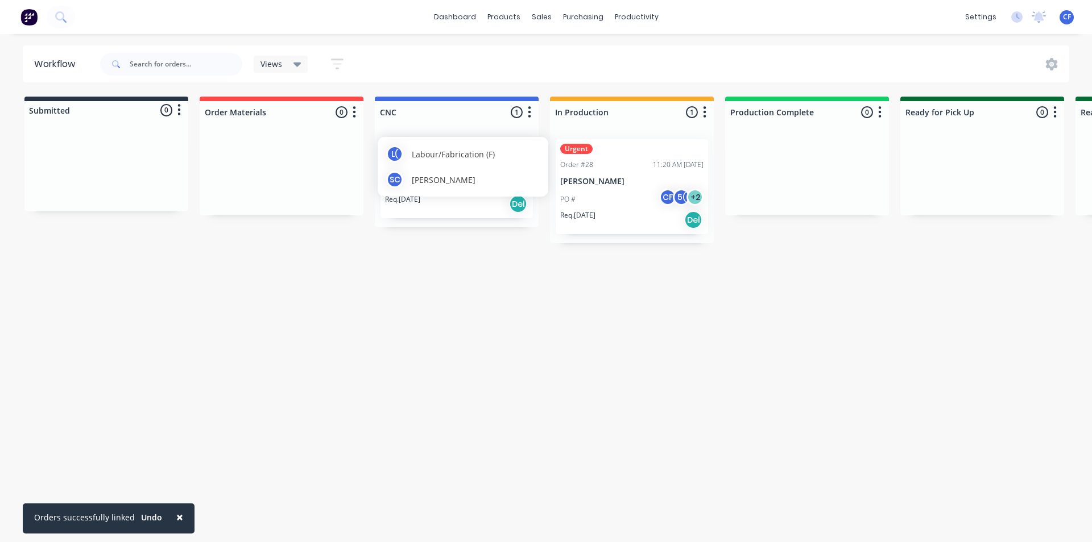
click at [430, 192] on div "L( Labour/Fabrication (F) SC Steven Clark" at bounding box center [462, 167] width 171 height 60
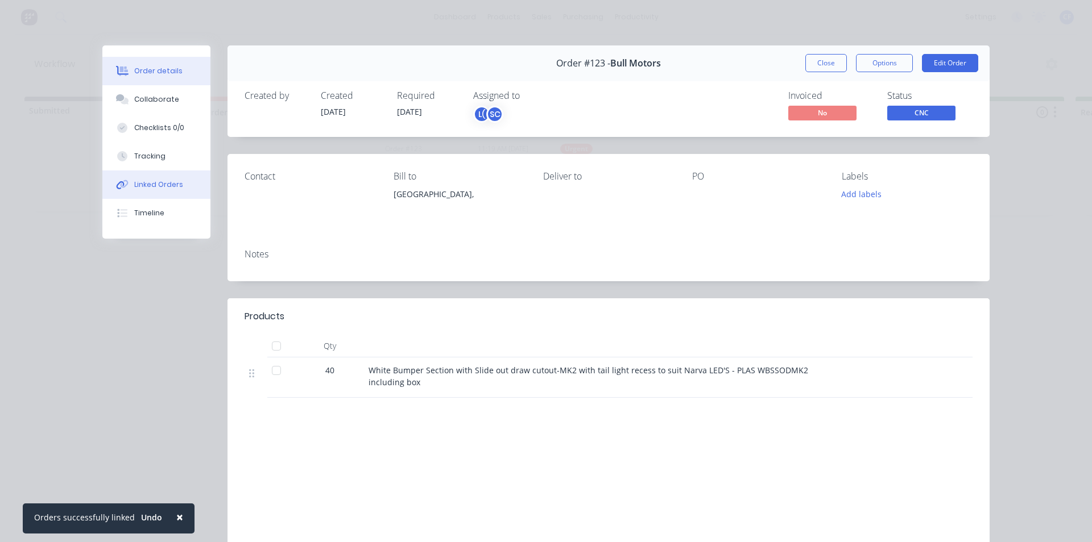
click at [151, 189] on div "Linked Orders" at bounding box center [158, 185] width 49 height 10
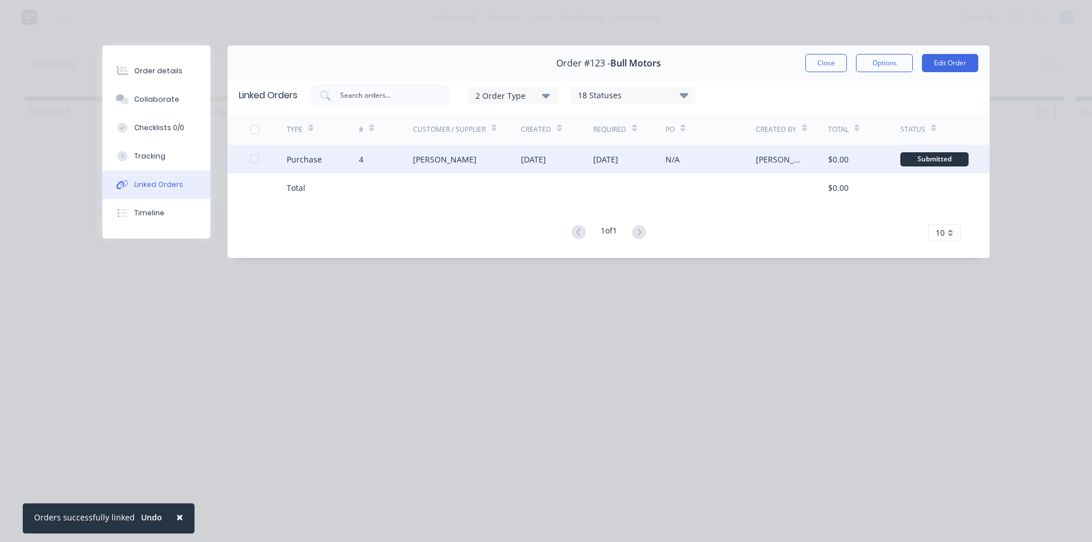
click at [498, 161] on div "Mulford" at bounding box center [467, 159] width 109 height 28
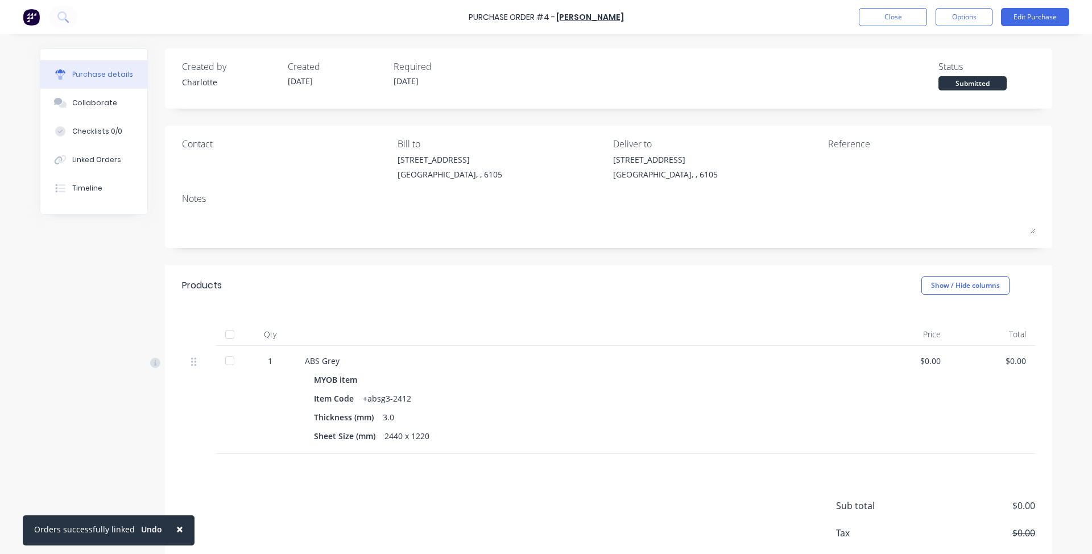
click at [878, 30] on div "Purchase Order #4 - Mulford Close Options Edit Purchase" at bounding box center [546, 17] width 1092 height 34
click at [872, 14] on button "Close" at bounding box center [892, 17] width 68 height 18
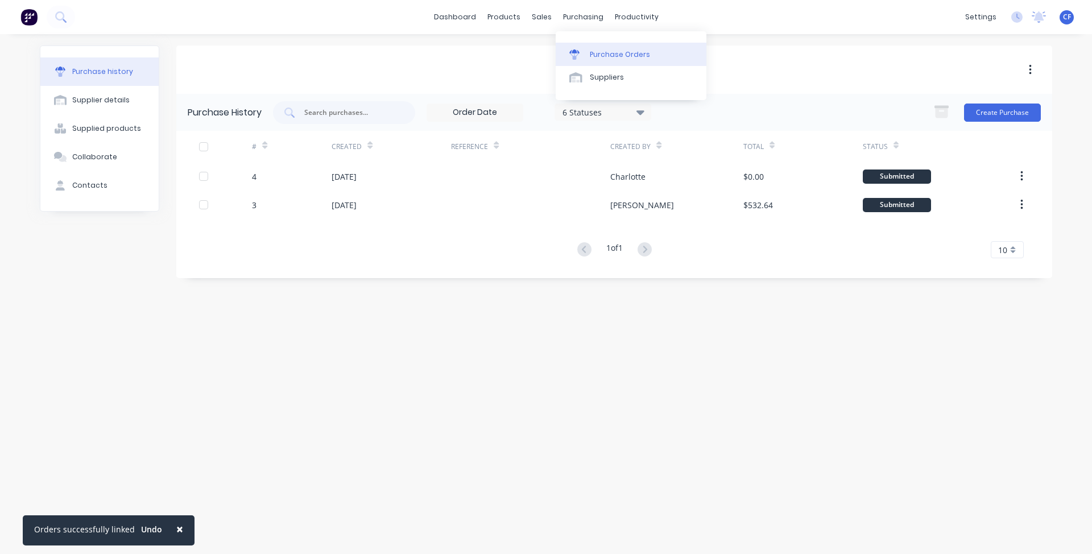
click at [580, 52] on div at bounding box center [577, 54] width 17 height 10
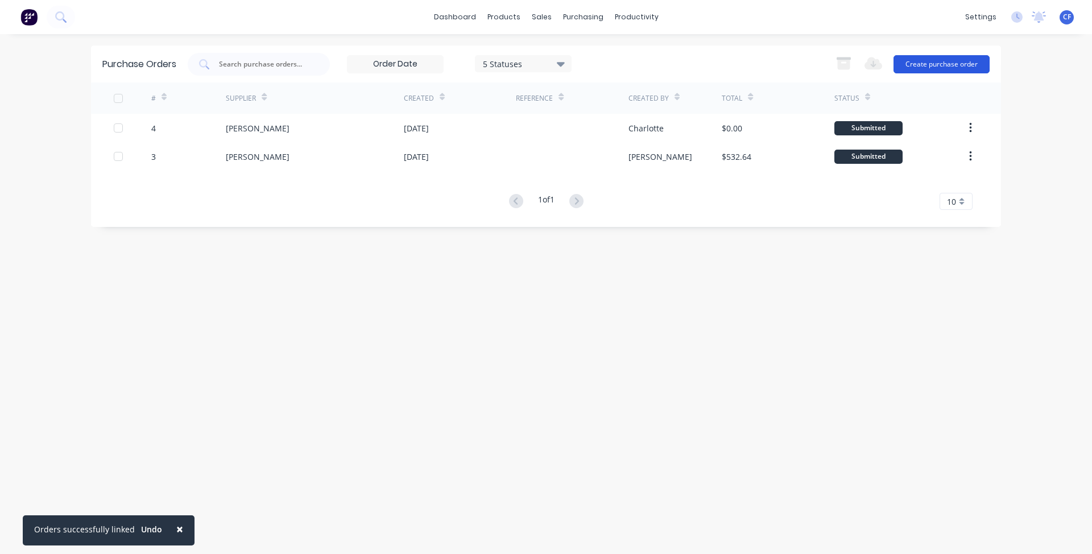
click at [976, 67] on button "Create purchase order" at bounding box center [941, 64] width 96 height 18
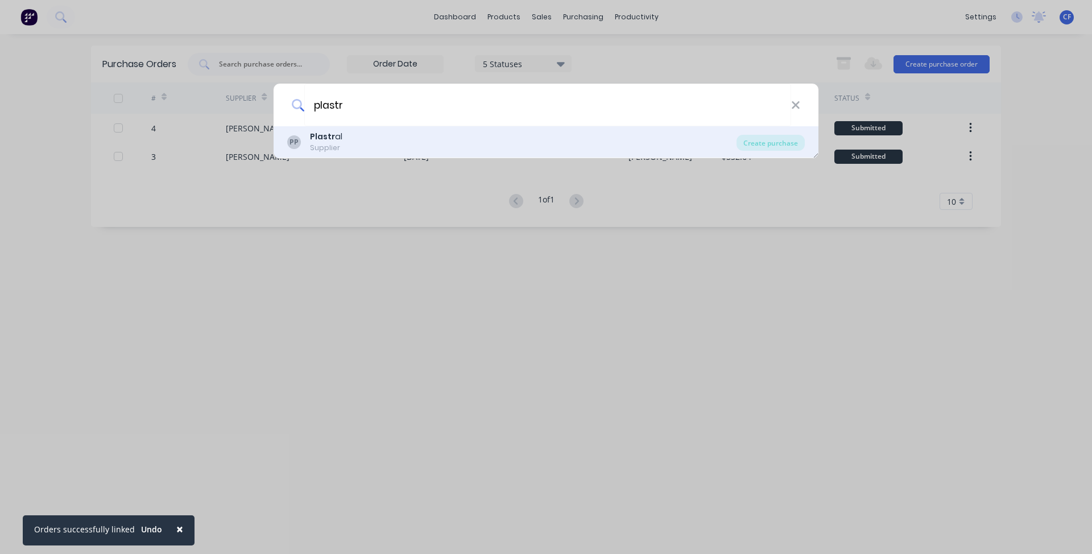
type input "plastr"
click at [478, 134] on div "PP Plastr al Supplier" at bounding box center [511, 142] width 449 height 22
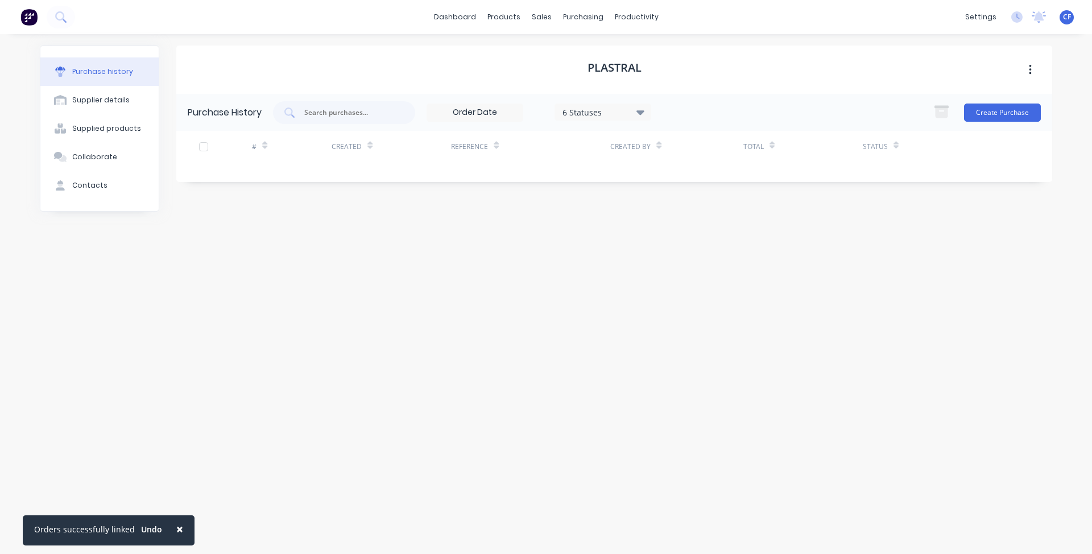
click at [1030, 80] on div "Plastral" at bounding box center [613, 69] width 875 height 48
click at [1029, 75] on icon "button" at bounding box center [1029, 70] width 3 height 13
click at [901, 87] on div "Plastral Archive" at bounding box center [613, 69] width 875 height 48
click at [973, 100] on div "Purchase History 6 Statuses 6 Statuses Create Purchase" at bounding box center [613, 112] width 875 height 37
click at [979, 110] on button "Create Purchase" at bounding box center [1002, 112] width 77 height 18
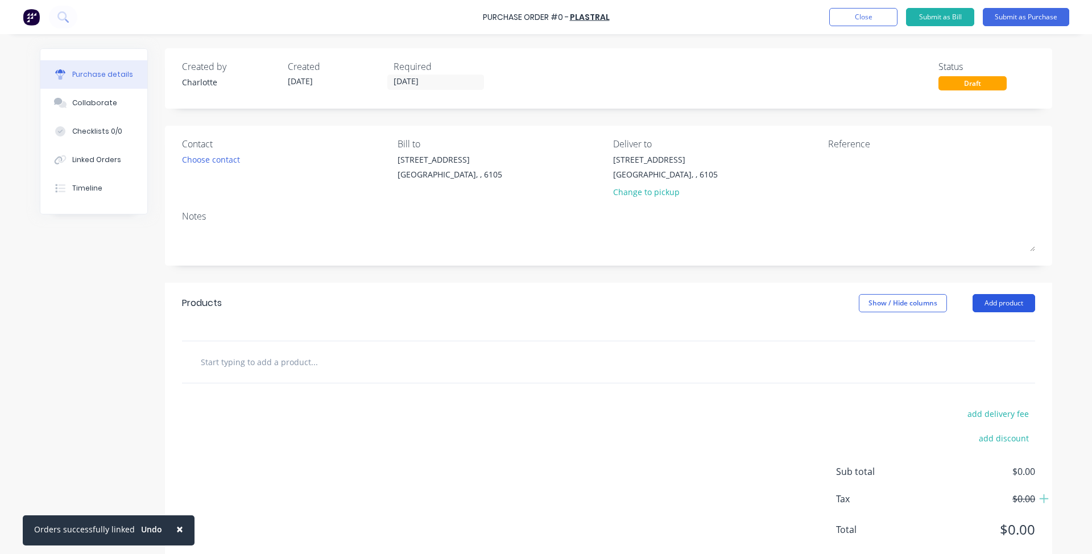
click at [1019, 301] on button "Add product" at bounding box center [1003, 303] width 63 height 18
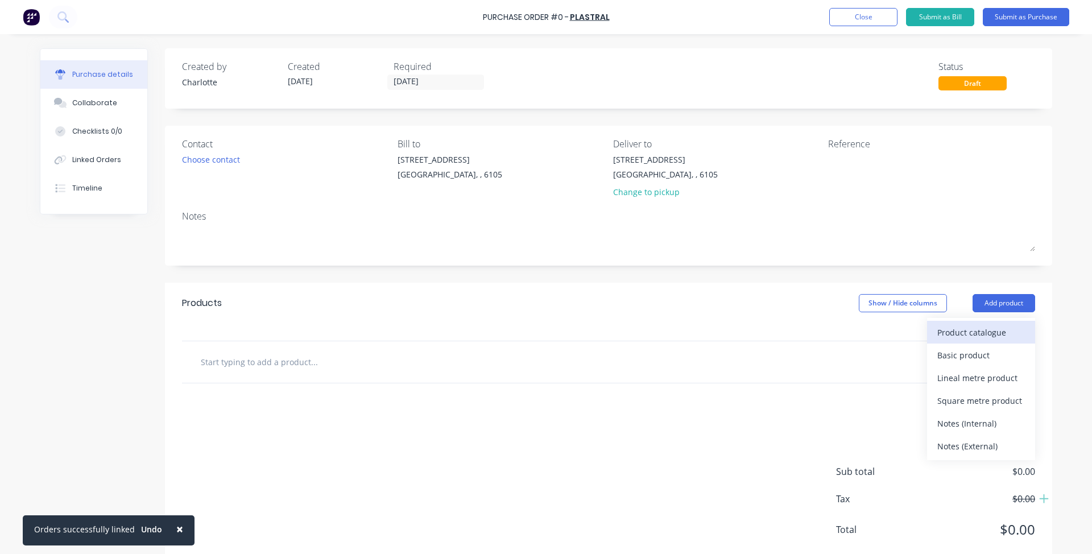
click at [944, 334] on div "Product catalogue" at bounding box center [981, 332] width 88 height 16
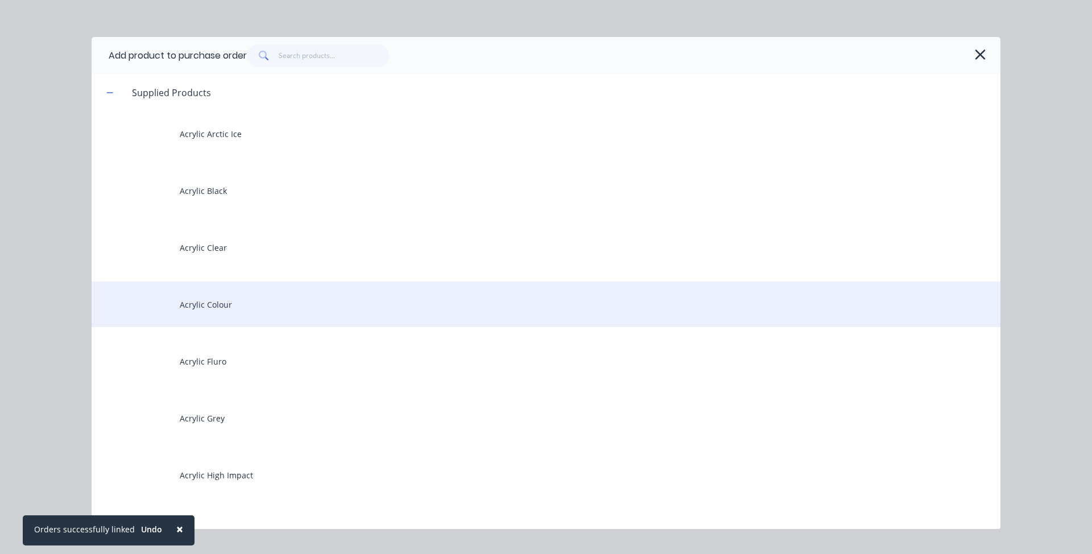
click at [264, 301] on div "Acrylic Colour" at bounding box center [546, 303] width 908 height 45
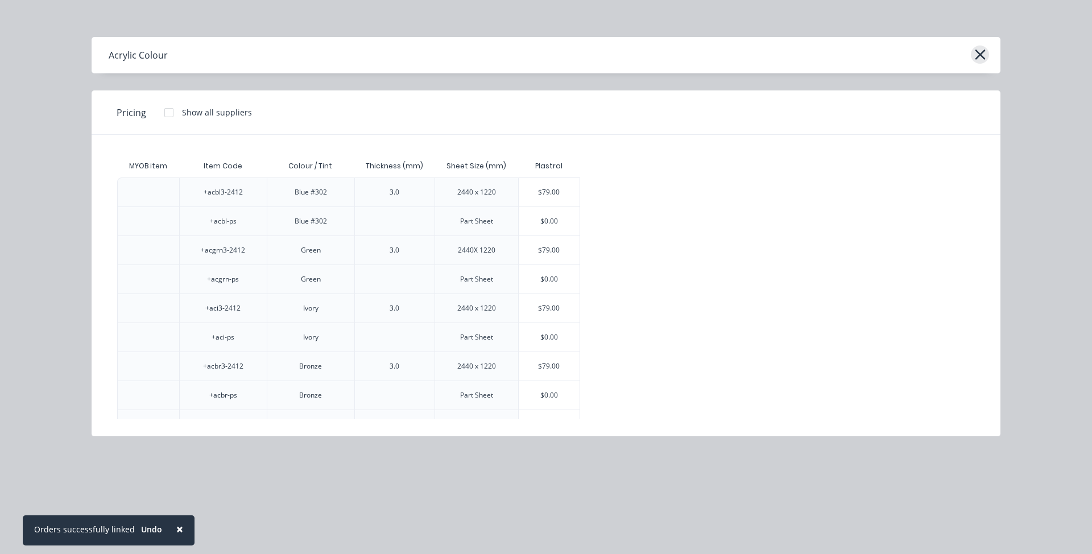
click at [985, 53] on button "button" at bounding box center [979, 54] width 18 height 18
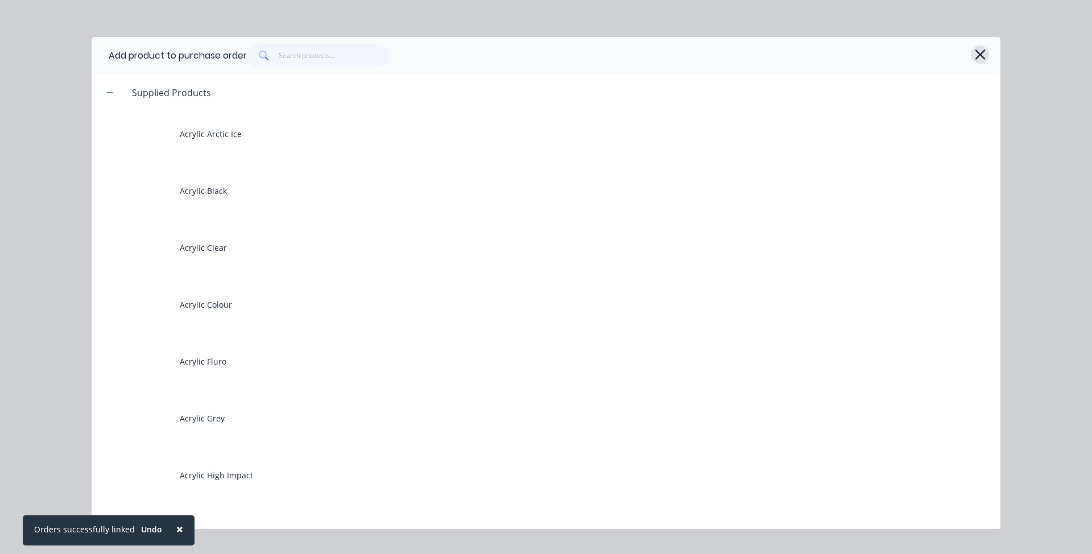
click at [974, 53] on icon "button" at bounding box center [980, 55] width 12 height 16
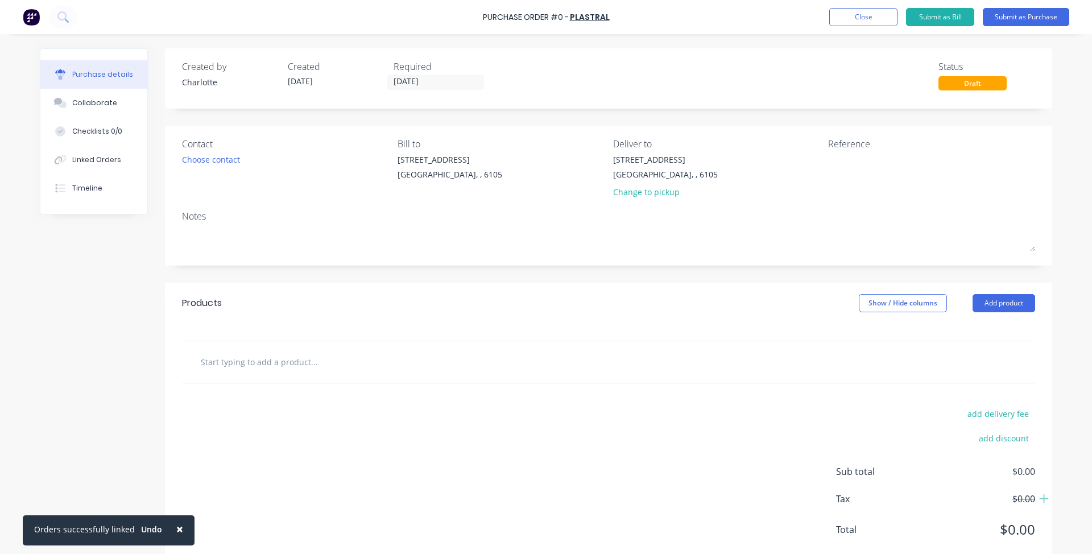
click at [988, 281] on div "Created by Charlotte Created 15/08/25 Required 15/08/25 Status Draft Contact Ch…" at bounding box center [608, 309] width 887 height 522
click at [988, 299] on button "Add product" at bounding box center [1003, 303] width 63 height 18
click at [621, 401] on div "add delivery fee add discount Sub total $0.00 Tax $0.00 Total $0.00" at bounding box center [608, 476] width 887 height 187
click at [513, 384] on div "add delivery fee add discount Sub total $0.00 Tax $0.00 Total $0.00" at bounding box center [608, 476] width 887 height 187
click at [439, 367] on div at bounding box center [361, 361] width 341 height 23
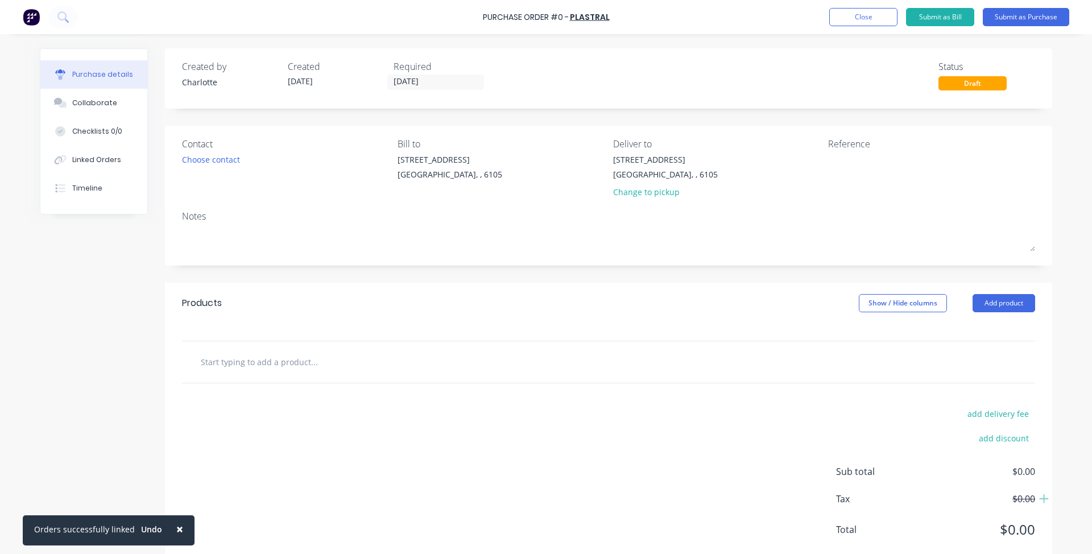
click at [306, 380] on div at bounding box center [608, 362] width 853 height 42
click at [207, 362] on input "text" at bounding box center [313, 361] width 227 height 23
type input "Fasteners"
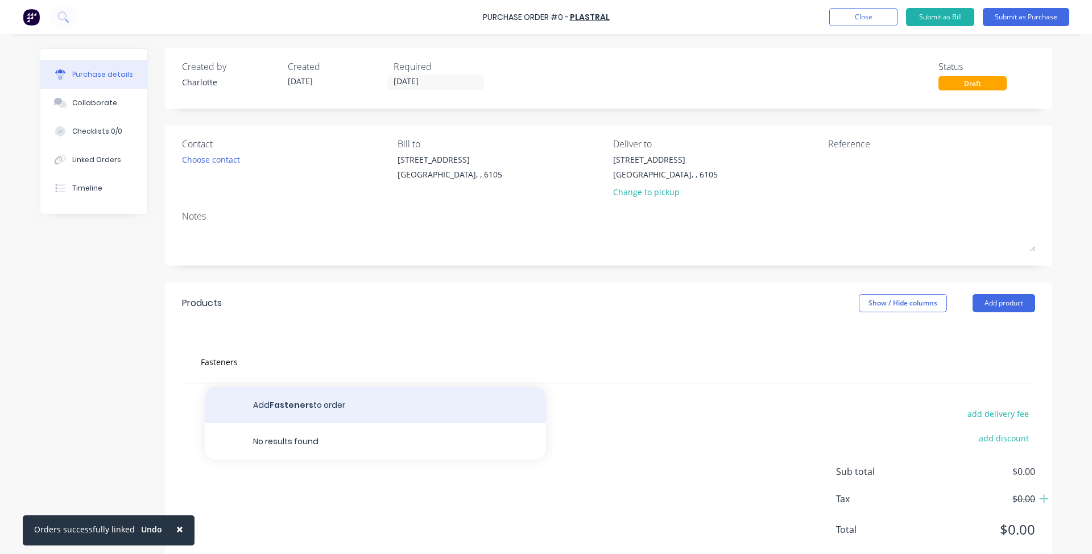
click at [321, 401] on button "Add Fasteners to order" at bounding box center [375, 405] width 341 height 36
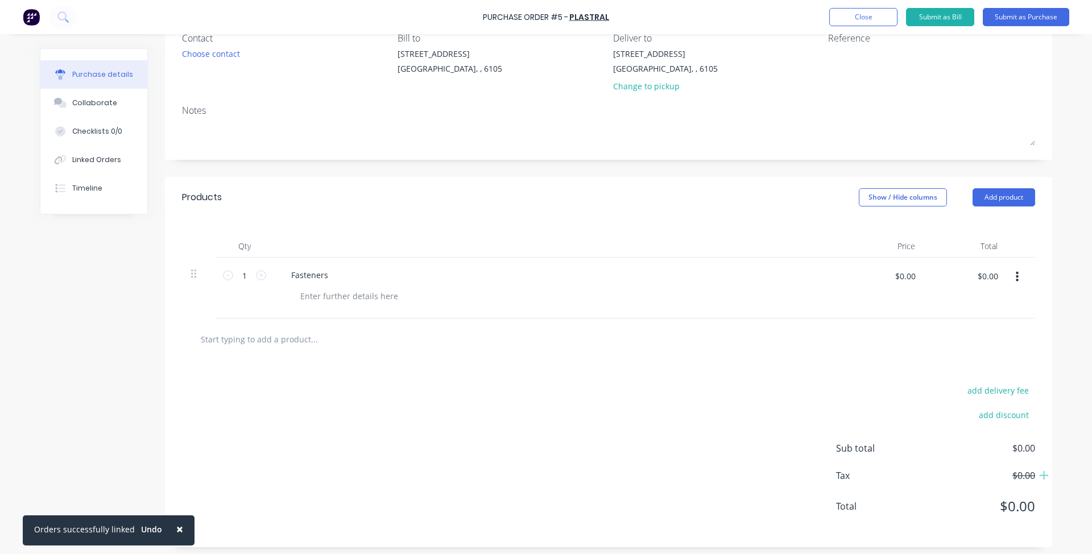
scroll to position [112, 0]
click at [1013, 273] on button "button" at bounding box center [1016, 272] width 27 height 20
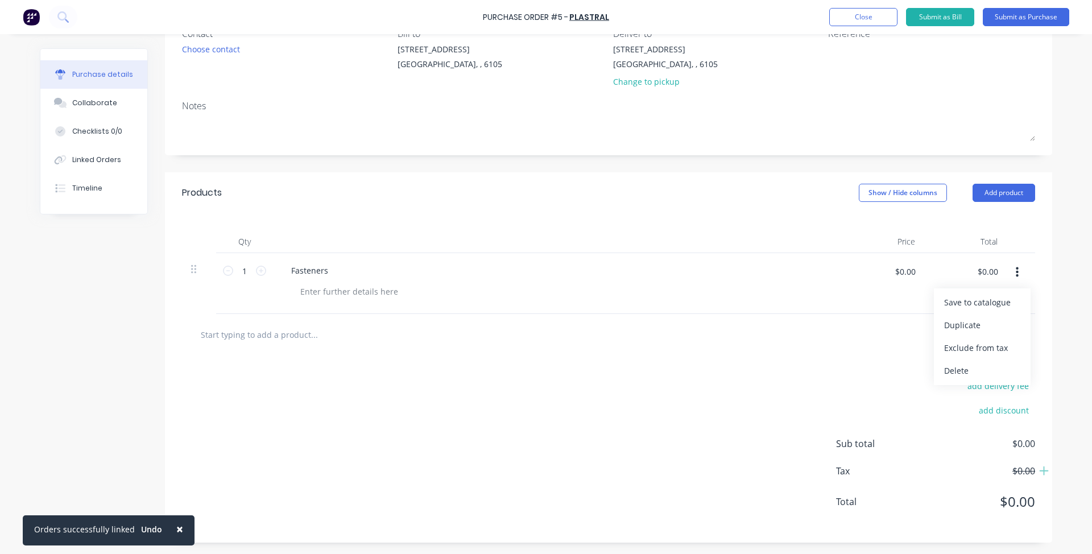
click at [841, 294] on div "$0.00 $0.00" at bounding box center [882, 283] width 82 height 61
click at [845, 255] on div "$0.00 $0.00" at bounding box center [882, 283] width 82 height 61
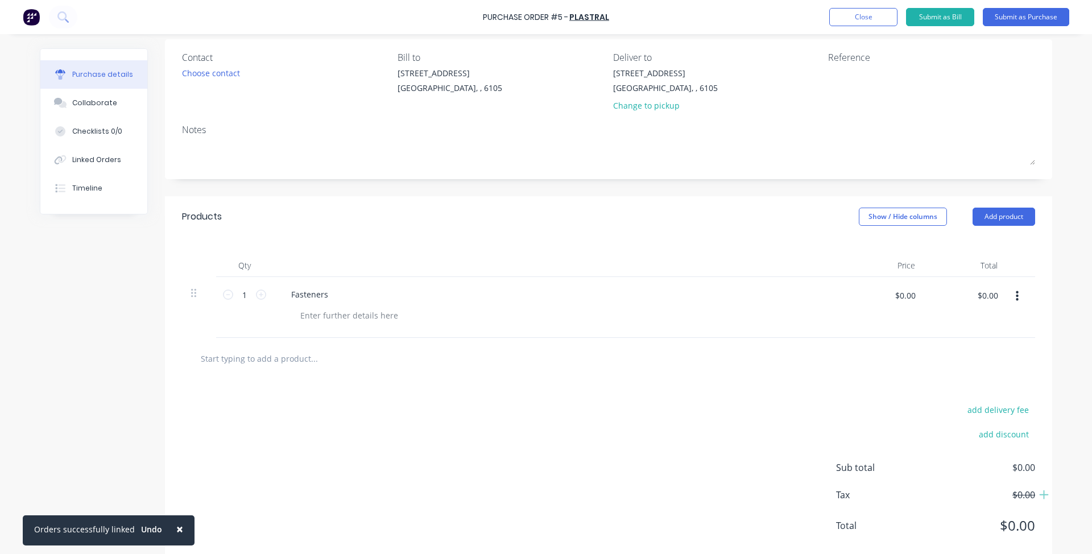
scroll to position [0, 0]
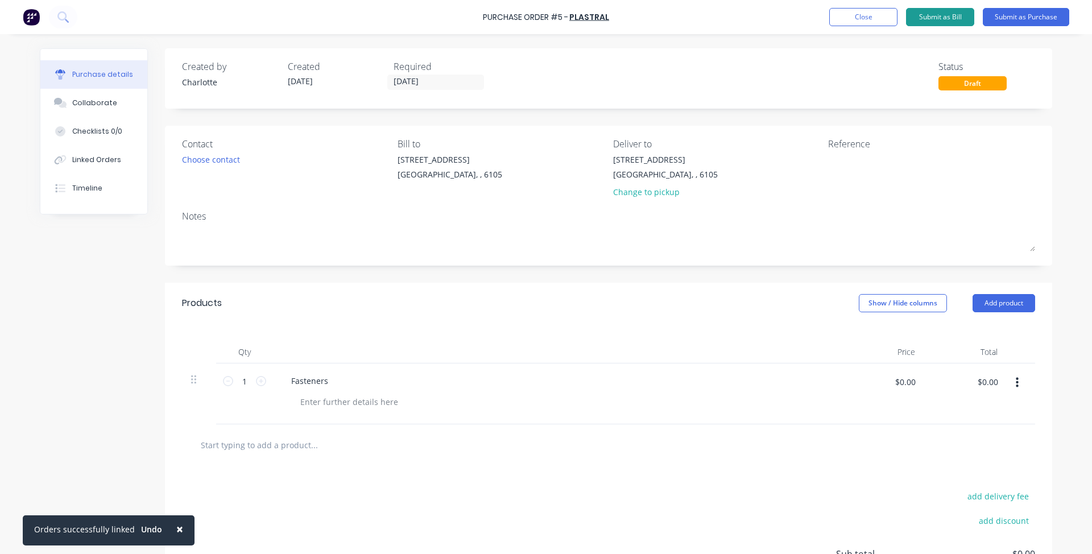
click at [947, 10] on button "Submit as Bill" at bounding box center [940, 17] width 68 height 18
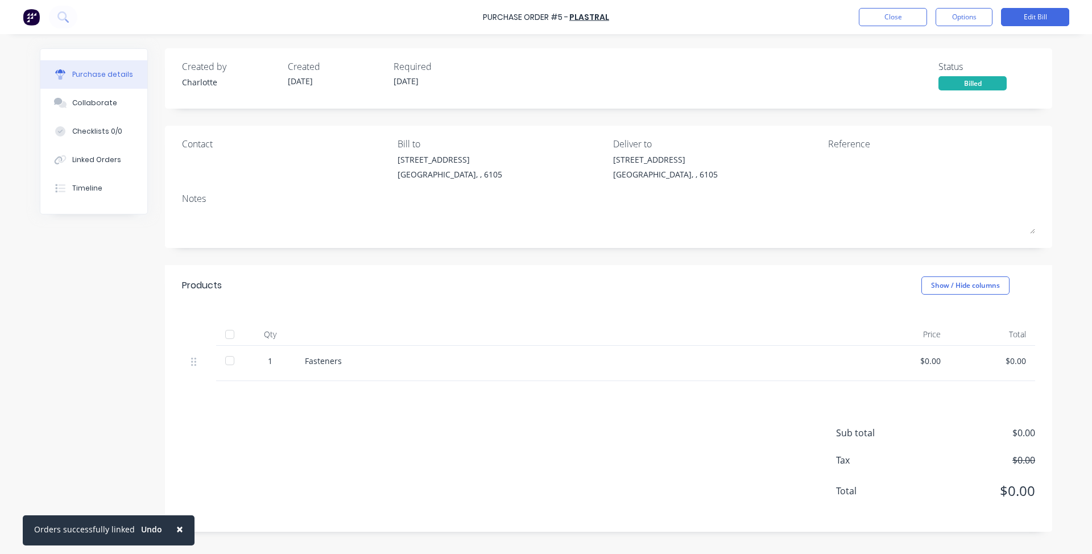
click at [953, 2] on div "Purchase Order #5 - Plastral Close Options Edit Bill" at bounding box center [546, 17] width 1092 height 34
click at [960, 7] on div "Purchase Order #5 - Plastral Close Options Edit Bill" at bounding box center [546, 17] width 1092 height 34
click at [963, 12] on button "Options" at bounding box center [963, 17] width 57 height 18
click at [808, 255] on div "Created by Charlotte Created 15/08/25 Required 15/08/25 Status Billed Contact B…" at bounding box center [608, 289] width 887 height 483
click at [63, 162] on g at bounding box center [60, 160] width 12 height 10
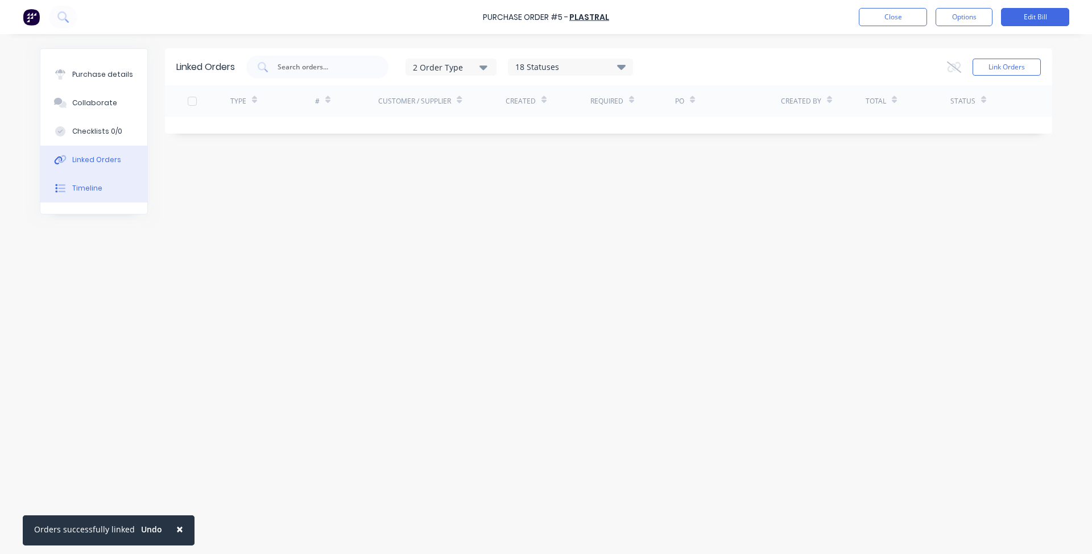
click at [76, 186] on div "Timeline" at bounding box center [87, 188] width 30 height 10
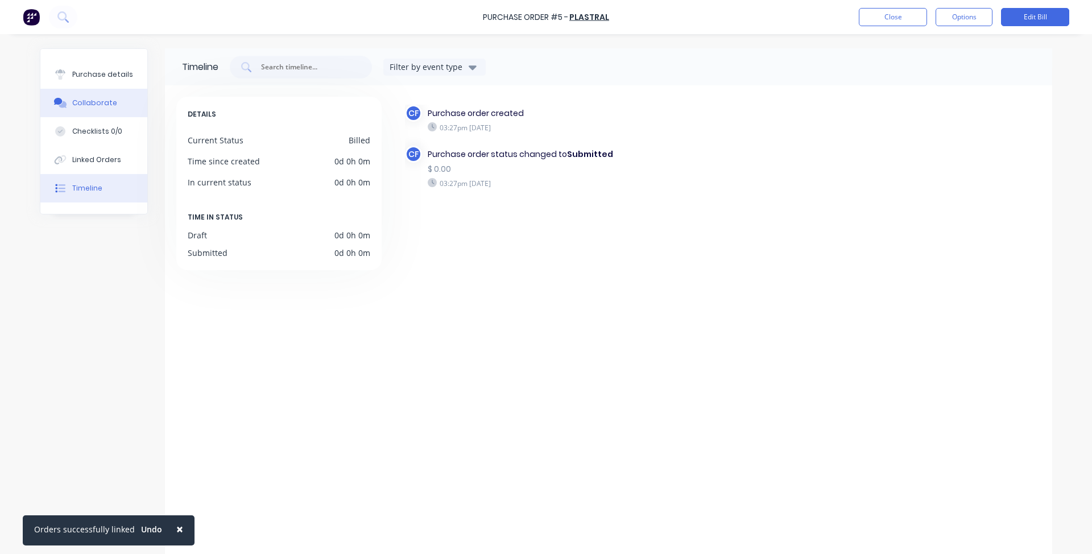
click at [76, 106] on div "Collaborate" at bounding box center [94, 103] width 45 height 10
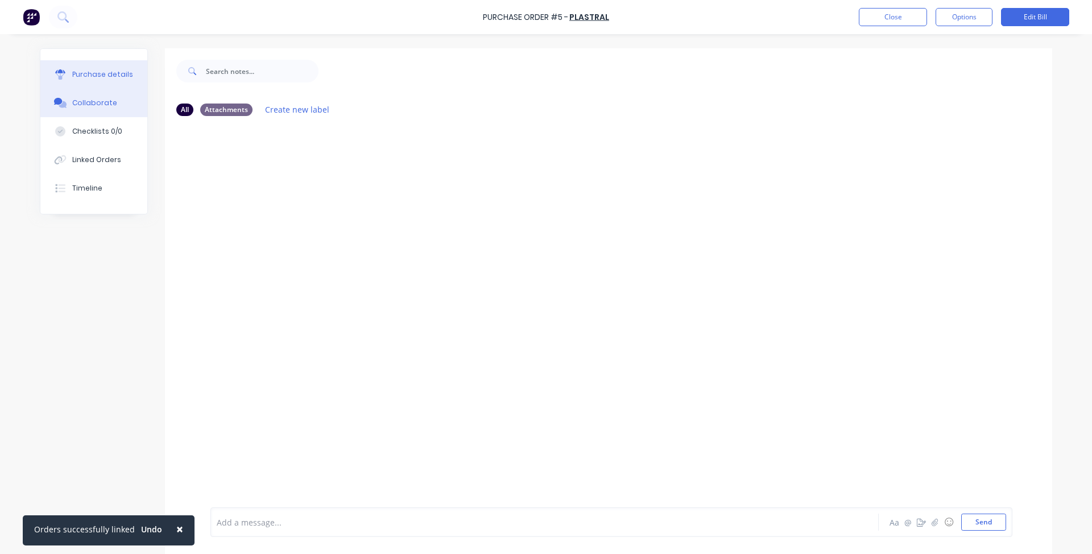
click at [114, 63] on button "Purchase details" at bounding box center [93, 74] width 107 height 28
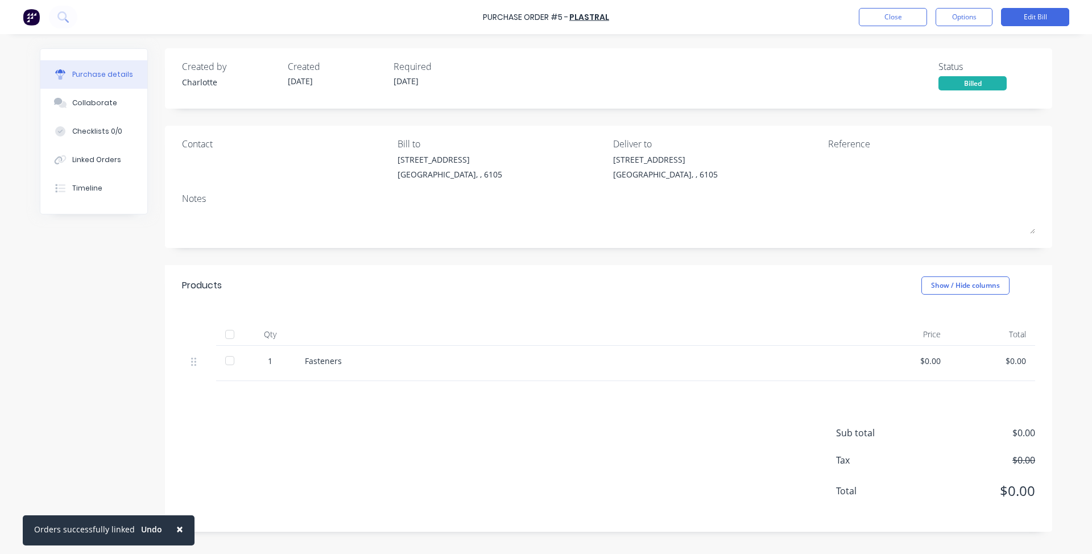
drag, startPoint x: 881, startPoint y: 24, endPoint x: 885, endPoint y: 39, distance: 15.9
click at [885, 35] on div "× Orders successfully linked Undo Purchase Order #5 - Plastral Close Options Ed…" at bounding box center [546, 277] width 1092 height 554
click at [908, 13] on button "Close" at bounding box center [892, 17] width 68 height 18
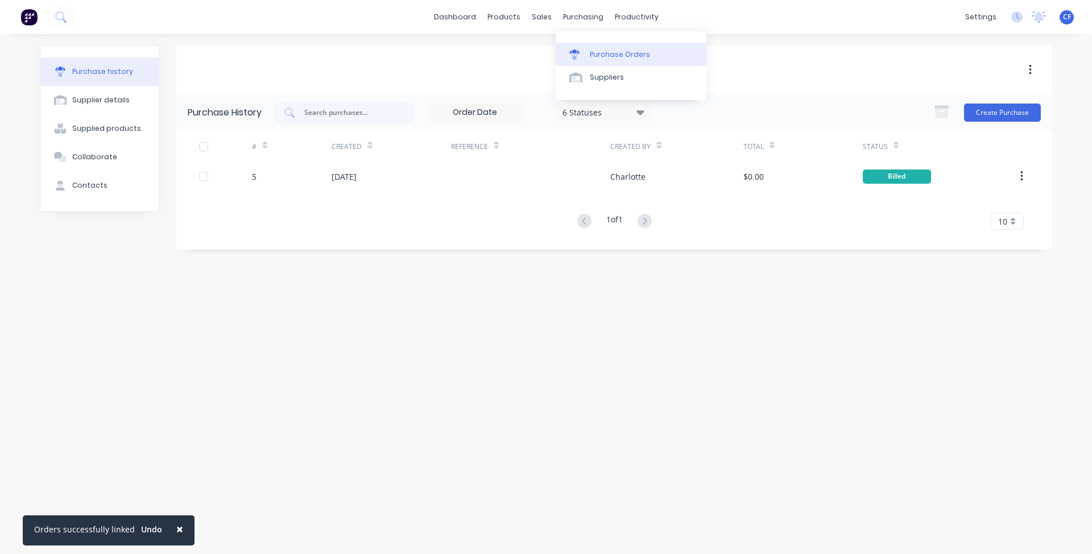
click at [592, 48] on link "Purchase Orders" at bounding box center [630, 54] width 151 height 23
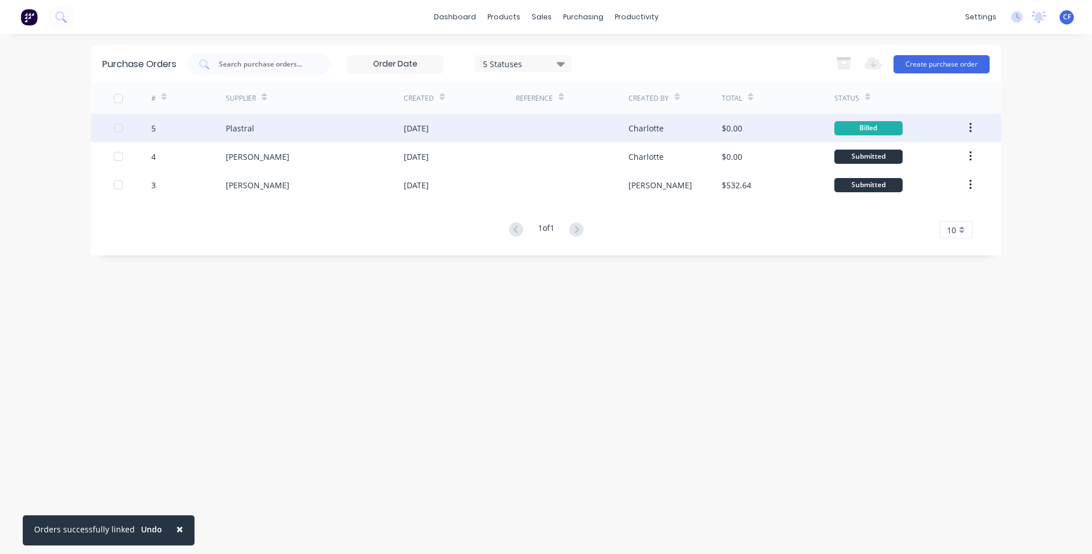
click at [969, 118] on button "button" at bounding box center [970, 128] width 27 height 20
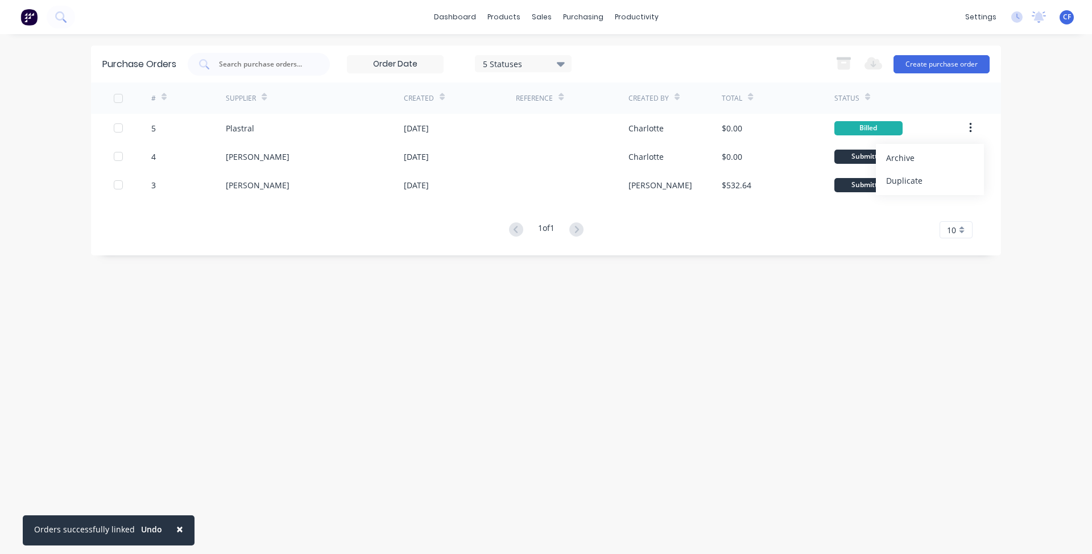
click at [783, 352] on div "Purchase Orders 5 Statuses 5 Statuses Export to Excel (XLSX) Create purchase or…" at bounding box center [546, 293] width 910 height 497
click at [505, 56] on div "5 Statuses" at bounding box center [523, 63] width 97 height 17
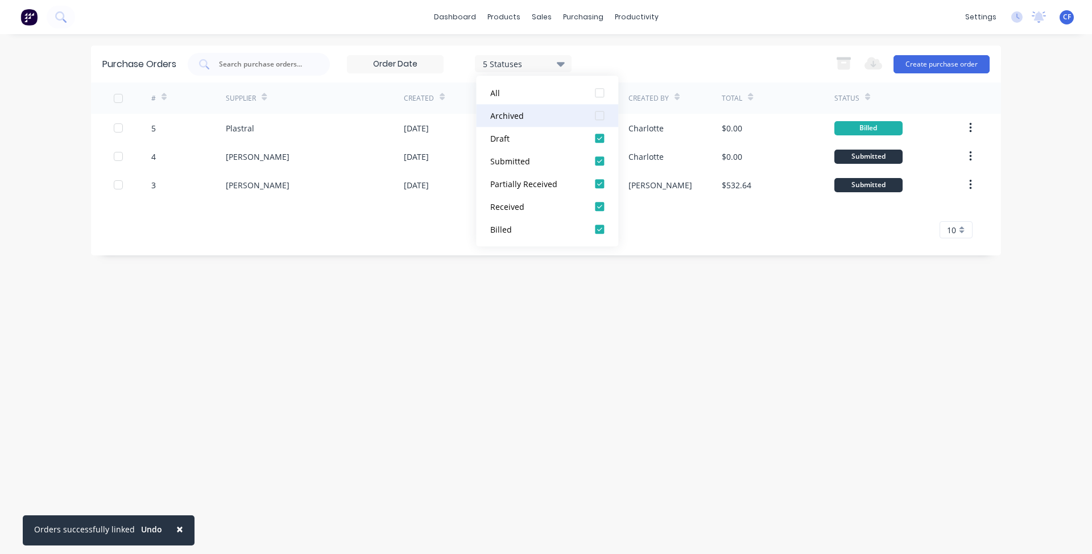
click at [576, 110] on div "Archived" at bounding box center [535, 116] width 91 height 12
click at [687, 50] on div "Purchase Orders 5 Statuses 5 Statuses Export to Excel (XLSX) Create purchase or…" at bounding box center [546, 63] width 910 height 37
click at [424, 67] on input at bounding box center [395, 64] width 96 height 17
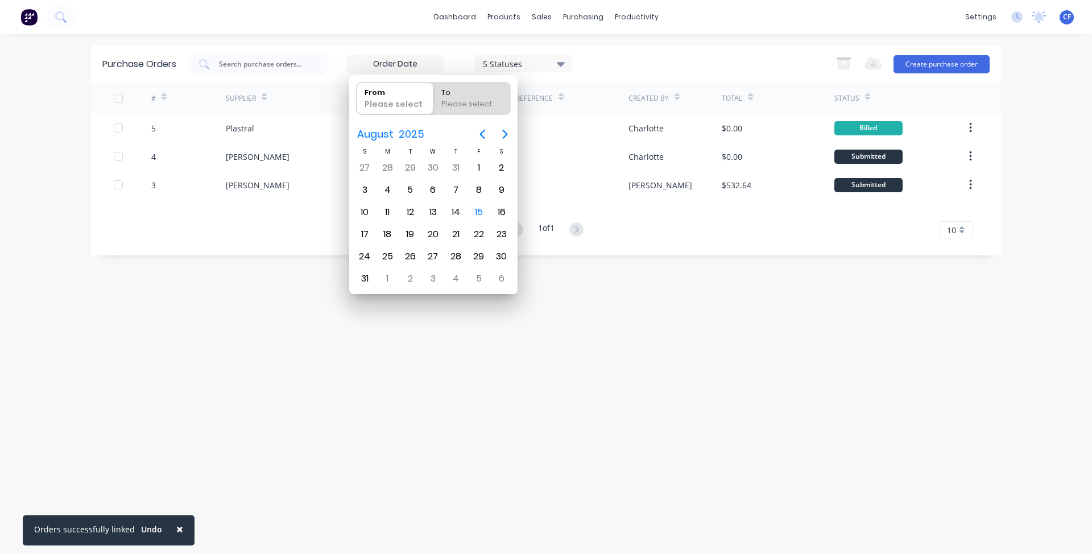
click at [616, 67] on div "5 Statuses 5 Statuses Export to Excel (XLSX) Create purchase order" at bounding box center [589, 64] width 802 height 23
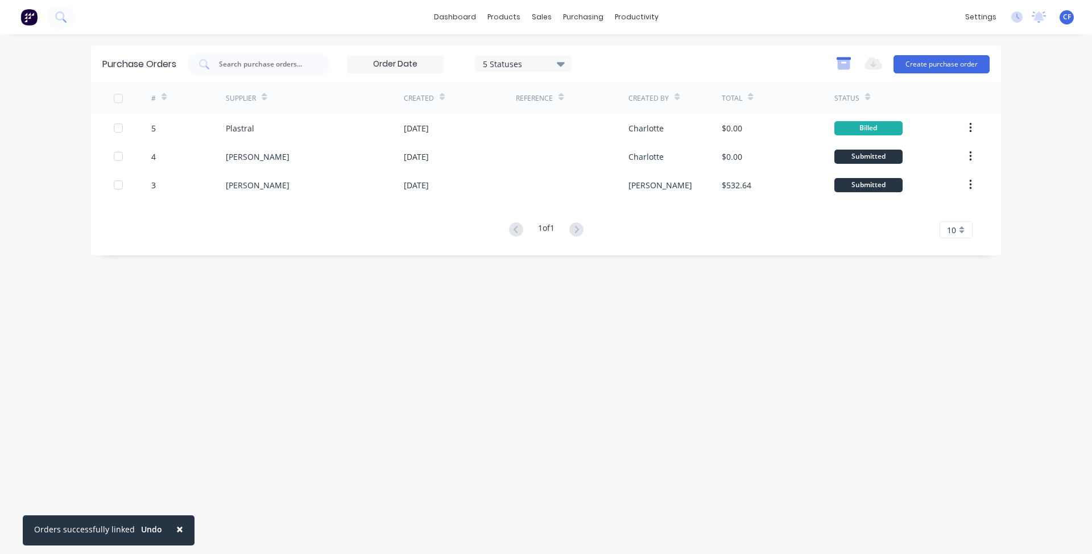
click at [849, 61] on icon "button" at bounding box center [843, 65] width 13 height 10
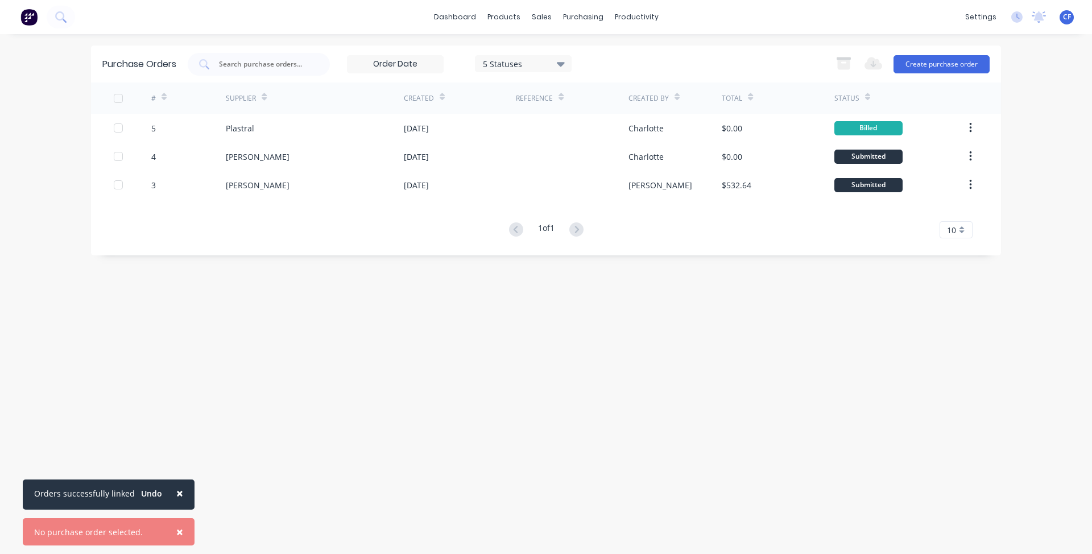
click at [747, 219] on div "# Supplier Created Reference Created By Total Status 5 Plastral 15 Aug 2025 Cha…" at bounding box center [546, 160] width 910 height 156
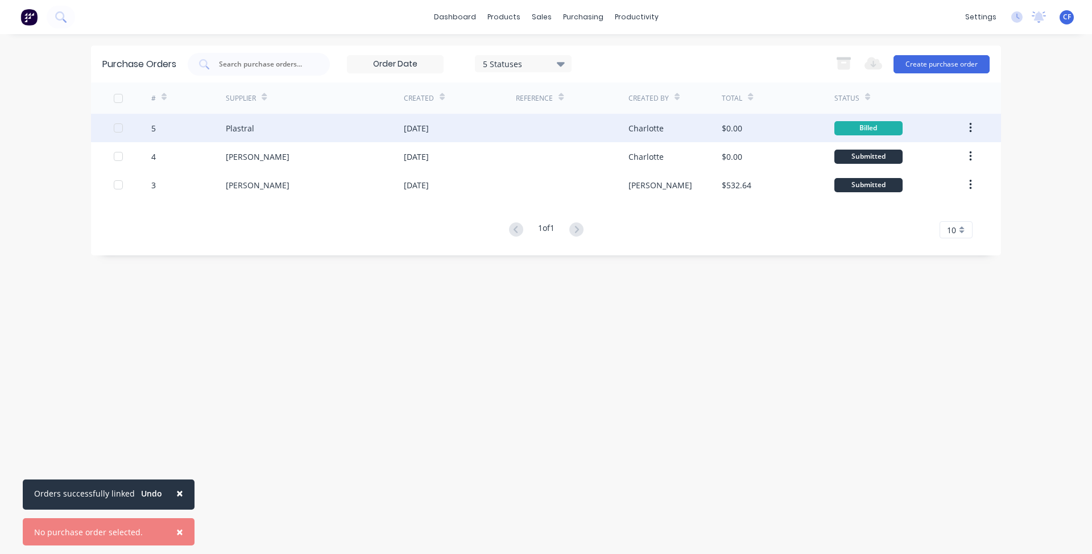
click at [937, 127] on div "Billed" at bounding box center [899, 128] width 131 height 28
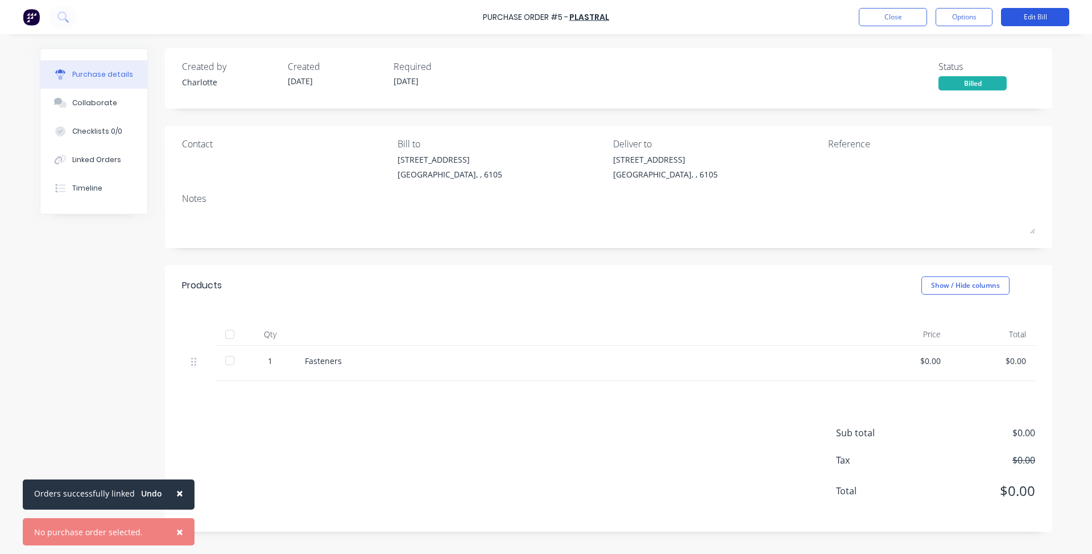
click at [1006, 18] on button "Edit Bill" at bounding box center [1035, 17] width 68 height 18
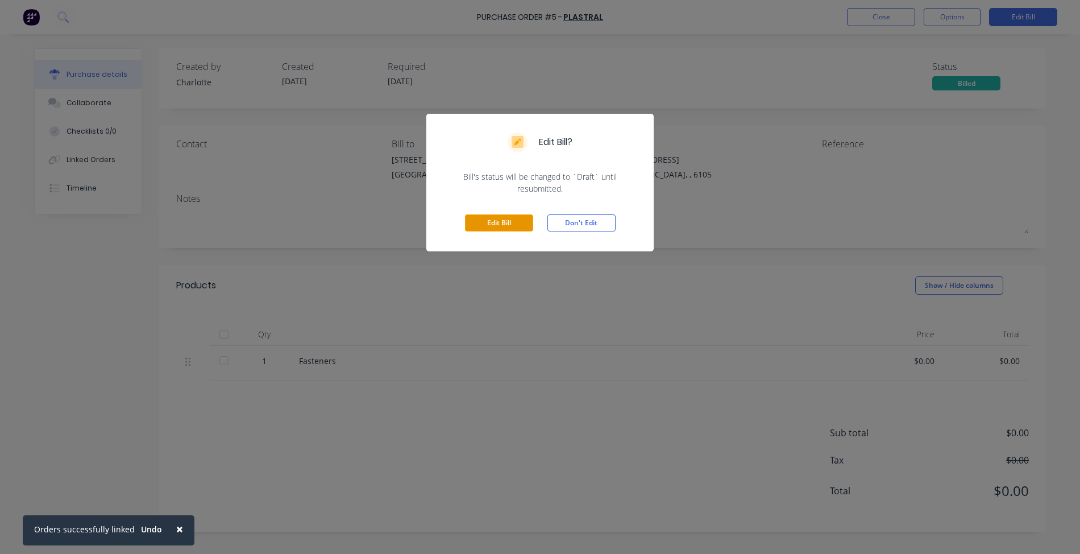
click at [515, 224] on button "Edit Bill" at bounding box center [499, 222] width 68 height 17
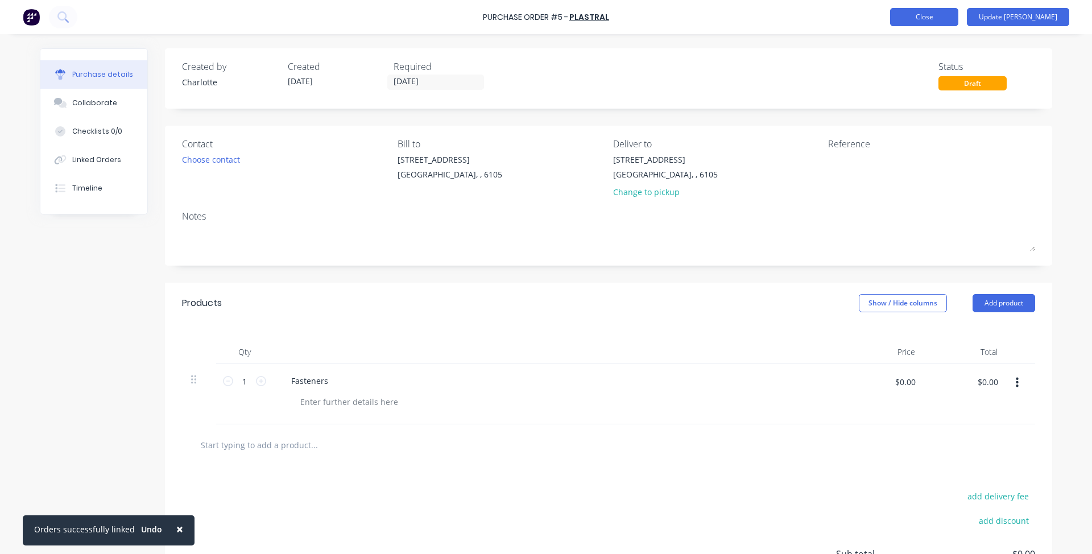
click at [956, 11] on button "Close" at bounding box center [924, 17] width 68 height 18
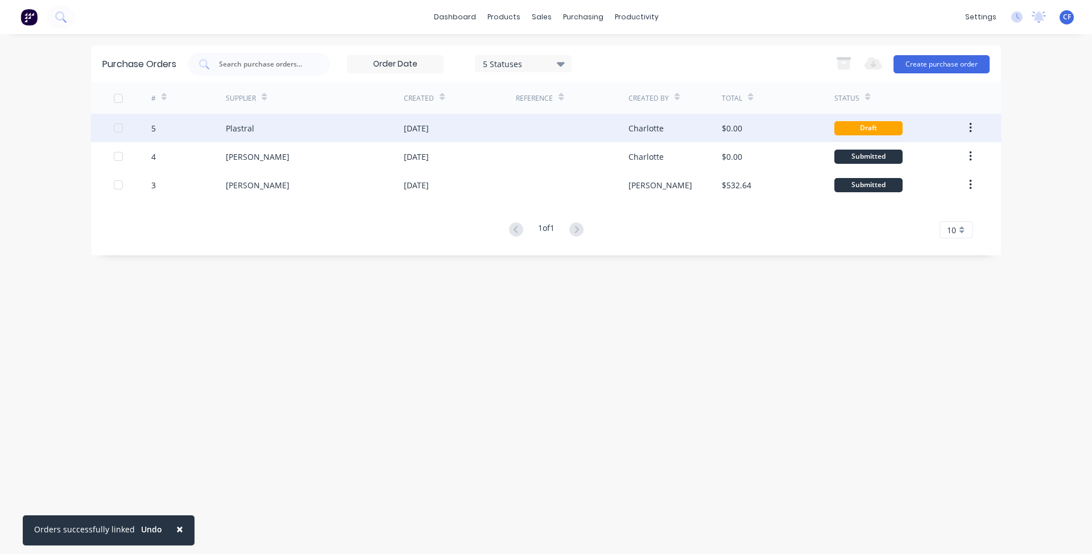
click at [974, 131] on button "button" at bounding box center [970, 128] width 27 height 20
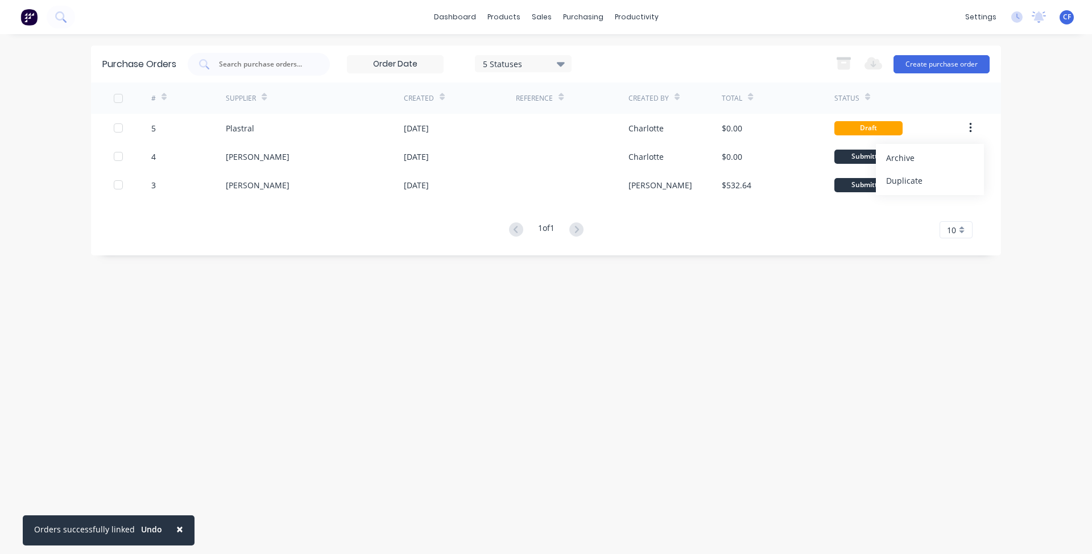
click at [1018, 192] on div "× Orders successfully linked Undo dashboard products sales purchasing productiv…" at bounding box center [546, 277] width 1092 height 554
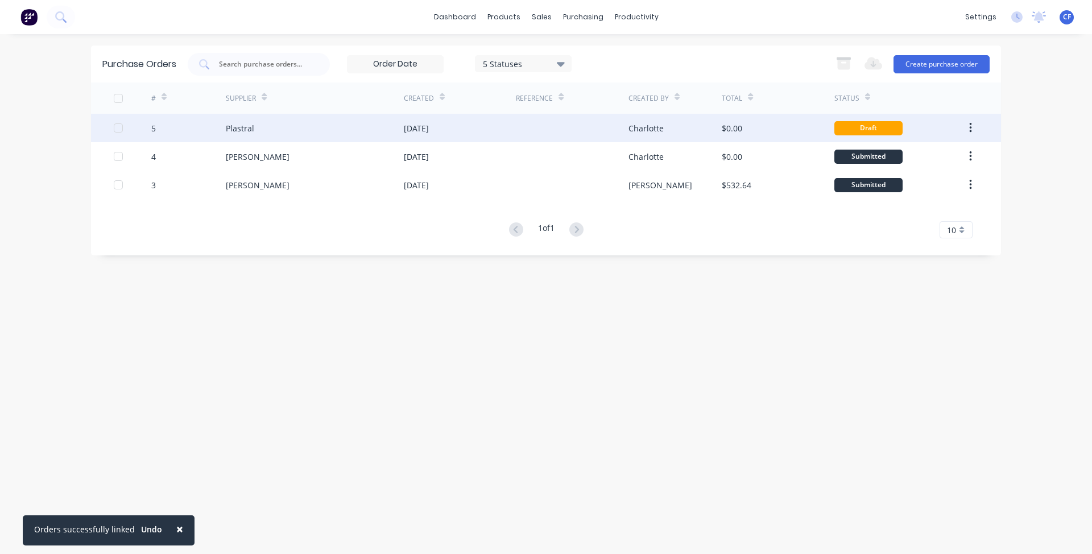
click at [977, 124] on button "button" at bounding box center [970, 128] width 27 height 20
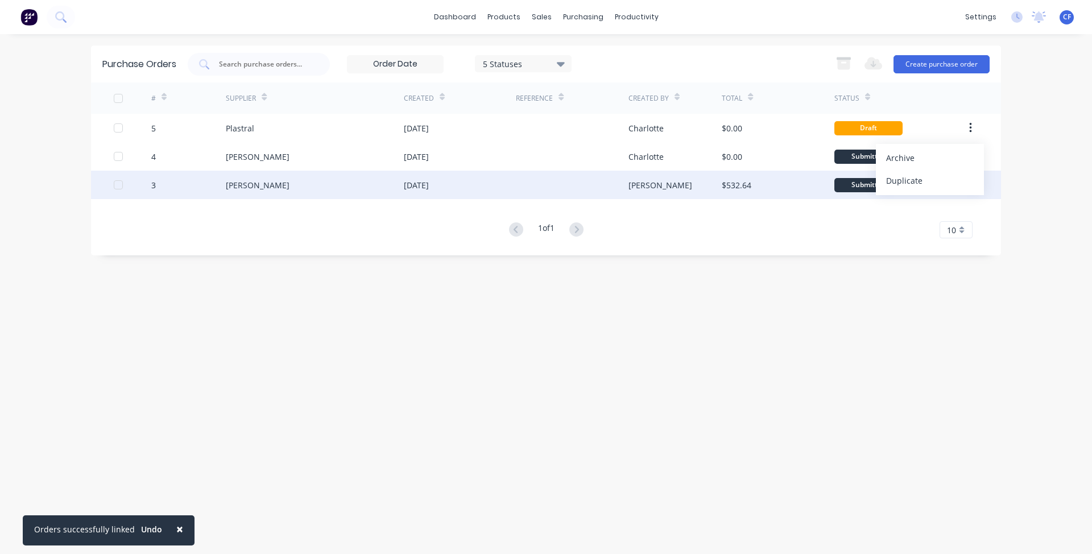
click at [607, 190] on div at bounding box center [572, 185] width 112 height 28
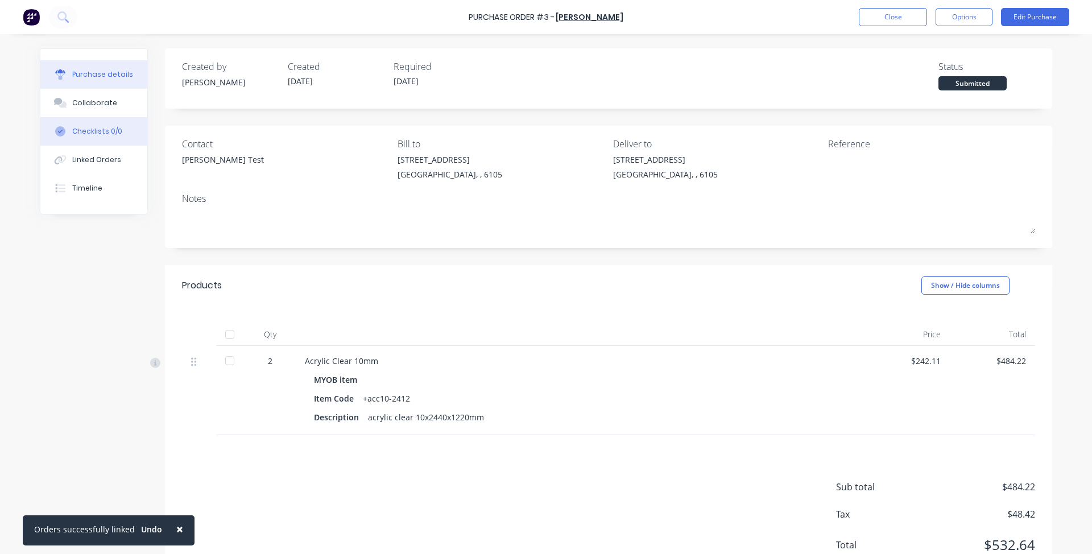
click at [102, 137] on button "Checklists 0/0" at bounding box center [93, 131] width 107 height 28
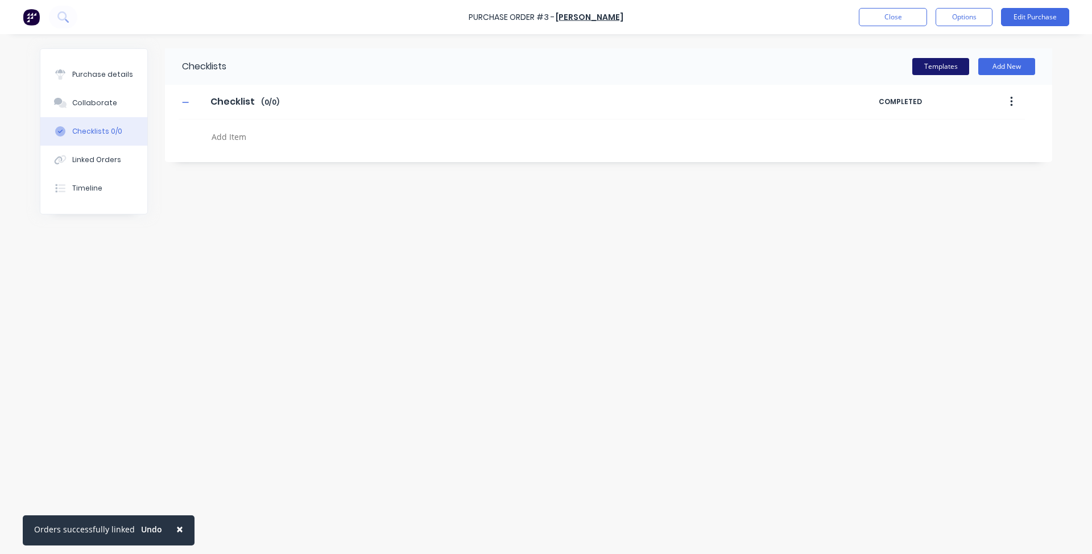
click at [958, 65] on button "Templates" at bounding box center [940, 66] width 57 height 17
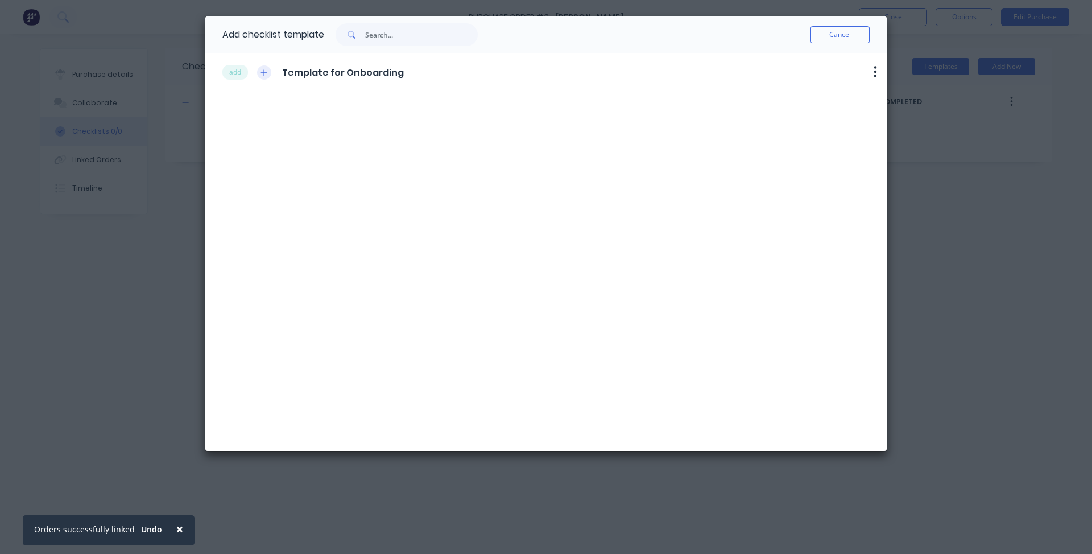
click at [271, 73] on button "button" at bounding box center [264, 72] width 14 height 14
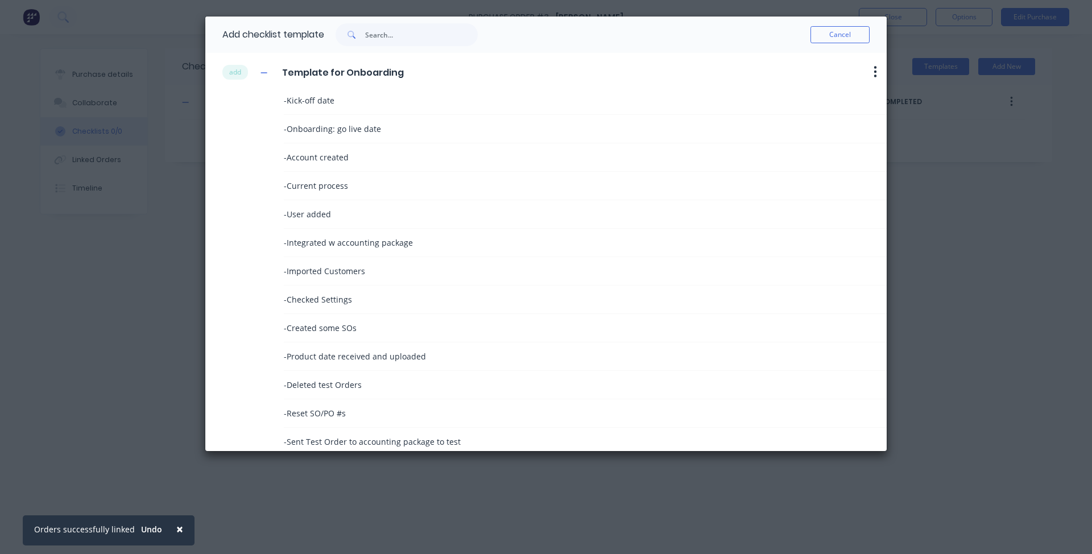
click at [276, 71] on div "add Template for Onboarding" at bounding box center [312, 71] width 181 height 15
click at [267, 69] on icon "button" at bounding box center [263, 73] width 7 height 8
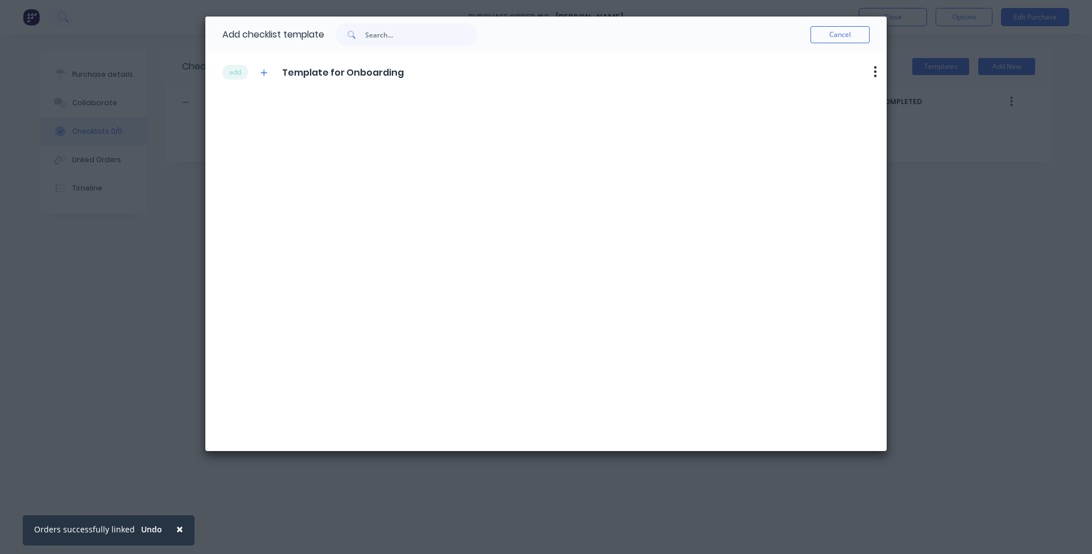
click at [847, 44] on div "Cancel" at bounding box center [674, 34] width 392 height 36
click at [869, 67] on button "button" at bounding box center [875, 72] width 14 height 14
click at [837, 41] on button "Cancel" at bounding box center [839, 34] width 59 height 17
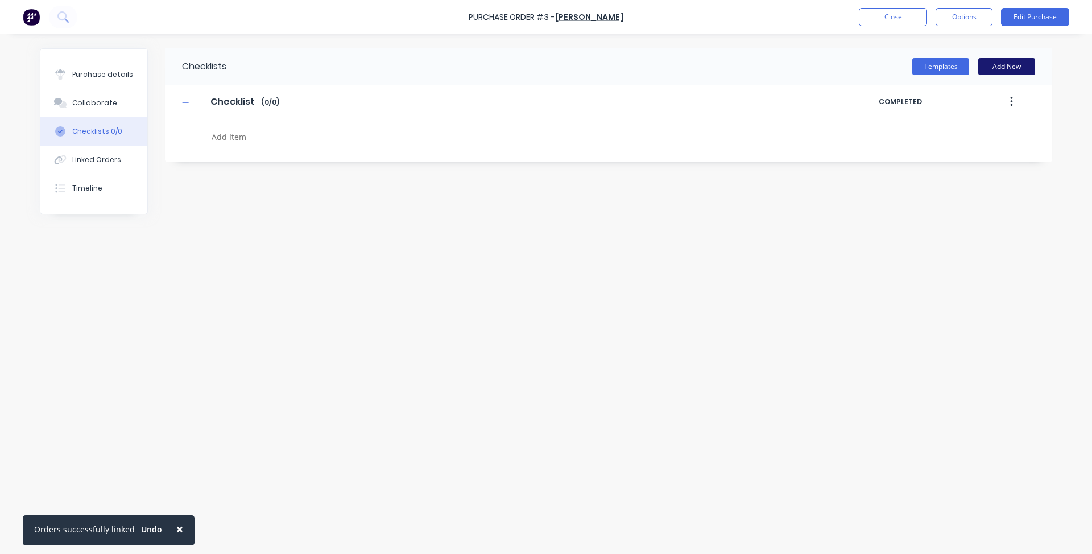
click at [1015, 58] on button "Add New" at bounding box center [1006, 66] width 57 height 17
click at [1022, 98] on button "button" at bounding box center [1011, 102] width 27 height 20
click at [892, 233] on div "Checklists Templates Add New Checklist Checklist Enter Checklist name ( 0 / 0 )…" at bounding box center [546, 291] width 1012 height 486
click at [284, 119] on div at bounding box center [475, 133] width 592 height 29
drag, startPoint x: 238, startPoint y: 134, endPoint x: 247, endPoint y: 141, distance: 11.4
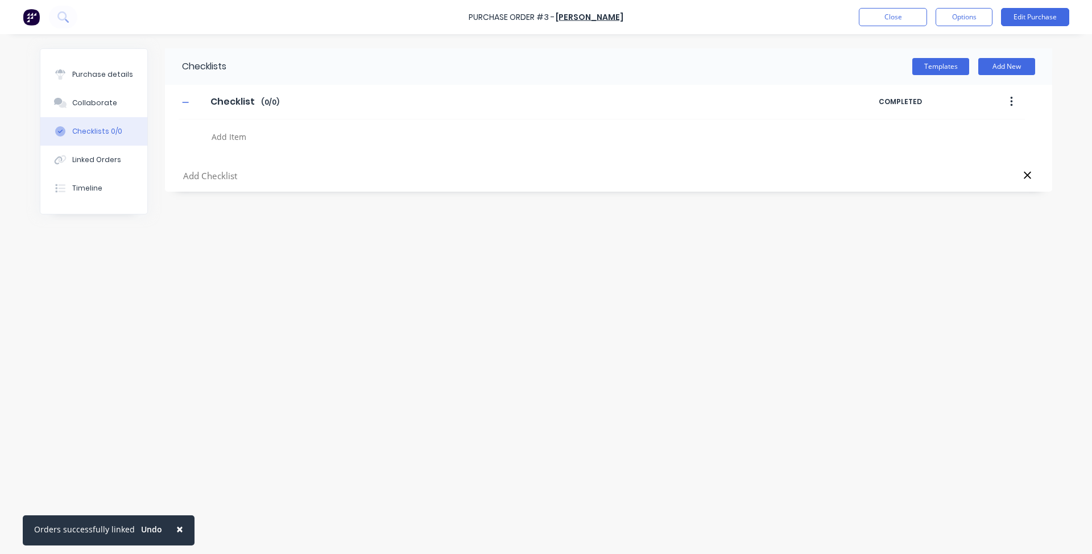
click at [242, 138] on textarea at bounding box center [480, 136] width 547 height 16
click at [1024, 176] on icon at bounding box center [1027, 174] width 9 height 11
click at [212, 101] on input "Checklist" at bounding box center [232, 101] width 57 height 17
click at [325, 106] on div "Checklist Checklist Enter Checklist name ( 0 / 0 )" at bounding box center [529, 102] width 700 height 20
drag, startPoint x: 258, startPoint y: 103, endPoint x: 101, endPoint y: 82, distance: 158.9
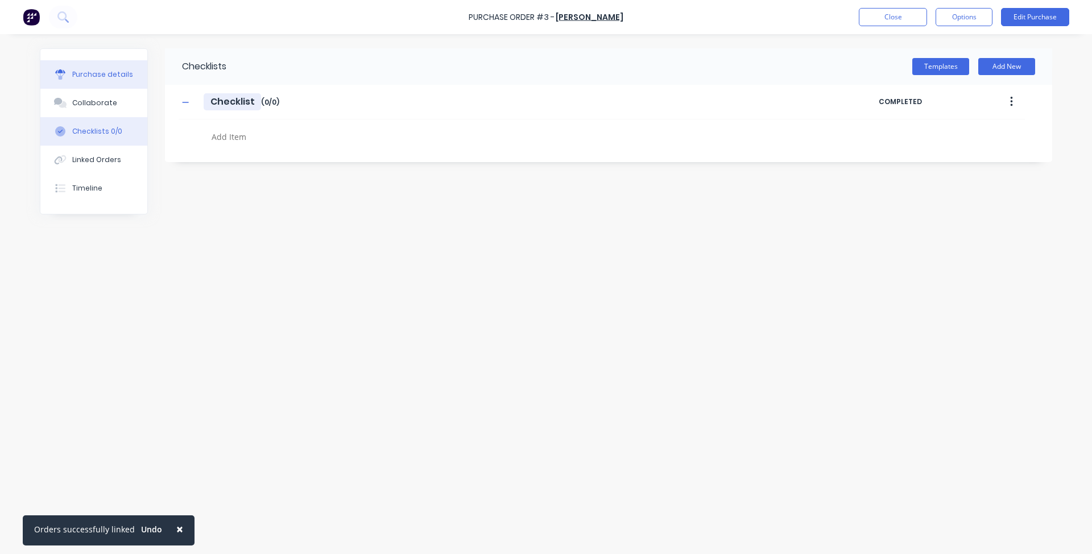
click at [93, 91] on div "Purchase details Collaborate Checklists 0/0 Linked Orders Timeline Checklists T…" at bounding box center [546, 296] width 1012 height 497
type input "Purchasing Checklist"
click at [279, 121] on div at bounding box center [475, 133] width 592 height 29
click at [278, 136] on textarea at bounding box center [480, 136] width 547 height 16
type textarea "P"
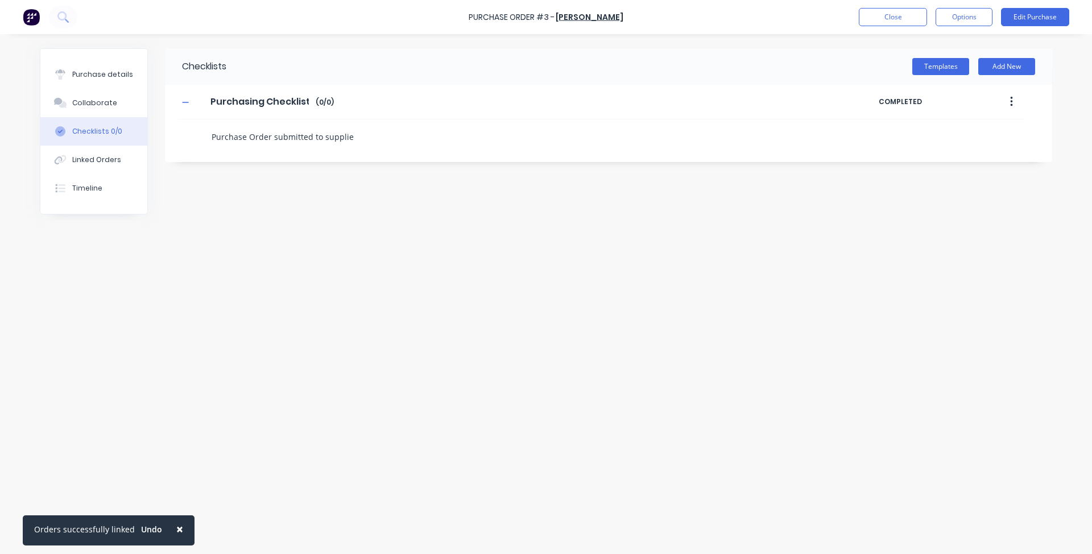
type textarea "Purchase Order submitted to supplier"
drag, startPoint x: 216, startPoint y: 297, endPoint x: 222, endPoint y: 301, distance: 6.9
click at [222, 301] on div "Checklists Templates Add New Purchasing Checklist Purchasing Checklist Enter Ch…" at bounding box center [546, 291] width 1012 height 486
click at [197, 128] on icon at bounding box center [196, 132] width 15 height 15
click at [192, 126] on input "file" at bounding box center [192, 126] width 0 height 0
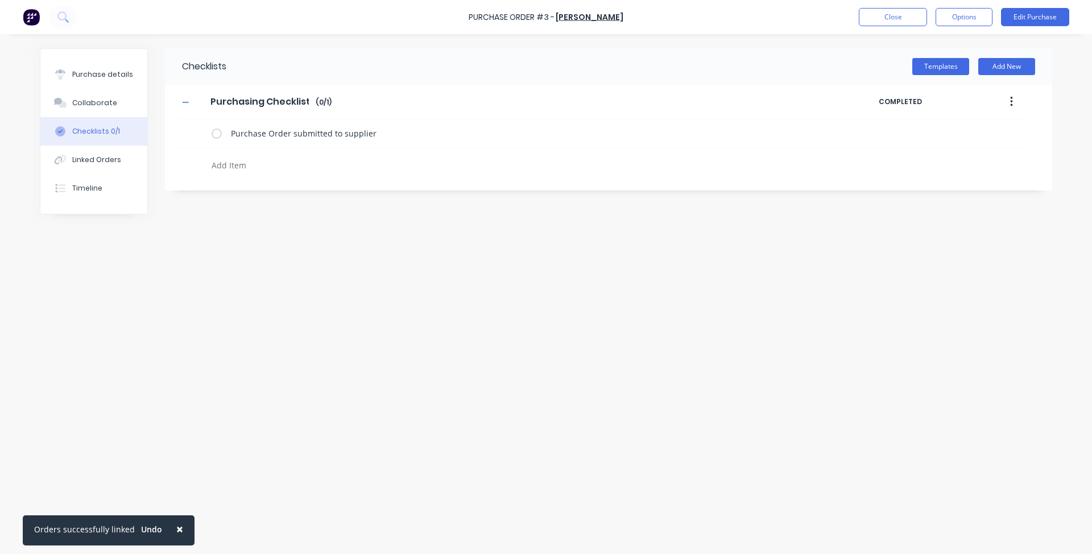
click at [330, 158] on textarea at bounding box center [480, 165] width 547 height 16
type textarea "Delivery Recieved"
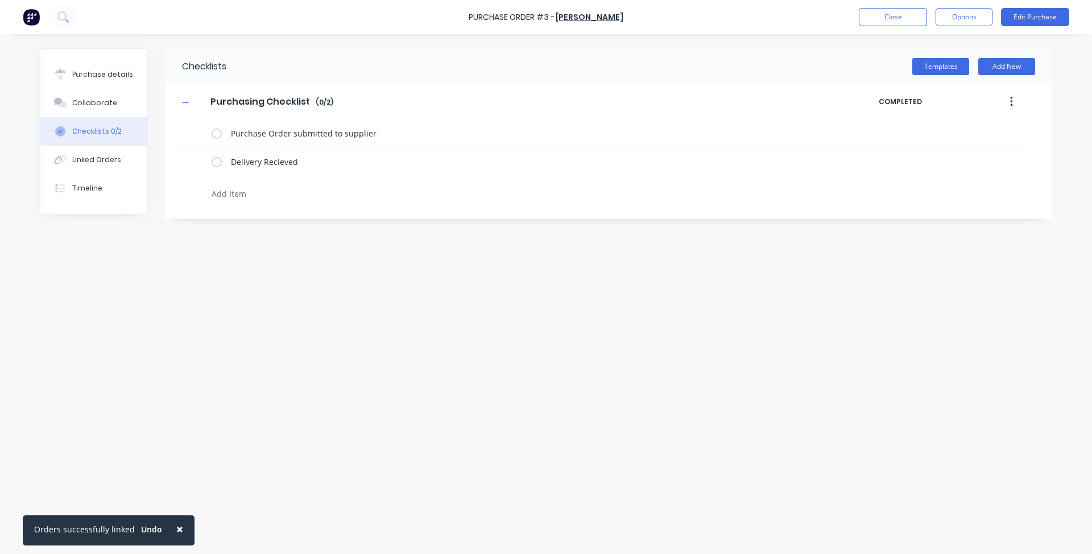
drag, startPoint x: 277, startPoint y: 385, endPoint x: 279, endPoint y: 377, distance: 7.5
click at [278, 385] on div "Checklists Templates Add New Purchasing Checklist Purchasing Checklist Enter Ch…" at bounding box center [546, 291] width 1012 height 486
click at [269, 189] on textarea at bounding box center [480, 193] width 547 height 16
type textarea "Invoice Recieved / Order Billed"
click at [698, 369] on div "Checklists Templates Add New Purchasing Checklist Purchasing Checklist Enter Ch…" at bounding box center [546, 291] width 1012 height 486
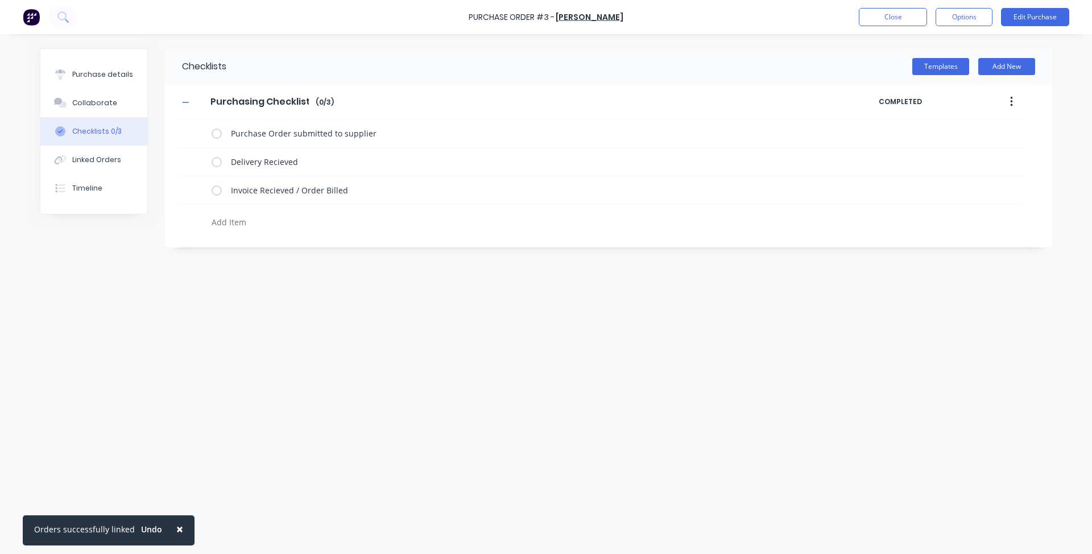
click at [1003, 100] on button "button" at bounding box center [1011, 102] width 27 height 20
click at [984, 124] on div "Save as Template" at bounding box center [971, 131] width 88 height 16
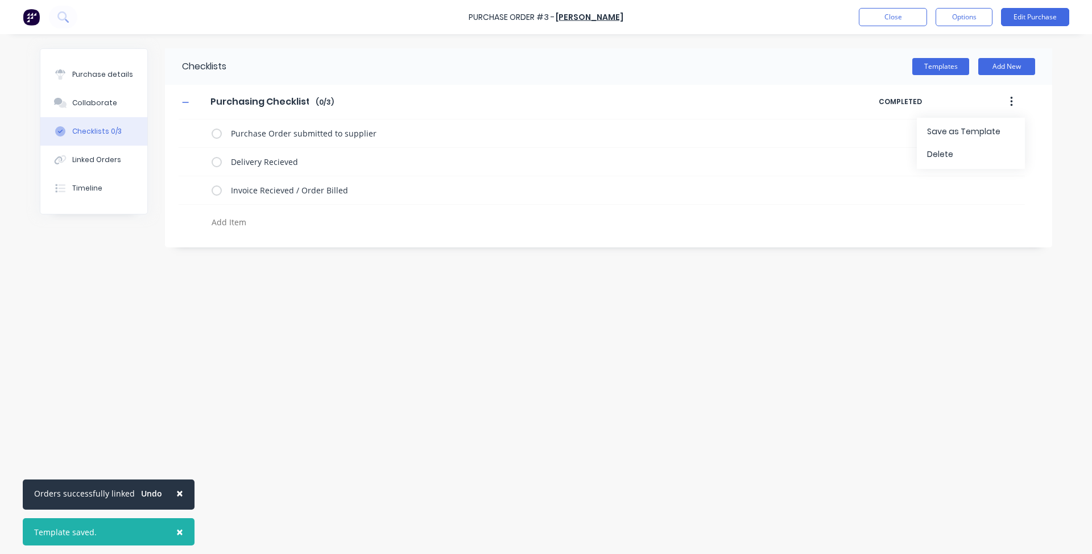
click at [333, 252] on div "Checklists Templates Add New Purchasing Checklist Purchasing Checklist Enter Ch…" at bounding box center [546, 291] width 1012 height 486
click at [214, 163] on label at bounding box center [216, 162] width 10 height 12
click at [0, 0] on input "checkbox" at bounding box center [0, 0] width 0 height 0
click at [214, 163] on label at bounding box center [216, 162] width 10 height 12
click at [0, 0] on input "checkbox" at bounding box center [0, 0] width 0 height 0
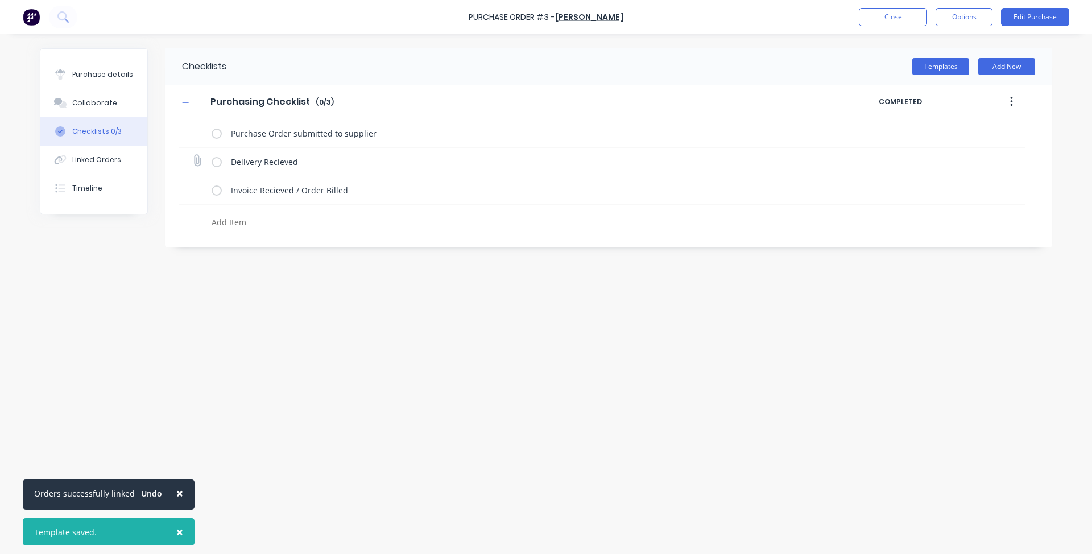
click at [194, 159] on icon at bounding box center [197, 160] width 15 height 15
click at [192, 155] on input "file" at bounding box center [192, 155] width 0 height 0
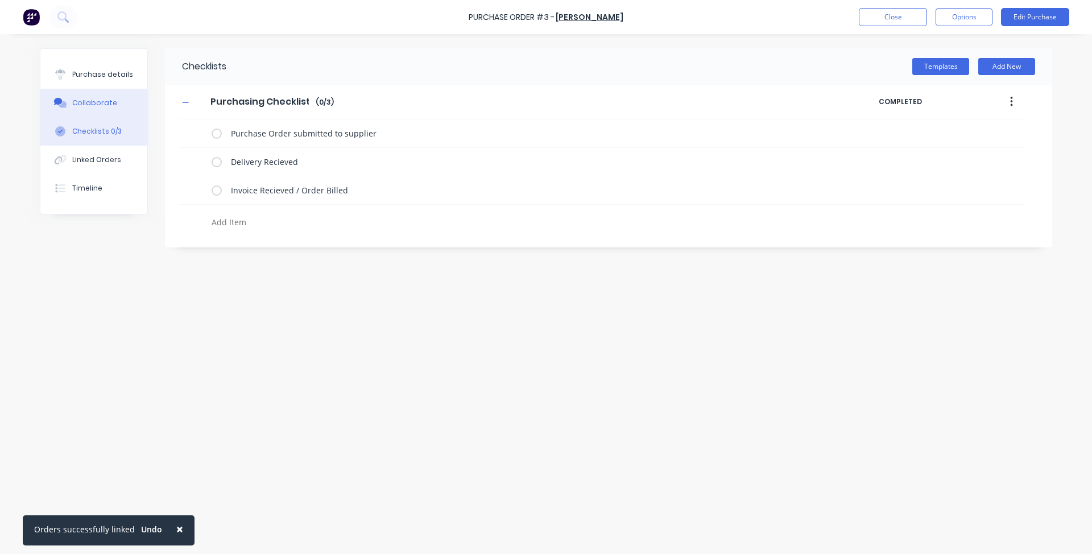
click at [76, 102] on div "Collaborate" at bounding box center [94, 103] width 45 height 10
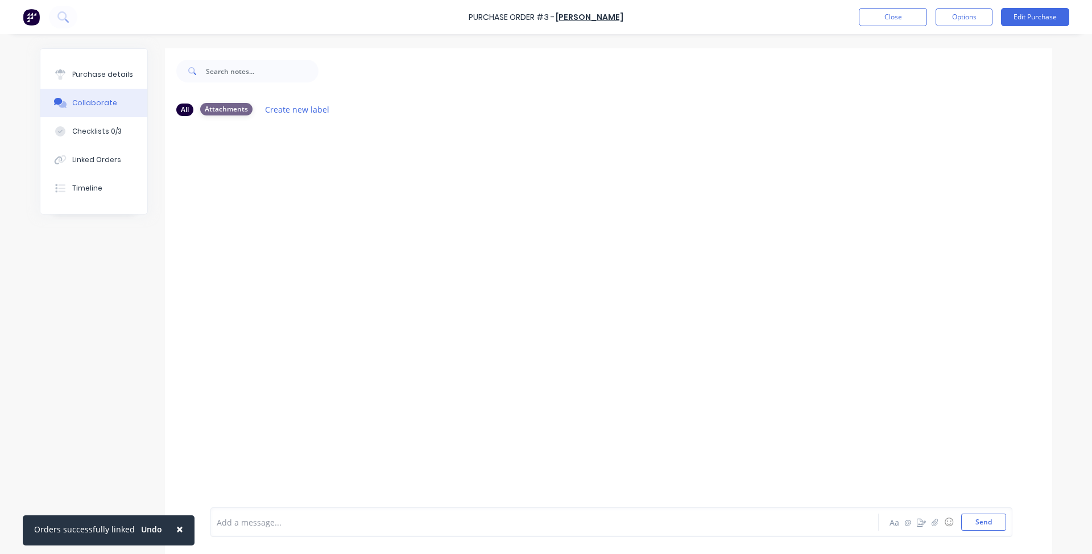
click at [217, 103] on div "Attachments" at bounding box center [226, 109] width 52 height 13
click at [184, 105] on div "All" at bounding box center [184, 109] width 17 height 13
drag, startPoint x: 218, startPoint y: 110, endPoint x: 226, endPoint y: 116, distance: 9.8
click at [219, 110] on div "Attachments" at bounding box center [226, 109] width 52 height 13
click at [765, 409] on div at bounding box center [608, 316] width 887 height 382
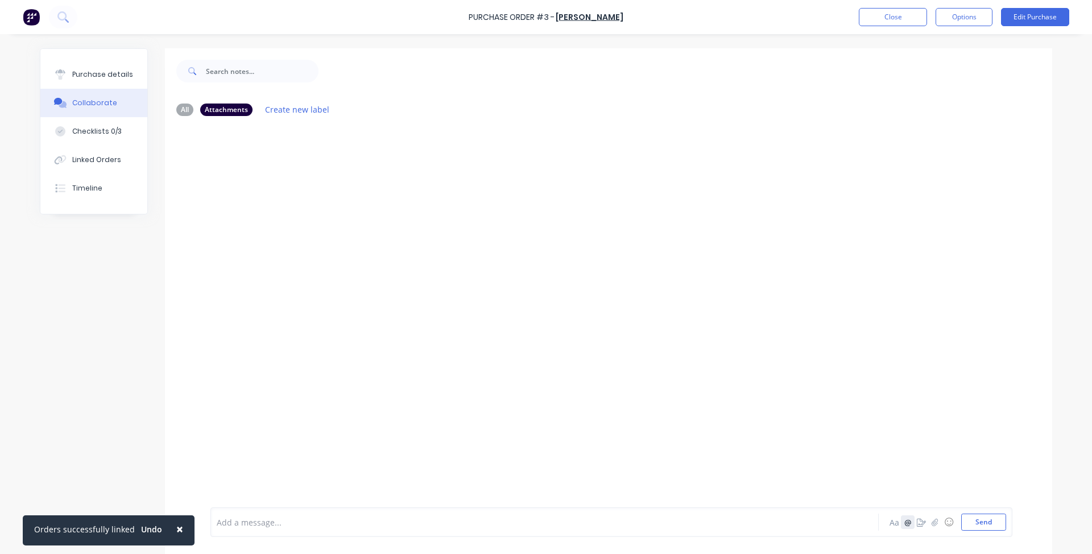
click at [905, 521] on button "@" at bounding box center [908, 522] width 14 height 14
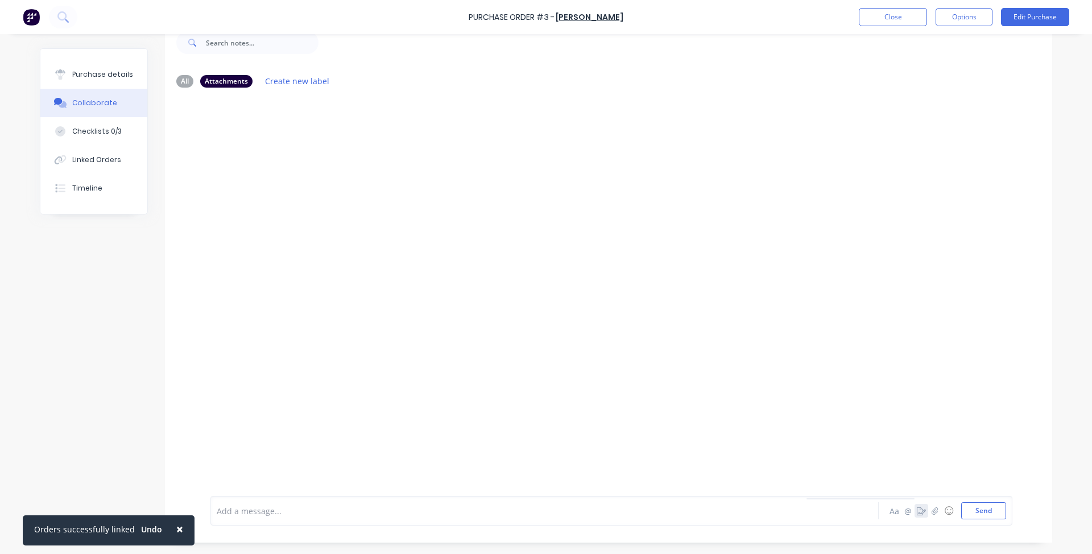
click at [919, 511] on icon "button" at bounding box center [920, 511] width 9 height 8
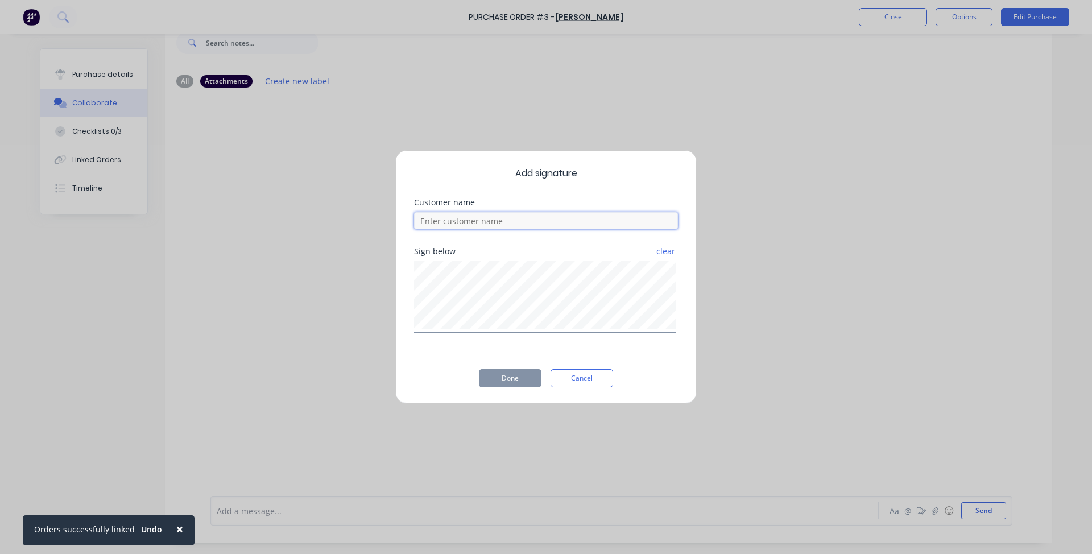
click at [484, 212] on input at bounding box center [546, 220] width 264 height 17
click at [582, 380] on button "Cancel" at bounding box center [581, 378] width 63 height 18
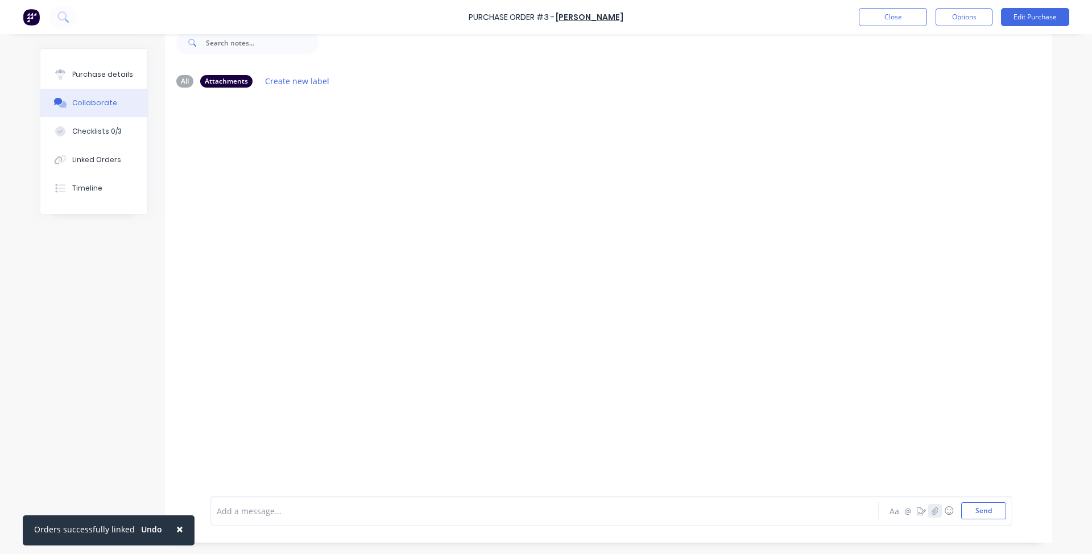
click at [931, 509] on icon "button" at bounding box center [934, 511] width 7 height 8
click at [80, 128] on div "Checklists 0/3" at bounding box center [96, 131] width 49 height 10
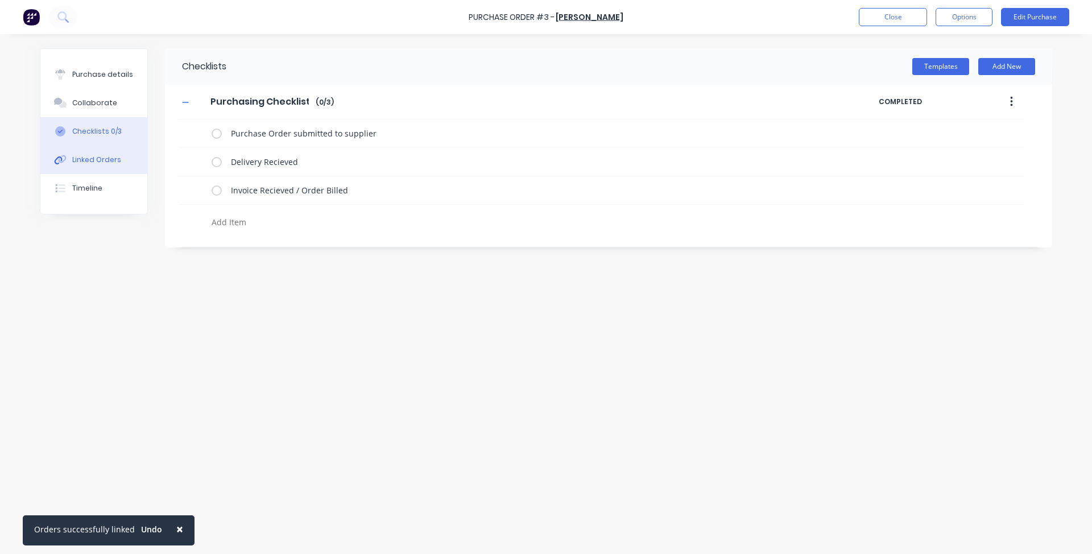
click at [102, 167] on button "Linked Orders" at bounding box center [93, 160] width 107 height 28
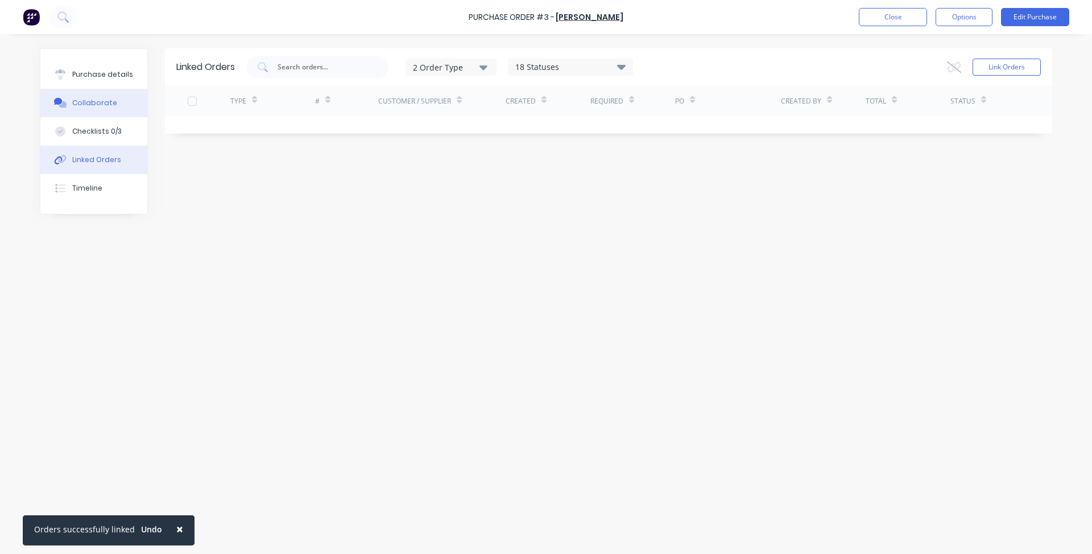
click at [83, 106] on div "Collaborate" at bounding box center [94, 103] width 45 height 10
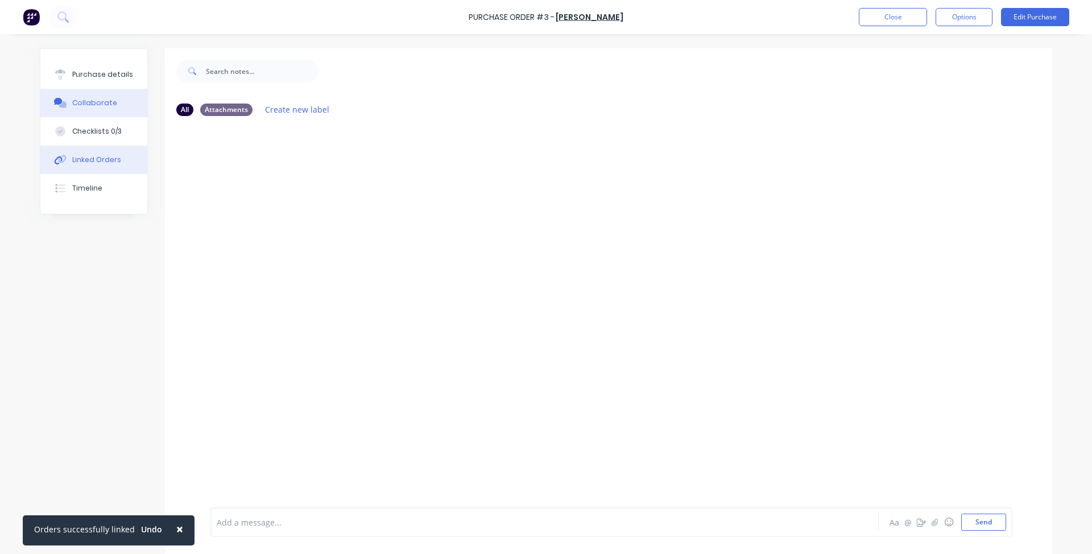
click at [118, 160] on button "Linked Orders" at bounding box center [93, 160] width 107 height 28
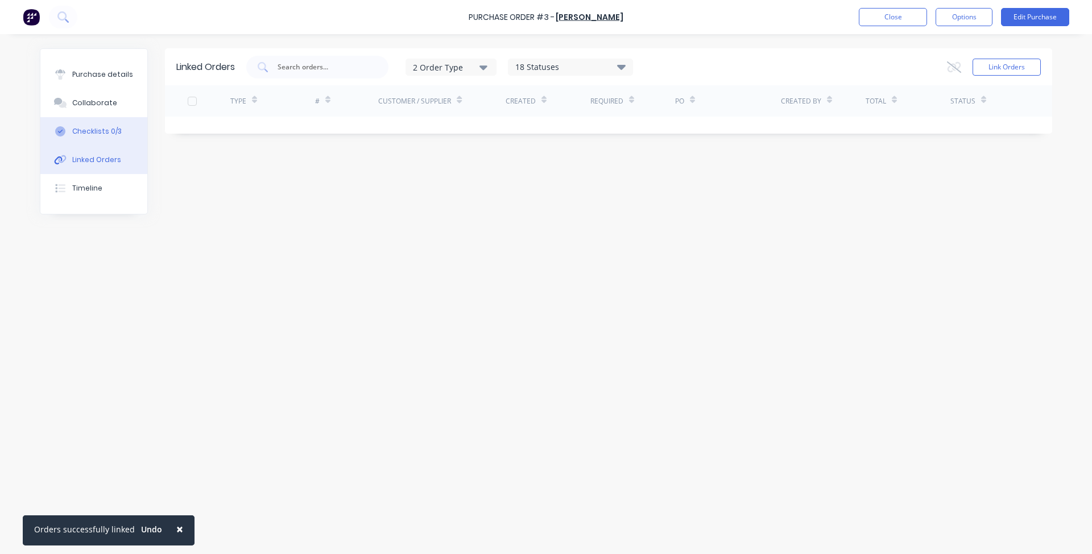
click at [108, 127] on div "Checklists 0/3" at bounding box center [96, 131] width 49 height 10
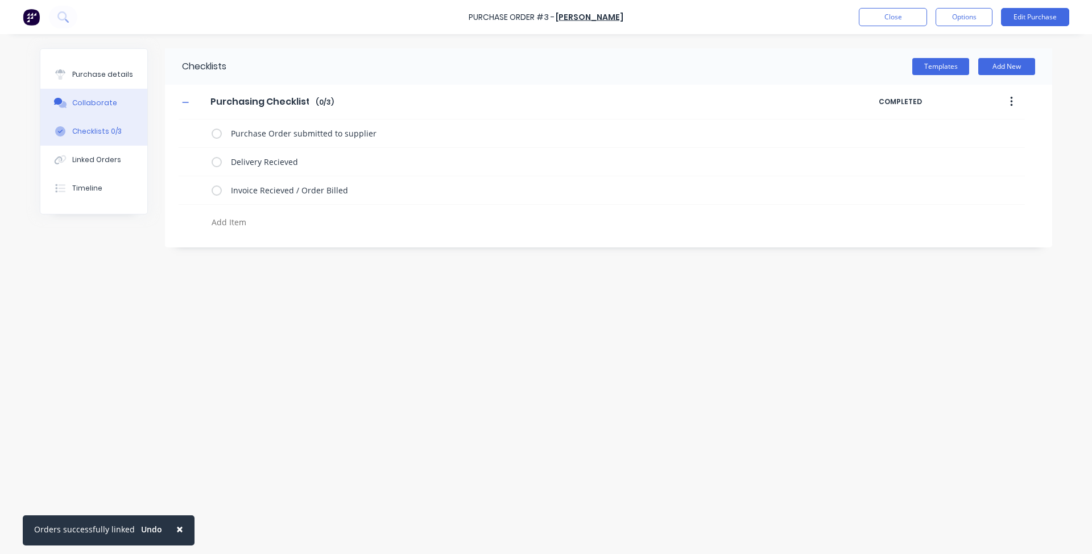
click at [82, 105] on div "Collaborate" at bounding box center [94, 103] width 45 height 10
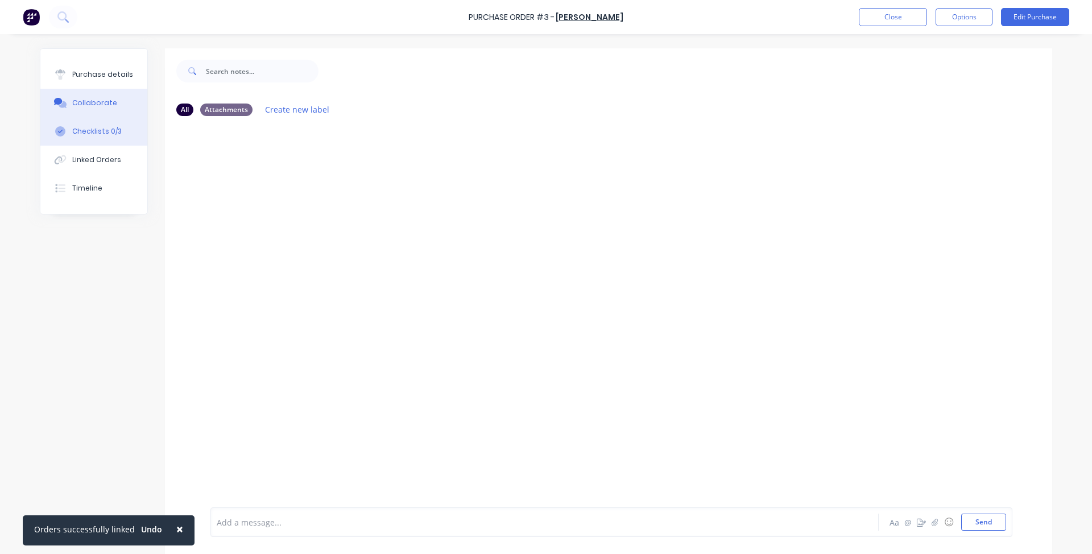
click at [73, 122] on button "Checklists 0/3" at bounding box center [93, 131] width 107 height 28
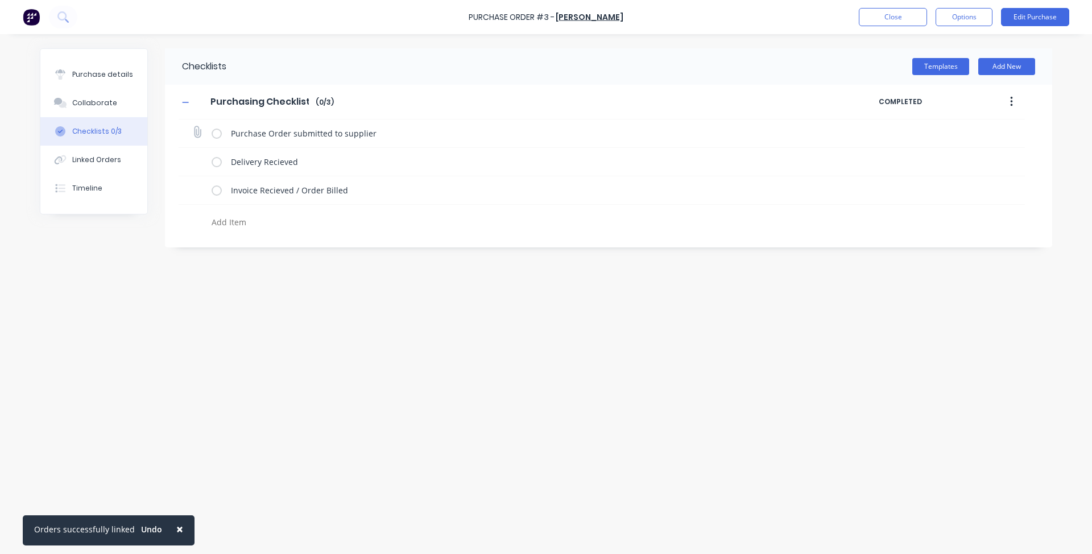
click at [193, 134] on icon at bounding box center [196, 132] width 15 height 15
click at [192, 126] on input "file" at bounding box center [192, 126] width 0 height 0
type input "C:\fakepath\JAN 2023.pdf"
click at [1017, 128] on icon at bounding box center [1018, 132] width 10 height 11
click at [897, 149] on div "JAN 2023.pdf" at bounding box center [937, 156] width 160 height 19
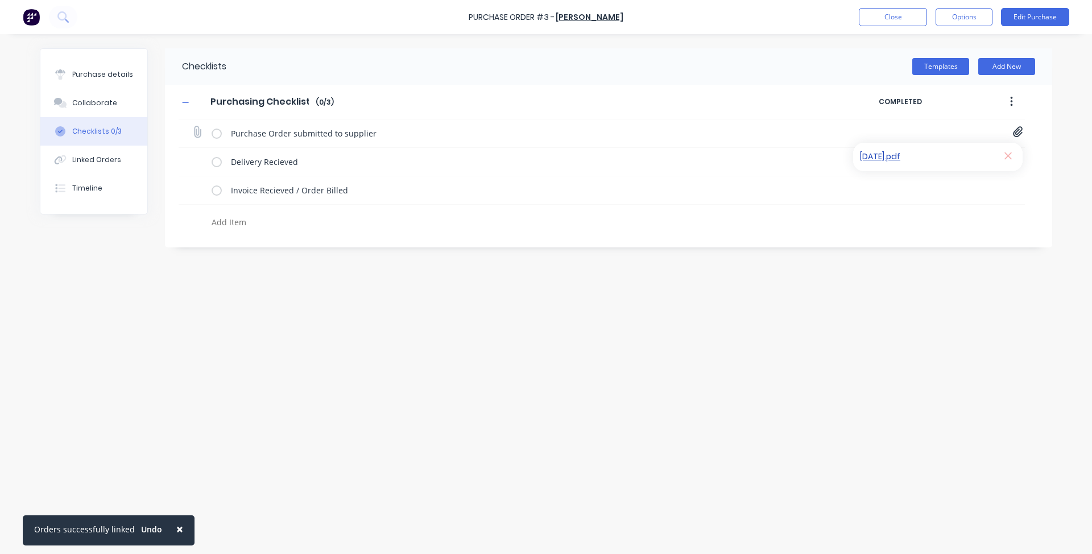
click at [890, 157] on link "JAN 2023.pdf" at bounding box center [926, 157] width 132 height 12
click at [899, 254] on div "Checklists Templates Add New Purchasing Checklist Purchasing Checklist Enter Ch…" at bounding box center [546, 291] width 1012 height 486
click at [1016, 139] on div at bounding box center [1018, 133] width 10 height 14
click at [1014, 131] on icon at bounding box center [1018, 131] width 10 height 11
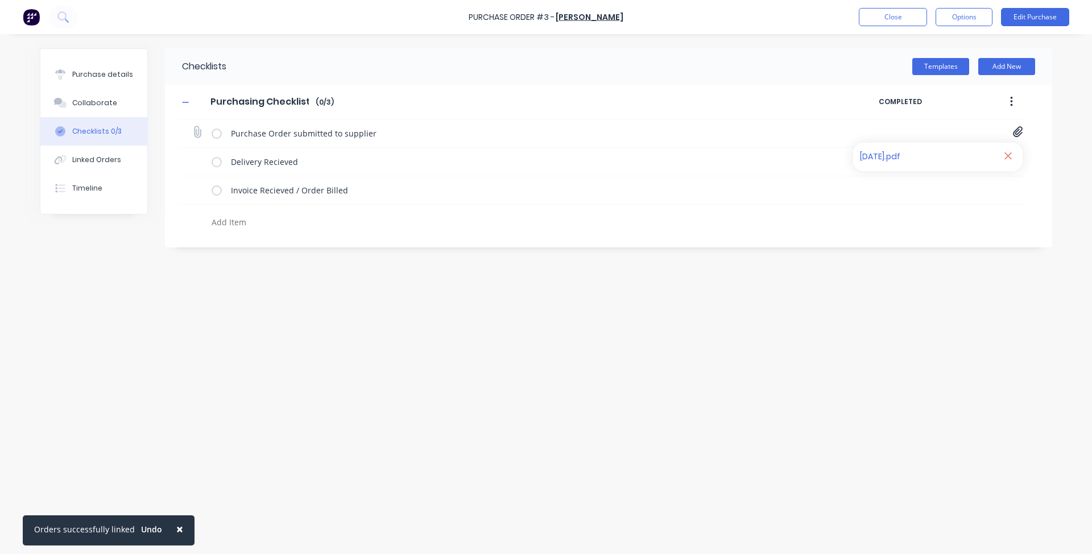
click at [1006, 158] on icon at bounding box center [1007, 155] width 9 height 11
click at [681, 347] on div "Checklists Templates Add New Purchasing Checklist Purchasing Checklist Enter Ch…" at bounding box center [546, 291] width 1012 height 486
click at [217, 131] on label at bounding box center [216, 133] width 10 height 12
click at [0, 0] on input "checkbox" at bounding box center [0, 0] width 0 height 0
click at [1016, 101] on button "button" at bounding box center [1011, 102] width 27 height 20
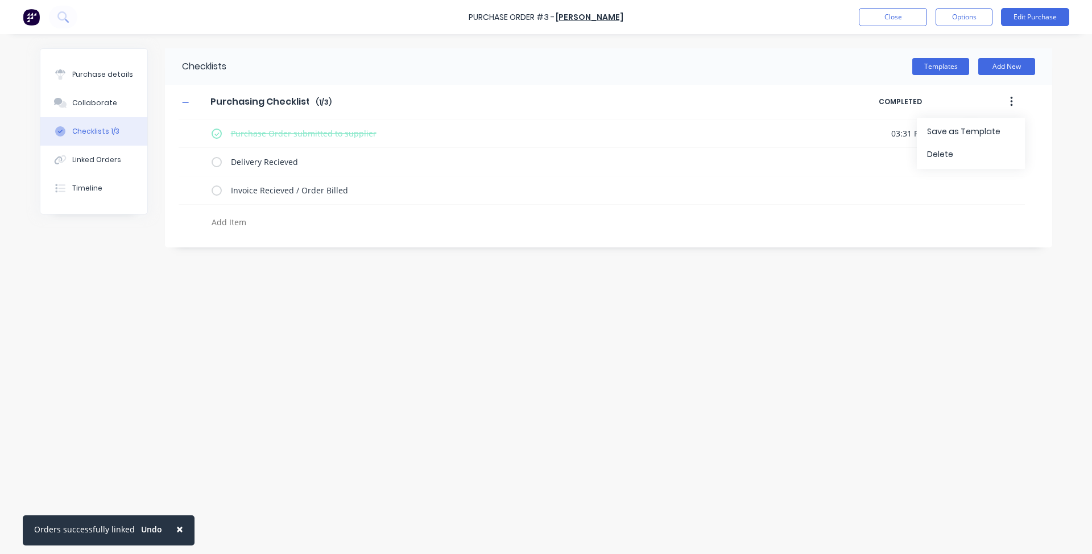
click at [1069, 137] on div "× Orders successfully linked Undo Purchase Order #3 - Mulford Close Options Edi…" at bounding box center [546, 277] width 1092 height 554
click at [215, 165] on label at bounding box center [216, 162] width 10 height 12
click at [0, 0] on input "checkbox" at bounding box center [0, 0] width 0 height 0
click at [196, 161] on icon at bounding box center [196, 160] width 15 height 15
click at [192, 155] on input "file" at bounding box center [192, 155] width 0 height 0
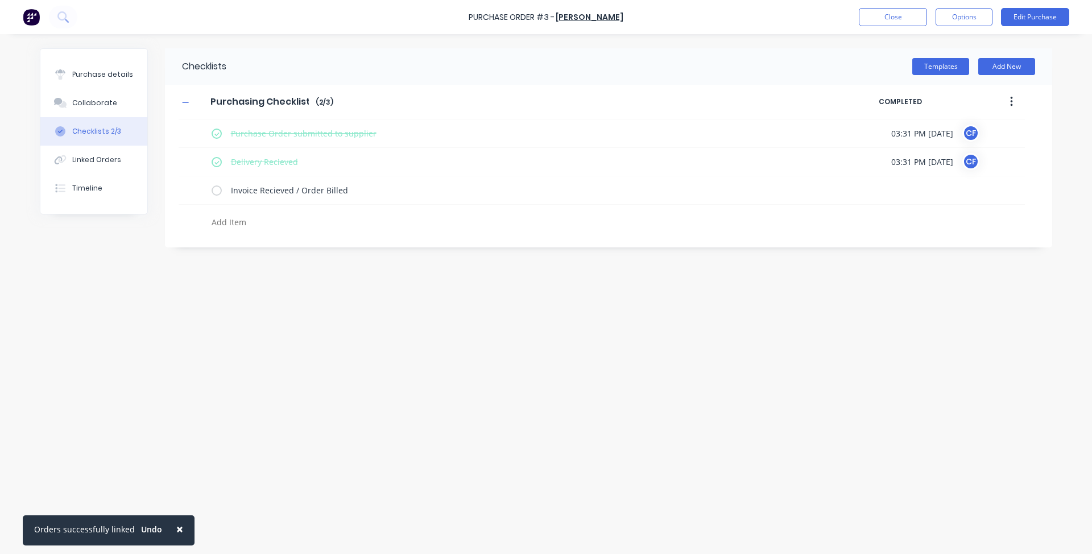
click at [792, 210] on div "Purchase Order submitted to supplier 03:31 PM 15/08/2025 CF Delivery Recieved 0…" at bounding box center [602, 176] width 846 height 114
click at [209, 159] on div "Delivery Recieved 03:31 PM 15/08/2025 CF" at bounding box center [602, 162] width 846 height 28
click at [216, 164] on label at bounding box center [216, 162] width 10 height 12
click at [0, 0] on input "checkbox" at bounding box center [0, 0] width 0 height 0
click at [212, 133] on label at bounding box center [216, 133] width 10 height 12
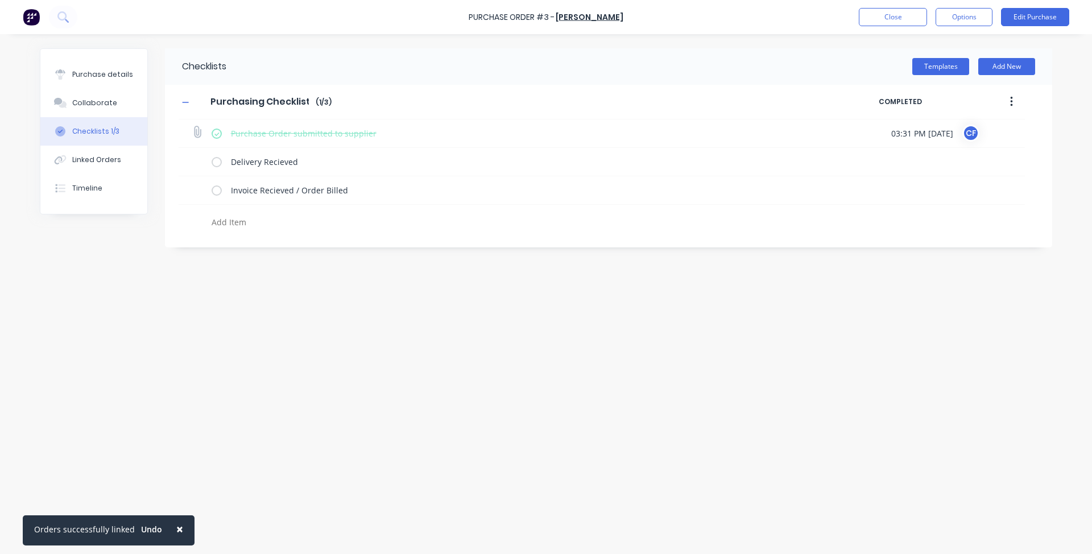
click at [0, 0] on input "checkbox" at bounding box center [0, 0] width 0 height 0
click at [298, 238] on div "Checklists Templates Add New Purchasing Checklist Purchasing Checklist Enter Ch…" at bounding box center [608, 147] width 887 height 199
click at [214, 191] on label at bounding box center [216, 190] width 10 height 12
click at [0, 0] on input "checkbox" at bounding box center [0, 0] width 0 height 0
click at [217, 182] on div "Invoice Recieved / Order Billed" at bounding box center [516, 190] width 610 height 23
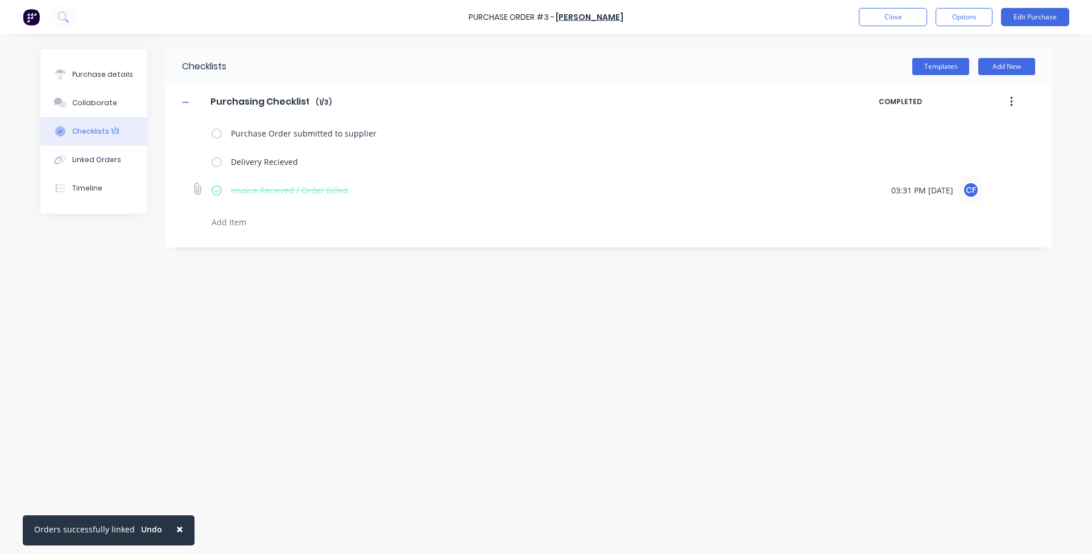
click at [218, 187] on label at bounding box center [216, 190] width 10 height 12
click at [0, 0] on input "checkbox" at bounding box center [0, 0] width 0 height 0
click at [439, 235] on div "Checklists Templates Add New Purchasing Checklist Purchasing Checklist Enter Ch…" at bounding box center [608, 147] width 887 height 199
click at [915, 24] on button "Close" at bounding box center [892, 17] width 68 height 18
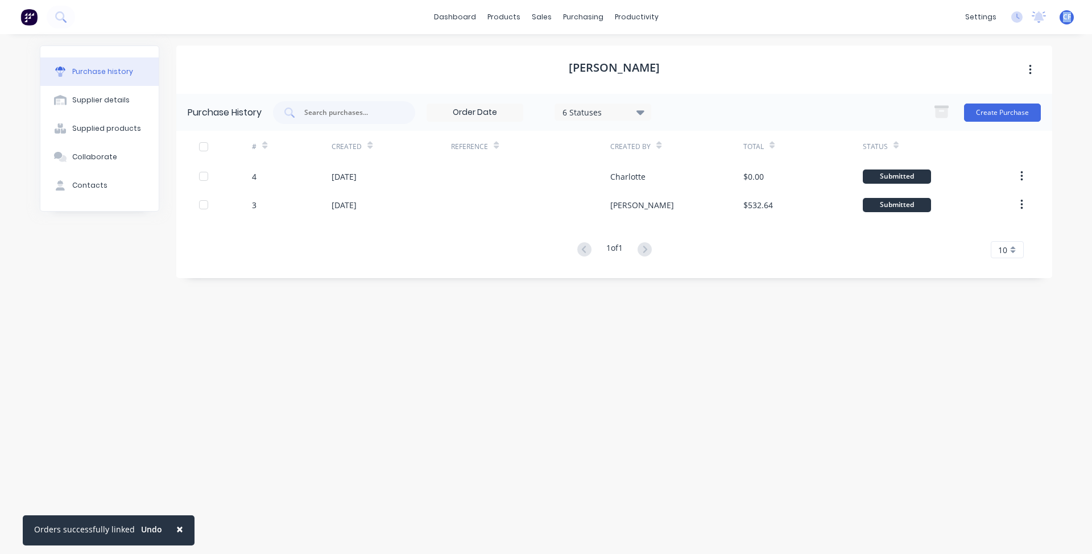
click at [1072, 20] on div "CF BCJ Plastic Products Charlotte Ford Administrator Profile Sign out" at bounding box center [1066, 17] width 14 height 14
click at [1067, 16] on span "CF" at bounding box center [1067, 17] width 8 height 10
click at [987, 112] on button "Profile" at bounding box center [995, 120] width 151 height 23
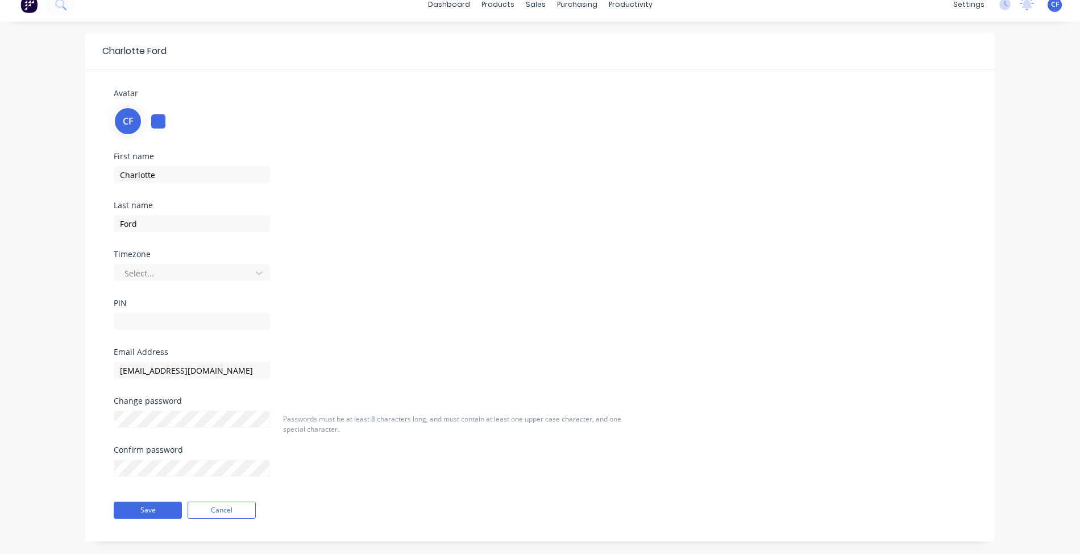
scroll to position [28, 0]
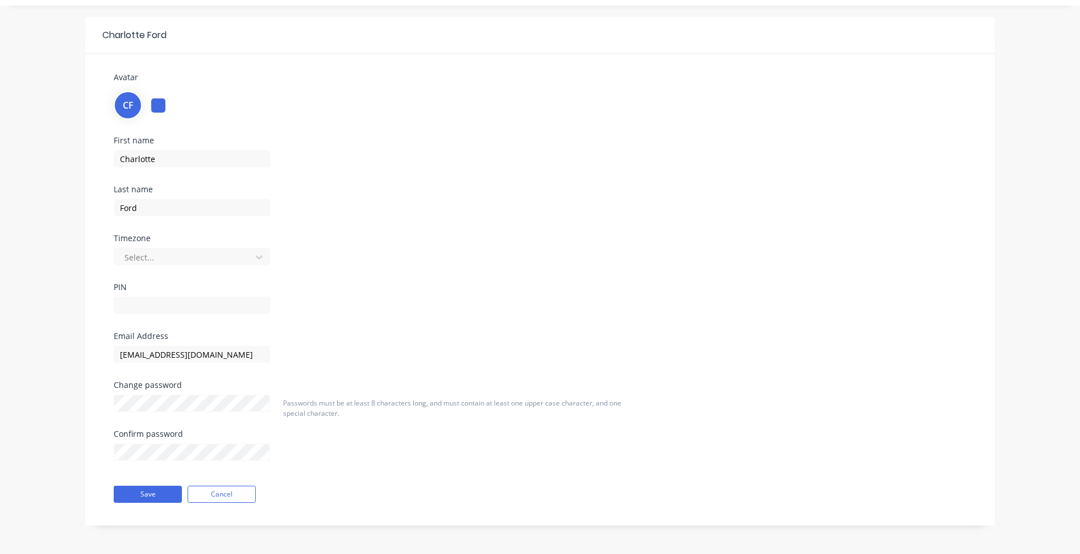
click at [118, 508] on div "Save Cancel" at bounding box center [238, 494] width 267 height 28
click at [139, 491] on button "Save" at bounding box center [148, 494] width 68 height 17
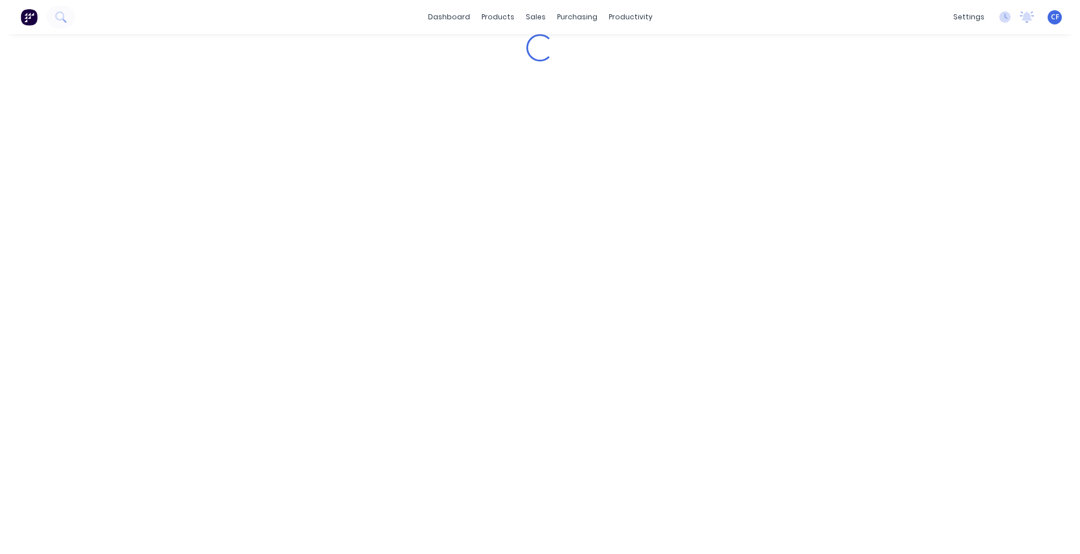
scroll to position [0, 0]
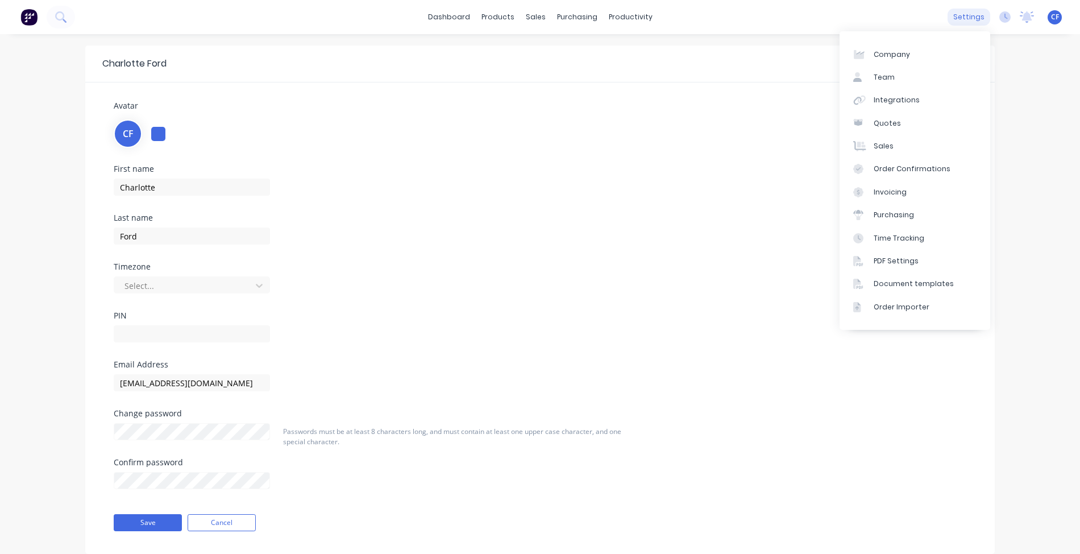
click at [984, 14] on div "settings" at bounding box center [969, 17] width 43 height 17
click at [912, 80] on link "Team" at bounding box center [915, 77] width 151 height 23
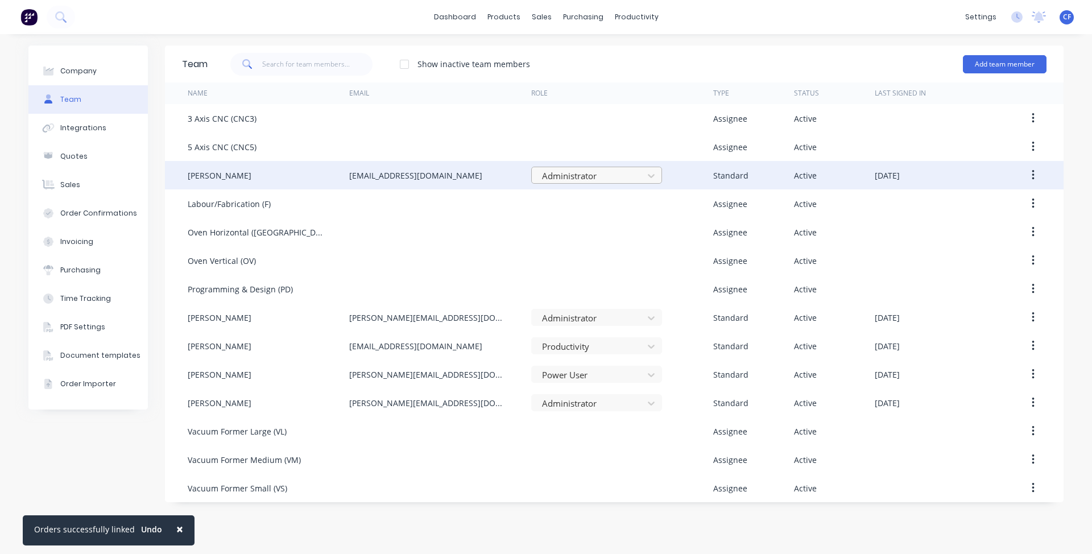
click at [603, 177] on div at bounding box center [589, 176] width 97 height 14
drag, startPoint x: 283, startPoint y: 173, endPoint x: 238, endPoint y: 181, distance: 46.1
click at [280, 173] on div "[PERSON_NAME]" at bounding box center [268, 175] width 161 height 28
click at [230, 176] on div "[PERSON_NAME]" at bounding box center [220, 175] width 64 height 12
click at [1031, 173] on icon "button" at bounding box center [1032, 175] width 3 height 13
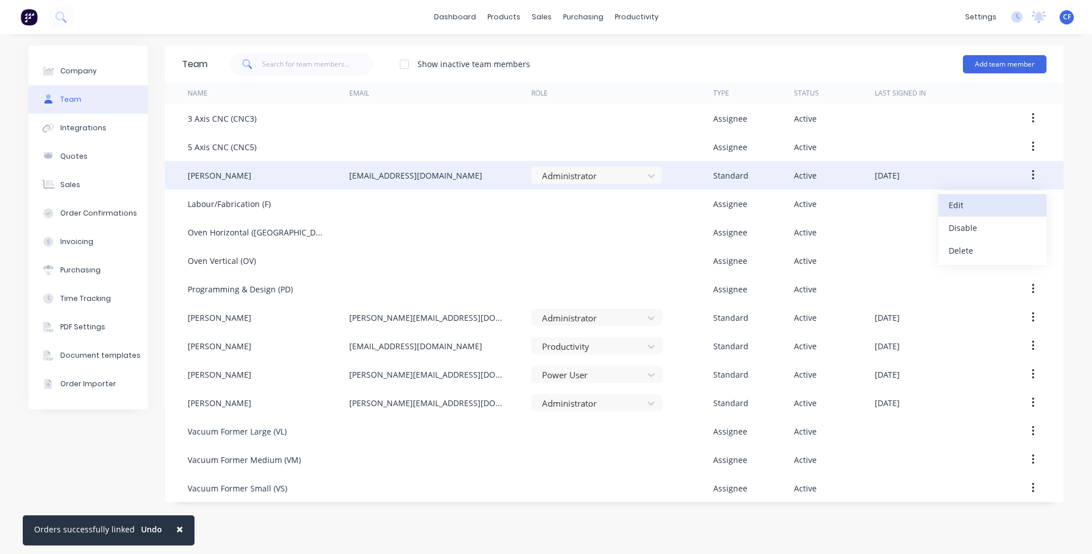
click at [955, 199] on div "Edit" at bounding box center [992, 205] width 88 height 16
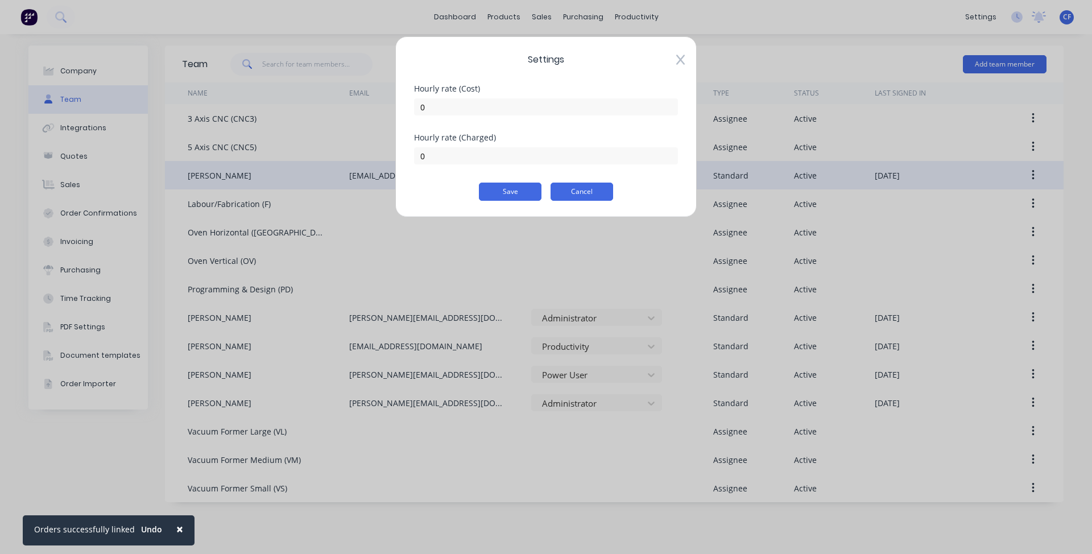
click at [595, 197] on button "Cancel" at bounding box center [581, 191] width 63 height 18
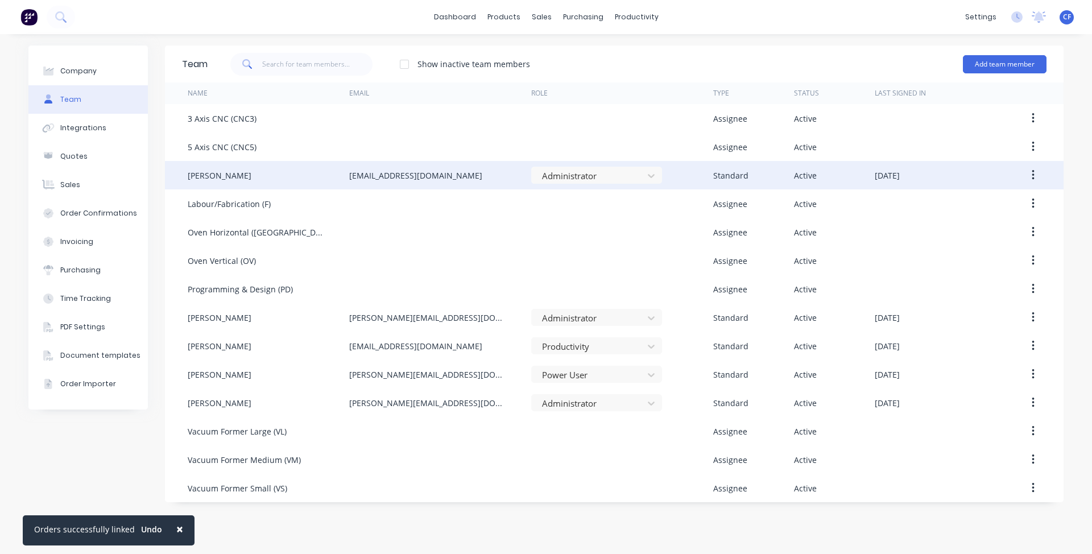
click at [1067, 18] on span "CF" at bounding box center [1067, 17] width 8 height 10
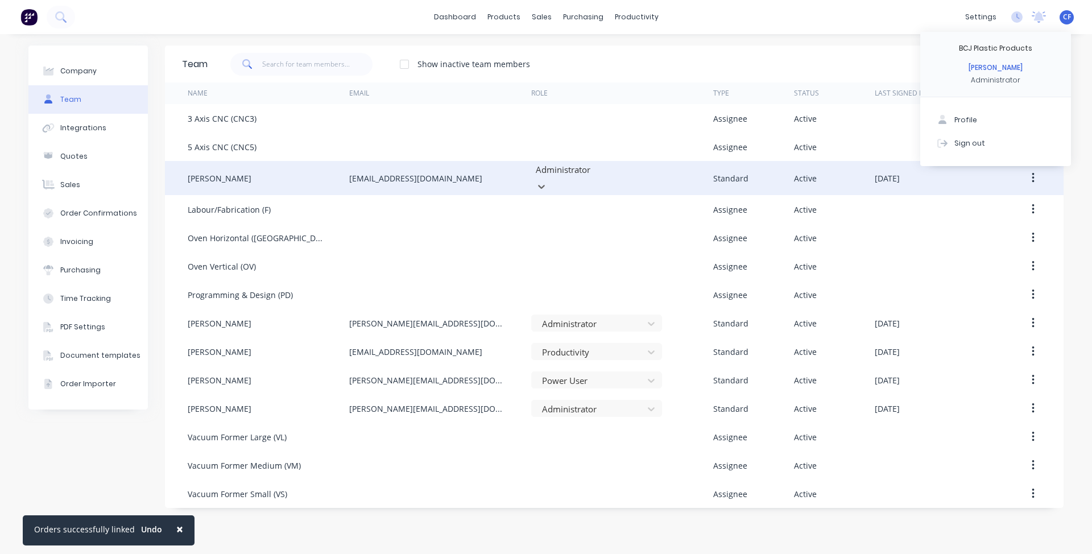
click at [561, 173] on div at bounding box center [616, 170] width 164 height 14
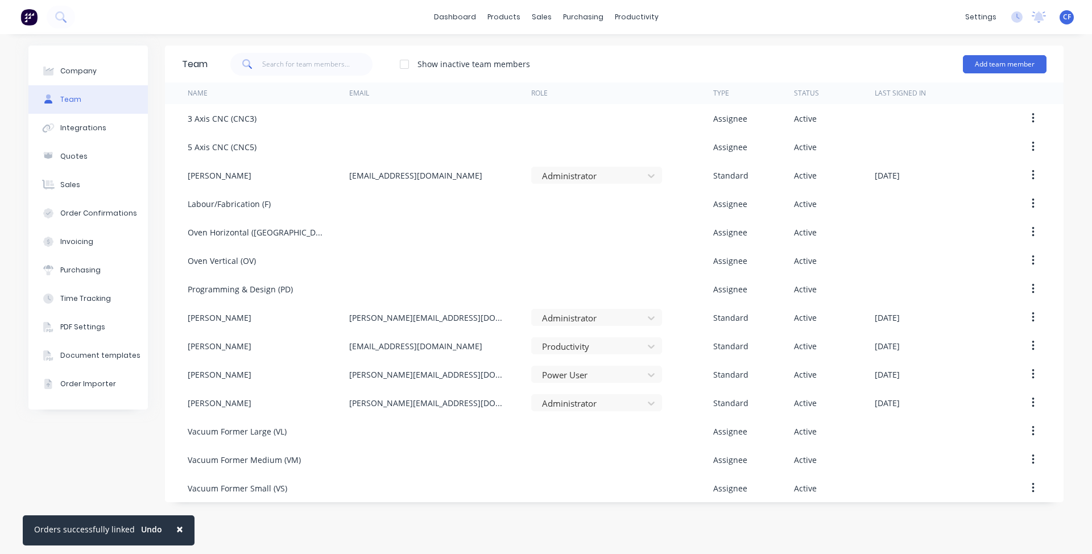
click at [1035, 171] on button "button" at bounding box center [1032, 175] width 27 height 20
click at [987, 200] on div "Edit" at bounding box center [992, 205] width 88 height 16
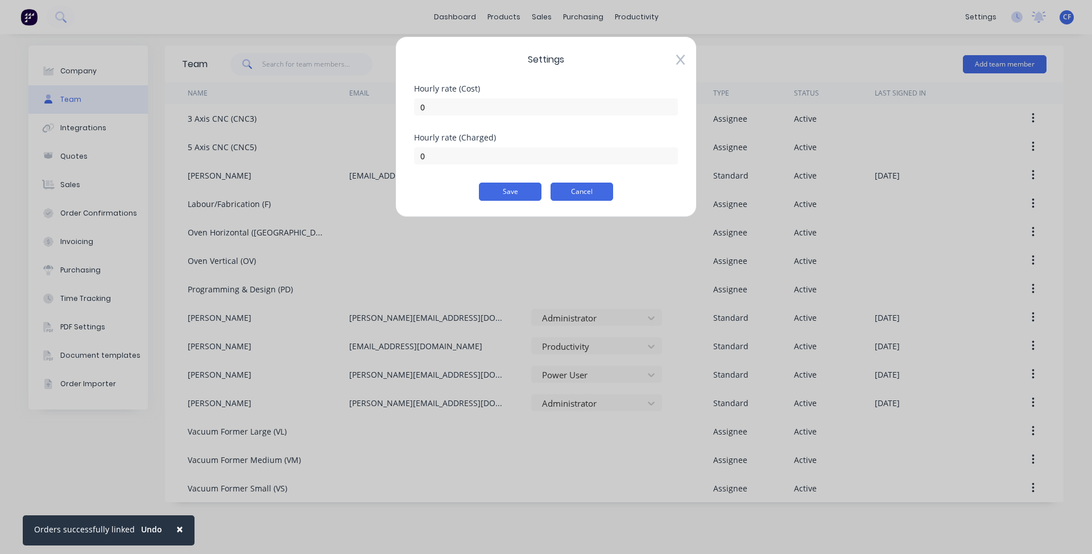
click at [572, 191] on button "Cancel" at bounding box center [581, 191] width 63 height 18
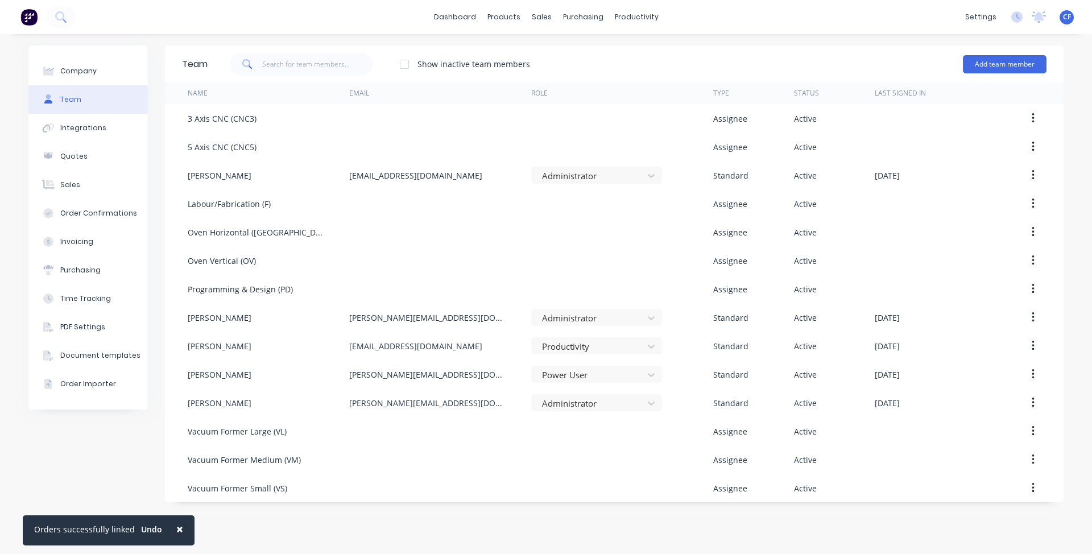
click at [1069, 14] on span "CF" at bounding box center [1067, 17] width 8 height 10
click at [979, 117] on button "Profile" at bounding box center [995, 120] width 151 height 23
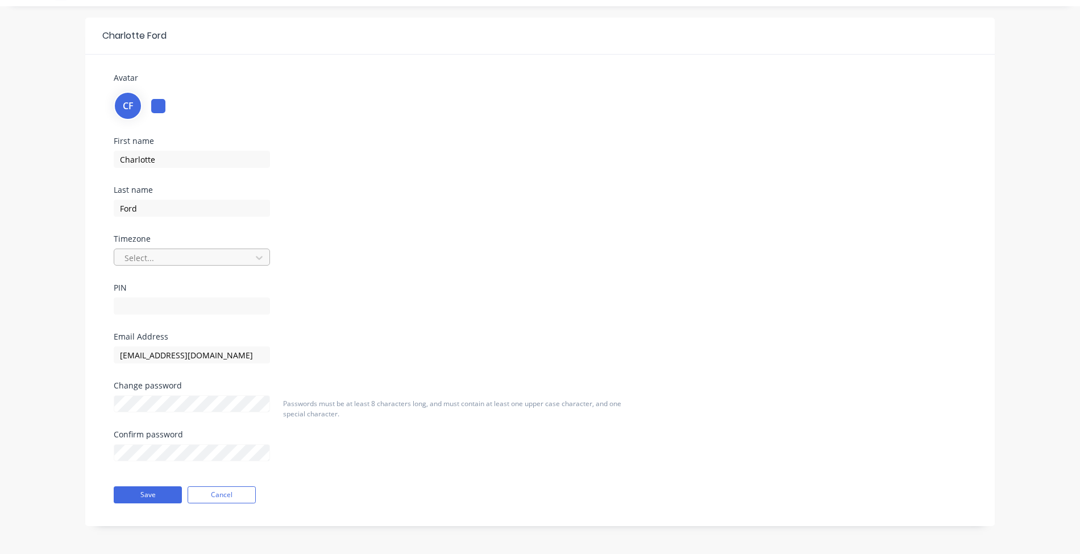
scroll to position [28, 0]
drag, startPoint x: 164, startPoint y: 160, endPoint x: 0, endPoint y: 156, distance: 163.8
click at [0, 155] on div "Charlotte Ford Avatar CF First name Charlotte Last name Ford Timezone Select...…" at bounding box center [540, 280] width 1080 height 548
click at [155, 103] on div at bounding box center [158, 105] width 14 height 14
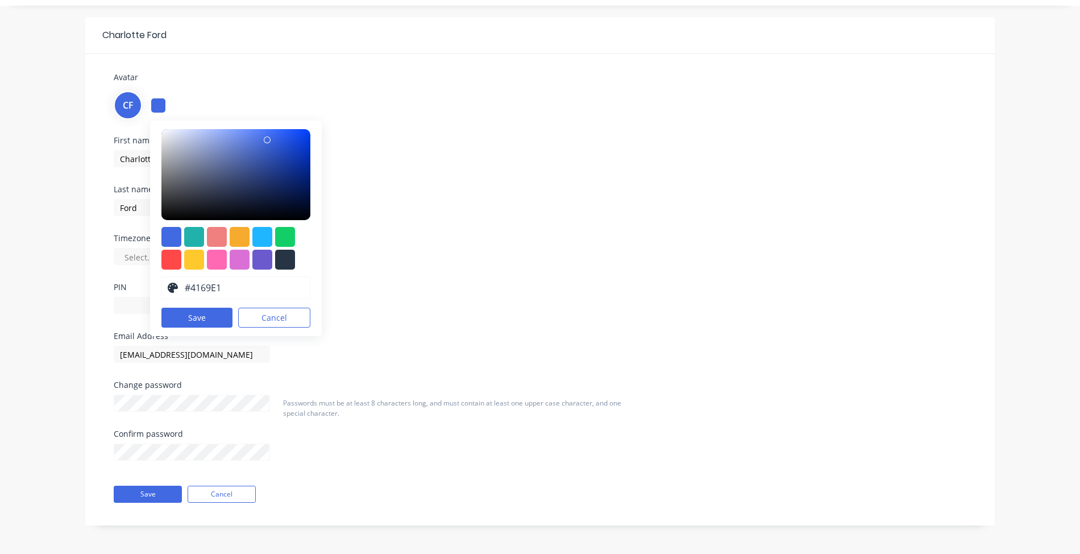
click at [865, 230] on div "First name Charlotte Last name Ford Timezone Select... PIN" at bounding box center [540, 234] width 870 height 196
click at [387, 246] on div "First name Charlotte Last name Ford Timezone Select... PIN" at bounding box center [250, 234] width 290 height 196
click at [114, 156] on input "Charlotte" at bounding box center [192, 158] width 156 height 17
drag, startPoint x: 116, startPoint y: 157, endPoint x: 370, endPoint y: 144, distance: 253.9
click at [370, 144] on div "First name Charlotte" at bounding box center [250, 151] width 273 height 31
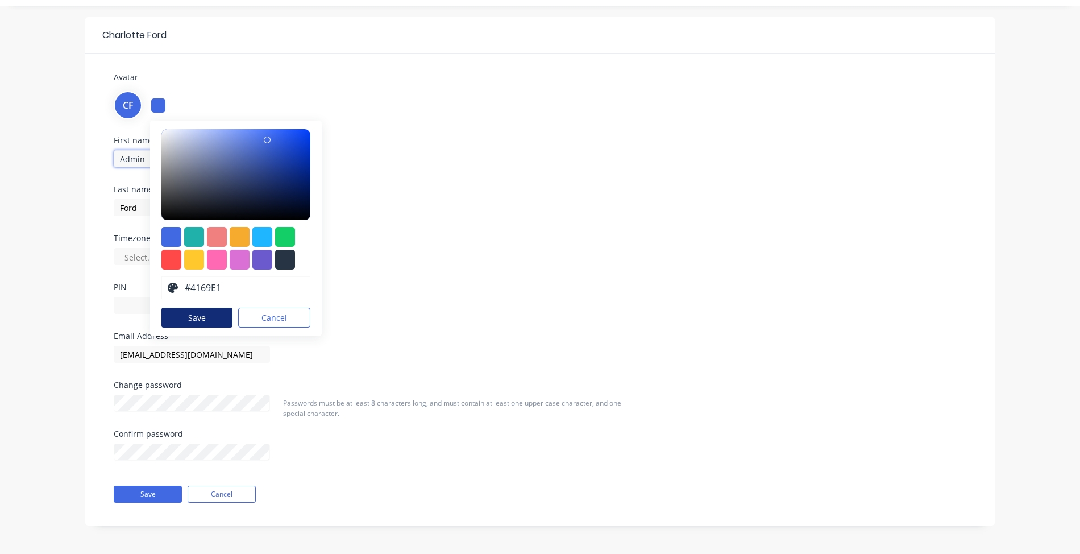
type input "Admin"
click at [210, 310] on button "Save" at bounding box center [196, 318] width 71 height 20
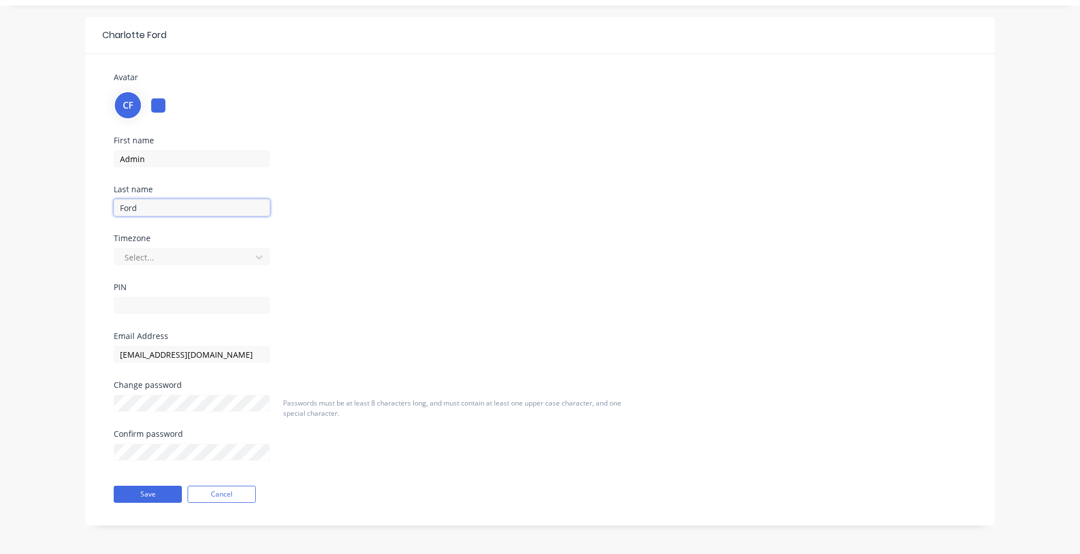
drag, startPoint x: 156, startPoint y: 202, endPoint x: 0, endPoint y: 168, distance: 159.5
click at [0, 169] on div "Charlotte Ford Avatar CF First name Admin Last name Ford Timezone Select... PIN…" at bounding box center [540, 280] width 1080 height 548
drag, startPoint x: 146, startPoint y: 198, endPoint x: 132, endPoint y: 202, distance: 13.8
click at [132, 202] on div "BCJ" at bounding box center [250, 206] width 273 height 20
click at [142, 207] on input "BCJ" at bounding box center [192, 207] width 156 height 17
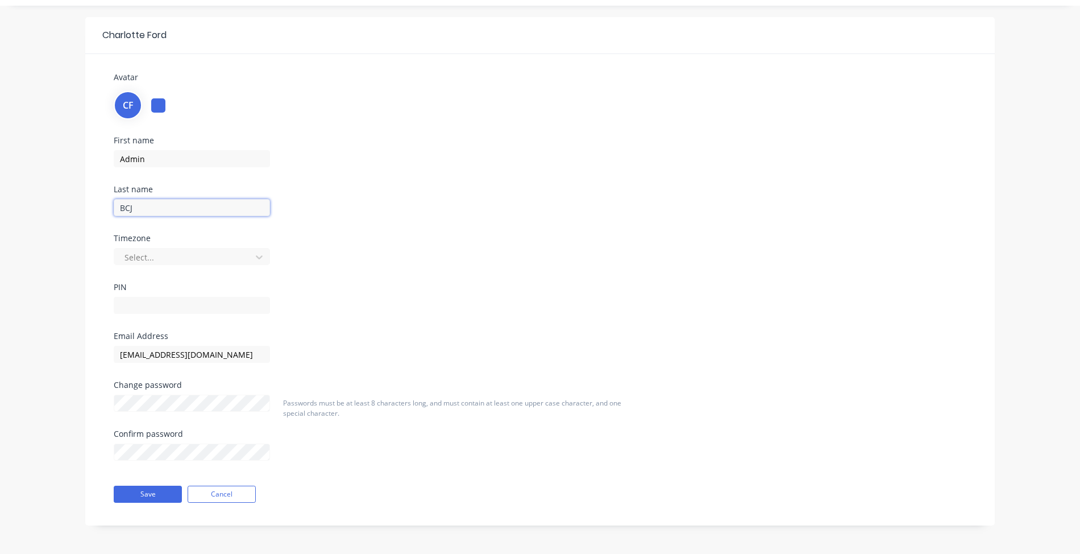
drag, startPoint x: 174, startPoint y: 209, endPoint x: 0, endPoint y: 205, distance: 174.0
click at [0, 205] on div "Charlotte Ford Avatar CF First name Admin Last name BCJ Timezone Select... PIN …" at bounding box center [540, 280] width 1080 height 548
type input "f"
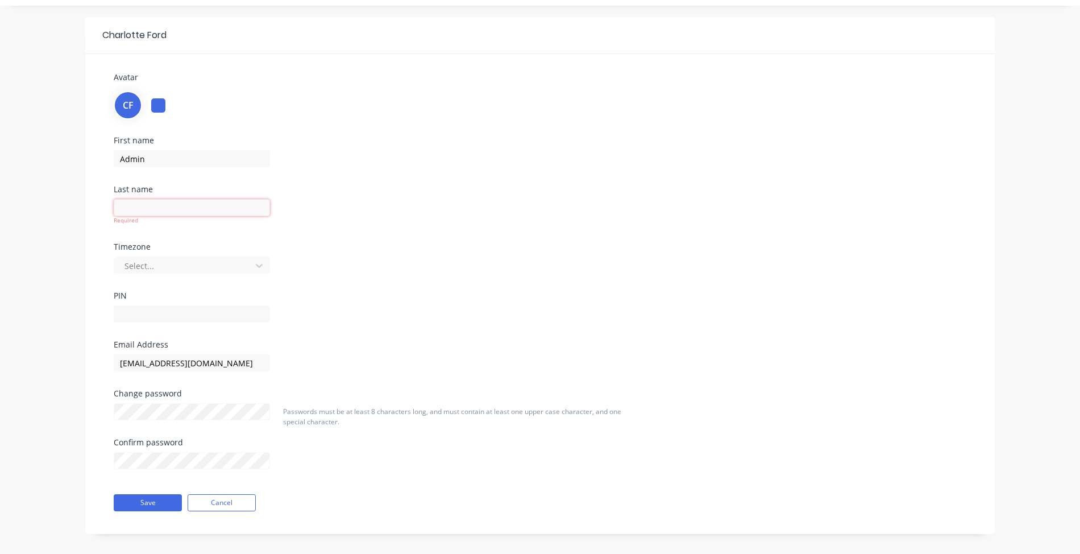
type input "O"
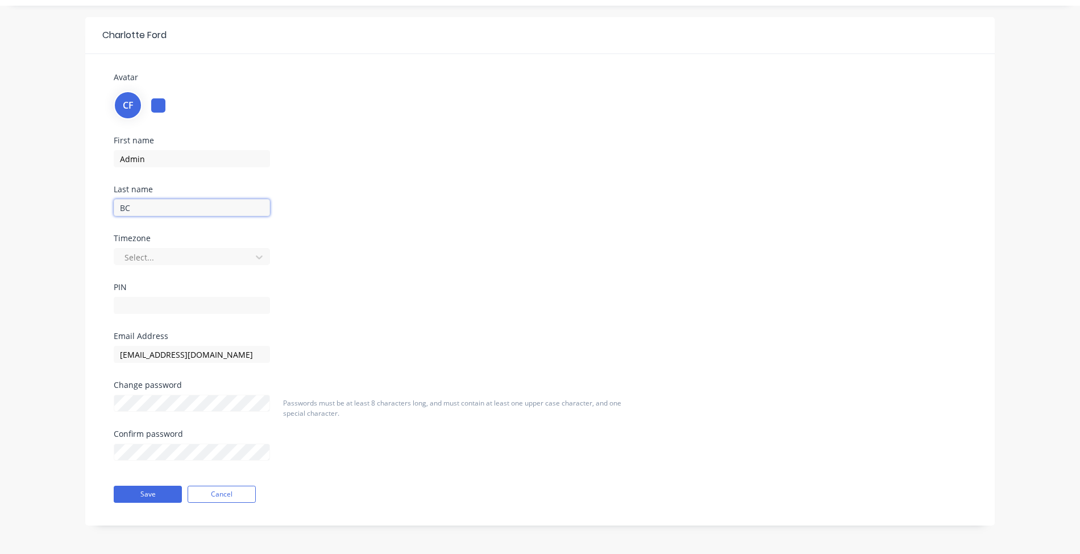
type input "BCJ"
click at [155, 412] on div "Change password" at bounding box center [192, 405] width 156 height 49
click at [148, 495] on button "Save" at bounding box center [148, 494] width 68 height 17
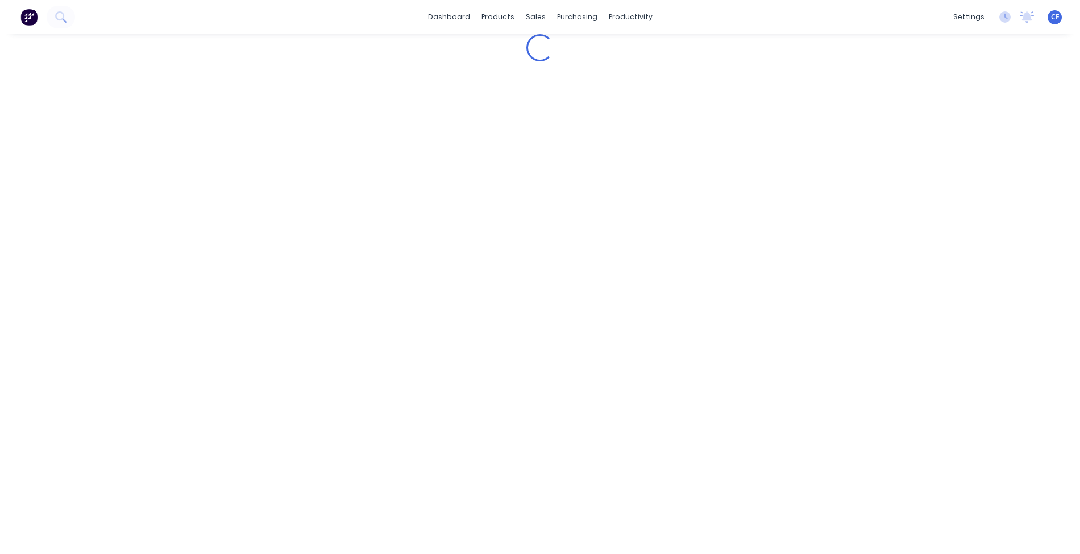
scroll to position [0, 0]
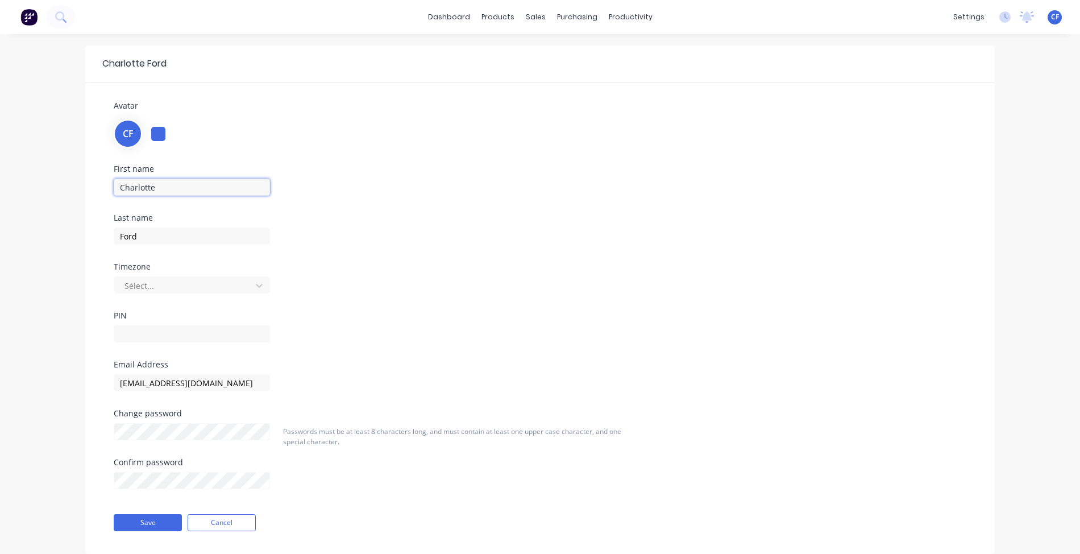
drag, startPoint x: 175, startPoint y: 189, endPoint x: 0, endPoint y: 155, distance: 178.3
click at [0, 155] on div "Charlotte Ford Avatar CF First name Charlotte Last name Ford Timezone Select...…" at bounding box center [540, 308] width 1080 height 548
type input "Admin"
drag, startPoint x: 180, startPoint y: 233, endPoint x: 0, endPoint y: 186, distance: 186.1
click at [0, 182] on div "Charlotte Ford Avatar CF First name Admin Last name Ford Timezone Select... PIN…" at bounding box center [540, 308] width 1080 height 548
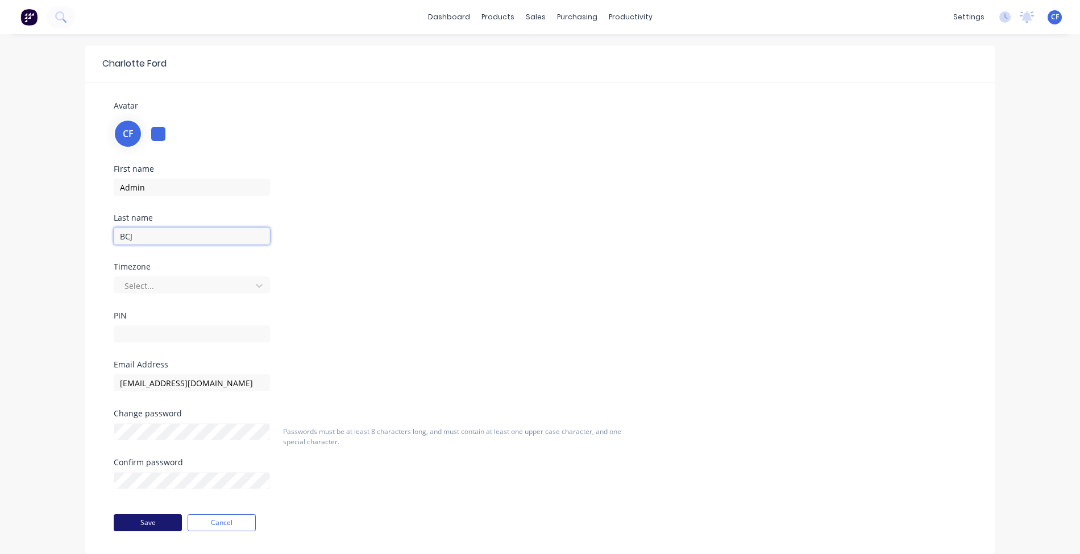
type input "BCJ"
click at [130, 516] on button "Save" at bounding box center [148, 522] width 68 height 17
click at [167, 377] on input "[EMAIL_ADDRESS][DOMAIN_NAME]" at bounding box center [192, 382] width 156 height 17
click at [330, 339] on div at bounding box center [250, 332] width 273 height 20
click at [130, 130] on span "CF" at bounding box center [128, 134] width 11 height 14
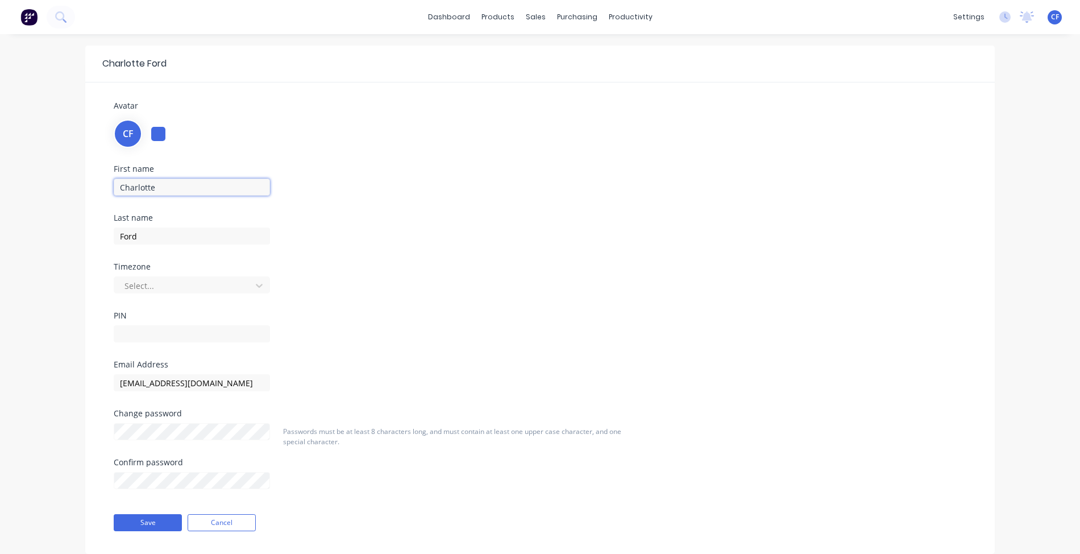
click at [169, 187] on input "Charlotte" at bounding box center [192, 187] width 156 height 17
click at [173, 131] on div "CF" at bounding box center [540, 132] width 853 height 31
click at [160, 136] on div at bounding box center [158, 134] width 14 height 14
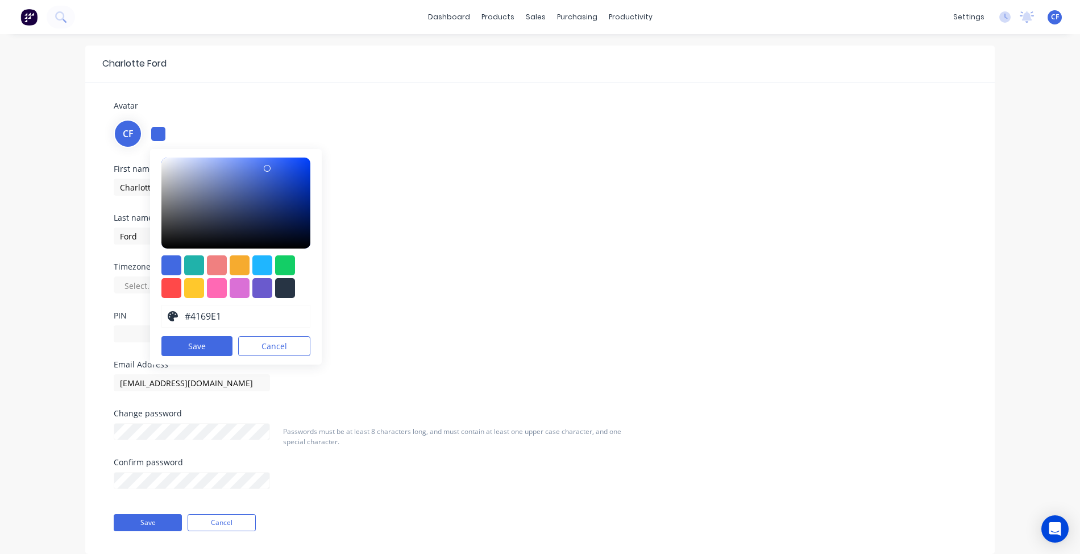
click at [234, 506] on div "Confirm password" at bounding box center [192, 482] width 156 height 49
click at [231, 520] on button "Cancel" at bounding box center [222, 522] width 68 height 17
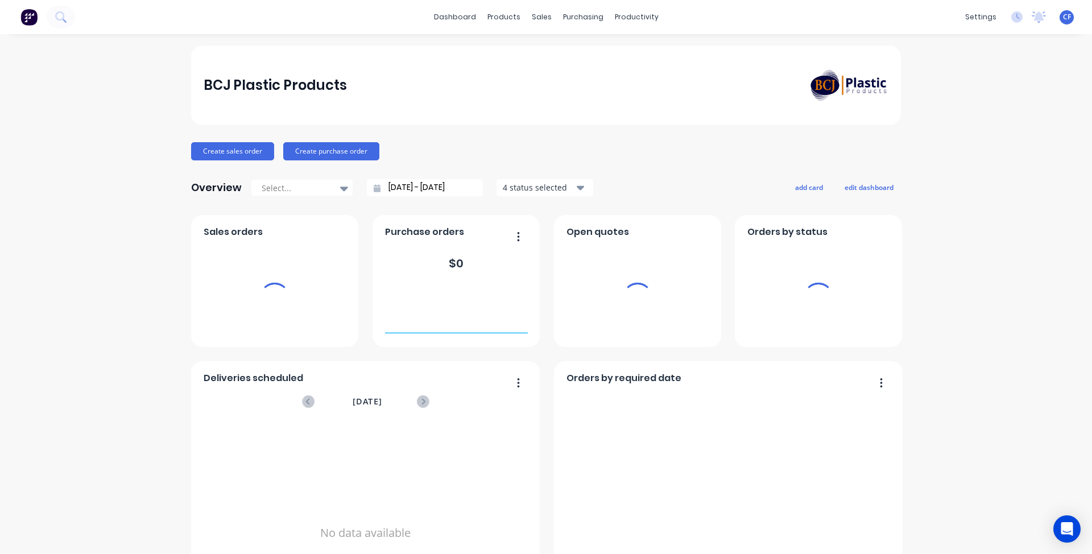
click at [1059, 15] on div "CF BCJ Plastic Products Charlotte Ford Administrator Profile Sign out" at bounding box center [1066, 17] width 14 height 14
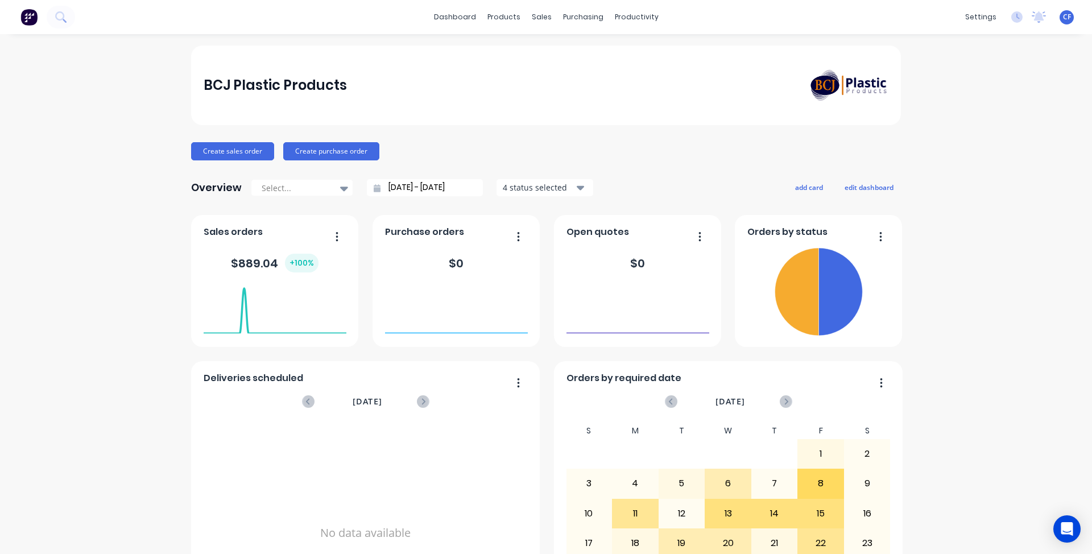
click at [1065, 19] on div "settings No new notifications Mark all as read You have no notifications CF BCJ…" at bounding box center [1025, 17] width 132 height 17
click at [1063, 17] on span "CF" at bounding box center [1067, 17] width 8 height 10
click at [961, 119] on div "Profile" at bounding box center [965, 120] width 23 height 10
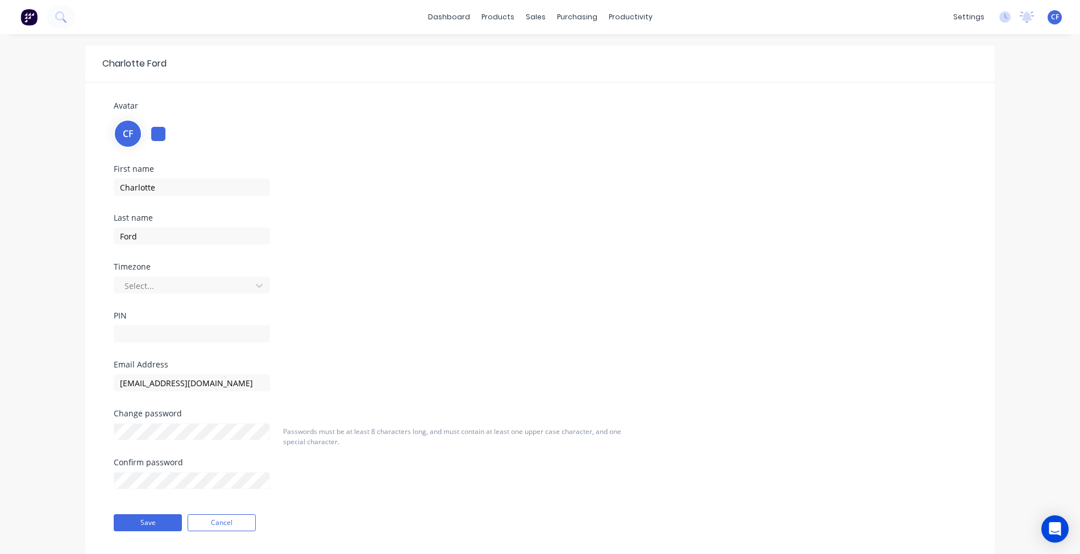
click at [142, 144] on div "CF" at bounding box center [540, 132] width 853 height 31
click at [124, 140] on span "CF" at bounding box center [128, 134] width 11 height 14
click at [235, 519] on button "Cancel" at bounding box center [222, 522] width 68 height 17
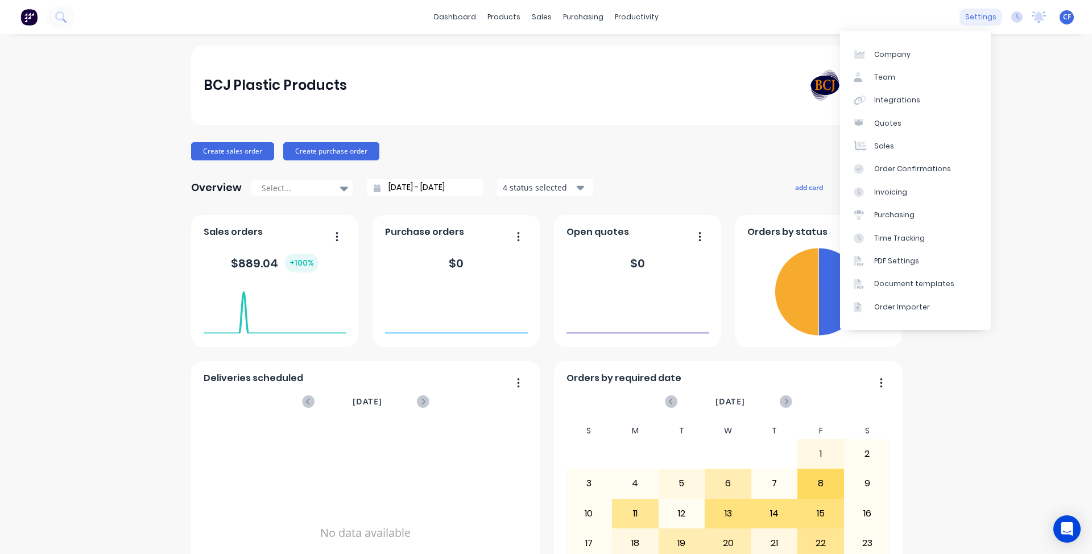
click at [974, 14] on div "settings" at bounding box center [980, 17] width 43 height 17
click at [906, 72] on link "Team" at bounding box center [915, 77] width 151 height 23
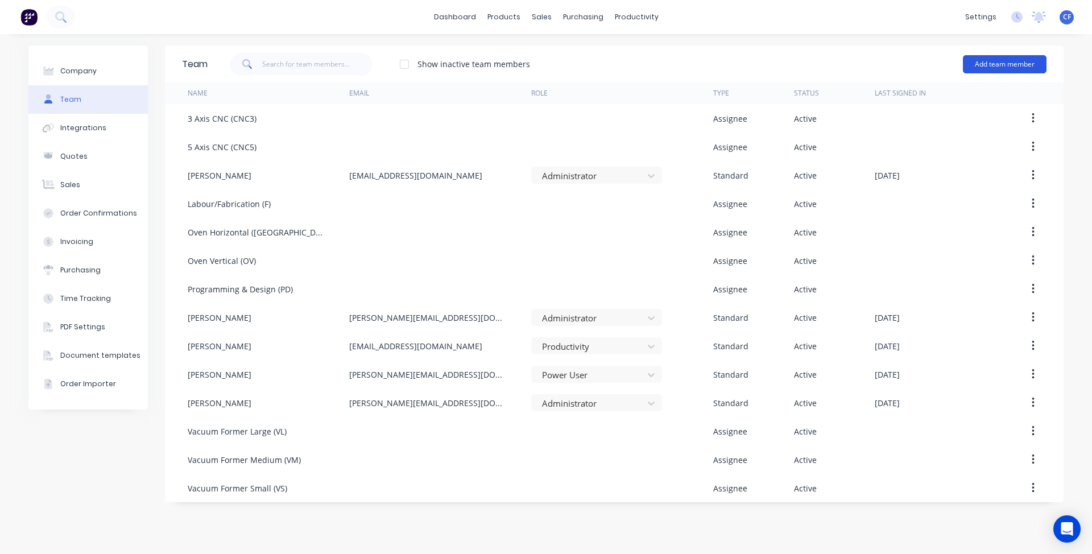
click at [1009, 55] on button "Add team member" at bounding box center [1004, 64] width 84 height 18
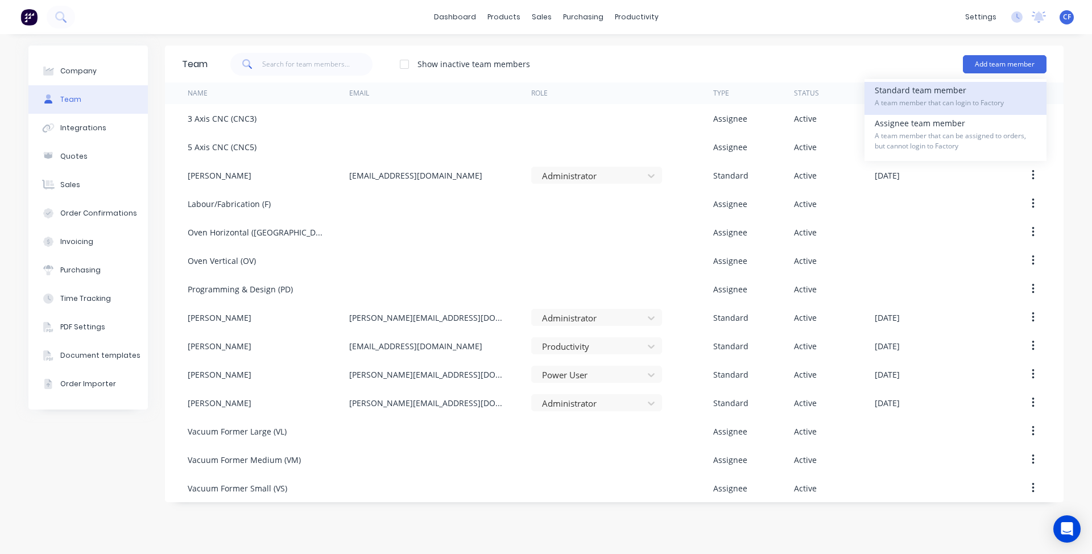
click at [974, 105] on span "A team member that can login to Factory" at bounding box center [954, 103] width 161 height 10
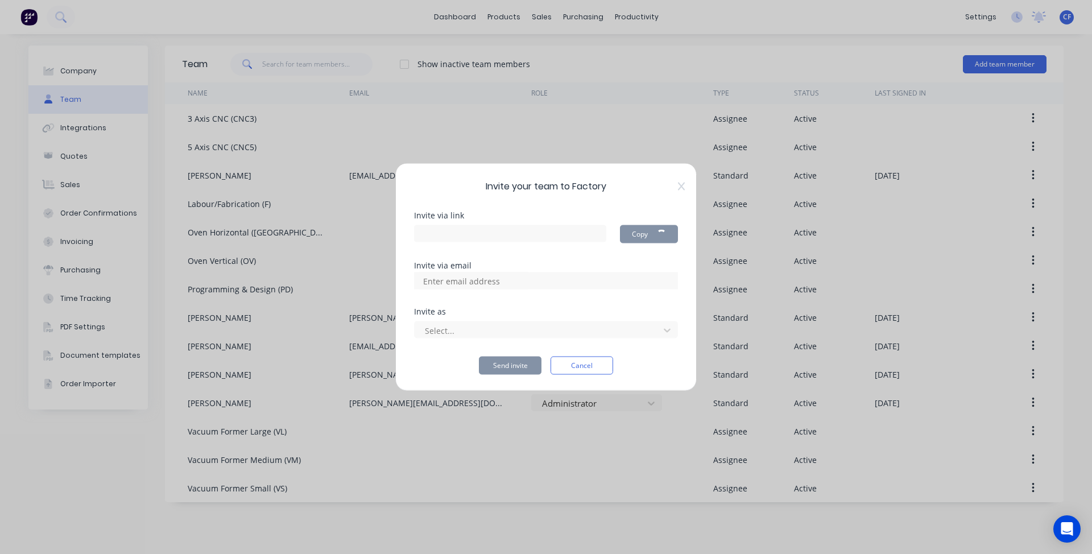
type input "https://app.factory.app/invite/6SJIyGOy"
click at [490, 289] on div "Invite via link https://app.factory.app/invite/6SJIyGOy Copy Invite via email I…" at bounding box center [546, 292] width 264 height 163
click at [488, 284] on input at bounding box center [474, 280] width 114 height 17
type input "[EMAIL_ADDRESS][DOMAIN_NAME]"
click at [501, 333] on div at bounding box center [539, 330] width 230 height 14
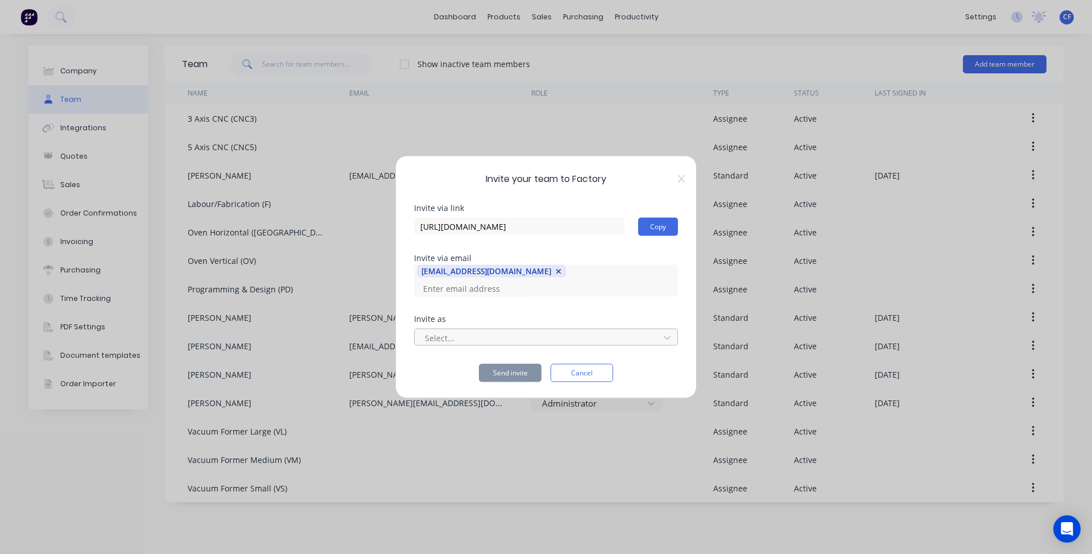
click at [493, 334] on div at bounding box center [539, 337] width 230 height 14
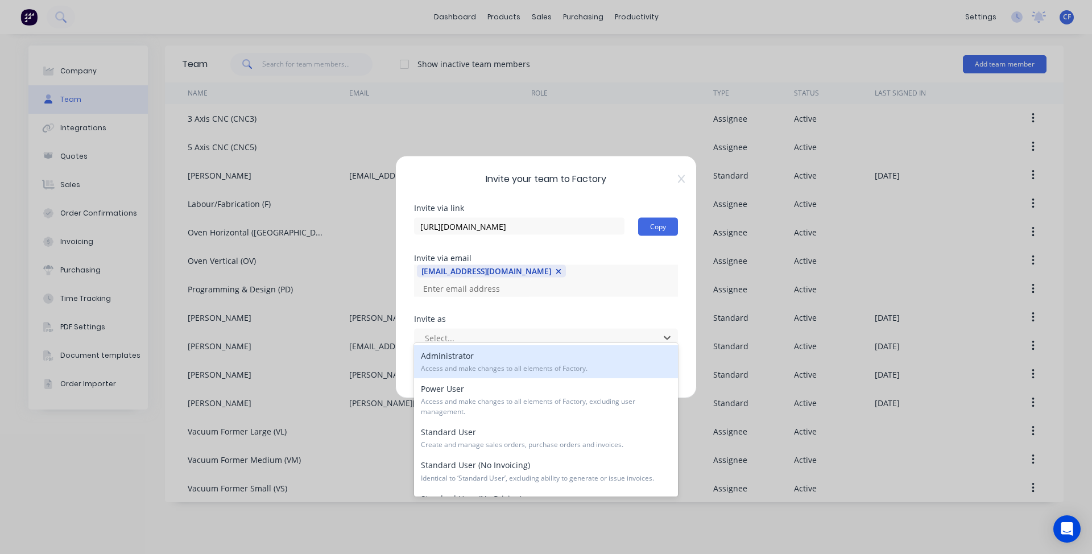
click at [559, 363] on span "Access and make changes to all elements of Factory." at bounding box center [546, 368] width 250 height 10
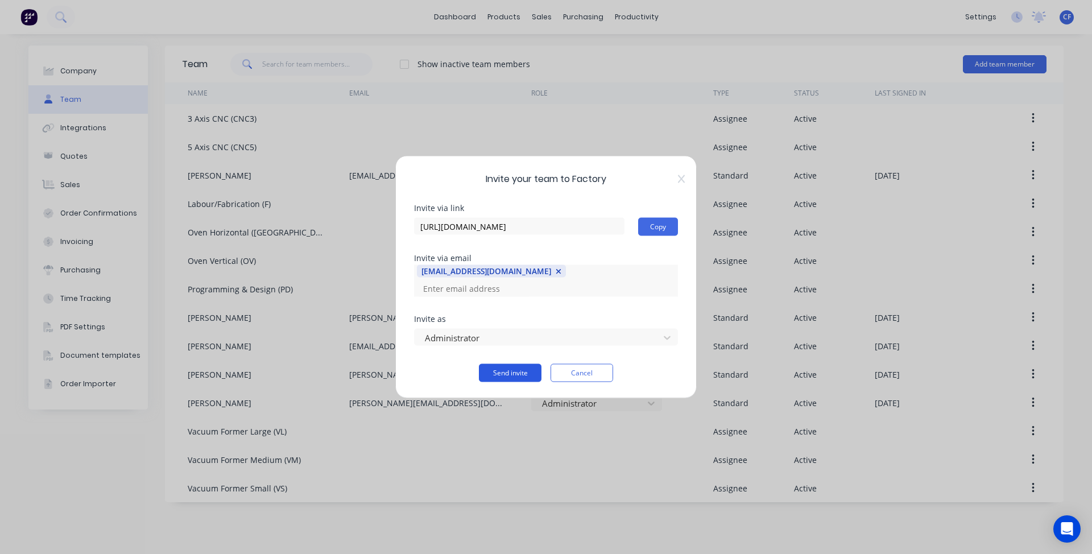
click at [514, 367] on button "Send invite" at bounding box center [510, 373] width 63 height 18
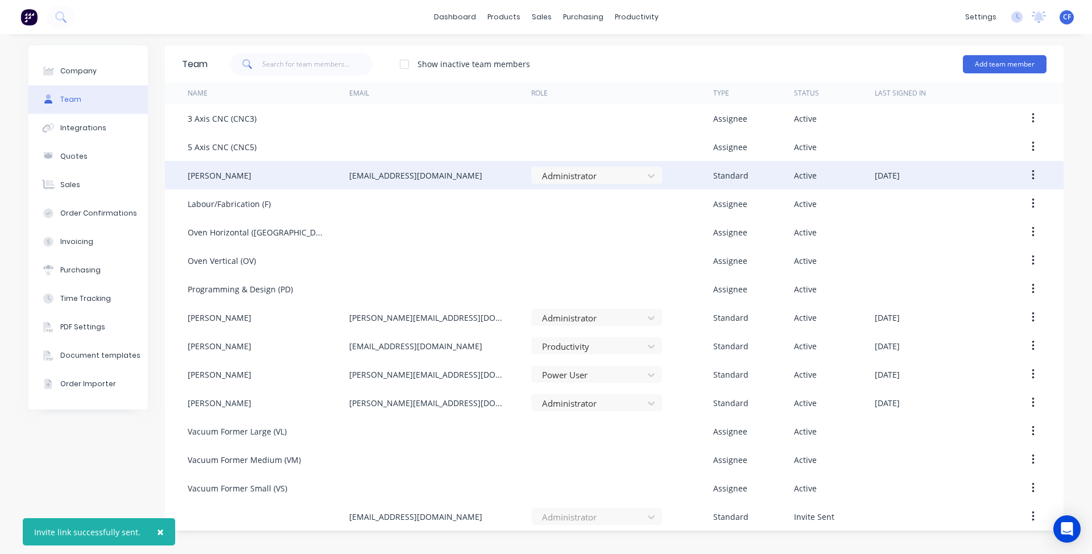
click at [1031, 171] on icon "button" at bounding box center [1032, 175] width 3 height 13
click at [1037, 169] on button "button" at bounding box center [1032, 175] width 27 height 20
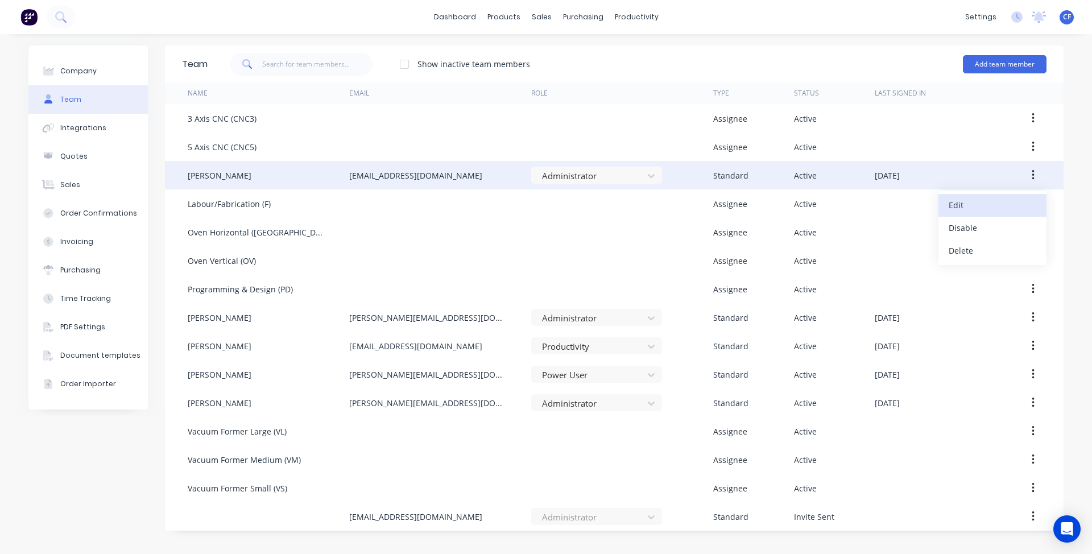
click at [1005, 201] on div "Edit" at bounding box center [992, 205] width 88 height 16
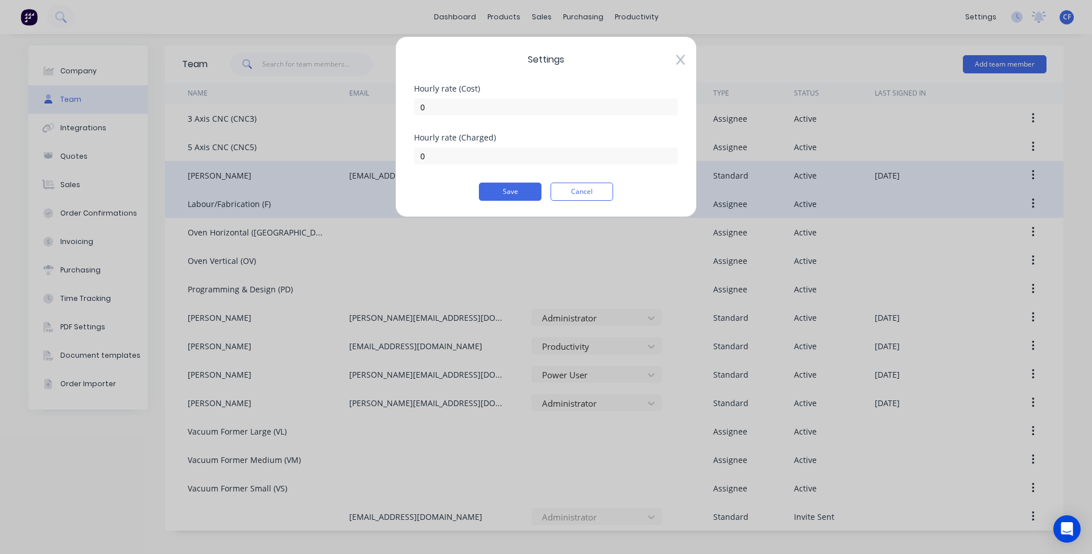
drag, startPoint x: 594, startPoint y: 182, endPoint x: 575, endPoint y: 200, distance: 25.7
click at [594, 185] on button "Cancel" at bounding box center [581, 191] width 63 height 18
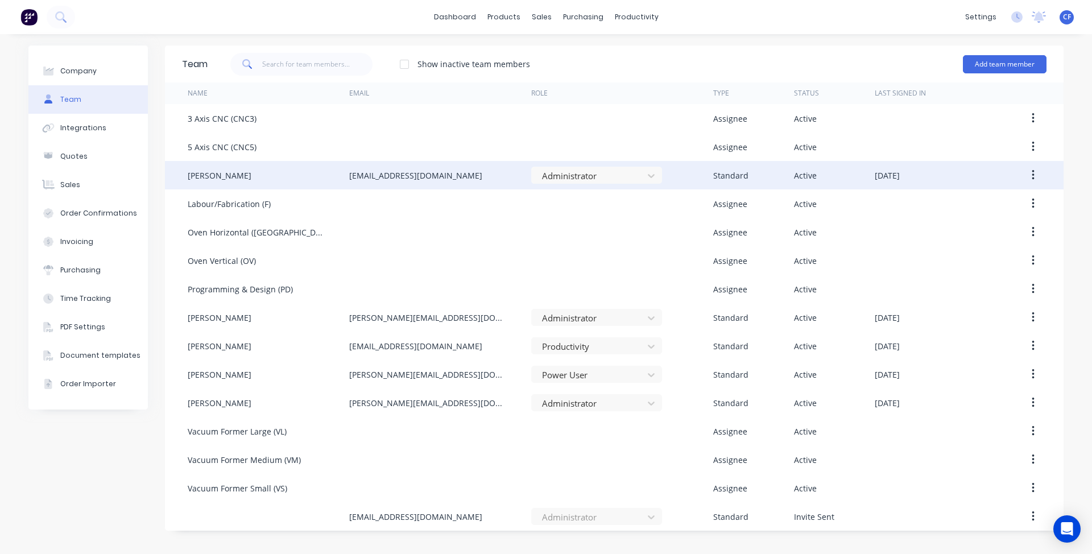
click at [250, 172] on div "[PERSON_NAME]" at bounding box center [268, 175] width 161 height 28
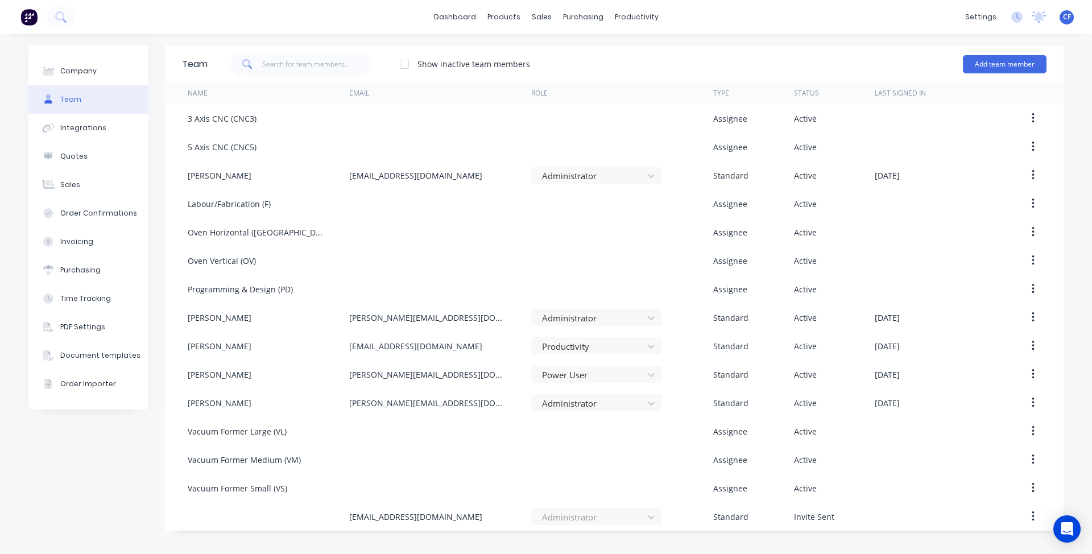
click at [1060, 16] on div "settings No new notifications Mark all as read You have no notifications CF BCJ…" at bounding box center [1025, 17] width 132 height 17
click at [1061, 10] on div "CF BCJ Plastic Products Charlotte Ford Administrator Profile Sign out" at bounding box center [1066, 17] width 14 height 14
click at [1029, 175] on button "button" at bounding box center [1032, 175] width 27 height 20
click at [1063, 5] on div "dashboard products sales purchasing productivity dashboard products Product Cat…" at bounding box center [546, 17] width 1092 height 34
click at [1069, 19] on span "CF" at bounding box center [1067, 17] width 8 height 10
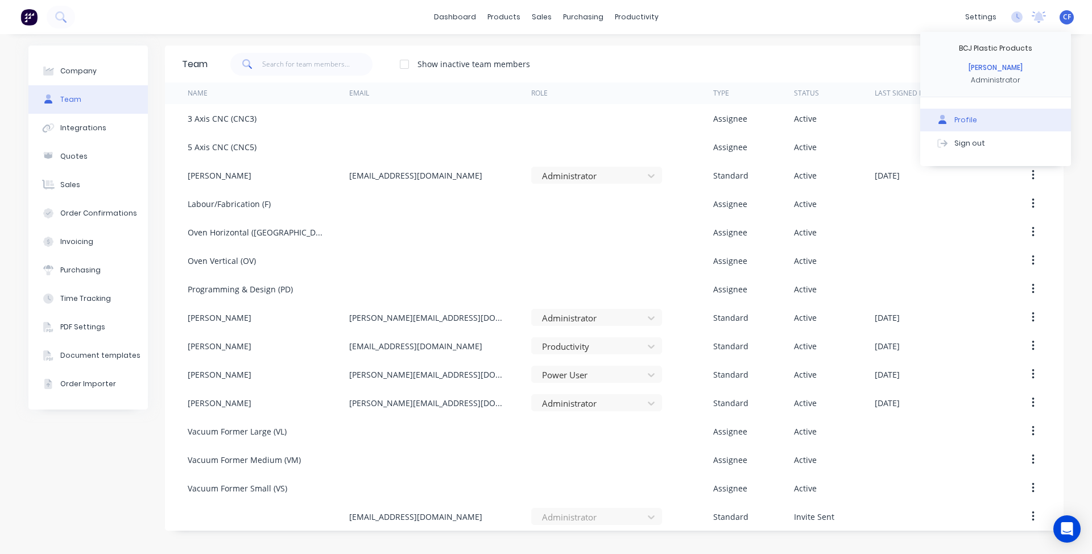
click at [976, 117] on button "Profile" at bounding box center [995, 120] width 151 height 23
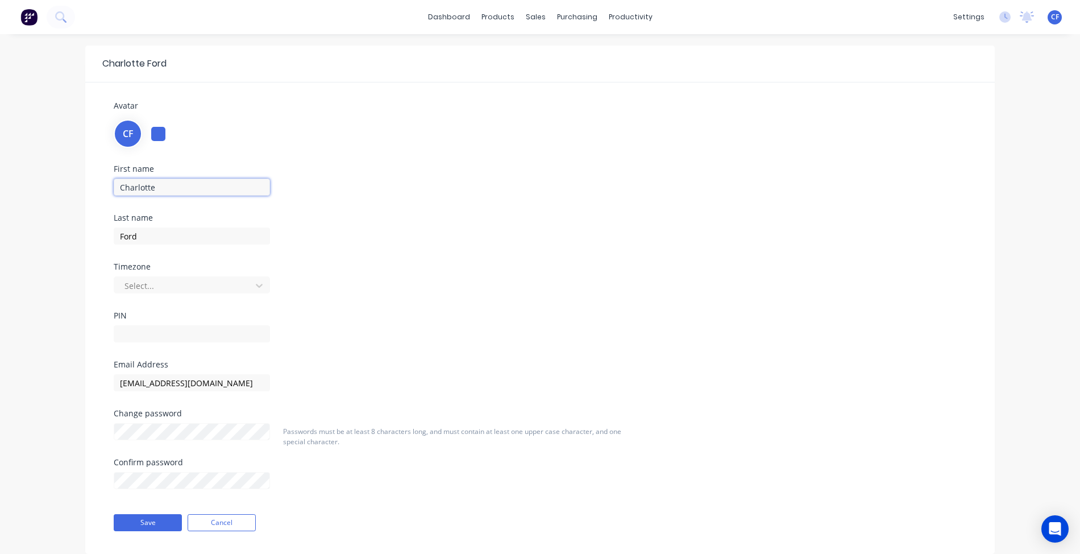
click at [139, 191] on input "Charlotte" at bounding box center [192, 187] width 156 height 17
drag, startPoint x: 180, startPoint y: 189, endPoint x: 0, endPoint y: 173, distance: 181.0
click at [0, 173] on div "Charlotte Ford Avatar CF First name Charlotte Last name Ford Timezone Select...…" at bounding box center [540, 308] width 1080 height 548
type input "Admin"
drag, startPoint x: 171, startPoint y: 247, endPoint x: 146, endPoint y: 242, distance: 25.5
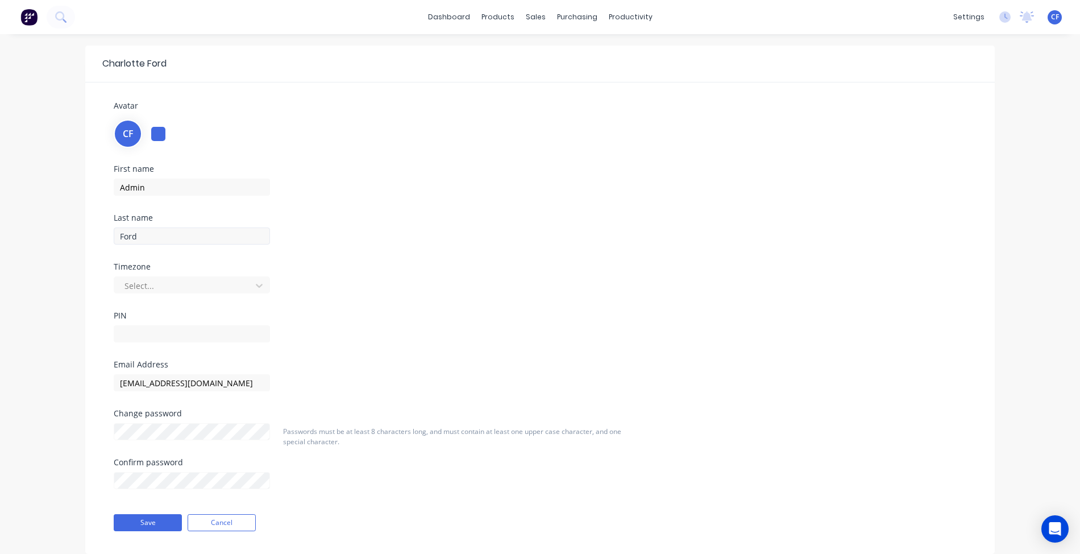
click at [146, 242] on div "Last name Ford" at bounding box center [250, 238] width 273 height 49
drag, startPoint x: 144, startPoint y: 240, endPoint x: 0, endPoint y: 210, distance: 147.0
click at [0, 211] on div "Charlotte Ford Avatar CF First name Admin Last name Ford Timezone Select... PIN…" at bounding box center [540, 308] width 1080 height 548
type input "BCJ"
click at [133, 309] on div "Timezone Select..." at bounding box center [250, 287] width 273 height 49
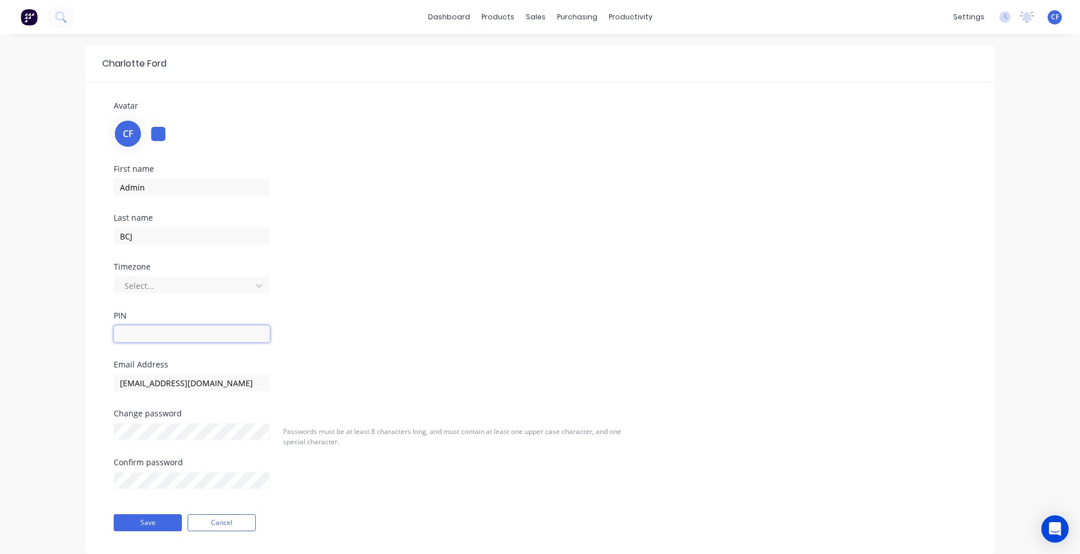
click at [135, 330] on input "text" at bounding box center [192, 333] width 156 height 17
click at [348, 314] on div "PIN" at bounding box center [250, 316] width 273 height 8
click at [226, 375] on input "[EMAIL_ADDRESS][DOMAIN_NAME]" at bounding box center [192, 382] width 156 height 17
click at [250, 523] on button "Cancel" at bounding box center [222, 522] width 68 height 17
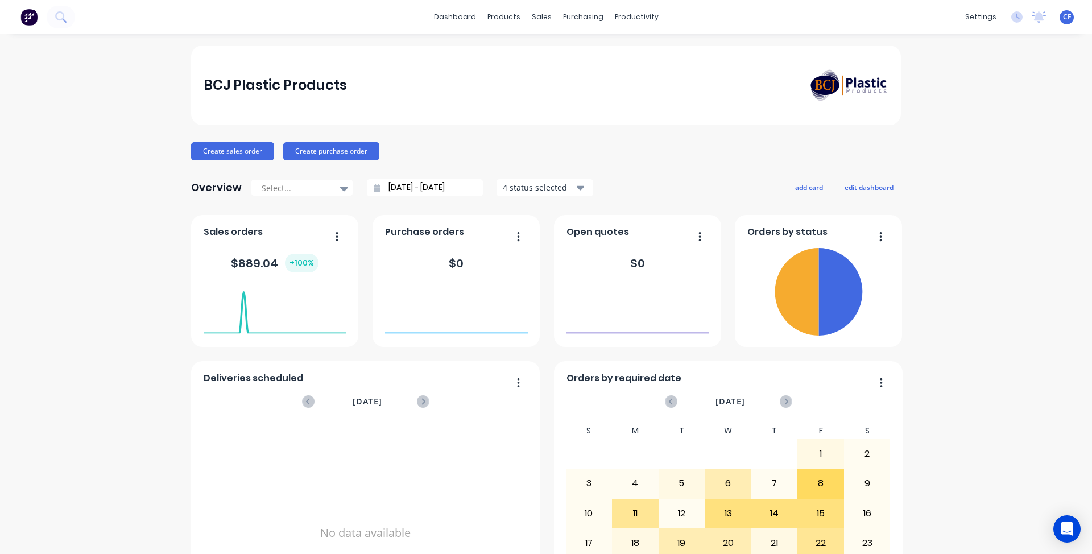
click at [1067, 31] on div "dashboard products sales purchasing productivity dashboard products Product Cat…" at bounding box center [546, 17] width 1092 height 34
click at [1063, 19] on span "CF" at bounding box center [1067, 17] width 8 height 10
click at [1063, 16] on span "CF" at bounding box center [1067, 17] width 8 height 10
click at [1044, 14] on div "settings No new notifications Mark all as read You have no notifications CF BCJ…" at bounding box center [1025, 17] width 132 height 17
click at [1063, 20] on span "CF" at bounding box center [1067, 17] width 8 height 10
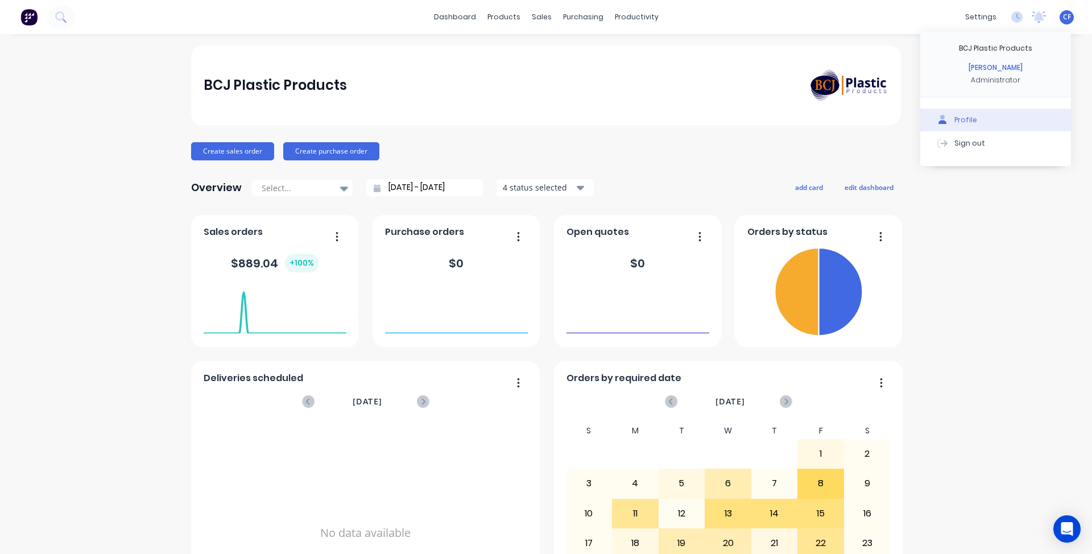
click at [937, 125] on button "Profile" at bounding box center [995, 120] width 151 height 23
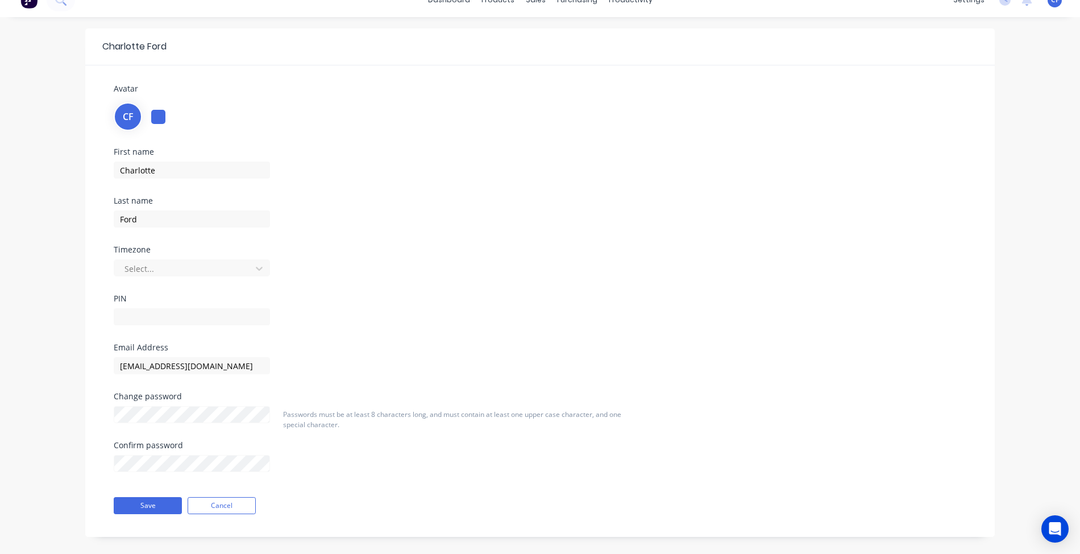
scroll to position [28, 0]
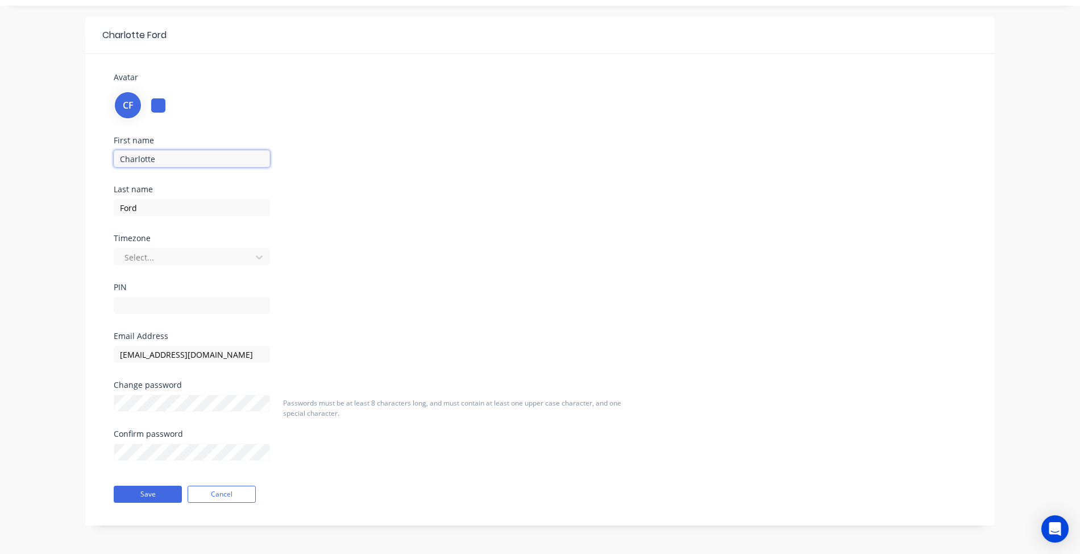
click at [163, 153] on input "Charlotte" at bounding box center [192, 158] width 156 height 17
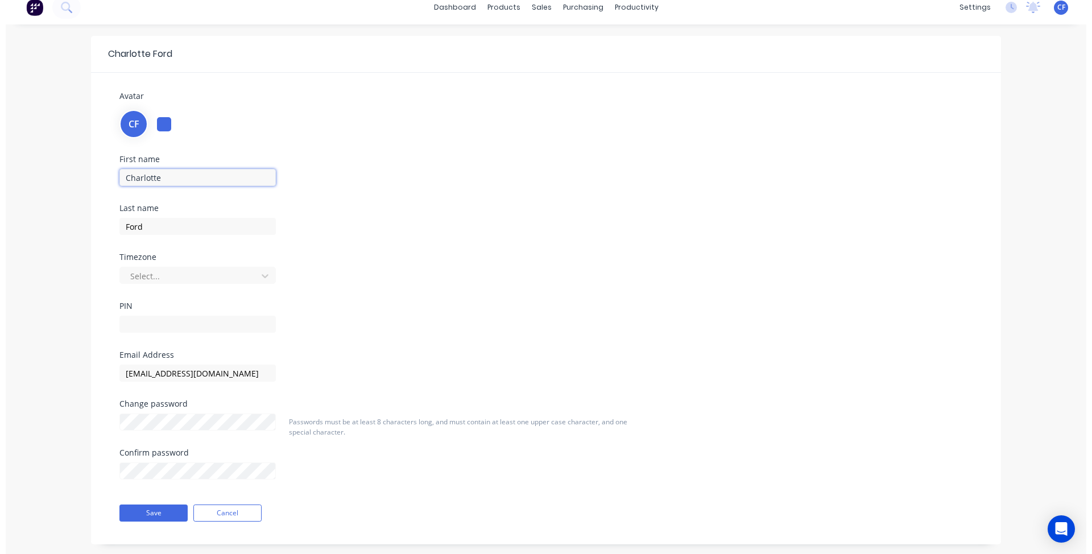
scroll to position [0, 0]
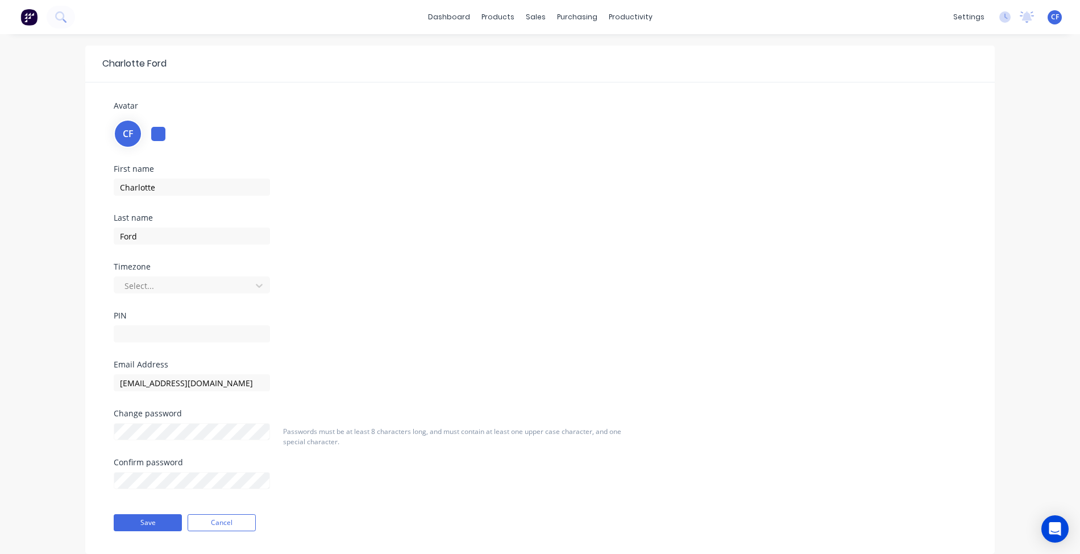
drag, startPoint x: 241, startPoint y: 176, endPoint x: 0, endPoint y: 177, distance: 241.0
click at [0, 177] on div "Charlotte Ford Avatar CF First name Charlotte Last name Ford Timezone Select...…" at bounding box center [540, 308] width 1080 height 548
click at [1051, 14] on span "CF" at bounding box center [1055, 17] width 8 height 10
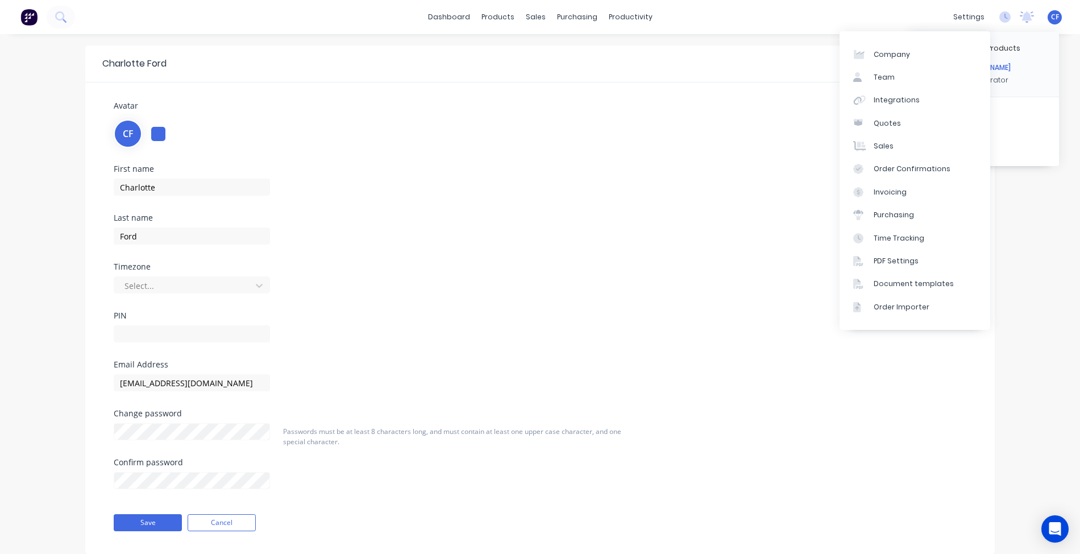
click at [760, 116] on div "Avatar CF" at bounding box center [540, 123] width 853 height 48
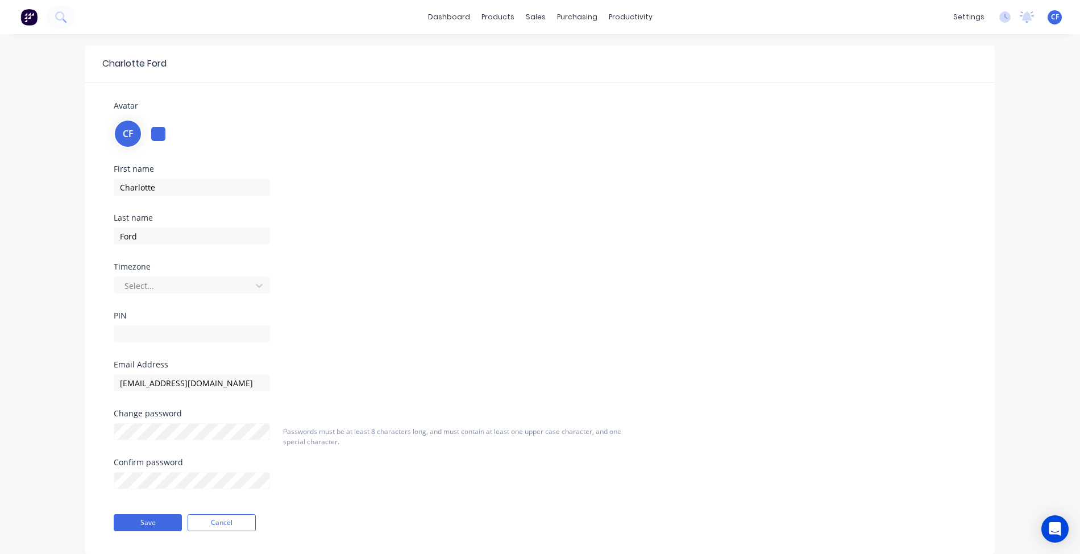
click at [1049, 13] on div "CF BCJ Plastic Products Charlotte Ford Administrator Profile Sign out" at bounding box center [1055, 17] width 14 height 14
click at [1049, 18] on div "CF BCJ Plastic Products Charlotte Ford Administrator Profile Sign out" at bounding box center [1055, 17] width 14 height 14
click at [1012, 18] on div "settings No new notifications Mark all as read You have no notifications CF BCJ…" at bounding box center [1014, 17] width 132 height 17
click at [1063, 18] on div "settings No new notifications Mark all as read You have no notifications CF BCJ…" at bounding box center [1014, 17] width 132 height 17
click at [1051, 17] on span "CF" at bounding box center [1055, 17] width 8 height 10
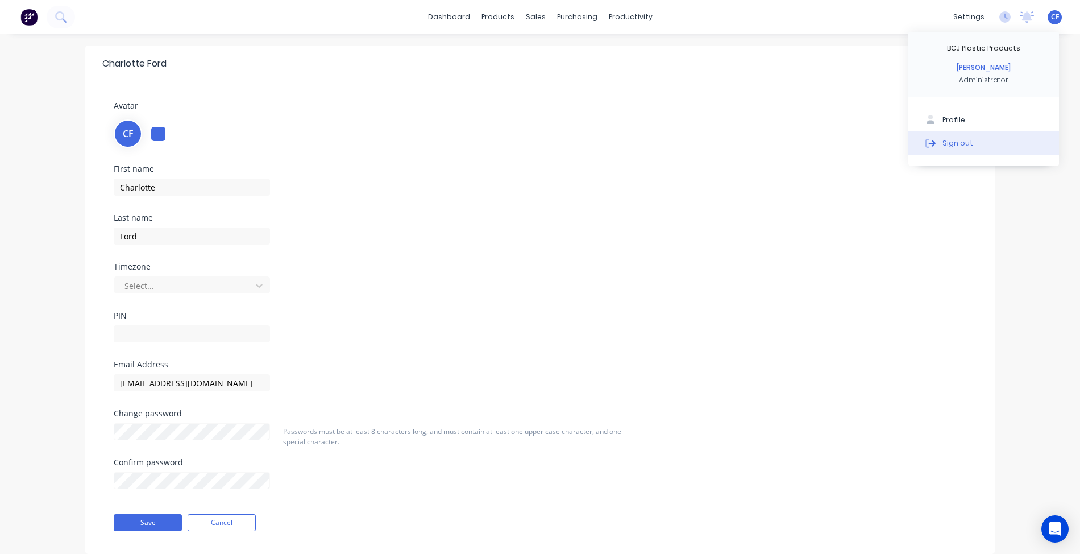
click at [956, 149] on button "Sign out" at bounding box center [983, 142] width 151 height 23
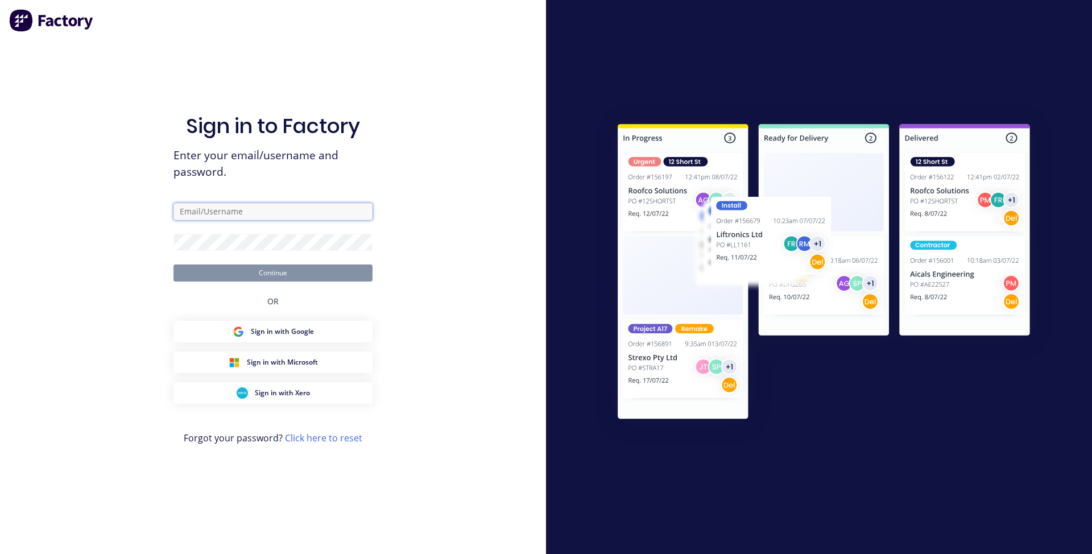
drag, startPoint x: 252, startPoint y: 216, endPoint x: 271, endPoint y: 219, distance: 18.4
click at [252, 216] on input "text" at bounding box center [272, 211] width 199 height 17
click at [206, 253] on form "Continue" at bounding box center [272, 242] width 199 height 78
click at [210, 217] on input "text" at bounding box center [272, 211] width 199 height 17
type input "[EMAIL_ADDRESS][DOMAIN_NAME]"
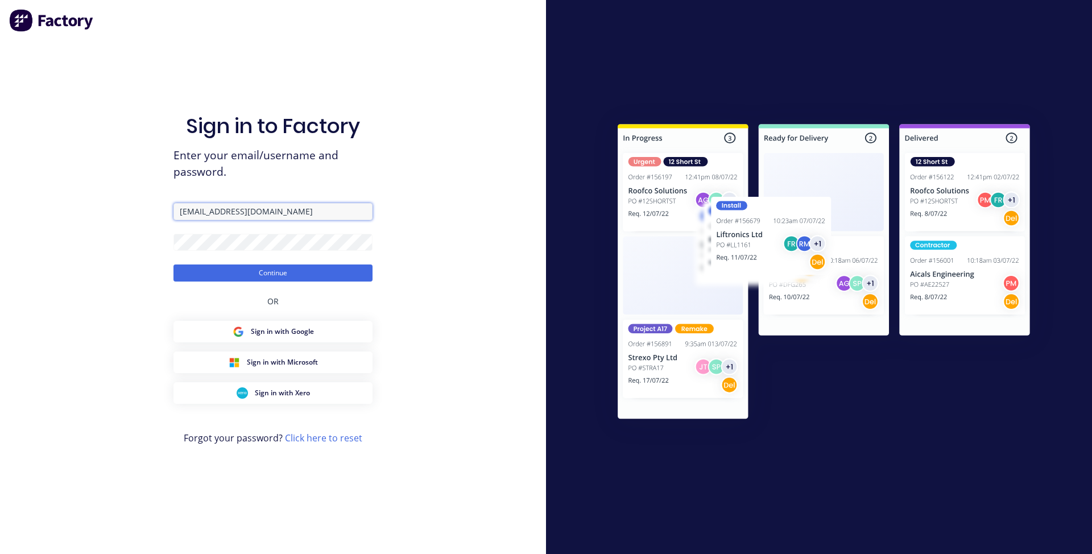
click at [173, 264] on button "Continue" at bounding box center [272, 272] width 199 height 17
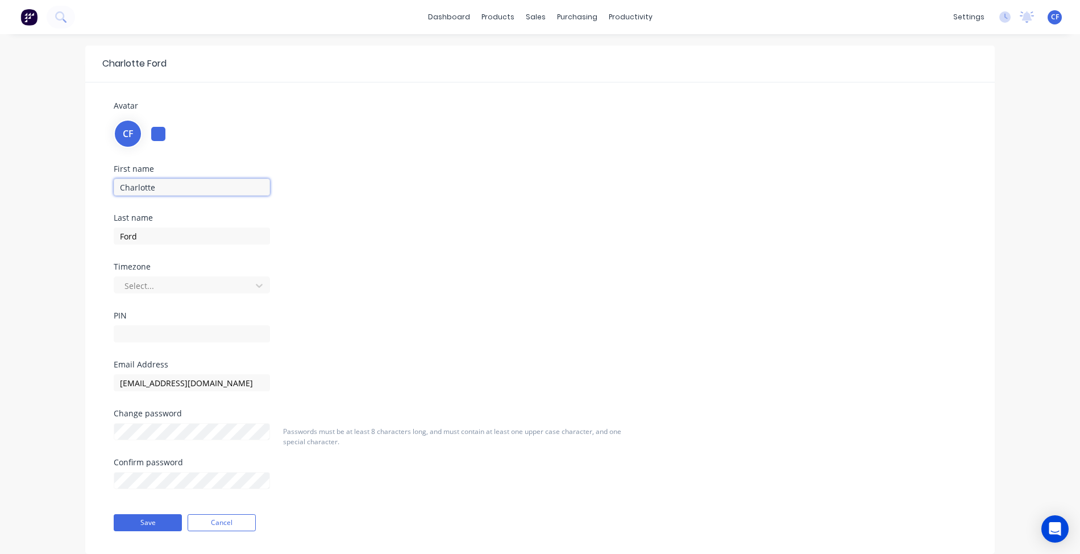
drag, startPoint x: 200, startPoint y: 186, endPoint x: 0, endPoint y: 158, distance: 202.1
click at [0, 158] on div "Charlotte Ford Avatar CF First name Charlotte Last name Ford Timezone Select...…" at bounding box center [540, 308] width 1080 height 548
type input "Admin"
type input "BCJ"
click at [151, 517] on button "Save" at bounding box center [148, 522] width 68 height 17
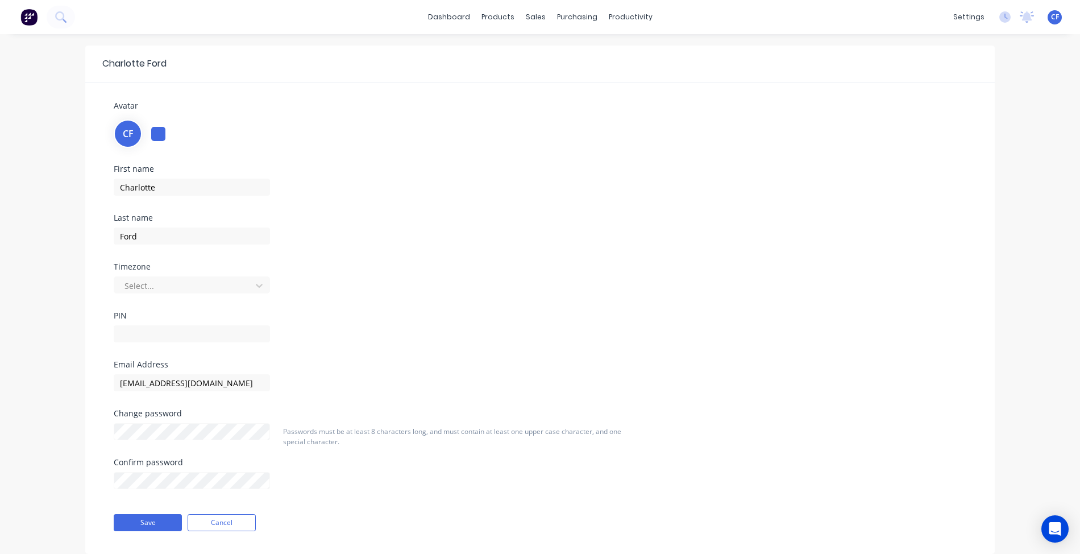
click at [1049, 6] on div "dashboard products sales purchasing productivity dashboard products Product Cat…" at bounding box center [540, 17] width 1080 height 34
click at [1049, 11] on div "CF BCJ Plastic Products Charlotte Ford Administrator Profile Sign out" at bounding box center [1055, 17] width 14 height 14
click at [1060, 22] on div "CF BCJ Plastic Products Charlotte Ford Administrator Profile Sign out" at bounding box center [1055, 17] width 14 height 14
click at [1051, 16] on span "CF" at bounding box center [1055, 17] width 8 height 10
click at [144, 248] on div "Last name Ford" at bounding box center [250, 238] width 273 height 49
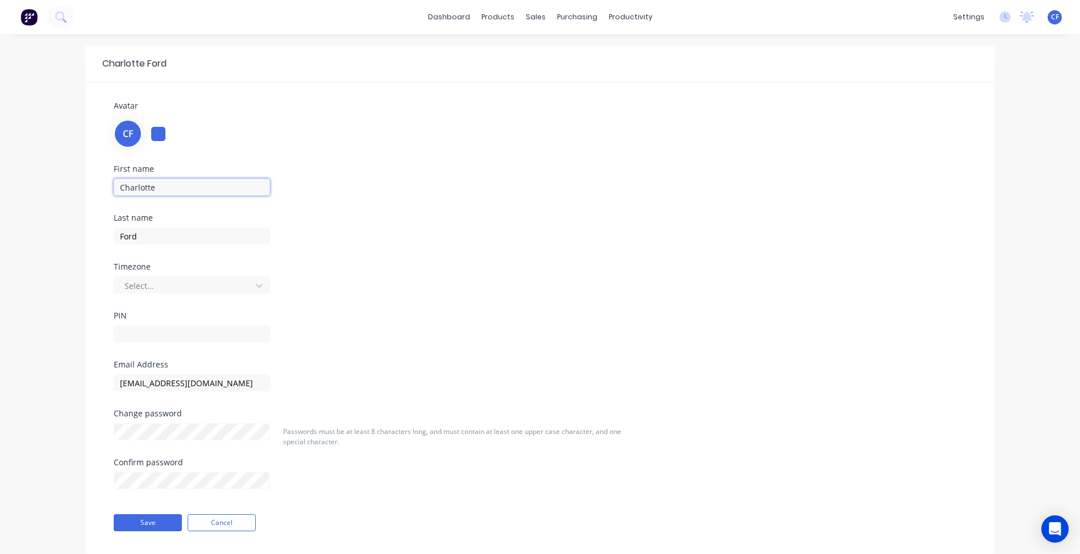
drag, startPoint x: 169, startPoint y: 190, endPoint x: 0, endPoint y: 126, distance: 181.2
click at [0, 141] on div "Charlotte Ford Avatar CF First name Charlotte Last name Ford Timezone Select...…" at bounding box center [540, 308] width 1080 height 548
type input "Admin"
type input "BCJ"
click at [159, 516] on button "Save" at bounding box center [148, 522] width 68 height 17
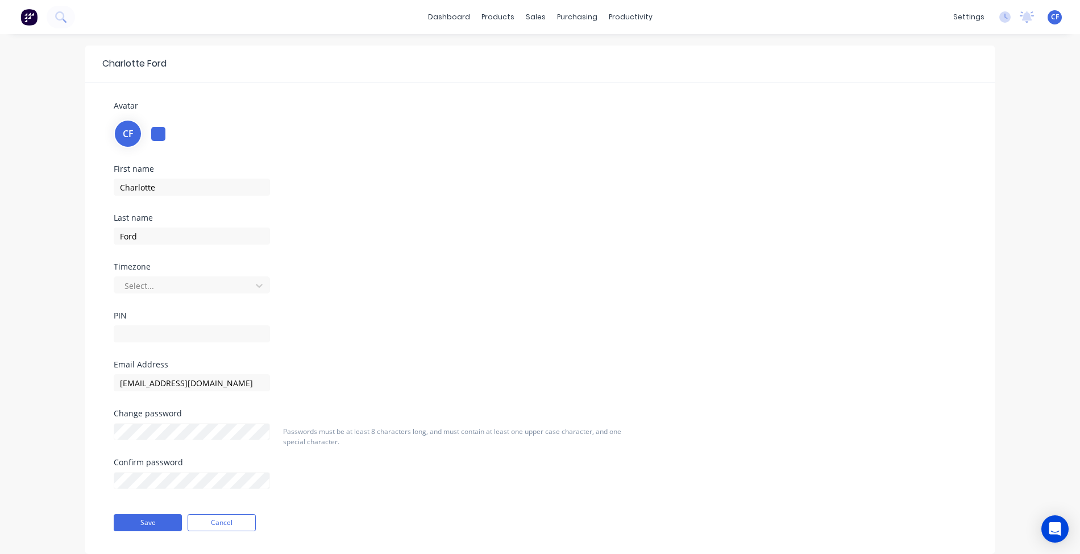
click at [1051, 21] on span "CF" at bounding box center [1055, 17] width 8 height 10
click at [1024, 14] on icon at bounding box center [1027, 16] width 14 height 11
click at [1001, 14] on icon at bounding box center [1004, 16] width 11 height 11
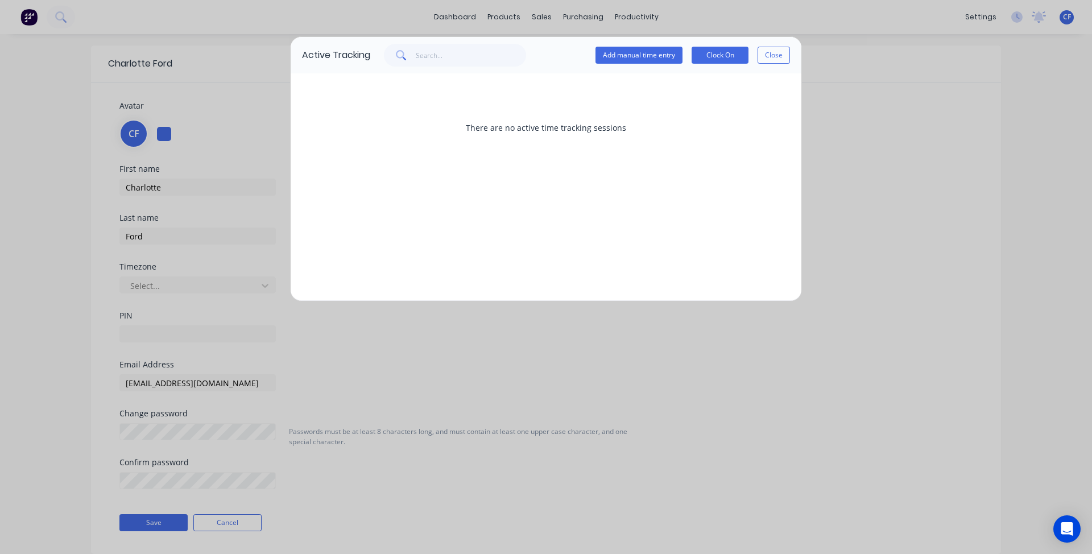
click at [990, 25] on div "Active Tracking Add manual time entry Clock On Close There are no active time t…" at bounding box center [546, 277] width 1092 height 554
click at [777, 57] on button "Close" at bounding box center [773, 55] width 32 height 17
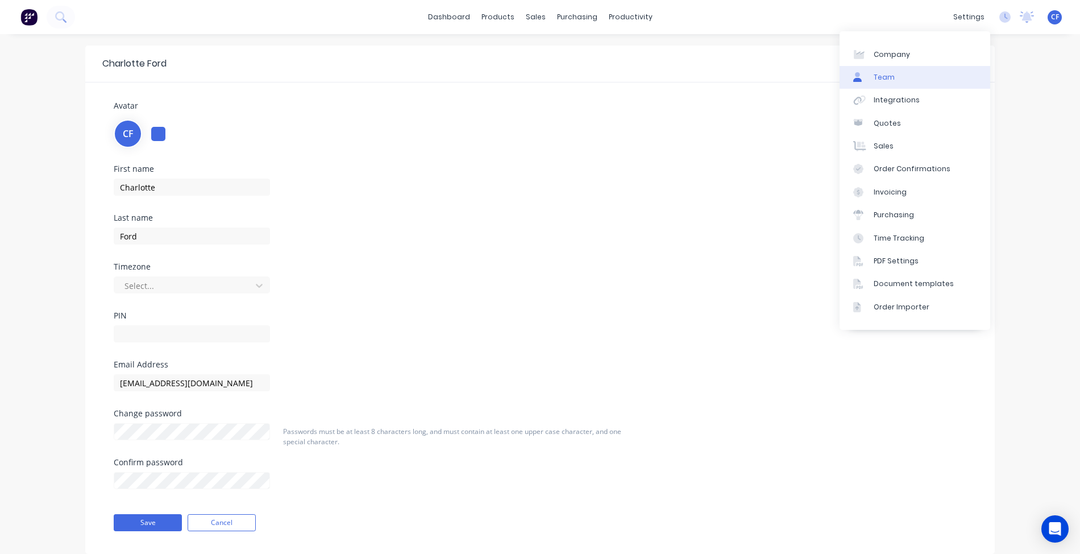
click at [910, 67] on link "Team" at bounding box center [915, 77] width 151 height 23
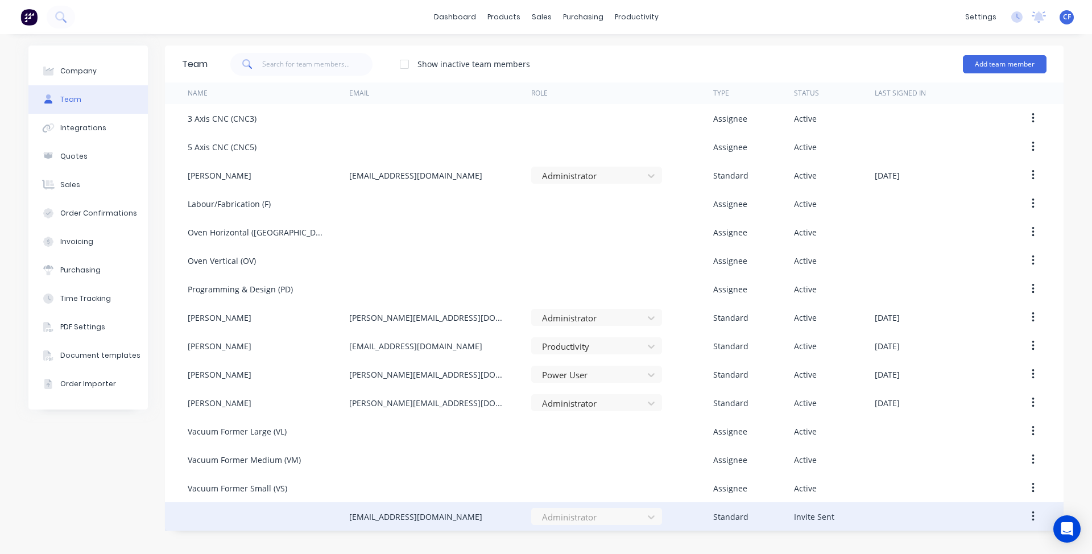
click at [1028, 508] on button "button" at bounding box center [1032, 516] width 27 height 20
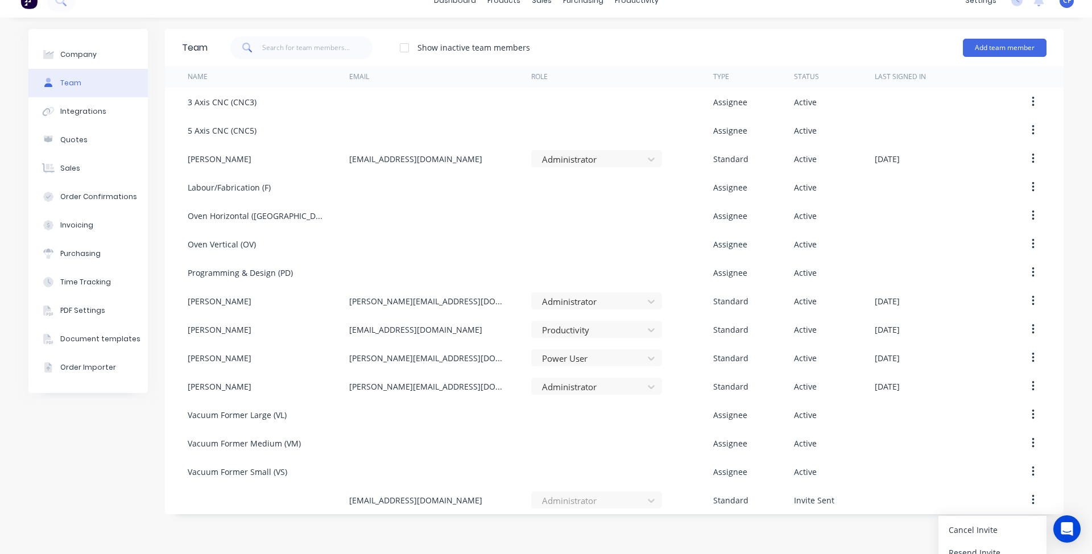
scroll to position [30, 0]
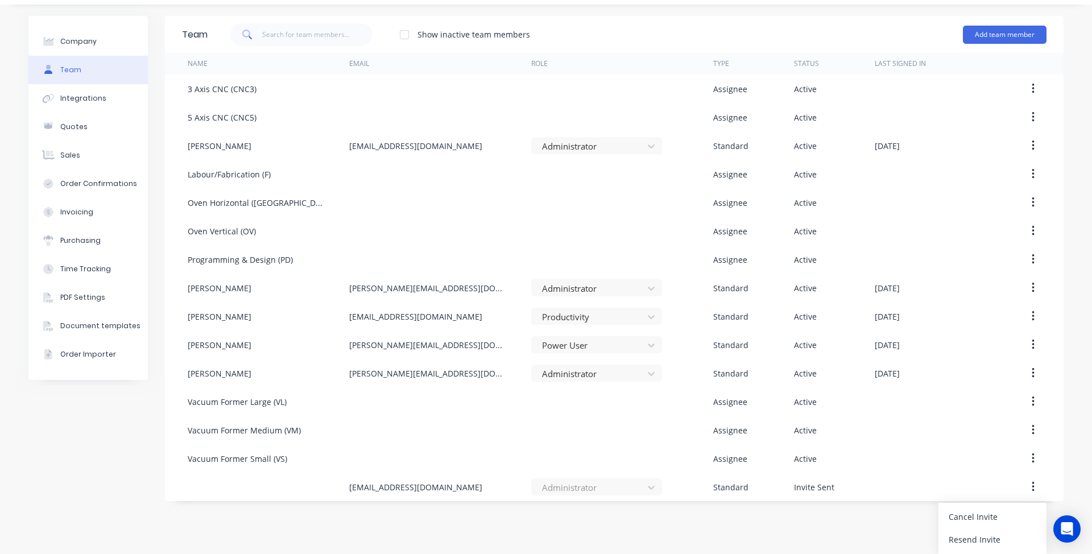
click at [749, 533] on div "dashboard products sales purchasing productivity dashboard products Product Cat…" at bounding box center [546, 277] width 1092 height 554
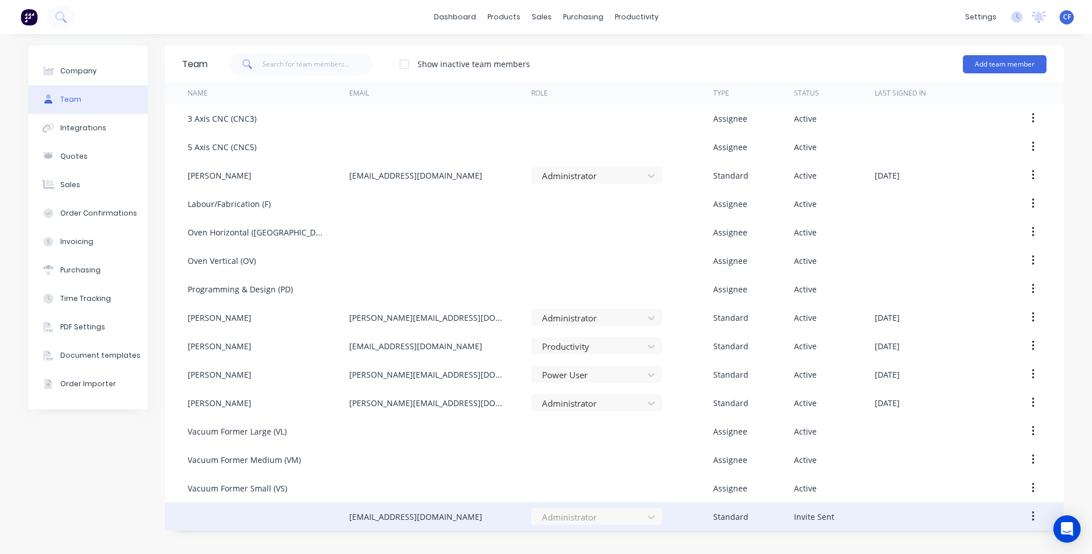
click at [1026, 521] on button "button" at bounding box center [1032, 516] width 27 height 20
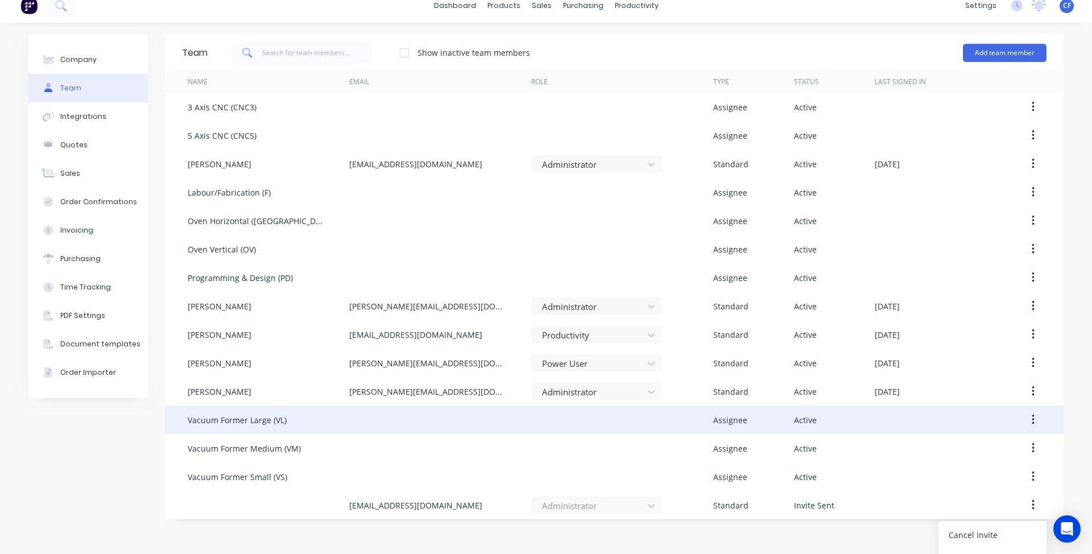
scroll to position [30, 0]
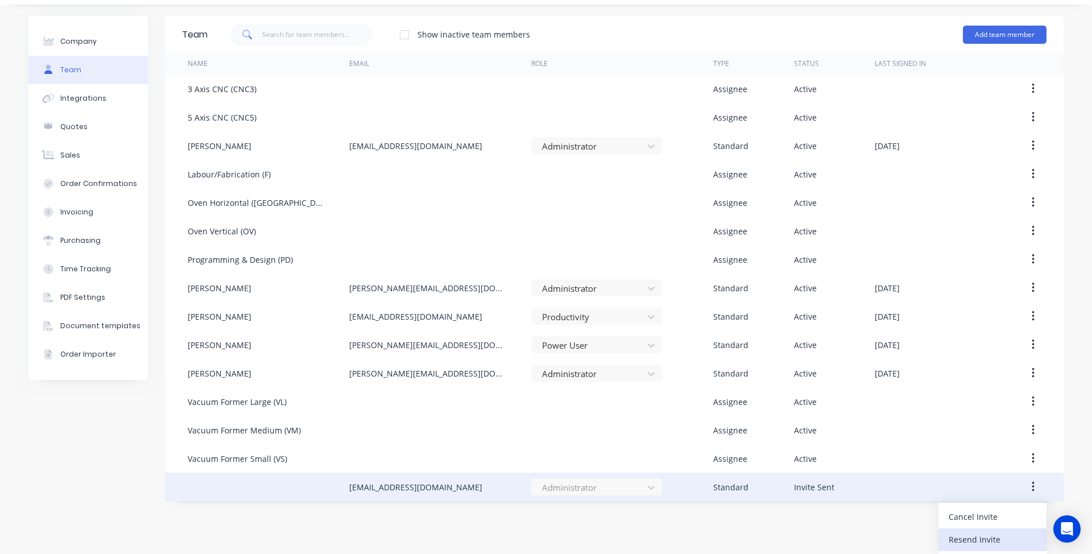
click at [940, 537] on button "Resend Invite" at bounding box center [992, 539] width 108 height 23
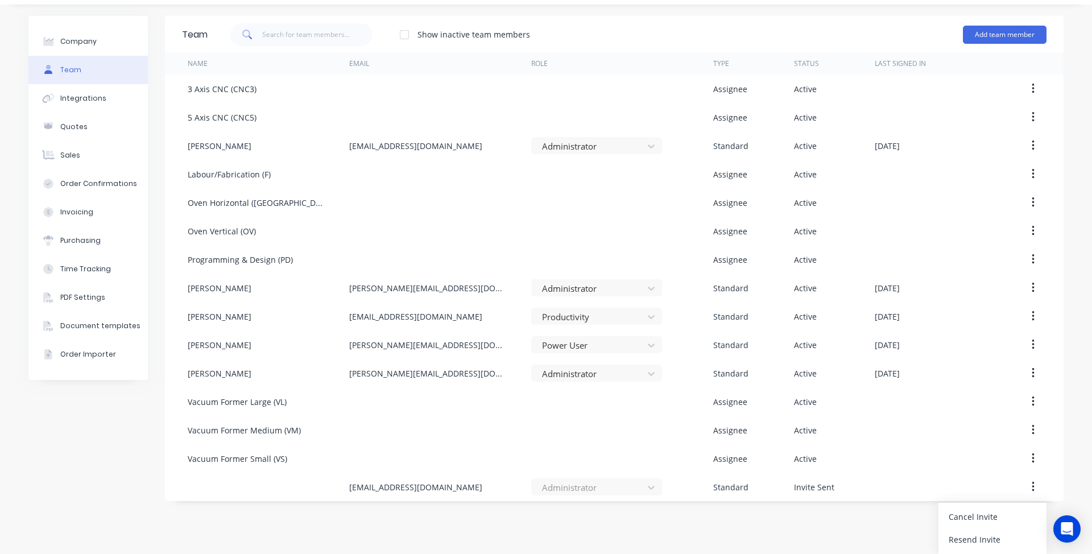
scroll to position [0, 0]
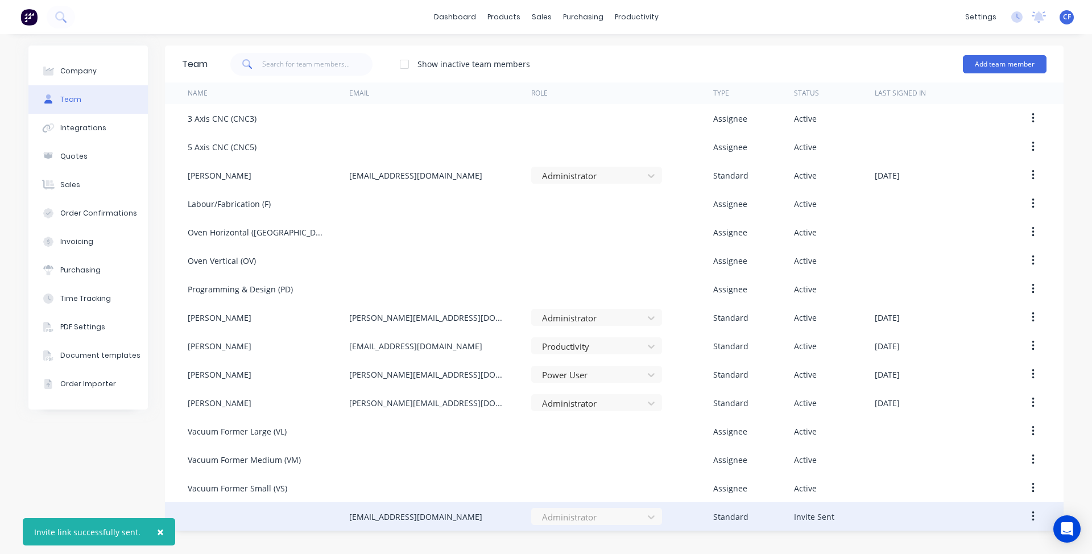
click at [517, 528] on div "[EMAIL_ADDRESS][DOMAIN_NAME]" at bounding box center [440, 516] width 182 height 28
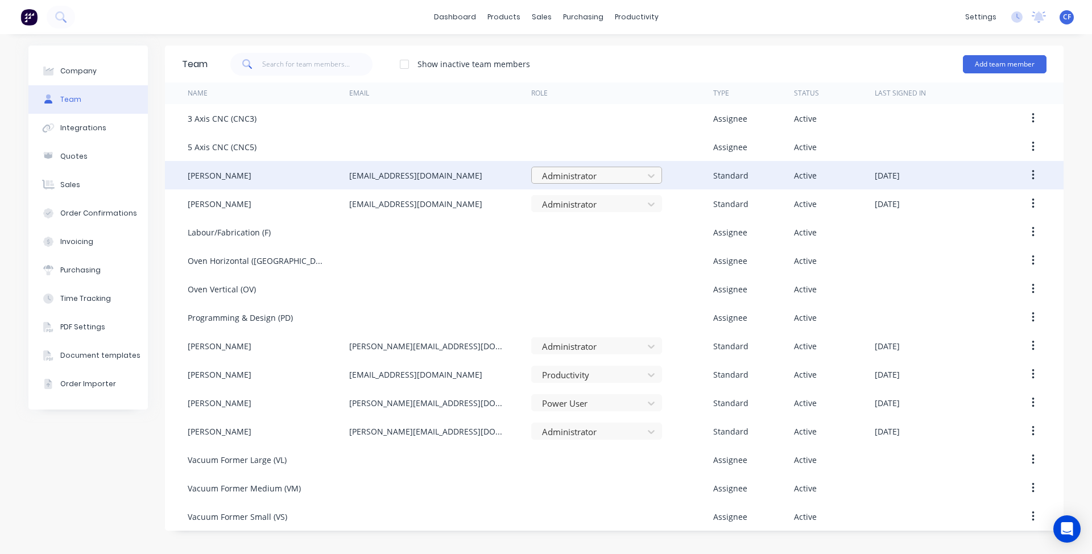
click at [624, 175] on div at bounding box center [589, 176] width 97 height 14
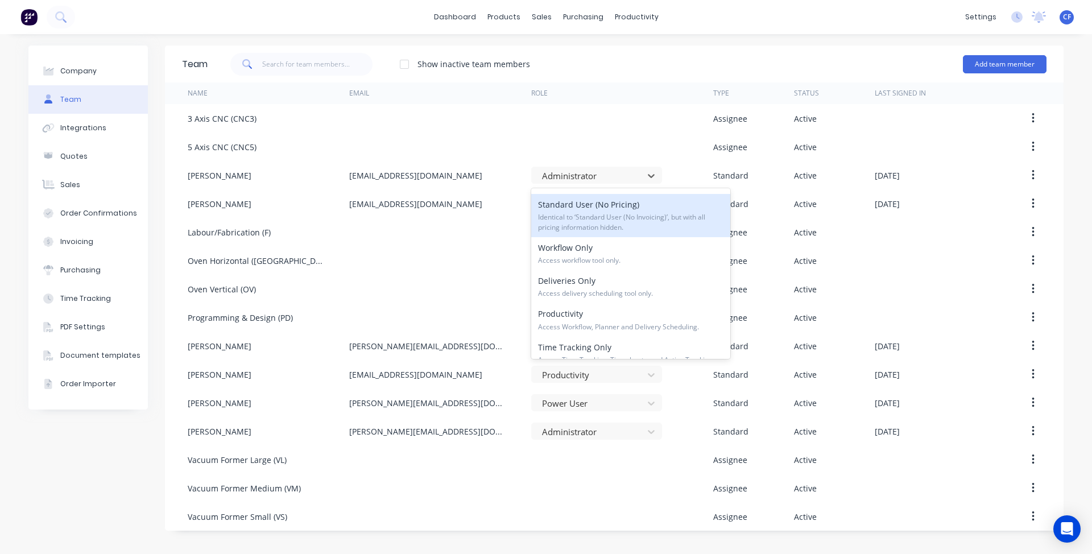
scroll to position [173, 0]
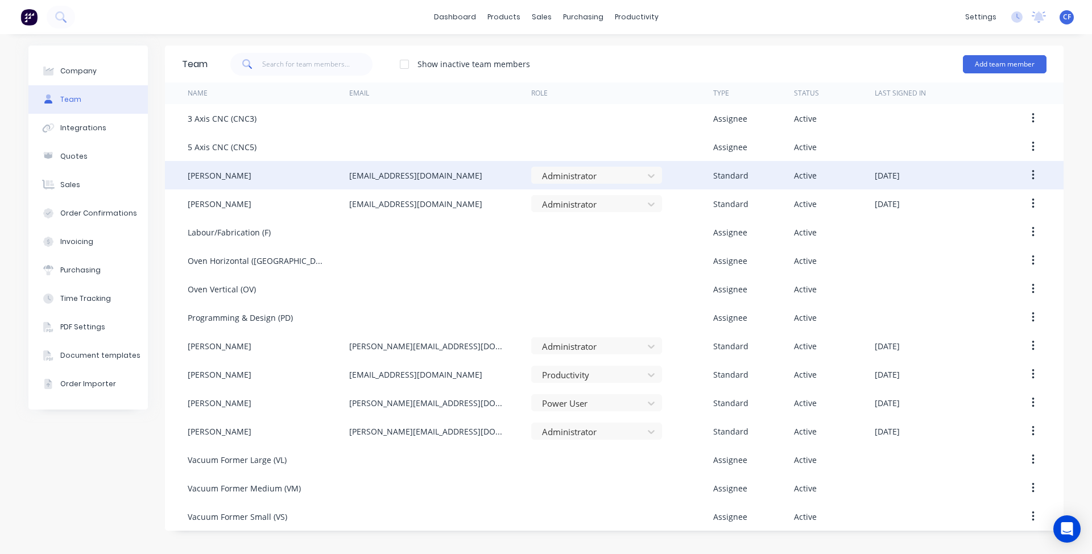
drag, startPoint x: 1034, startPoint y: 163, endPoint x: 1031, endPoint y: 168, distance: 6.1
click at [1034, 163] on div at bounding box center [1026, 175] width 40 height 28
click at [1034, 182] on button "button" at bounding box center [1032, 175] width 27 height 20
click at [981, 235] on div "Disable" at bounding box center [992, 227] width 88 height 16
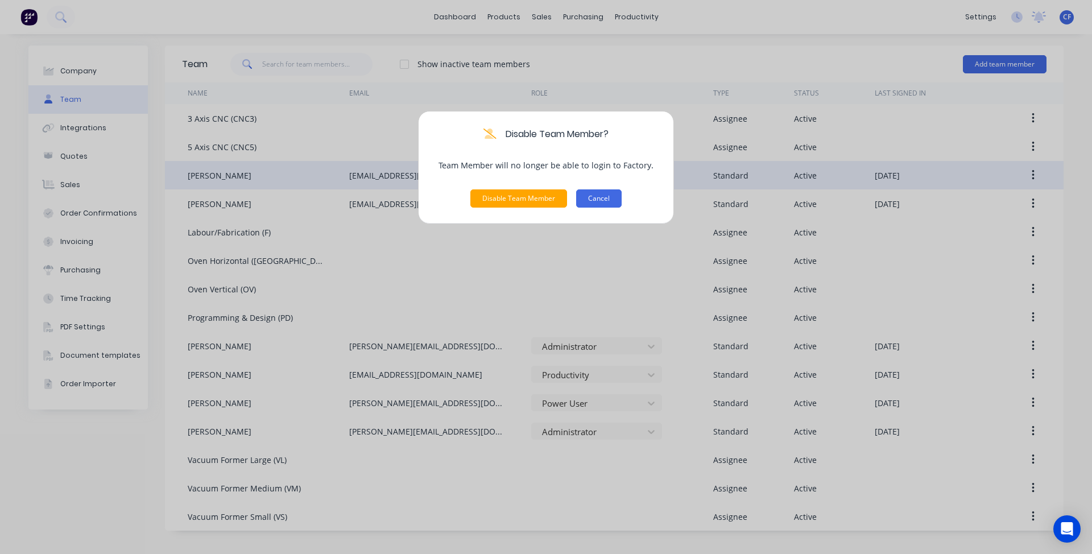
click at [597, 203] on button "Cancel" at bounding box center [598, 198] width 45 height 18
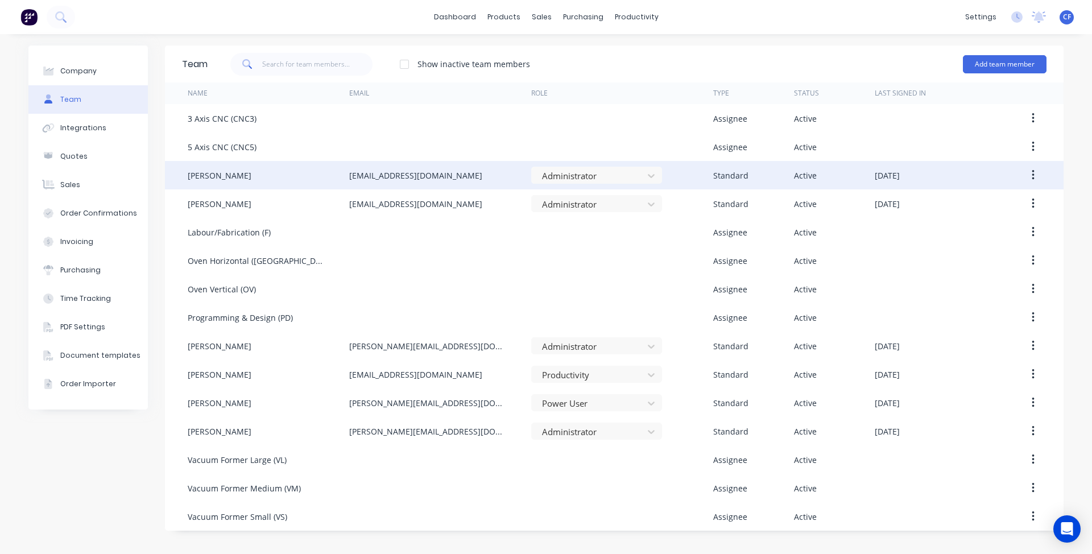
click at [1029, 172] on button "button" at bounding box center [1032, 175] width 27 height 20
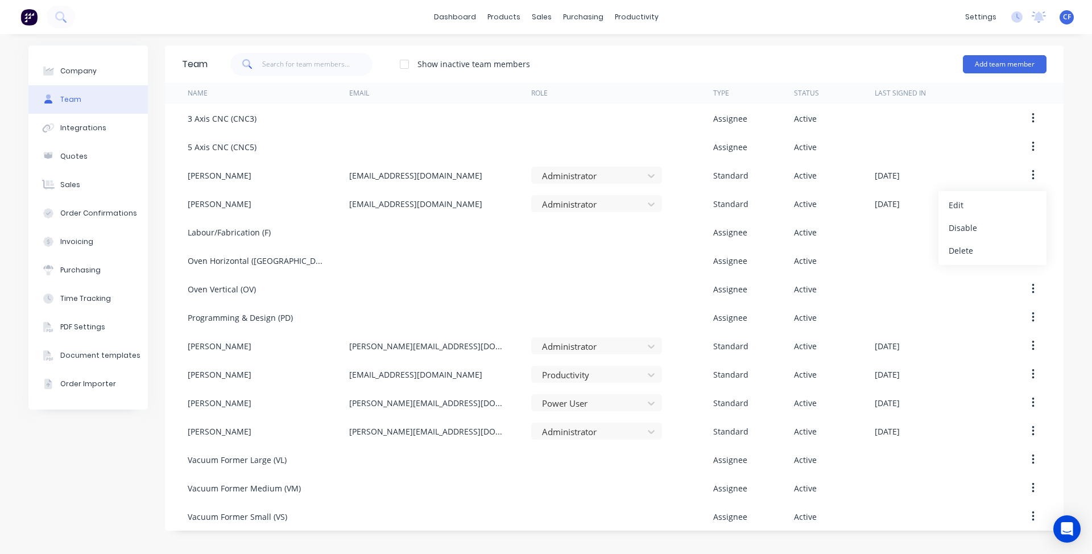
click at [1072, 15] on div "CF BCJ Plastic Products [PERSON_NAME] Administrator Profile Sign out" at bounding box center [1066, 17] width 14 height 14
click at [1065, 13] on span "CF" at bounding box center [1067, 17] width 8 height 10
click at [978, 118] on button "Profile" at bounding box center [995, 120] width 151 height 23
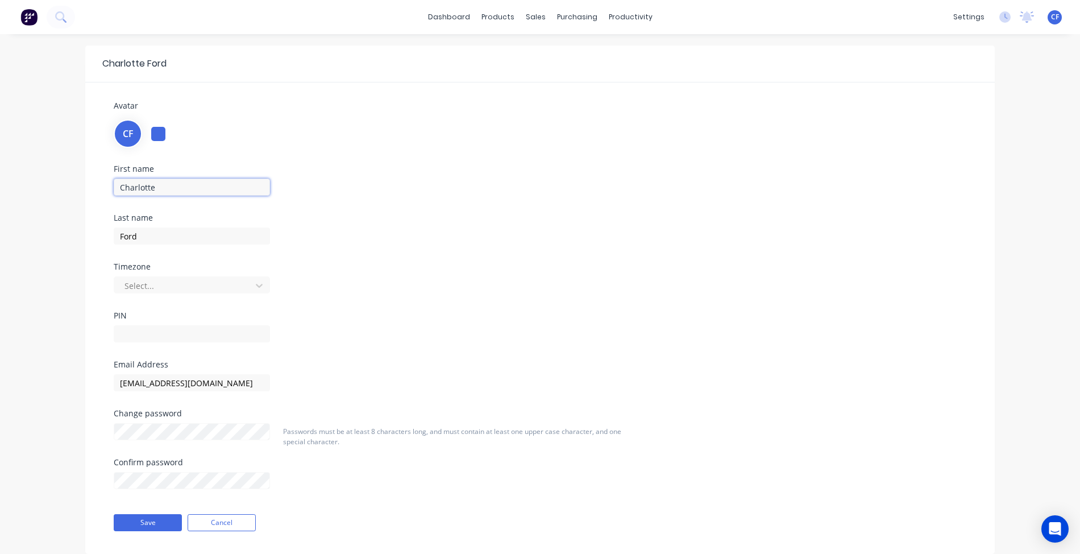
drag, startPoint x: 173, startPoint y: 187, endPoint x: 0, endPoint y: 269, distance: 192.0
click at [0, 262] on div "[PERSON_NAME] Avatar CF First name [PERSON_NAME] Last name Ford Timezone Select…" at bounding box center [540, 308] width 1080 height 548
type input "Admin"
type input "BCJ"
click at [125, 526] on button "Save" at bounding box center [148, 522] width 68 height 17
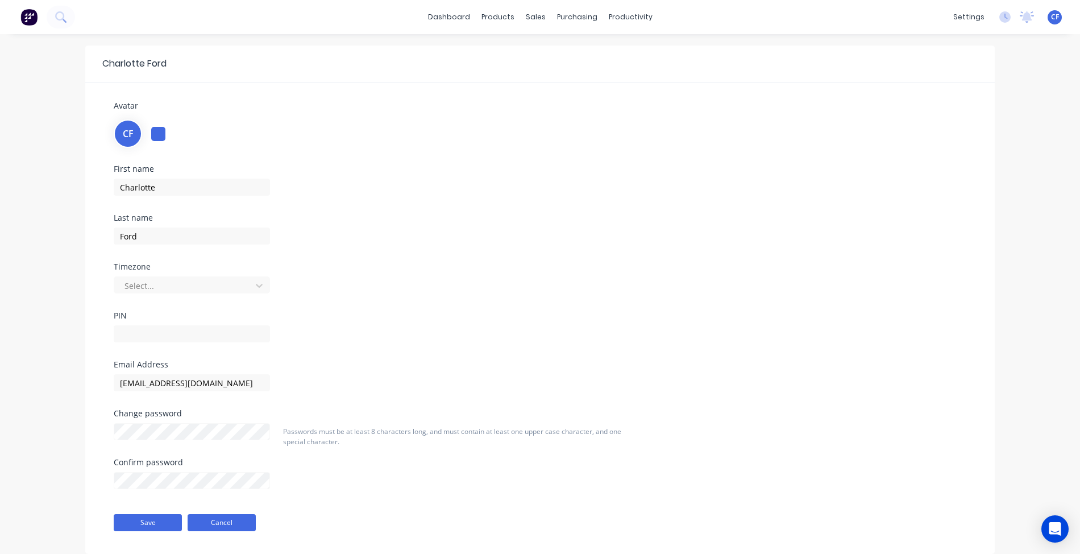
click at [242, 517] on button "Cancel" at bounding box center [222, 522] width 68 height 17
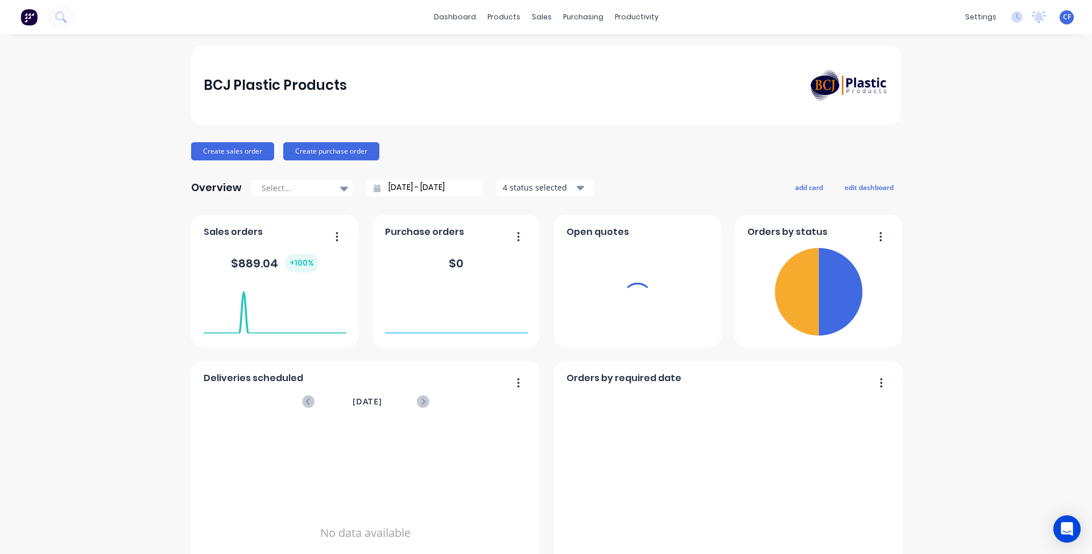
click at [1063, 12] on span "CF" at bounding box center [1067, 17] width 8 height 10
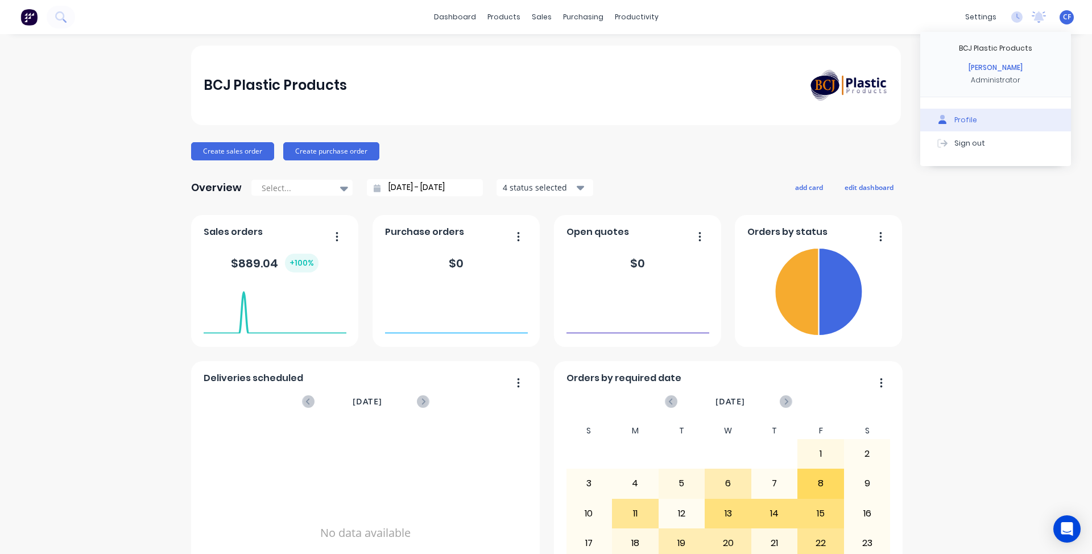
drag, startPoint x: 965, startPoint y: 110, endPoint x: 961, endPoint y: 128, distance: 18.6
click at [968, 106] on div "Profile Sign out" at bounding box center [995, 131] width 151 height 69
click at [952, 110] on button "Profile" at bounding box center [995, 120] width 151 height 23
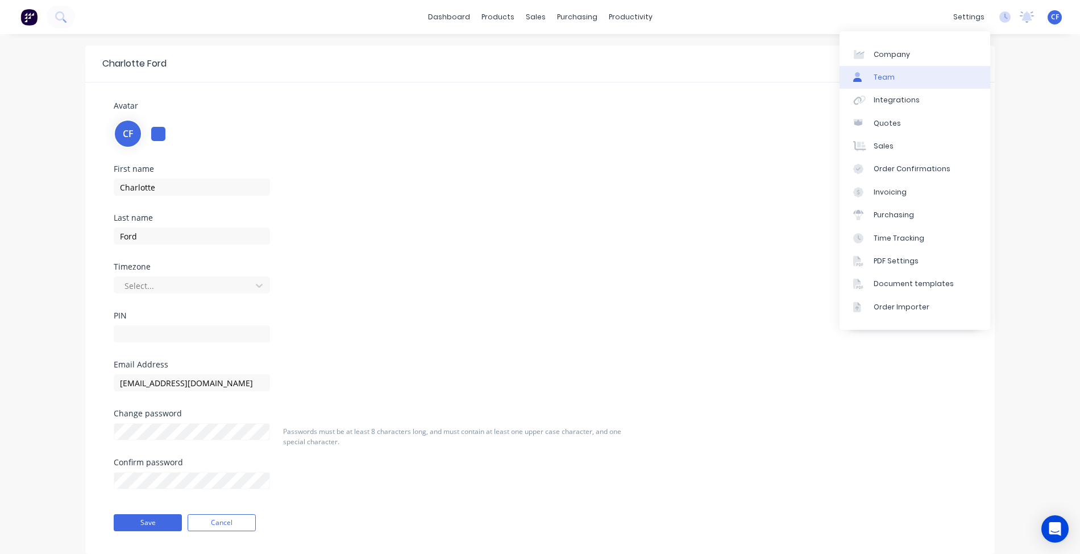
click at [928, 68] on link "Team" at bounding box center [915, 77] width 151 height 23
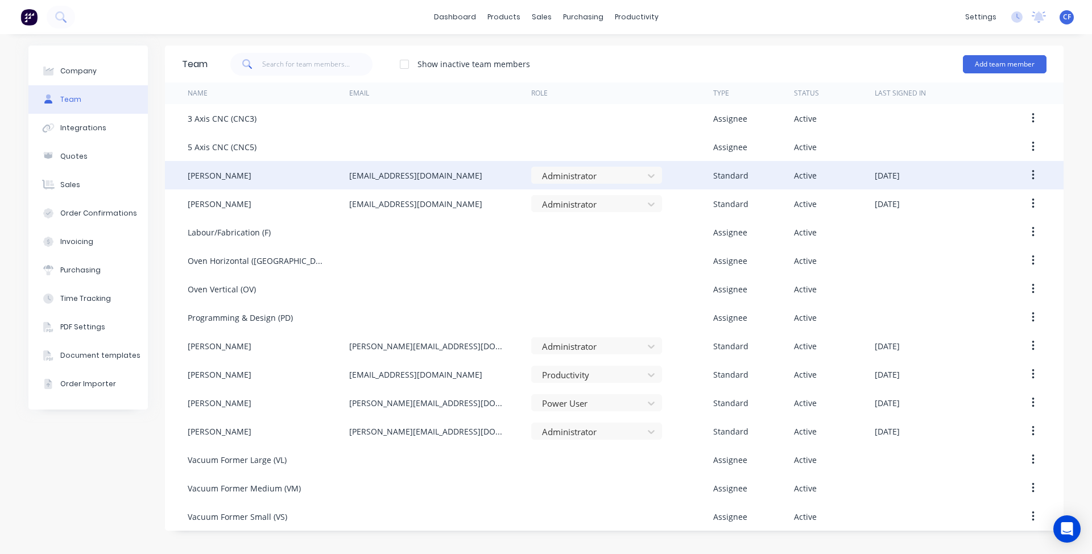
click at [1029, 175] on button "button" at bounding box center [1032, 175] width 27 height 20
click at [958, 221] on div "Disable" at bounding box center [992, 227] width 88 height 16
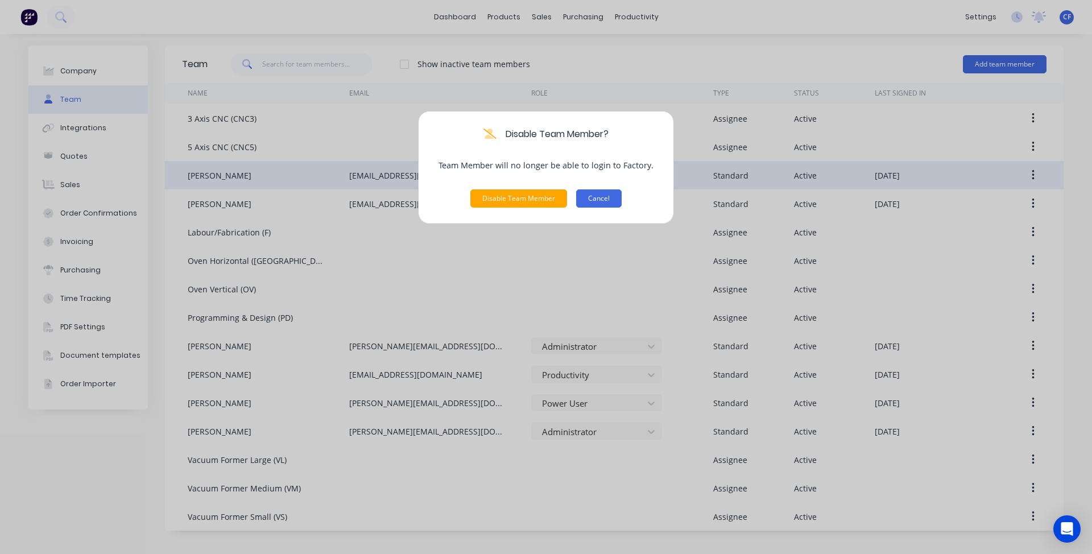
click at [583, 198] on button "Cancel" at bounding box center [598, 198] width 45 height 18
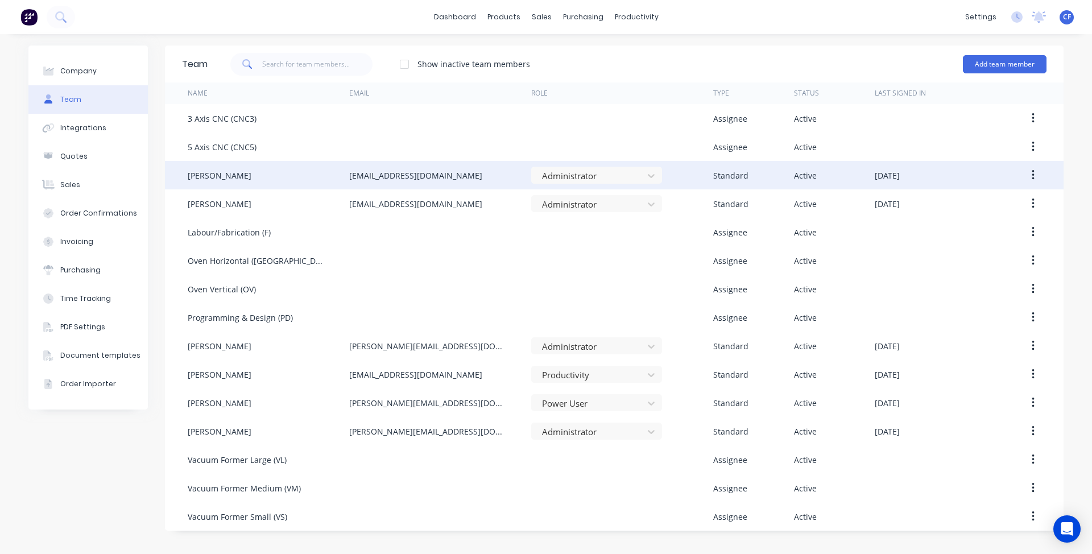
click at [1033, 176] on icon "button" at bounding box center [1032, 175] width 2 height 10
click at [983, 254] on div "Delete" at bounding box center [992, 250] width 88 height 16
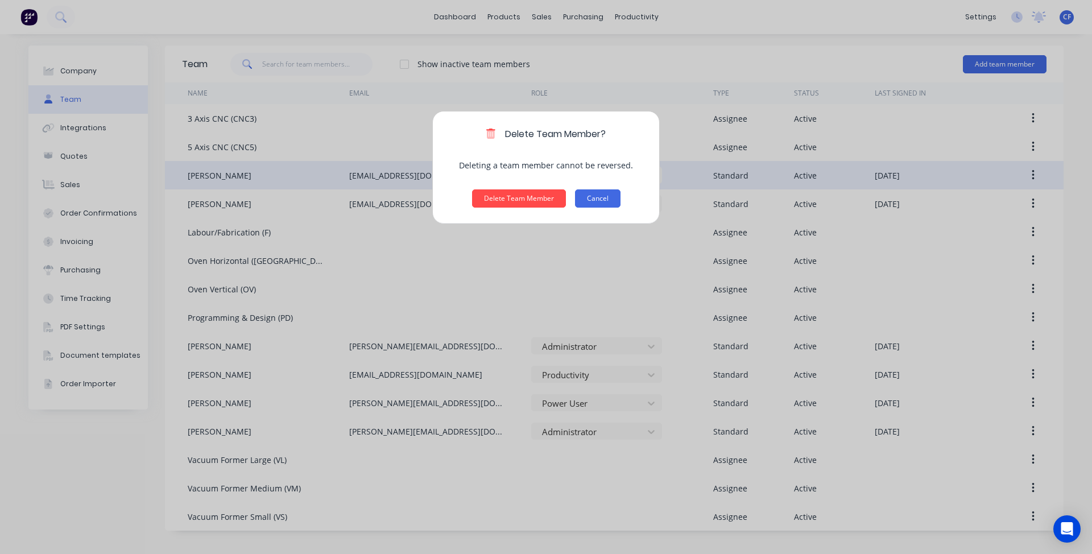
click at [590, 194] on button "Cancel" at bounding box center [597, 198] width 45 height 18
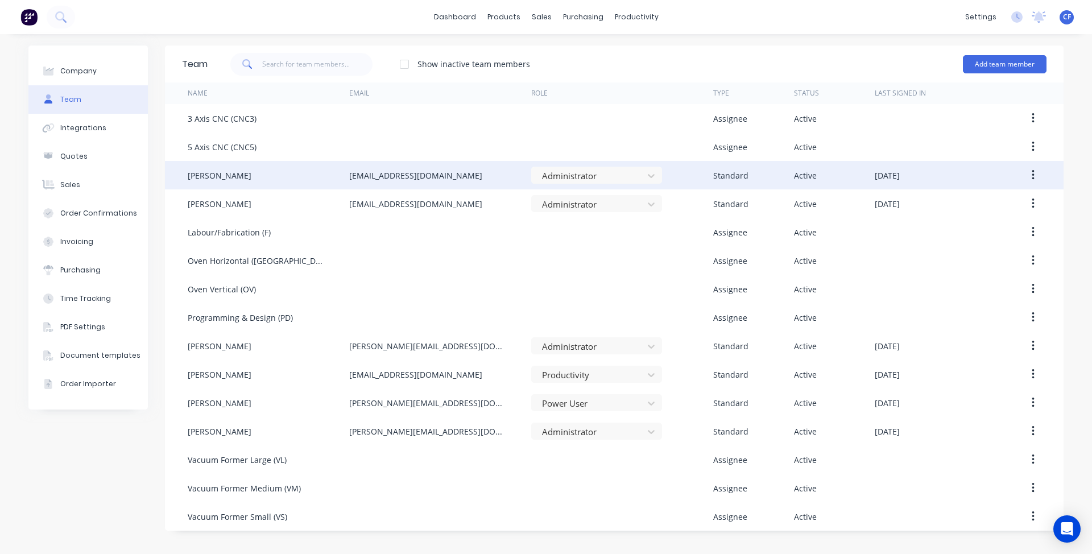
click at [1031, 176] on icon "button" at bounding box center [1032, 175] width 3 height 13
click at [974, 242] on div "Delete" at bounding box center [992, 250] width 88 height 16
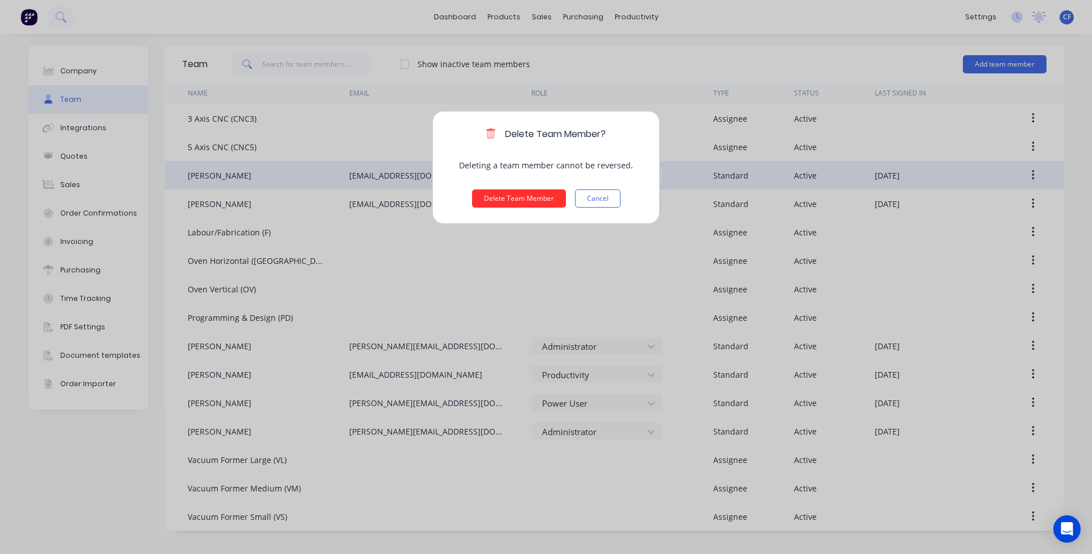
click at [505, 199] on button "Delete Team Member" at bounding box center [519, 198] width 94 height 18
click at [515, 142] on div "Delete Team Member? Deleting a team member cannot be reversed. Delete Team Memb…" at bounding box center [545, 168] width 227 height 114
